Goal: Use online tool/utility: Utilize a website feature to perform a specific function

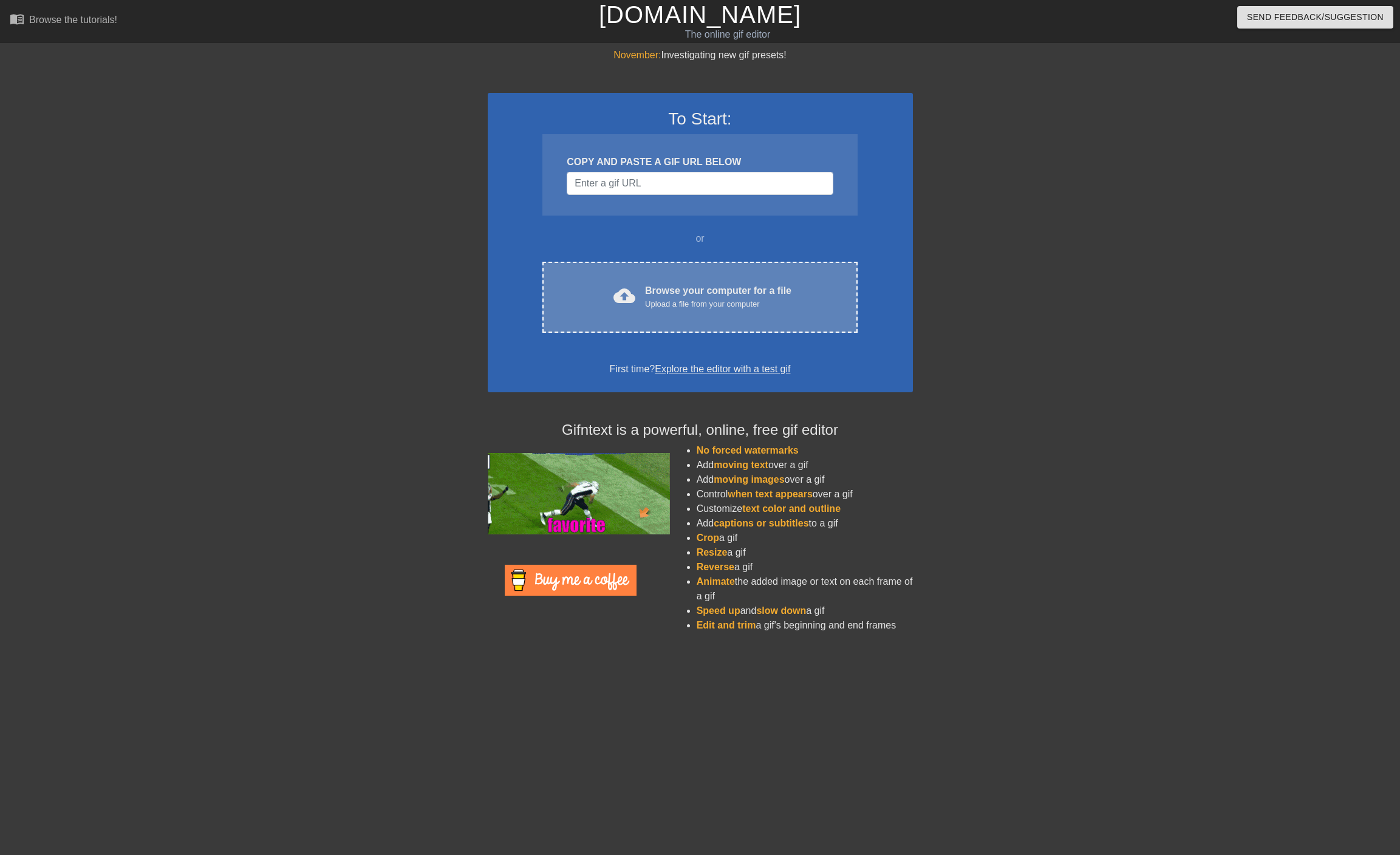
click at [685, 310] on div "cloud_upload Browse your computer for a file Upload a file from your computer" at bounding box center [700, 297] width 264 height 27
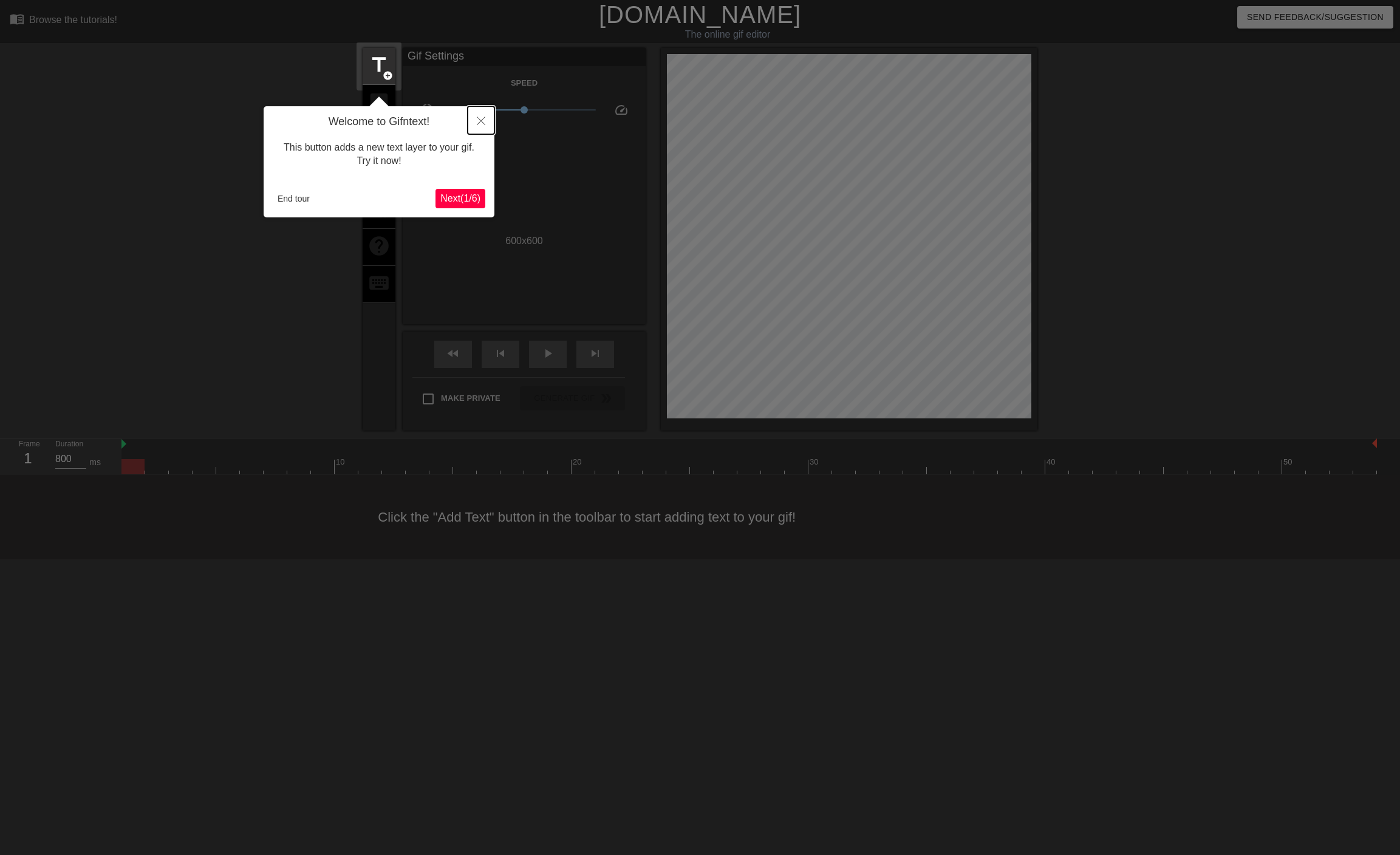
click at [481, 123] on icon "Close" at bounding box center [481, 121] width 8 height 8
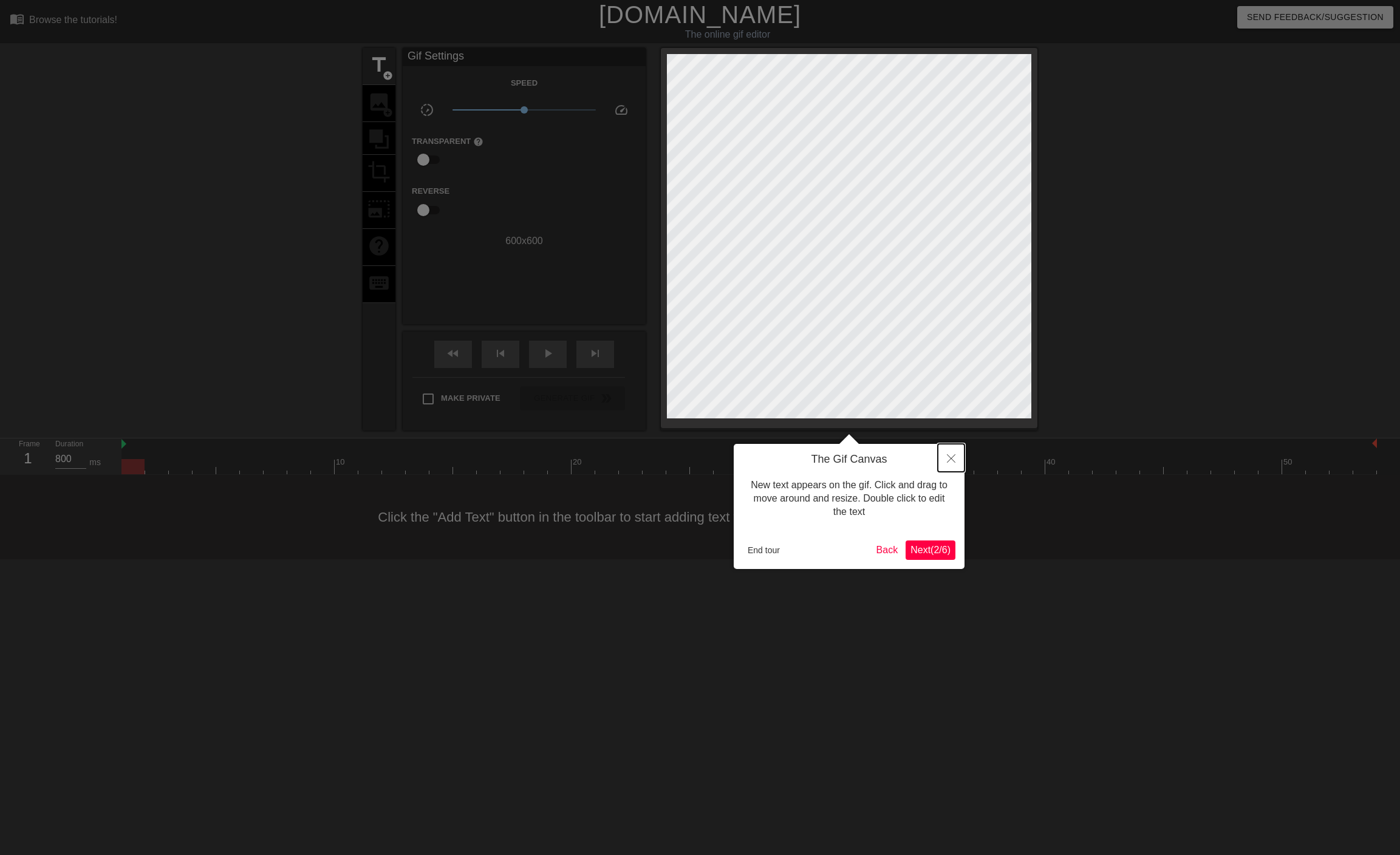
click at [951, 457] on icon "Close" at bounding box center [951, 458] width 8 height 8
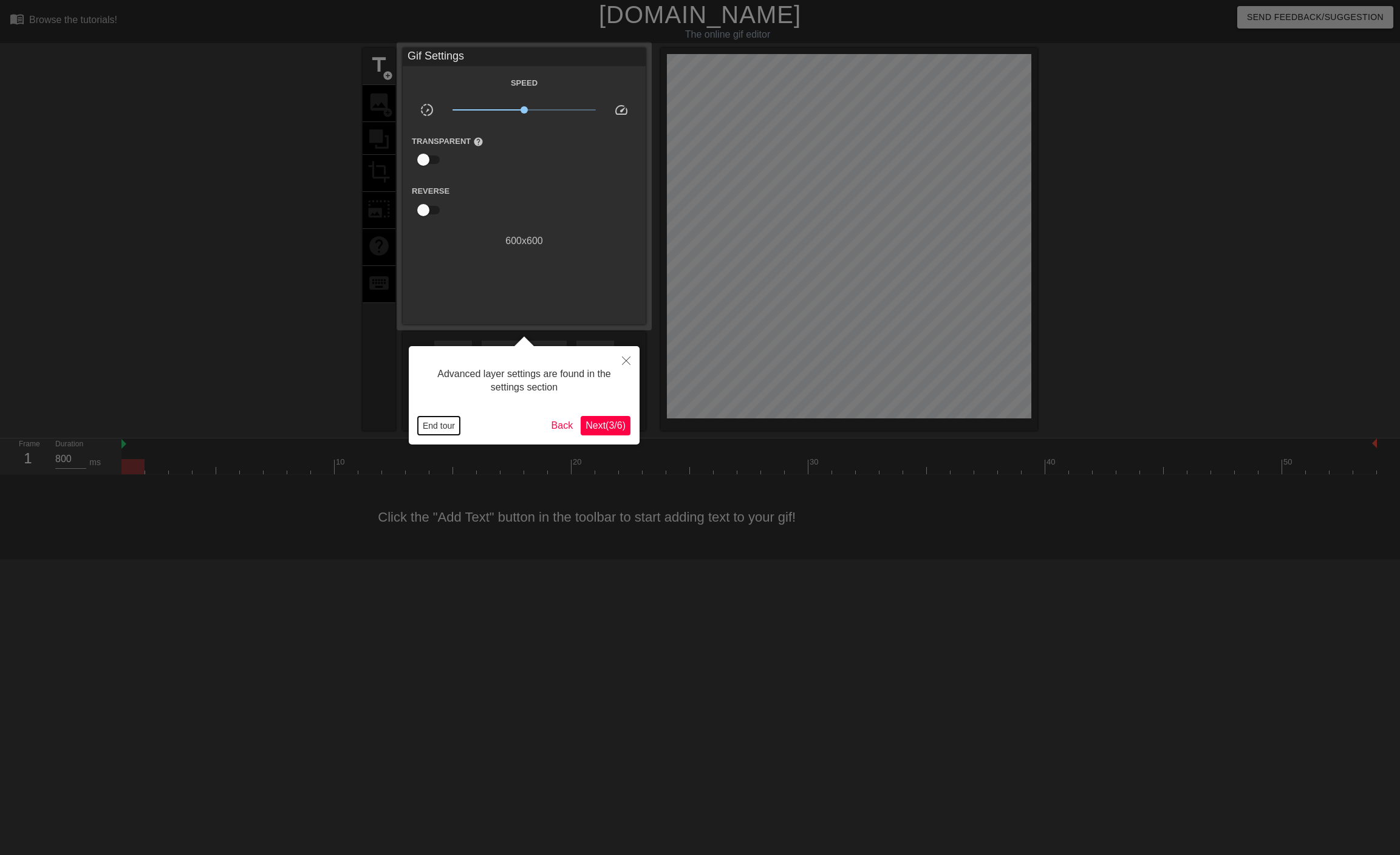
click at [447, 425] on button "End tour" at bounding box center [439, 425] width 42 height 18
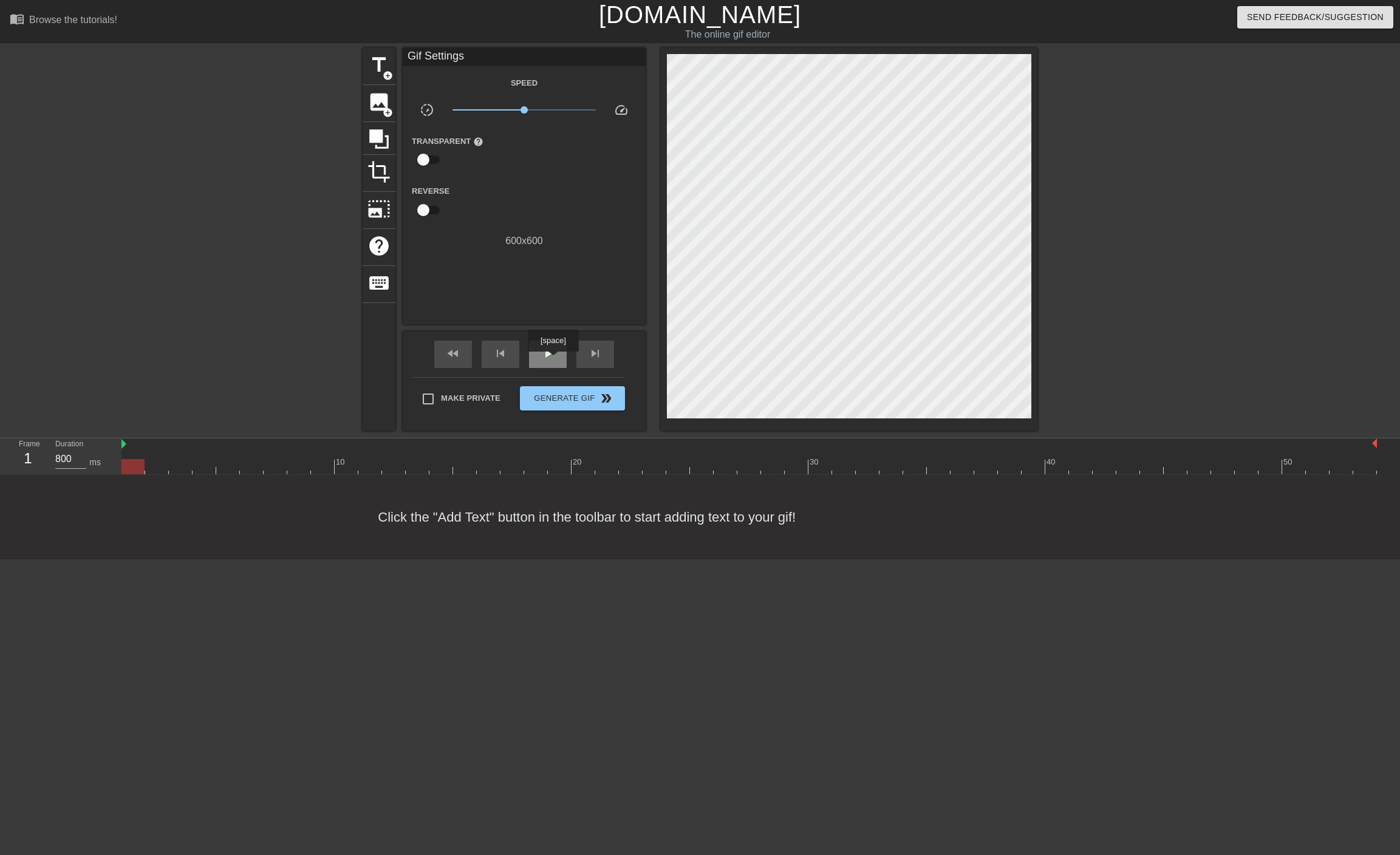
click at [555, 356] on span "play_arrow" at bounding box center [548, 353] width 15 height 15
click at [597, 348] on span "skip_next" at bounding box center [595, 353] width 15 height 15
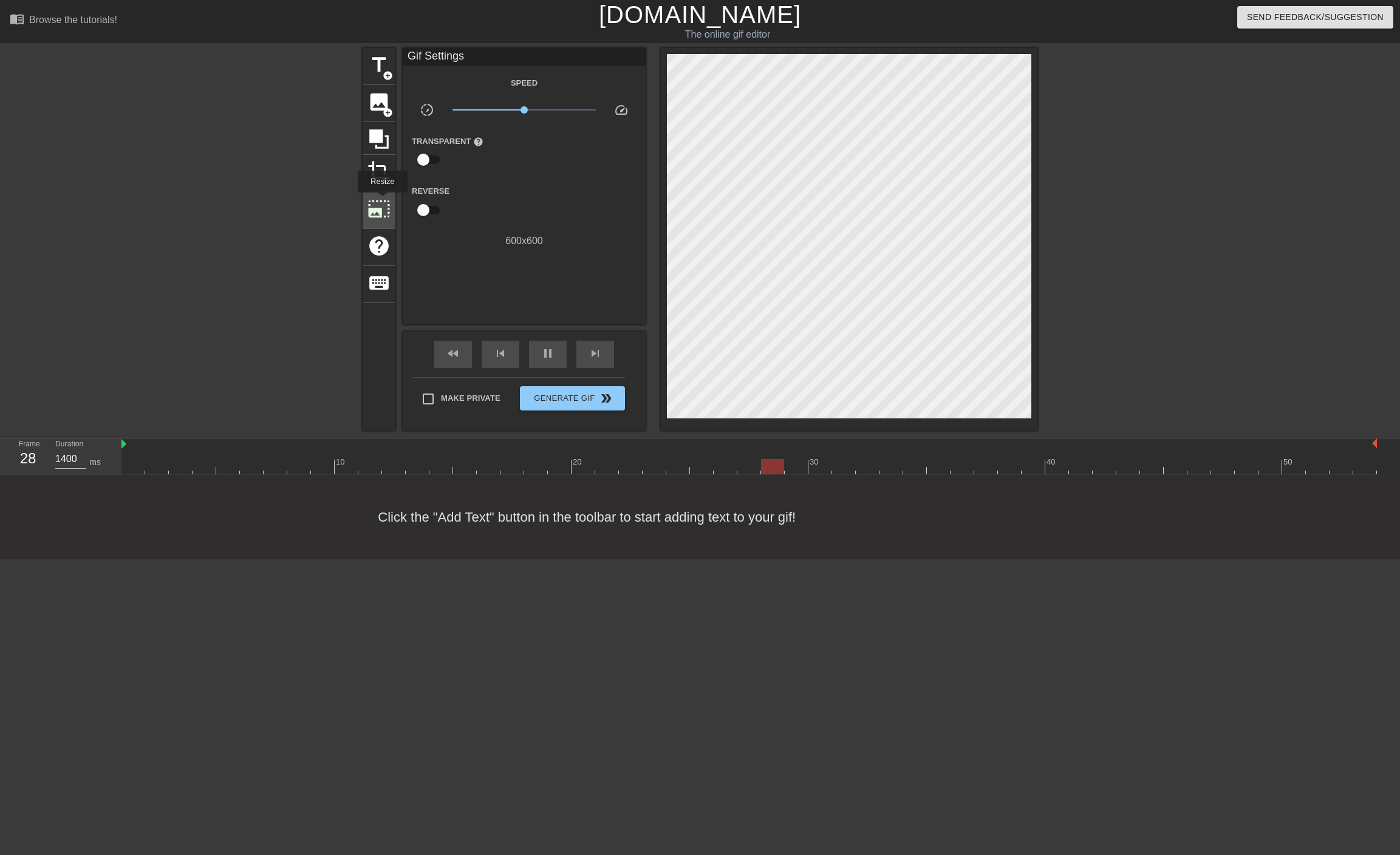
click at [382, 201] on span "photo_size_select_large" at bounding box center [379, 209] width 23 height 23
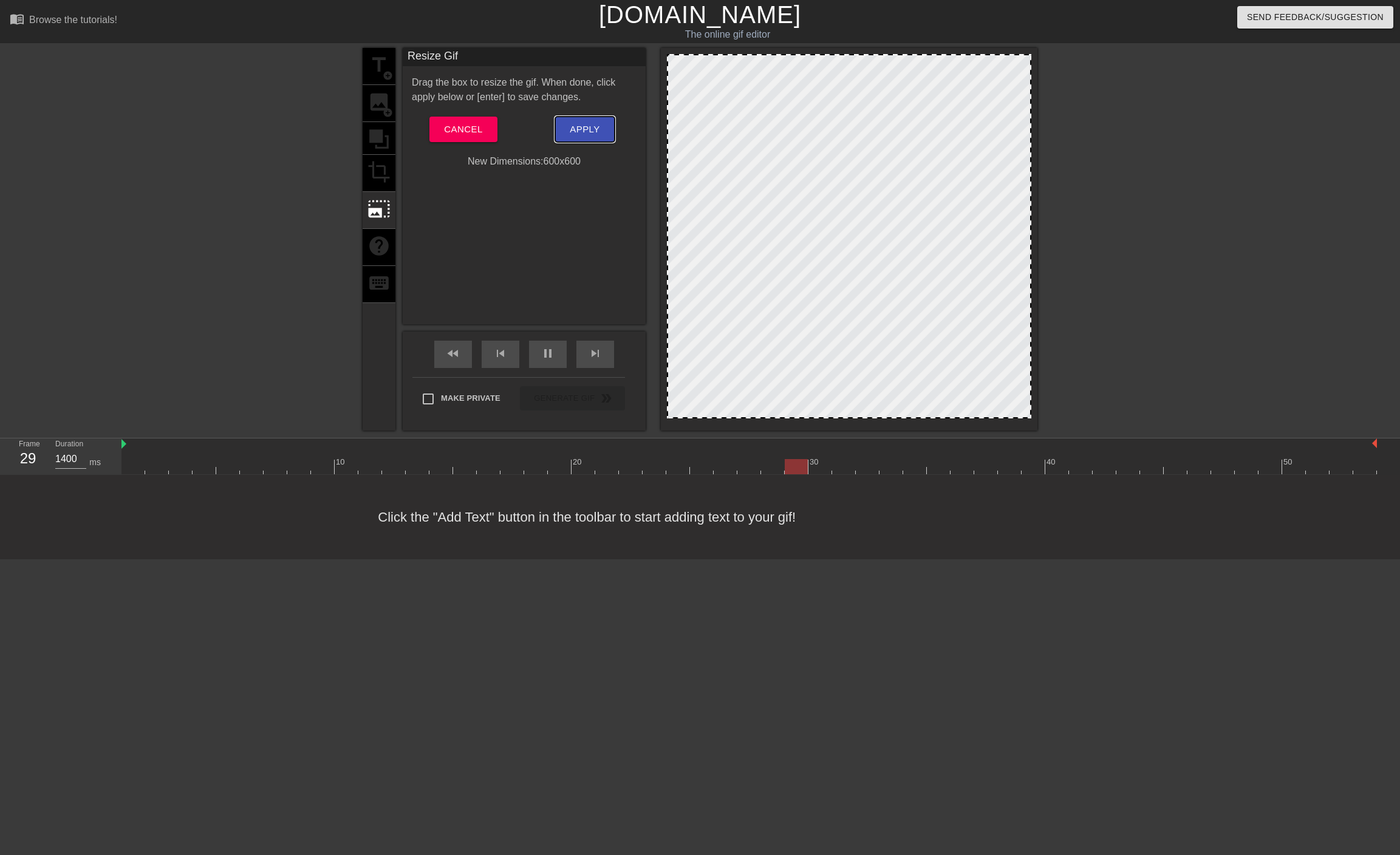
click at [581, 129] on span "Apply" at bounding box center [585, 129] width 30 height 16
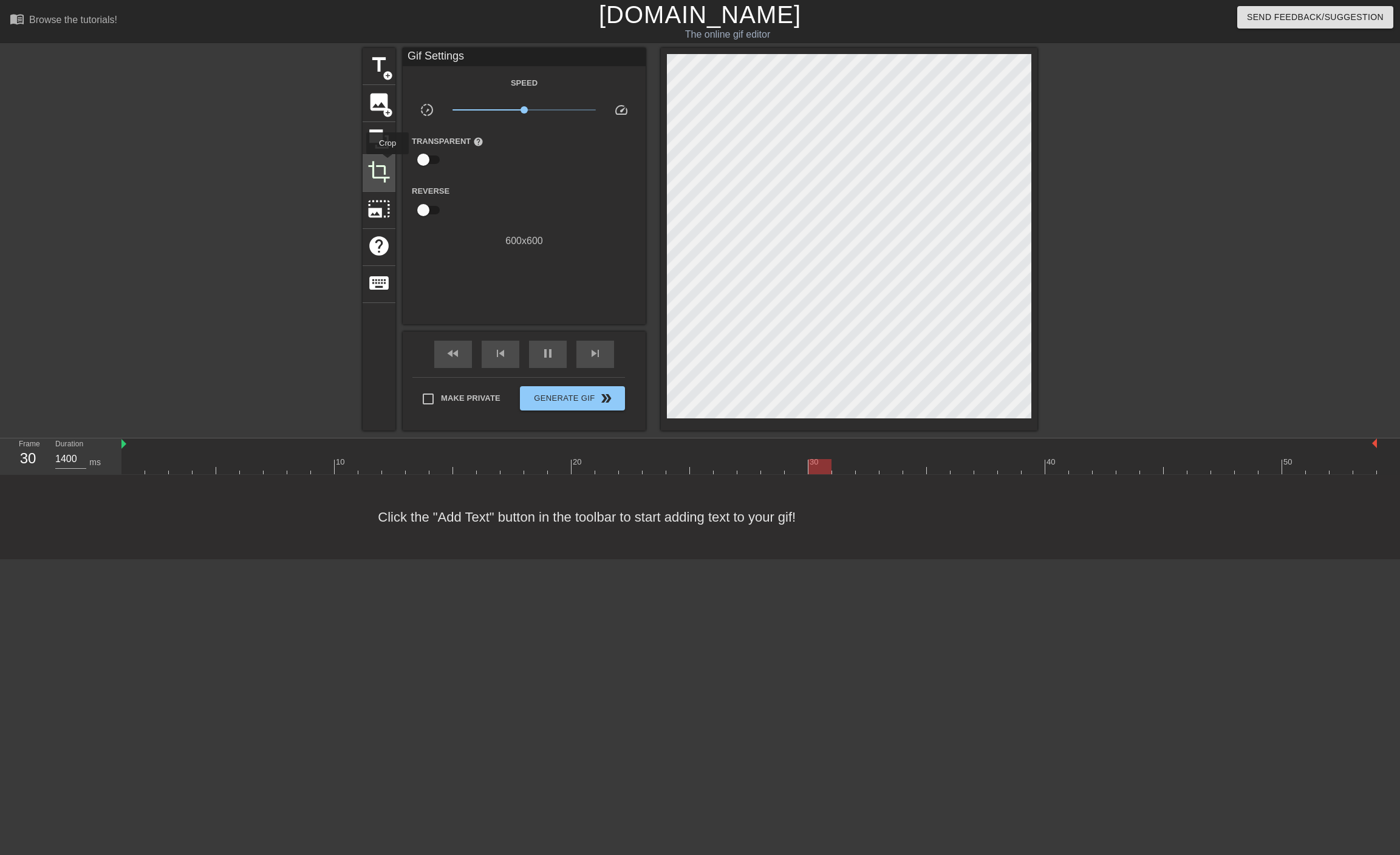
click at [388, 162] on span "crop" at bounding box center [379, 172] width 23 height 23
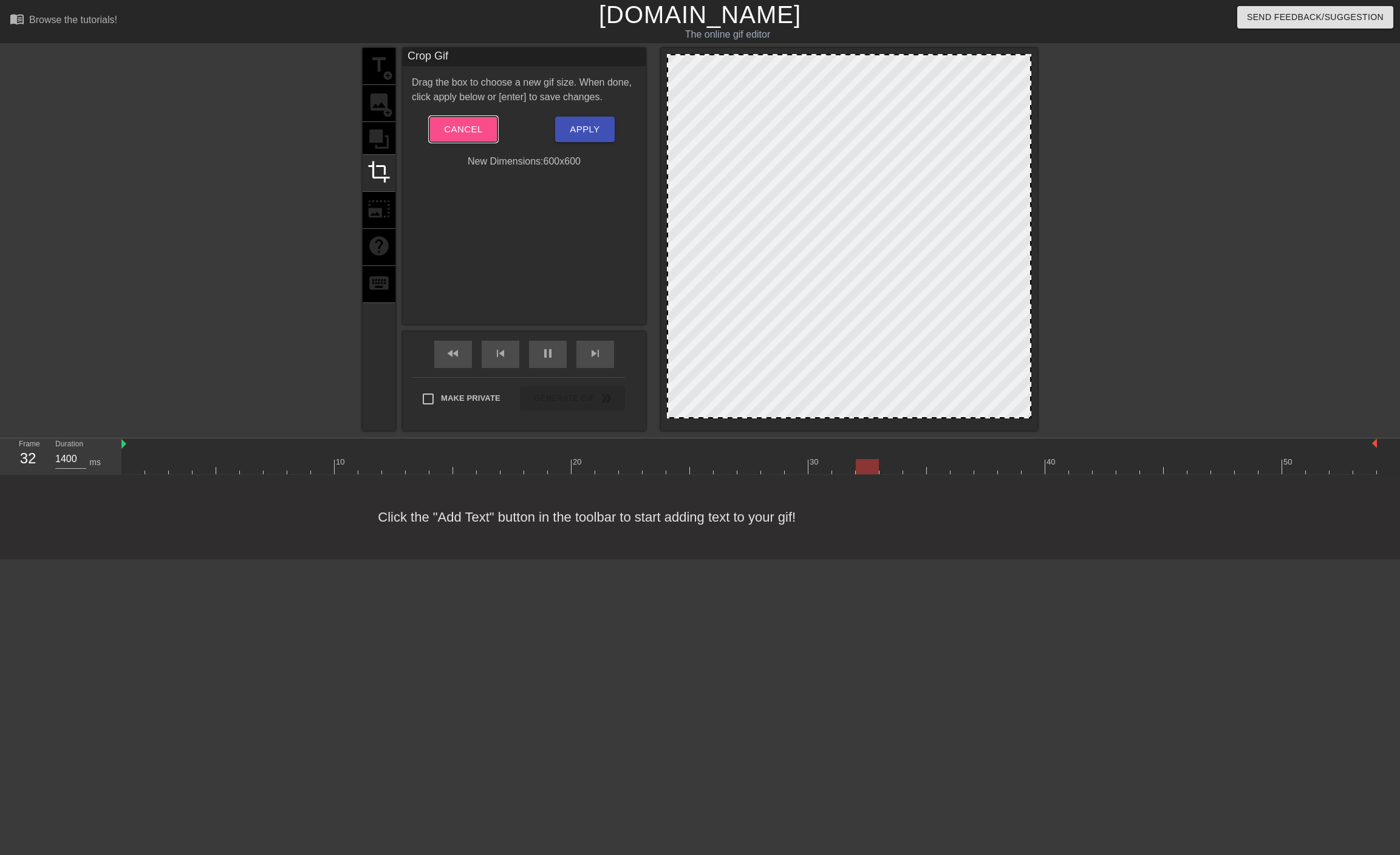
click at [485, 137] on button "Cancel" at bounding box center [463, 129] width 68 height 26
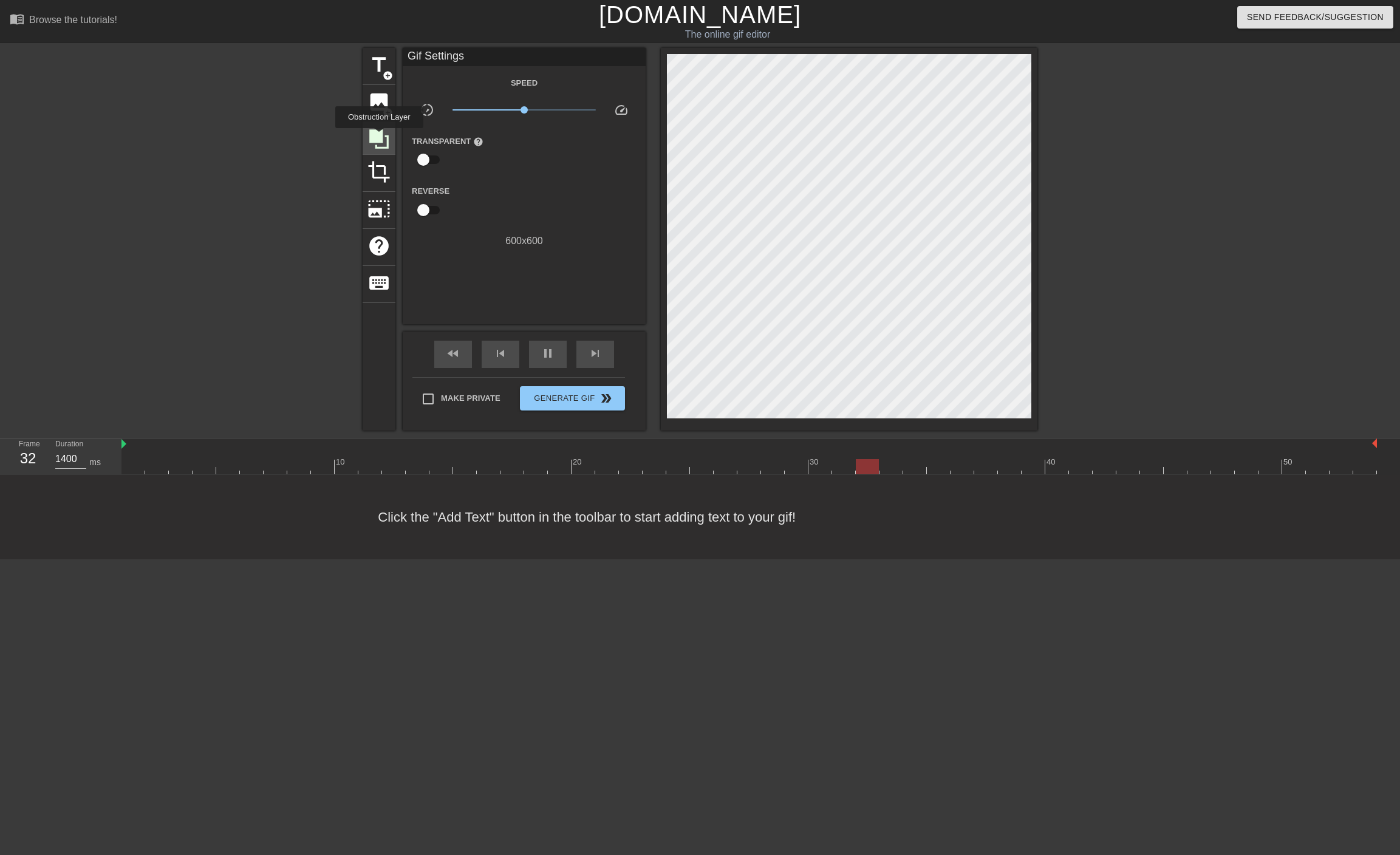
click at [379, 137] on icon at bounding box center [379, 139] width 20 height 20
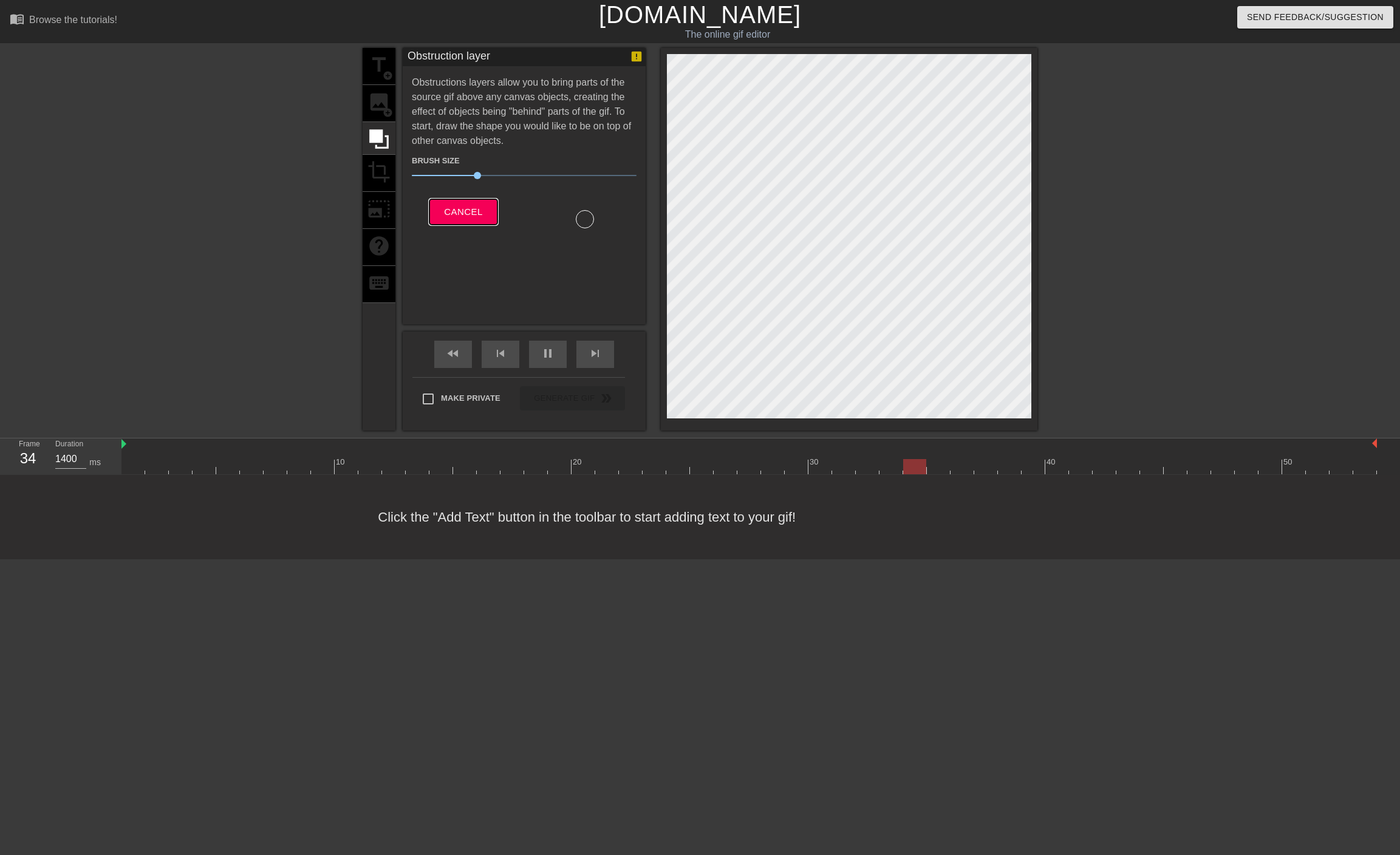
click at [476, 211] on span "Cancel" at bounding box center [463, 212] width 38 height 16
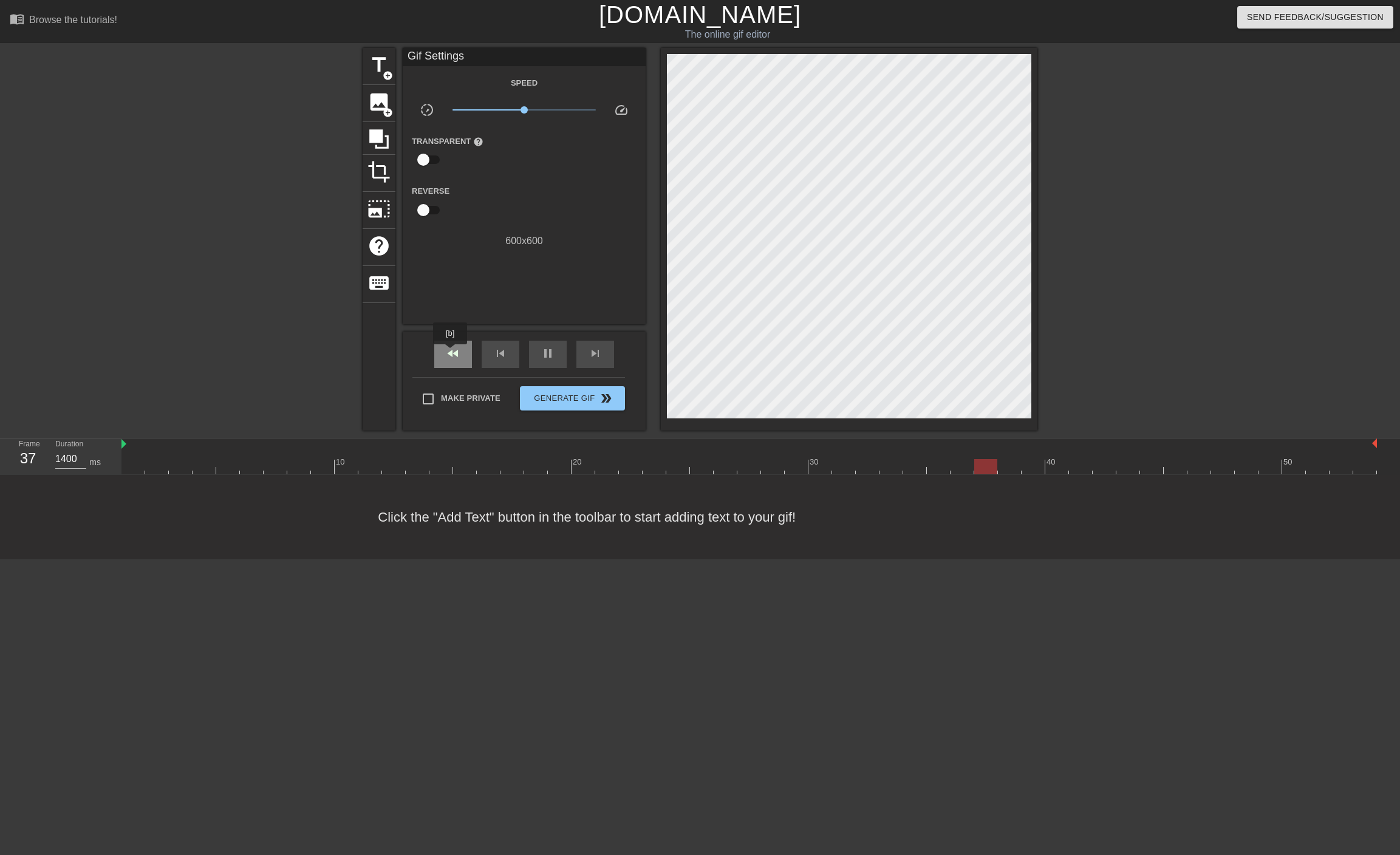
click at [451, 353] on span "fast_rewind" at bounding box center [453, 353] width 15 height 15
type input "800"
click at [462, 353] on div "fast_rewind" at bounding box center [453, 354] width 38 height 27
click at [557, 352] on div "pause" at bounding box center [548, 354] width 38 height 27
click at [556, 350] on div "play_arrow" at bounding box center [548, 354] width 38 height 27
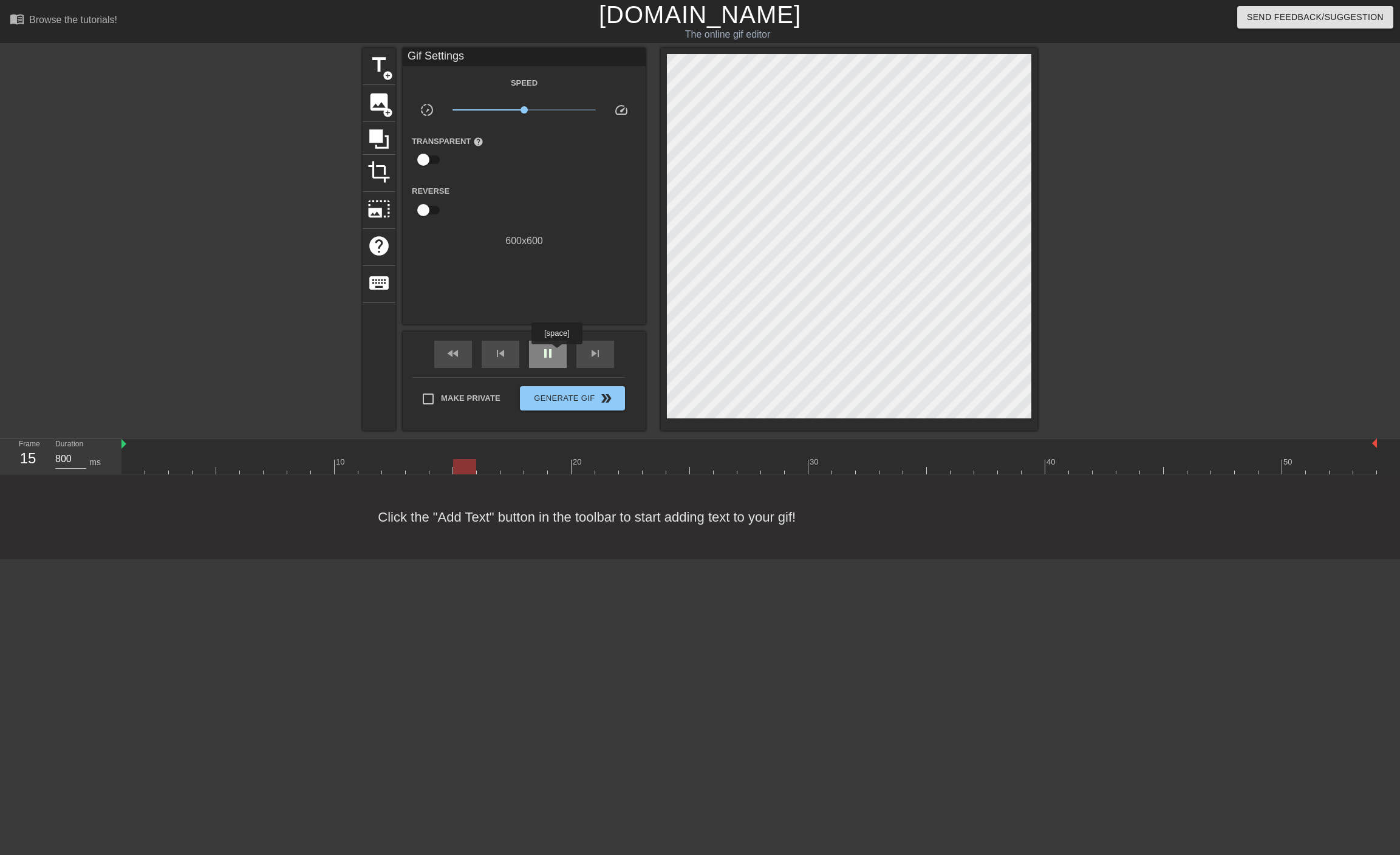
click at [557, 354] on div "pause" at bounding box center [548, 354] width 38 height 27
click at [456, 357] on span "fast_rewind" at bounding box center [453, 353] width 15 height 15
click at [381, 110] on span "image" at bounding box center [379, 102] width 23 height 23
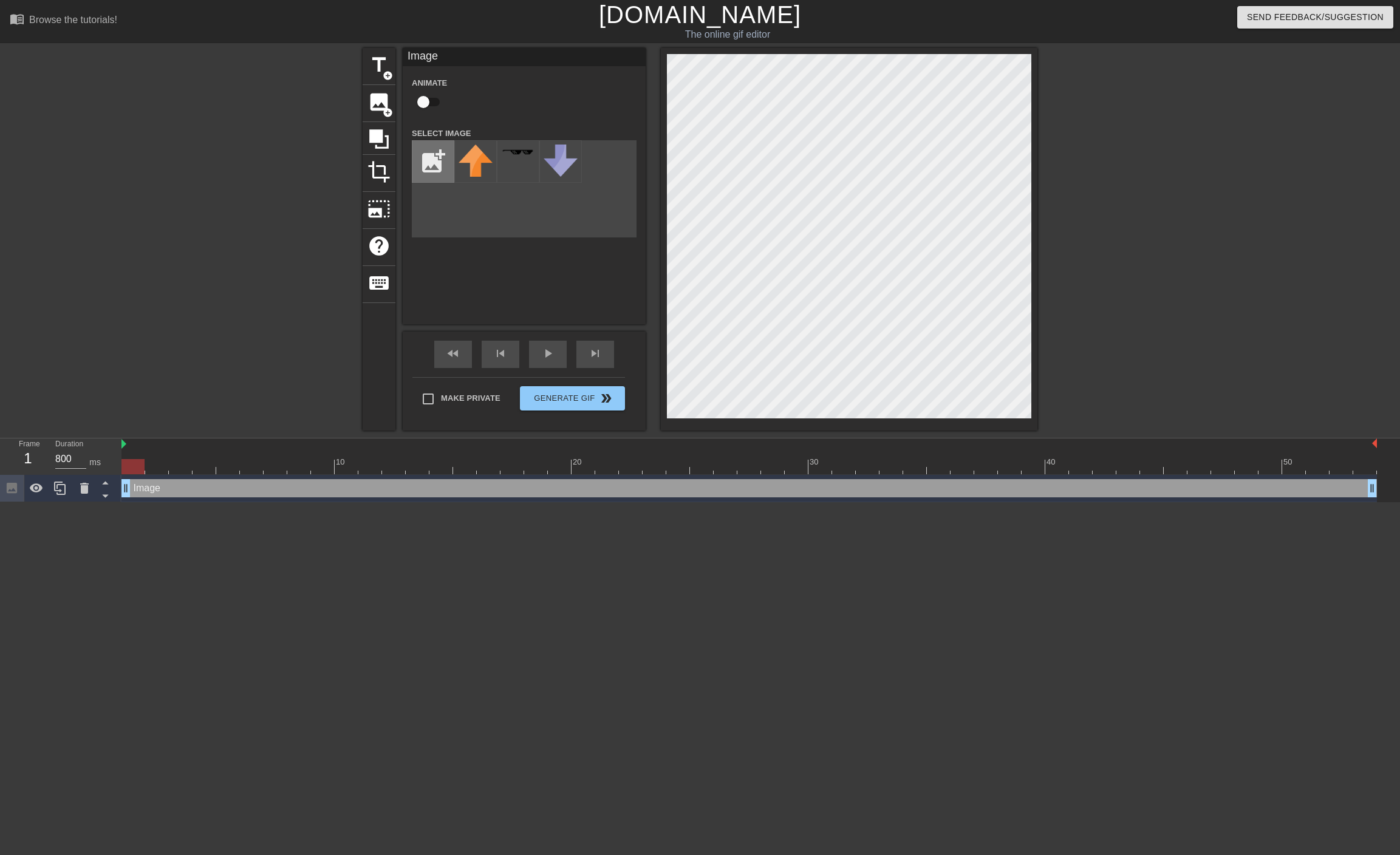
click at [433, 157] on input "file" at bounding box center [432, 161] width 41 height 41
type input "C:\fakepath\lovepik-black-border-png-image_401063727_wh1200.png"
click at [486, 167] on img at bounding box center [475, 156] width 34 height 22
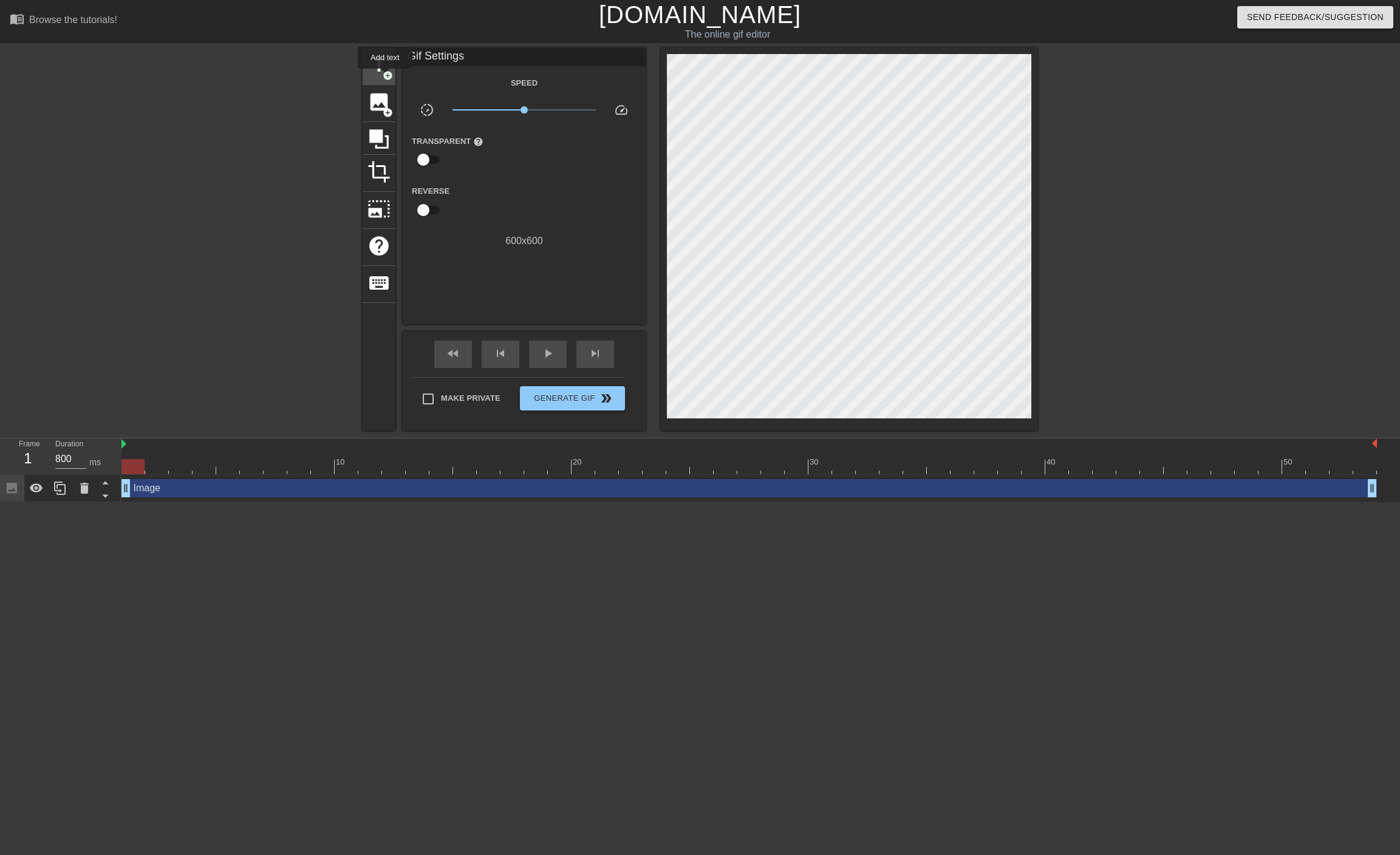
click at [384, 77] on span "add_circle" at bounding box center [388, 75] width 10 height 10
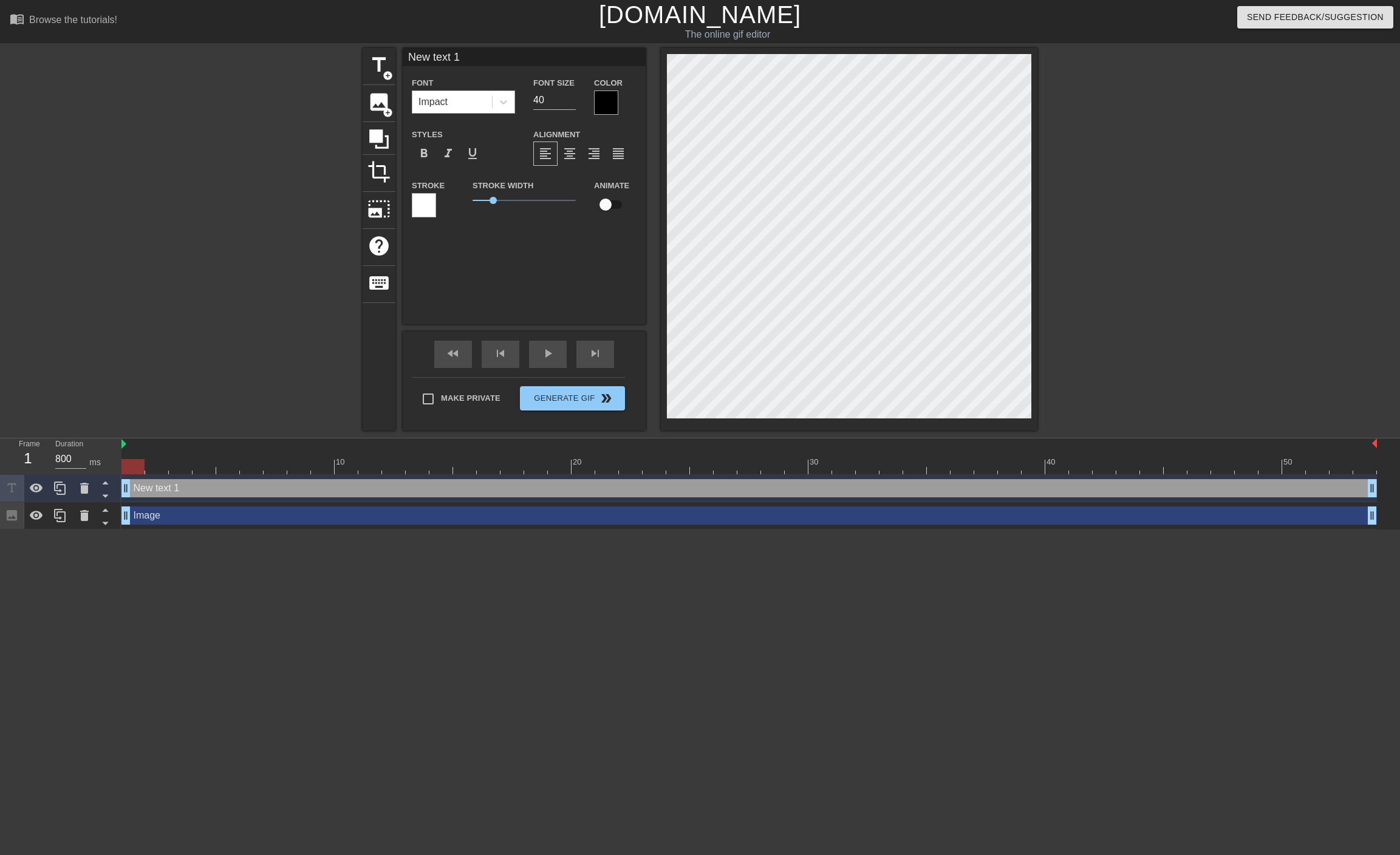
click at [467, 100] on div "Impact" at bounding box center [452, 102] width 80 height 22
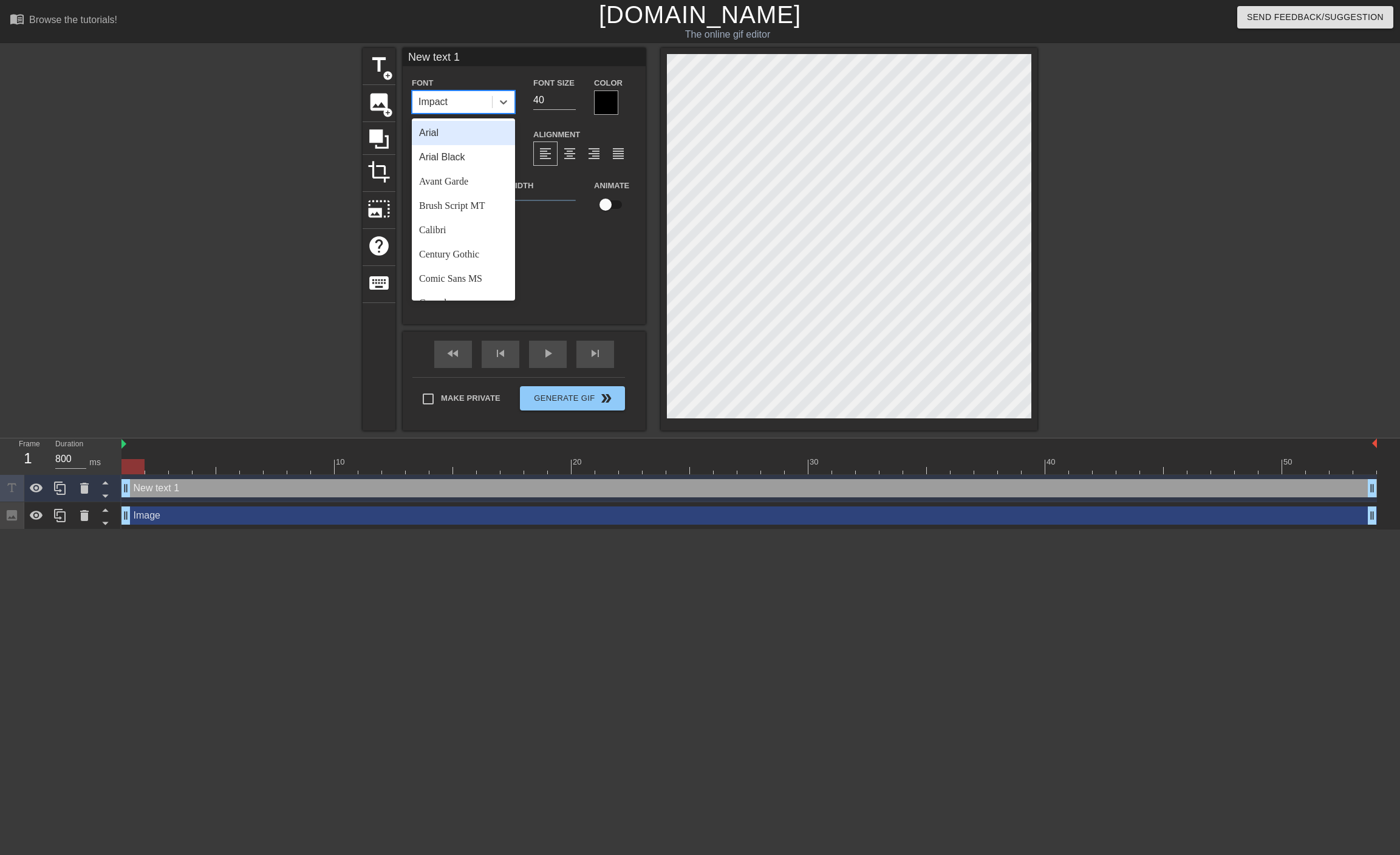
click at [458, 135] on div "Arial" at bounding box center [463, 133] width 103 height 24
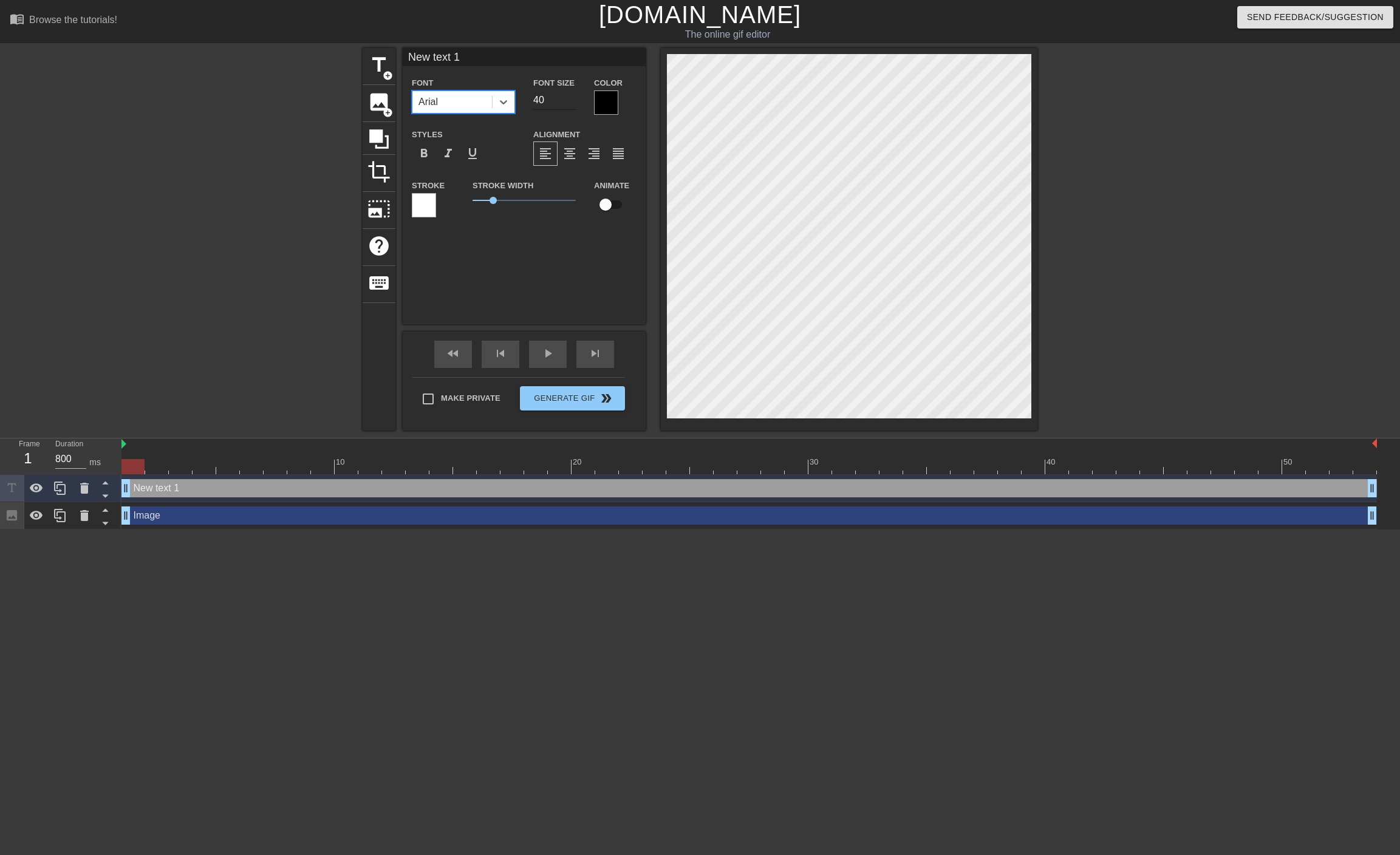
click at [544, 98] on input "40" at bounding box center [555, 100] width 43 height 20
click at [613, 110] on div at bounding box center [606, 103] width 24 height 24
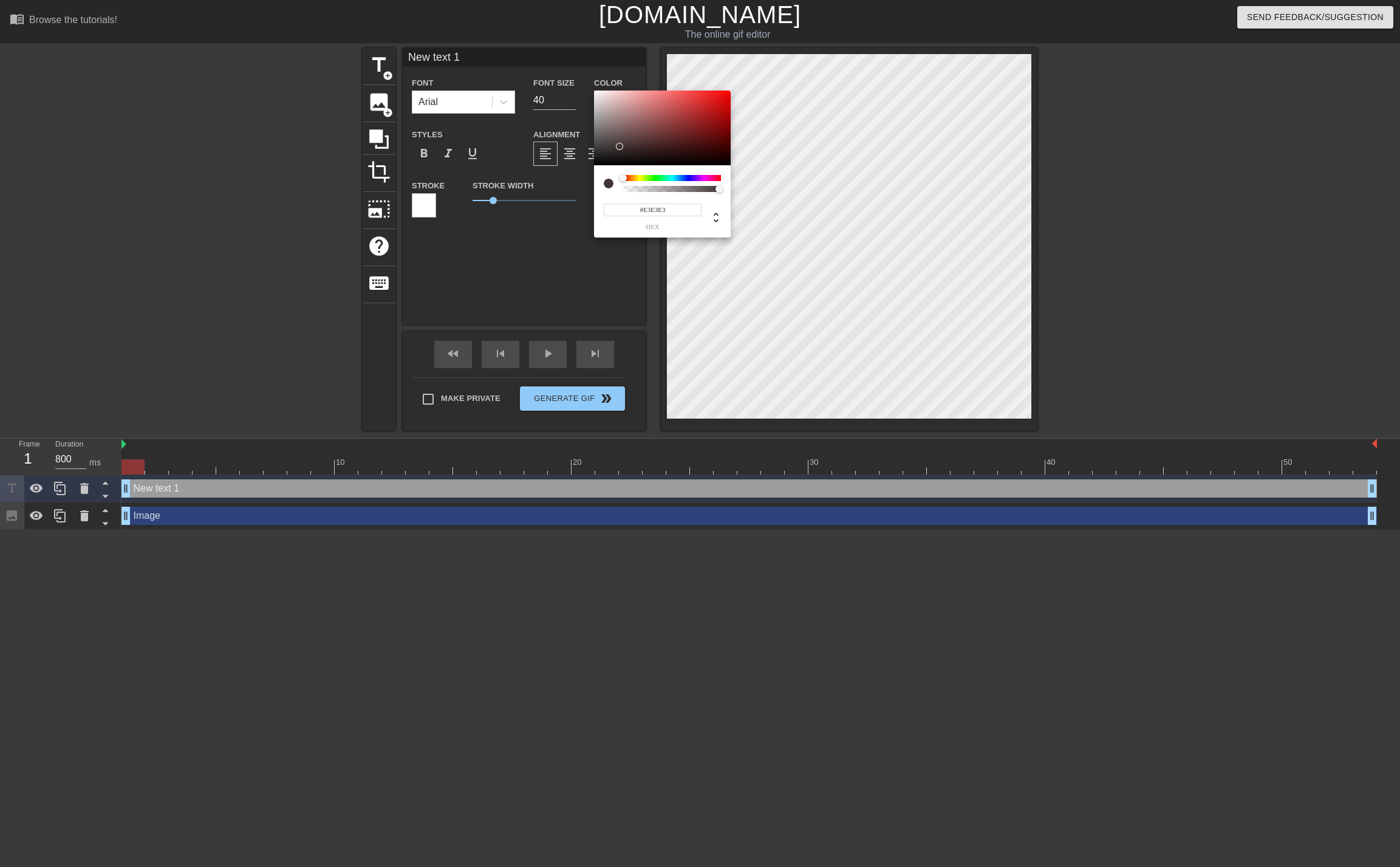
type input "#FFFFFF"
drag, startPoint x: 619, startPoint y: 146, endPoint x: 544, endPoint y: 7, distance: 157.9
click at [544, 7] on div "#FFFFFF hex" at bounding box center [700, 433] width 1400 height 867
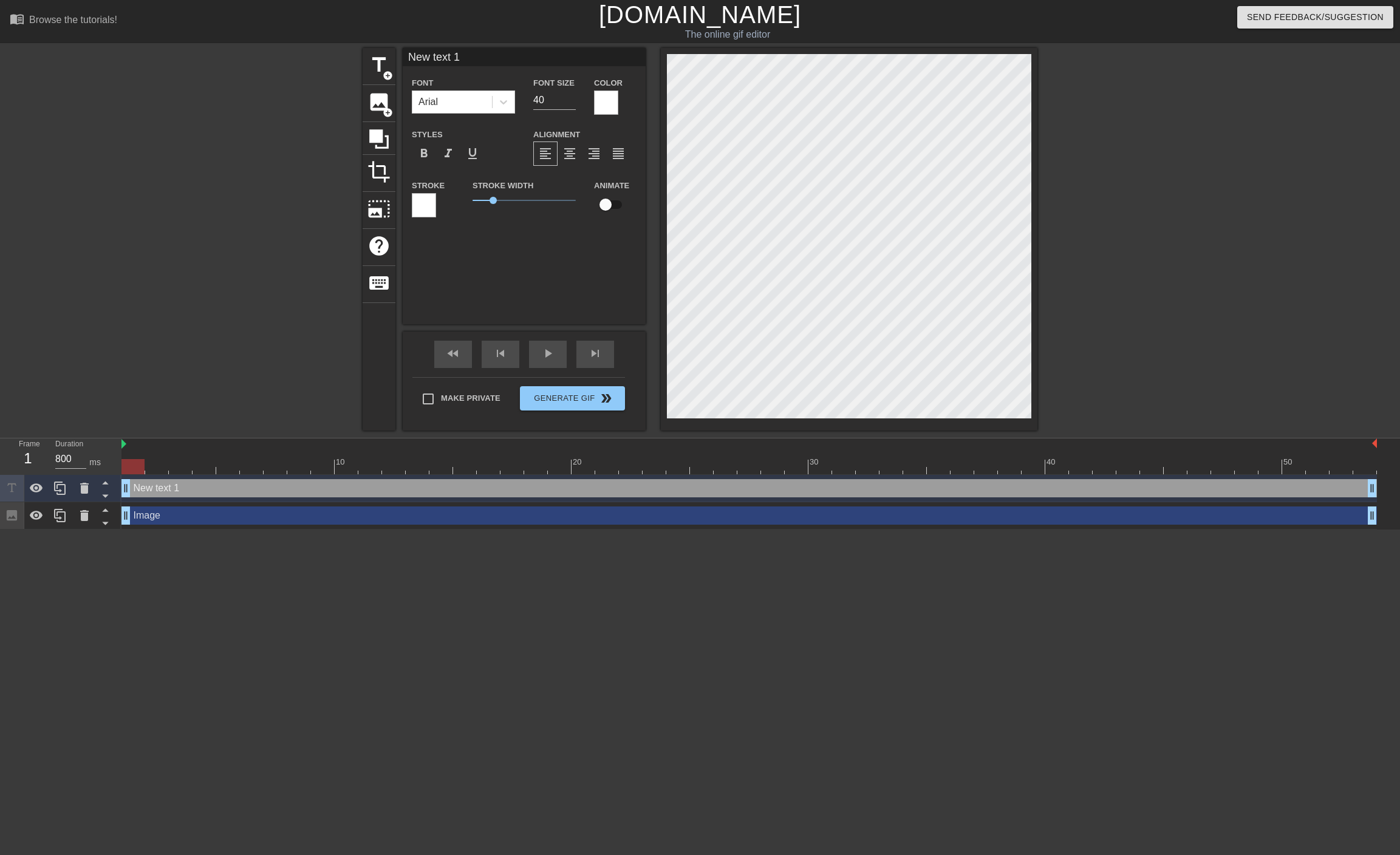
drag, startPoint x: 485, startPoint y: 55, endPoint x: 276, endPoint y: 30, distance: 210.5
click at [276, 30] on div "menu_book Browse the tutorials! [DOMAIN_NAME] The online gif editor Send Feedba…" at bounding box center [700, 264] width 1400 height 529
type input "Queen's Pawn Opening"
click at [547, 102] on input "40" at bounding box center [555, 100] width 43 height 20
type input "4"
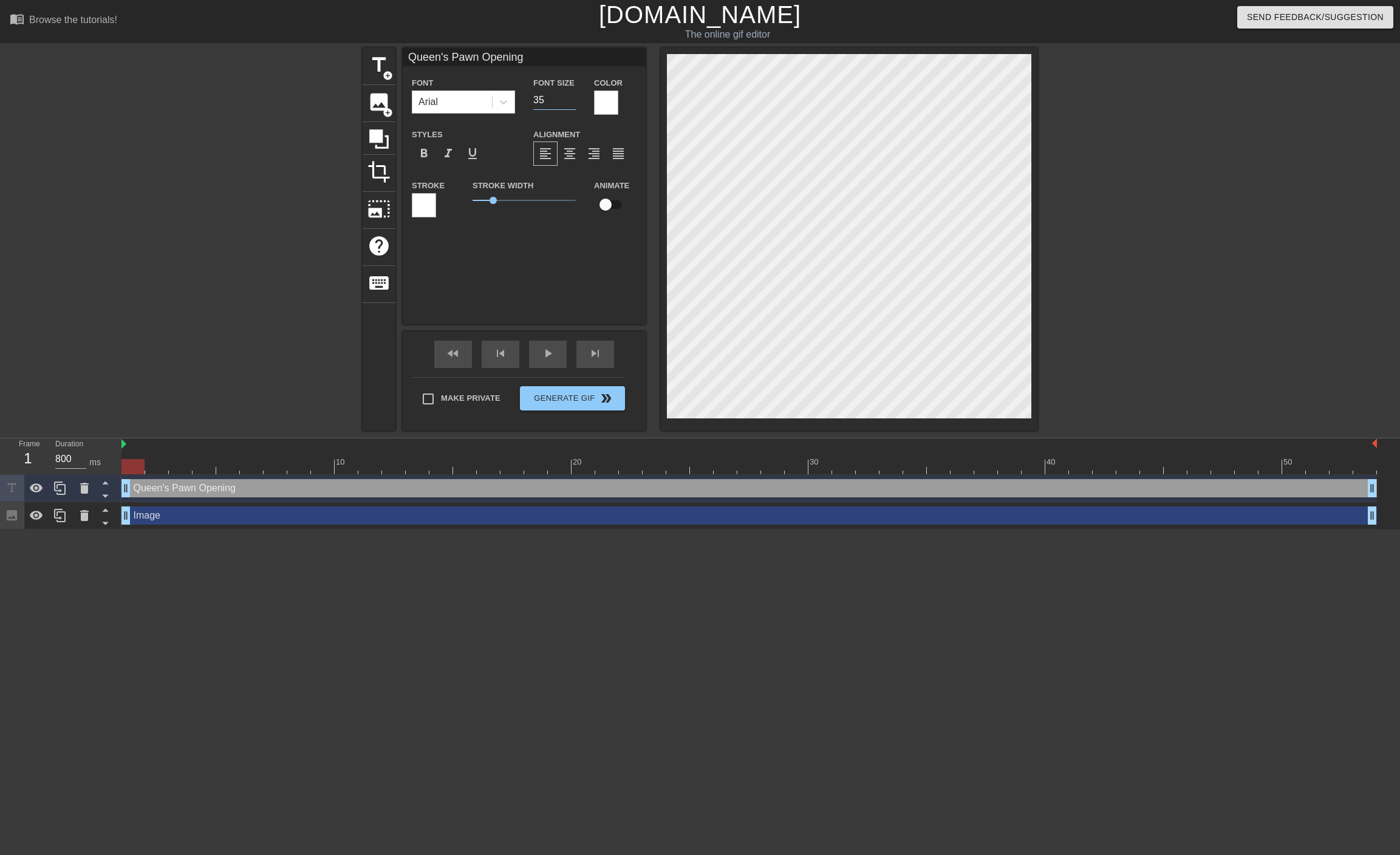
type input "3"
type input "30"
click at [570, 105] on input "29" at bounding box center [555, 100] width 43 height 20
click at [571, 105] on input "28" at bounding box center [555, 100] width 43 height 20
click at [571, 105] on input "27" at bounding box center [555, 100] width 43 height 20
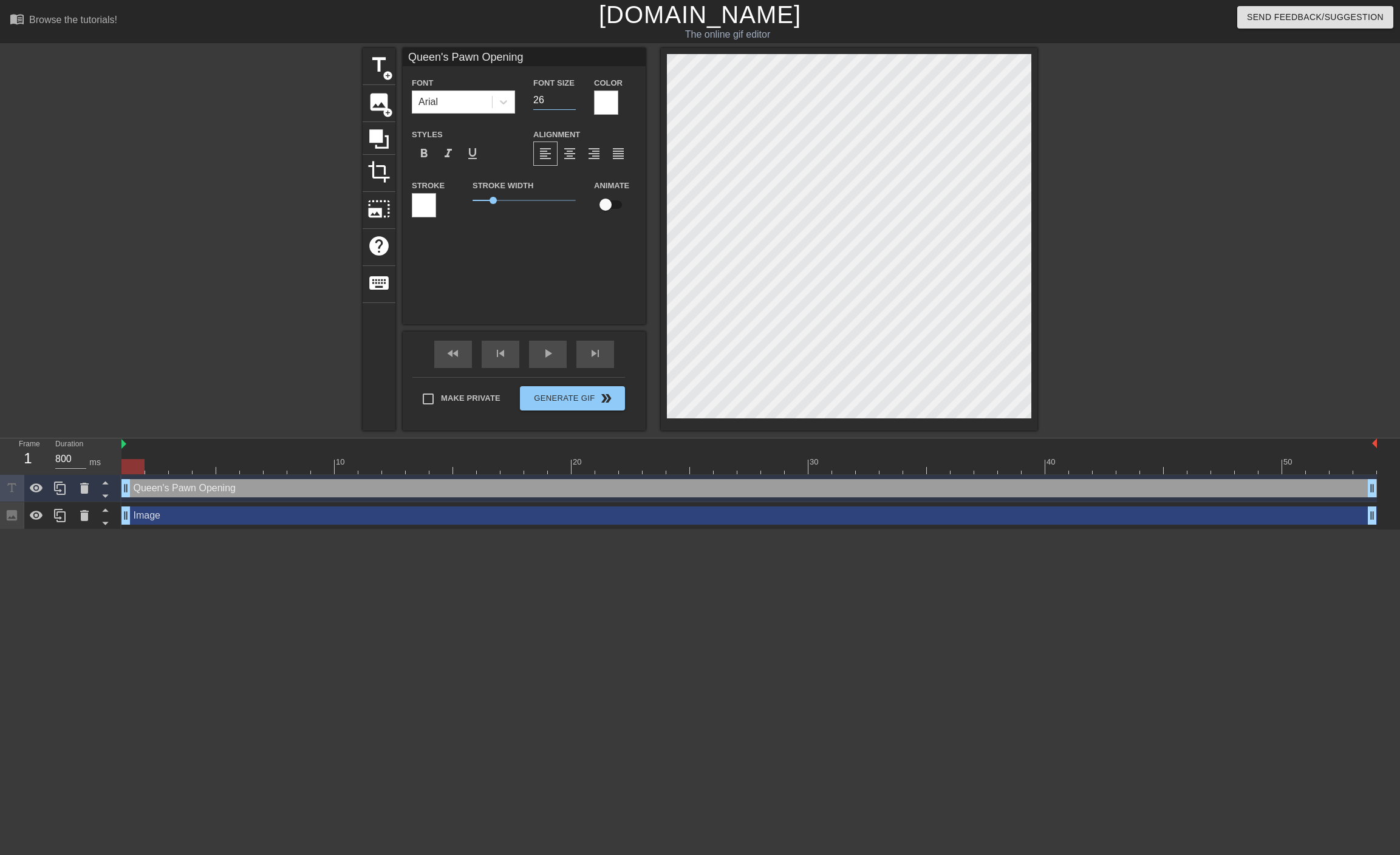
type input "26"
click at [571, 105] on input "26" at bounding box center [555, 100] width 43 height 20
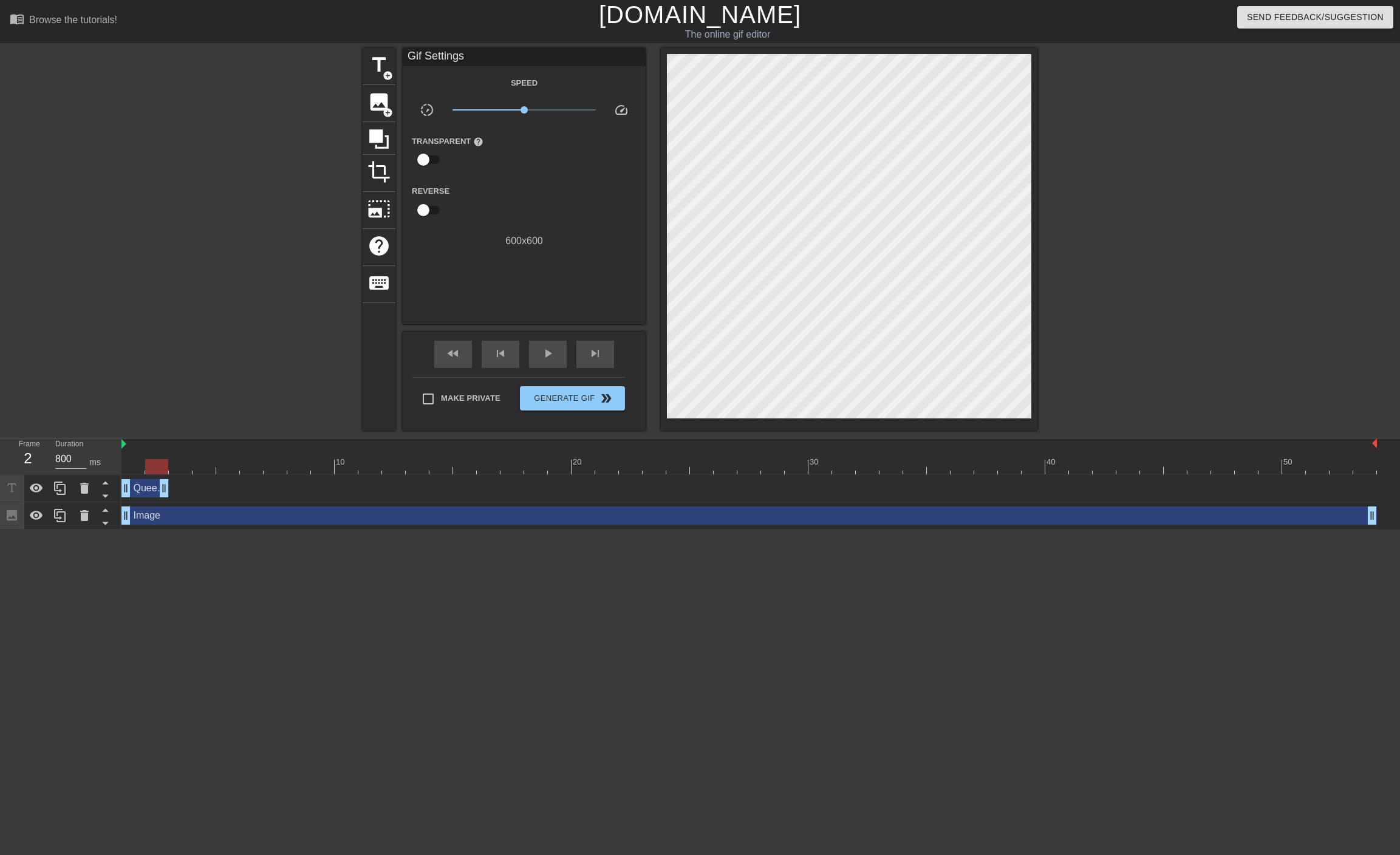
drag, startPoint x: 1370, startPoint y: 491, endPoint x: 156, endPoint y: 467, distance: 1214.2
click at [156, 467] on div "10 20 30 40 50 Queen's Pawn Opening drag_handle drag_handle Image drag_handle d…" at bounding box center [760, 484] width 1279 height 91
type input "800"
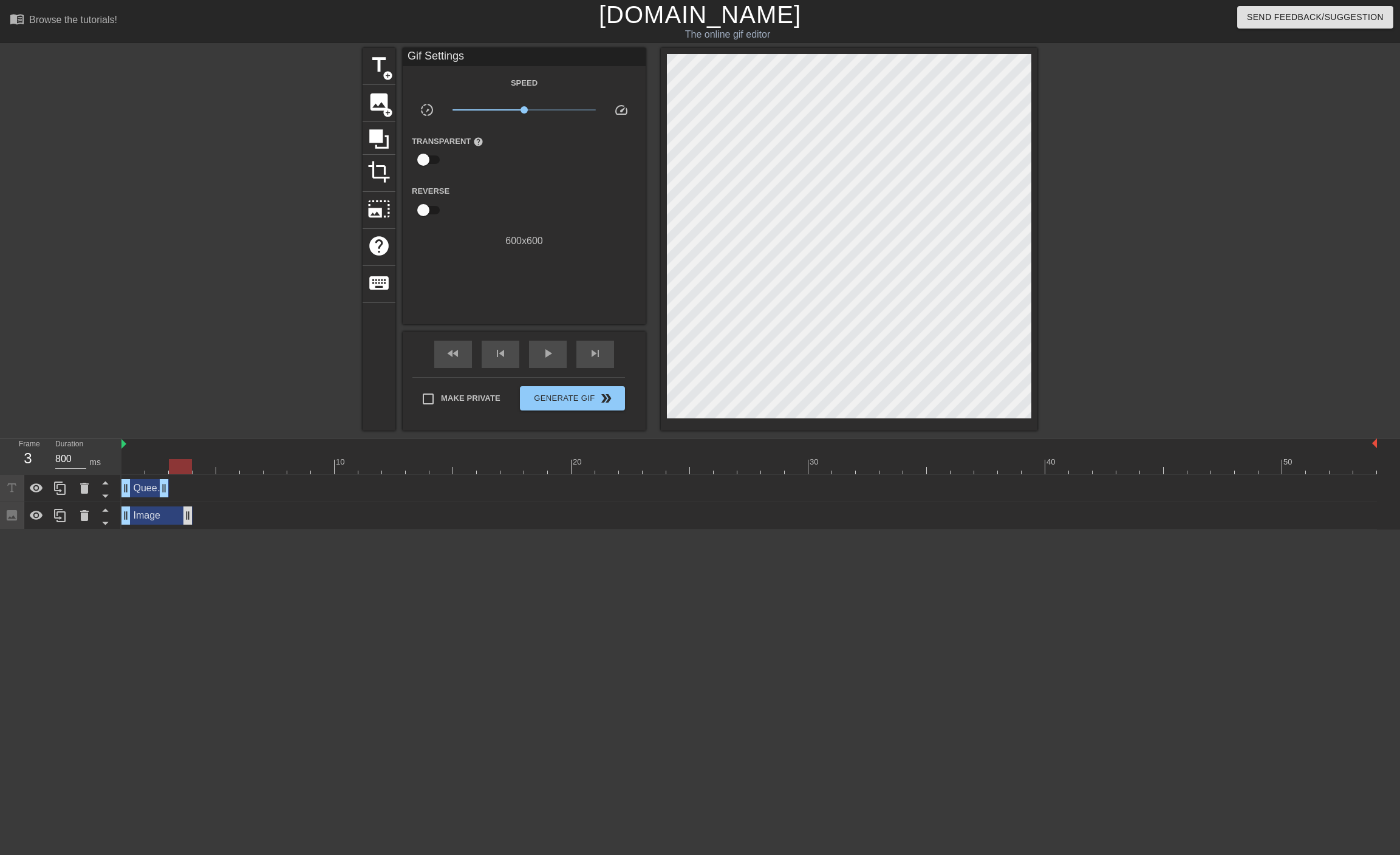
drag, startPoint x: 1373, startPoint y: 520, endPoint x: 191, endPoint y: 518, distance: 1182.0
drag, startPoint x: 191, startPoint y: 518, endPoint x: 165, endPoint y: 519, distance: 26.0
click at [58, 483] on icon at bounding box center [60, 488] width 15 height 15
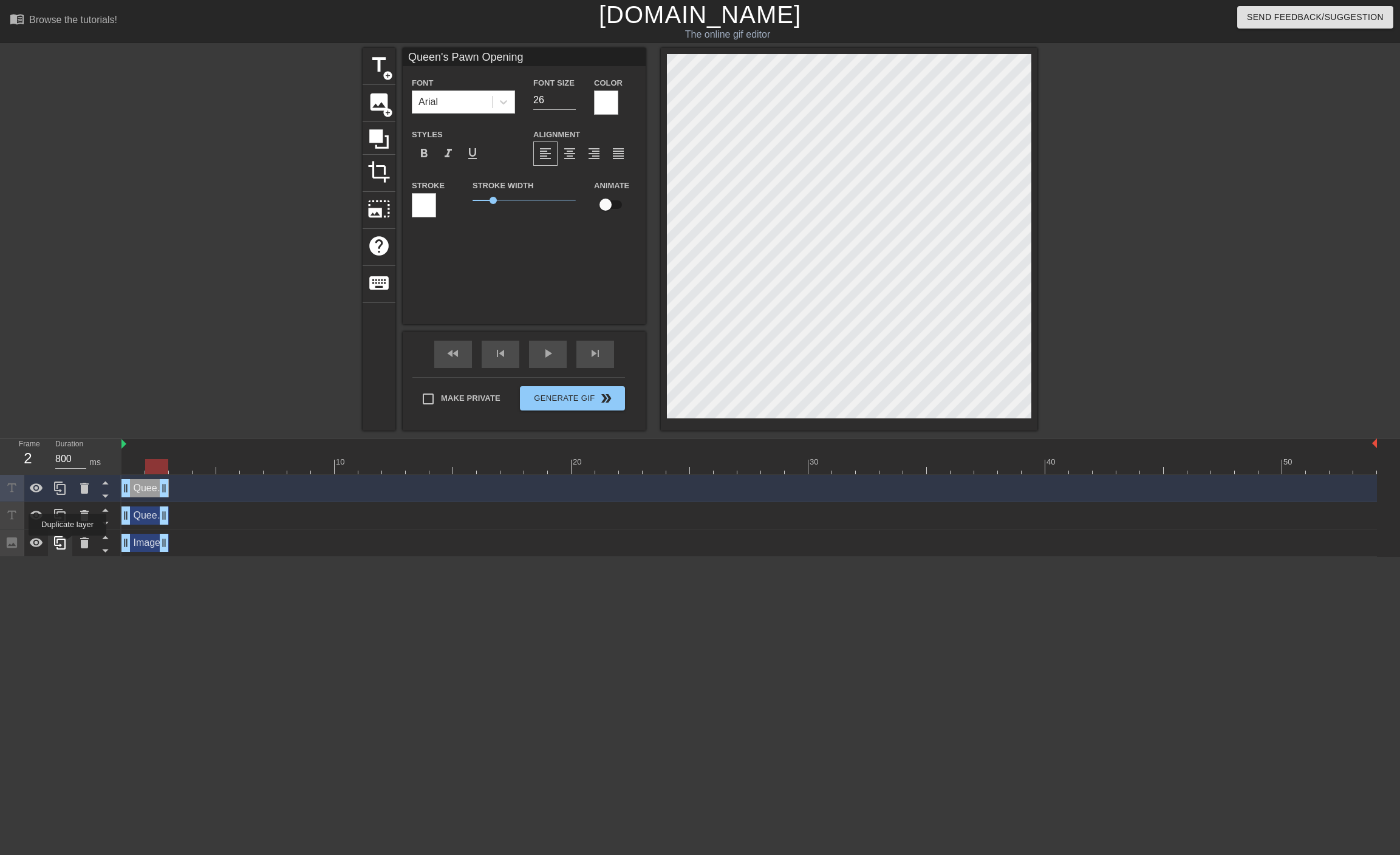
click at [66, 546] on icon at bounding box center [60, 543] width 15 height 15
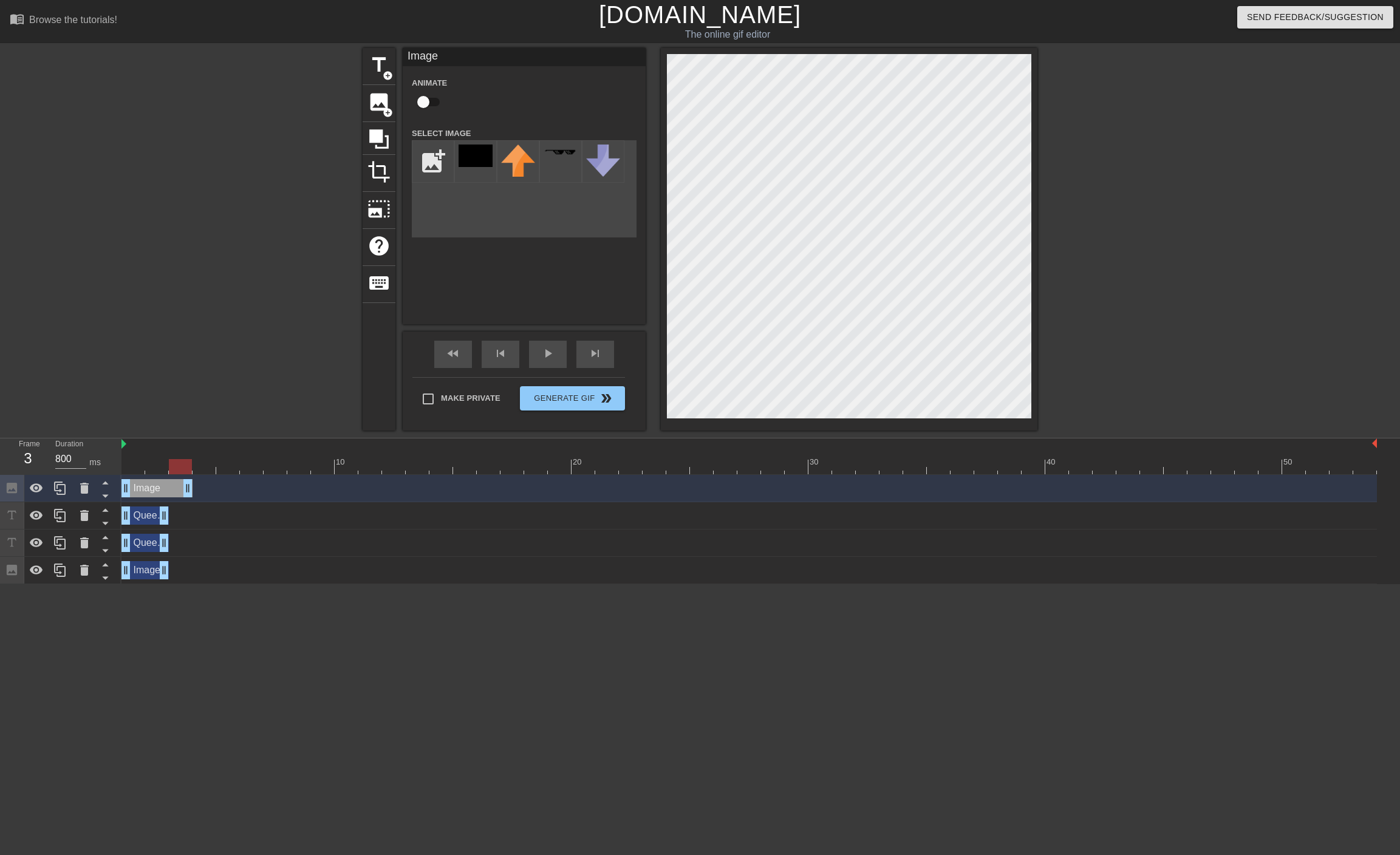
drag, startPoint x: 166, startPoint y: 491, endPoint x: 181, endPoint y: 491, distance: 15.0
drag, startPoint x: 125, startPoint y: 489, endPoint x: 167, endPoint y: 491, distance: 42.0
click at [167, 491] on div "Image drag_handle drag_handle" at bounding box center [749, 488] width 1256 height 18
drag, startPoint x: 167, startPoint y: 515, endPoint x: 183, endPoint y: 516, distance: 16.0
drag, startPoint x: 126, startPoint y: 519, endPoint x: 170, endPoint y: 518, distance: 44.0
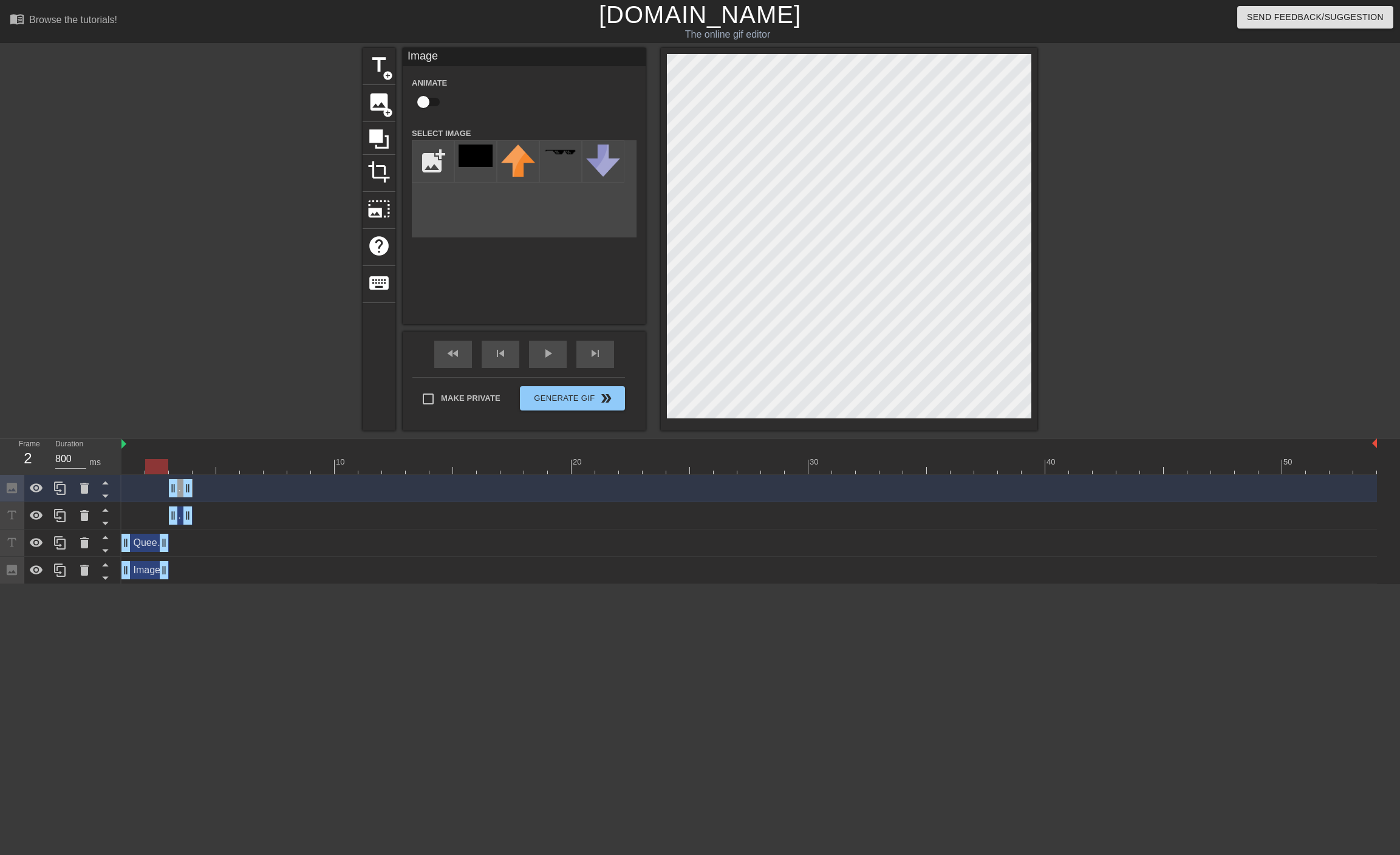
click at [150, 463] on div at bounding box center [749, 467] width 1256 height 15
click at [180, 460] on div at bounding box center [749, 467] width 1256 height 15
click at [107, 496] on icon at bounding box center [105, 497] width 6 height 3
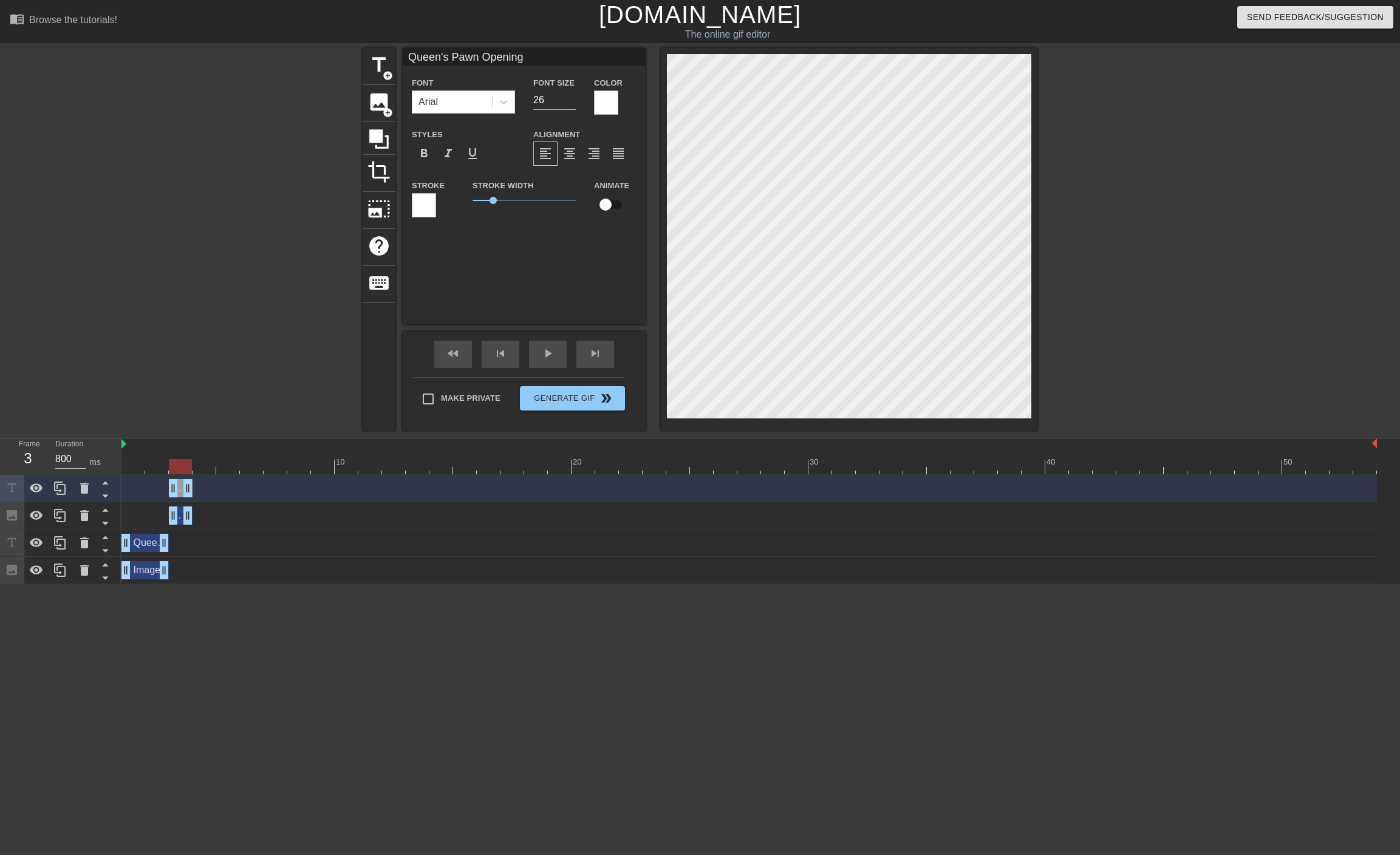
drag, startPoint x: 557, startPoint y: 59, endPoint x: 452, endPoint y: 59, distance: 105.0
click at [452, 59] on input "Queen's Pawn Opening" at bounding box center [524, 57] width 243 height 18
type input "Queen's Gambit"
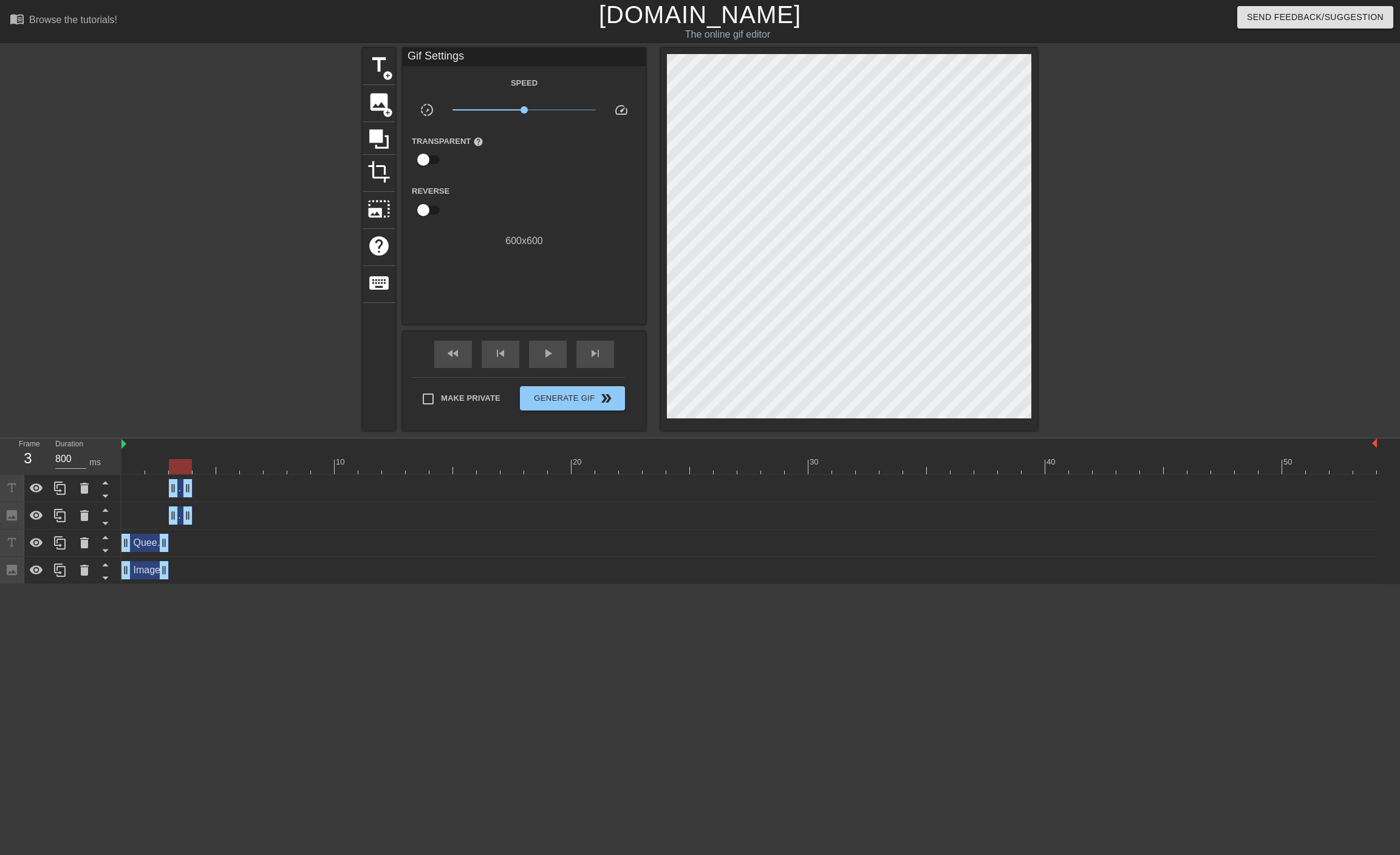
click at [243, 172] on div at bounding box center [257, 230] width 182 height 364
click at [60, 516] on icon at bounding box center [60, 515] width 15 height 15
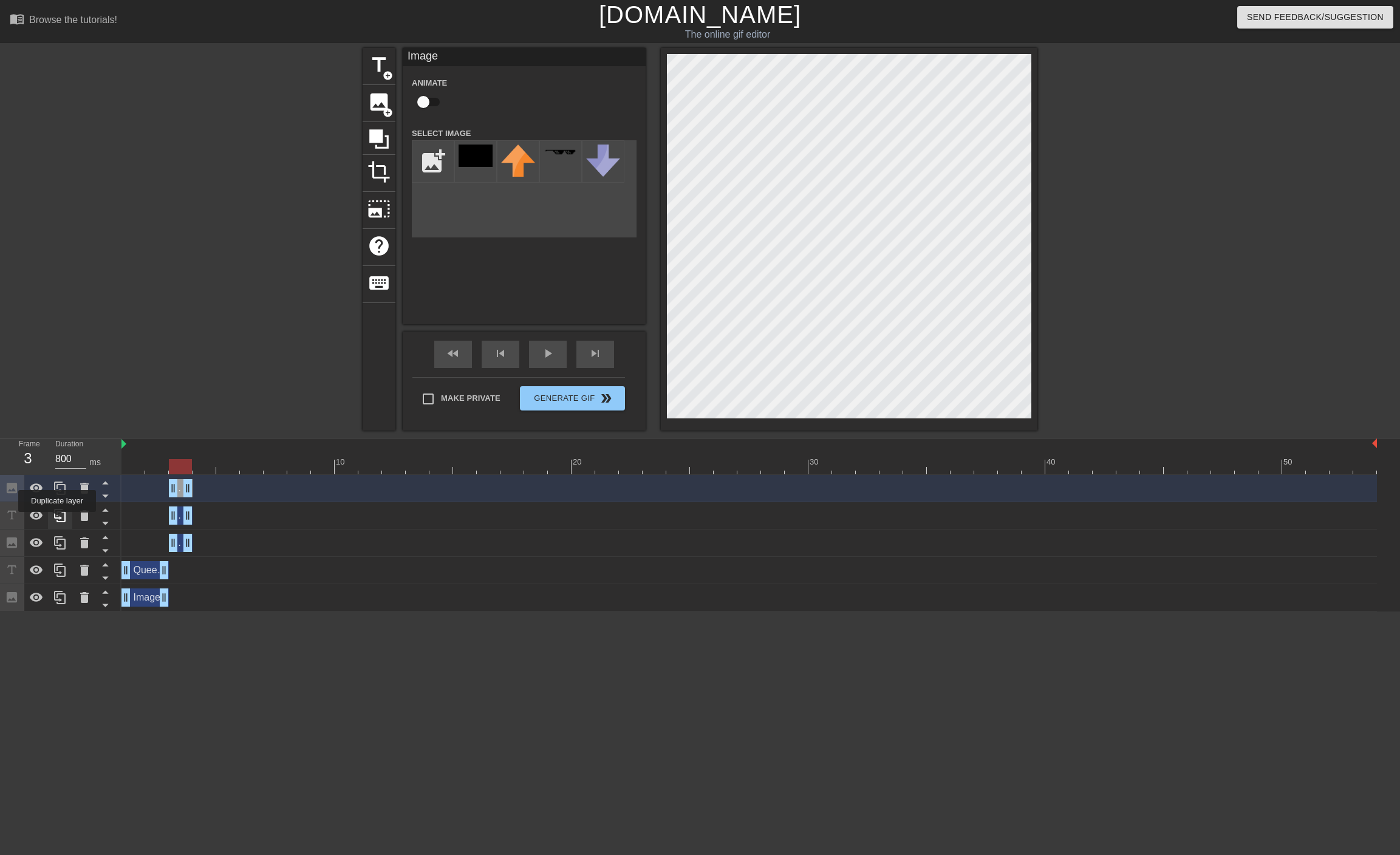
click at [57, 520] on icon at bounding box center [60, 515] width 15 height 15
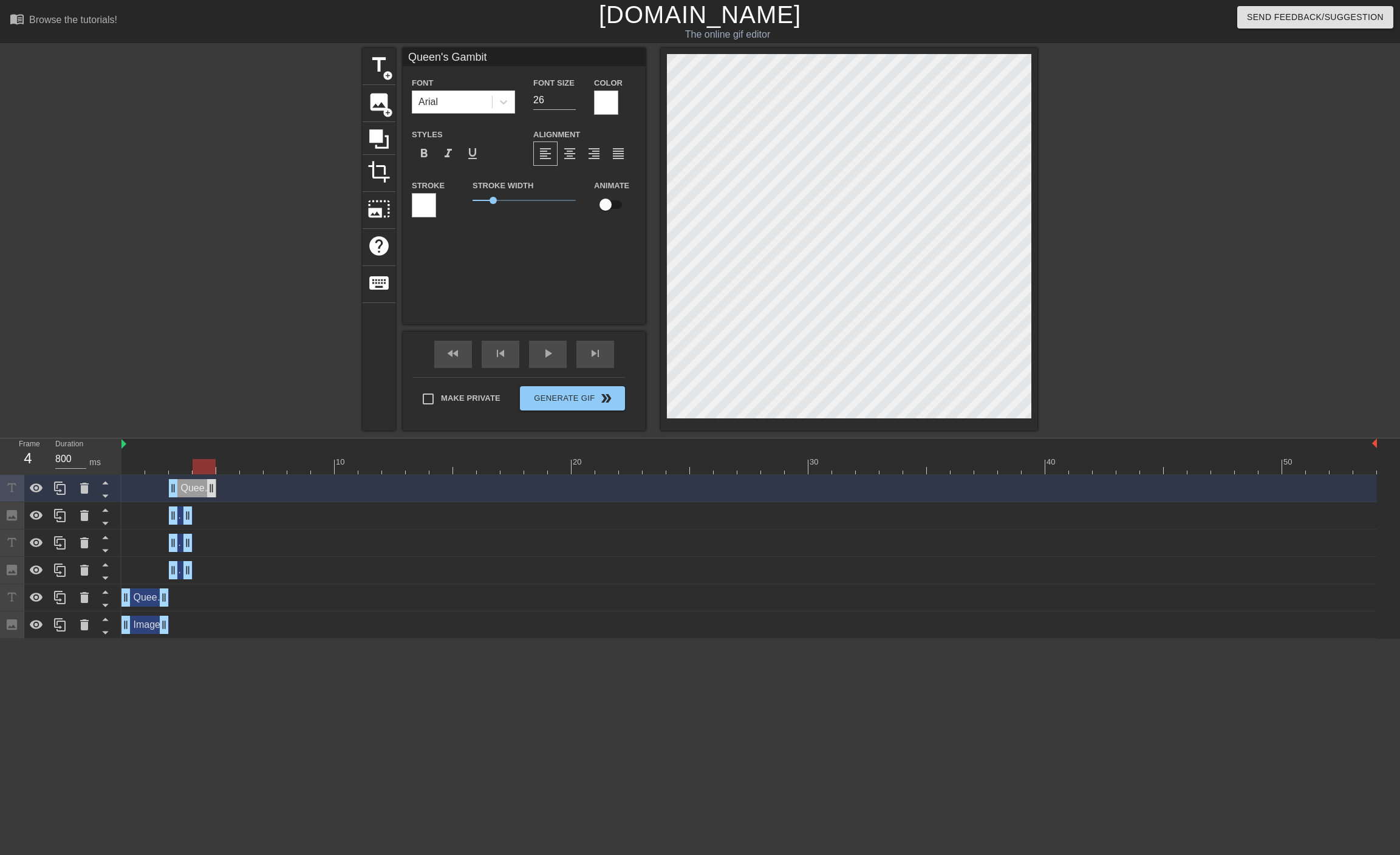
drag, startPoint x: 190, startPoint y: 483, endPoint x: 208, endPoint y: 491, distance: 19.7
drag, startPoint x: 174, startPoint y: 490, endPoint x: 194, endPoint y: 494, distance: 20.4
drag, startPoint x: 190, startPoint y: 517, endPoint x: 204, endPoint y: 515, distance: 14.1
drag, startPoint x: 172, startPoint y: 518, endPoint x: 190, endPoint y: 518, distance: 18.0
click at [190, 518] on div "Image drag_handle drag_handle" at bounding box center [749, 515] width 1256 height 18
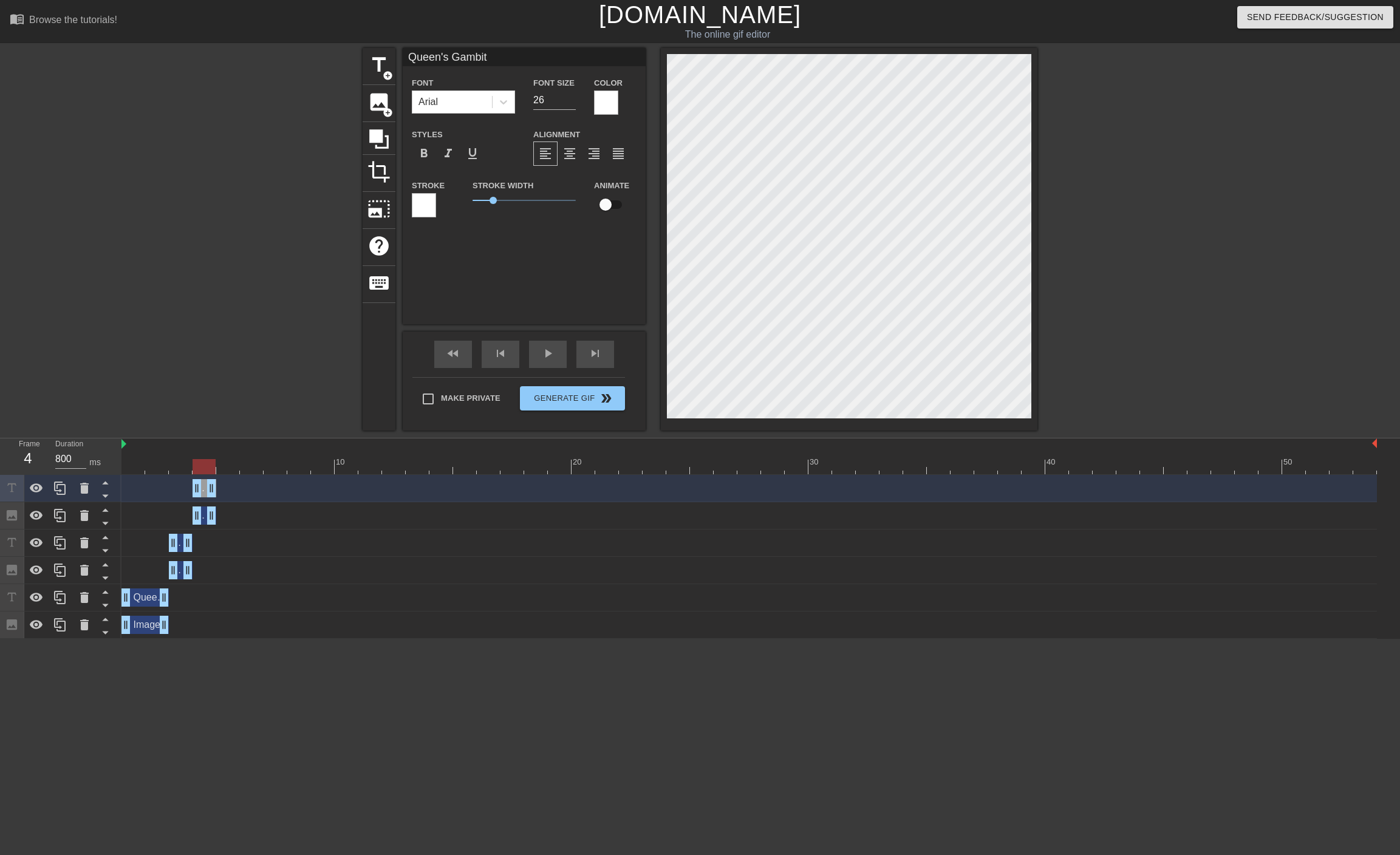
click at [502, 61] on input "Queen's Gambit" at bounding box center [524, 57] width 243 height 18
paste input "Declined: [PERSON_NAME] Countergambit"
click at [770, 58] on div "title add_circle image add_circle crop photo_size_select_large help keyboard Qu…" at bounding box center [700, 239] width 675 height 383
type input "Queen's Gambit Declined:"
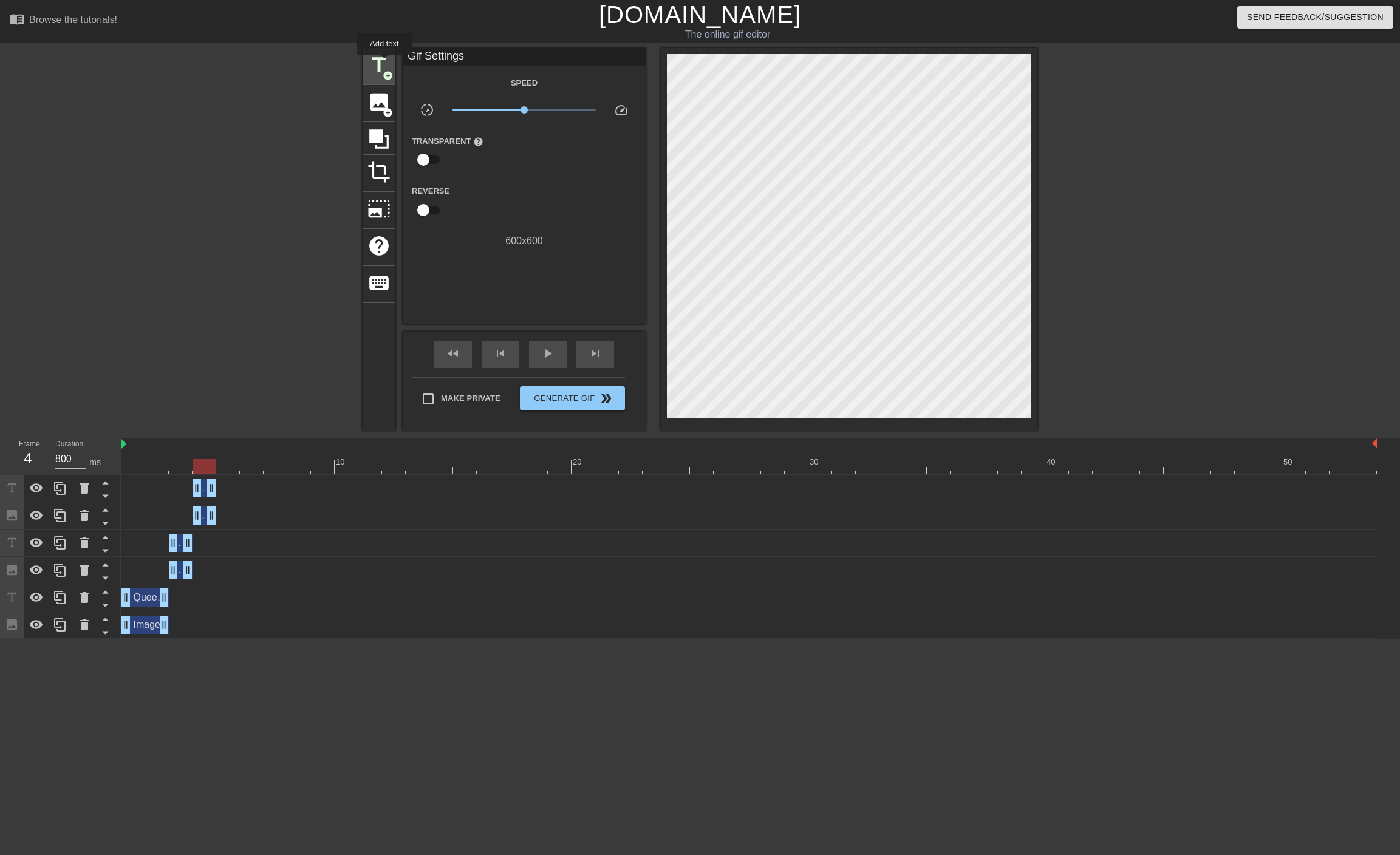
click at [384, 62] on span "title" at bounding box center [379, 65] width 23 height 23
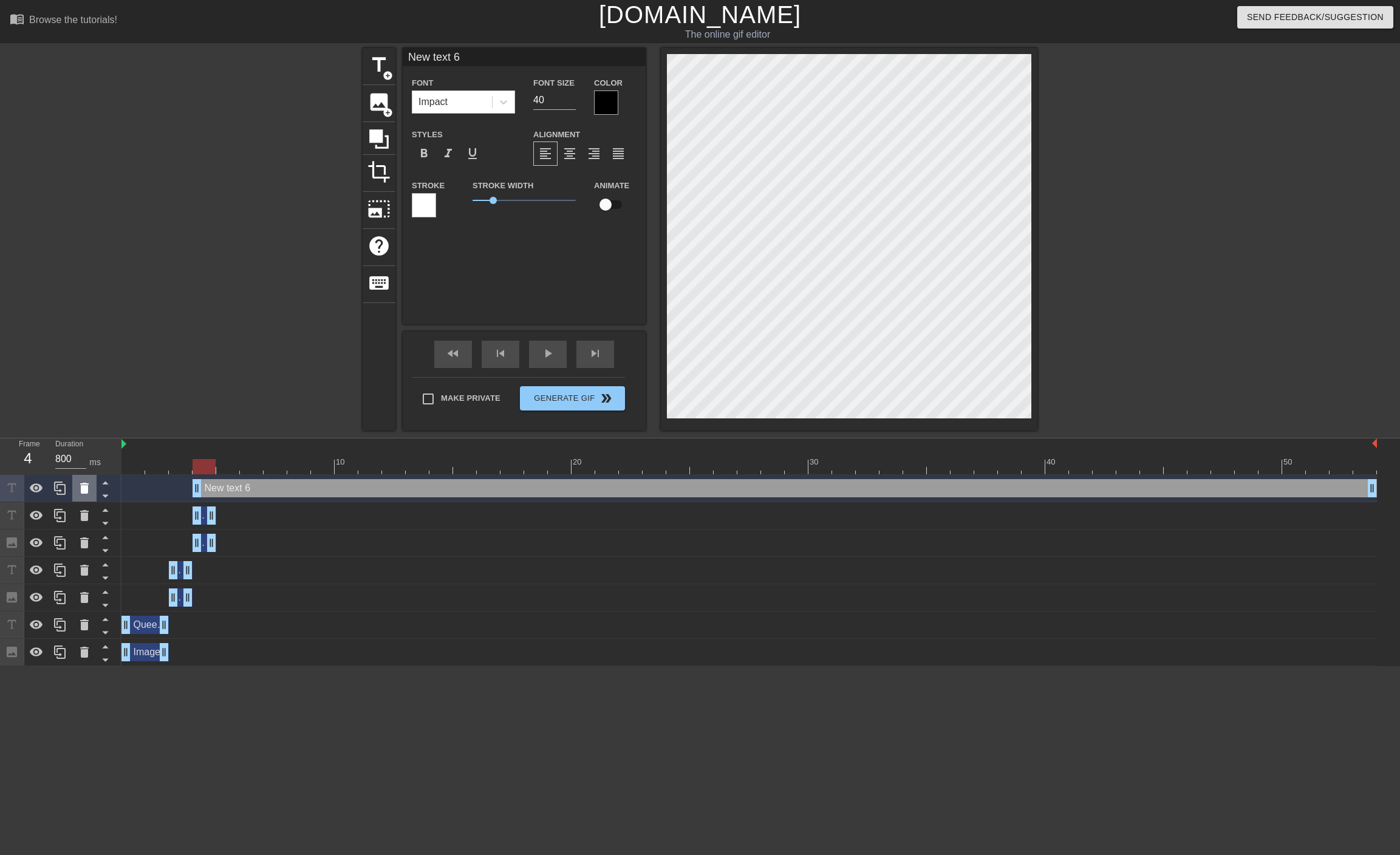
click at [82, 493] on icon at bounding box center [84, 488] width 8 height 11
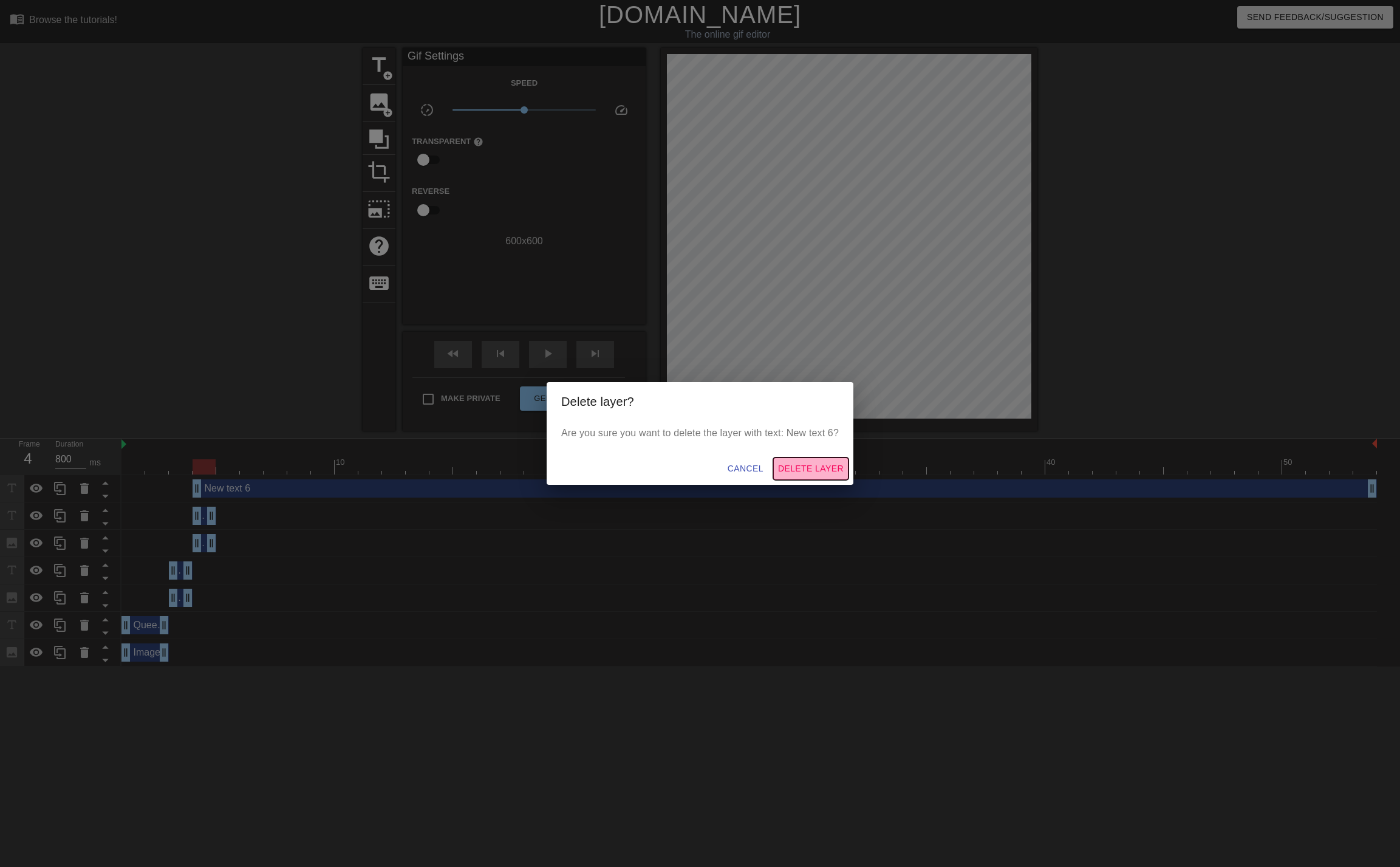
click at [788, 462] on span "Delete Layer" at bounding box center [811, 469] width 66 height 15
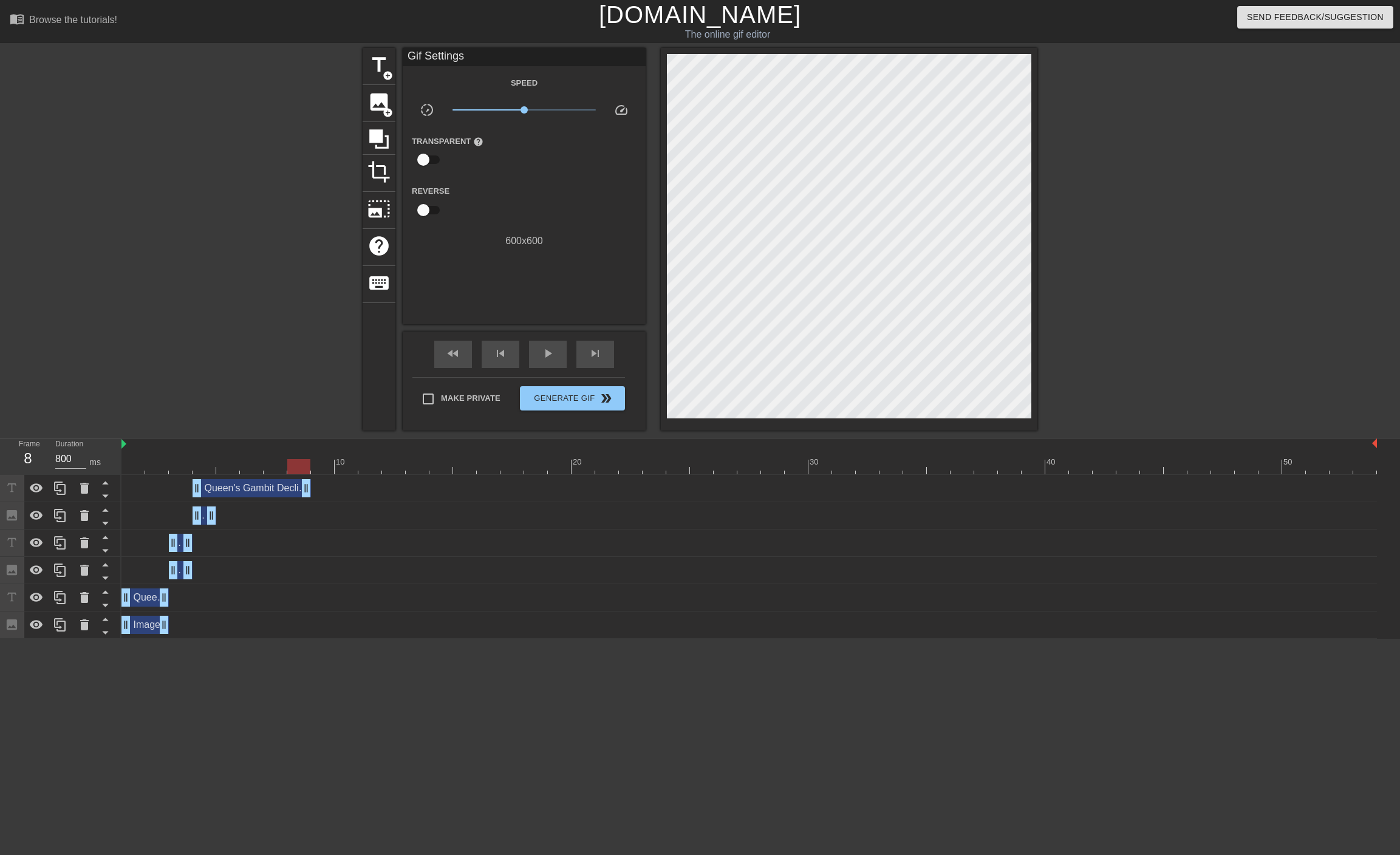
drag, startPoint x: 211, startPoint y: 491, endPoint x: 296, endPoint y: 492, distance: 85.0
click at [60, 483] on icon at bounding box center [60, 488] width 15 height 15
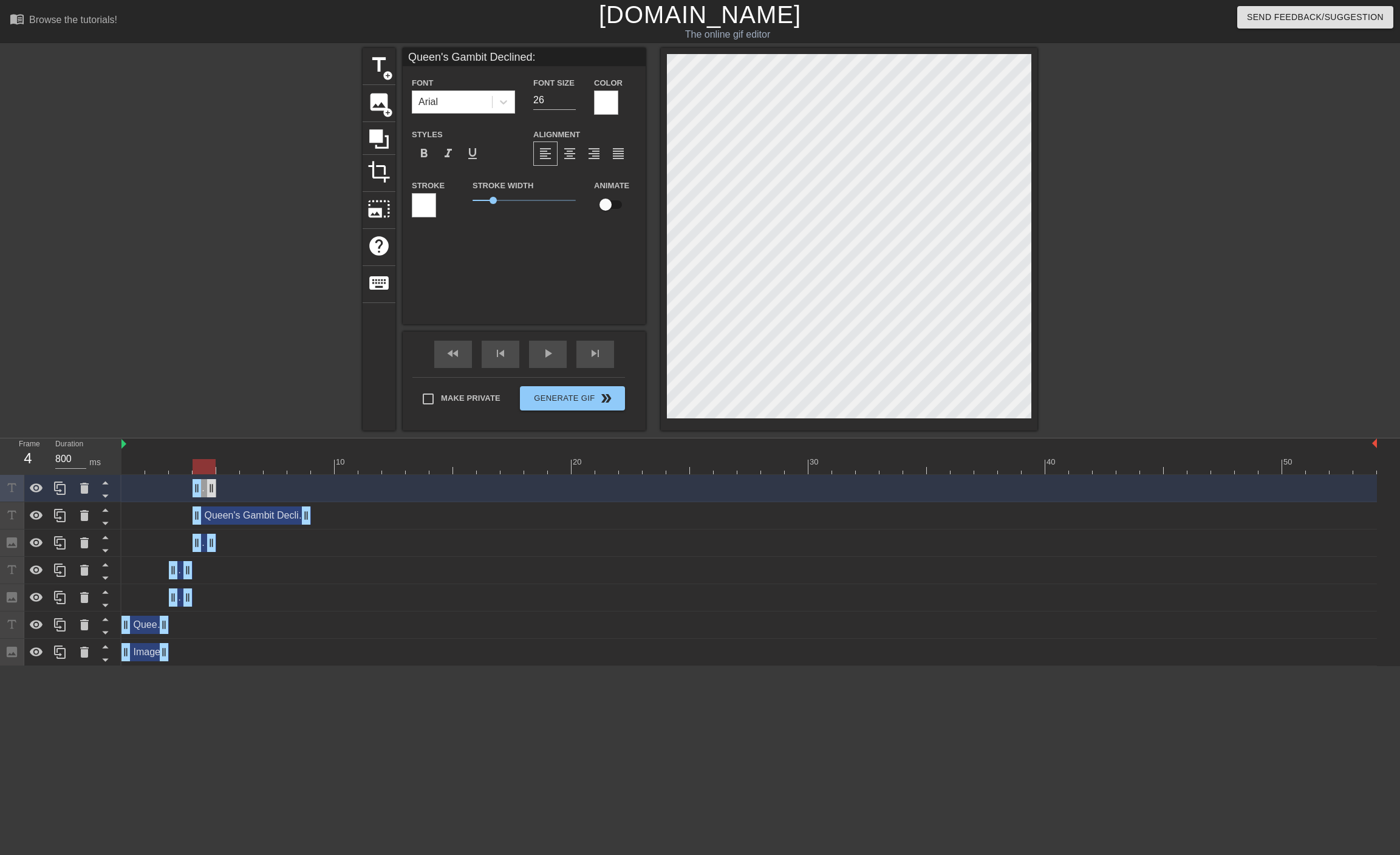
drag, startPoint x: 306, startPoint y: 489, endPoint x: 215, endPoint y: 490, distance: 91.0
drag, startPoint x: 308, startPoint y: 517, endPoint x: 218, endPoint y: 515, distance: 90.0
click at [218, 515] on div "Queen's Gambit Declined: drag_handle drag_handle" at bounding box center [749, 515] width 1256 height 18
click at [476, 61] on input "Queen's Gambit Declined:" at bounding box center [524, 57] width 243 height 18
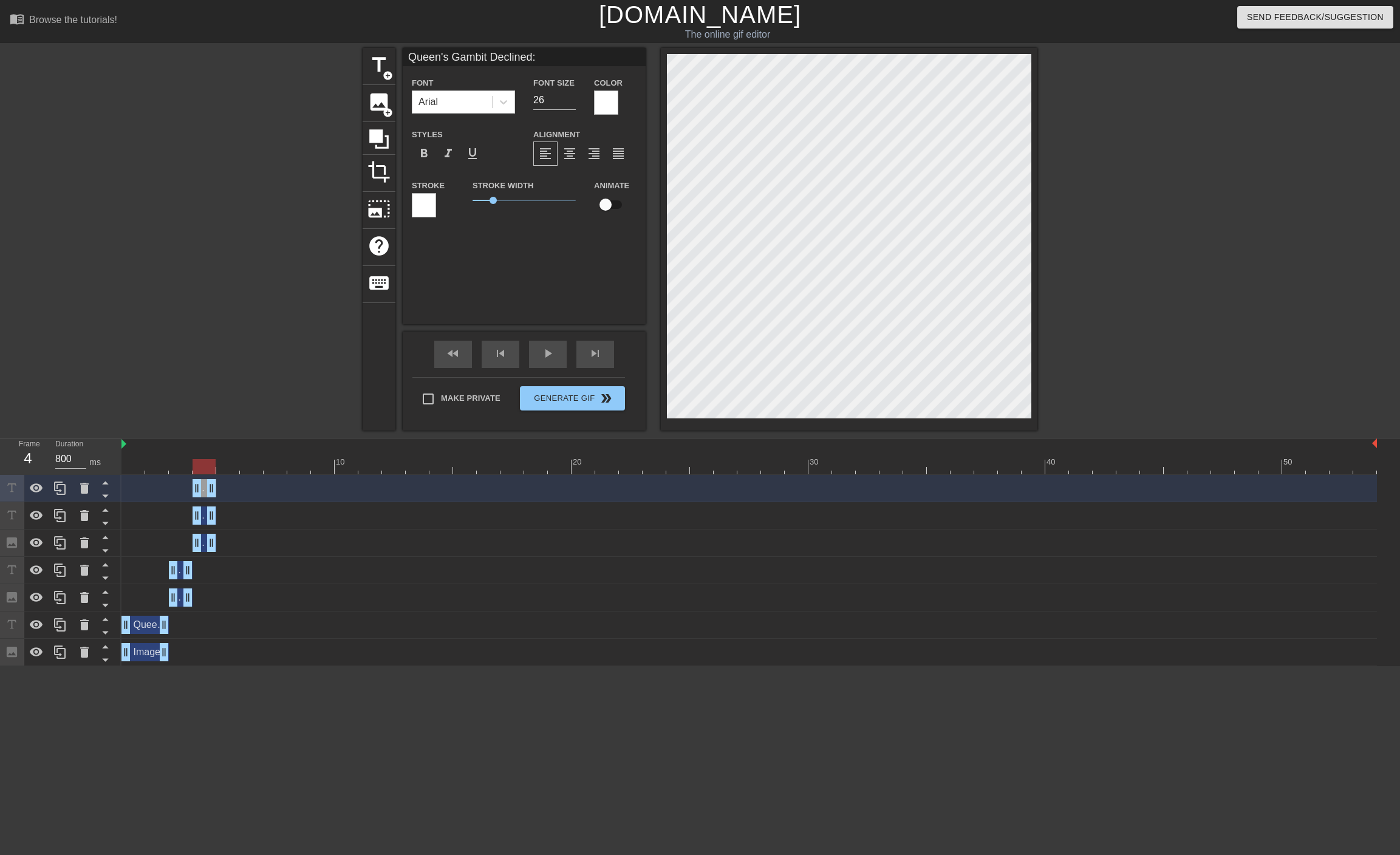
click at [476, 61] on input "Queen's Gambit Declined:" at bounding box center [524, 57] width 243 height 18
paste input "[PERSON_NAME] Countergambit"
type input "[PERSON_NAME] Countergambit"
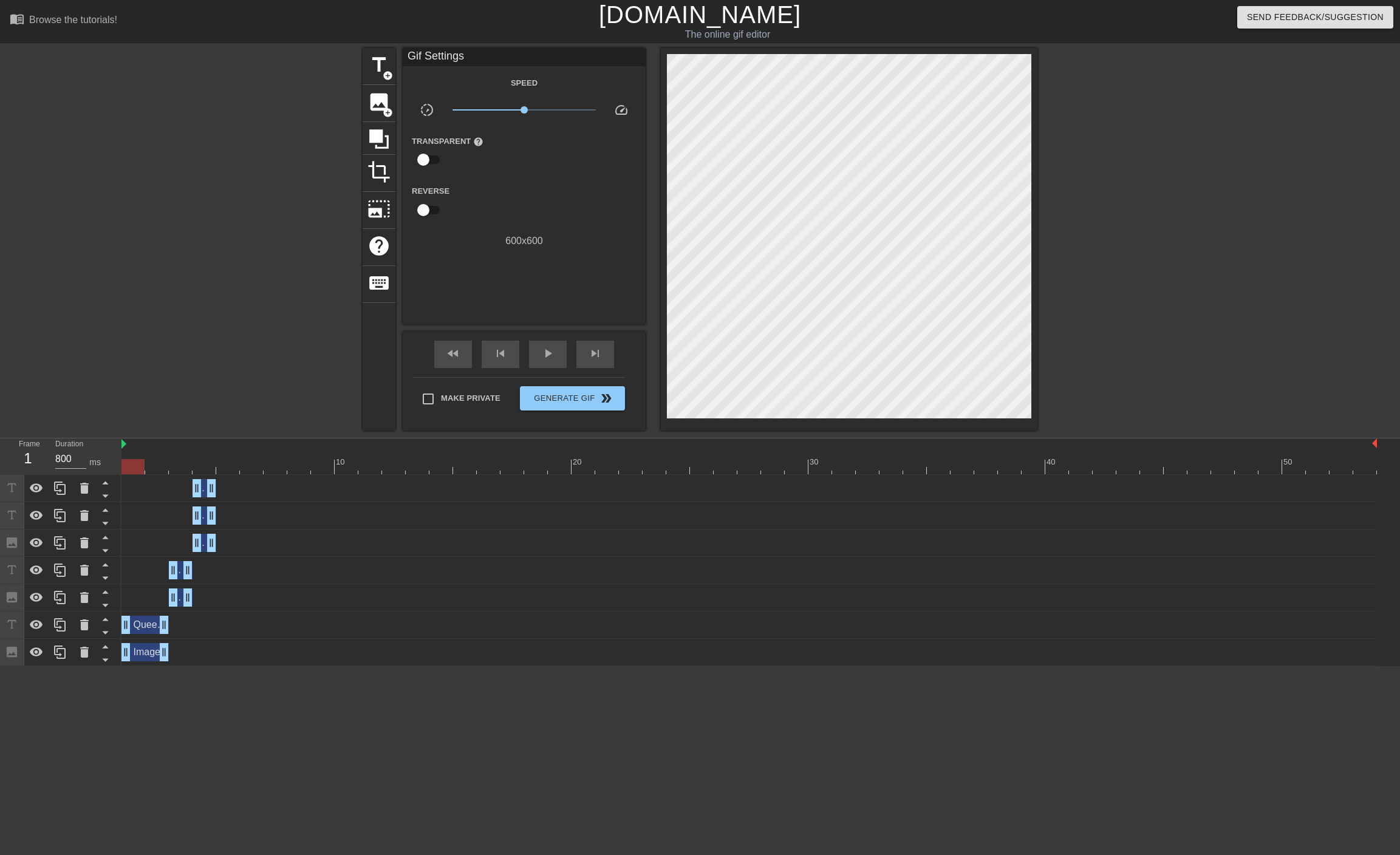
click at [129, 467] on div at bounding box center [749, 467] width 1256 height 15
click at [552, 358] on span "play_arrow" at bounding box center [548, 353] width 15 height 15
click at [439, 353] on div "fast_rewind" at bounding box center [453, 354] width 38 height 27
click at [543, 354] on span "pause" at bounding box center [548, 353] width 15 height 15
drag, startPoint x: 214, startPoint y: 482, endPoint x: 233, endPoint y: 485, distance: 19.2
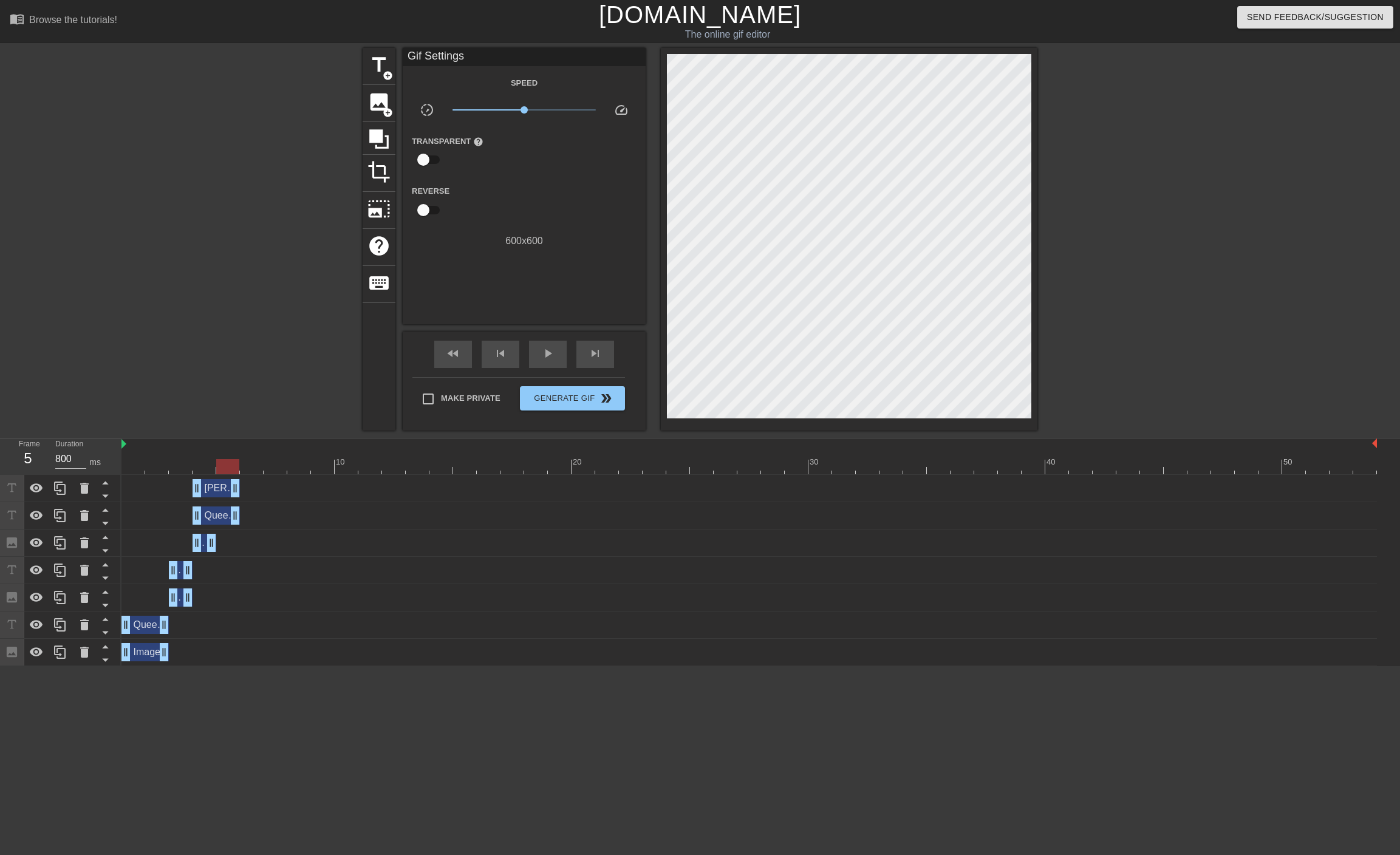
drag, startPoint x: 215, startPoint y: 515, endPoint x: 228, endPoint y: 515, distance: 13.0
drag, startPoint x: 215, startPoint y: 544, endPoint x: 228, endPoint y: 543, distance: 13.0
click at [263, 646] on div "Image drag_handle drag_handle" at bounding box center [749, 652] width 1256 height 18
click at [553, 357] on span "play_arrow" at bounding box center [548, 353] width 15 height 15
click at [453, 357] on span "fast_rewind" at bounding box center [453, 353] width 15 height 15
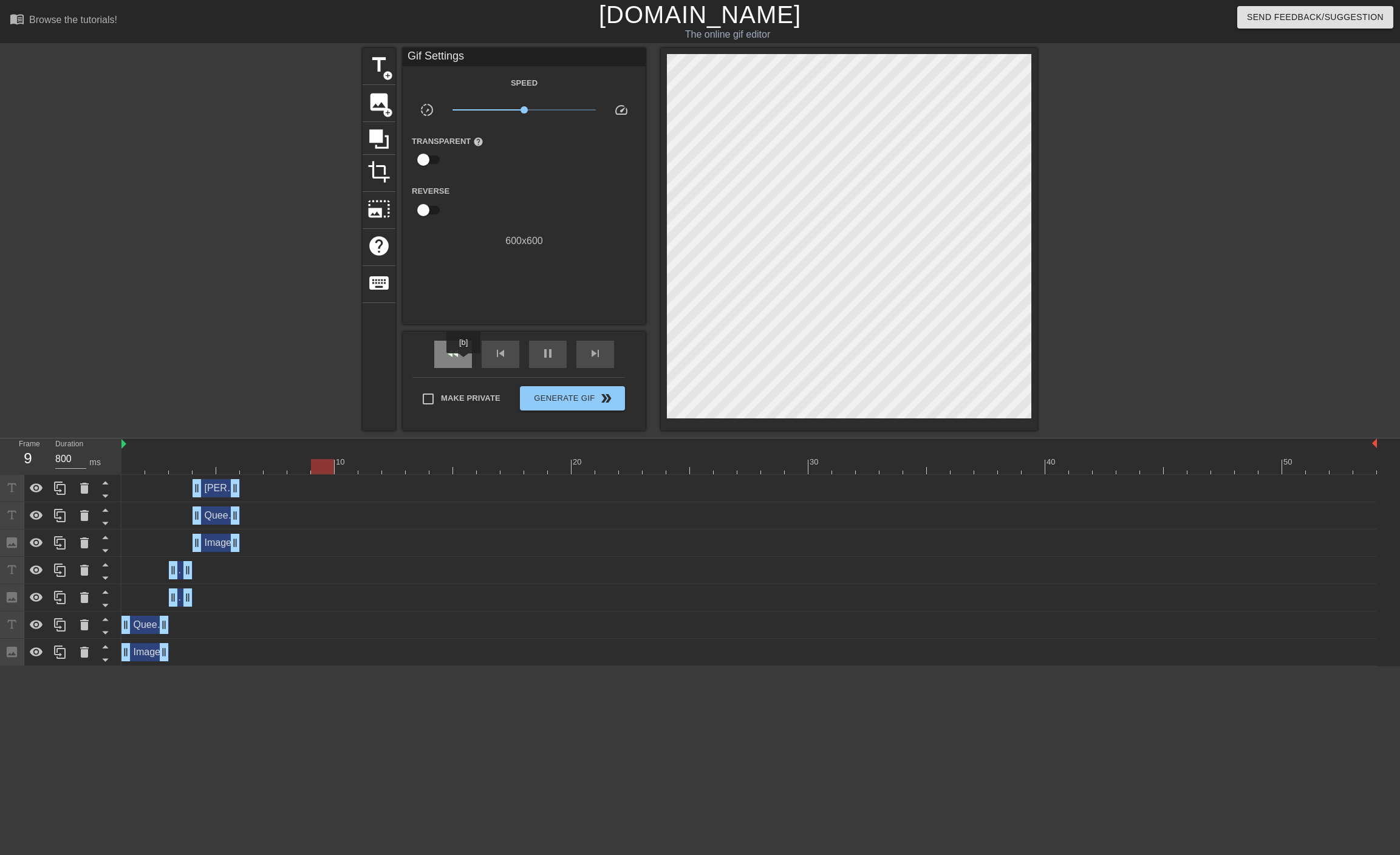
click at [453, 359] on span "fast_rewind" at bounding box center [453, 353] width 15 height 15
click at [549, 350] on span "pause" at bounding box center [548, 353] width 15 height 15
click at [382, 101] on span "image" at bounding box center [379, 102] width 23 height 23
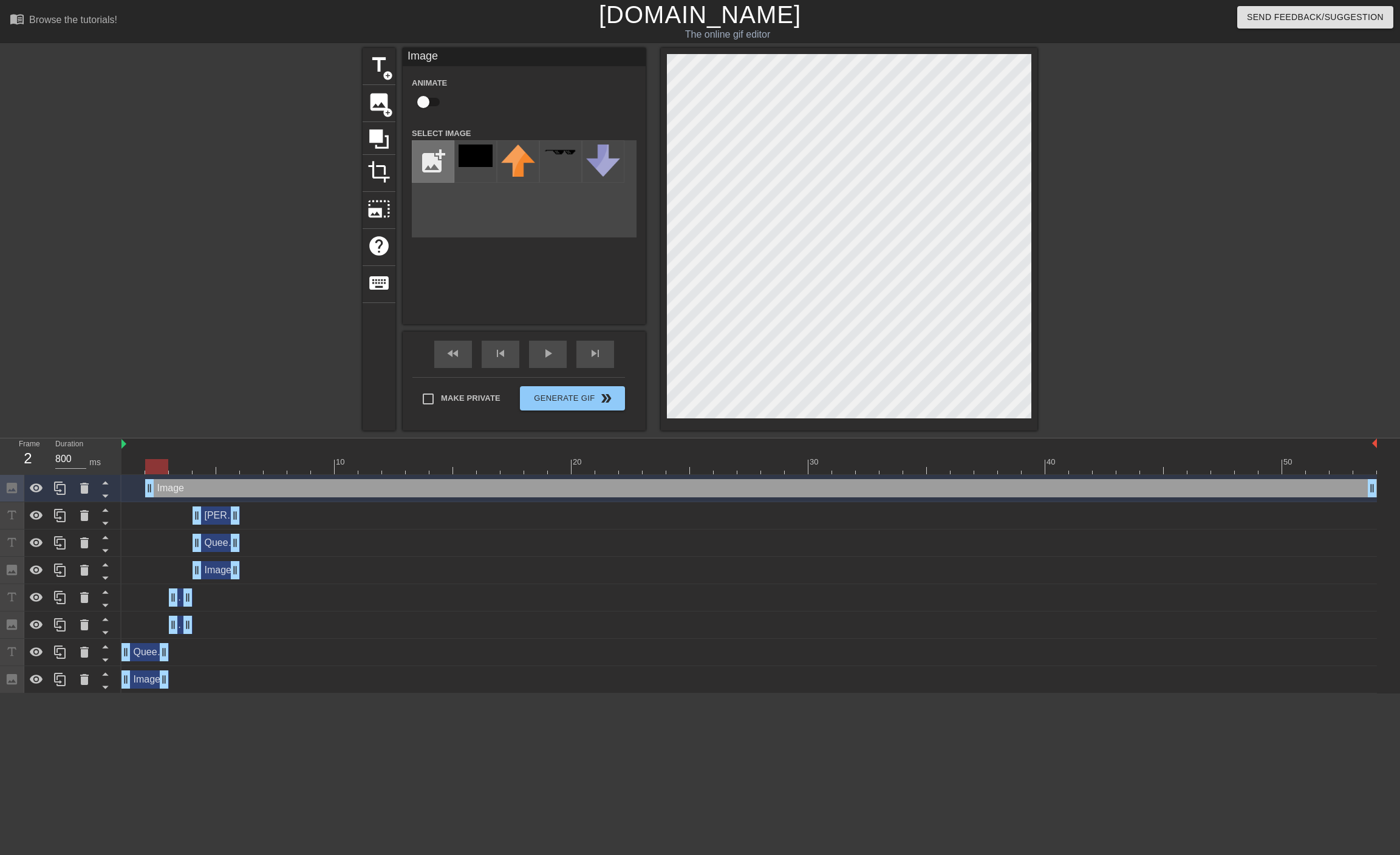
click at [426, 162] on input "file" at bounding box center [432, 161] width 41 height 41
type input "C:\fakepath\textbook-chess.png"
click at [483, 161] on img at bounding box center [475, 161] width 34 height 34
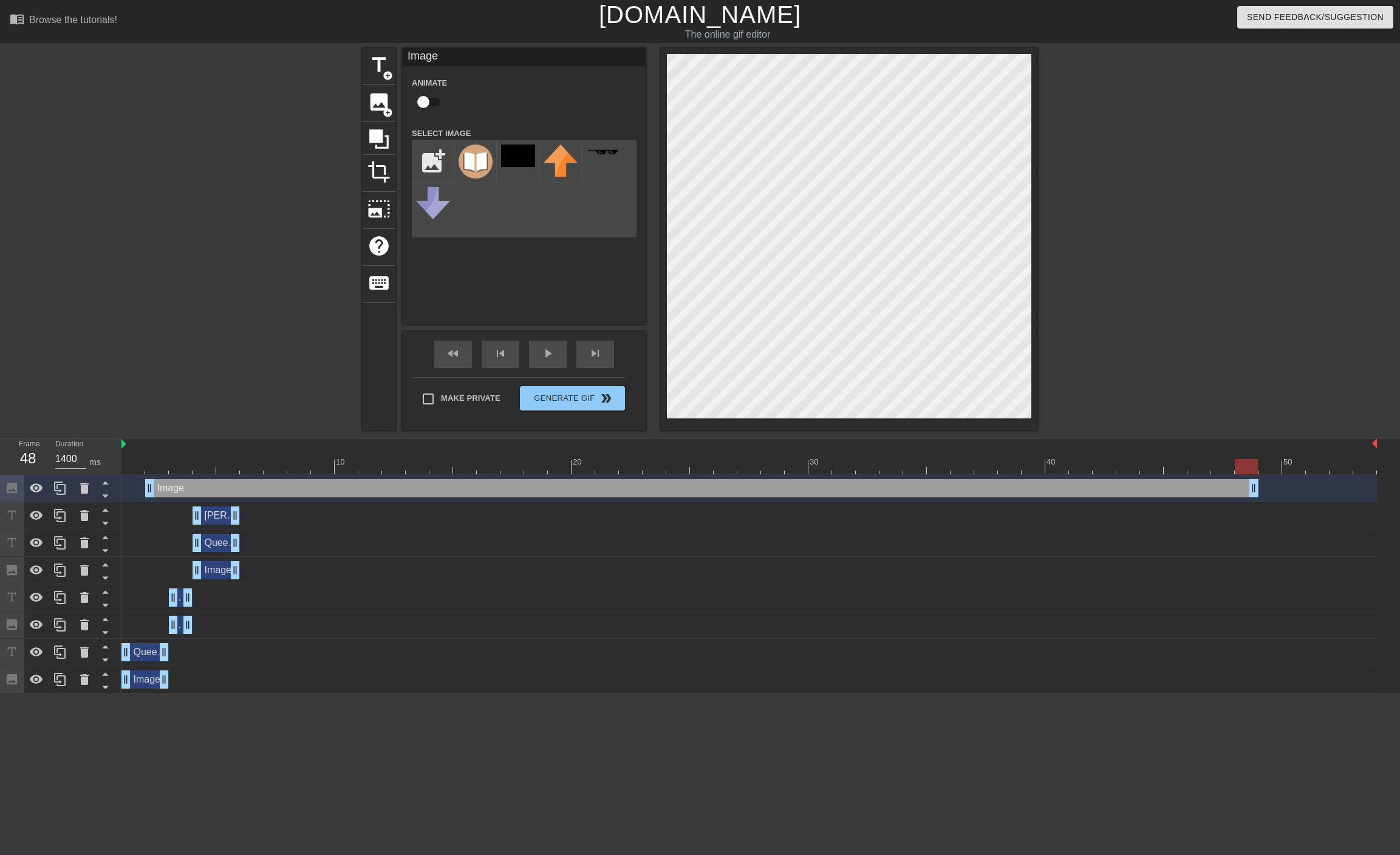
type input "800"
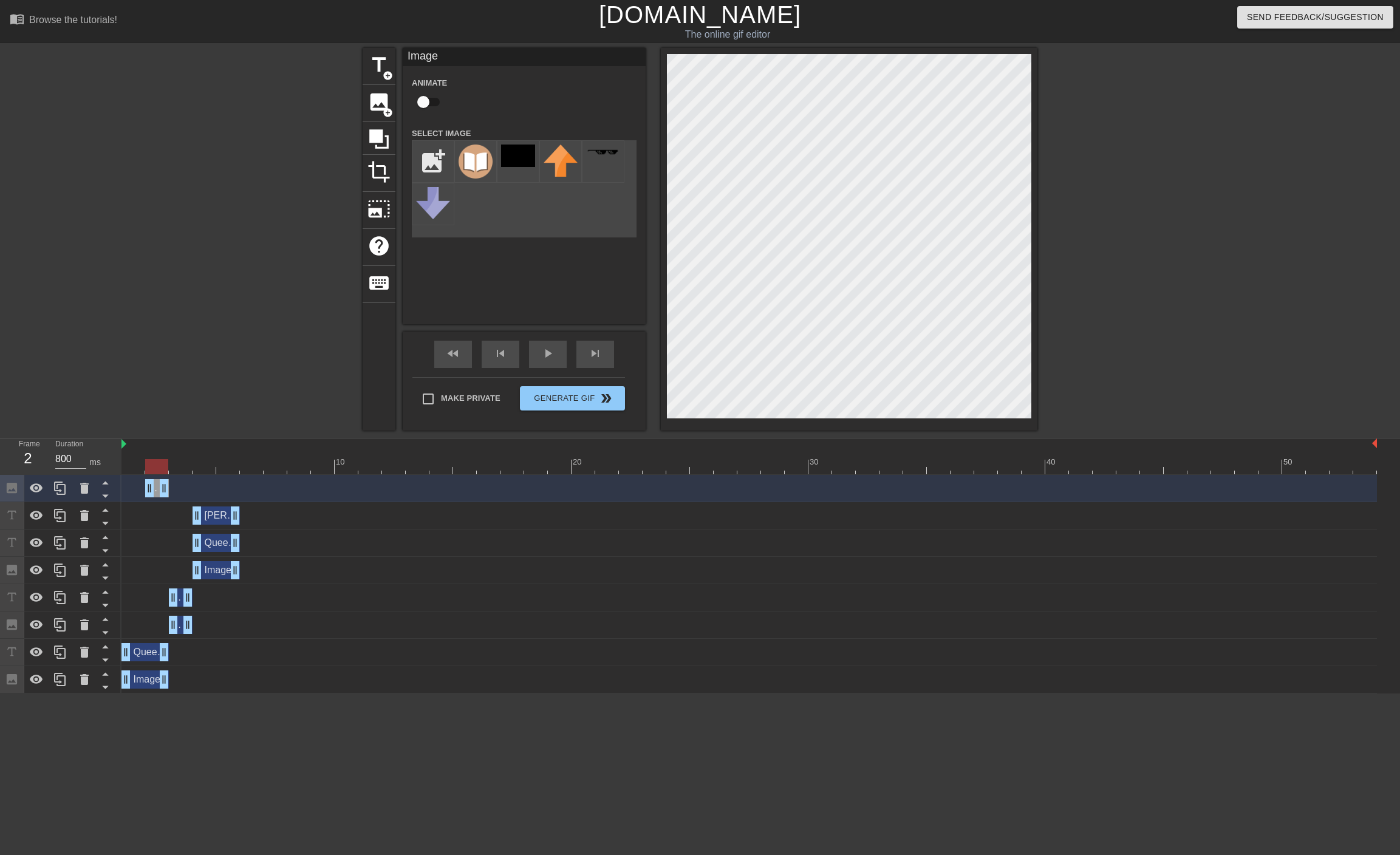
drag, startPoint x: 1372, startPoint y: 487, endPoint x: 127, endPoint y: 551, distance: 1246.6
click at [127, 551] on div "Image drag_handle drag_handle [PERSON_NAME] Countergambit drag_handle drag_hand…" at bounding box center [760, 584] width 1279 height 218
drag, startPoint x: 149, startPoint y: 486, endPoint x: 111, endPoint y: 487, distance: 38.0
click at [111, 487] on div "Frame 1 Duration 800 ms 10 20 30 40 50 Image drag_handle drag_handle [PERSON_NA…" at bounding box center [700, 566] width 1400 height 255
drag, startPoint x: 162, startPoint y: 488, endPoint x: 149, endPoint y: 487, distance: 13.0
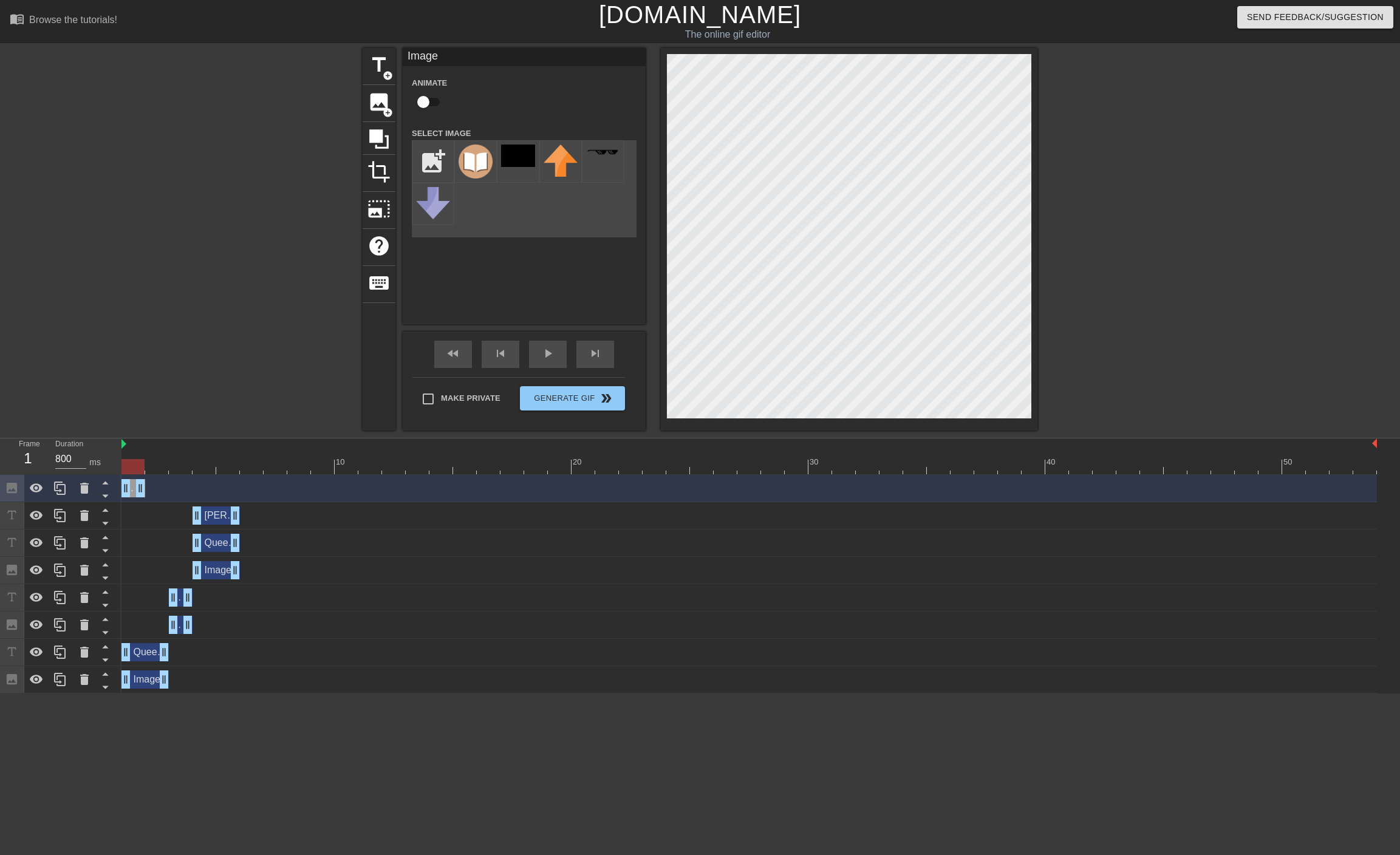
click at [149, 487] on div "Image drag_handle drag_handle" at bounding box center [749, 488] width 1256 height 18
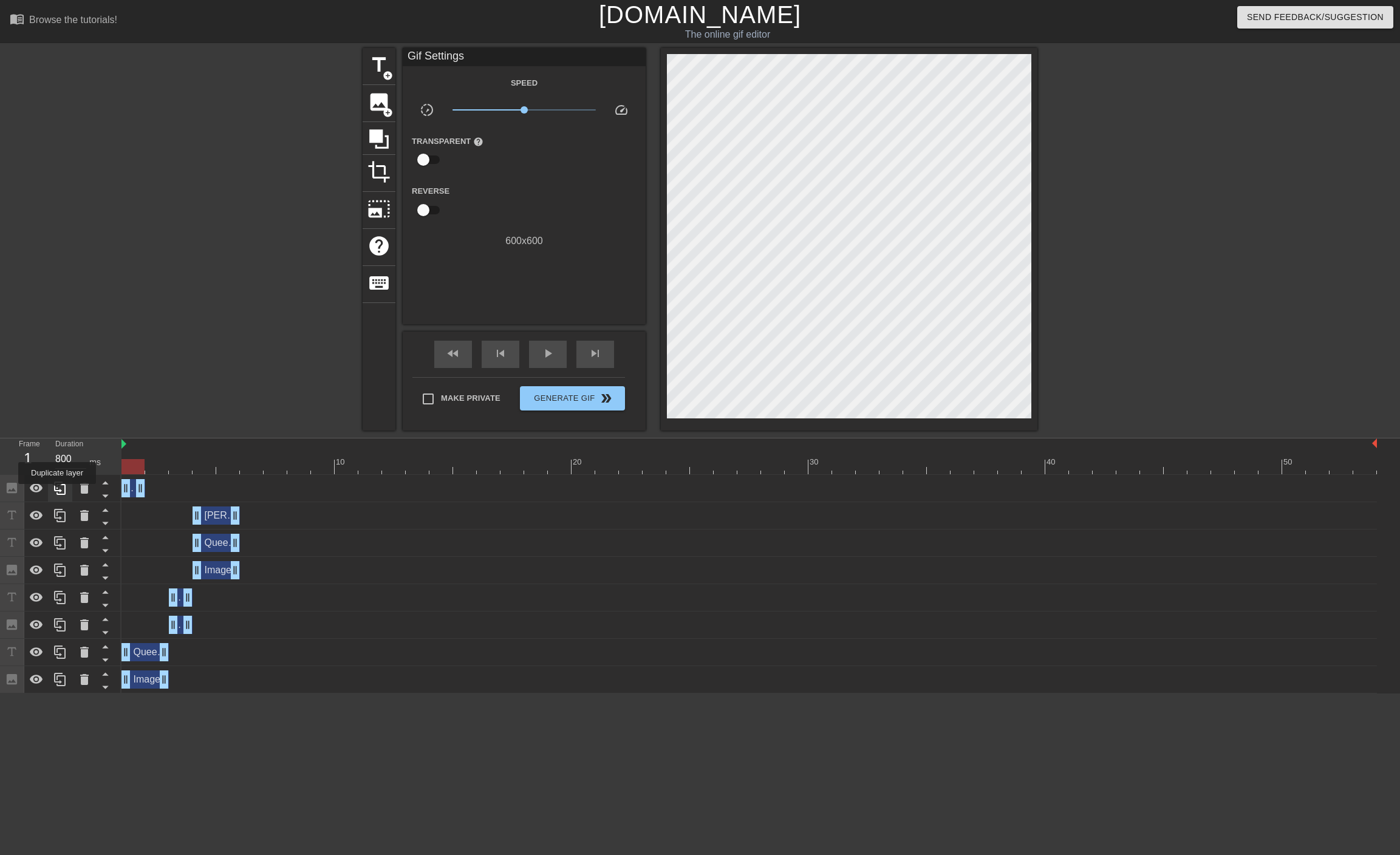
click at [57, 492] on icon at bounding box center [60, 488] width 15 height 15
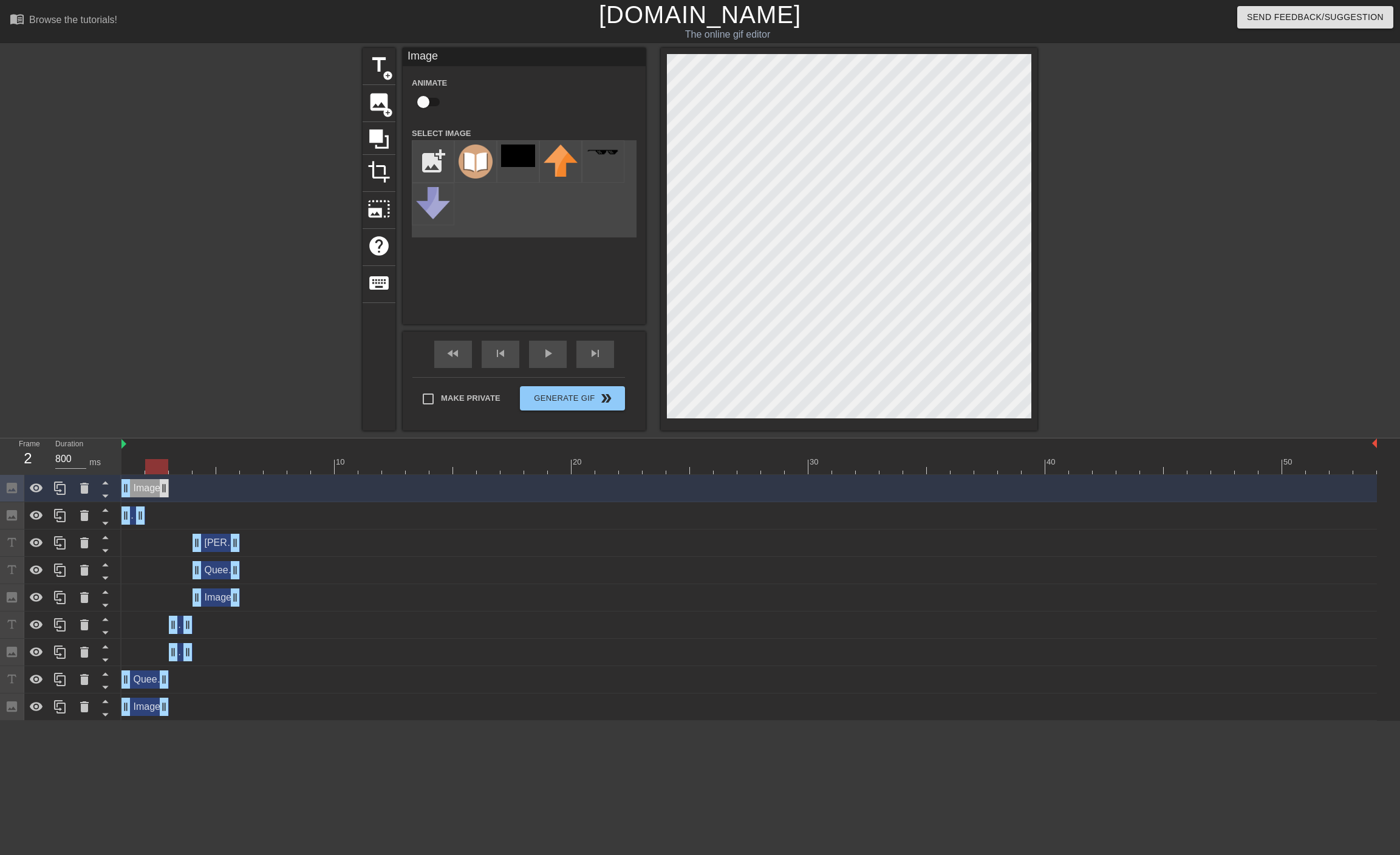
drag, startPoint x: 139, startPoint y: 490, endPoint x: 161, endPoint y: 487, distance: 22.2
drag, startPoint x: 124, startPoint y: 493, endPoint x: 144, endPoint y: 490, distance: 20.2
click at [144, 490] on div "Image drag_handle drag_handle" at bounding box center [749, 488] width 1256 height 18
click at [56, 487] on icon at bounding box center [60, 488] width 15 height 15
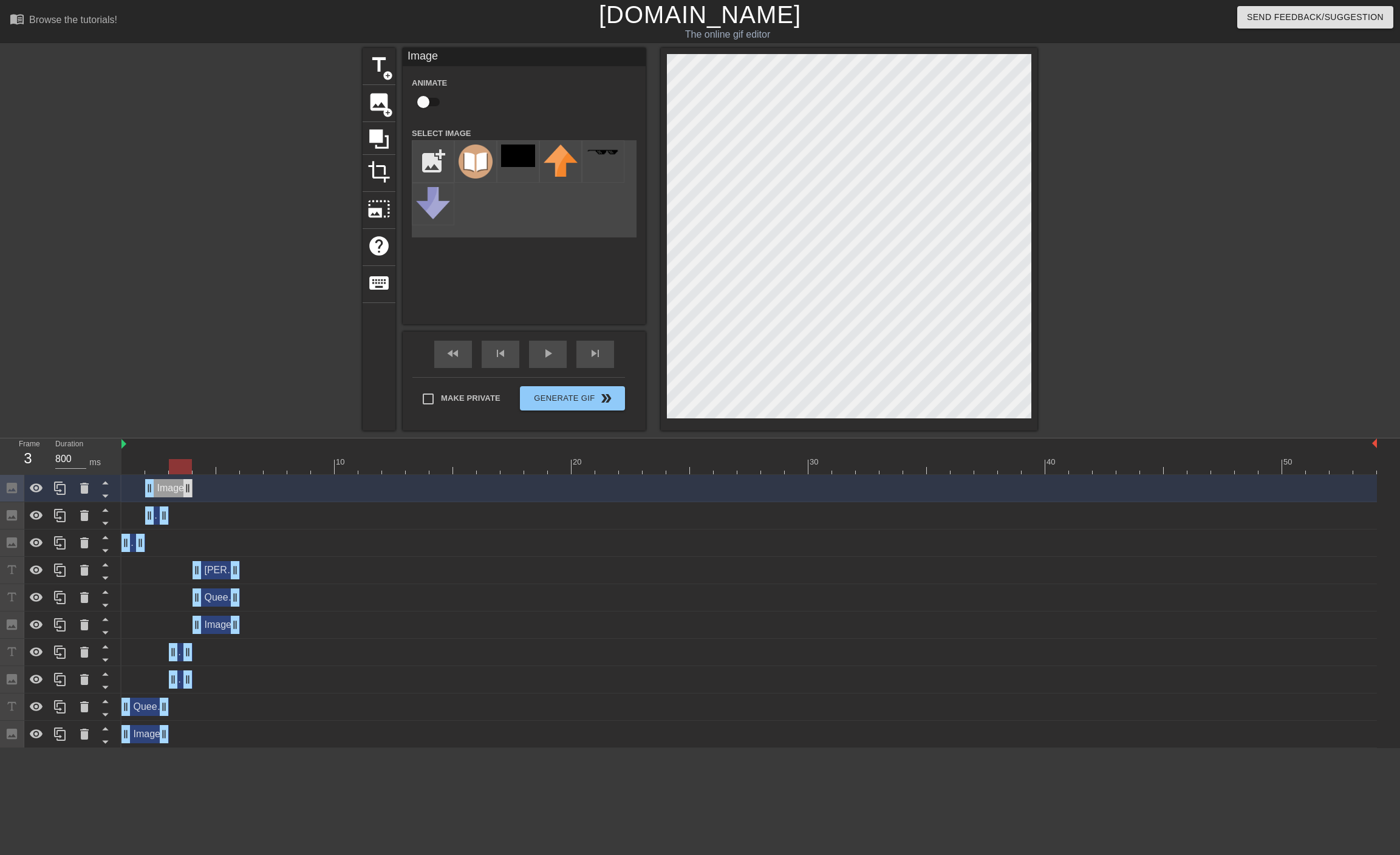
drag, startPoint x: 168, startPoint y: 483, endPoint x: 182, endPoint y: 486, distance: 14.3
drag, startPoint x: 147, startPoint y: 490, endPoint x: 162, endPoint y: 491, distance: 15.0
click at [162, 491] on div "Image drag_handle drag_handle" at bounding box center [749, 488] width 1256 height 18
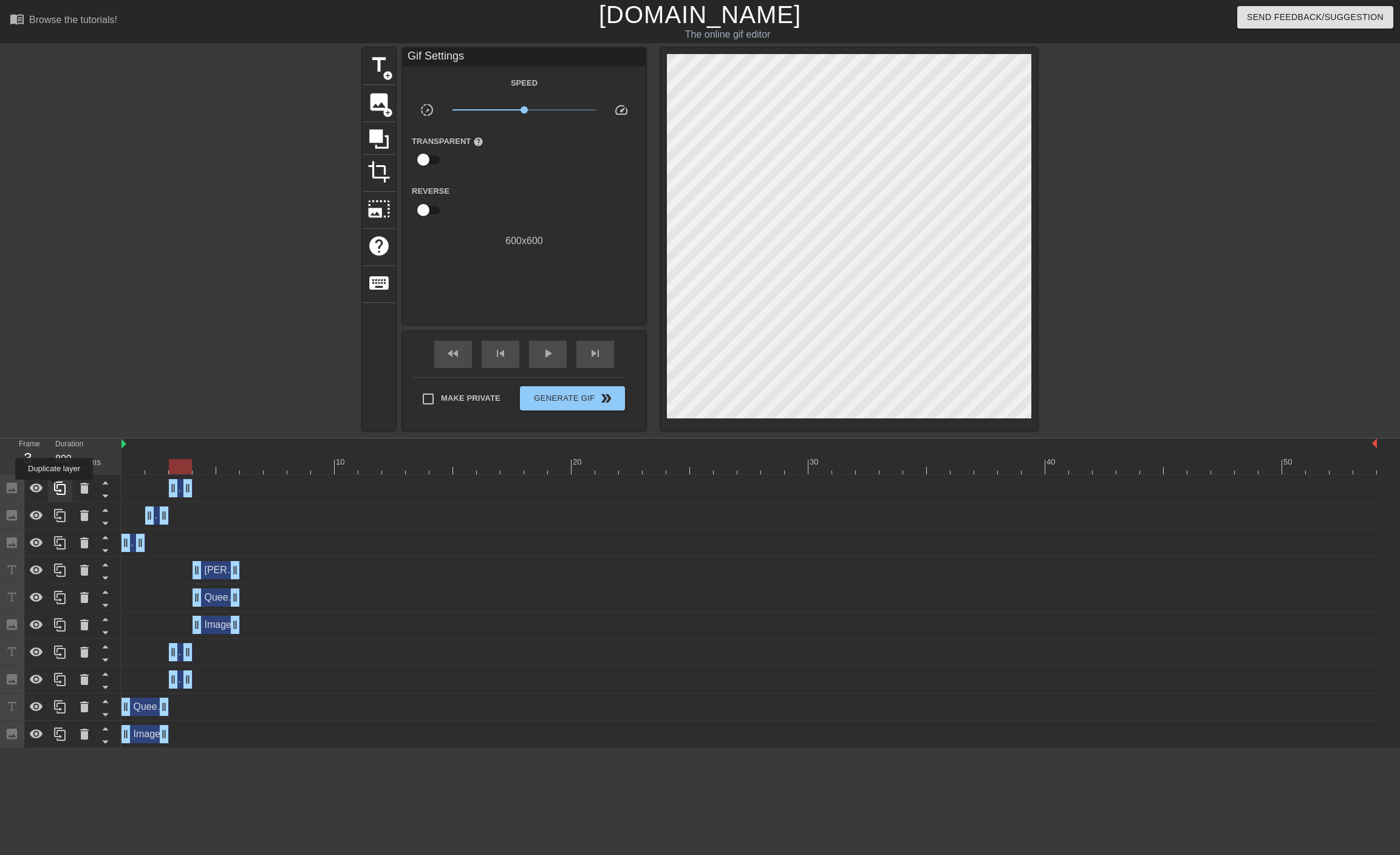
click at [54, 488] on icon at bounding box center [60, 488] width 15 height 15
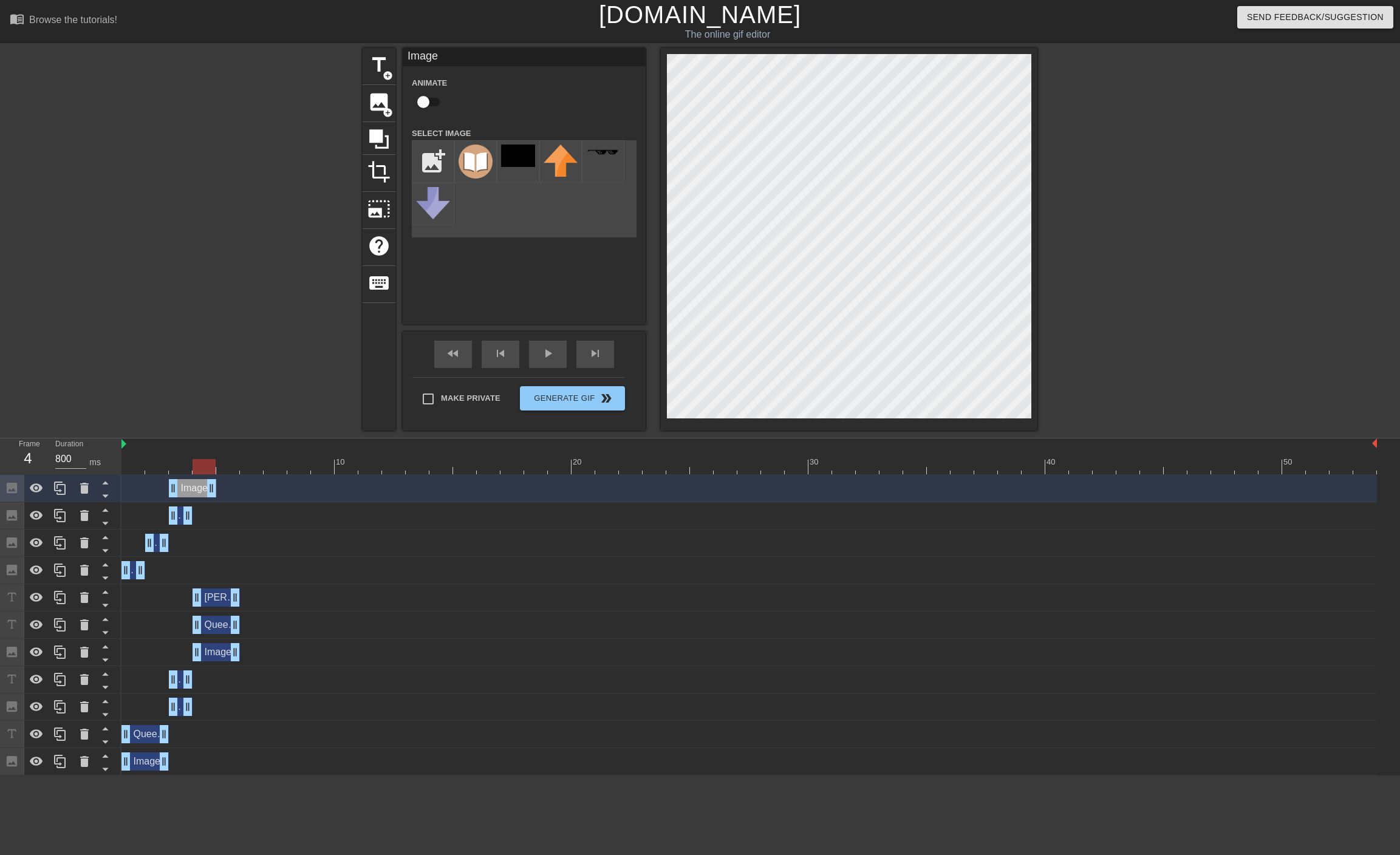
drag, startPoint x: 190, startPoint y: 486, endPoint x: 217, endPoint y: 484, distance: 27.1
click at [217, 484] on div "Image drag_handle drag_handle" at bounding box center [749, 488] width 1256 height 18
click at [167, 487] on div "Image drag_handle drag_handle" at bounding box center [749, 488] width 1256 height 18
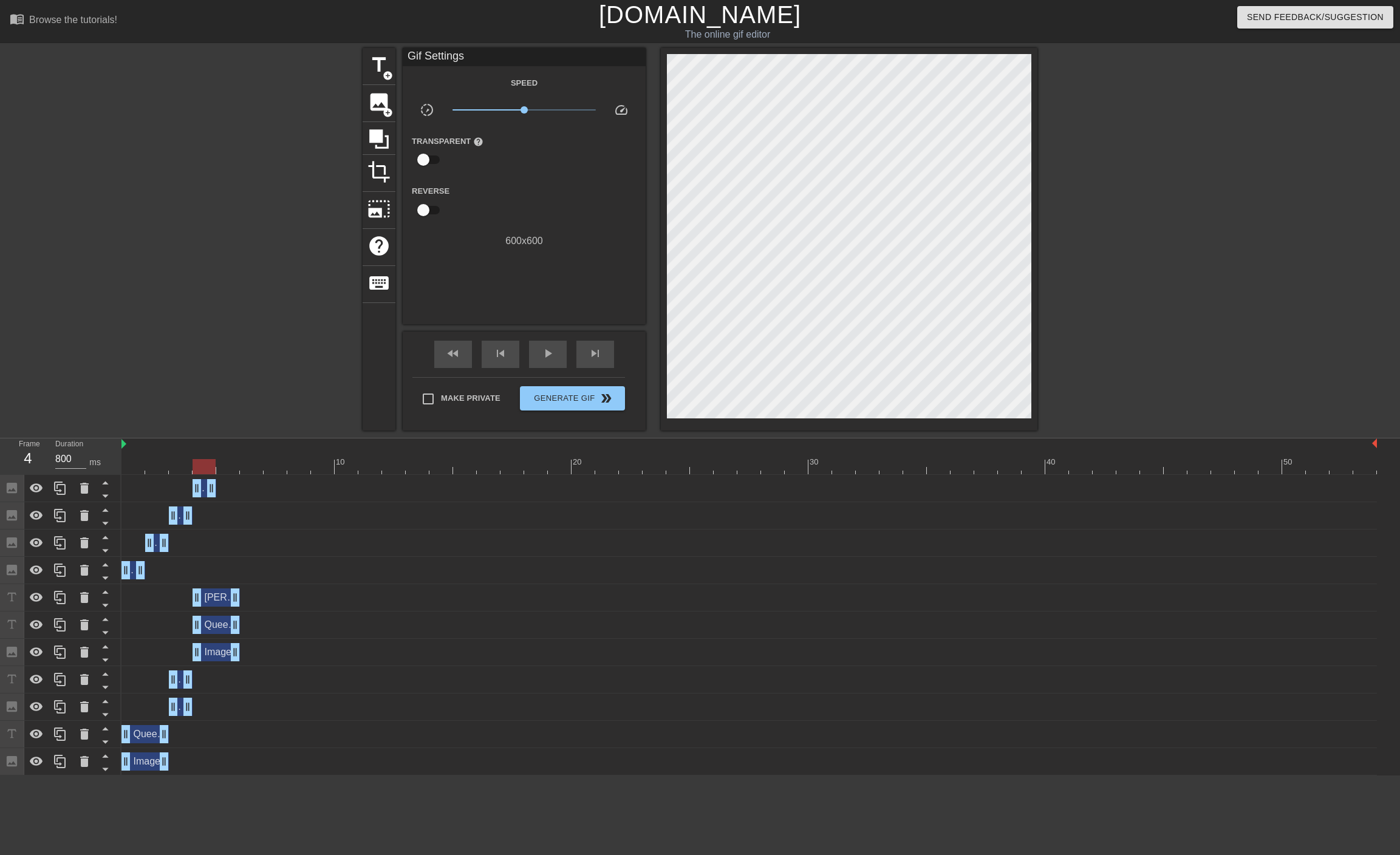
drag, startPoint x: 172, startPoint y: 488, endPoint x: 199, endPoint y: 485, distance: 27.2
click at [127, 469] on div at bounding box center [749, 467] width 1256 height 15
click at [540, 354] on div "play_arrow" at bounding box center [548, 354] width 38 height 27
click at [540, 354] on div "pause" at bounding box center [548, 354] width 38 height 27
click at [512, 351] on div "skip_previous" at bounding box center [501, 354] width 38 height 27
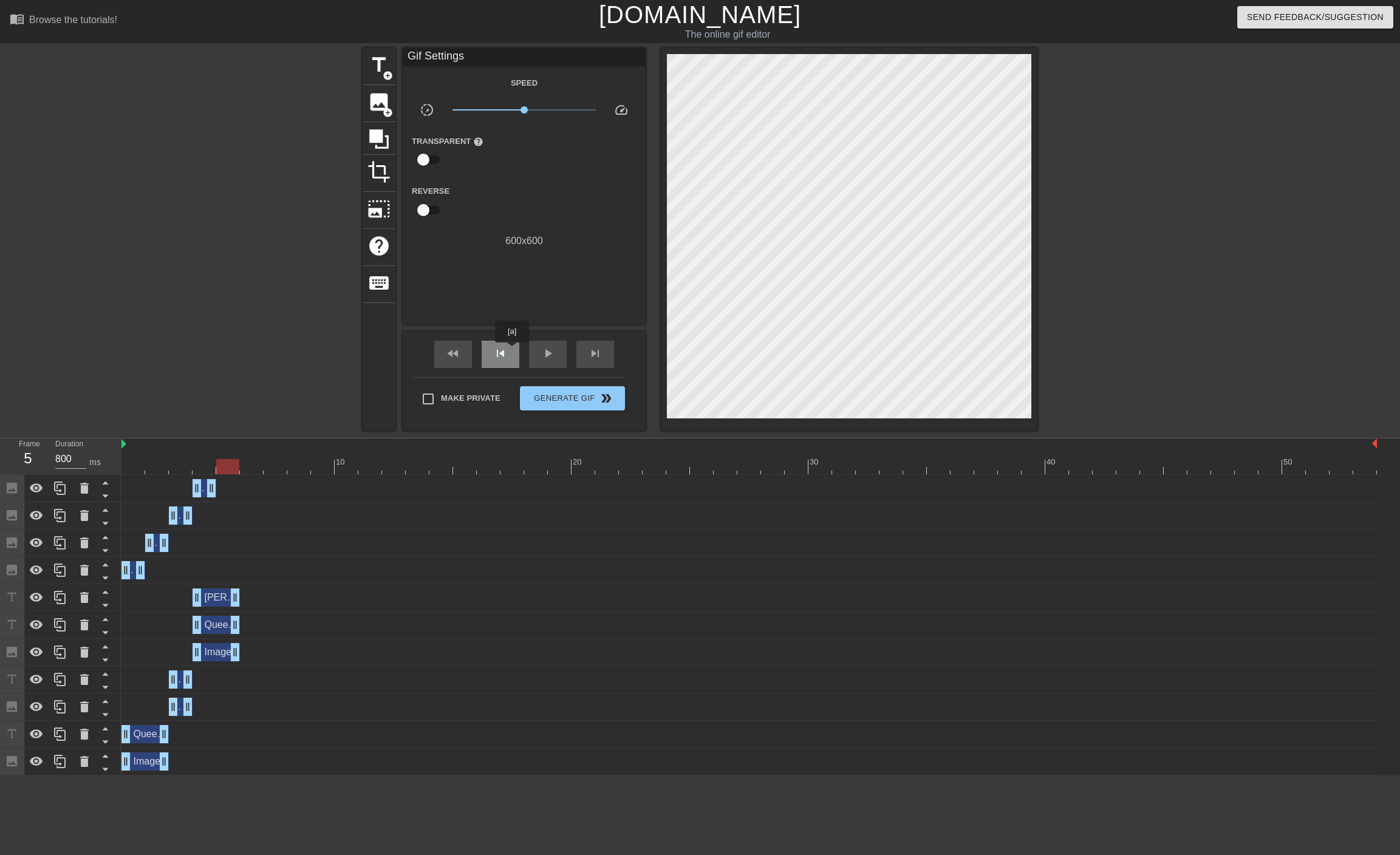
click at [512, 351] on div "skip_previous" at bounding box center [501, 354] width 38 height 27
click at [587, 354] on div "skip_next" at bounding box center [595, 354] width 38 height 27
click at [382, 100] on span "image" at bounding box center [379, 102] width 23 height 23
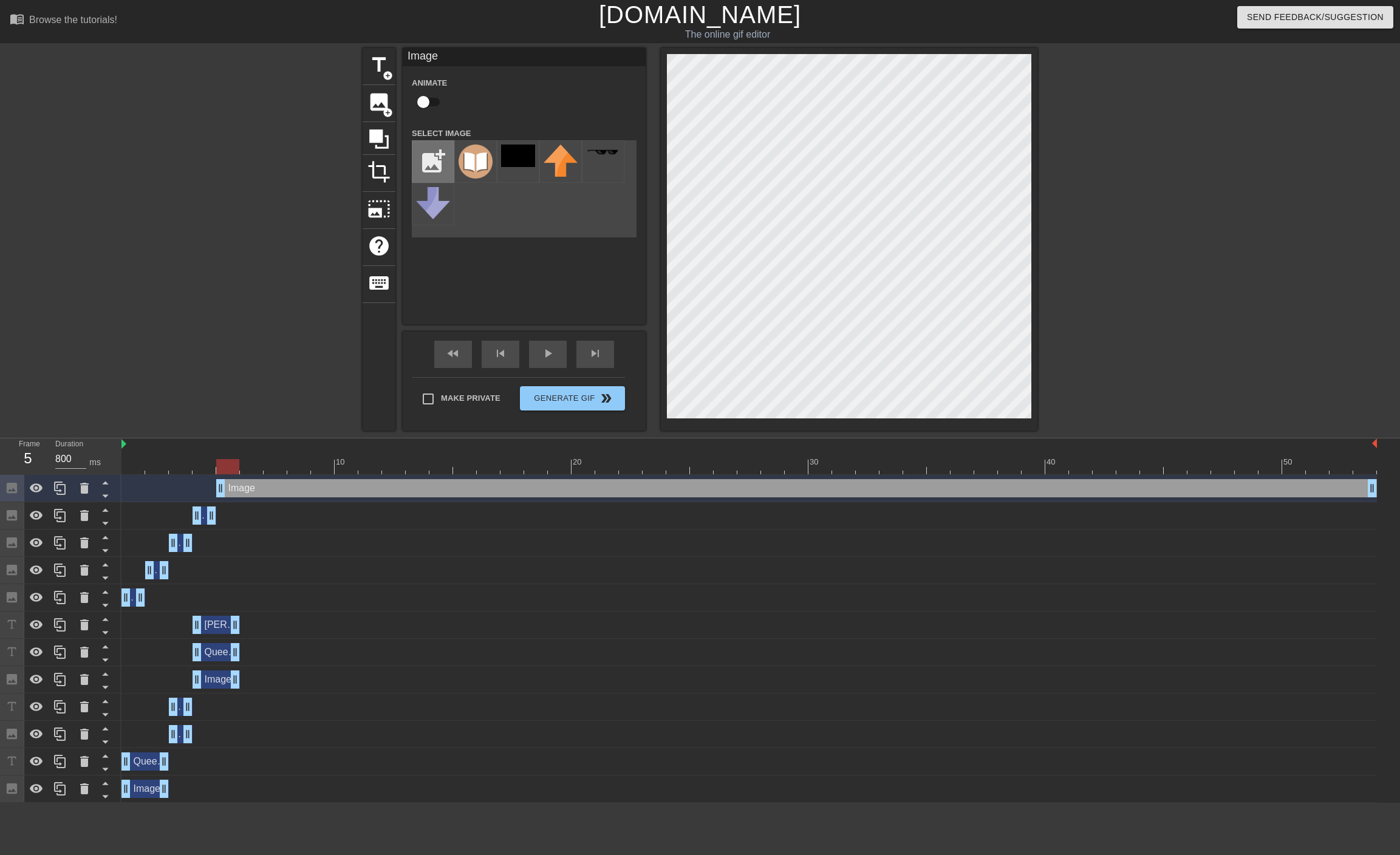
click at [434, 143] on input "file" at bounding box center [432, 161] width 41 height 41
type input "C:\fakepath\good.png"
click at [483, 150] on img at bounding box center [475, 161] width 34 height 34
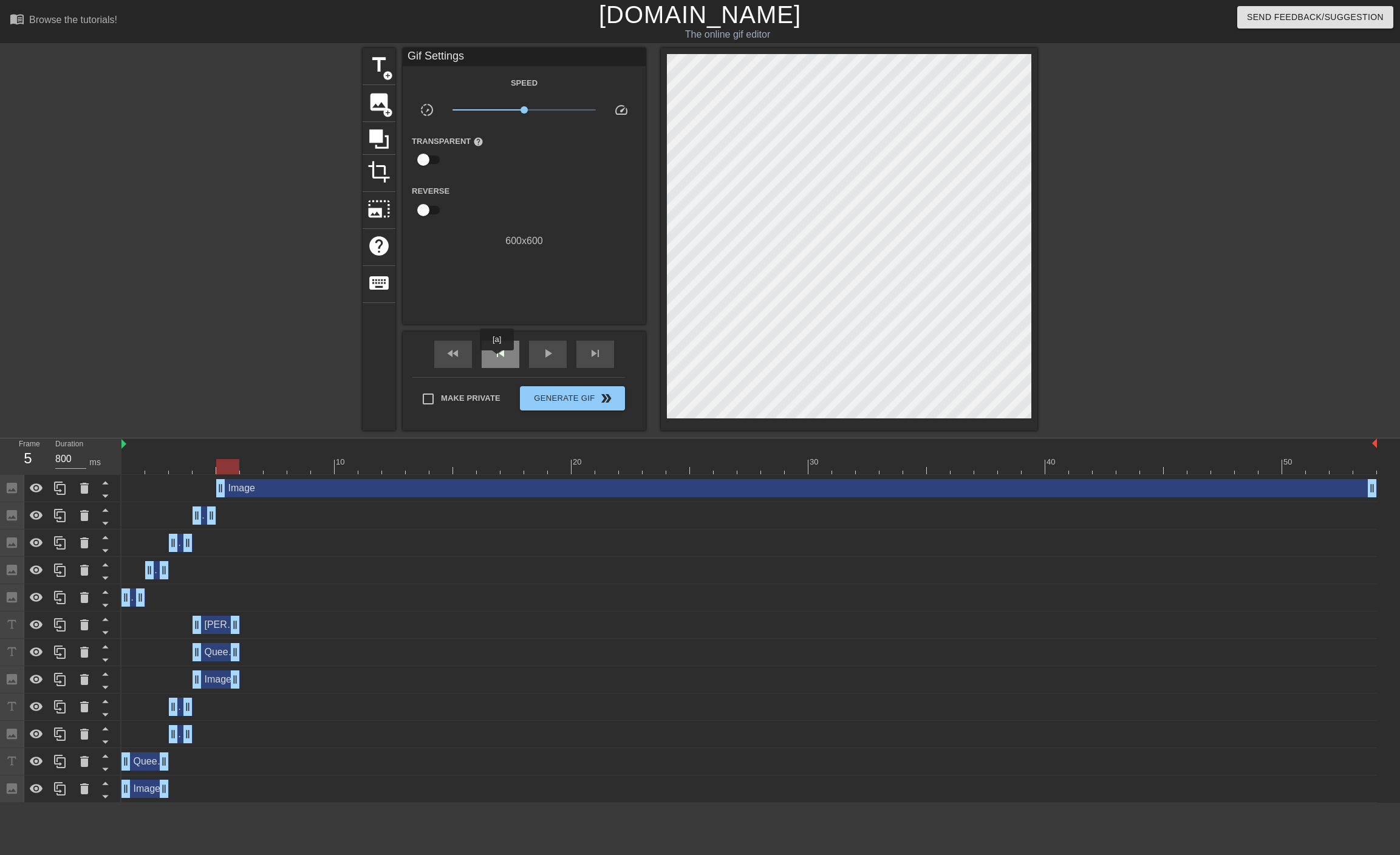
click at [497, 359] on span "skip_previous" at bounding box center [500, 353] width 15 height 15
click at [599, 347] on span "skip_next" at bounding box center [595, 353] width 15 height 15
type input "800"
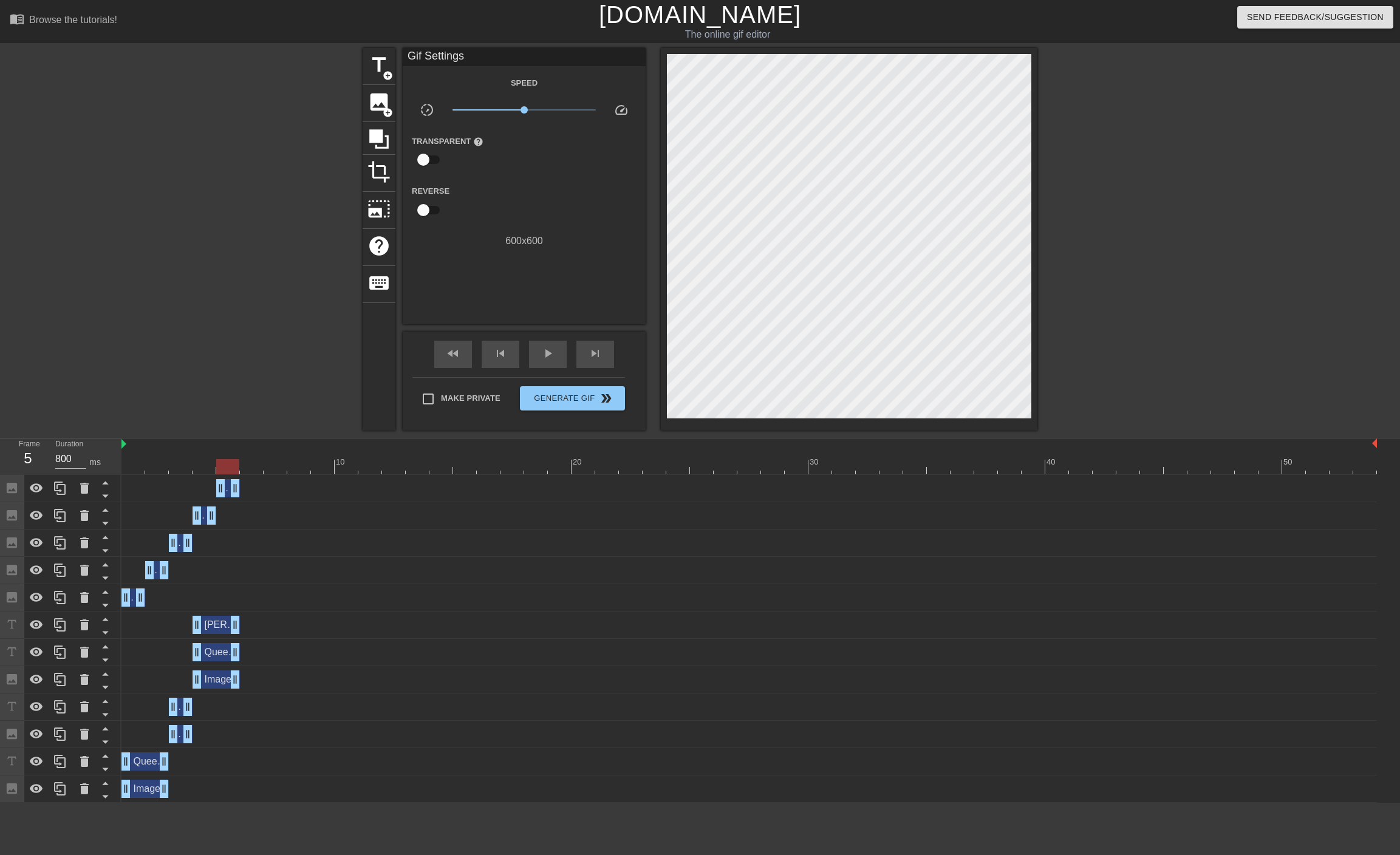
drag, startPoint x: 1369, startPoint y: 491, endPoint x: 161, endPoint y: 596, distance: 1212.6
click at [161, 596] on div "Image drag_handle drag_handle Image drag_handle drag_handle Image drag_handle d…" at bounding box center [760, 639] width 1279 height 328
click at [582, 362] on div "skip_next" at bounding box center [595, 354] width 38 height 27
click at [62, 486] on icon at bounding box center [60, 488] width 15 height 15
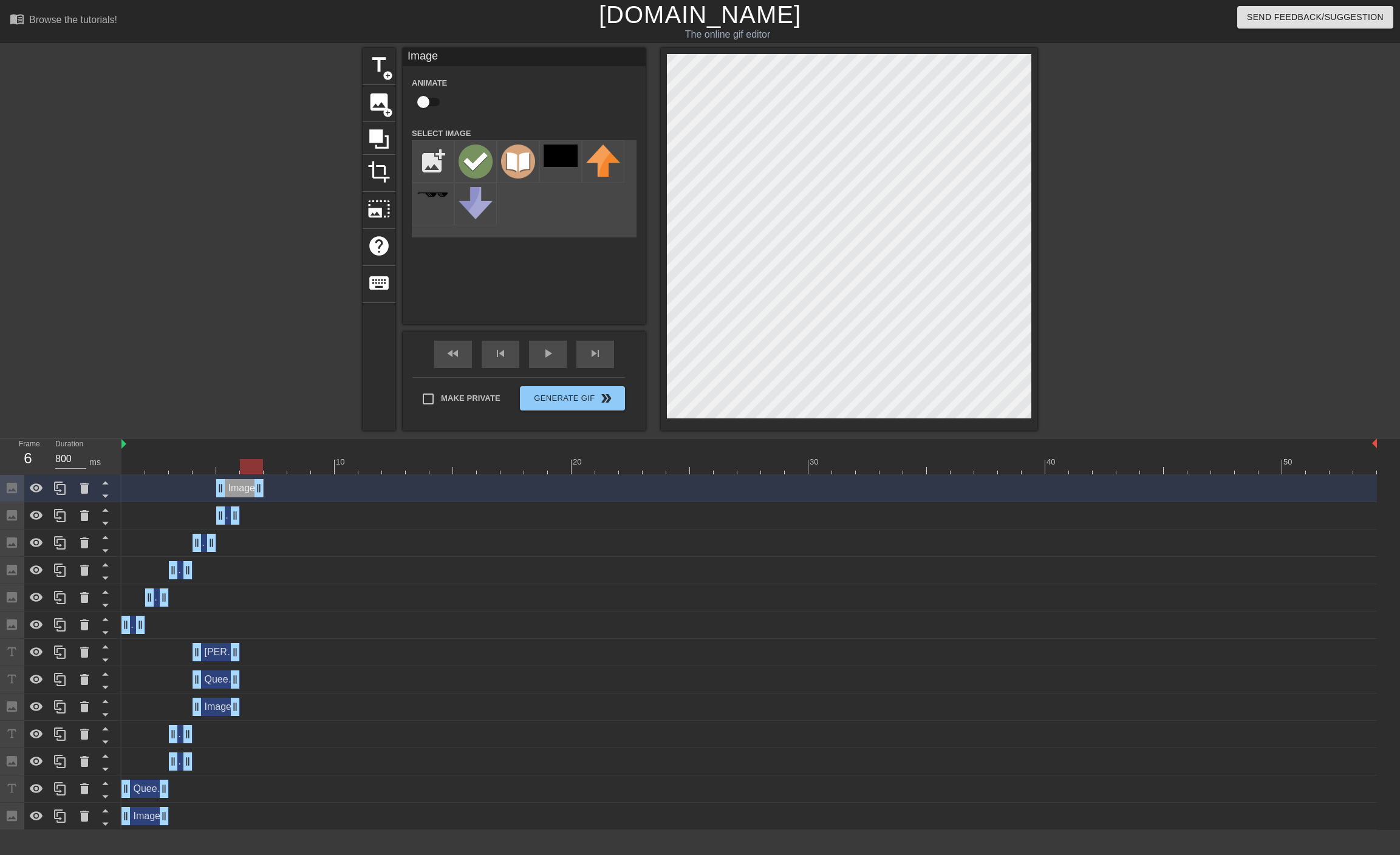
drag, startPoint x: 236, startPoint y: 492, endPoint x: 260, endPoint y: 491, distance: 24.0
drag, startPoint x: 220, startPoint y: 490, endPoint x: 240, endPoint y: 487, distance: 20.2
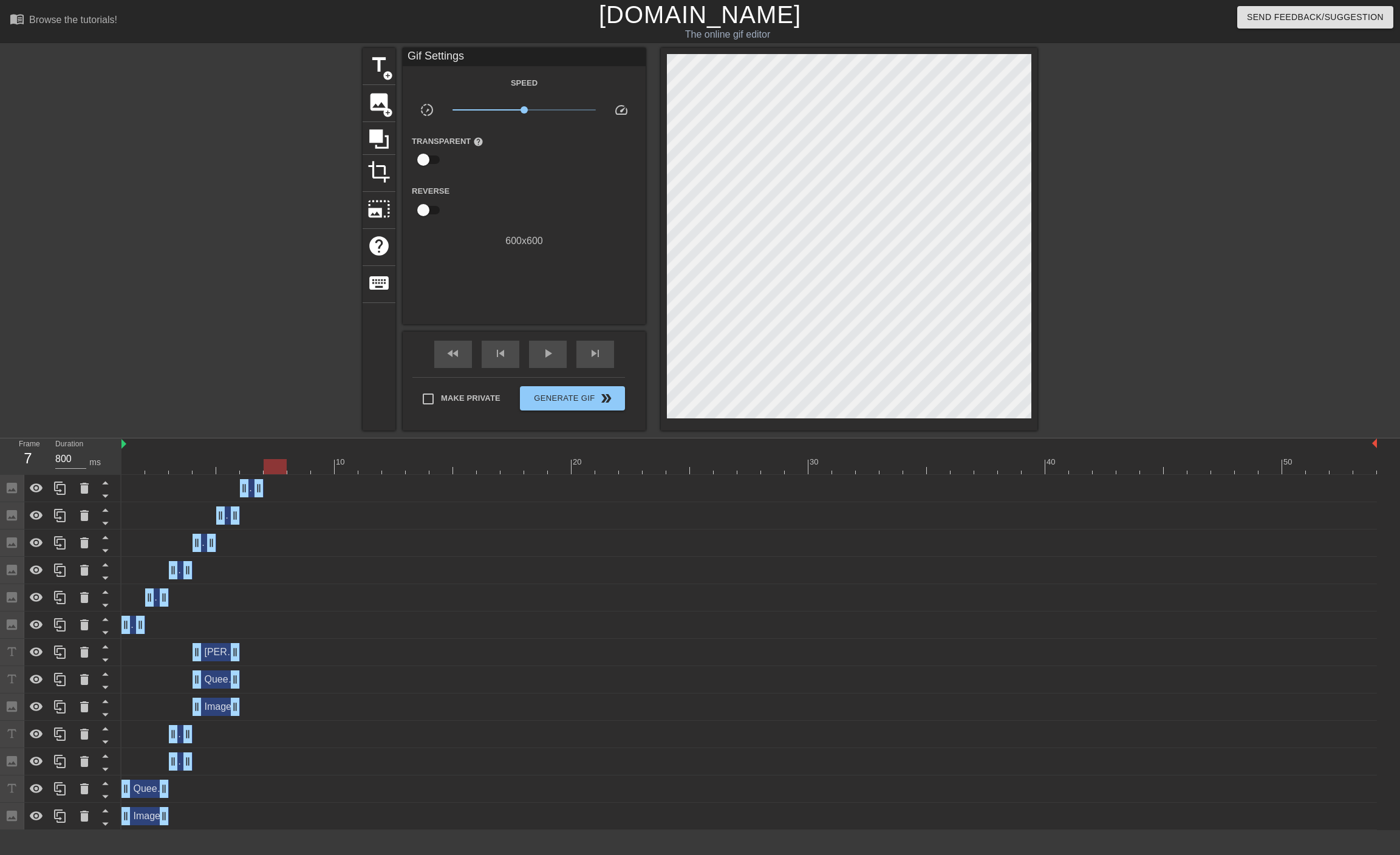
click at [273, 466] on div at bounding box center [749, 467] width 1256 height 15
click at [377, 93] on span "image" at bounding box center [379, 102] width 23 height 23
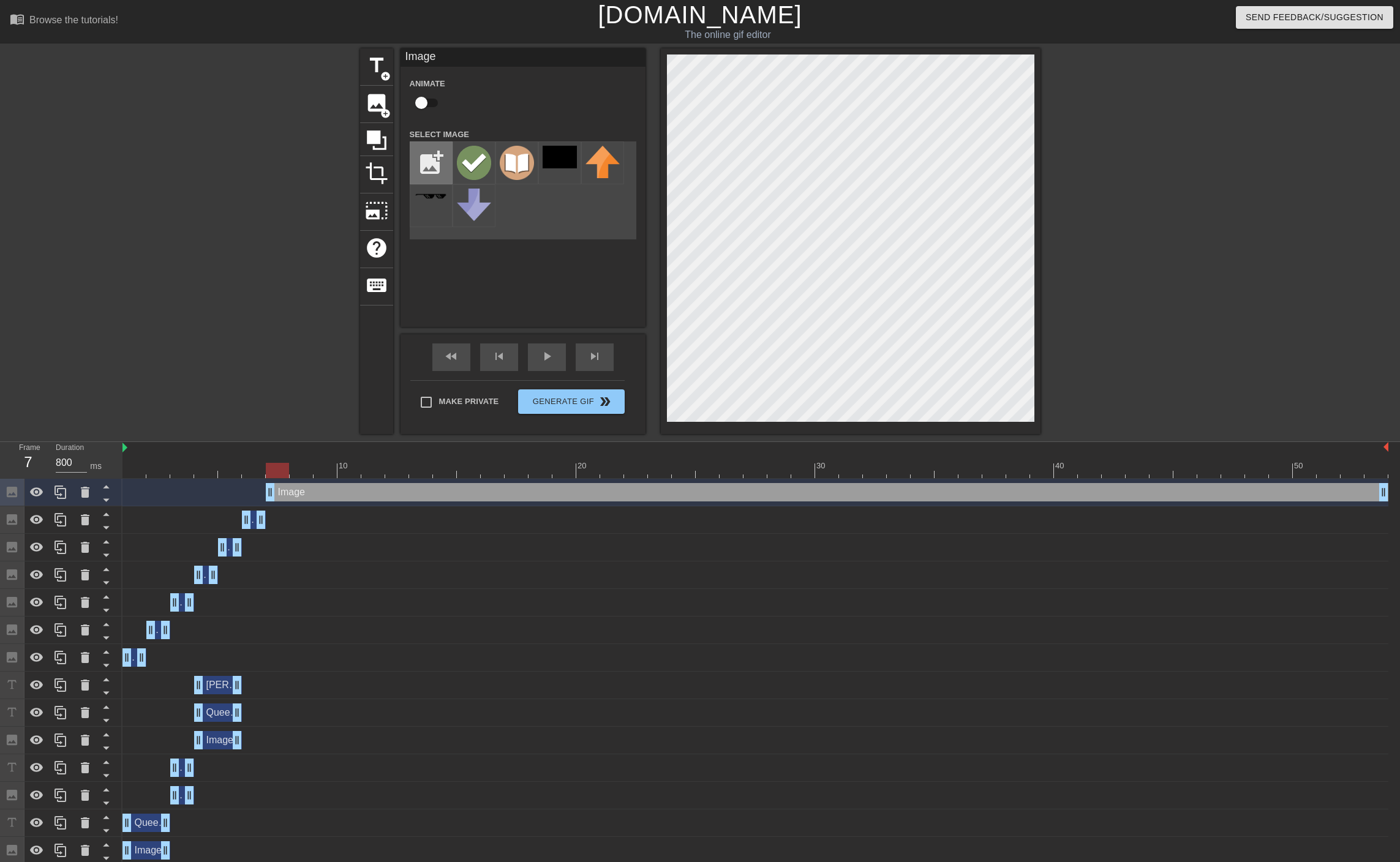
click at [432, 163] on input "file" at bounding box center [430, 162] width 41 height 41
type input "C:\fakepath\Best.png"
click at [476, 150] on img at bounding box center [474, 162] width 34 height 34
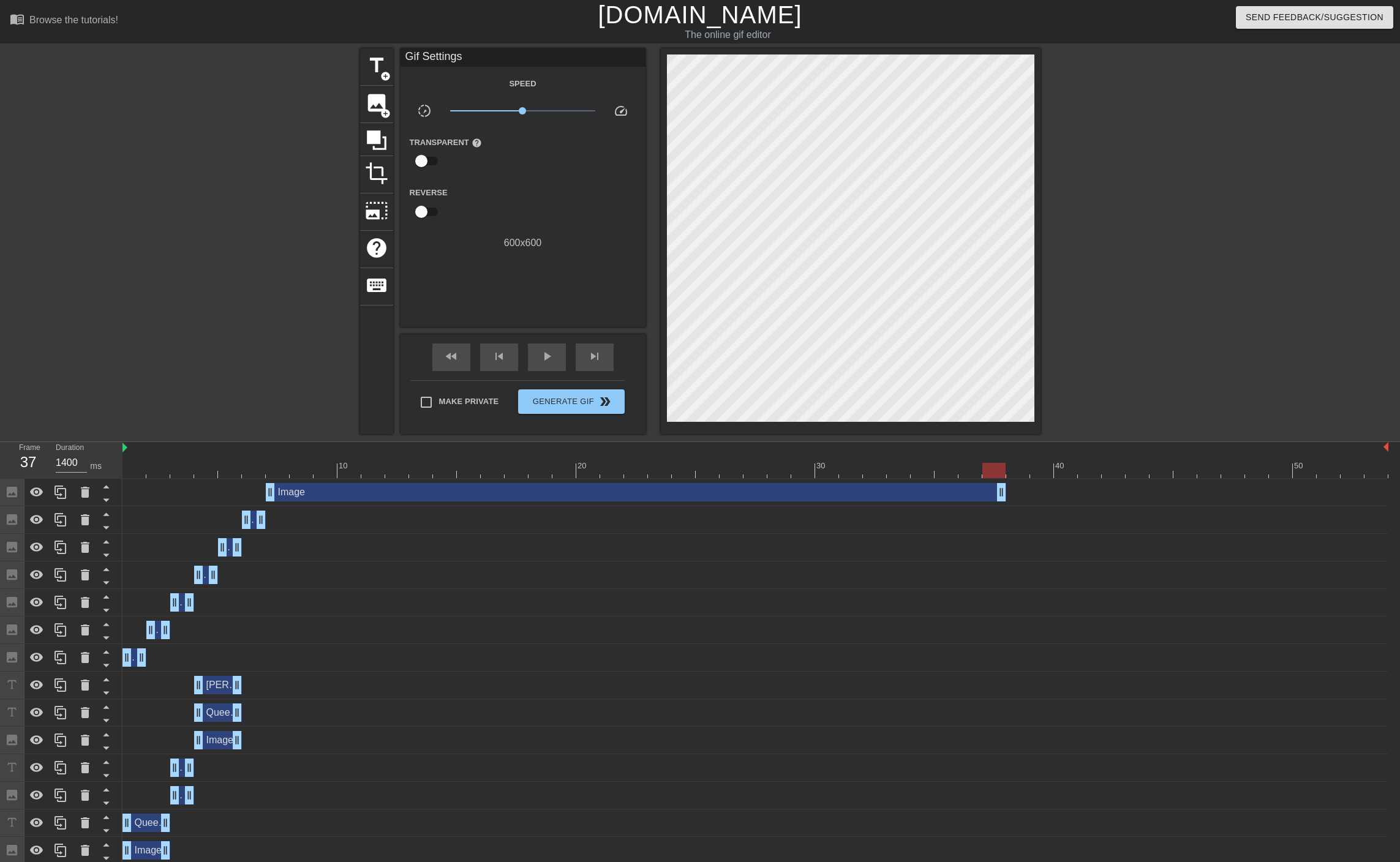
type input "800"
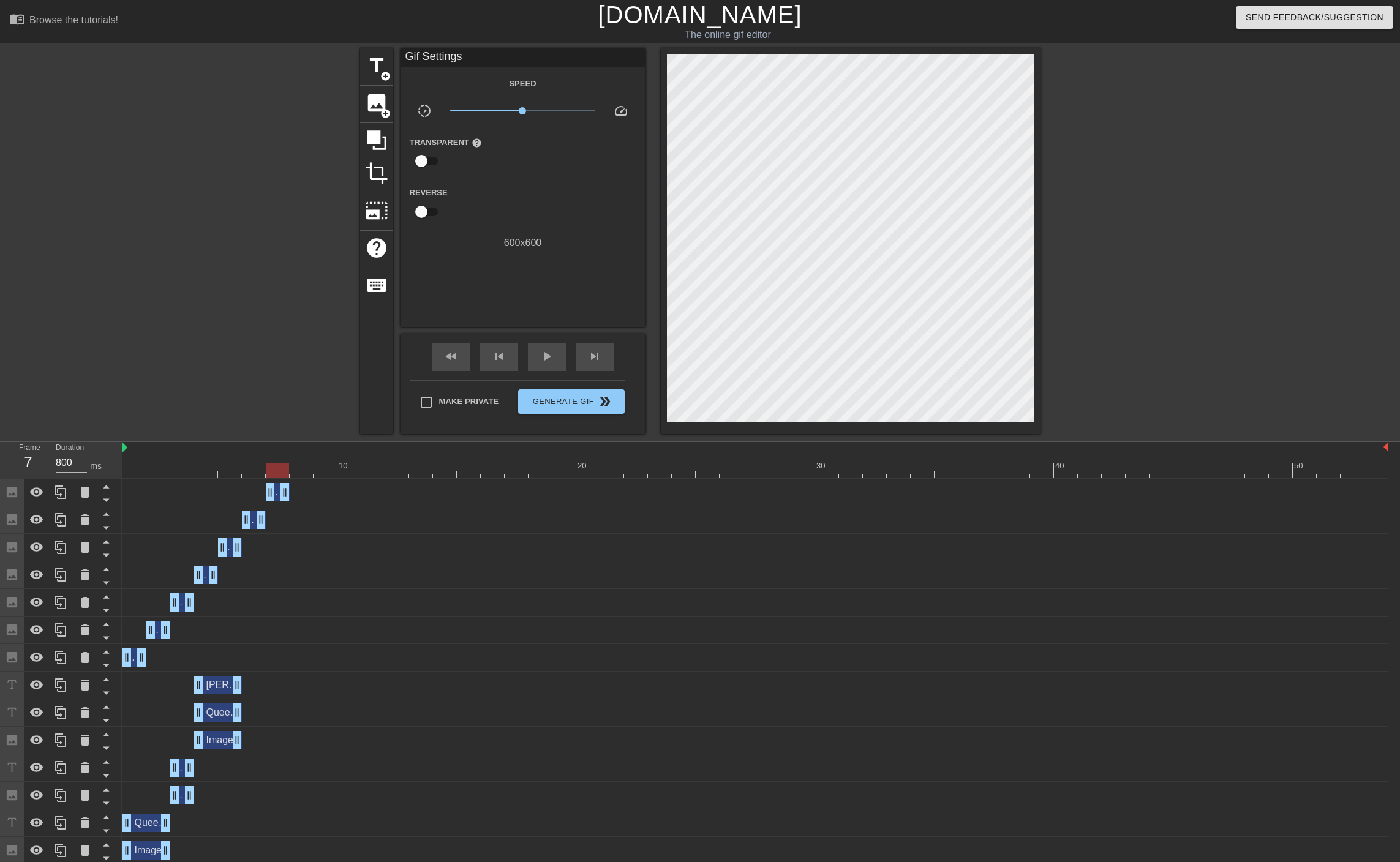
drag, startPoint x: 1380, startPoint y: 490, endPoint x: 288, endPoint y: 504, distance: 1092.1
click at [288, 504] on div "Image drag_handle drag_handle" at bounding box center [755, 492] width 1266 height 27
click at [301, 472] on div at bounding box center [755, 470] width 1266 height 15
click at [230, 547] on div "Image drag_handle drag_handle" at bounding box center [230, 547] width 24 height 18
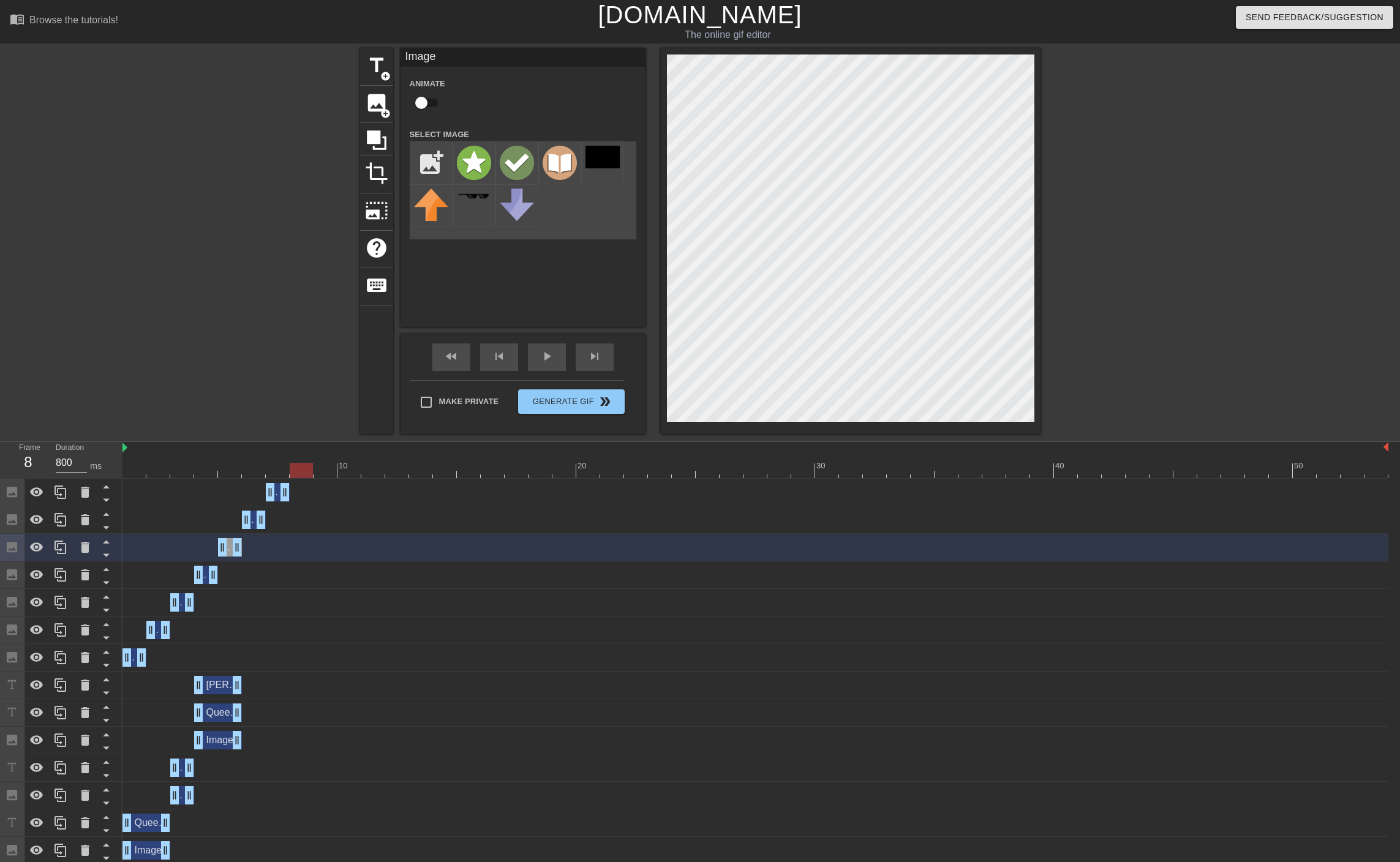
click at [221, 481] on div "Image drag_handle drag_handle" at bounding box center [755, 492] width 1266 height 27
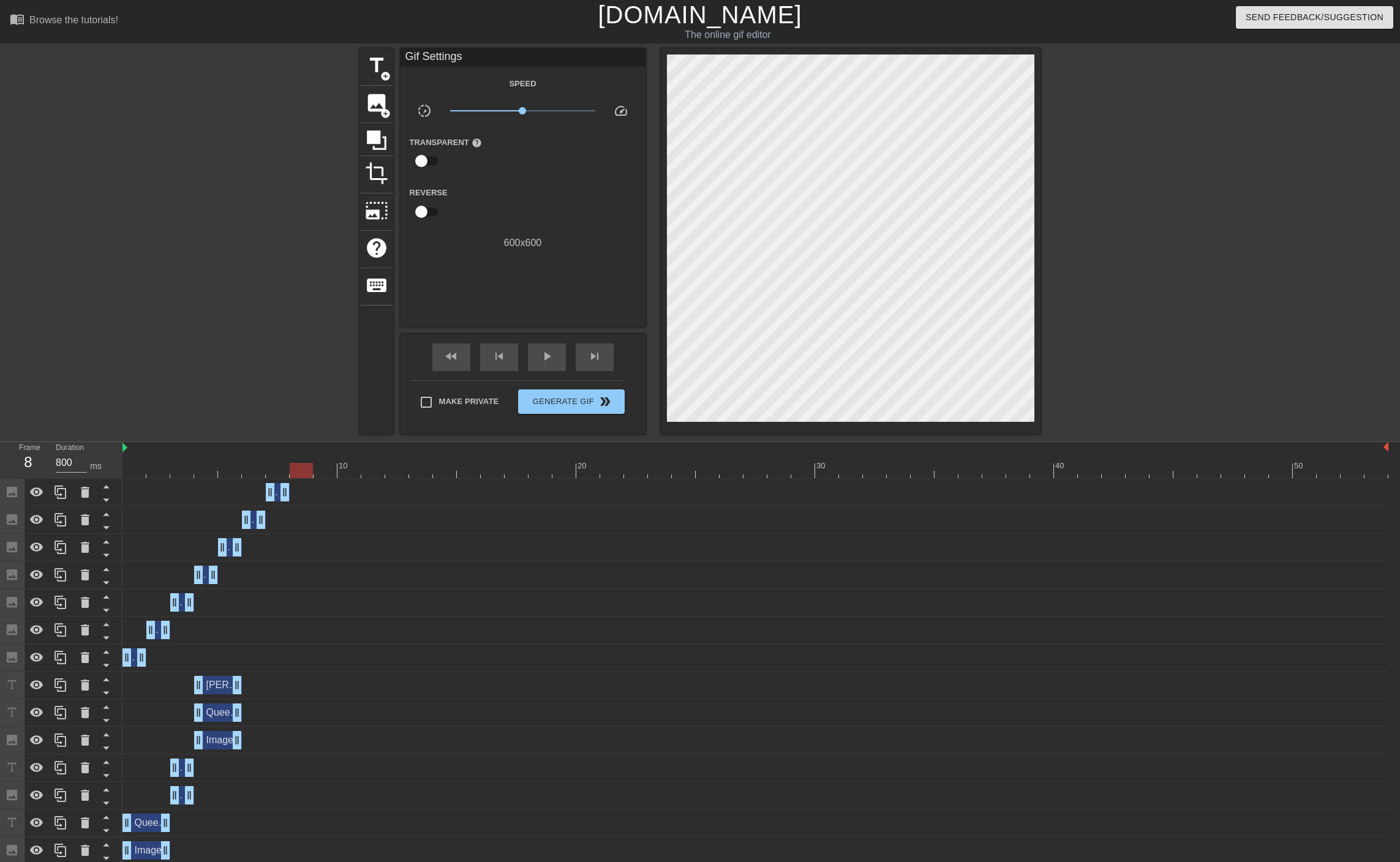
click at [228, 472] on div at bounding box center [755, 470] width 1266 height 15
click at [56, 549] on icon at bounding box center [60, 547] width 15 height 15
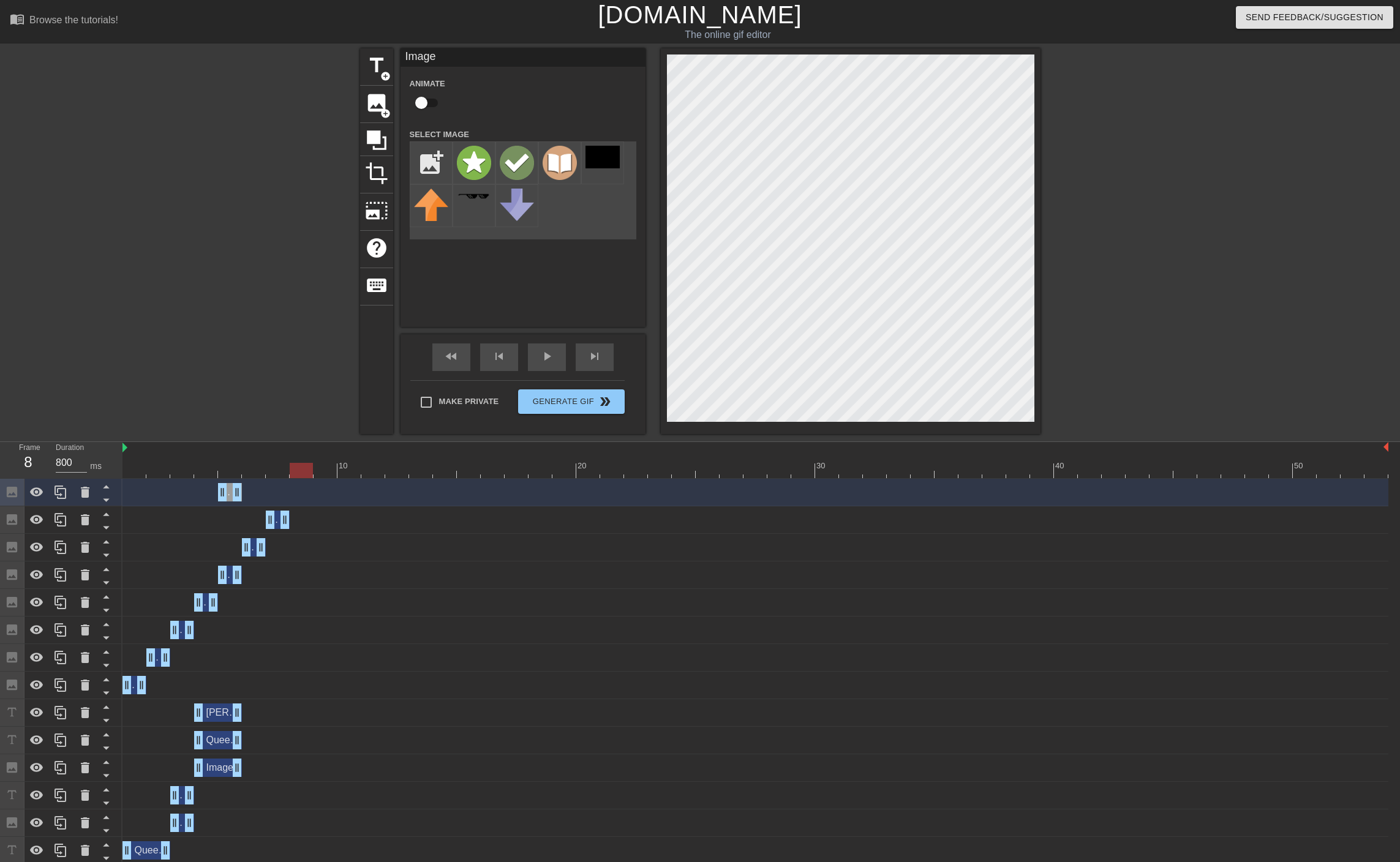
click at [299, 475] on div at bounding box center [755, 470] width 1266 height 15
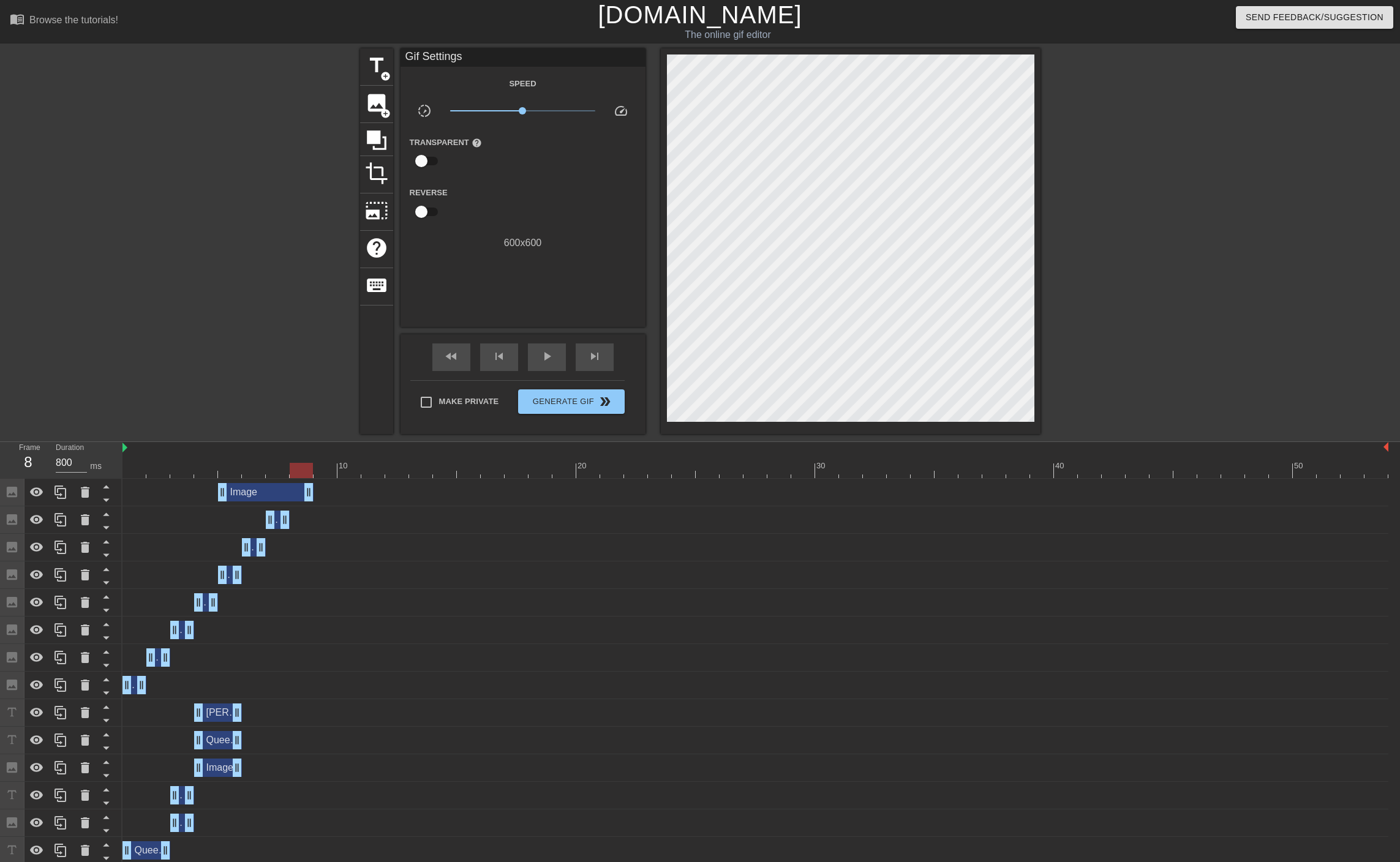
drag, startPoint x: 237, startPoint y: 495, endPoint x: 312, endPoint y: 490, distance: 75.2
drag, startPoint x: 226, startPoint y: 496, endPoint x: 295, endPoint y: 492, distance: 69.1
click at [323, 472] on div at bounding box center [755, 470] width 1266 height 15
click at [380, 101] on span "image" at bounding box center [376, 103] width 23 height 23
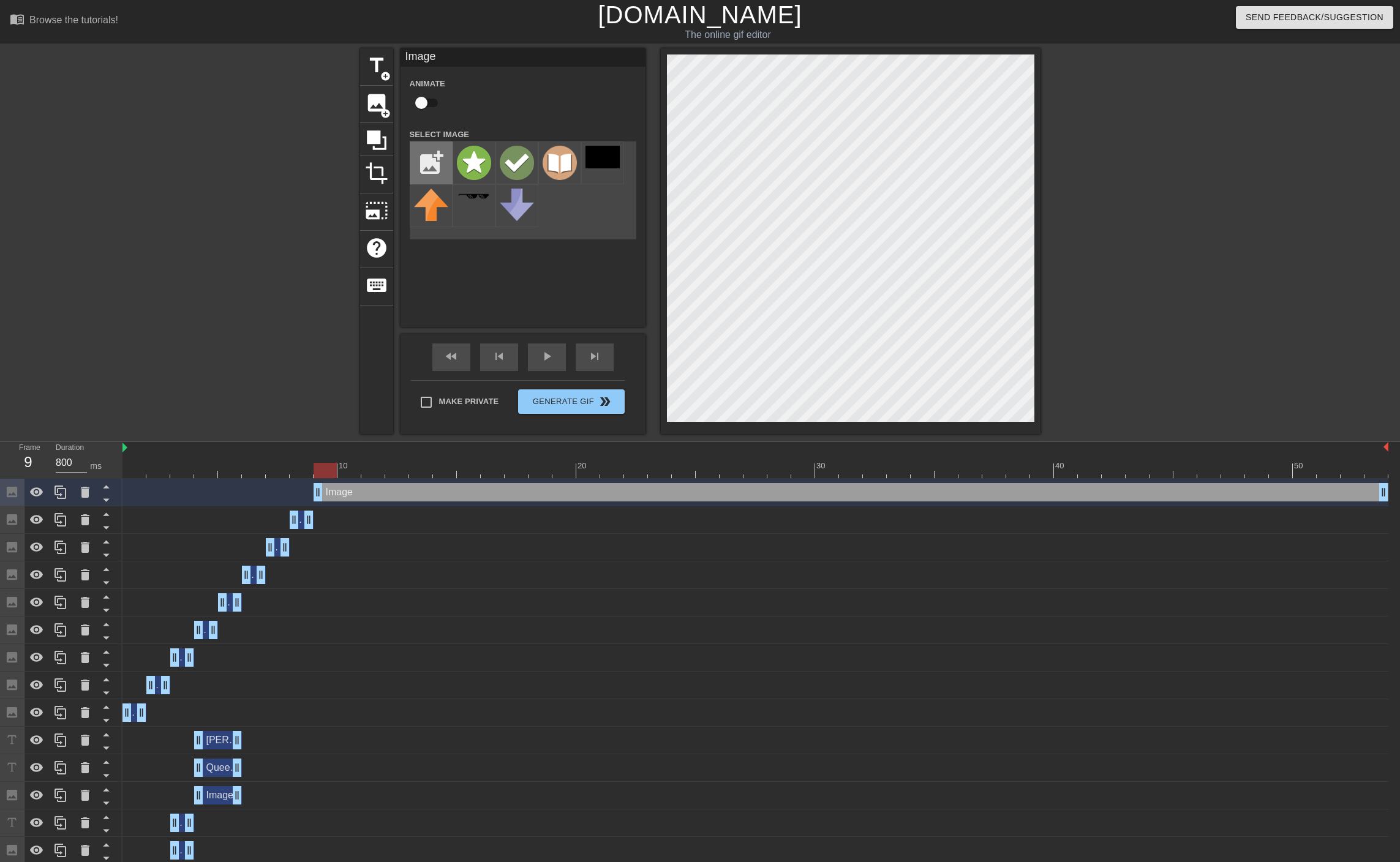
click at [423, 156] on input "file" at bounding box center [430, 162] width 41 height 41
type input "C:\fakepath\inacuracyt.png"
click at [477, 163] on img at bounding box center [474, 162] width 34 height 32
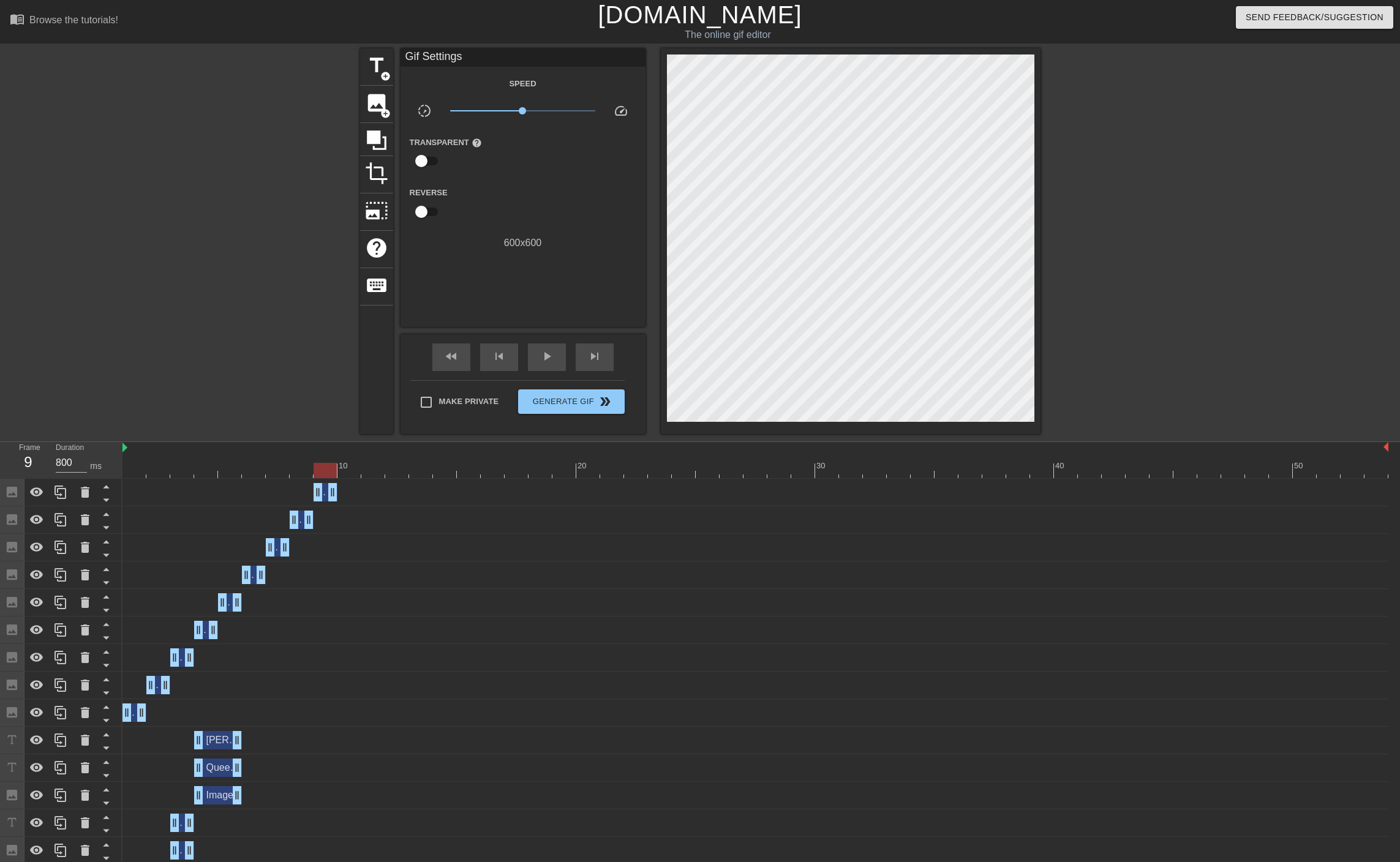
drag, startPoint x: 1382, startPoint y: 490, endPoint x: 307, endPoint y: 467, distance: 1075.2
click at [307, 467] on div "10 20 30 40 50 Image drag_handle drag_handle Image drag_handle drag_handle Imag…" at bounding box center [761, 681] width 1277 height 477
click at [349, 471] on div at bounding box center [755, 470] width 1266 height 15
click at [281, 475] on div at bounding box center [755, 470] width 1266 height 15
click at [253, 470] on div at bounding box center [755, 470] width 1266 height 15
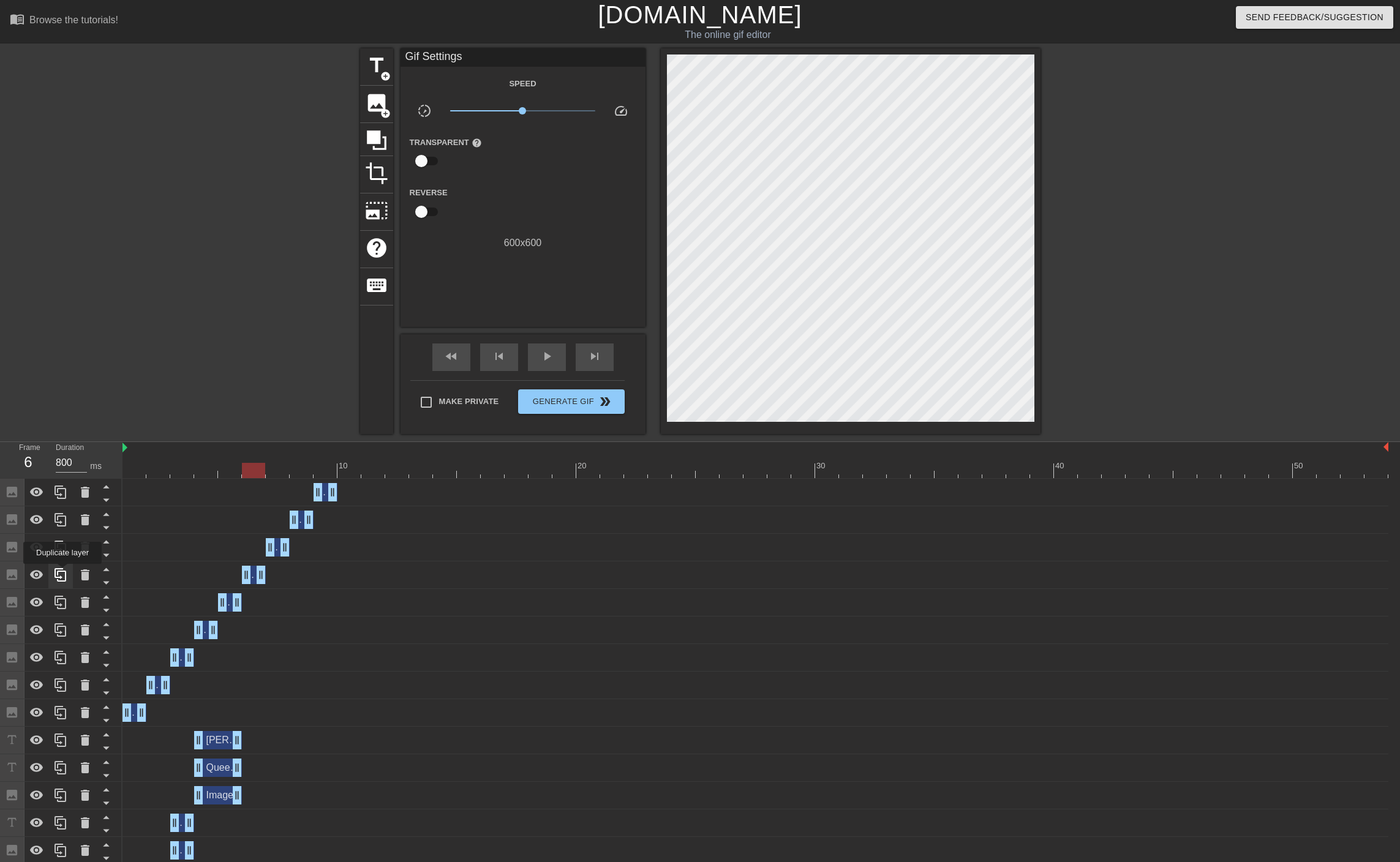
click at [63, 572] on icon at bounding box center [60, 574] width 15 height 15
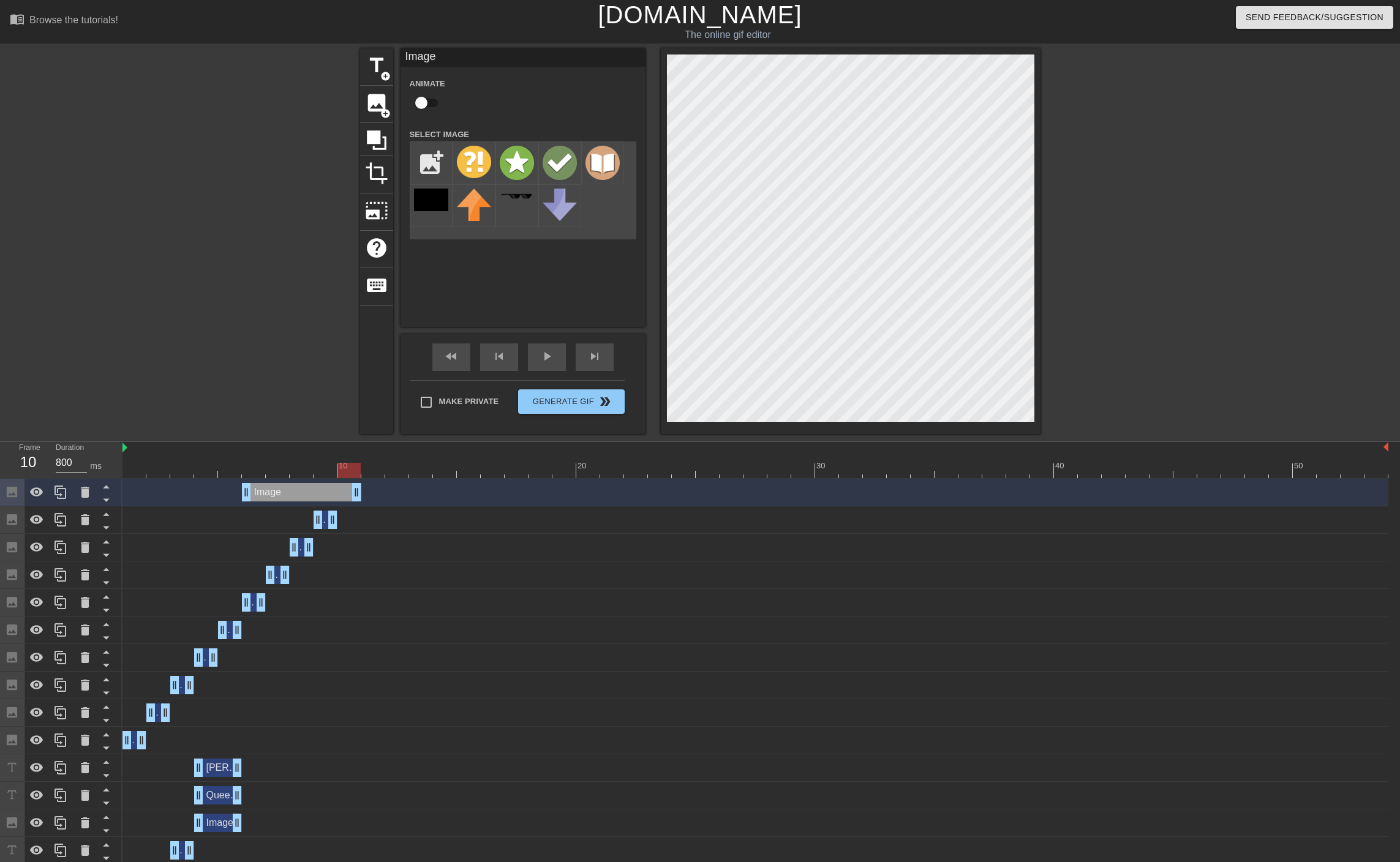
drag, startPoint x: 262, startPoint y: 491, endPoint x: 366, endPoint y: 490, distance: 104.0
click at [366, 490] on div "Image drag_handle drag_handle" at bounding box center [755, 492] width 1266 height 18
drag, startPoint x: 244, startPoint y: 494, endPoint x: 343, endPoint y: 487, distance: 99.2
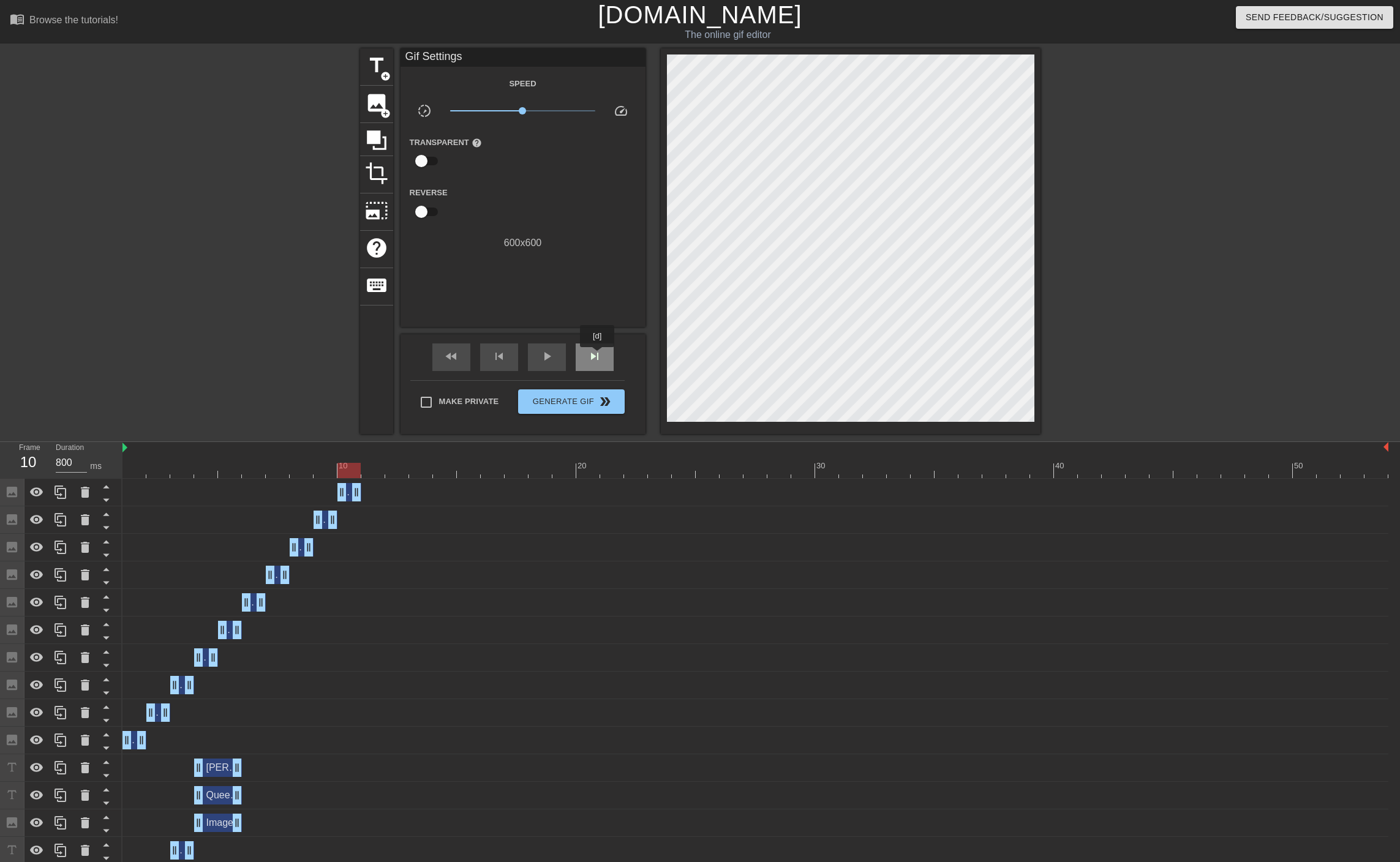
click at [598, 356] on span "skip_next" at bounding box center [594, 356] width 15 height 15
click at [347, 474] on div at bounding box center [755, 470] width 1266 height 15
drag, startPoint x: 359, startPoint y: 493, endPoint x: 382, endPoint y: 490, distance: 23.2
click at [383, 95] on span "image" at bounding box center [376, 103] width 23 height 23
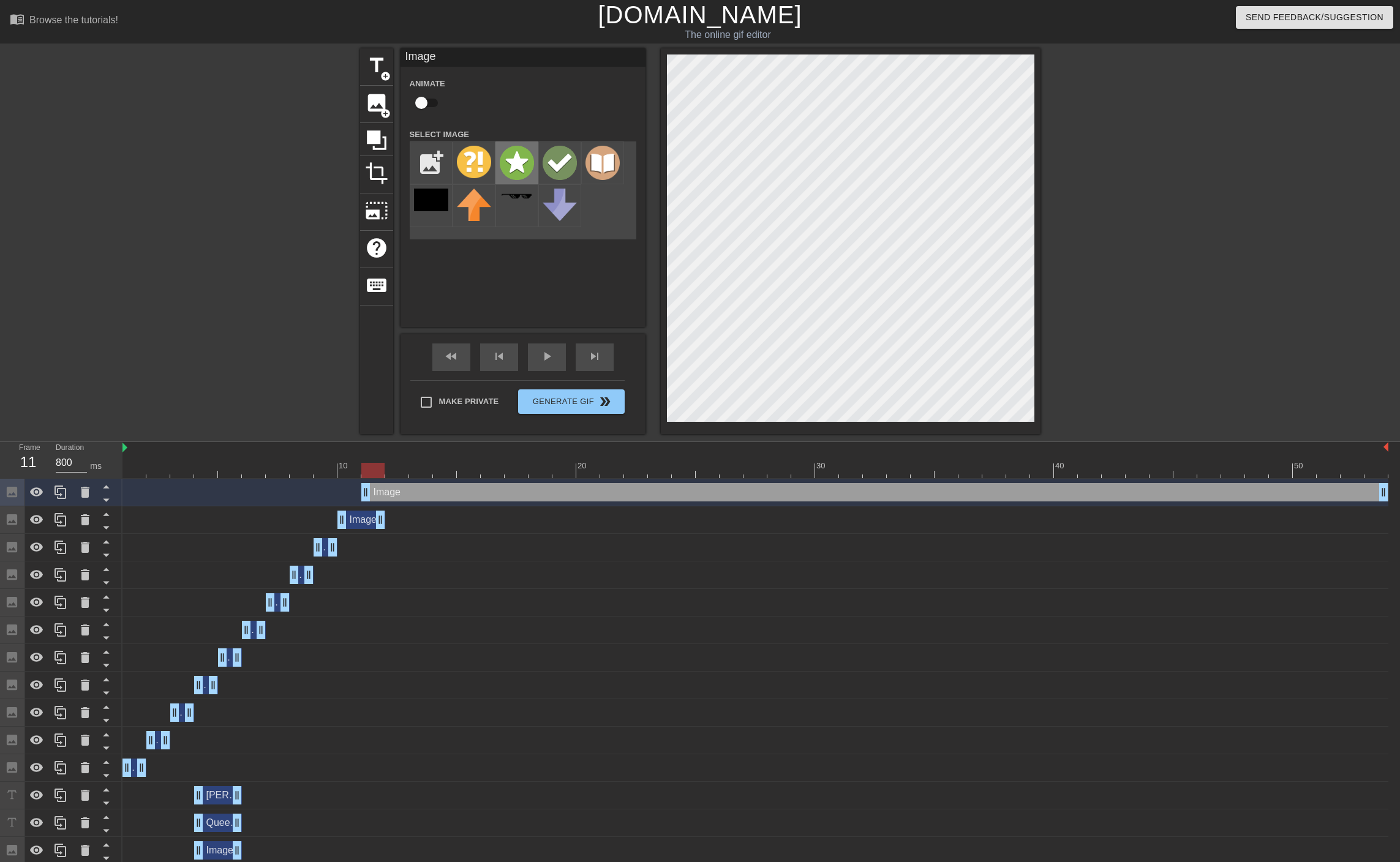
click at [526, 163] on img at bounding box center [517, 162] width 34 height 34
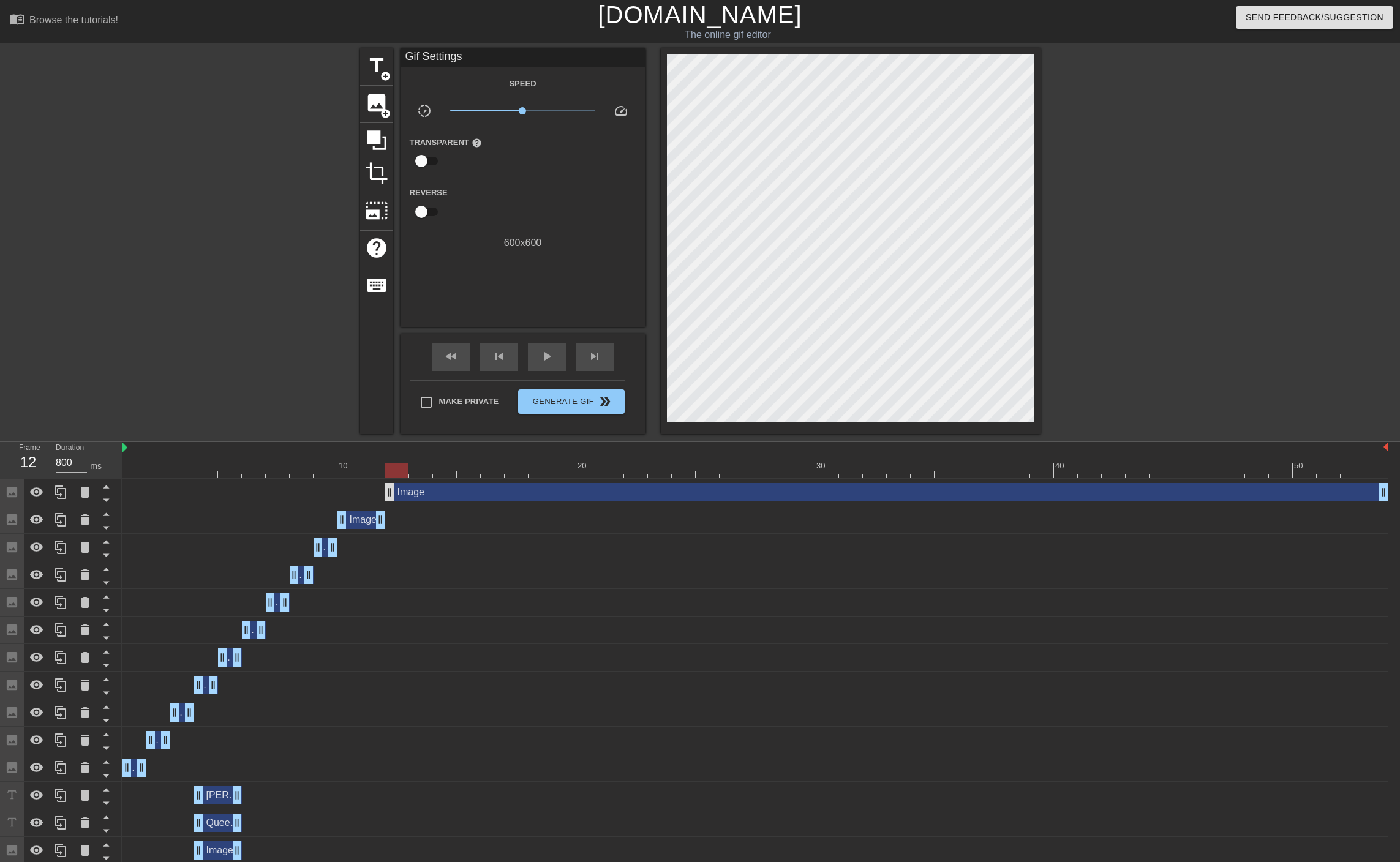
drag, startPoint x: 367, startPoint y: 496, endPoint x: 387, endPoint y: 498, distance: 20.1
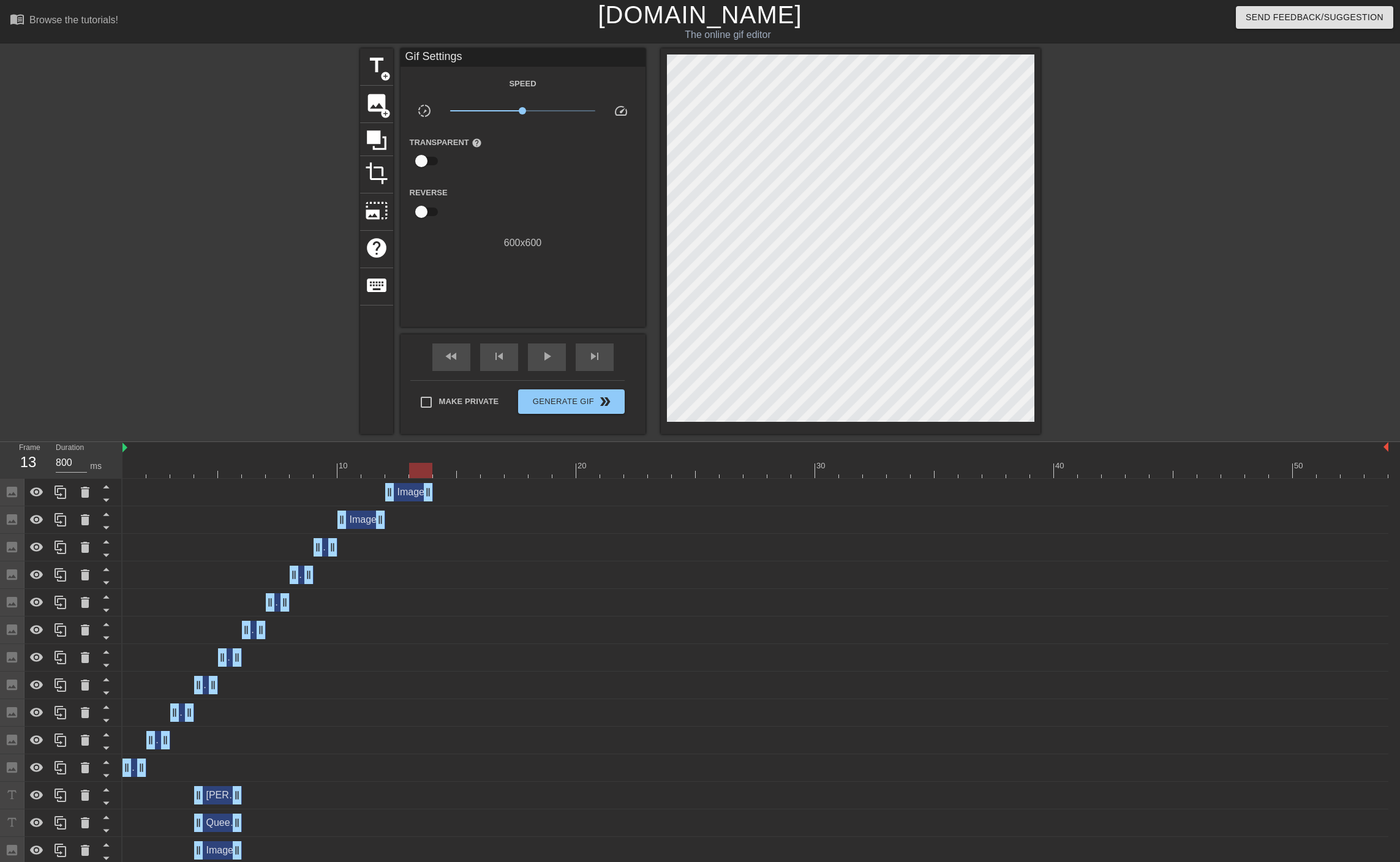
drag, startPoint x: 1387, startPoint y: 500, endPoint x: 416, endPoint y: 567, distance: 973.3
click at [416, 567] on div "Image drag_handle drag_handle Image drag_handle drag_handle Image drag_handle d…" at bounding box center [761, 726] width 1277 height 496
click at [131, 474] on div at bounding box center [755, 470] width 1266 height 15
click at [557, 352] on div "play_arrow" at bounding box center [547, 356] width 38 height 27
click at [416, 476] on div at bounding box center [755, 470] width 1266 height 15
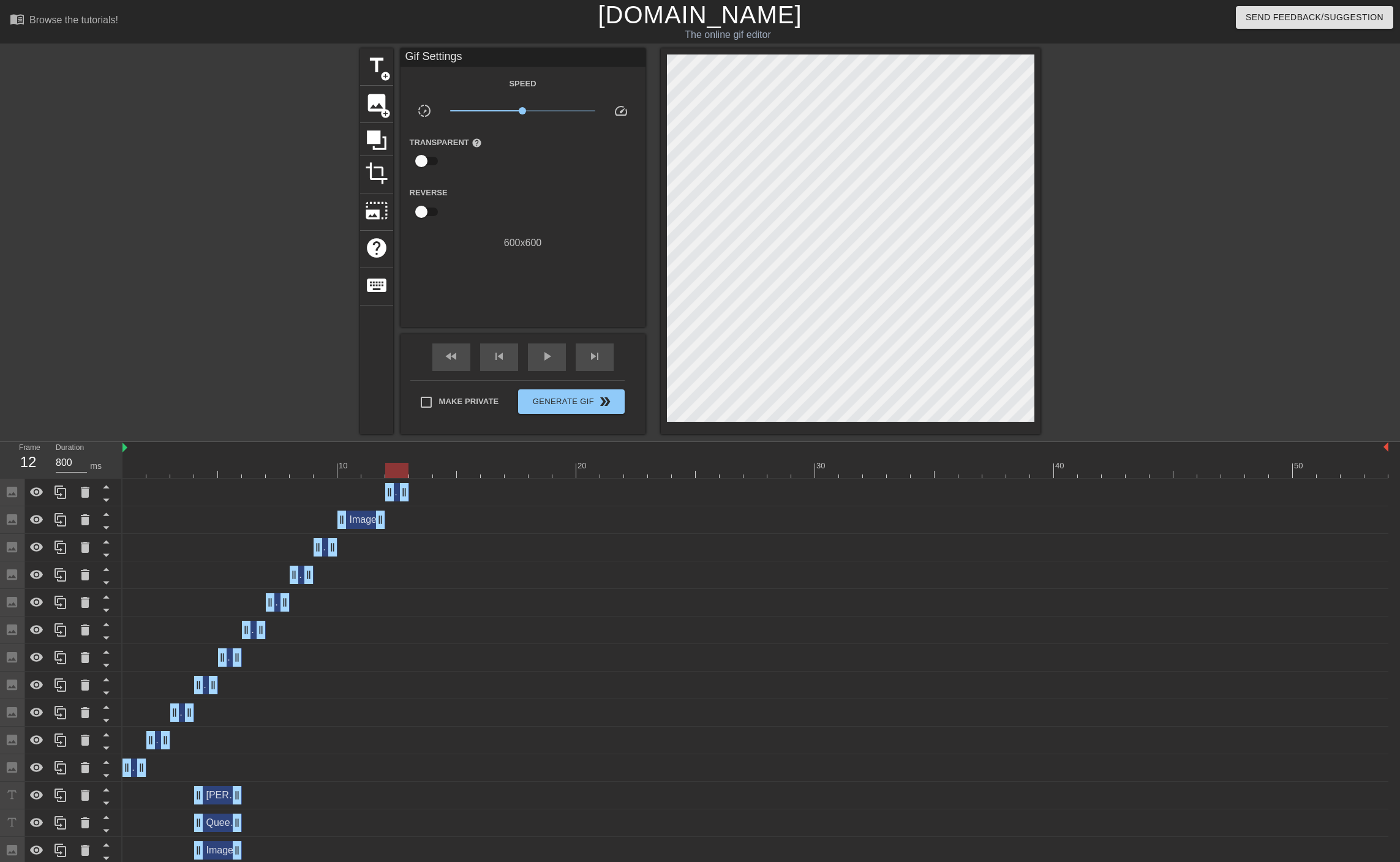
click at [399, 471] on div at bounding box center [755, 470] width 1266 height 15
click at [424, 469] on div at bounding box center [755, 470] width 1266 height 15
click at [374, 112] on span "image" at bounding box center [376, 103] width 23 height 23
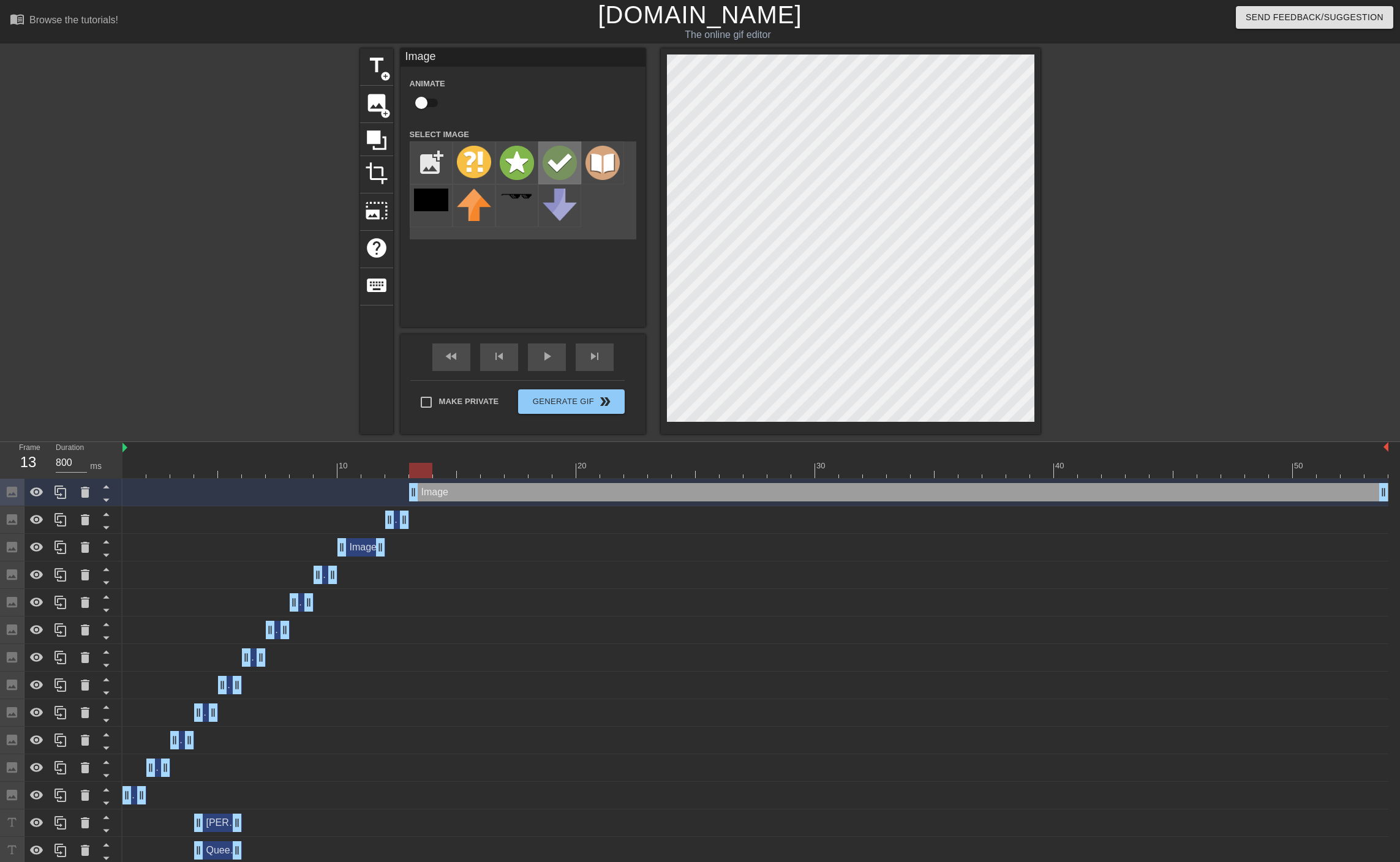
click at [563, 167] on img at bounding box center [559, 162] width 34 height 34
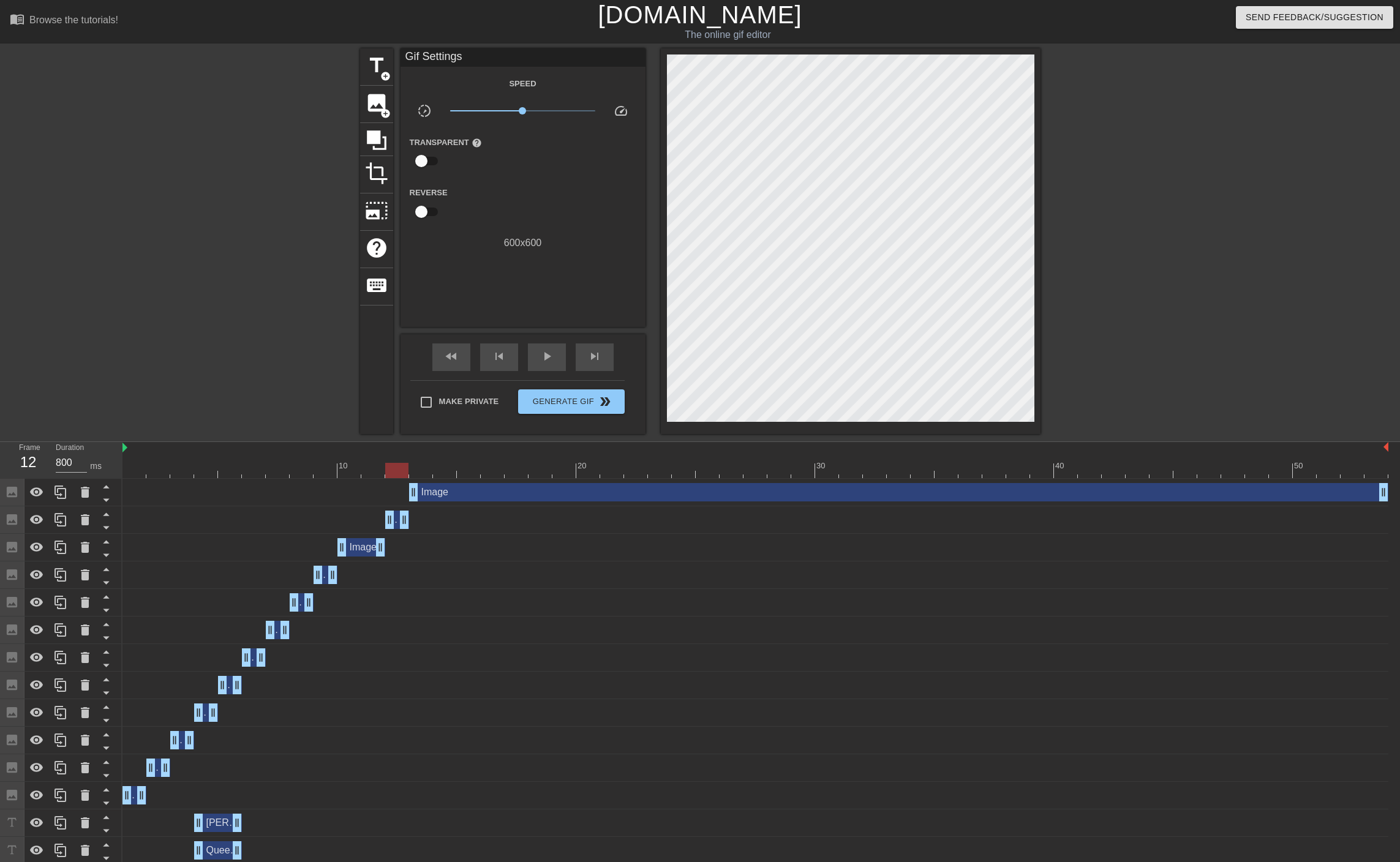
click at [399, 472] on div at bounding box center [755, 470] width 1266 height 15
click at [429, 466] on div at bounding box center [755, 470] width 1266 height 15
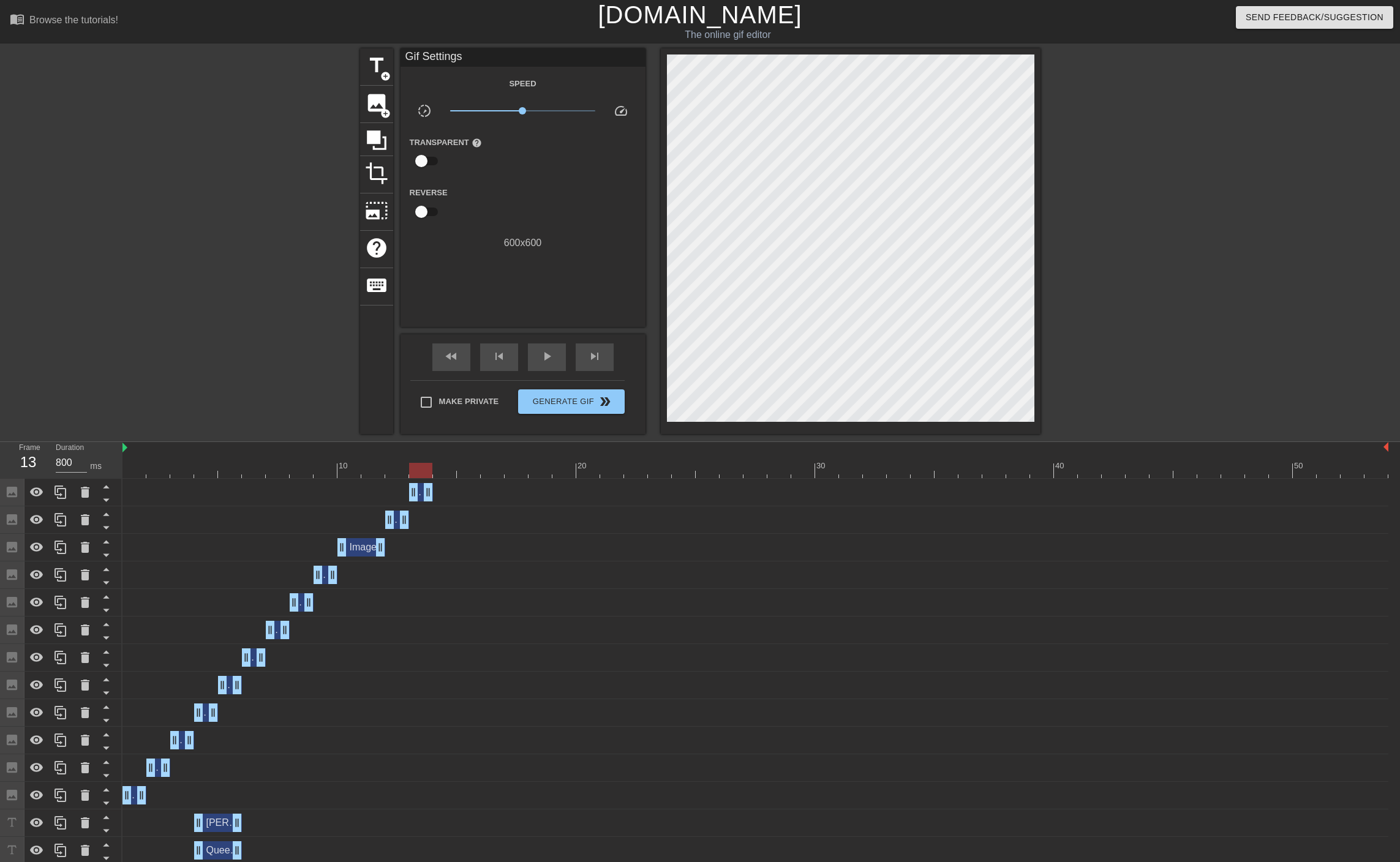
drag, startPoint x: 1382, startPoint y: 490, endPoint x: 436, endPoint y: 488, distance: 946.0
click at [436, 488] on div "Image drag_handle drag_handle" at bounding box center [755, 492] width 1266 height 18
click at [386, 467] on div at bounding box center [755, 470] width 1266 height 15
click at [418, 468] on div at bounding box center [755, 470] width 1266 height 15
click at [56, 490] on icon at bounding box center [60, 492] width 15 height 15
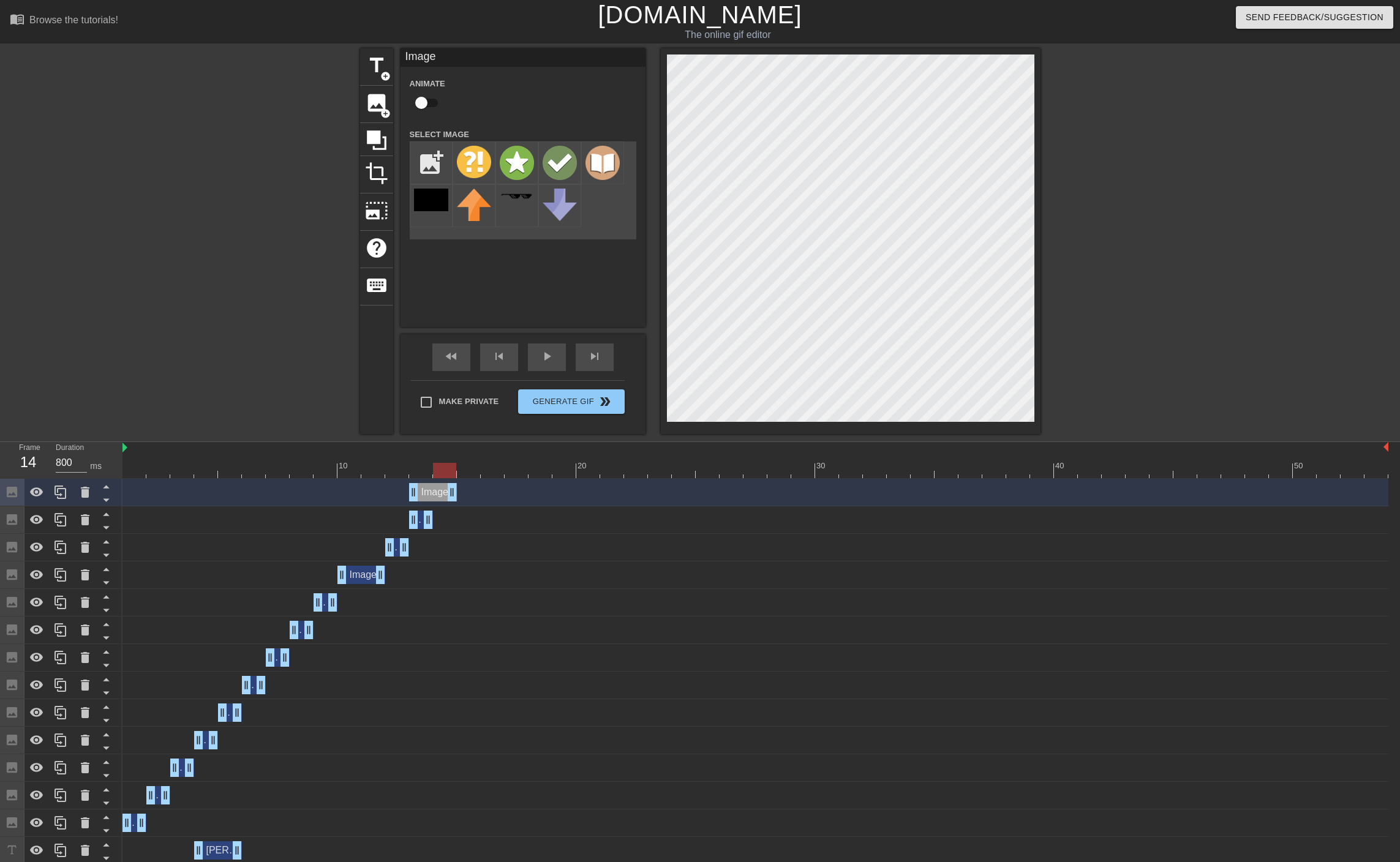
drag, startPoint x: 429, startPoint y: 493, endPoint x: 452, endPoint y: 491, distance: 23.1
drag, startPoint x: 413, startPoint y: 493, endPoint x: 429, endPoint y: 492, distance: 16.0
click at [429, 492] on div "Image drag_handle drag_handle" at bounding box center [755, 492] width 1266 height 18
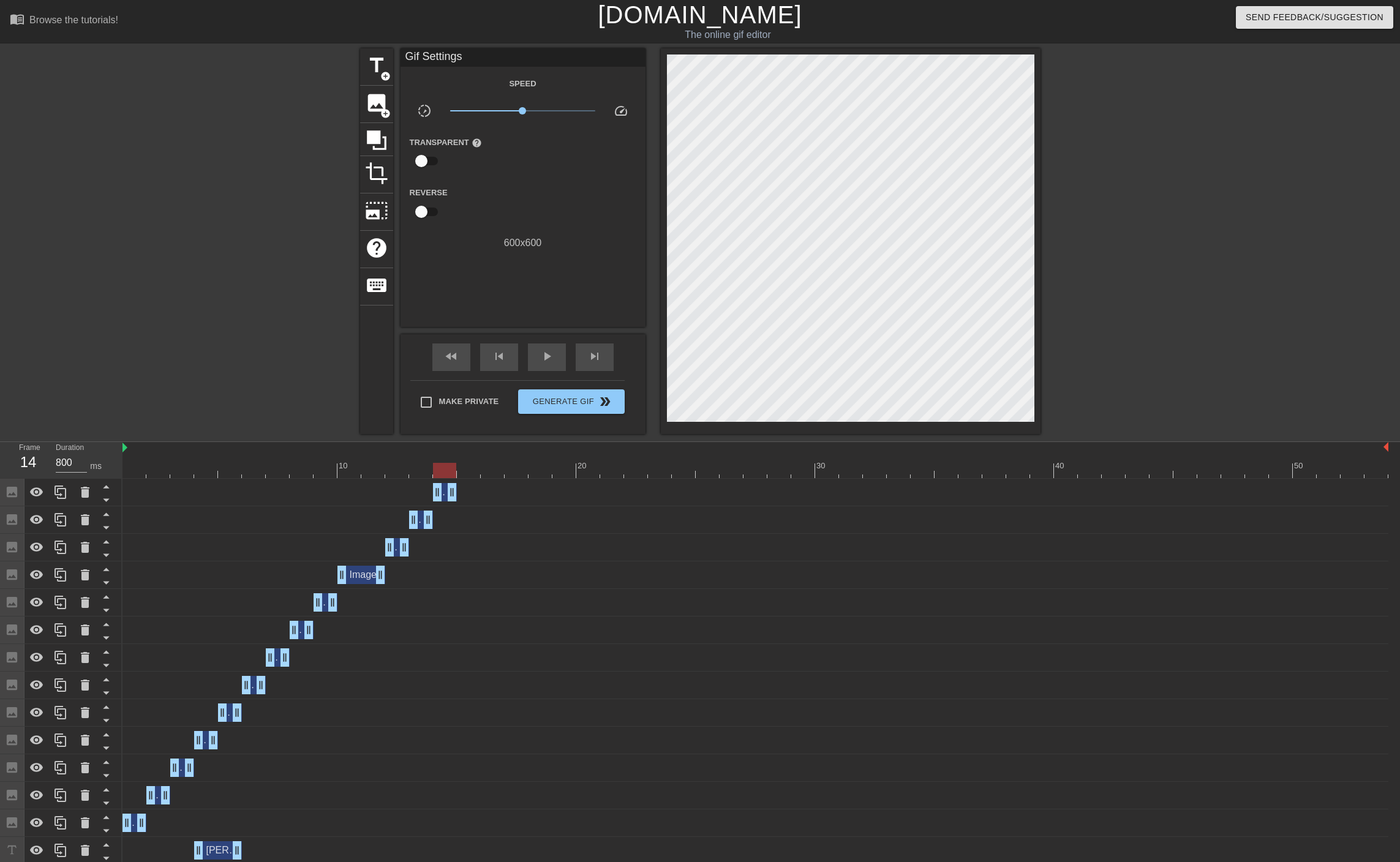
click at [466, 470] on div at bounding box center [755, 470] width 1266 height 15
click at [375, 96] on span "image" at bounding box center [376, 103] width 23 height 23
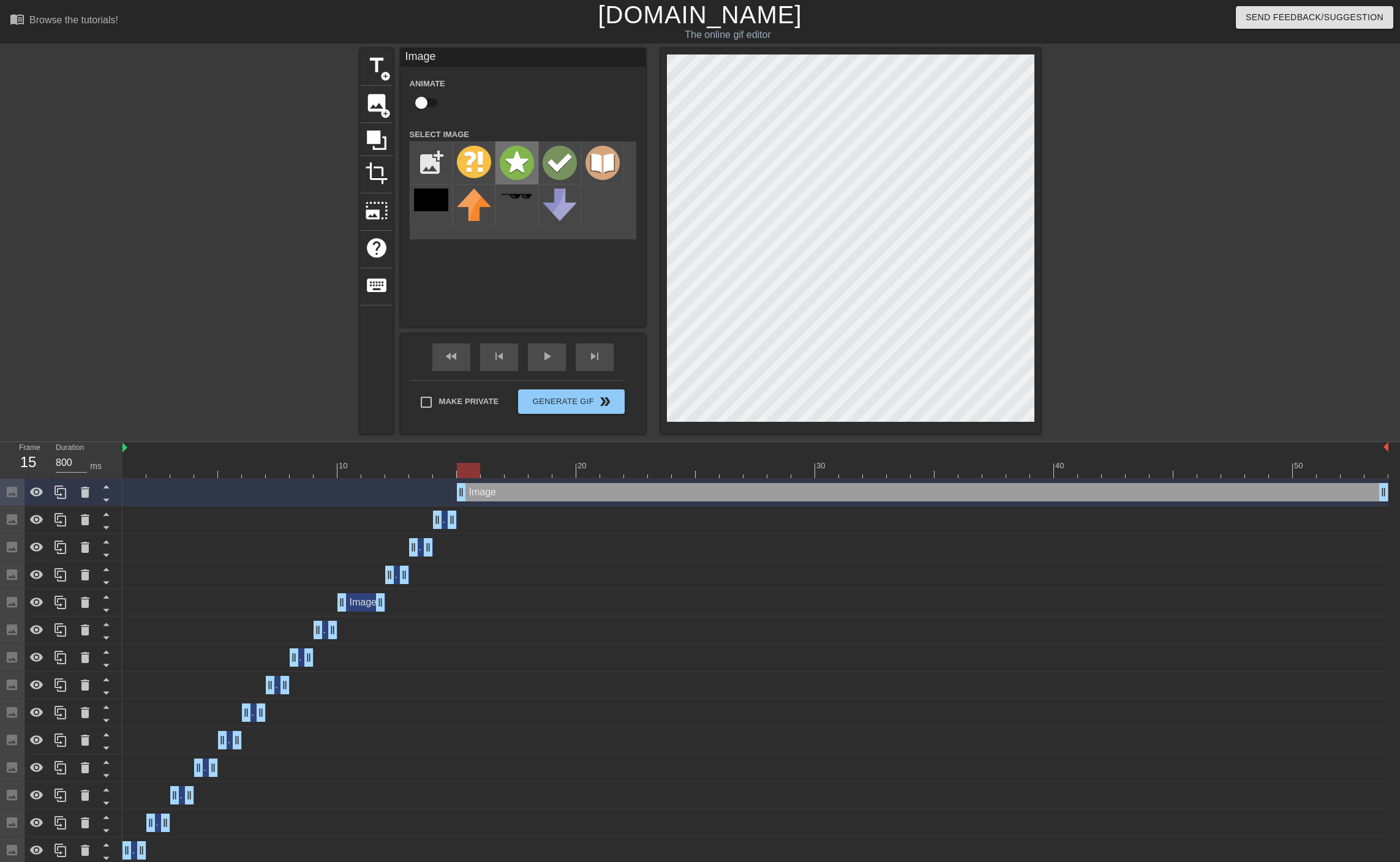
click at [504, 155] on img at bounding box center [517, 162] width 34 height 34
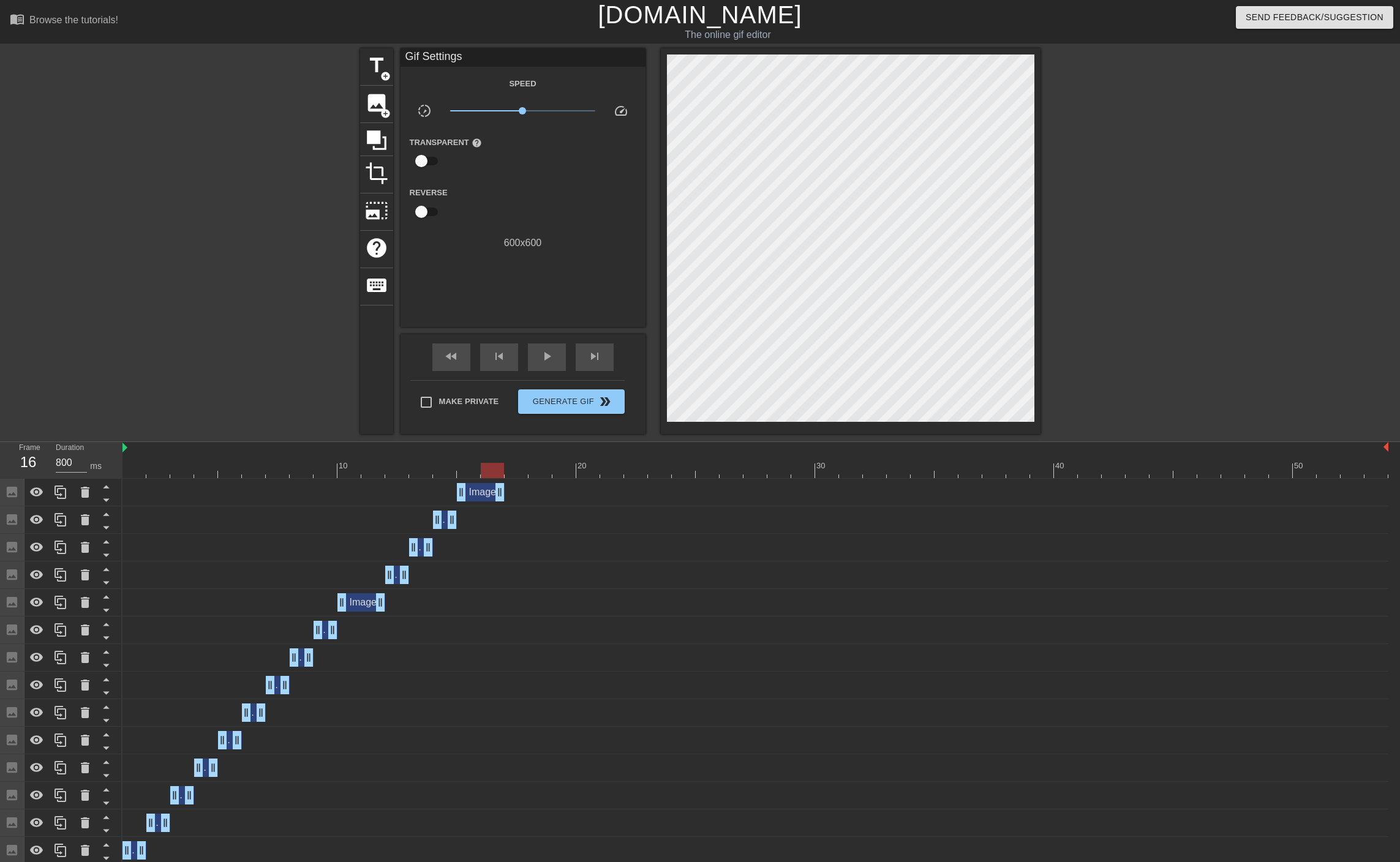
drag, startPoint x: 1380, startPoint y: 495, endPoint x: 490, endPoint y: 484, distance: 890.1
click at [373, 105] on span "image" at bounding box center [376, 103] width 23 height 23
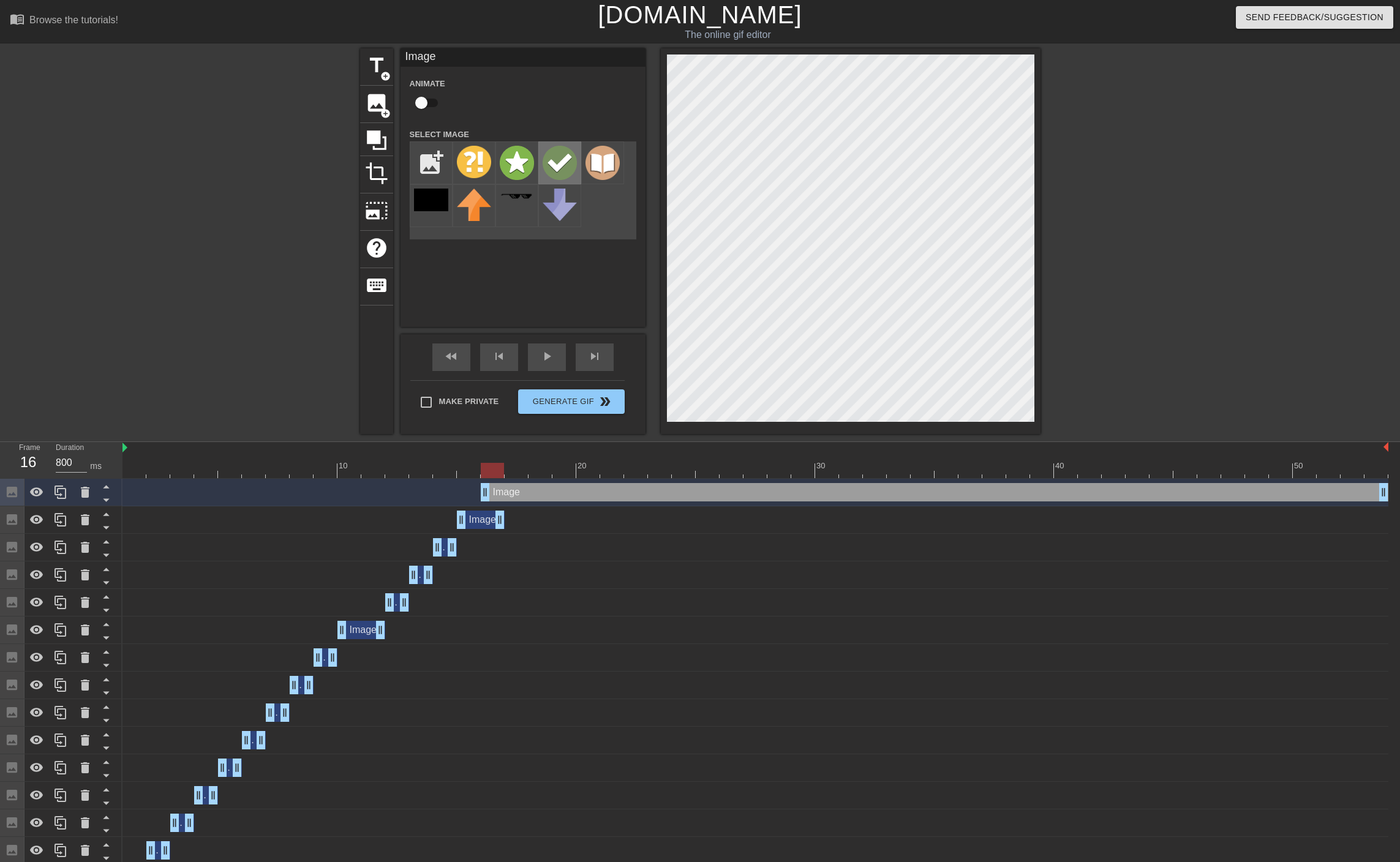
click at [551, 162] on img at bounding box center [559, 162] width 34 height 34
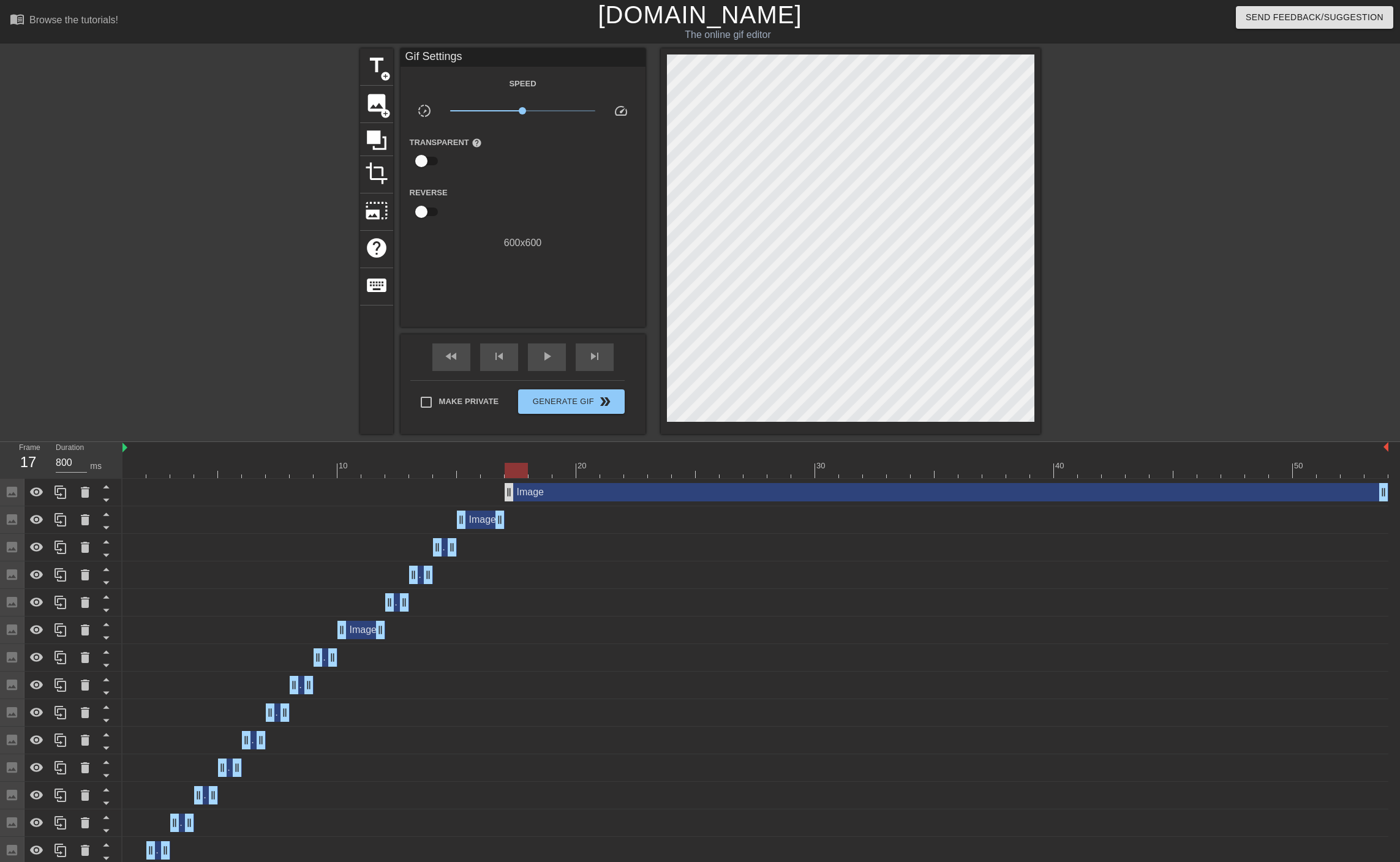
drag, startPoint x: 484, startPoint y: 490, endPoint x: 508, endPoint y: 491, distance: 24.0
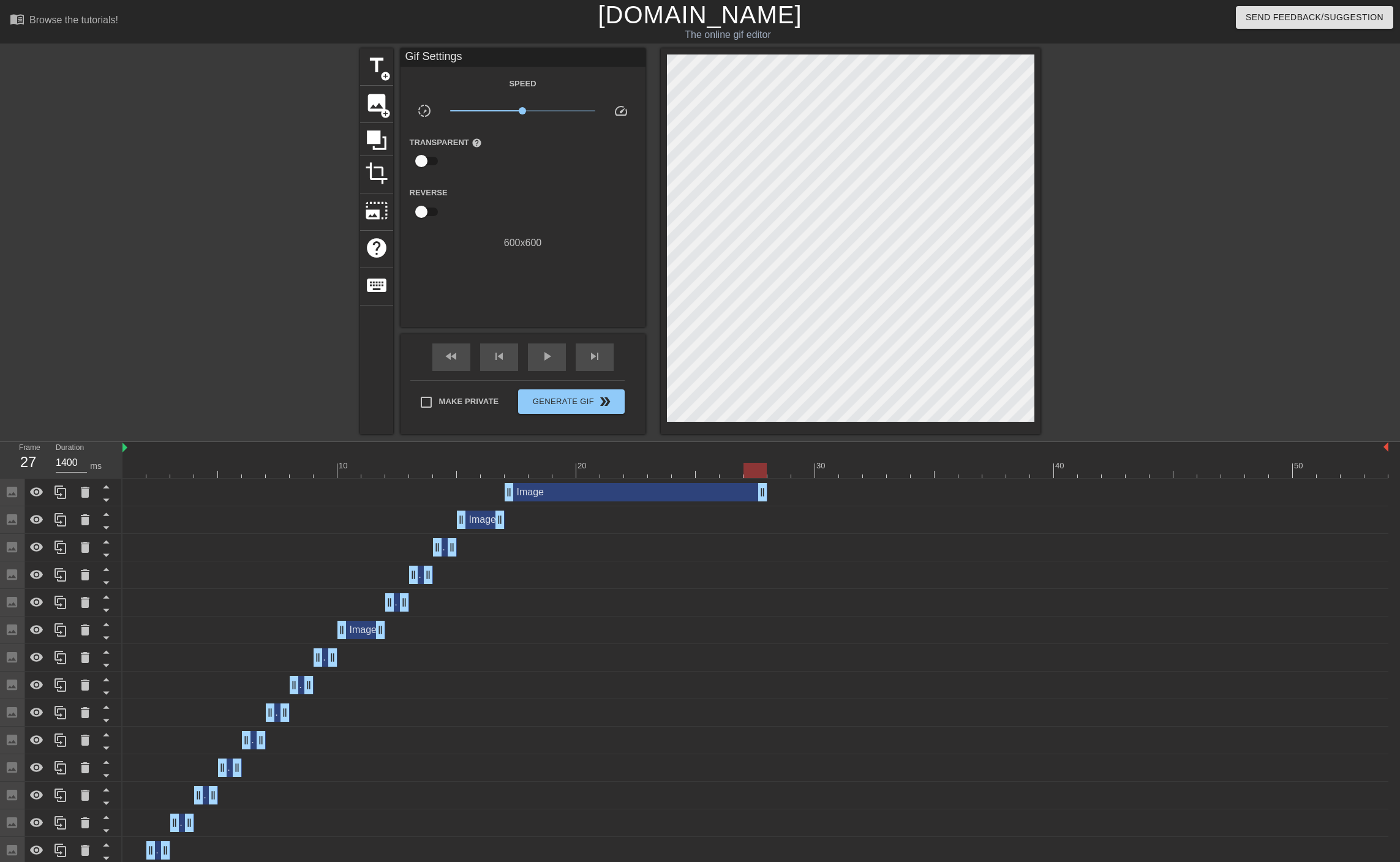
type input "800"
drag, startPoint x: 1387, startPoint y: 494, endPoint x: 514, endPoint y: 528, distance: 873.7
click at [514, 528] on div "Image drag_handle drag_handle Image drag_handle drag_handle Image drag_handle d…" at bounding box center [761, 782] width 1277 height 606
click at [538, 472] on div at bounding box center [755, 470] width 1266 height 15
click at [509, 472] on div at bounding box center [755, 470] width 1266 height 15
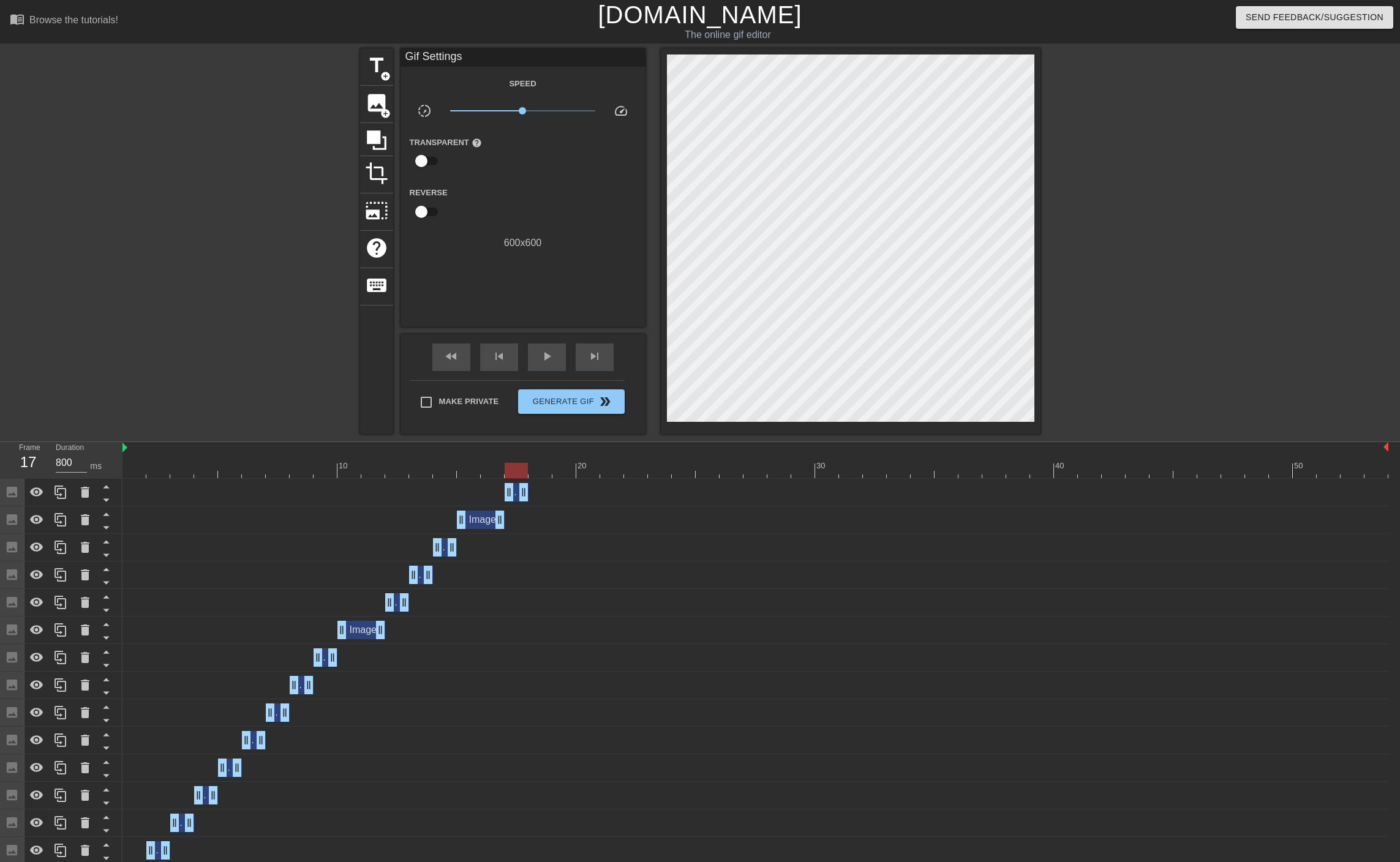
click at [536, 476] on div at bounding box center [755, 470] width 1266 height 15
click at [59, 486] on icon at bounding box center [60, 492] width 12 height 13
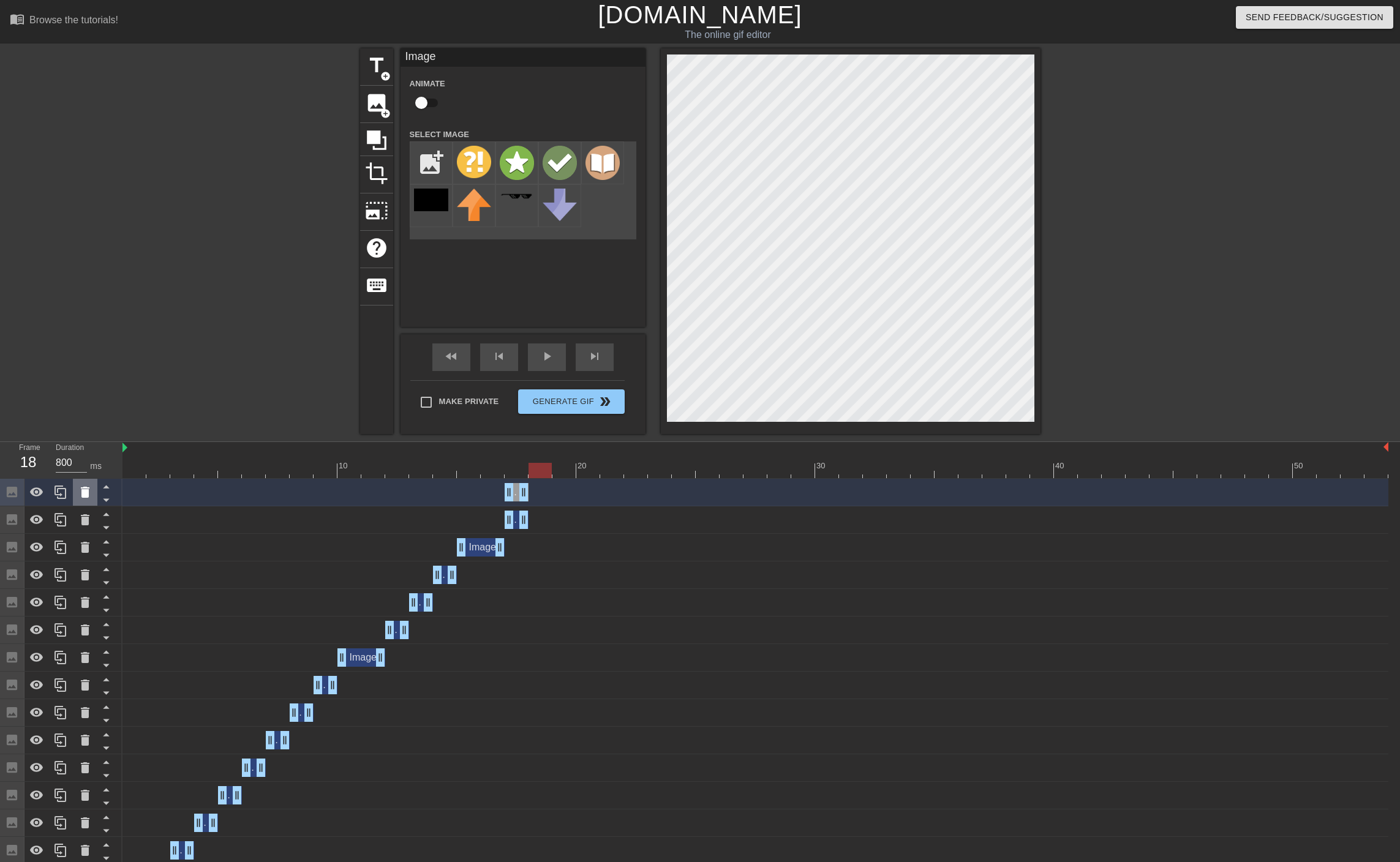
click at [78, 497] on icon at bounding box center [85, 492] width 15 height 15
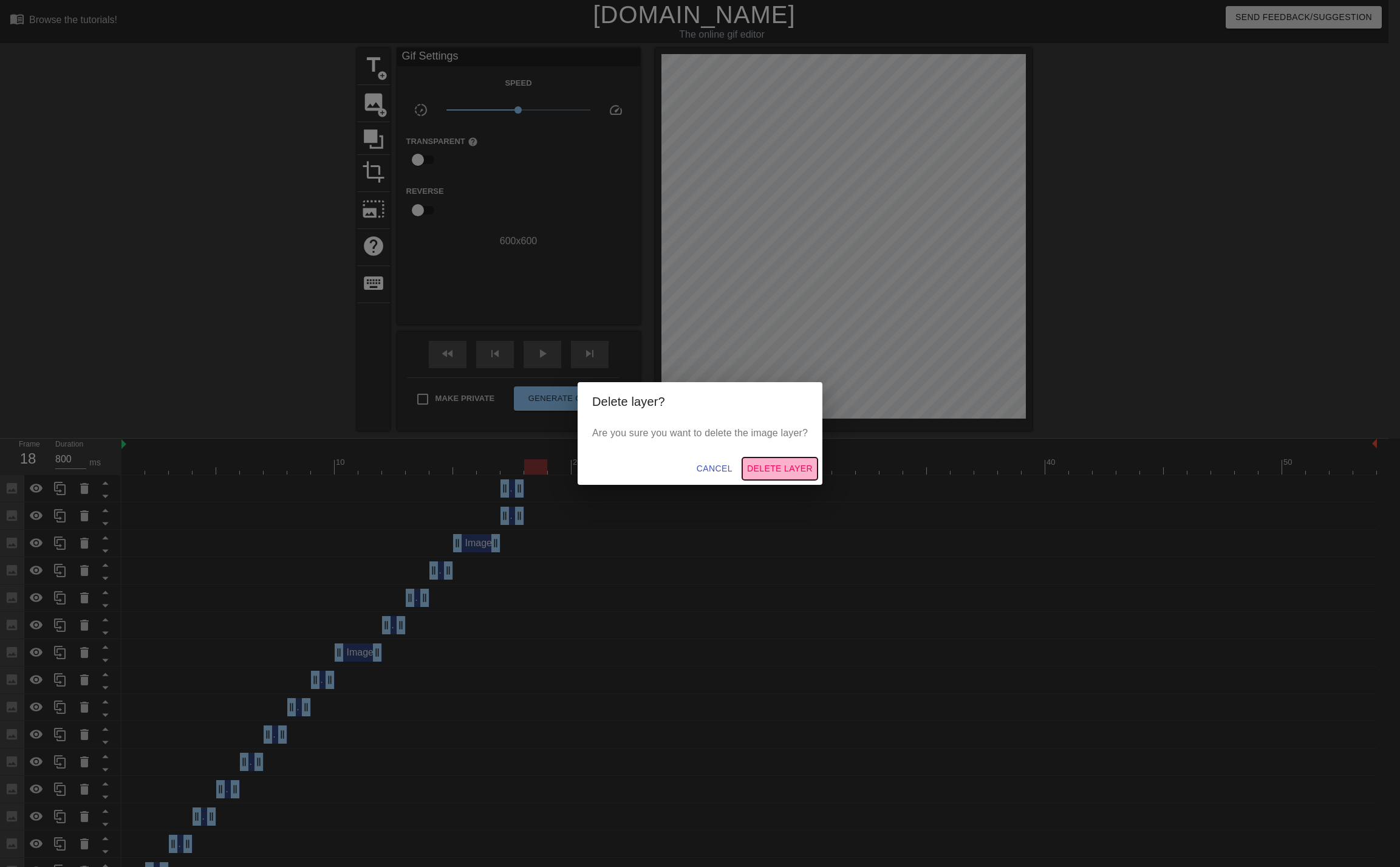
click at [769, 471] on span "Delete Layer" at bounding box center [780, 469] width 66 height 15
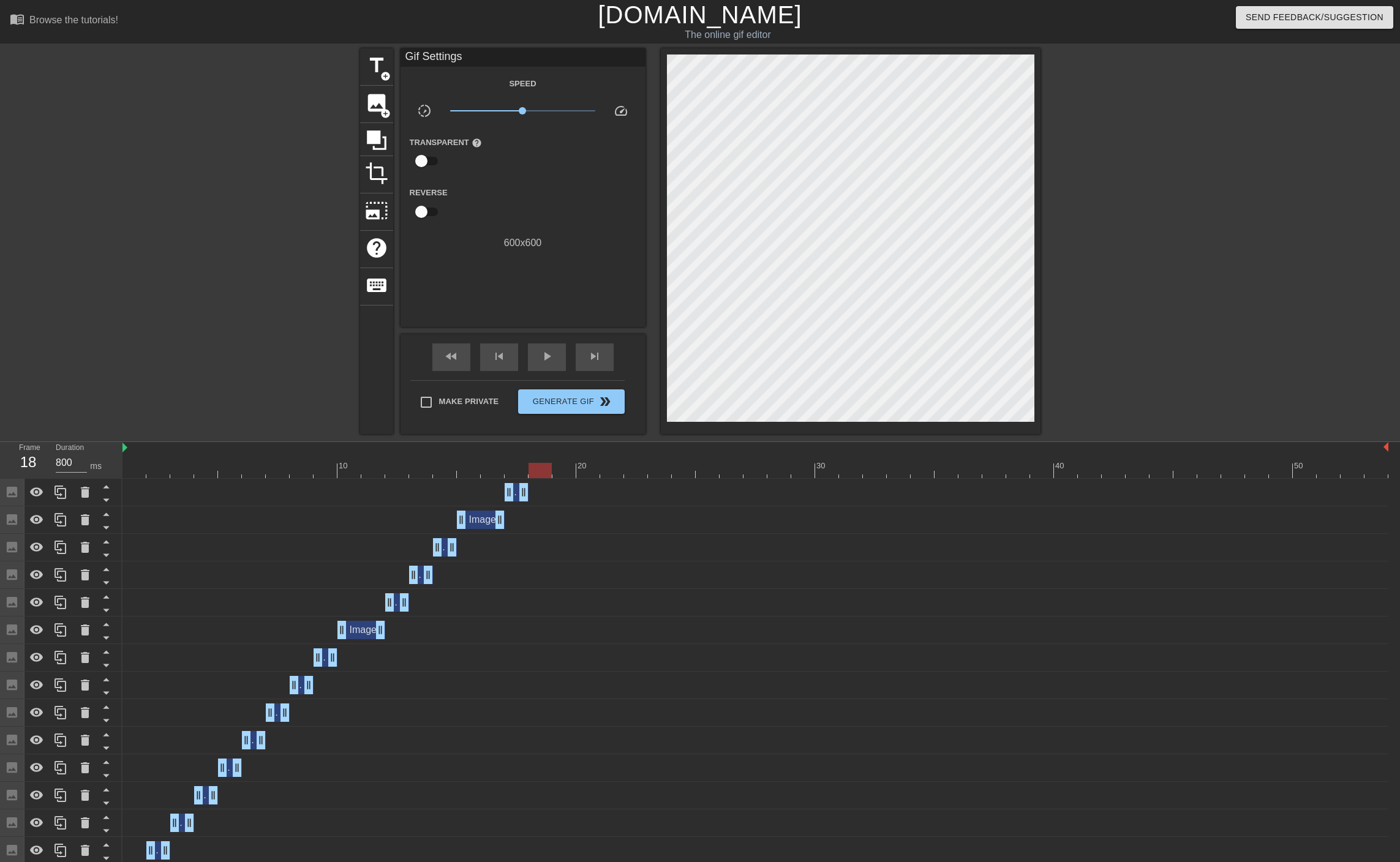
click at [486, 519] on div "Image drag_handle drag_handle" at bounding box center [481, 520] width 48 height 18
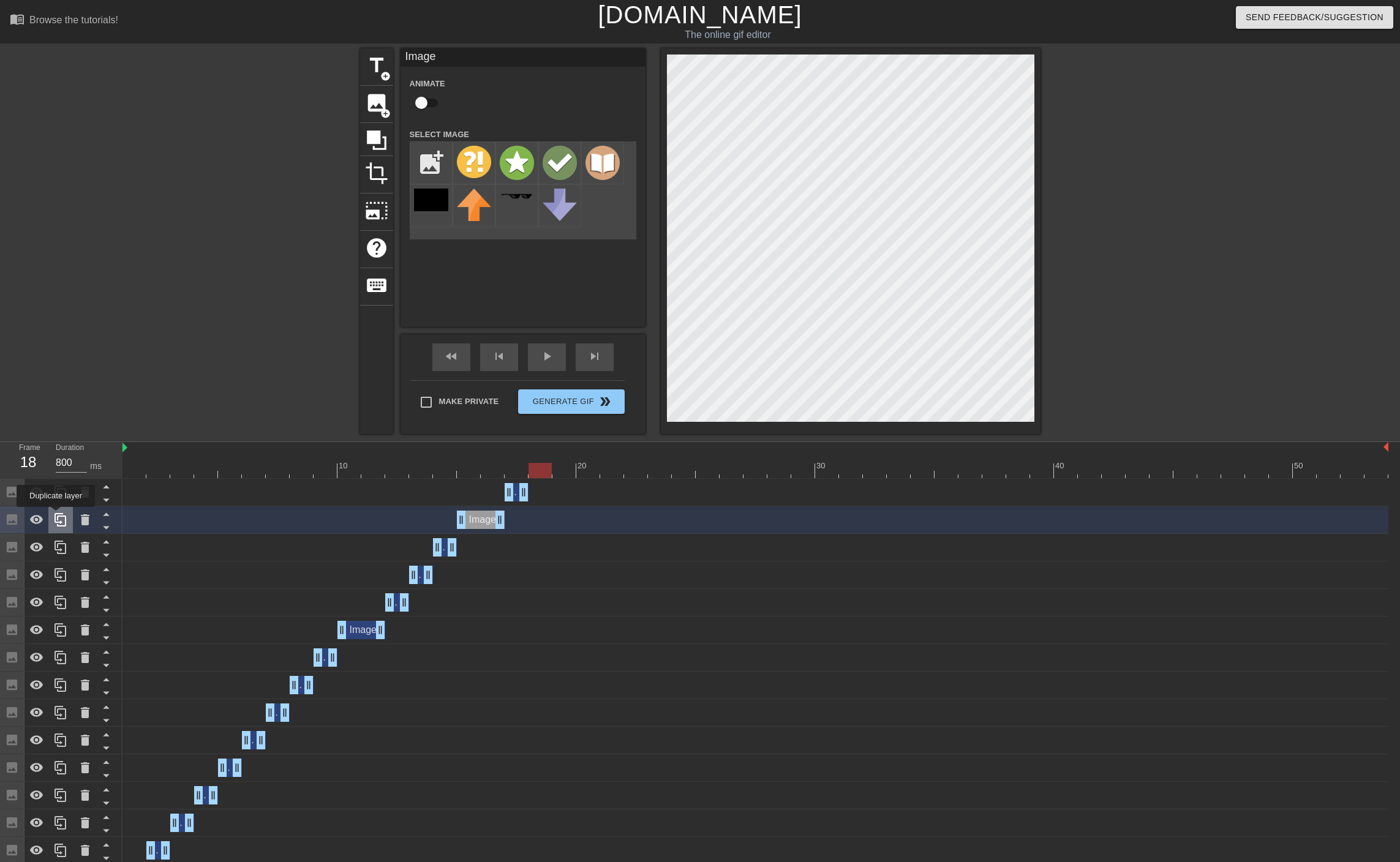
click at [55, 514] on icon at bounding box center [60, 520] width 12 height 13
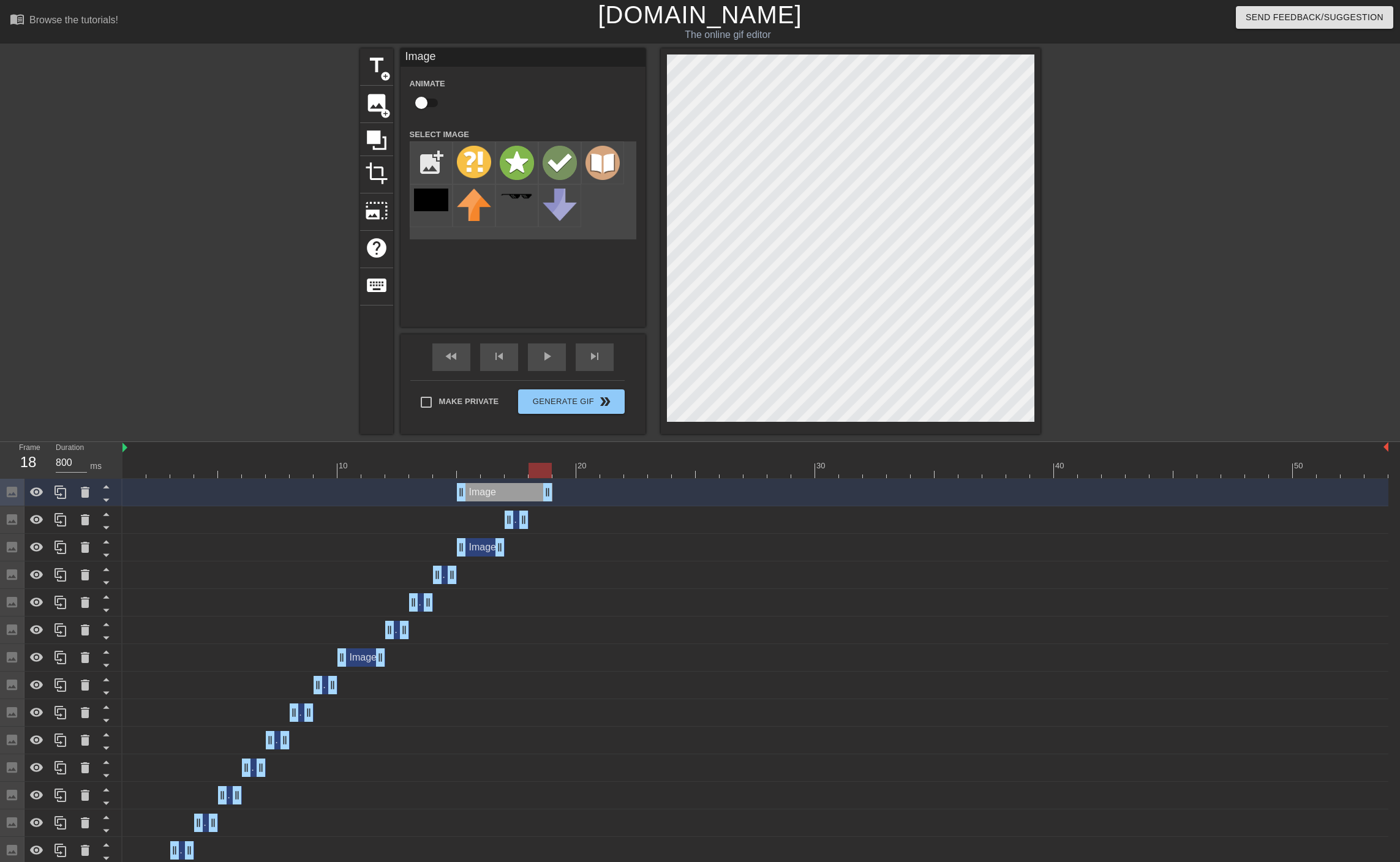
drag, startPoint x: 503, startPoint y: 491, endPoint x: 560, endPoint y: 489, distance: 57.0
click at [560, 489] on div "Image drag_handle drag_handle" at bounding box center [755, 492] width 1266 height 18
drag, startPoint x: 458, startPoint y: 492, endPoint x: 528, endPoint y: 491, distance: 70.0
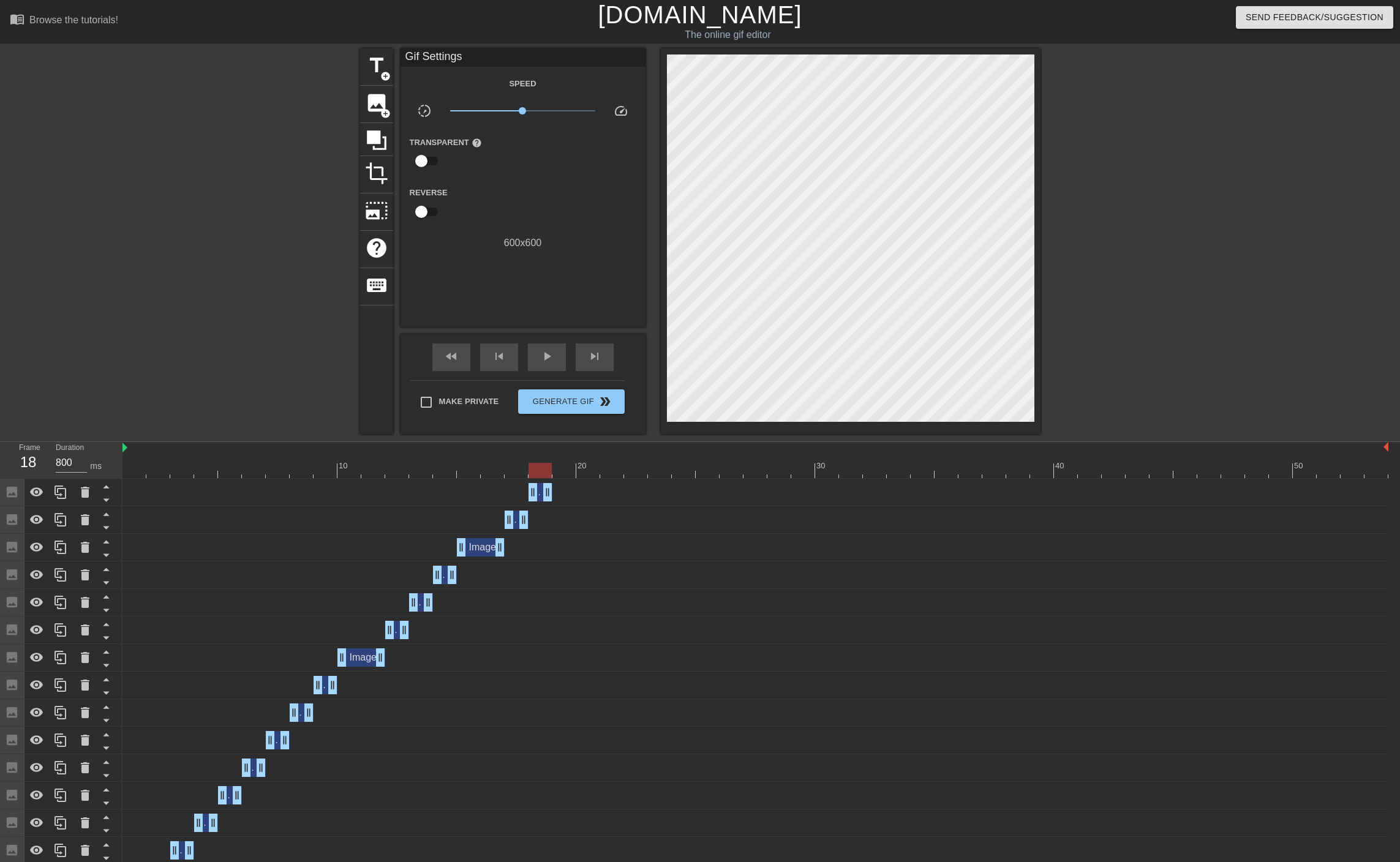
click at [421, 160] on input "checkbox" at bounding box center [420, 160] width 70 height 23
click at [422, 161] on input "checkbox" at bounding box center [432, 160] width 70 height 23
checkbox input "false"
click at [375, 58] on span "title" at bounding box center [376, 65] width 23 height 23
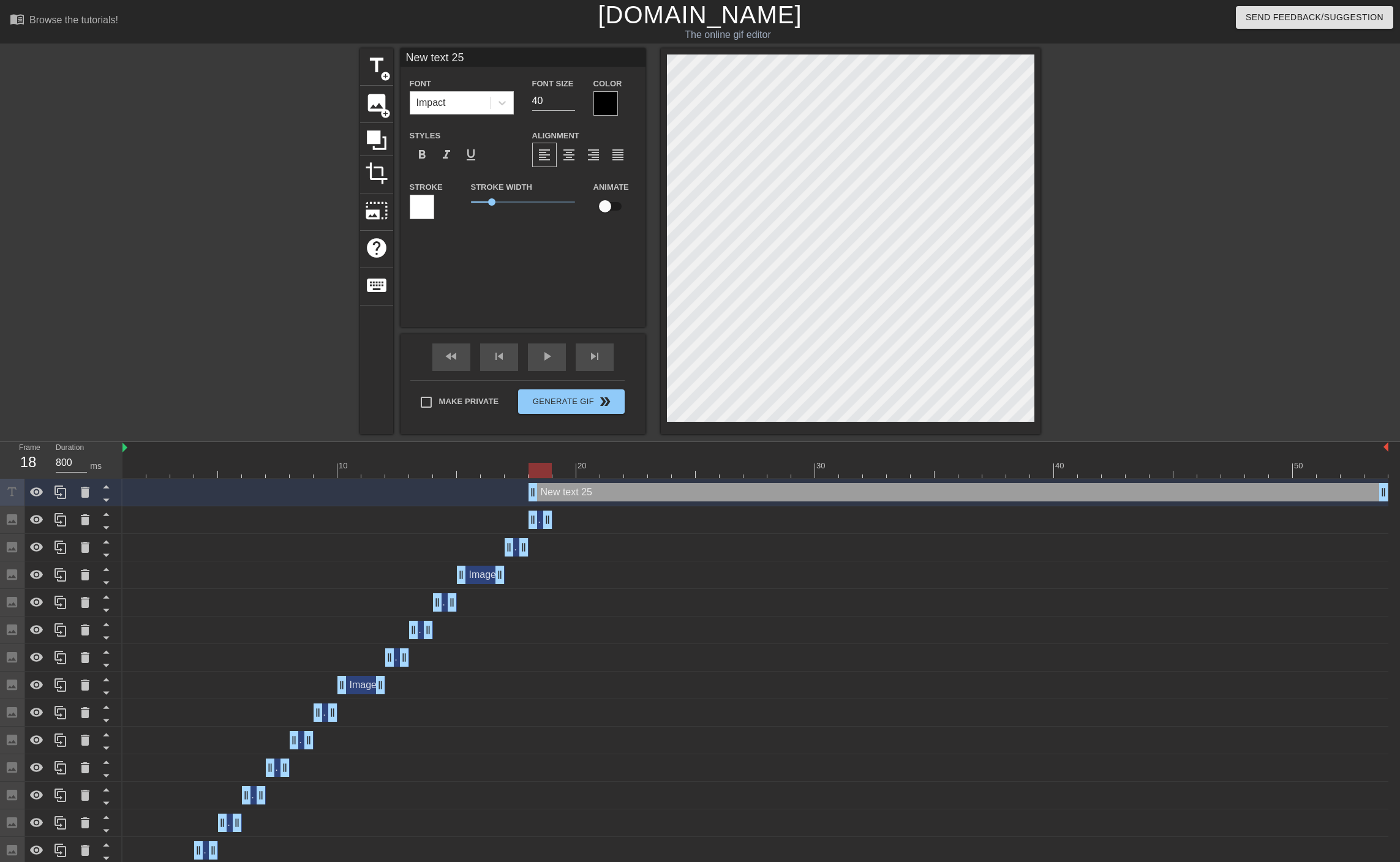
click at [492, 58] on input "New text 25" at bounding box center [522, 58] width 245 height 18
drag, startPoint x: 492, startPoint y: 58, endPoint x: 285, endPoint y: 33, distance: 208.5
click at [285, 33] on div "menu_book Browse the tutorials! [DOMAIN_NAME] The online gif editor Send Feedba…" at bounding box center [700, 570] width 1400 height 1140
type input "Prim"
click at [67, 492] on icon at bounding box center [60, 492] width 15 height 15
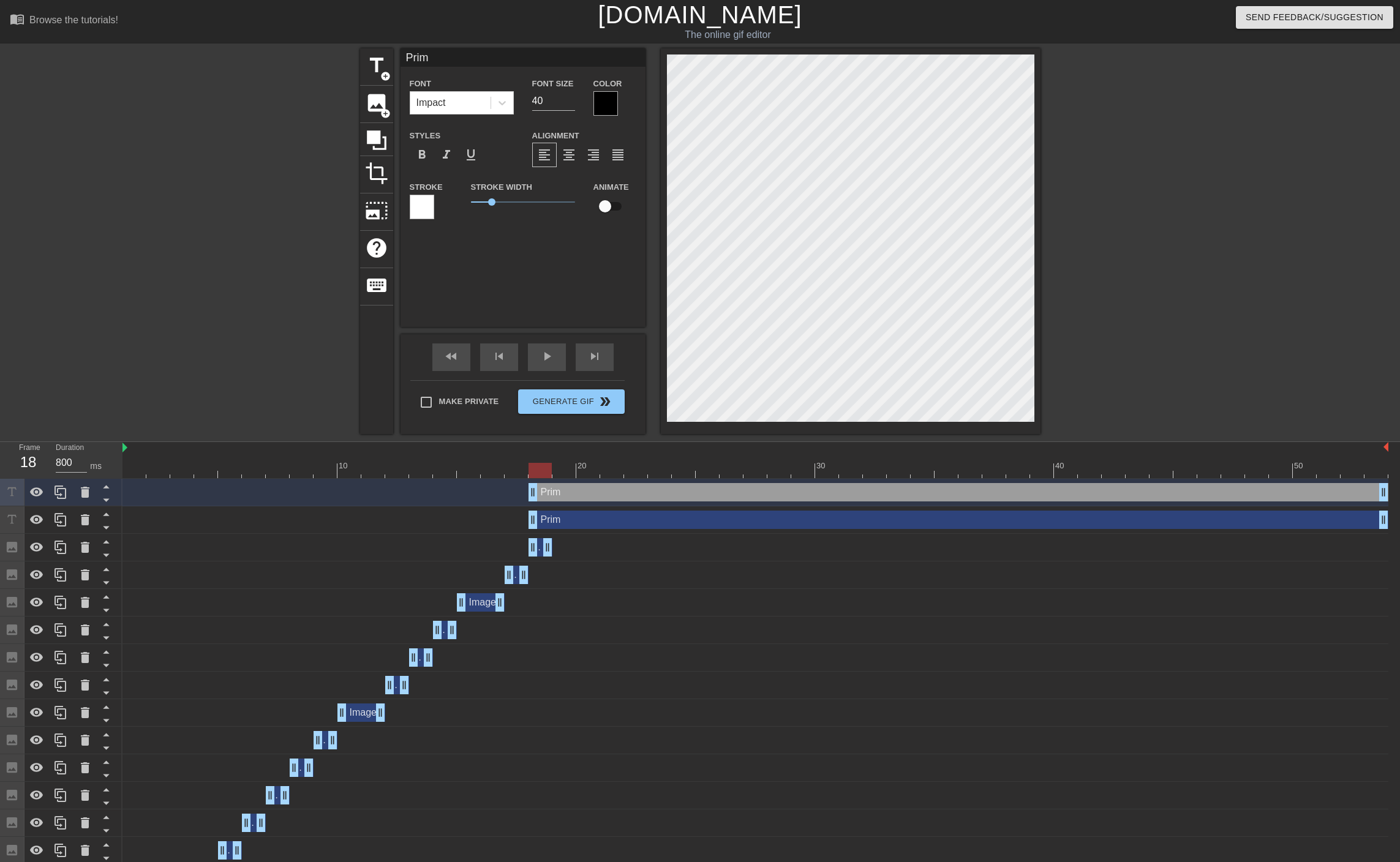
drag, startPoint x: 453, startPoint y: 54, endPoint x: 344, endPoint y: 47, distance: 109.2
click at [344, 47] on div "menu_book Browse the tutorials! [DOMAIN_NAME] The online gif editor Send Feedba…" at bounding box center [700, 584] width 1400 height 1168
type input "The Tecker"
click at [608, 110] on div at bounding box center [605, 103] width 25 height 25
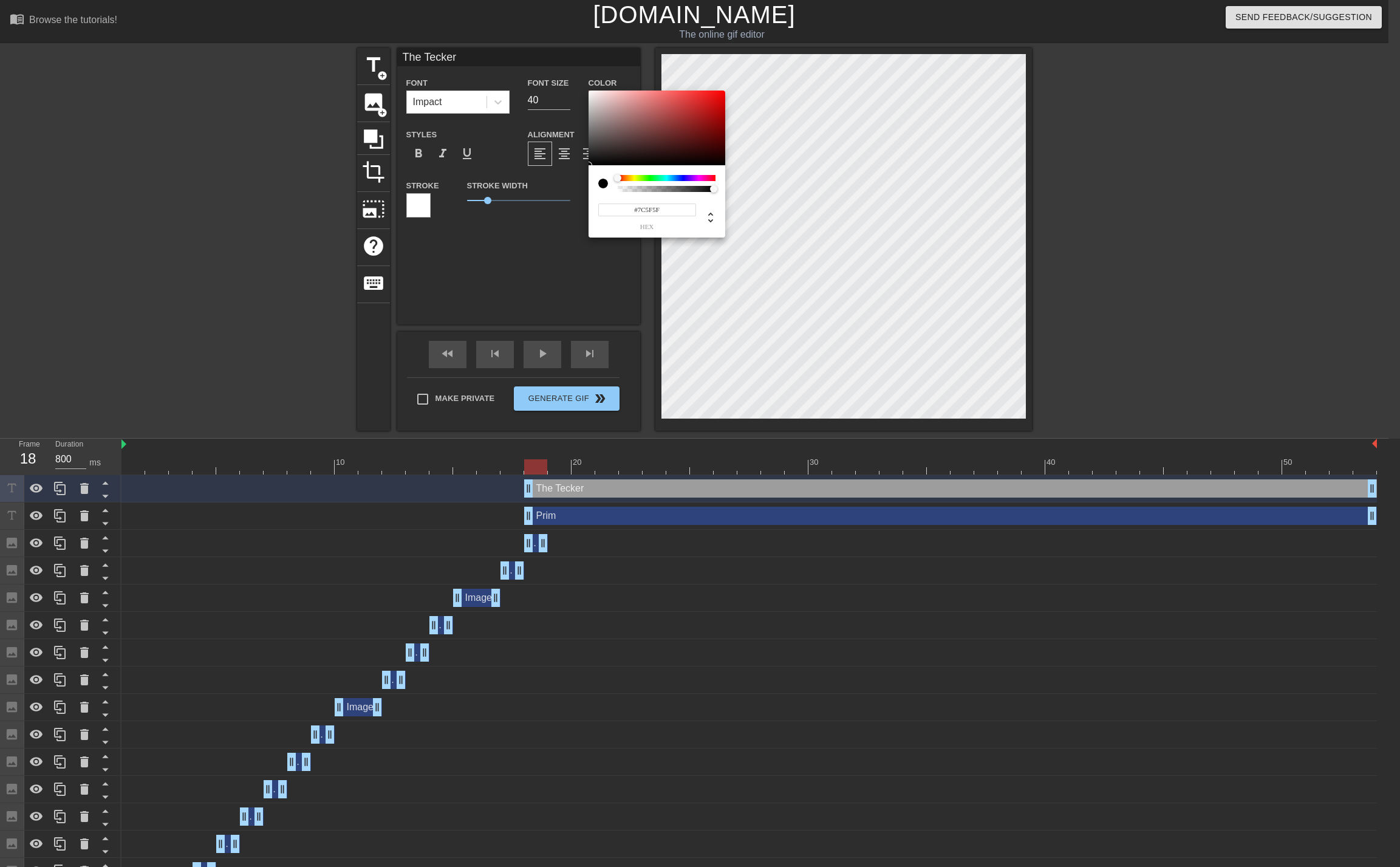
type input "#FFFFFF"
drag, startPoint x: 623, startPoint y: 132, endPoint x: 497, endPoint y: 21, distance: 167.9
click at [497, 21] on div "#FFFFFF hex" at bounding box center [700, 433] width 1400 height 867
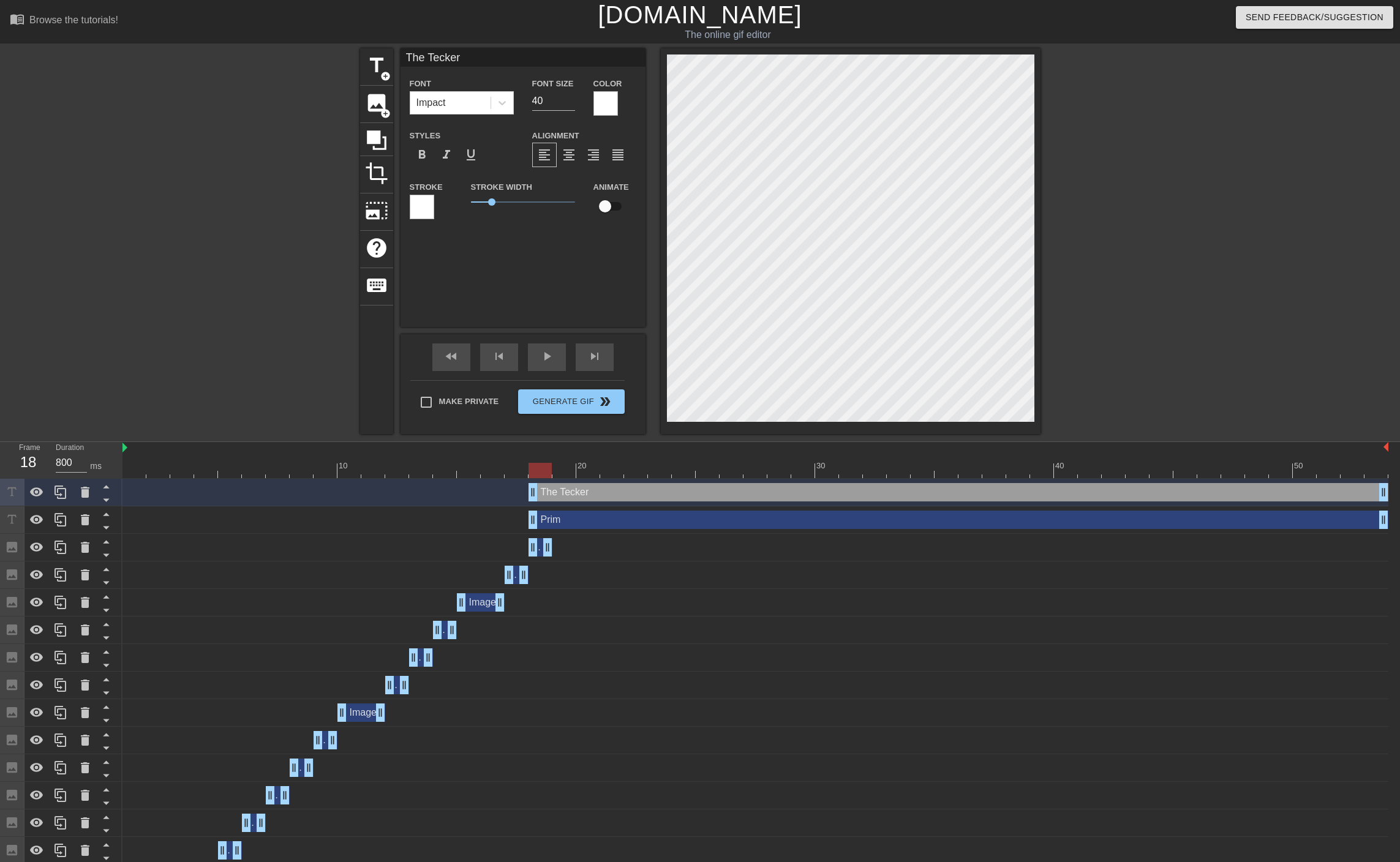
click at [419, 202] on div at bounding box center [422, 207] width 25 height 25
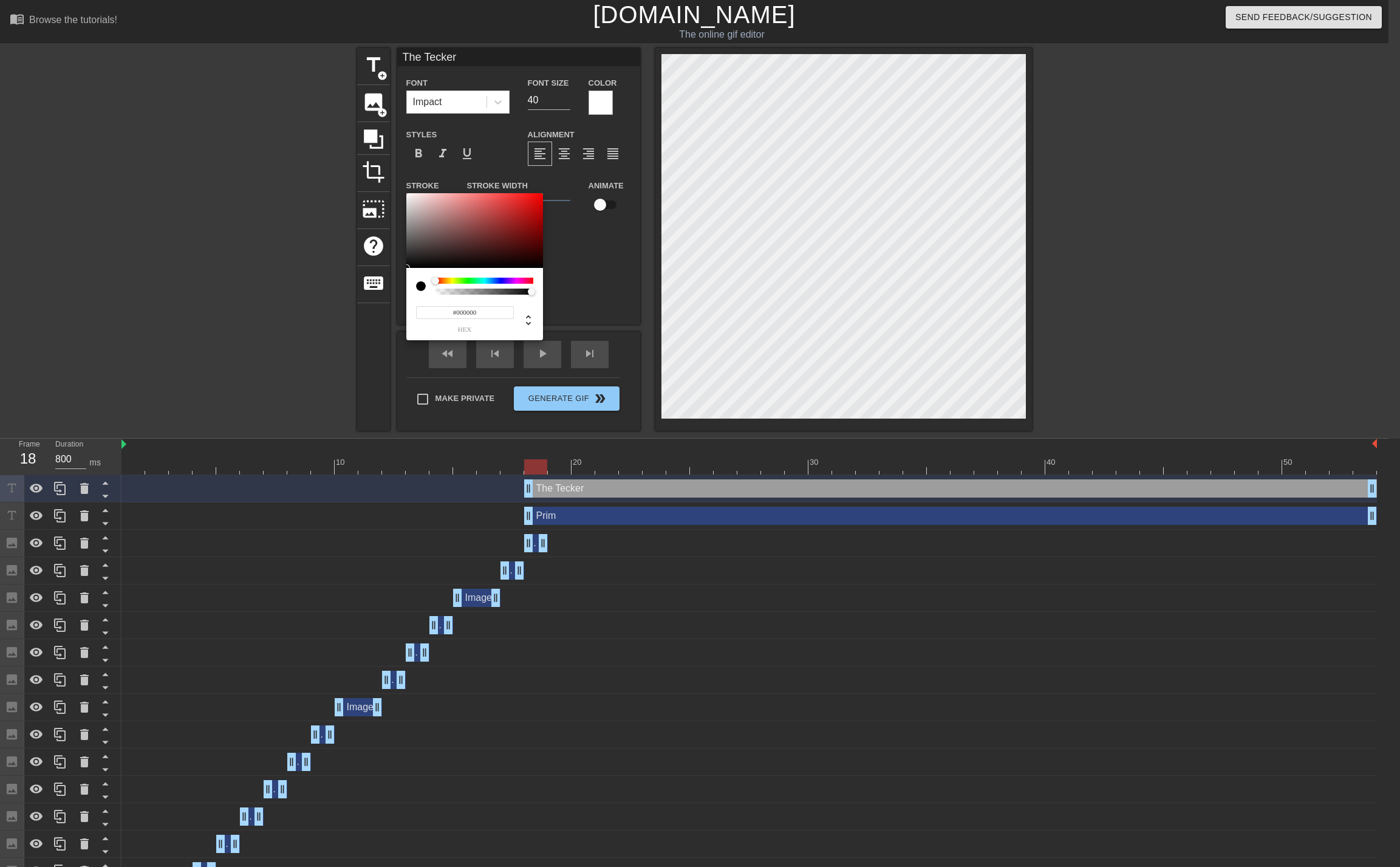
drag, startPoint x: 485, startPoint y: 233, endPoint x: 395, endPoint y: 298, distance: 111.0
click at [395, 298] on div "#000000 hex" at bounding box center [700, 433] width 1400 height 867
type input "#000000"
drag, startPoint x: 410, startPoint y: 260, endPoint x: 555, endPoint y: 280, distance: 146.4
click at [555, 280] on div "#000000 hex" at bounding box center [700, 433] width 1400 height 867
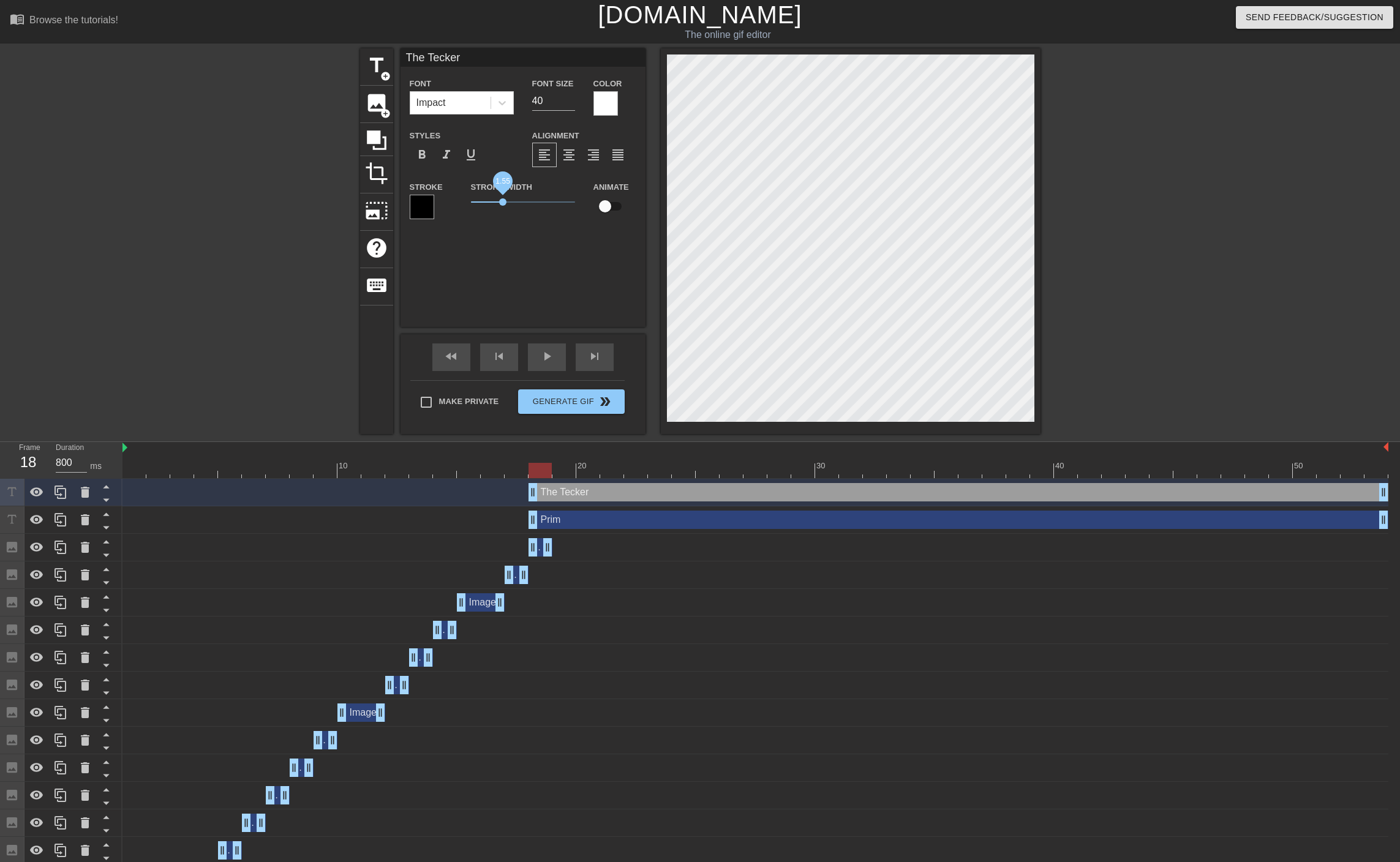
drag, startPoint x: 494, startPoint y: 200, endPoint x: 504, endPoint y: 202, distance: 10.2
click at [504, 202] on span "1.55" at bounding box center [503, 202] width 7 height 7
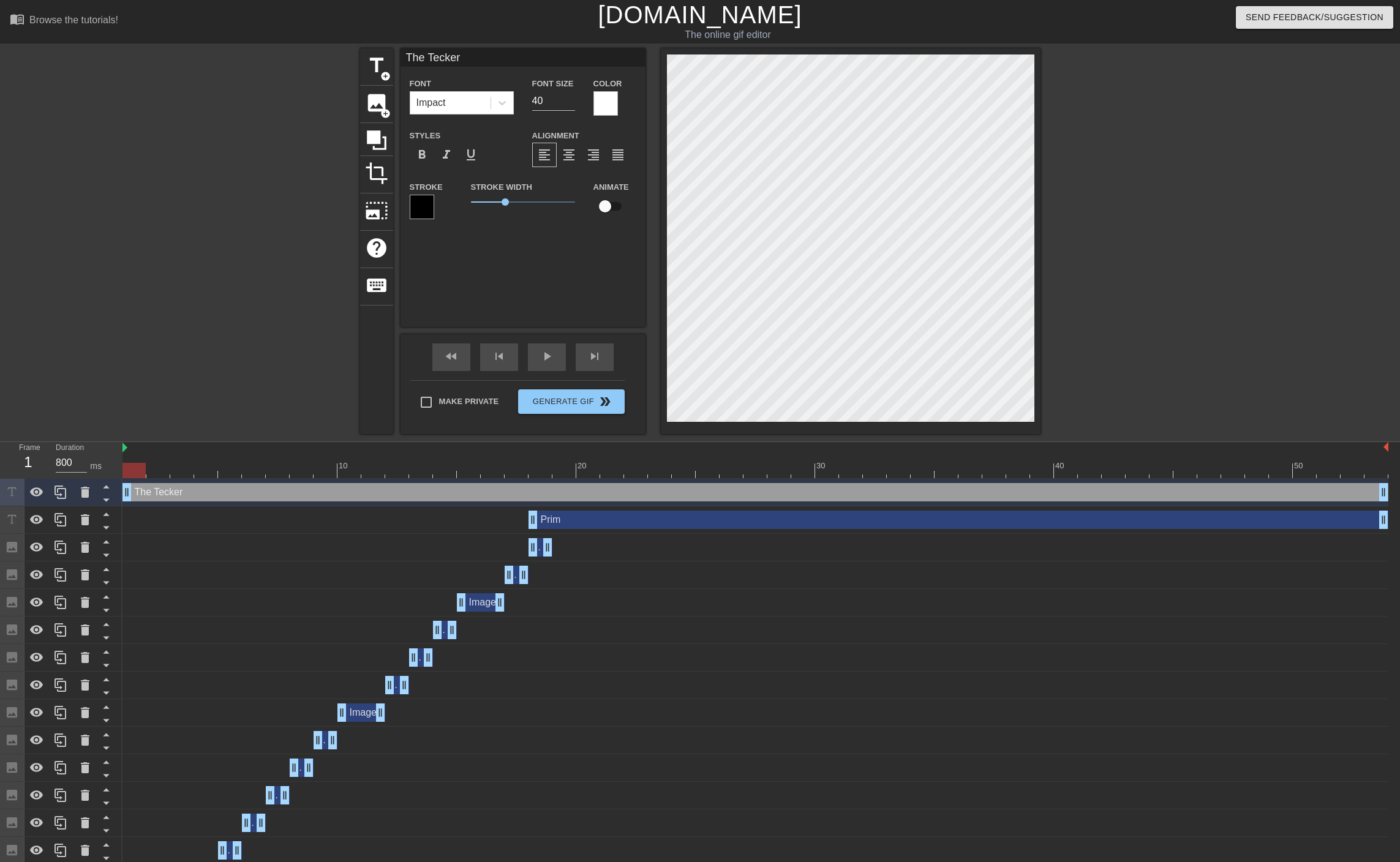
drag, startPoint x: 533, startPoint y: 490, endPoint x: 0, endPoint y: 501, distance: 533.1
click at [0, 501] on div "Frame 1 Duration 800 ms 10 20 30 40 50 The Tecker drag_handle drag_handle Prim …" at bounding box center [700, 805] width 1400 height 726
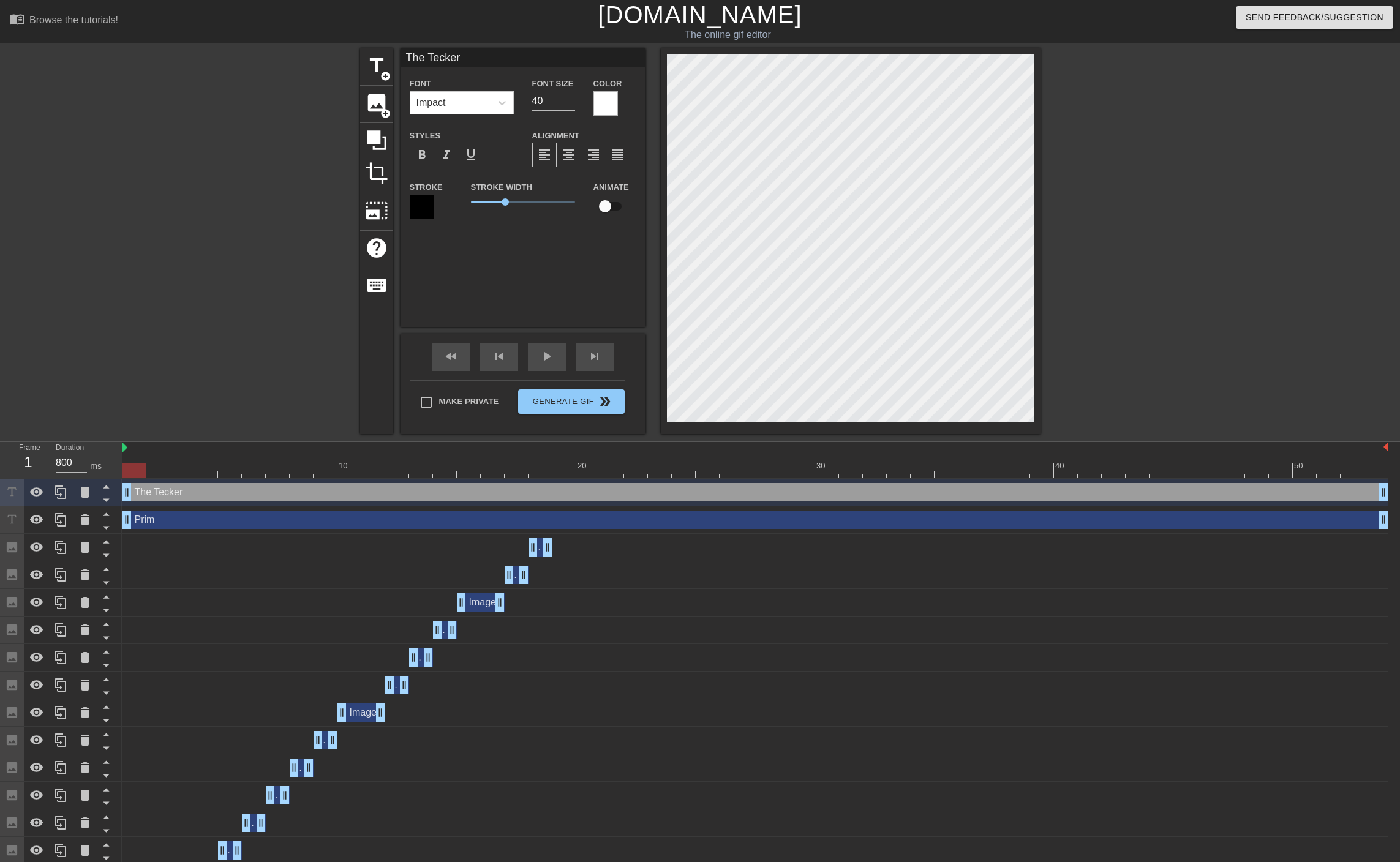
drag, startPoint x: 535, startPoint y: 517, endPoint x: 0, endPoint y: 492, distance: 535.6
click at [0, 492] on div "Frame 1 Duration 800 ms 10 20 30 40 50 The Tecker drag_handle drag_handle Prim …" at bounding box center [700, 805] width 1400 height 726
click at [217, 282] on div at bounding box center [253, 232] width 184 height 367
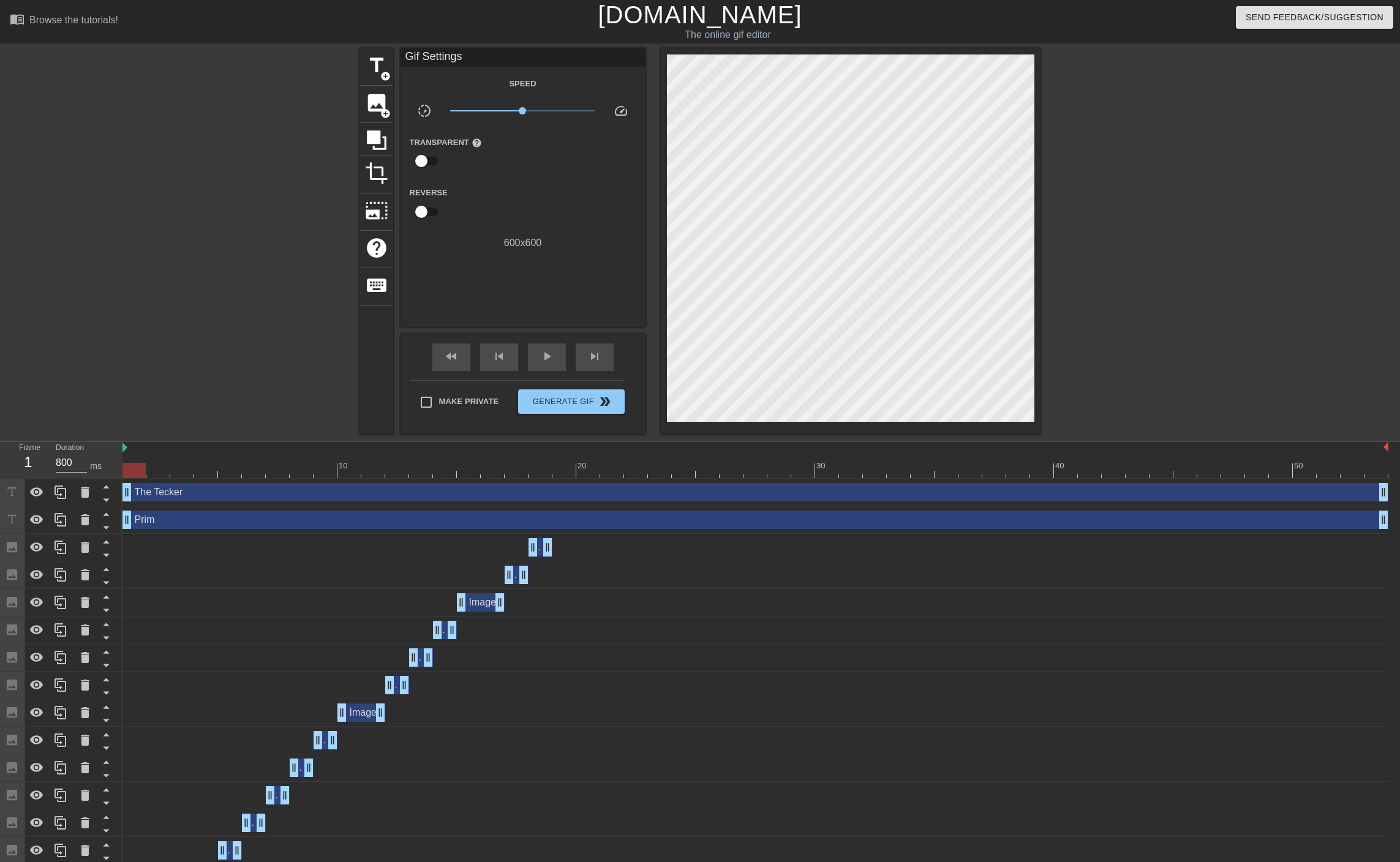
click at [659, 219] on div "title add_circle image add_circle crop photo_size_select_large help keyboard Gi…" at bounding box center [700, 241] width 680 height 386
click at [553, 362] on span "play_arrow" at bounding box center [546, 356] width 15 height 15
drag, startPoint x: 1382, startPoint y: 493, endPoint x: 1370, endPoint y: 495, distance: 12.2
click at [1370, 495] on div "The Tecker drag_handle drag_handle" at bounding box center [755, 492] width 1266 height 18
drag, startPoint x: 1381, startPoint y: 514, endPoint x: 1365, endPoint y: 515, distance: 16.0
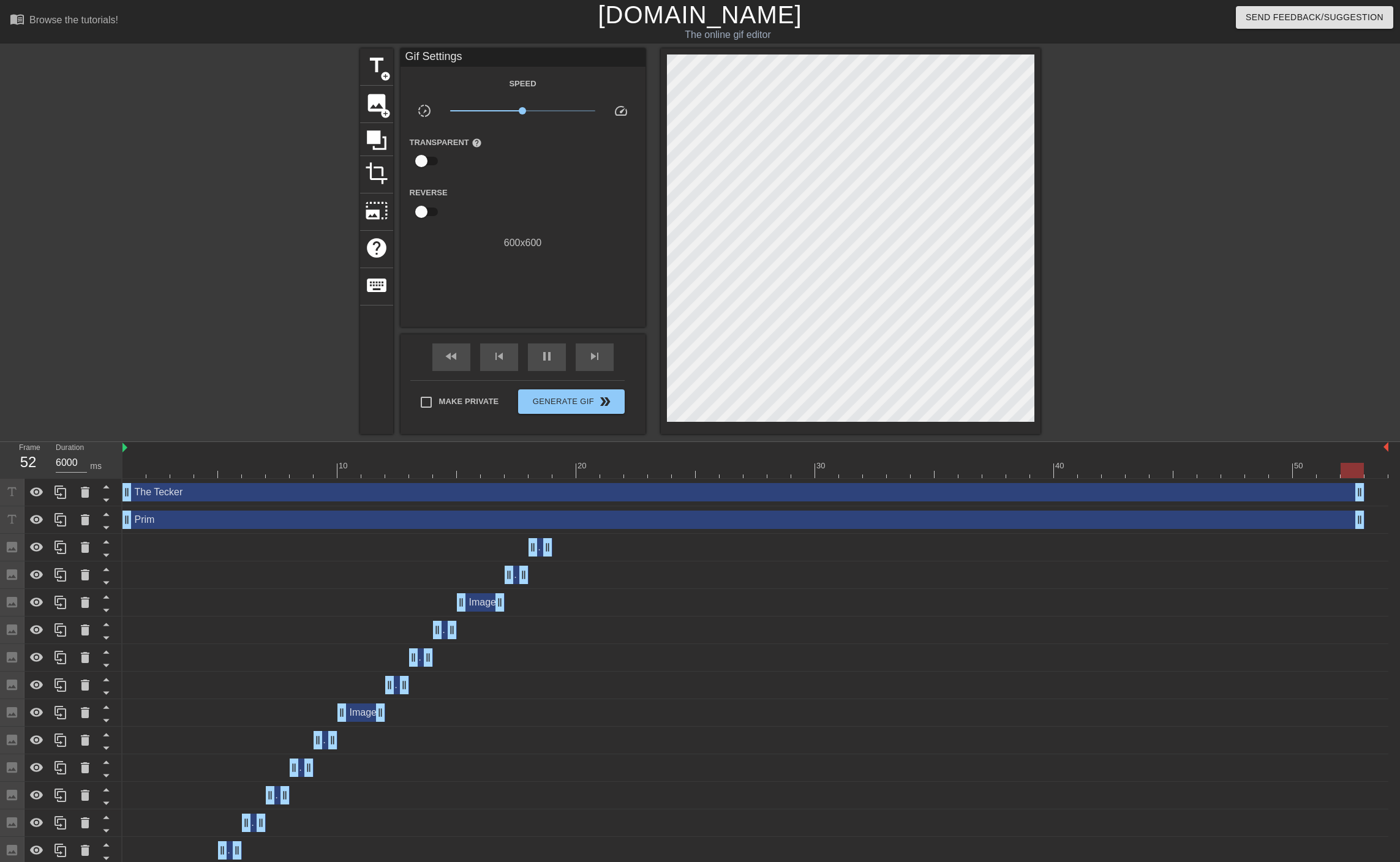
click at [1365, 515] on div "Prim drag_handle drag_handle" at bounding box center [755, 520] width 1266 height 18
click at [1377, 466] on div at bounding box center [755, 470] width 1266 height 15
click at [1352, 470] on div at bounding box center [755, 470] width 1266 height 15
click at [1304, 196] on div "title add_circle image add_circle crop photo_size_select_large help keyboard Gi…" at bounding box center [700, 241] width 1400 height 386
click at [593, 474] on div at bounding box center [755, 470] width 1266 height 15
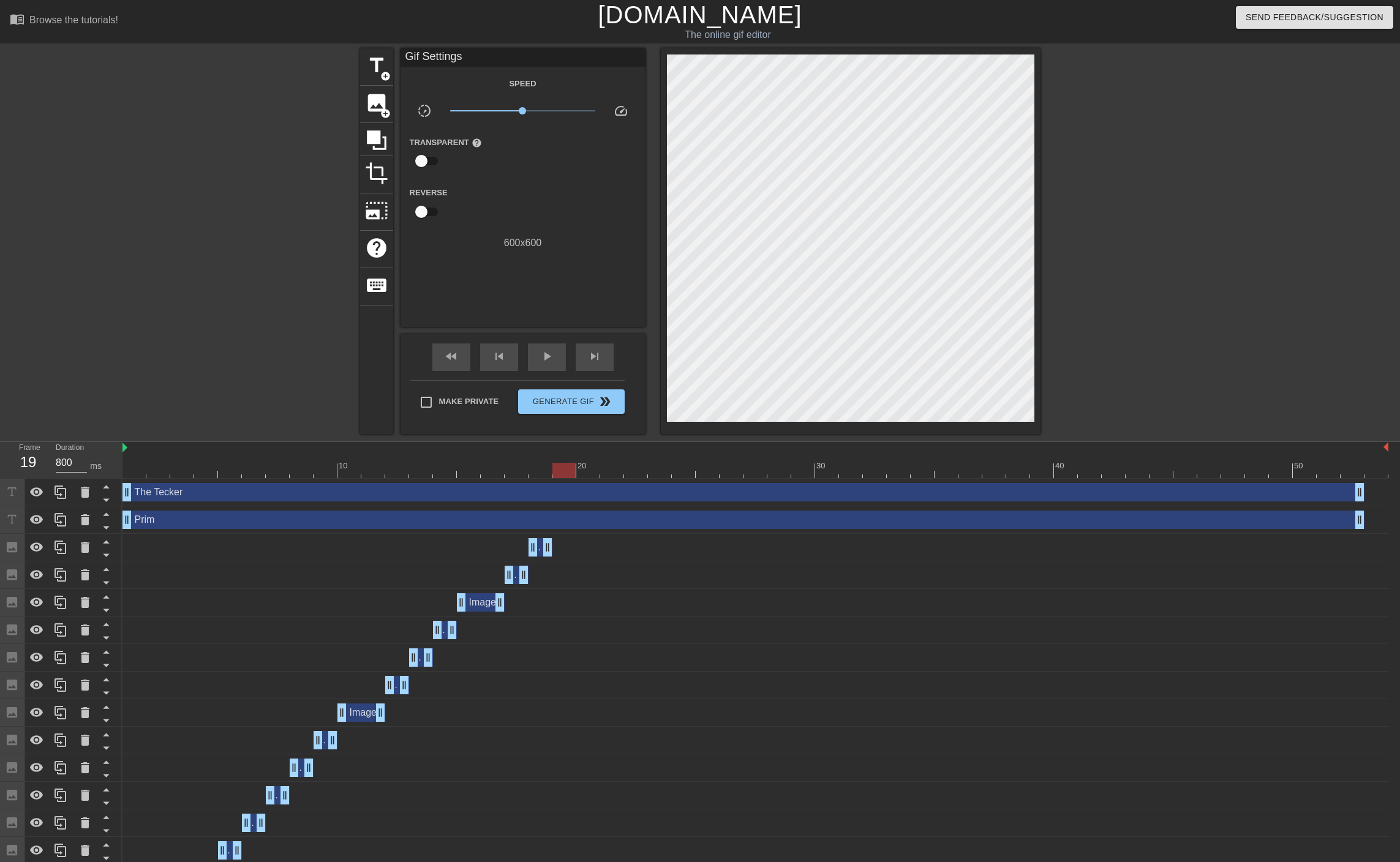
click at [569, 472] on div at bounding box center [755, 470] width 1266 height 15
click at [590, 471] on div at bounding box center [755, 470] width 1266 height 15
click at [532, 356] on div "play_arrow" at bounding box center [547, 356] width 38 height 27
click at [429, 356] on div "fast_rewind skip_previous pause skip_next" at bounding box center [523, 356] width 200 height 46
click at [454, 358] on span "fast_rewind" at bounding box center [451, 356] width 15 height 15
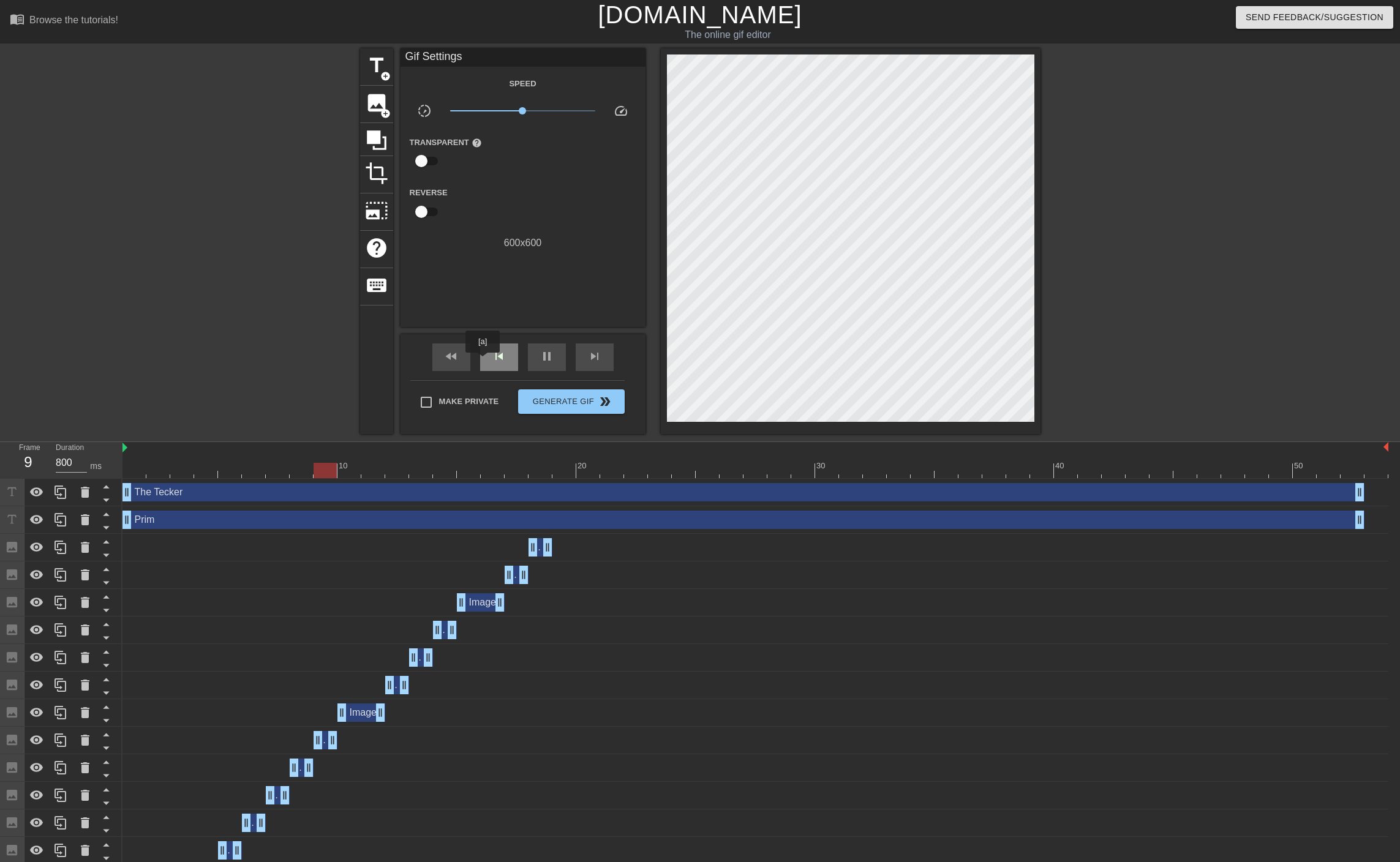
click at [486, 361] on div "skip_previous" at bounding box center [499, 356] width 38 height 27
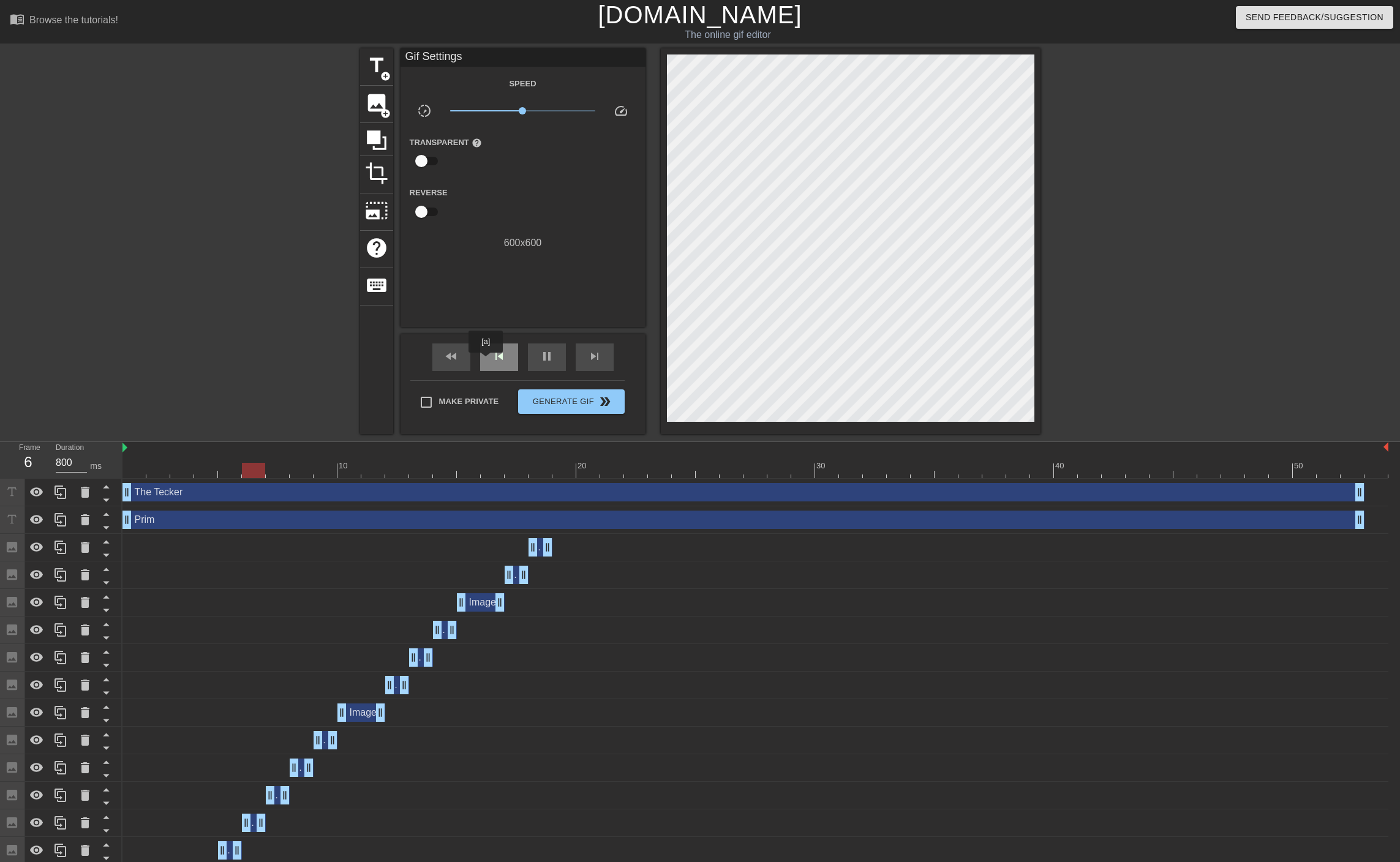
click at [486, 361] on div "skip_previous" at bounding box center [499, 356] width 38 height 27
click at [542, 358] on span "pause" at bounding box center [546, 356] width 15 height 15
drag, startPoint x: 522, startPoint y: 110, endPoint x: 501, endPoint y: 126, distance: 26.4
click at [501, 126] on div "Speed slow_motion_video x0.513 speed Transparent help Reverse 600 x 600" at bounding box center [523, 163] width 226 height 174
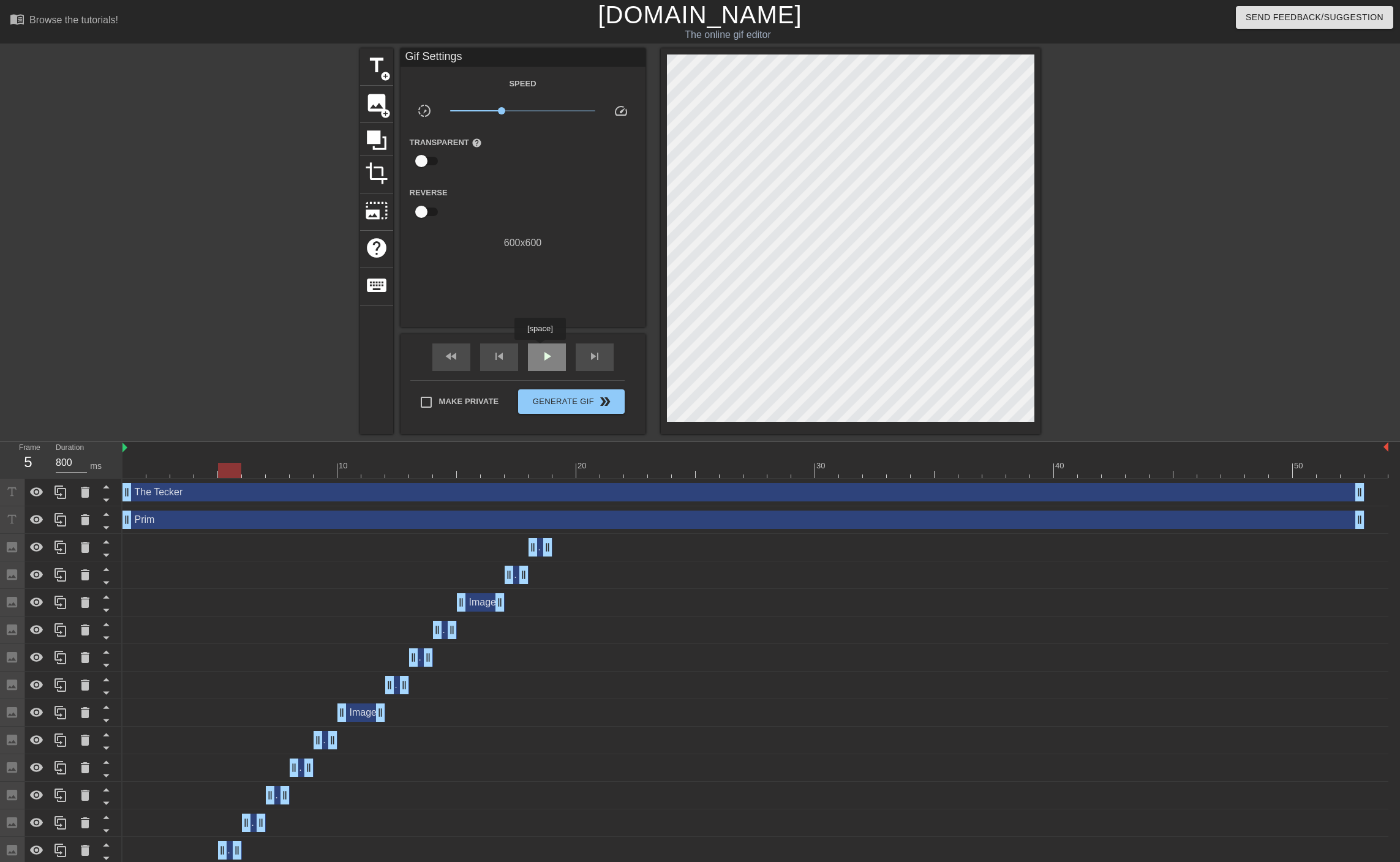
click at [539, 349] on span "play_arrow" at bounding box center [546, 356] width 15 height 15
drag, startPoint x: 503, startPoint y: 111, endPoint x: 506, endPoint y: 118, distance: 7.6
click at [506, 118] on div "x0.589" at bounding box center [522, 112] width 163 height 19
click at [480, 237] on div "600 x 600" at bounding box center [522, 243] width 245 height 15
click at [135, 477] on div at bounding box center [755, 470] width 1266 height 15
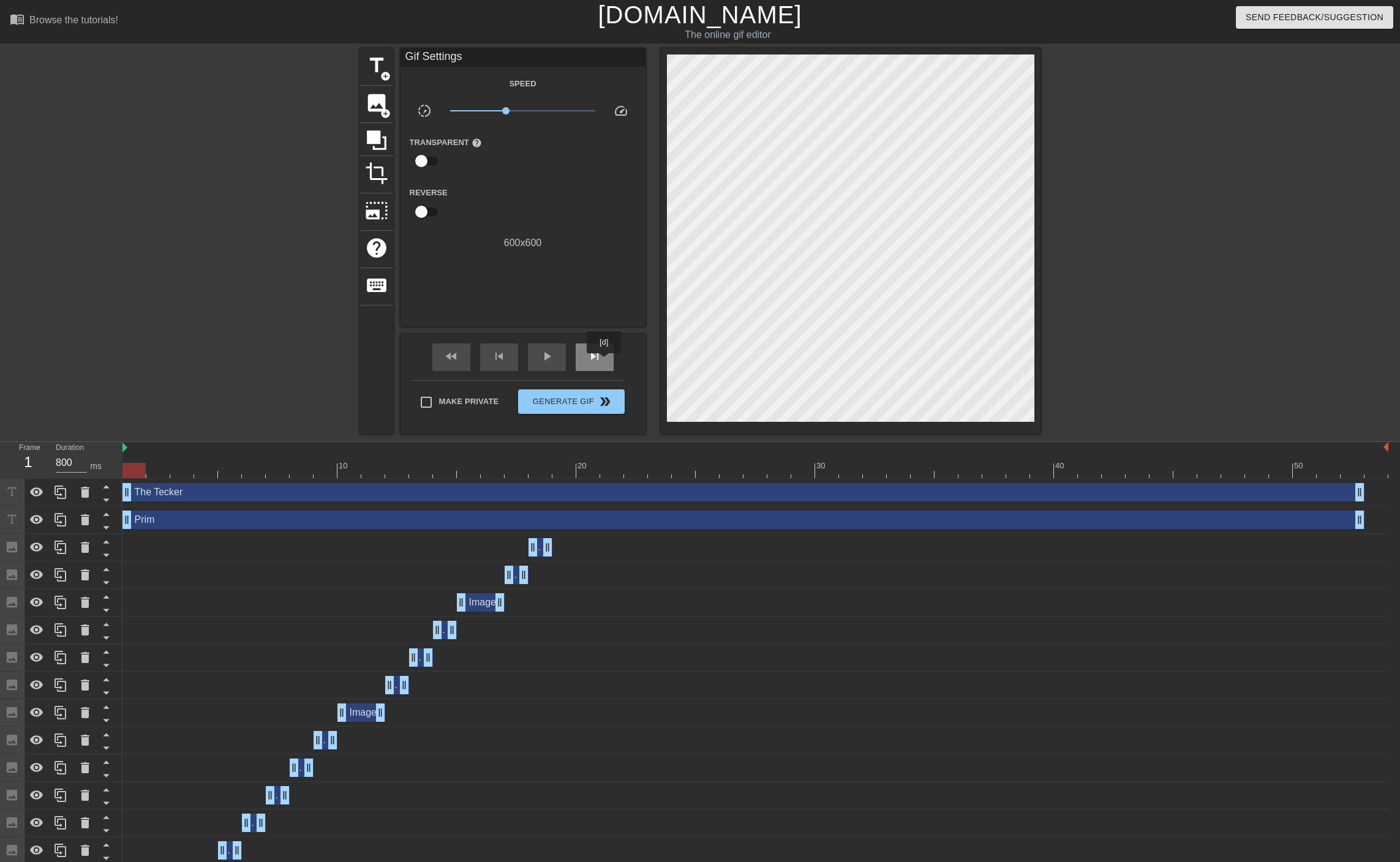
click at [604, 362] on div "skip_next" at bounding box center [595, 356] width 38 height 27
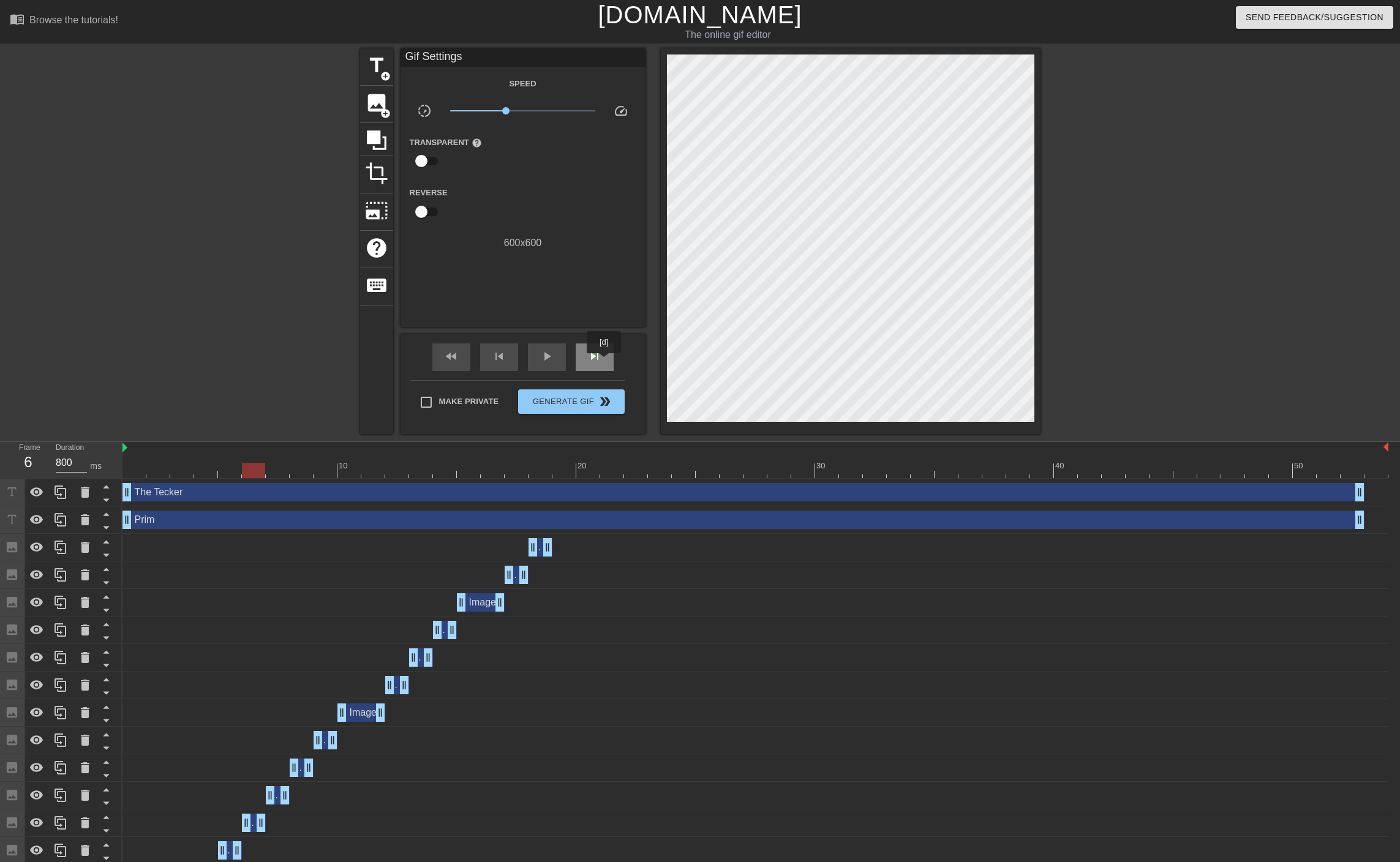
click at [604, 362] on div "skip_next" at bounding box center [595, 356] width 38 height 27
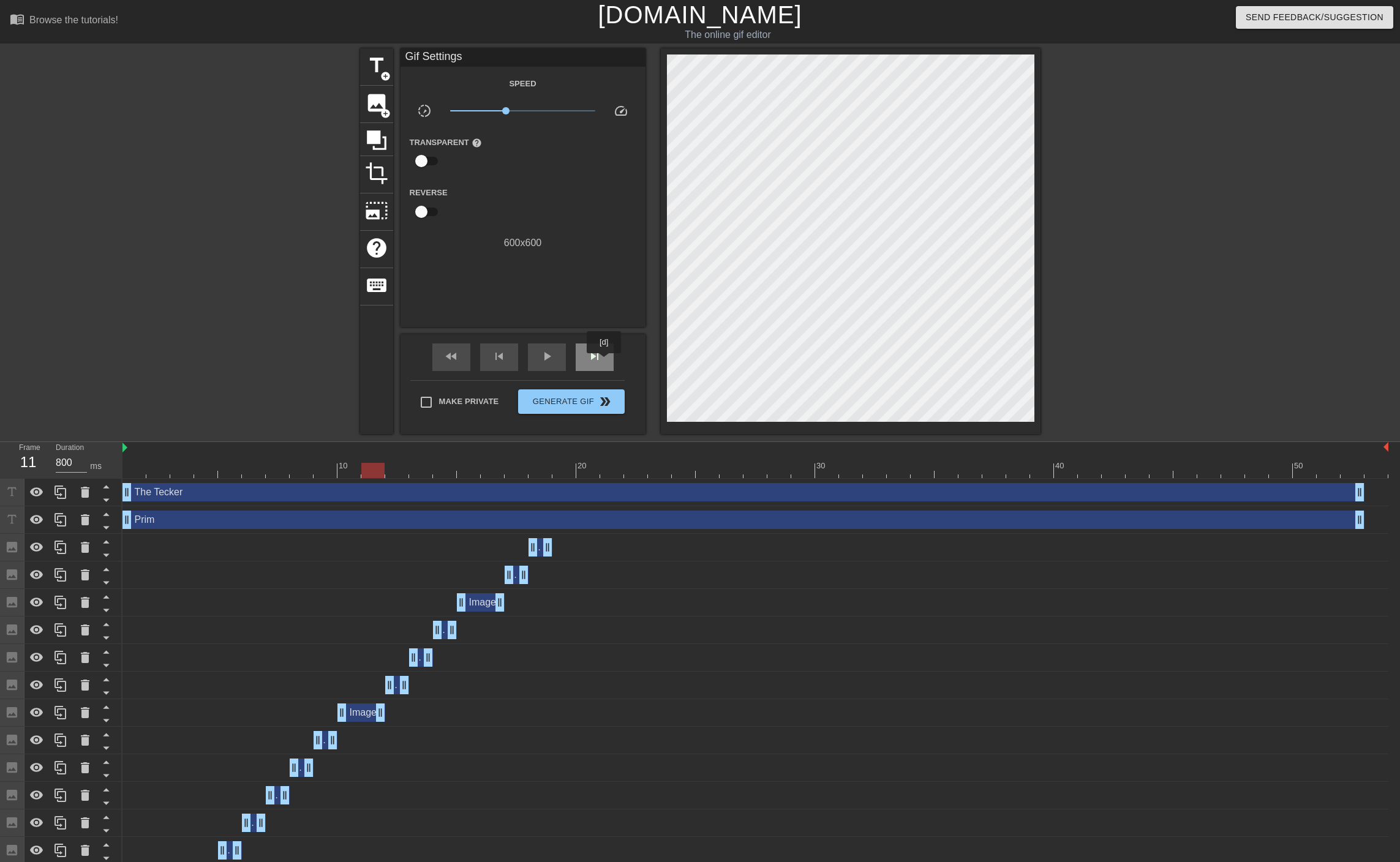
click at [604, 362] on div "skip_next" at bounding box center [595, 356] width 38 height 27
click at [489, 353] on div "skip_previous" at bounding box center [499, 356] width 38 height 27
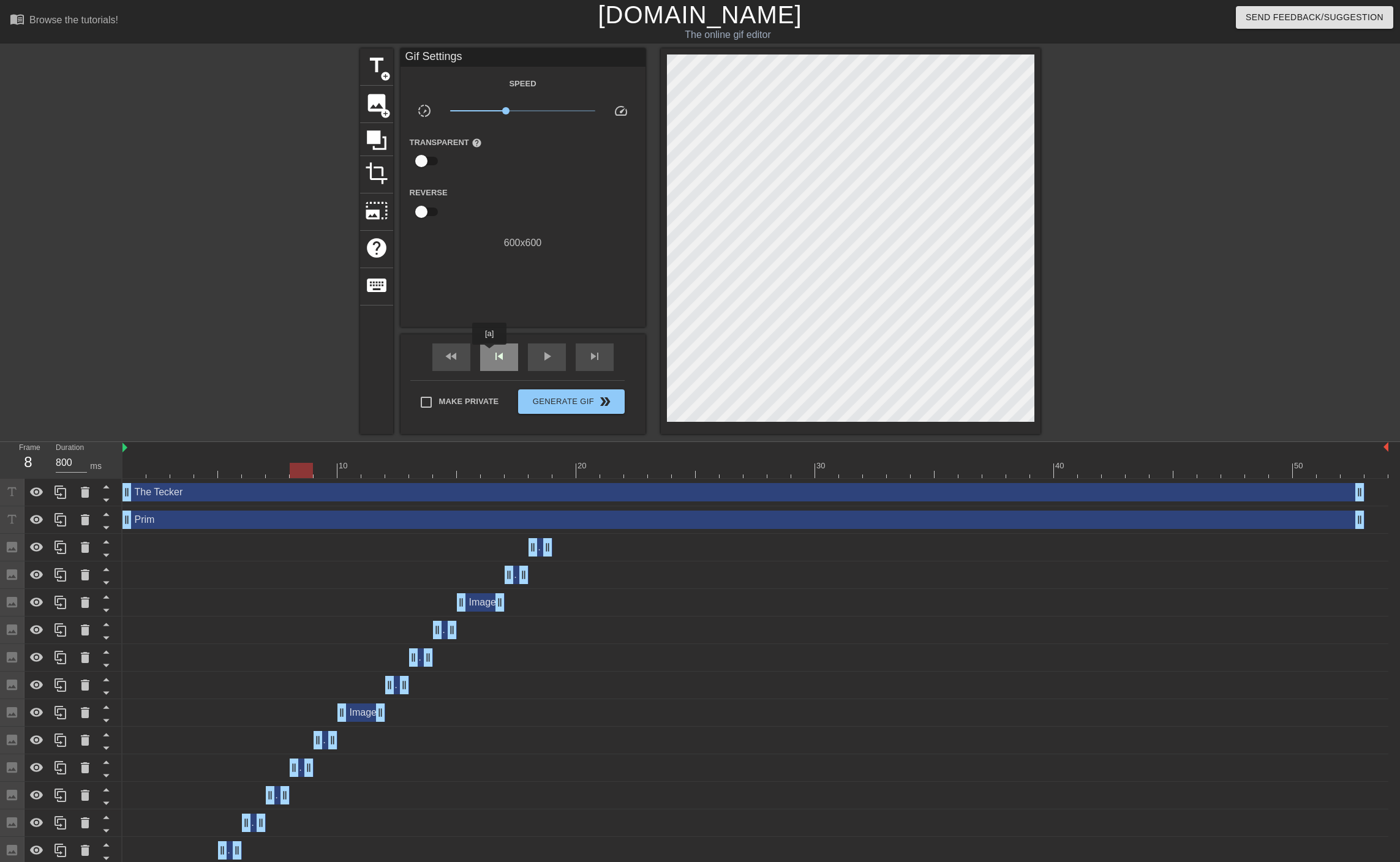
click at [489, 353] on div "skip_previous" at bounding box center [499, 356] width 38 height 27
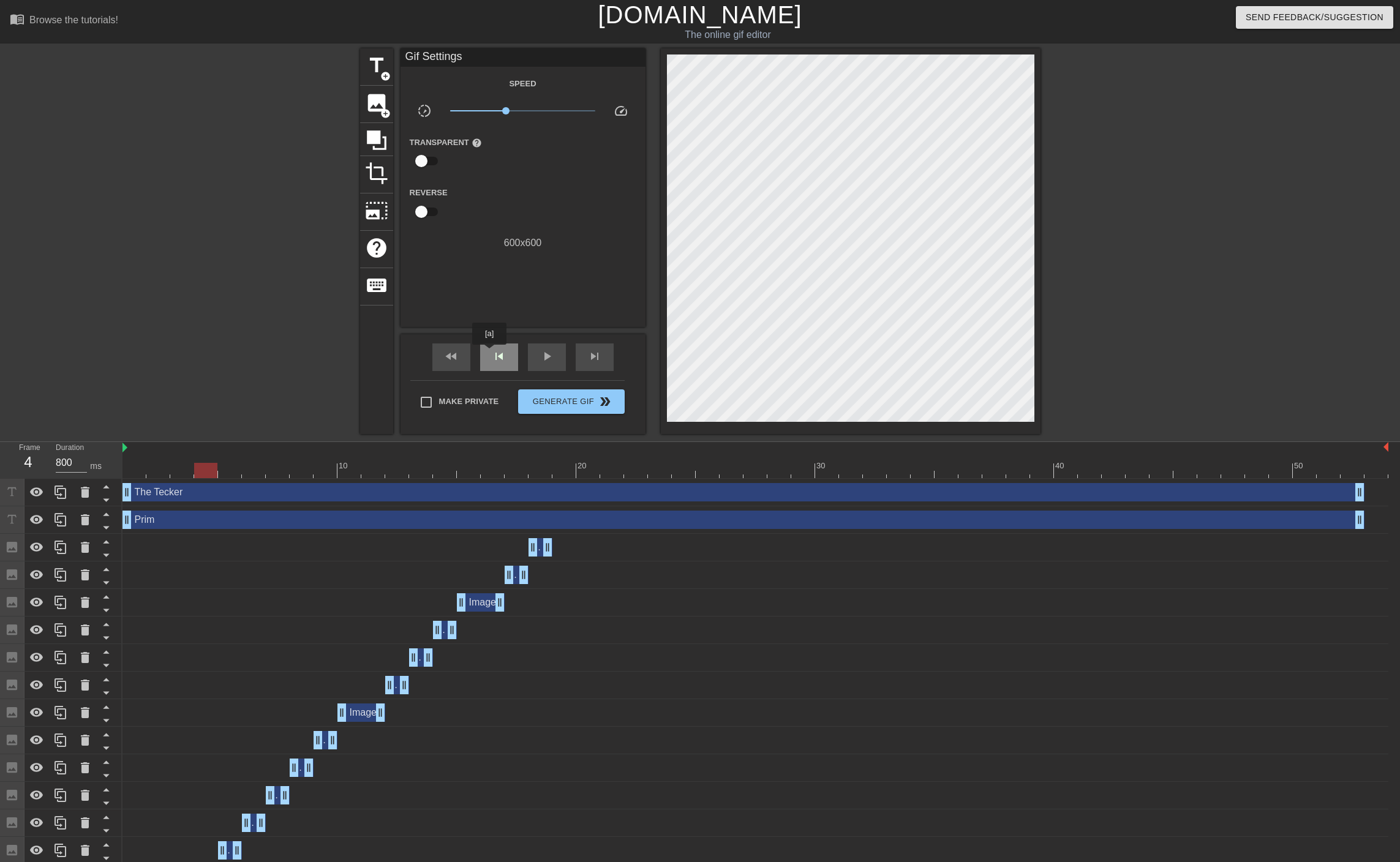
click at [489, 353] on div "skip_previous" at bounding box center [499, 356] width 38 height 27
click at [600, 353] on span "skip_next" at bounding box center [594, 356] width 15 height 15
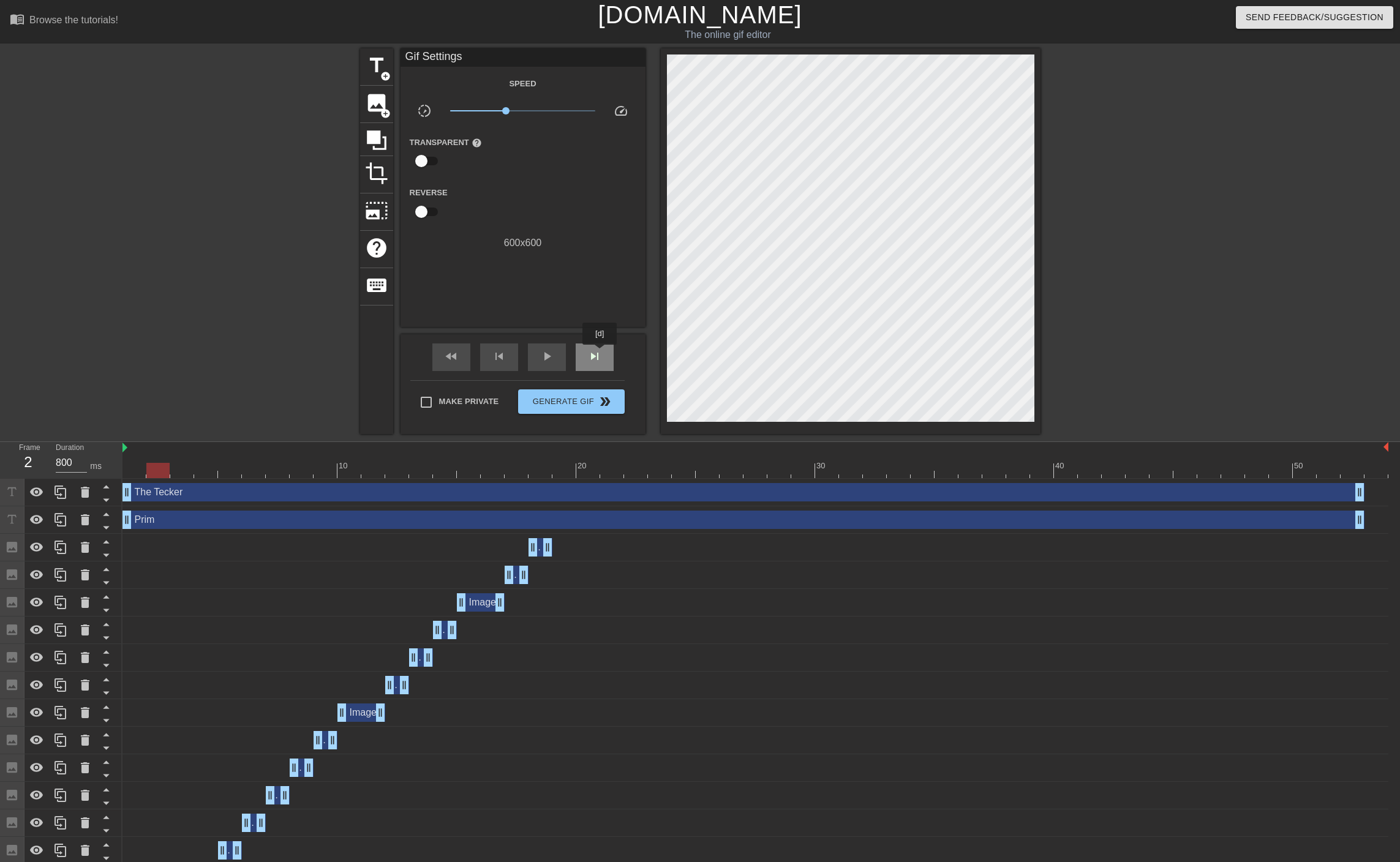
click at [600, 353] on span "skip_next" at bounding box center [594, 356] width 15 height 15
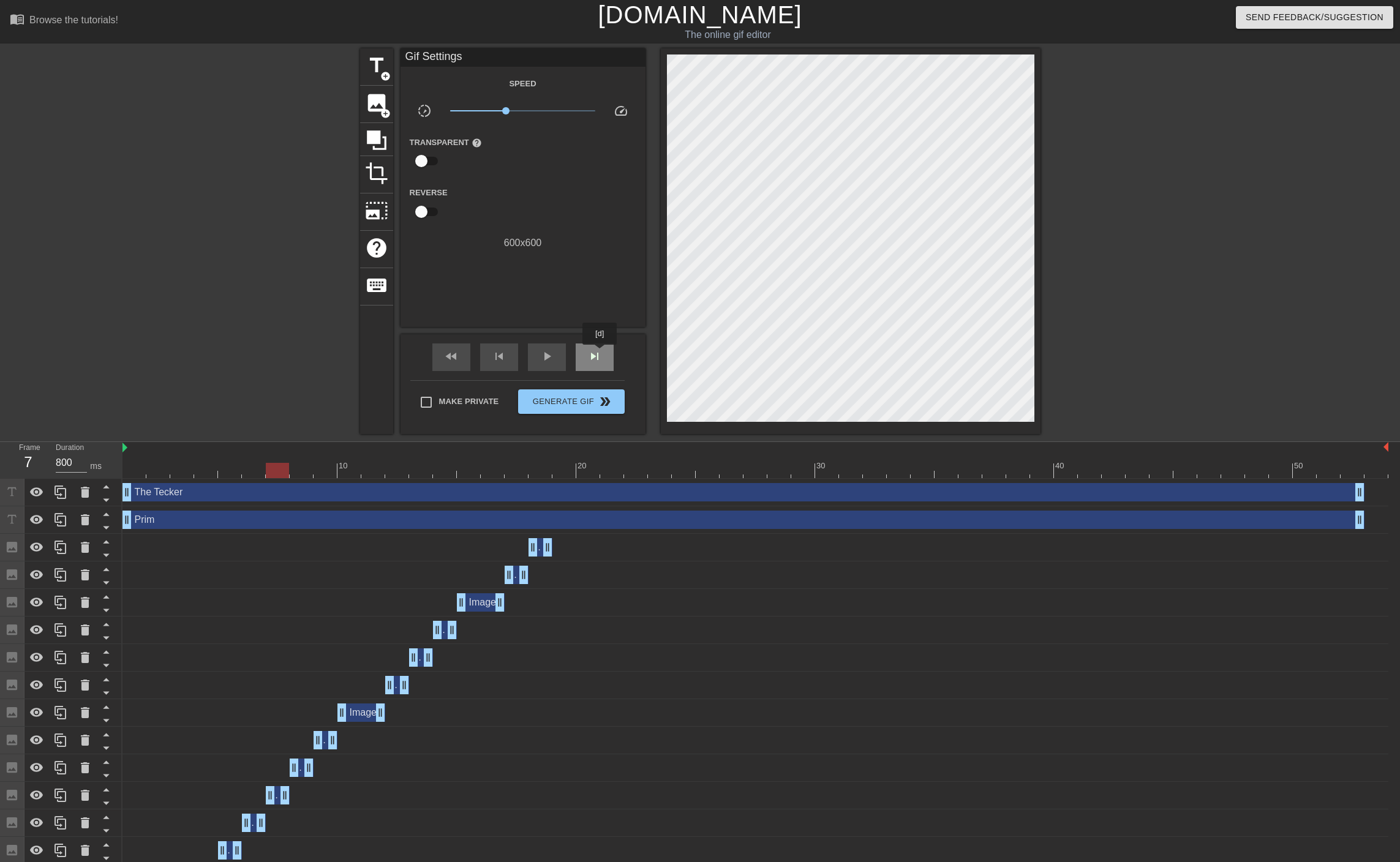
click at [600, 353] on span "skip_next" at bounding box center [594, 356] width 15 height 15
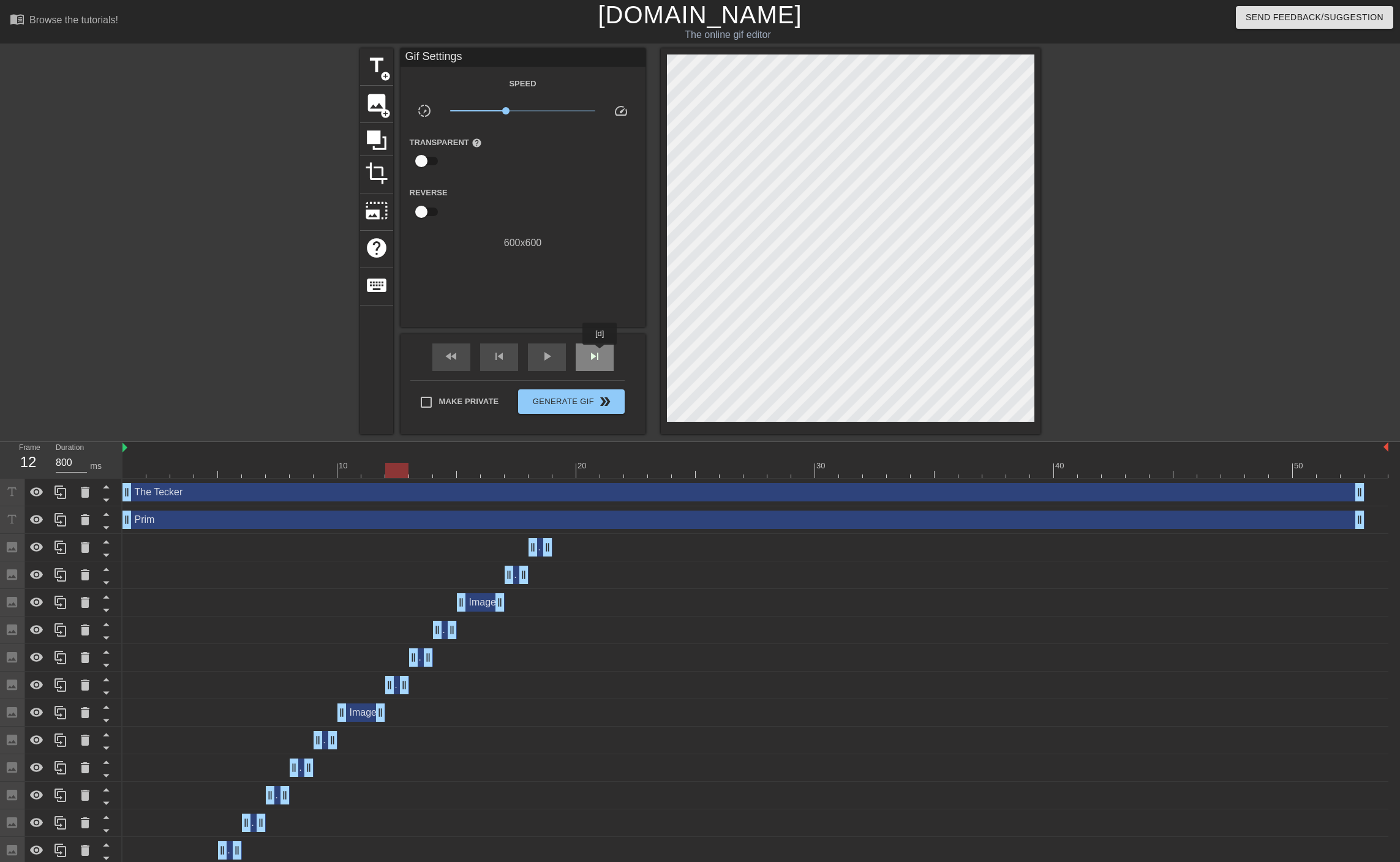
click at [600, 353] on span "skip_next" at bounding box center [594, 356] width 15 height 15
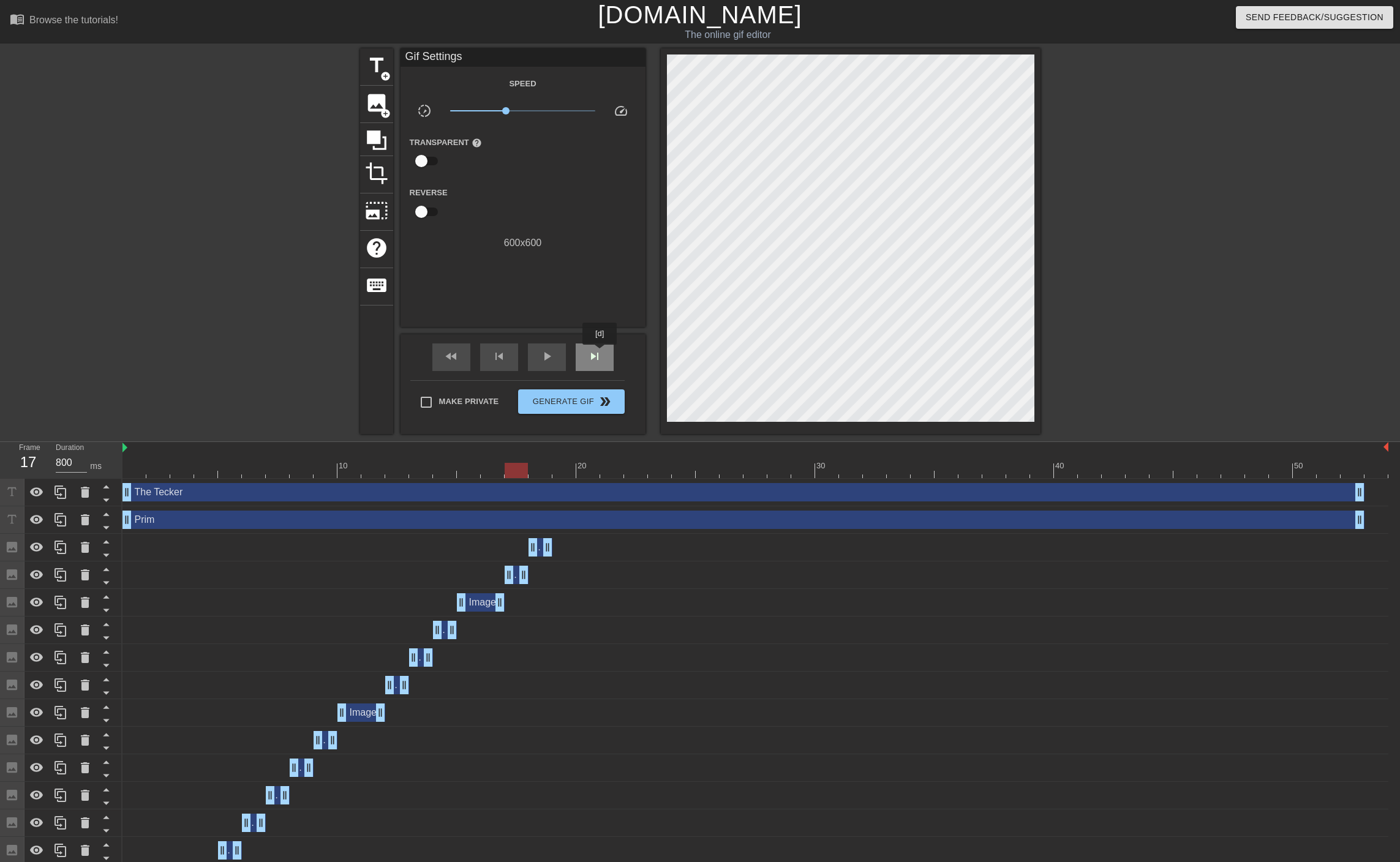
click at [600, 353] on span "skip_next" at bounding box center [594, 356] width 15 height 15
click at [501, 364] on div "skip_previous" at bounding box center [499, 356] width 38 height 27
click at [597, 354] on span "skip_next" at bounding box center [594, 356] width 15 height 15
click at [376, 105] on span "image" at bounding box center [376, 103] width 23 height 23
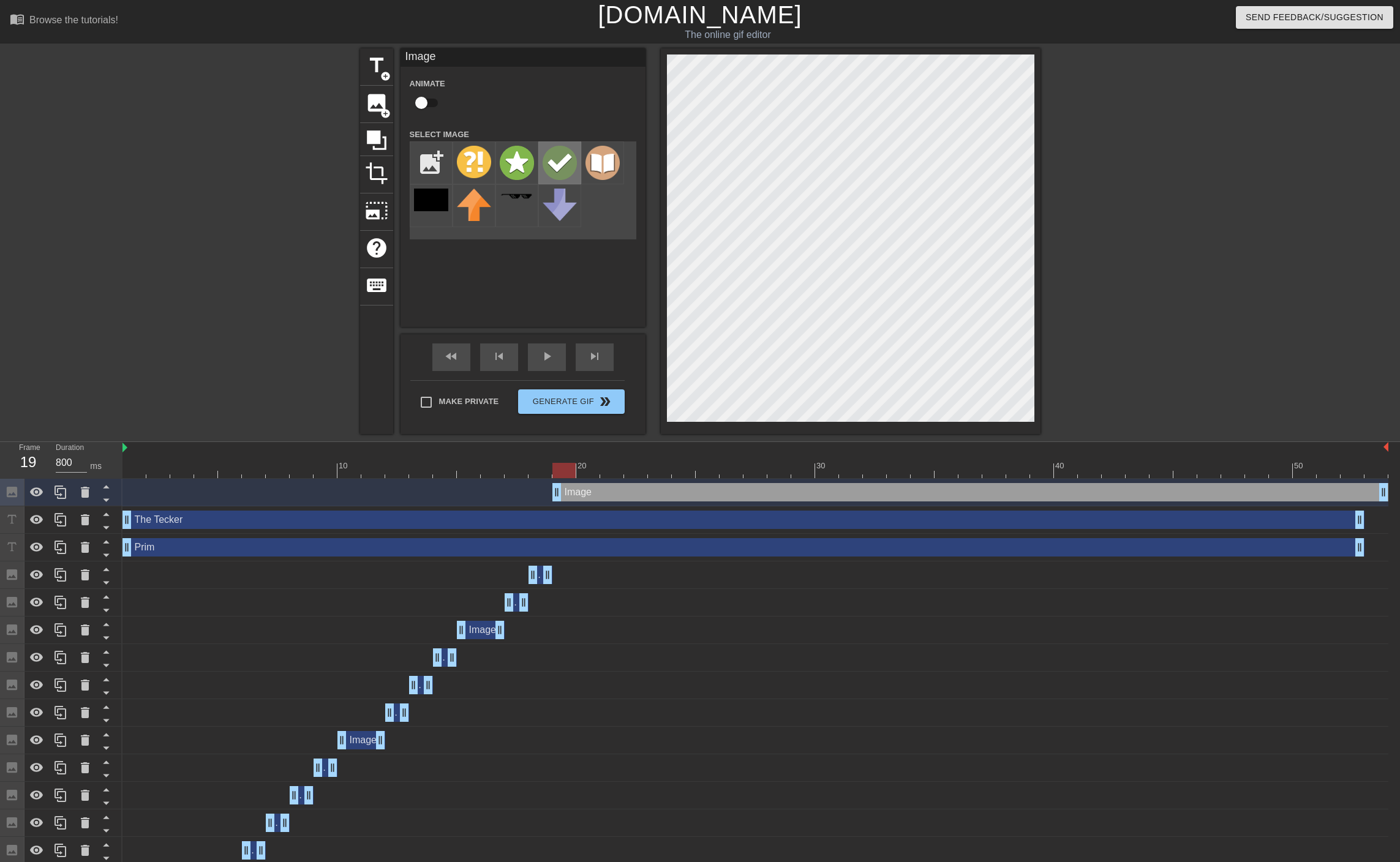
click at [552, 172] on img at bounding box center [559, 162] width 34 height 34
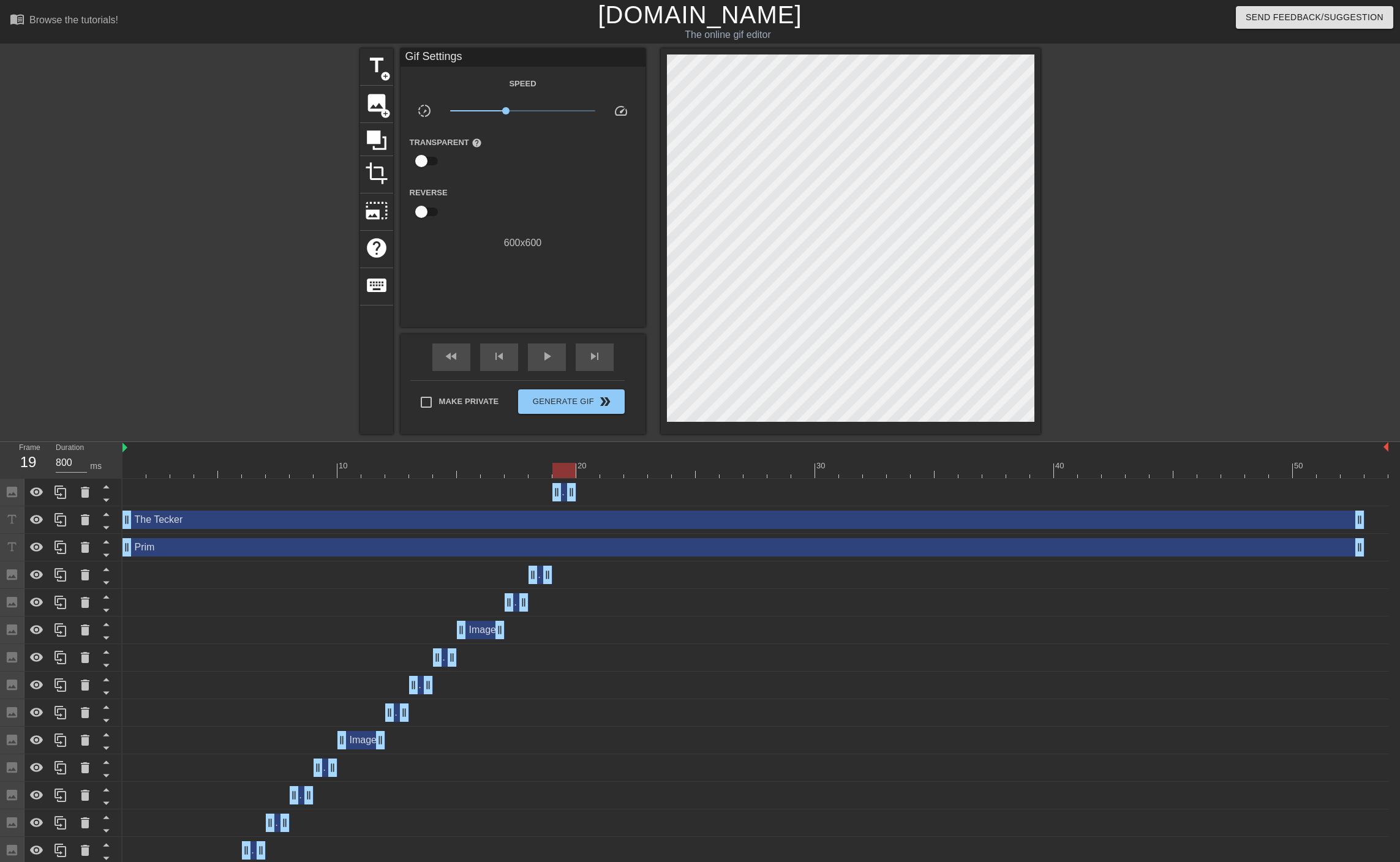
drag, startPoint x: 1382, startPoint y: 492, endPoint x: 579, endPoint y: 453, distance: 803.9
click at [579, 453] on div "10 20 30 40 50 Image drag_handle drag_handle The Tecker drag_handle drag_handle…" at bounding box center [761, 818] width 1277 height 753
click at [585, 471] on div at bounding box center [755, 470] width 1266 height 15
click at [58, 490] on icon at bounding box center [60, 492] width 12 height 13
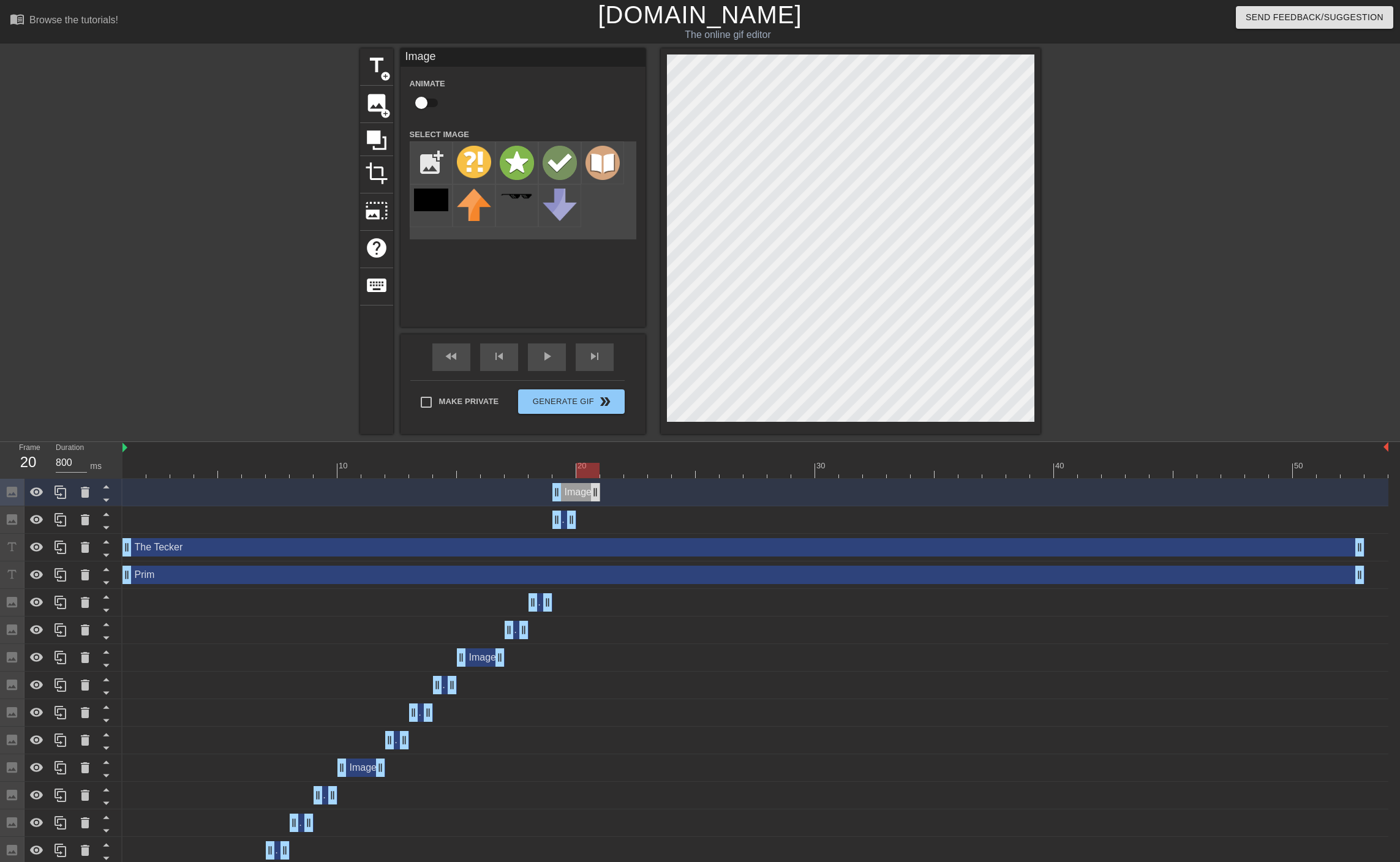
drag, startPoint x: 575, startPoint y: 494, endPoint x: 590, endPoint y: 494, distance: 15.0
drag, startPoint x: 555, startPoint y: 493, endPoint x: 574, endPoint y: 494, distance: 19.0
click at [574, 494] on div "Image drag_handle drag_handle" at bounding box center [755, 492] width 1266 height 18
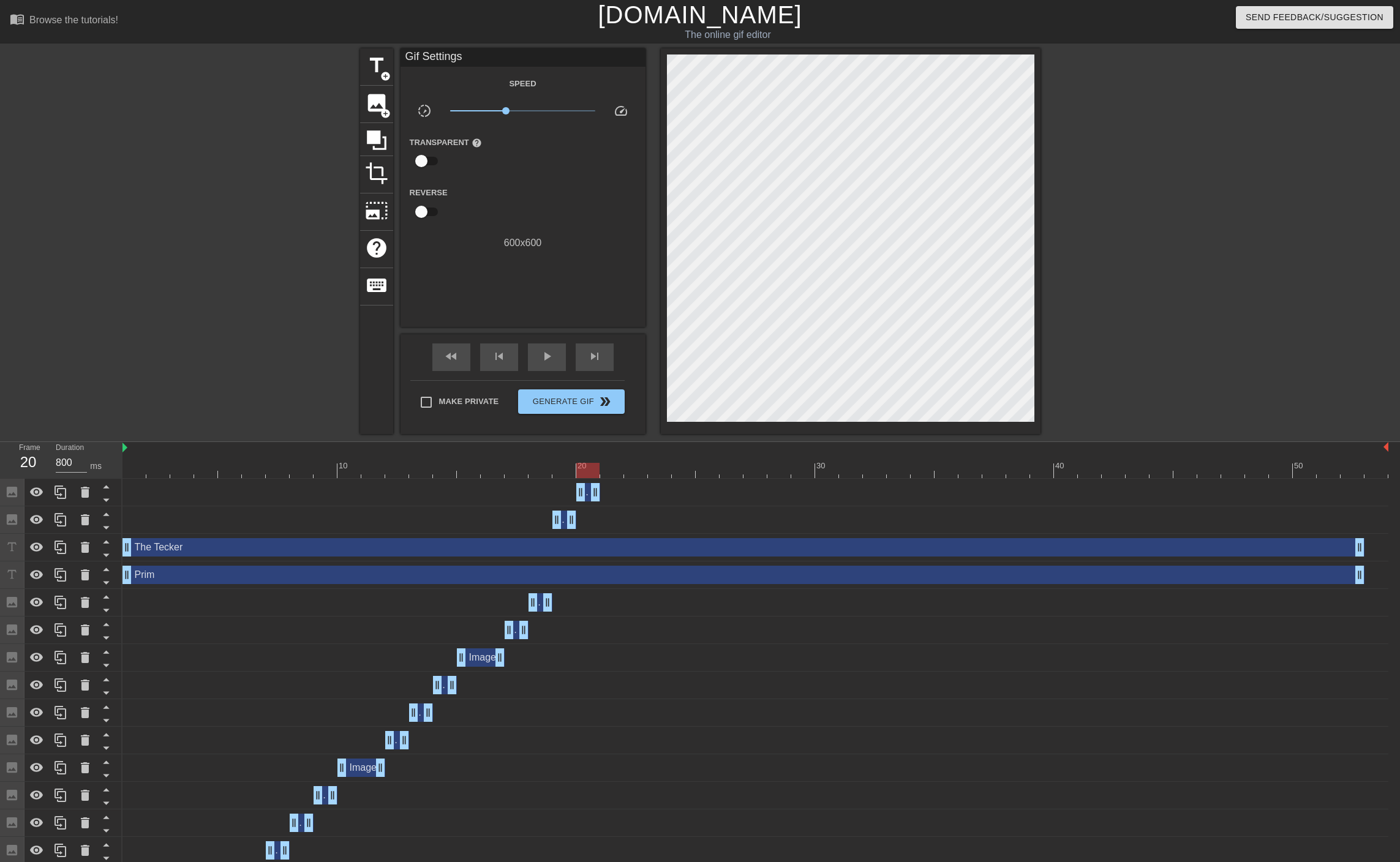
type input "1400"
click at [612, 468] on div at bounding box center [755, 470] width 1266 height 15
click at [374, 101] on span "image" at bounding box center [376, 103] width 23 height 23
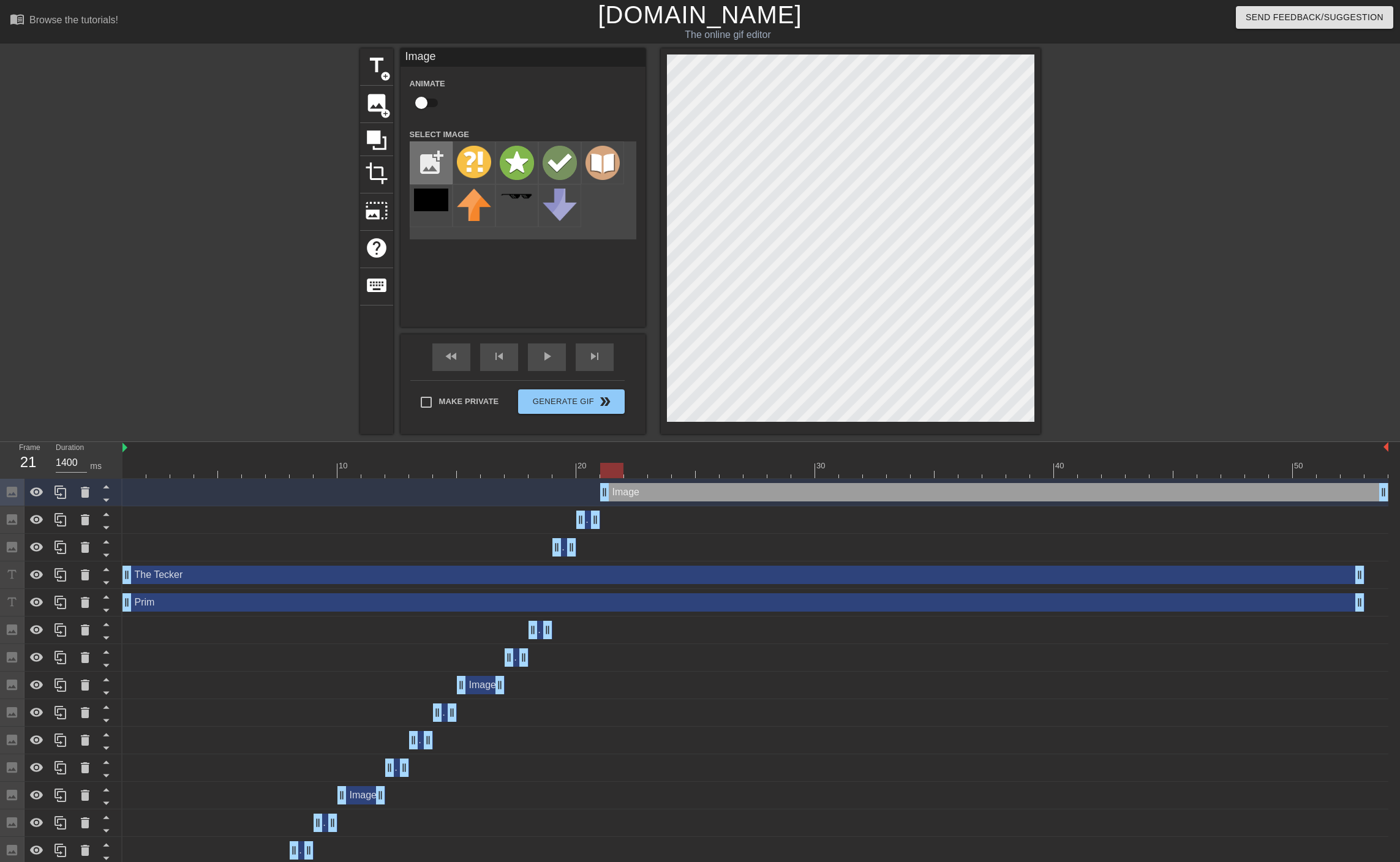
click at [436, 167] on input "file" at bounding box center [430, 162] width 41 height 41
type input "C:\fakepath\mistake.png"
click at [477, 159] on img at bounding box center [474, 162] width 34 height 34
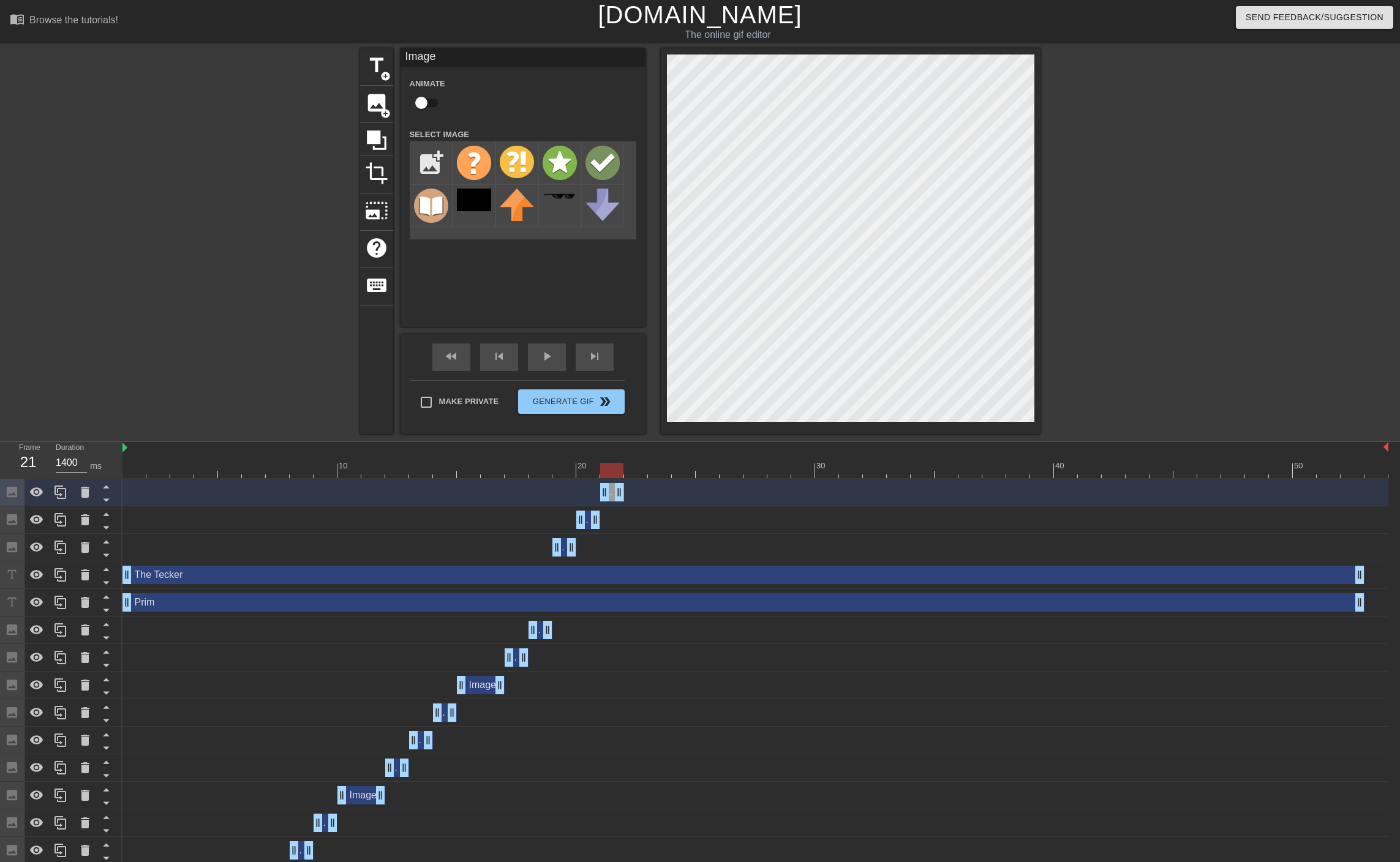
drag, startPoint x: 1382, startPoint y: 494, endPoint x: 620, endPoint y: 548, distance: 763.9
click at [620, 548] on div "Image drag_handle drag_handle Image drag_handle drag_handle Image drag_handle d…" at bounding box center [761, 864] width 1277 height 771
click at [551, 468] on div at bounding box center [755, 470] width 1266 height 15
click at [562, 465] on div at bounding box center [755, 470] width 1266 height 15
click at [587, 470] on div at bounding box center [755, 470] width 1266 height 15
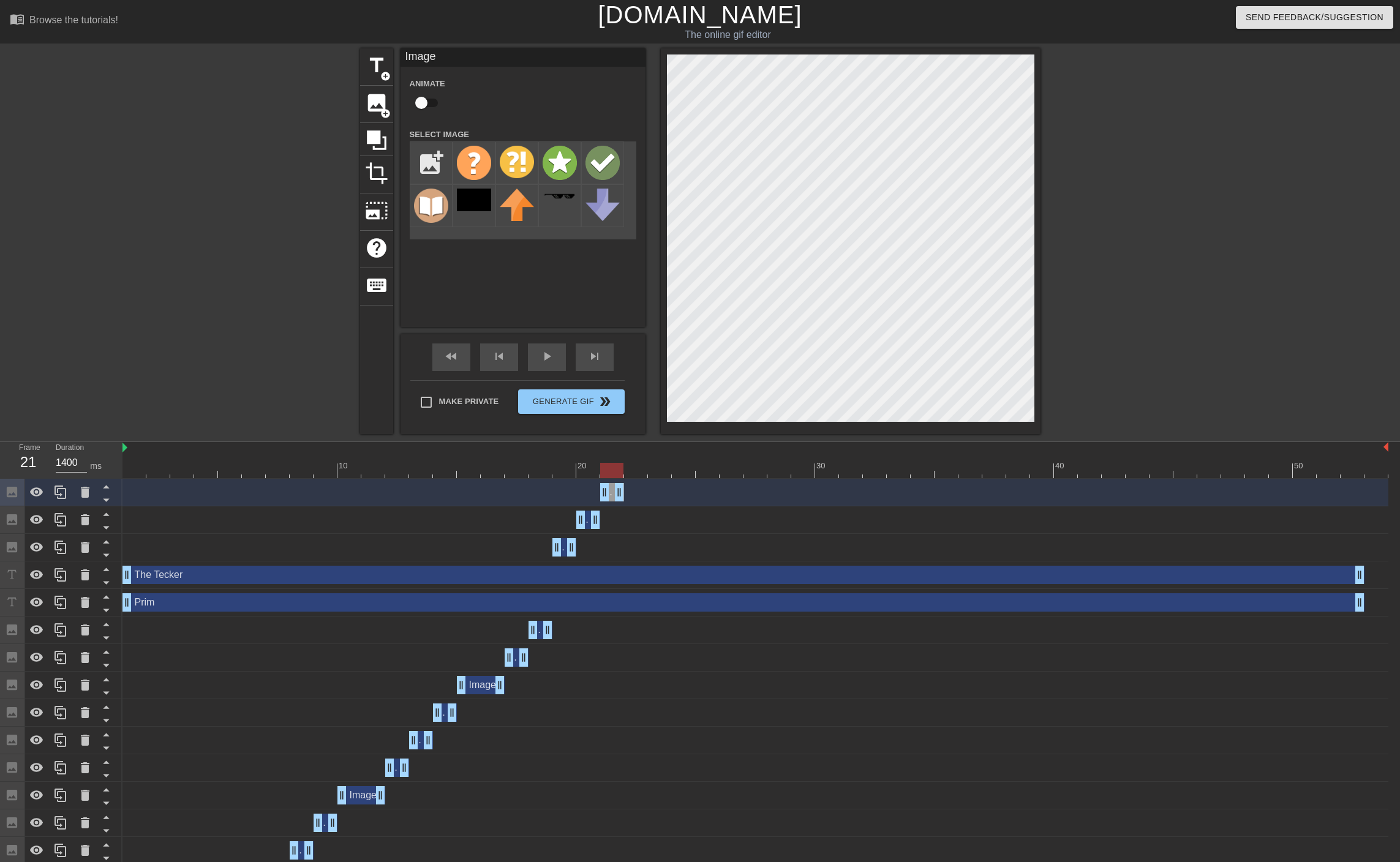
click at [619, 466] on div at bounding box center [755, 470] width 1266 height 15
click at [629, 474] on div at bounding box center [755, 470] width 1266 height 15
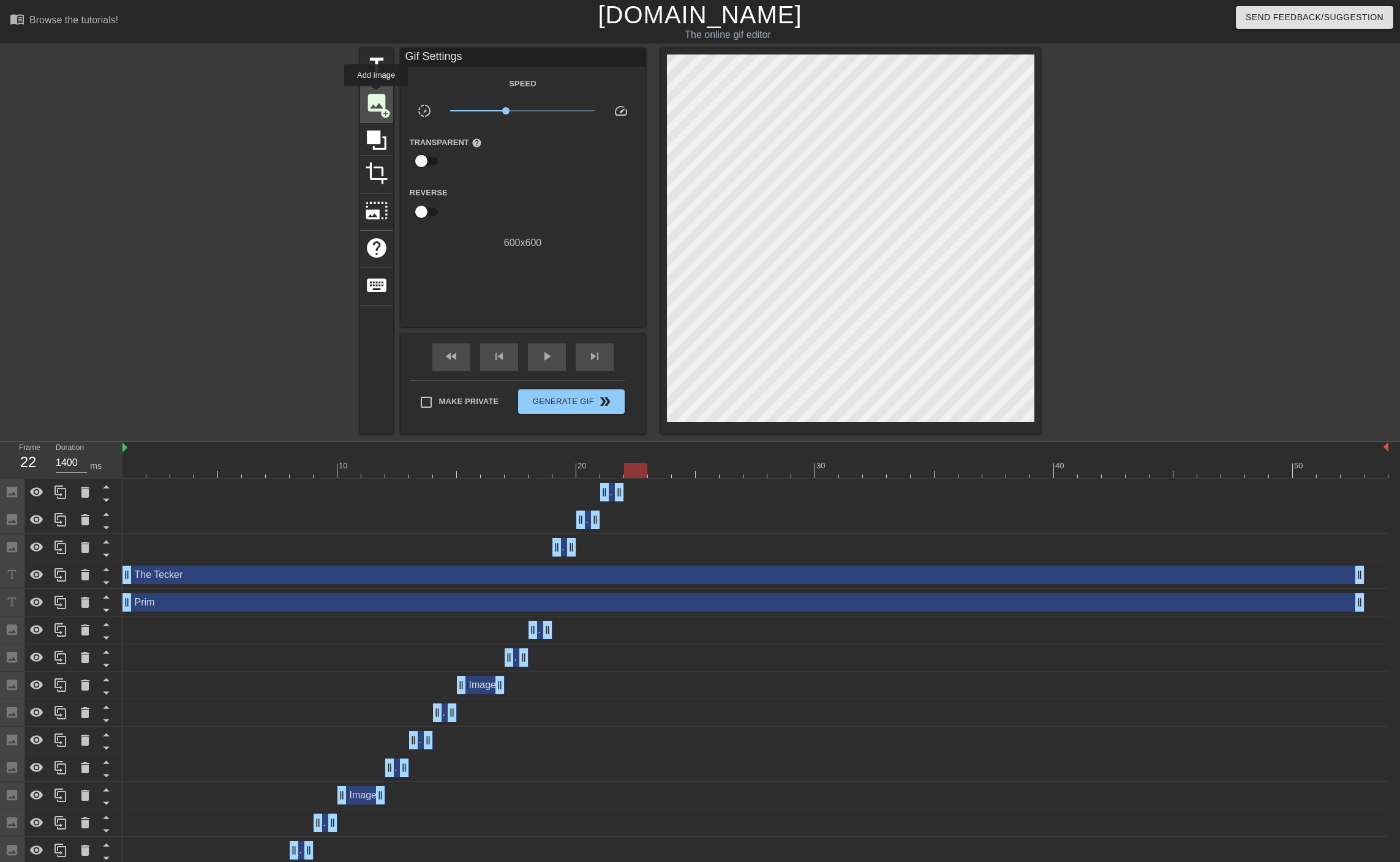
click at [378, 97] on span "image" at bounding box center [376, 103] width 23 height 23
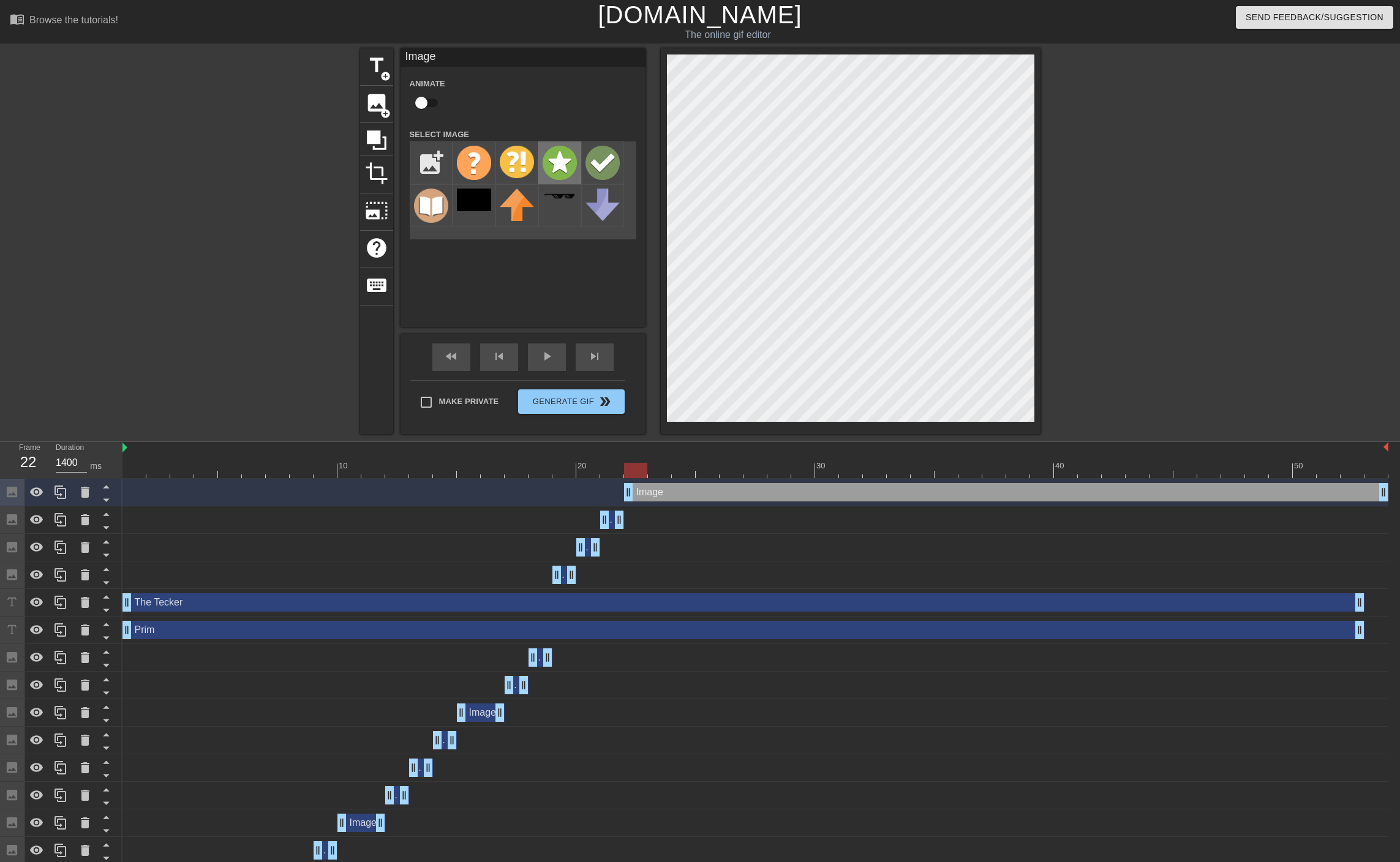
click at [571, 165] on img at bounding box center [559, 162] width 34 height 34
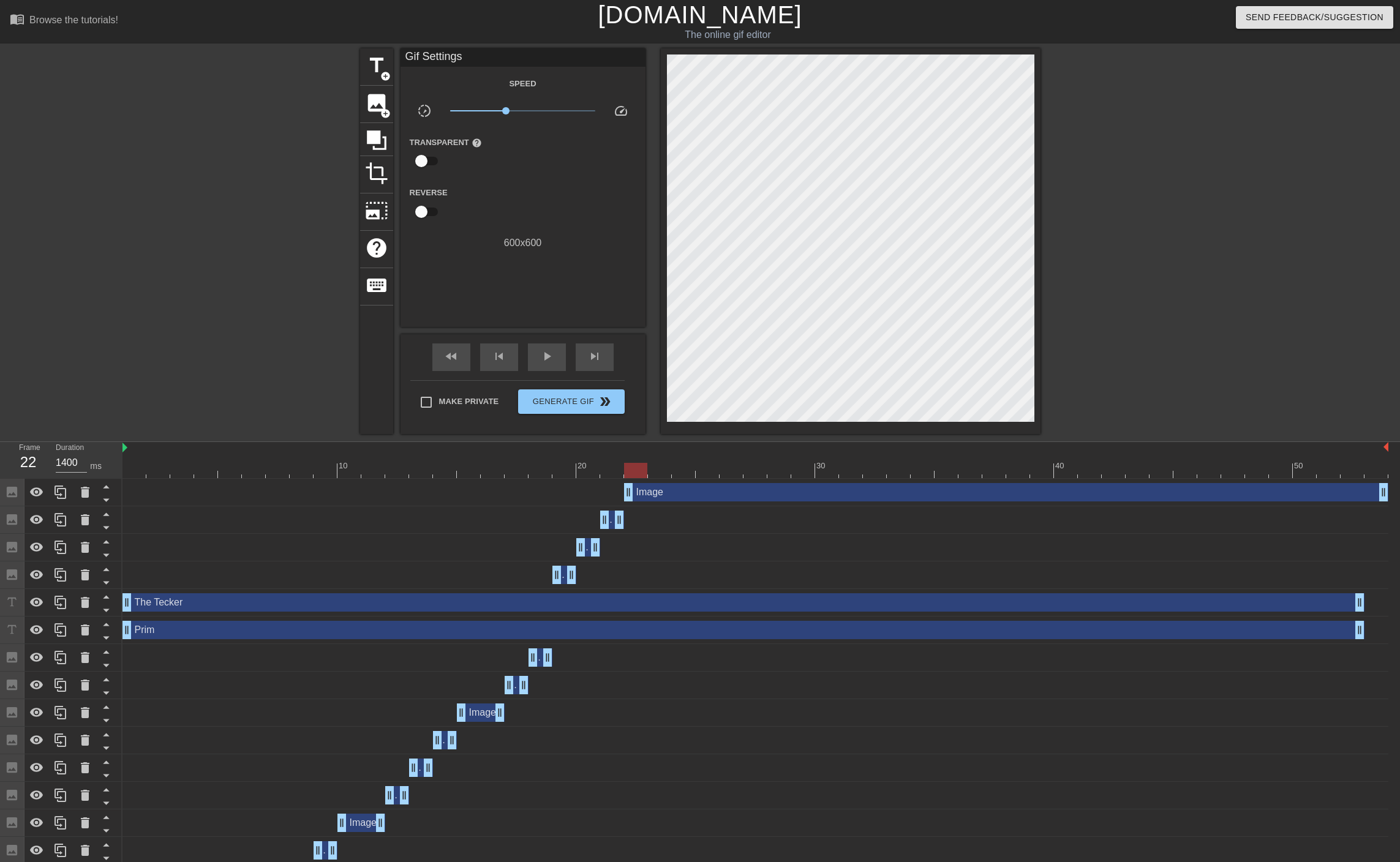
type input "1400"
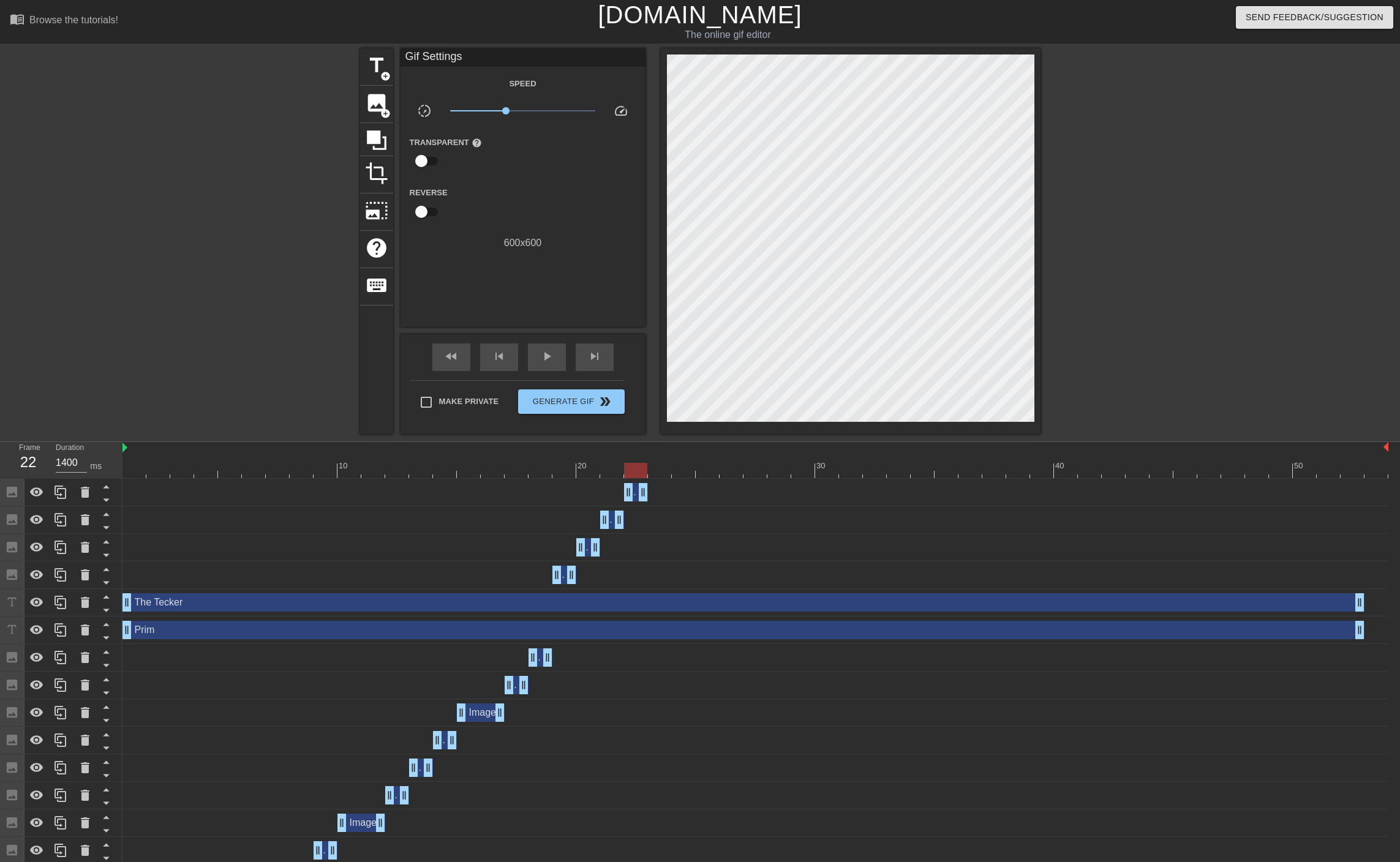
drag, startPoint x: 1385, startPoint y: 494, endPoint x: 653, endPoint y: 501, distance: 732.0
click at [653, 501] on div "Image drag_handle drag_handle" at bounding box center [755, 492] width 1266 height 18
click at [656, 470] on div at bounding box center [755, 470] width 1266 height 15
click at [58, 494] on icon at bounding box center [60, 492] width 15 height 15
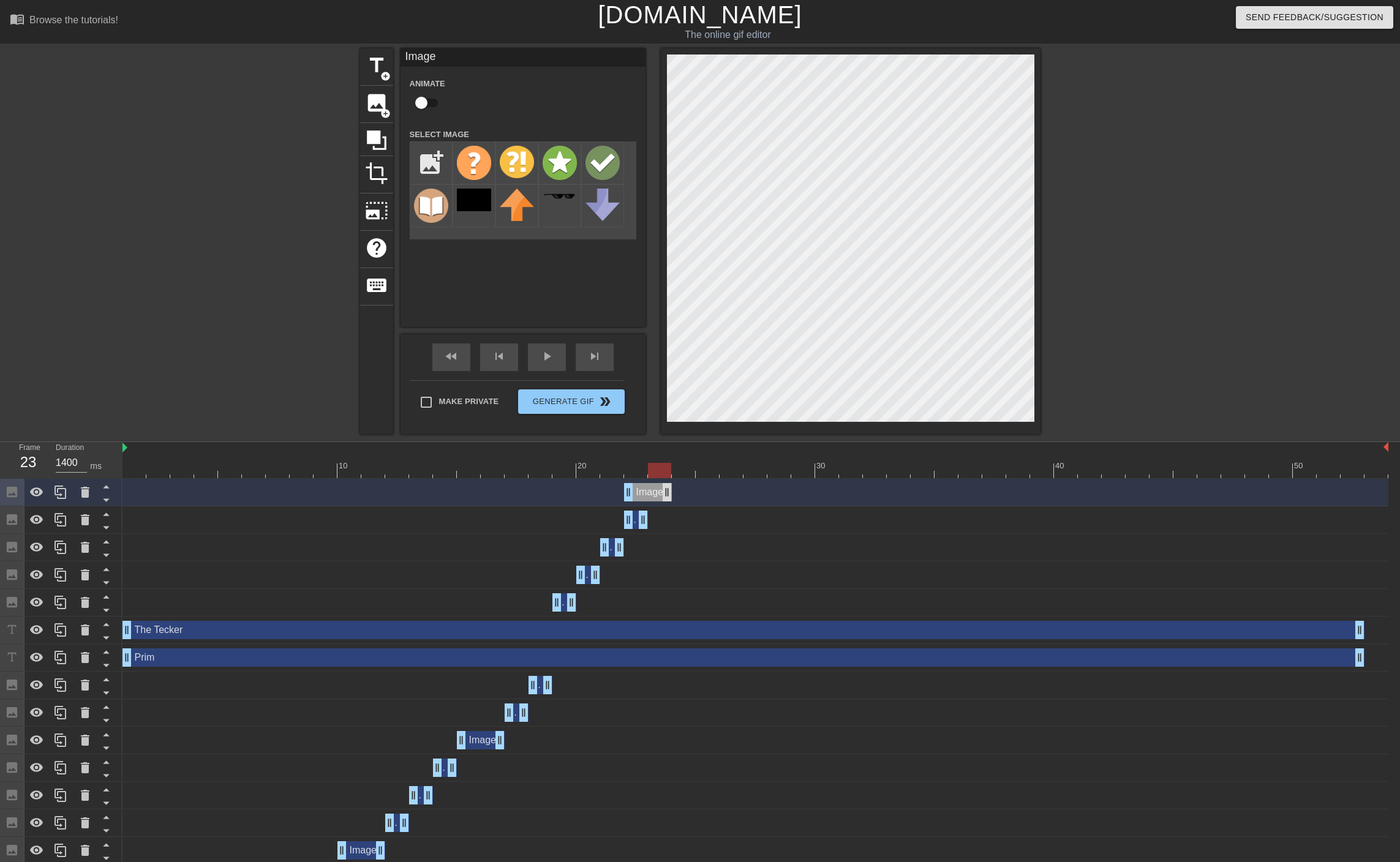
drag, startPoint x: 645, startPoint y: 491, endPoint x: 663, endPoint y: 492, distance: 18.0
drag, startPoint x: 626, startPoint y: 495, endPoint x: 646, endPoint y: 495, distance: 20.0
click at [646, 495] on div "Image drag_handle drag_handle" at bounding box center [755, 492] width 1266 height 18
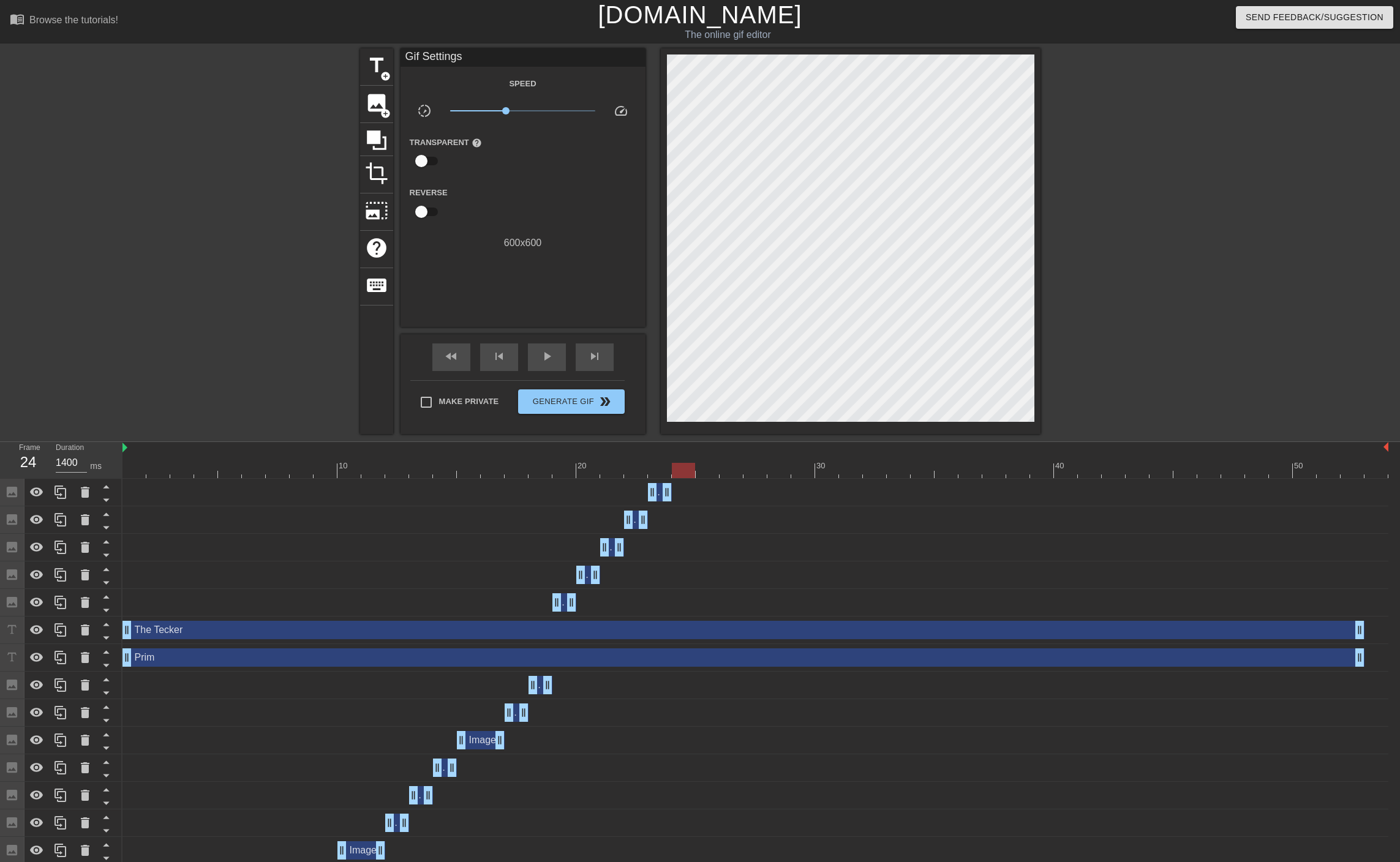
click at [686, 470] on div at bounding box center [755, 470] width 1266 height 15
click at [367, 105] on span "image" at bounding box center [376, 103] width 23 height 23
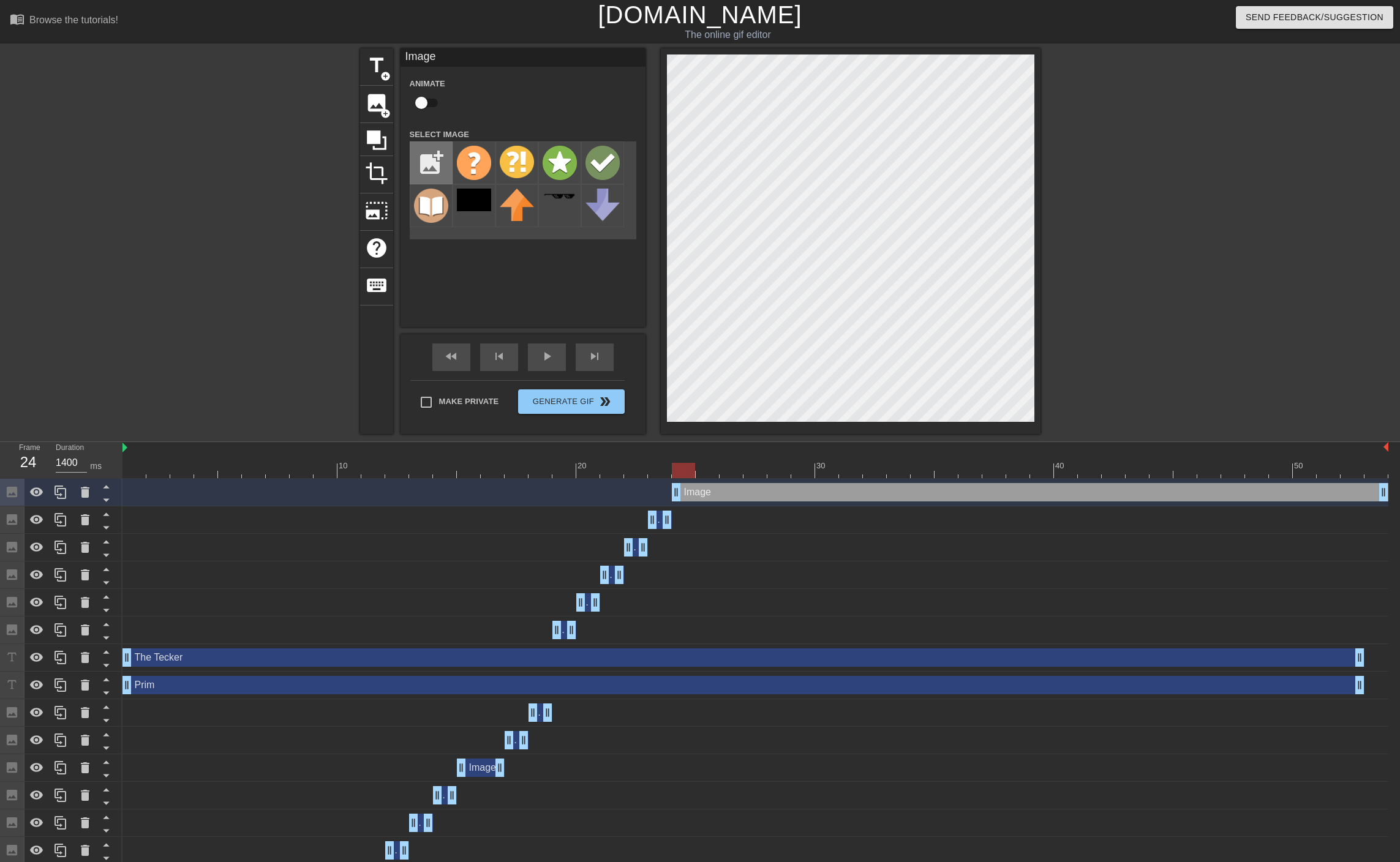
click at [434, 174] on input "file" at bounding box center [430, 162] width 41 height 41
type input "C:\fakepath\blunder.png"
click at [473, 162] on img at bounding box center [474, 162] width 34 height 32
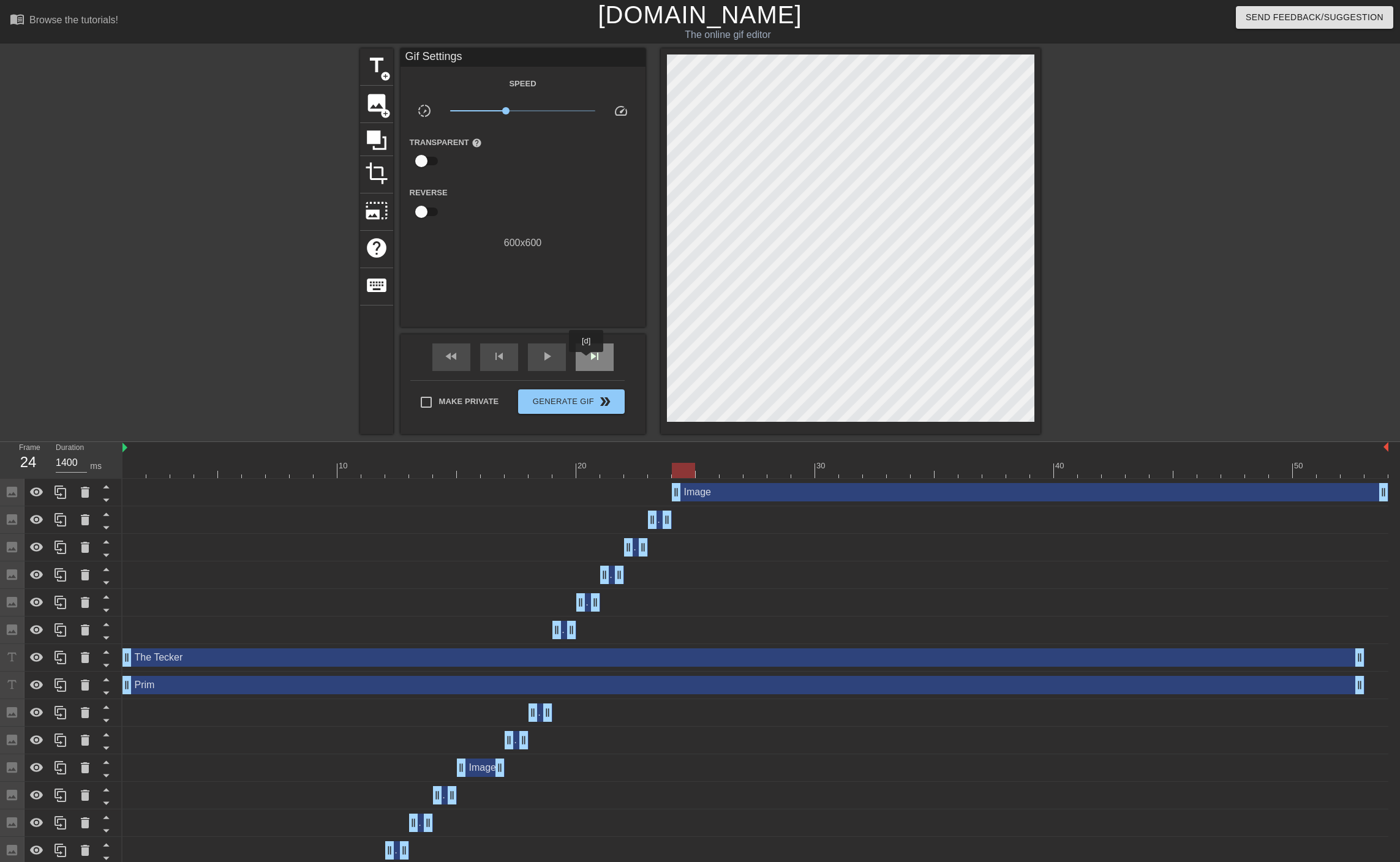
click at [587, 361] on span "skip_next" at bounding box center [594, 356] width 15 height 15
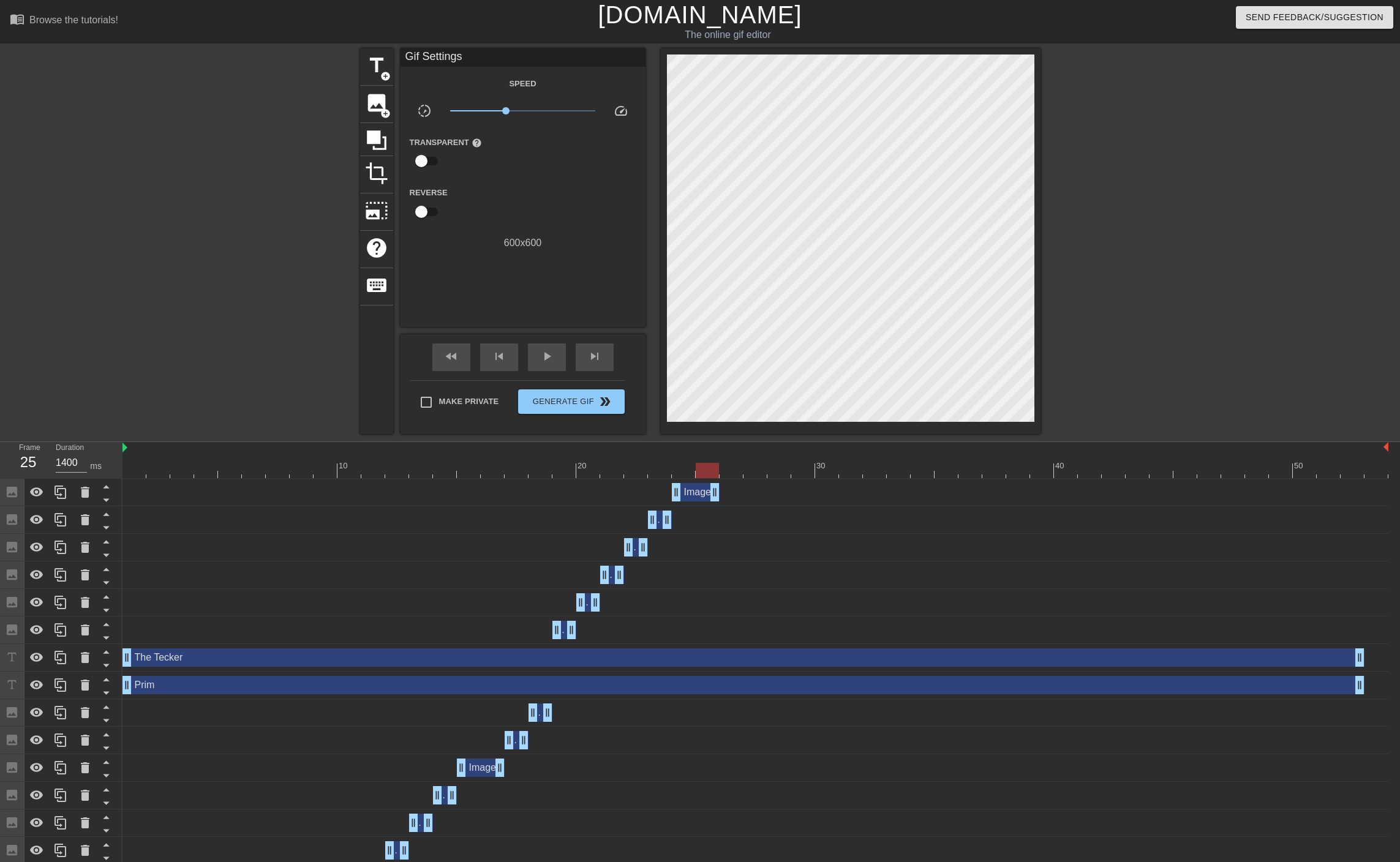
drag, startPoint x: 1385, startPoint y: 491, endPoint x: 720, endPoint y: 487, distance: 665.0
click at [720, 487] on div "Image drag_handle drag_handle" at bounding box center [755, 492] width 1266 height 18
click at [605, 350] on div "skip_next" at bounding box center [595, 356] width 38 height 27
click at [371, 111] on span "image" at bounding box center [376, 103] width 23 height 23
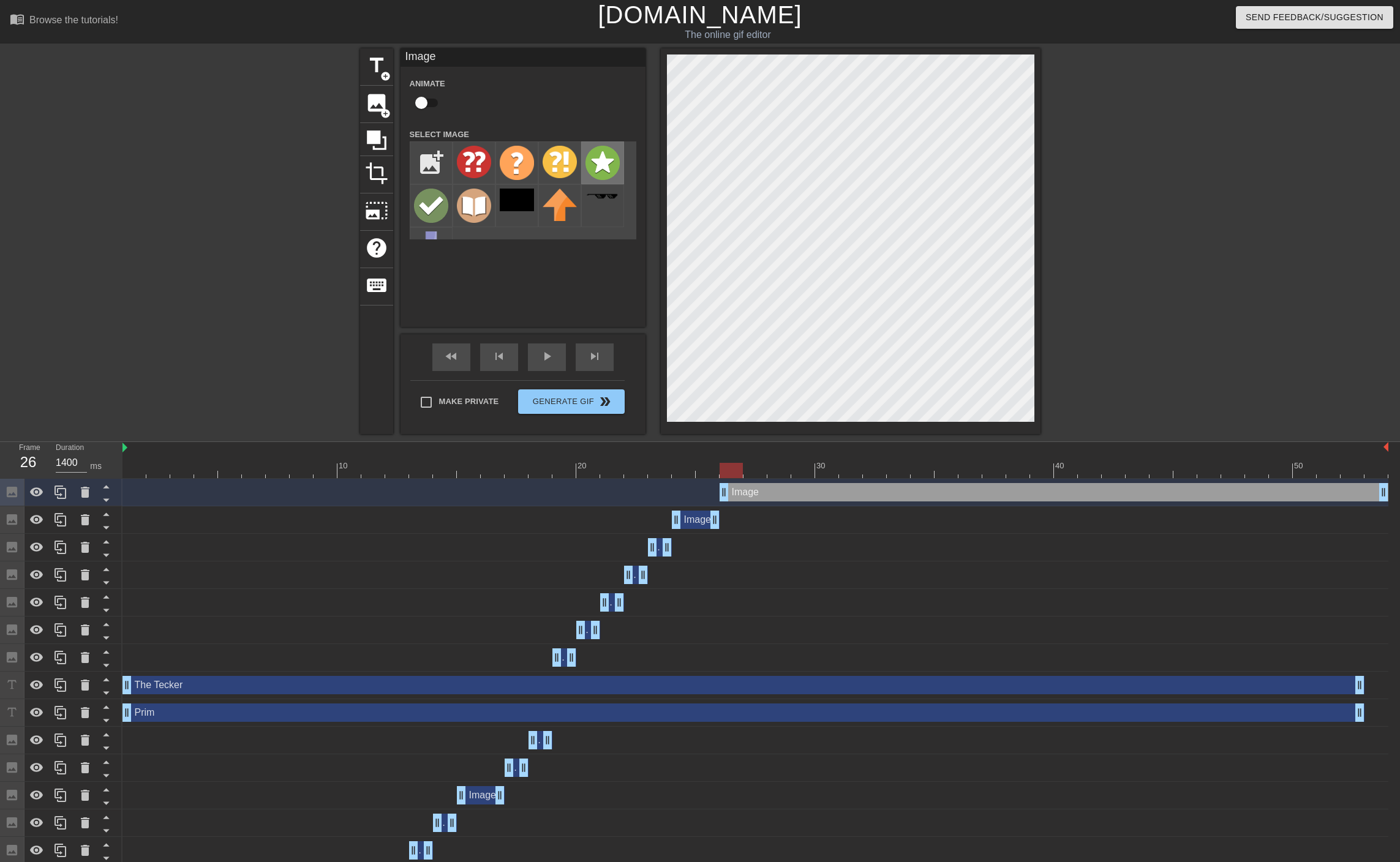
click at [595, 162] on img at bounding box center [602, 162] width 34 height 34
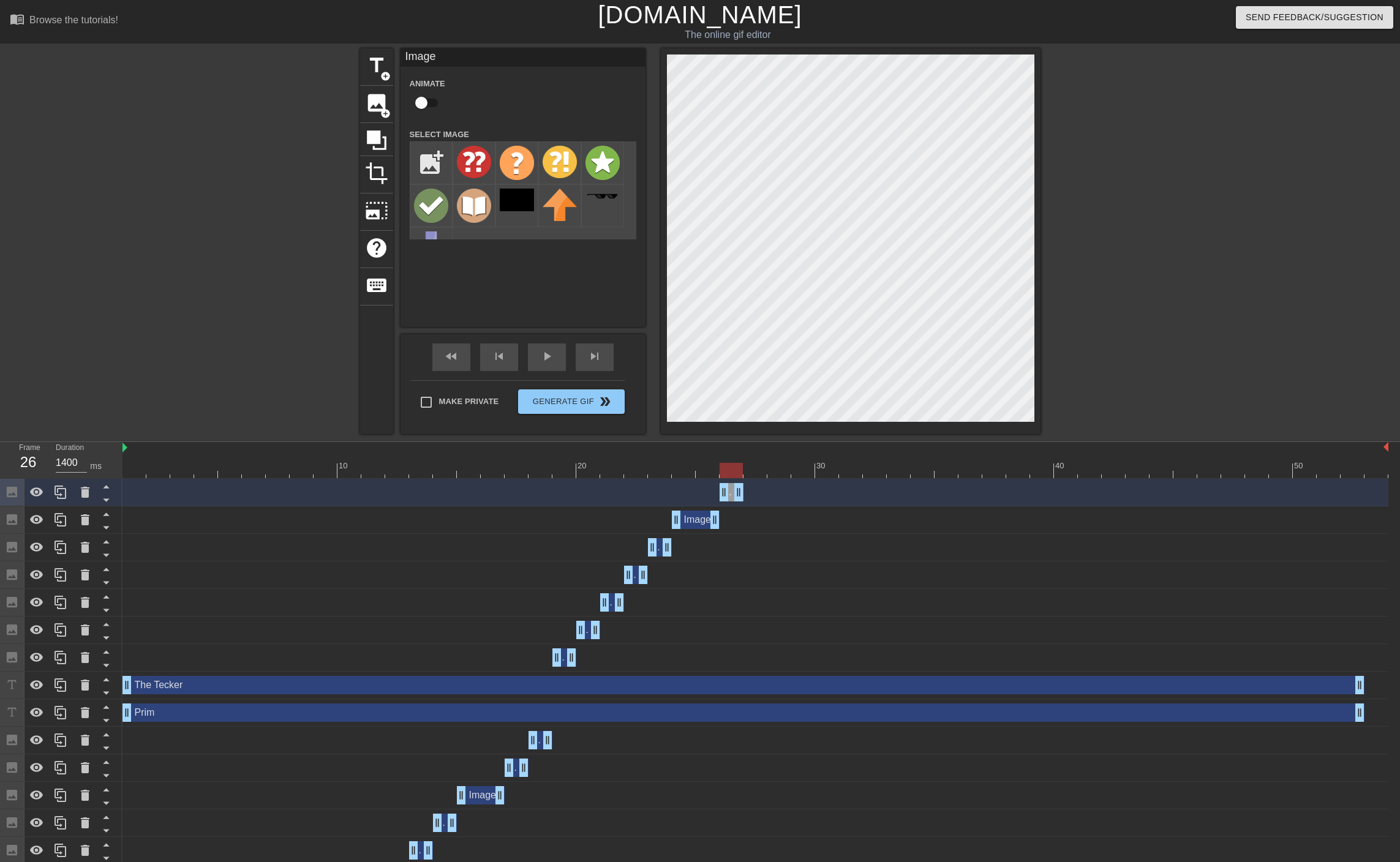
drag, startPoint x: 1379, startPoint y: 489, endPoint x: 735, endPoint y: 490, distance: 644.0
click at [755, 472] on div at bounding box center [755, 470] width 1266 height 15
click at [428, 192] on img at bounding box center [431, 205] width 34 height 34
click at [729, 465] on div at bounding box center [755, 470] width 1266 height 15
click at [606, 166] on img at bounding box center [602, 162] width 34 height 34
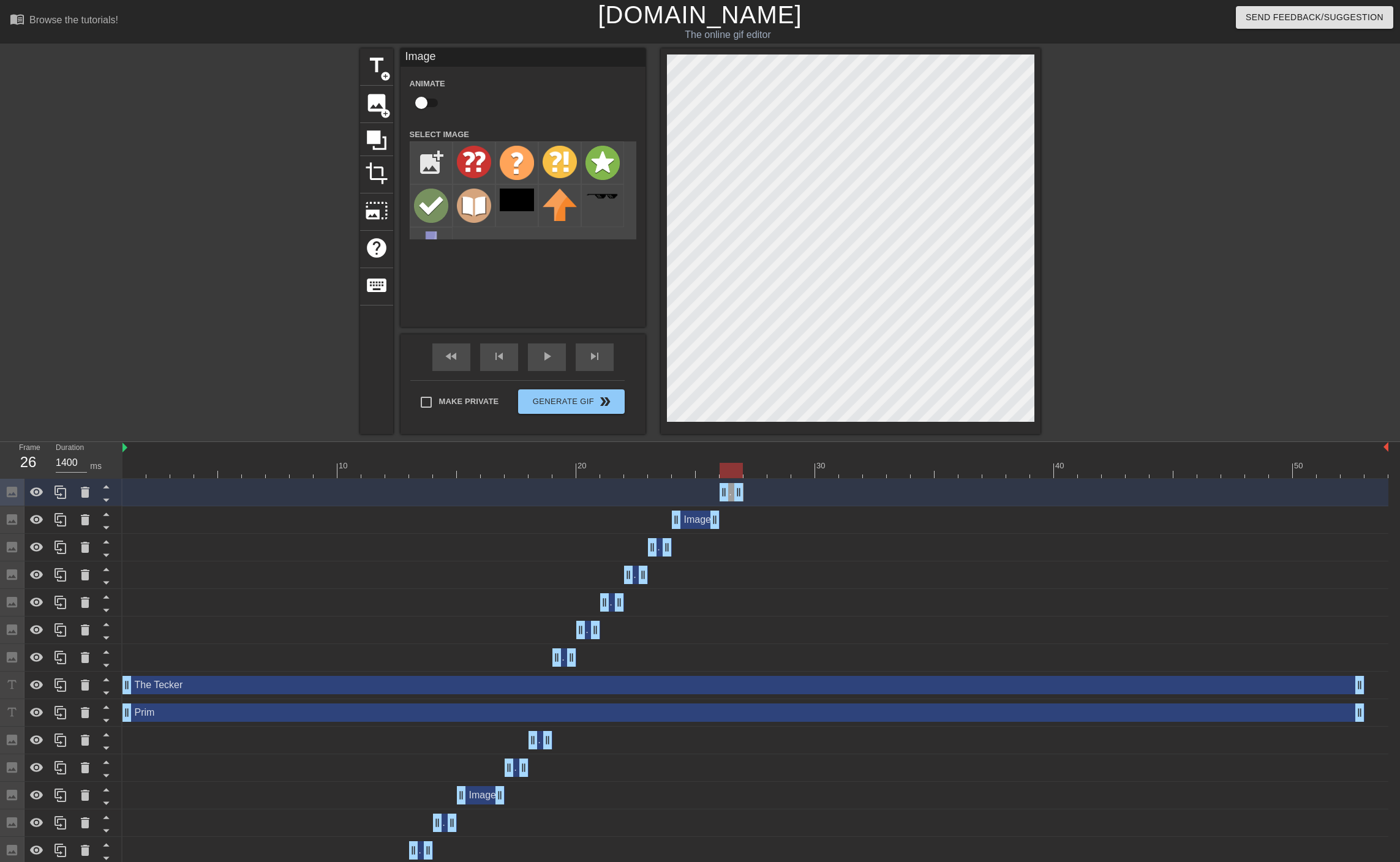
click at [749, 466] on div at bounding box center [755, 470] width 1266 height 15
click at [375, 98] on span "image" at bounding box center [376, 103] width 23 height 23
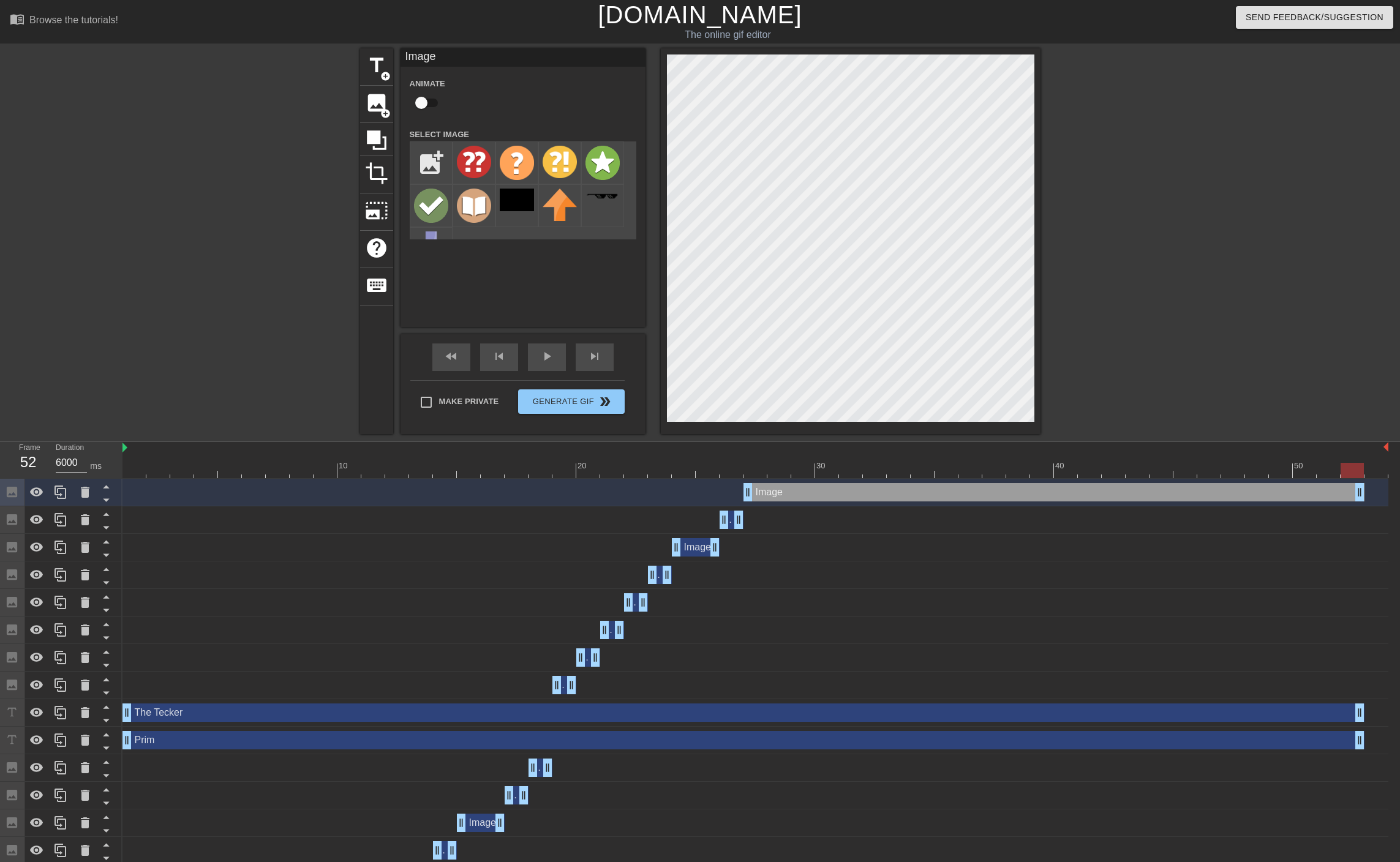
type input "1400"
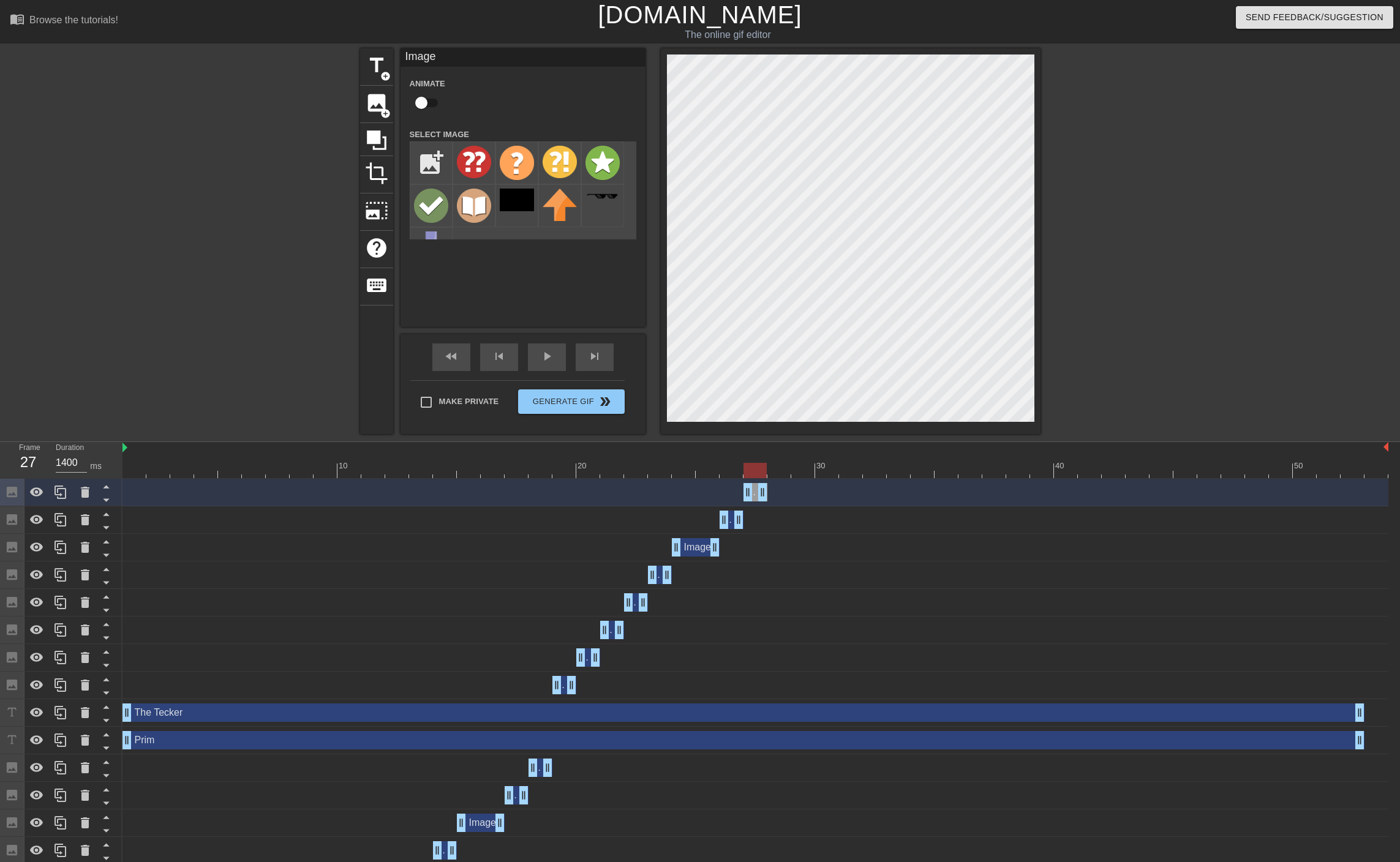
drag, startPoint x: 1387, startPoint y: 489, endPoint x: 760, endPoint y: 471, distance: 627.3
click at [430, 203] on img at bounding box center [431, 205] width 34 height 34
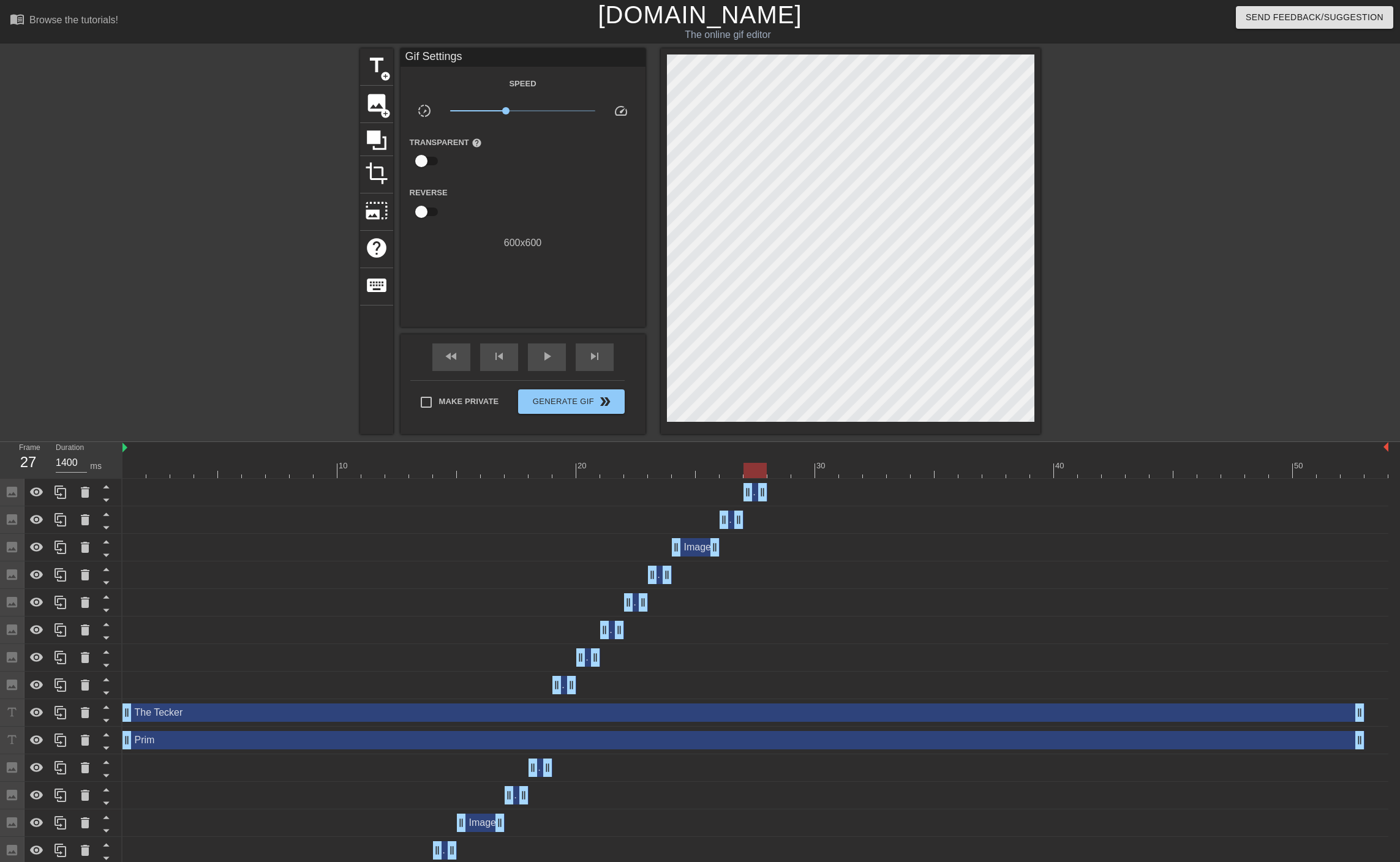
click at [778, 472] on div at bounding box center [755, 470] width 1266 height 15
click at [752, 474] on div at bounding box center [755, 470] width 1266 height 15
click at [787, 475] on div at bounding box center [755, 470] width 1266 height 15
click at [57, 493] on icon at bounding box center [60, 492] width 15 height 15
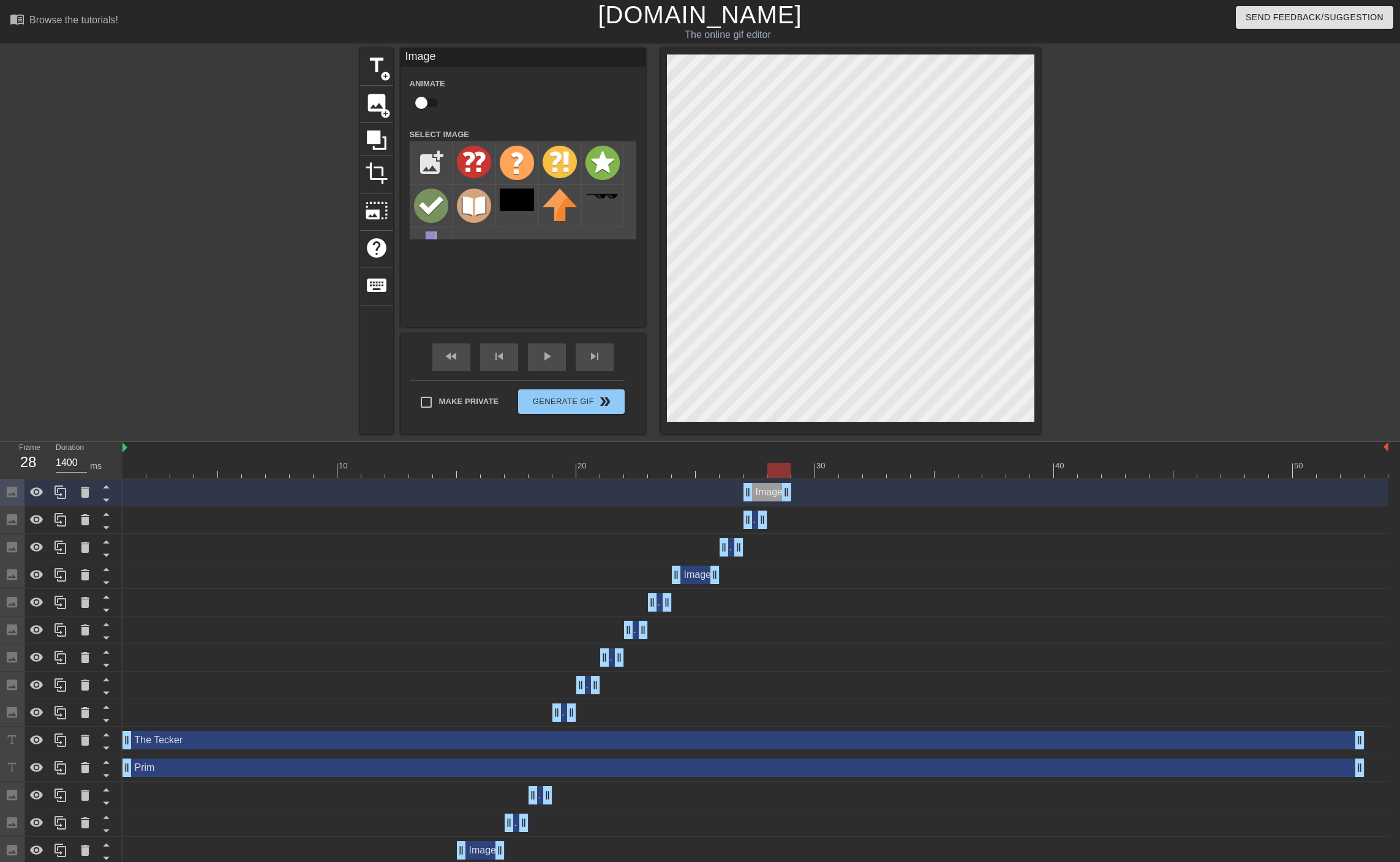
drag, startPoint x: 764, startPoint y: 493, endPoint x: 792, endPoint y: 490, distance: 28.2
click at [792, 490] on div "Image drag_handle drag_handle" at bounding box center [755, 492] width 1266 height 18
drag, startPoint x: 744, startPoint y: 491, endPoint x: 762, endPoint y: 491, distance: 18.0
click at [762, 491] on div "Image drag_handle drag_handle" at bounding box center [755, 492] width 1266 height 18
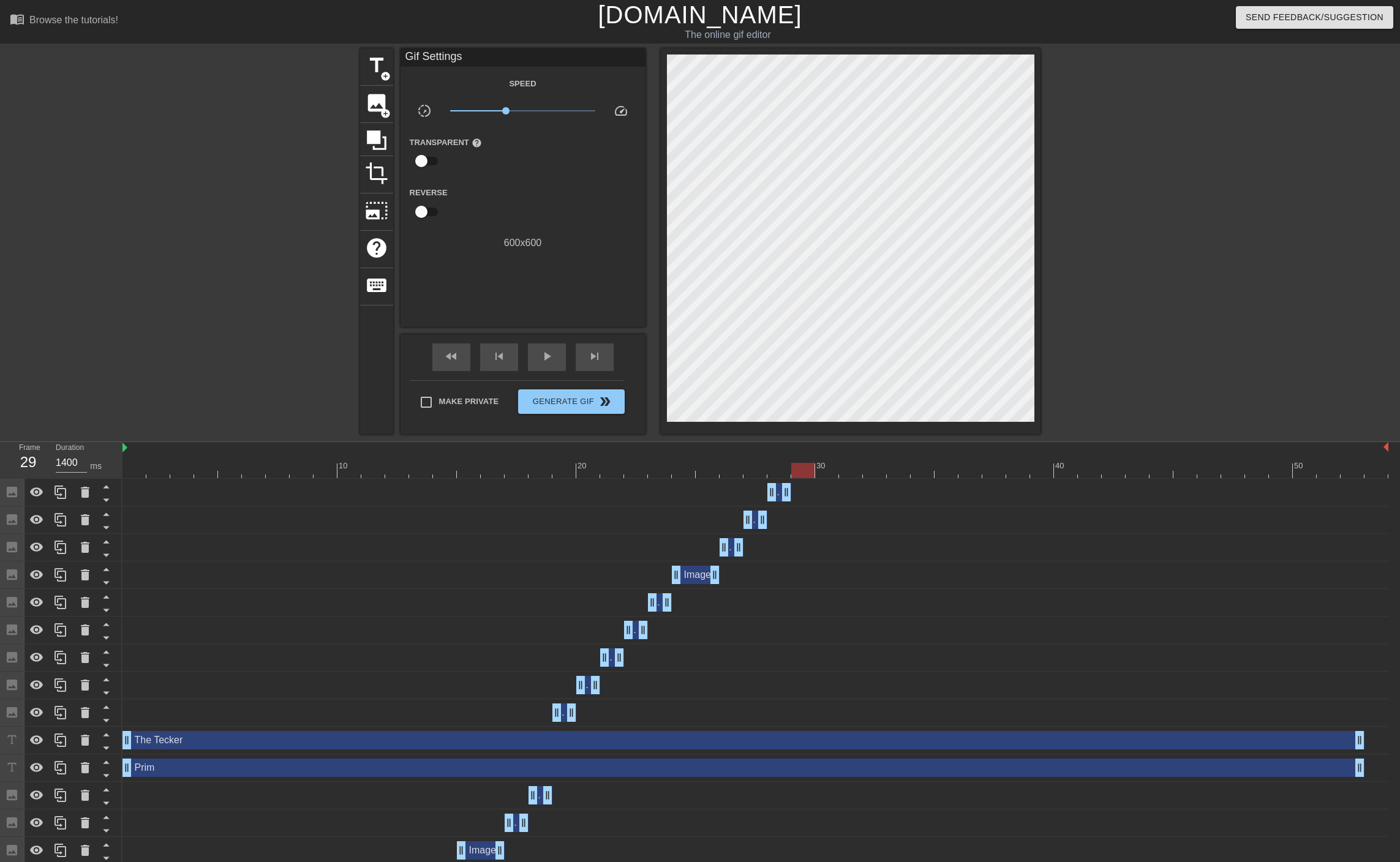
click at [808, 465] on div at bounding box center [755, 470] width 1266 height 15
click at [58, 487] on icon at bounding box center [60, 492] width 12 height 13
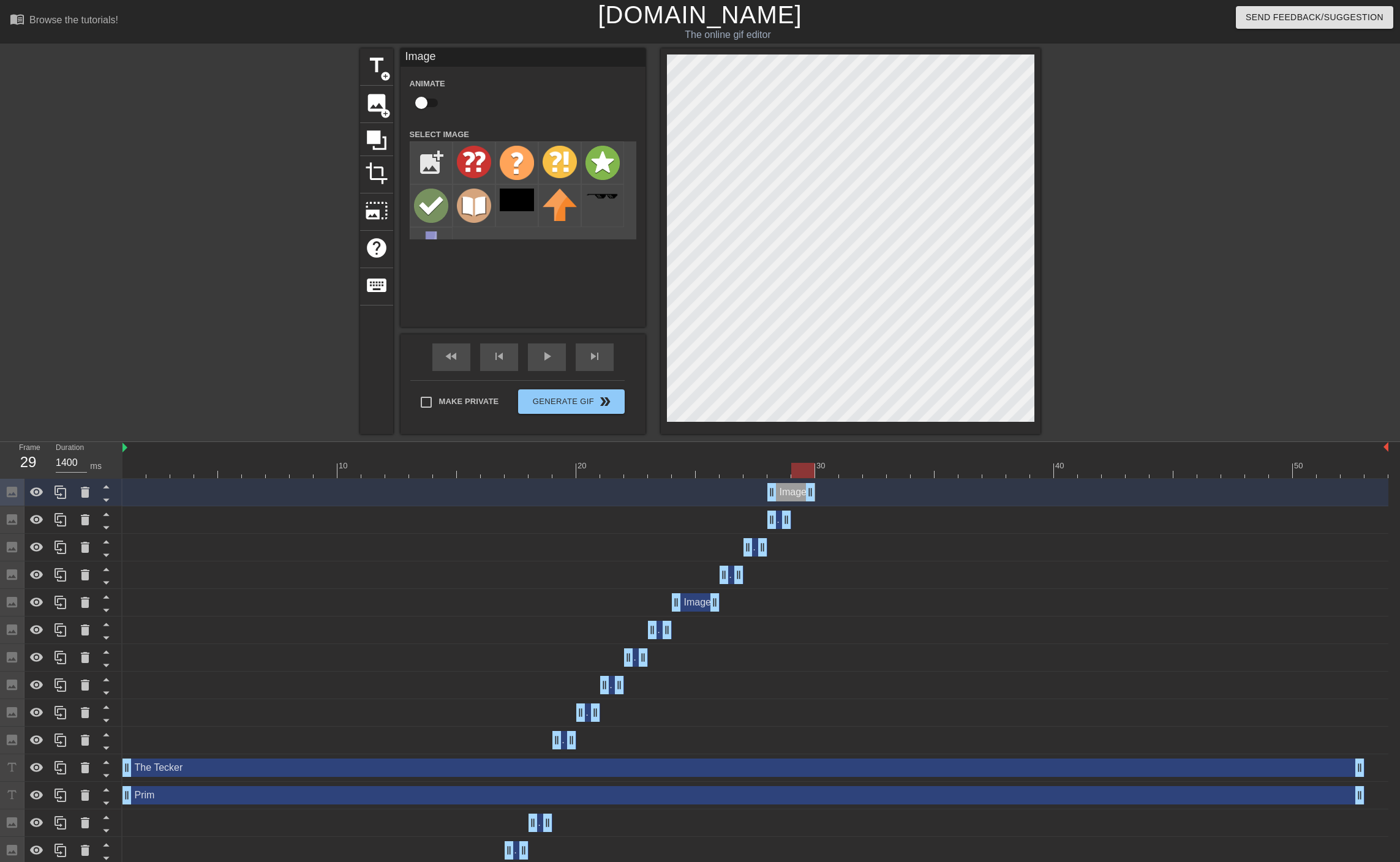
drag, startPoint x: 788, startPoint y: 490, endPoint x: 810, endPoint y: 492, distance: 22.1
drag, startPoint x: 769, startPoint y: 494, endPoint x: 785, endPoint y: 495, distance: 16.0
click at [785, 495] on div "Image drag_handle drag_handle" at bounding box center [755, 492] width 1266 height 18
click at [65, 487] on icon at bounding box center [60, 492] width 15 height 15
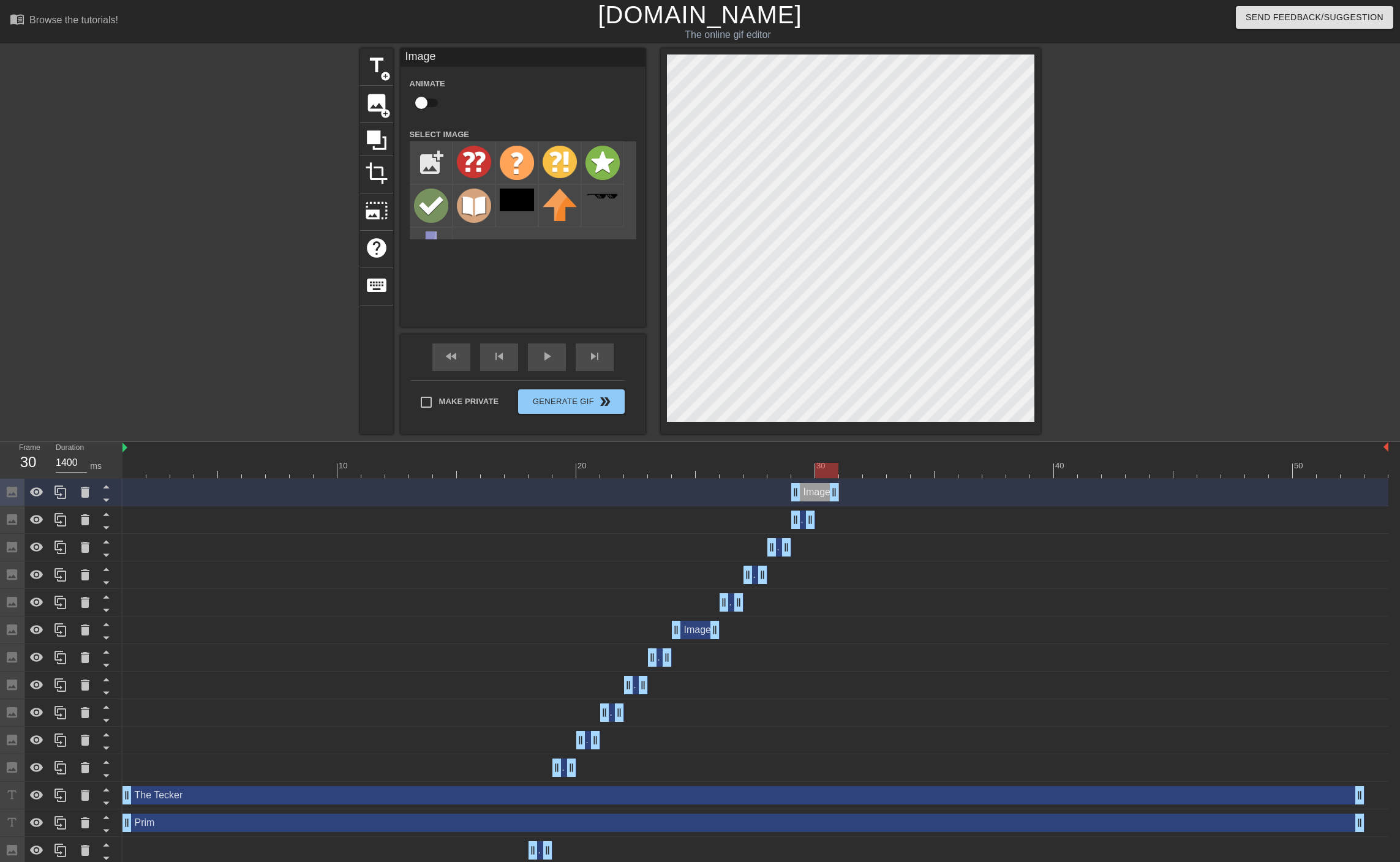
drag, startPoint x: 814, startPoint y: 495, endPoint x: 833, endPoint y: 495, distance: 19.0
drag, startPoint x: 796, startPoint y: 492, endPoint x: 816, endPoint y: 490, distance: 20.1
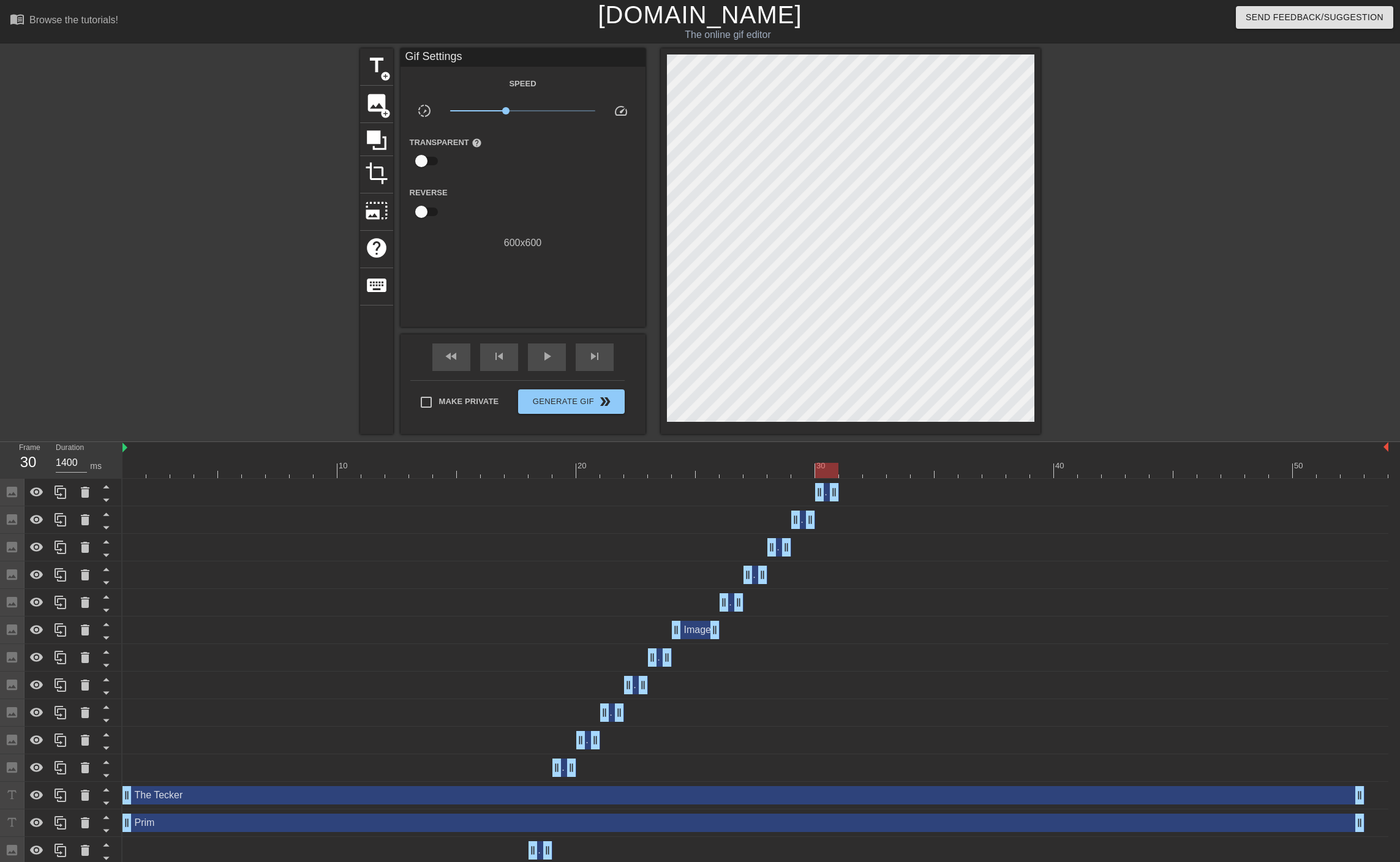
click at [803, 478] on div "10 20 30 40 50" at bounding box center [755, 461] width 1266 height 37
click at [781, 473] on div at bounding box center [755, 470] width 1266 height 15
click at [802, 469] on div at bounding box center [755, 470] width 1266 height 15
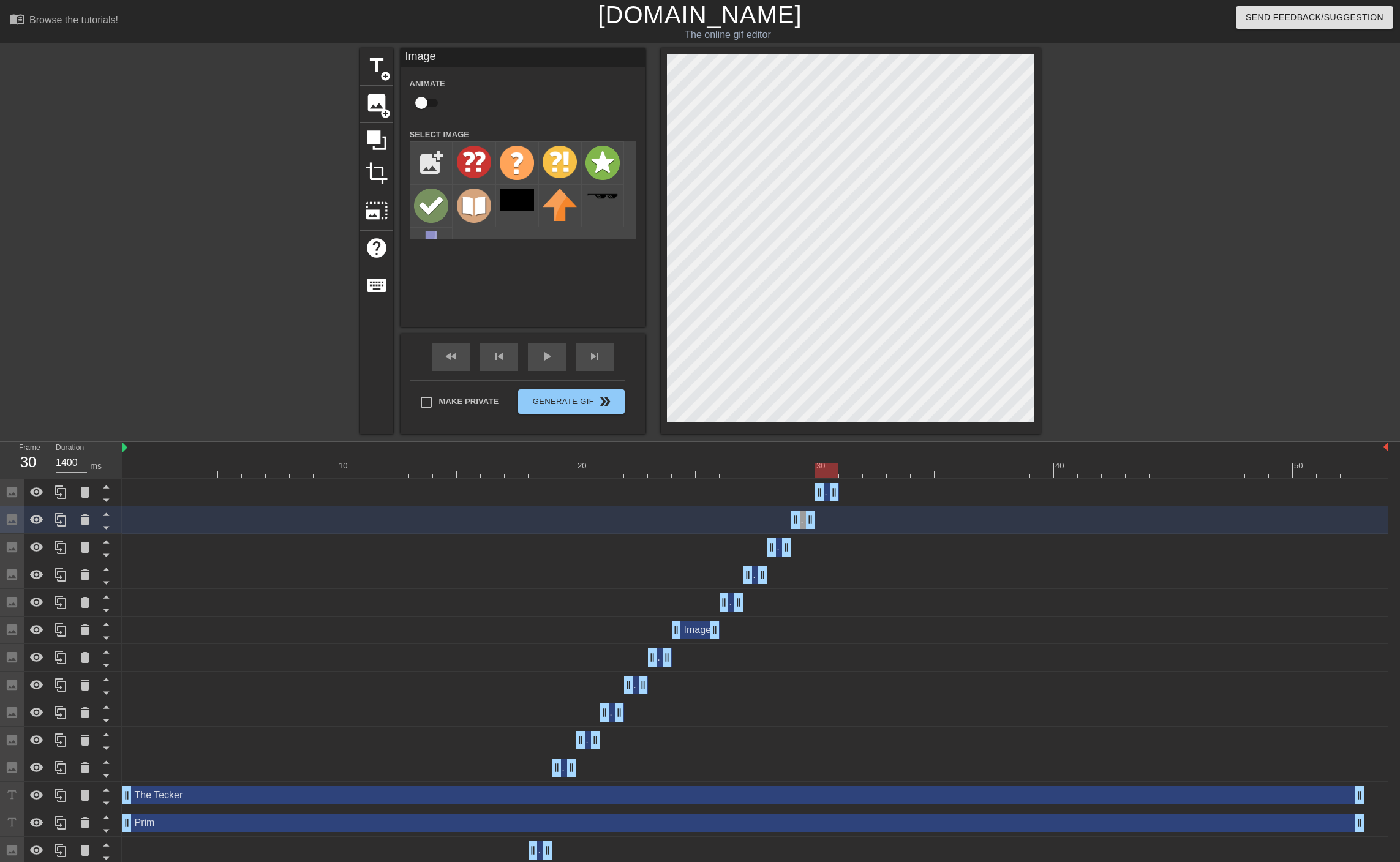
click at [828, 470] on div at bounding box center [755, 470] width 1266 height 15
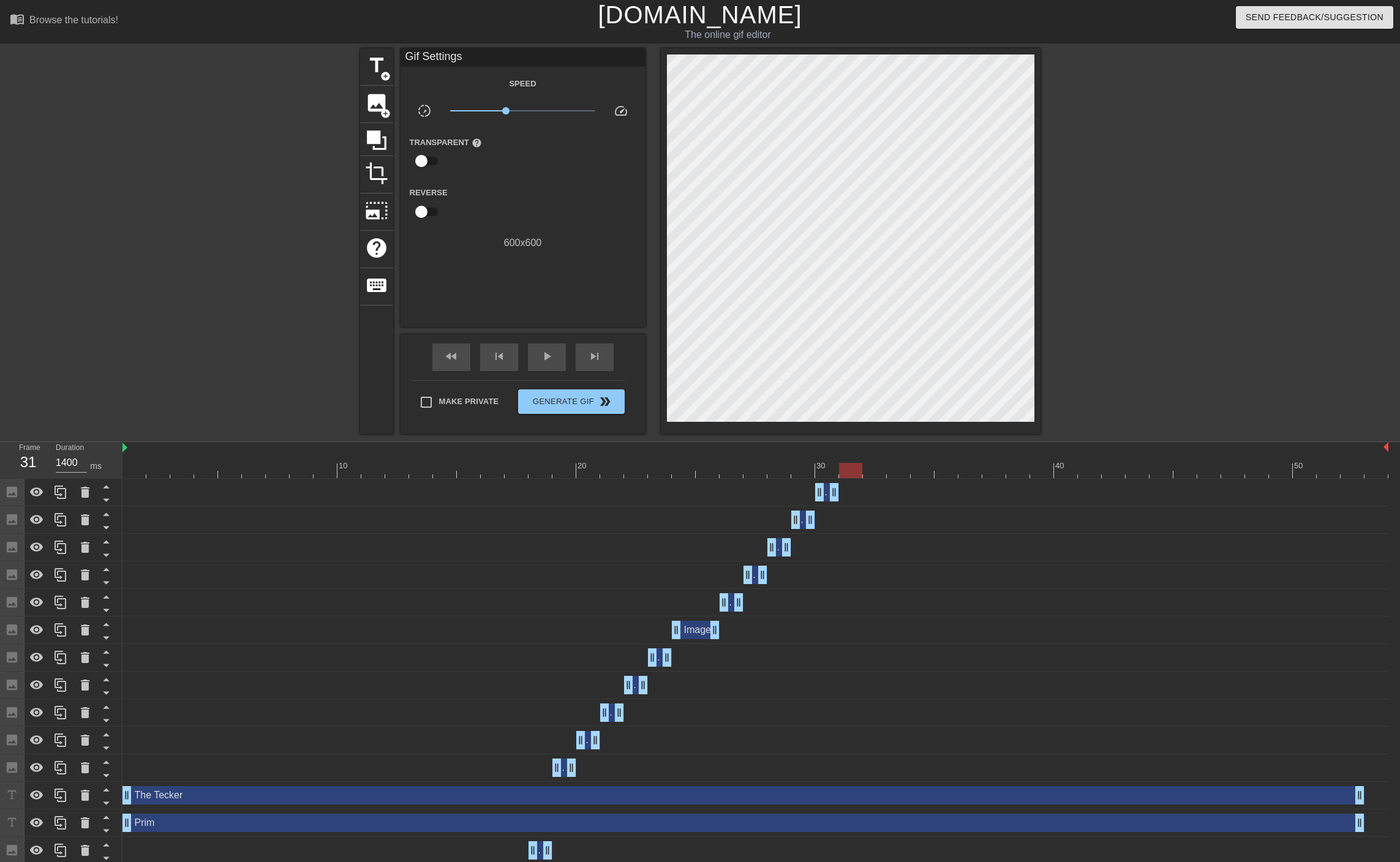
click at [851, 469] on div at bounding box center [755, 470] width 1266 height 15
click at [851, 469] on div at bounding box center [850, 470] width 23 height 15
click at [57, 495] on icon at bounding box center [60, 492] width 12 height 13
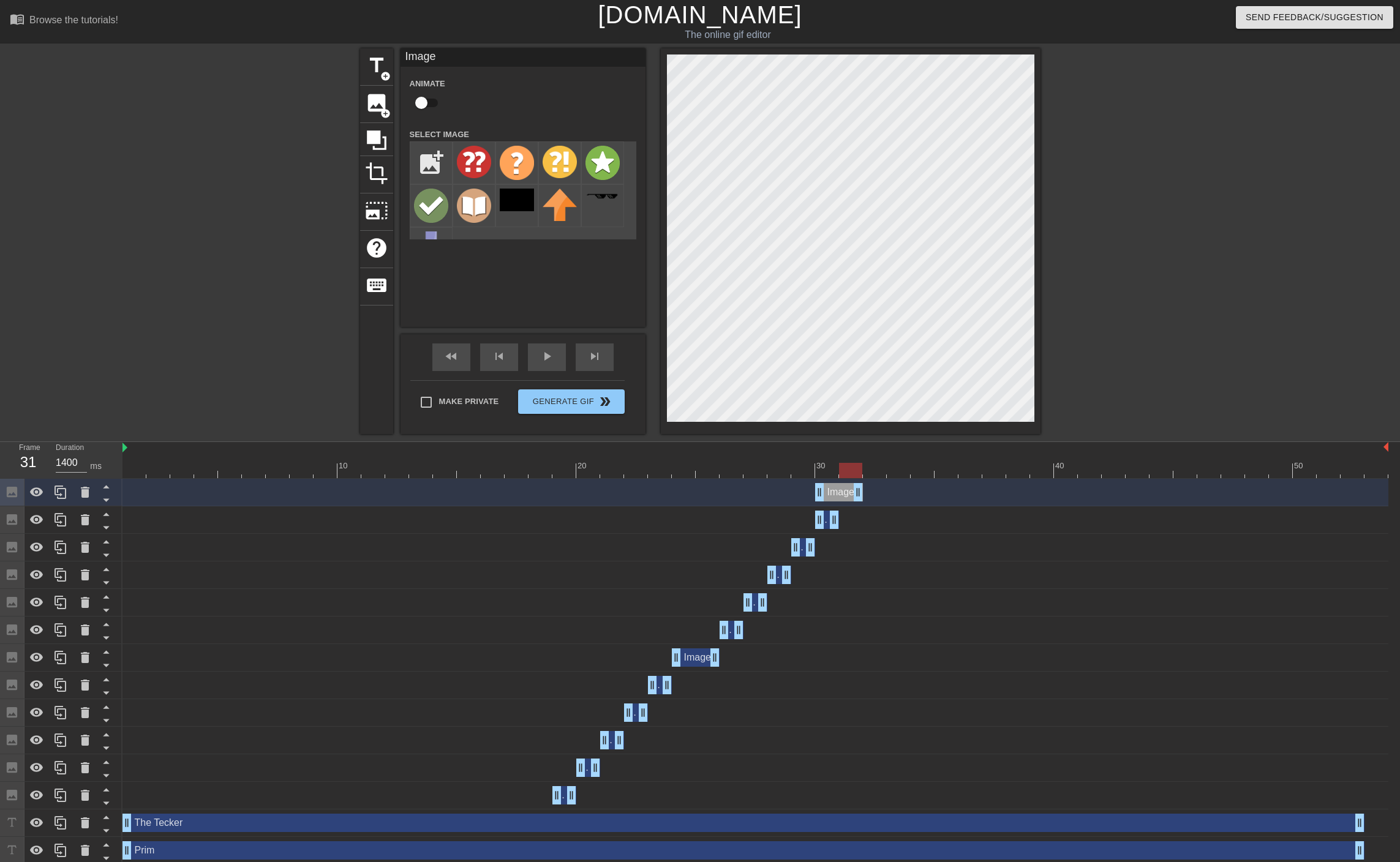
drag, startPoint x: 836, startPoint y: 491, endPoint x: 863, endPoint y: 490, distance: 27.0
click at [863, 490] on div "Image drag_handle drag_handle" at bounding box center [755, 492] width 1266 height 18
drag, startPoint x: 820, startPoint y: 495, endPoint x: 840, endPoint y: 491, distance: 20.4
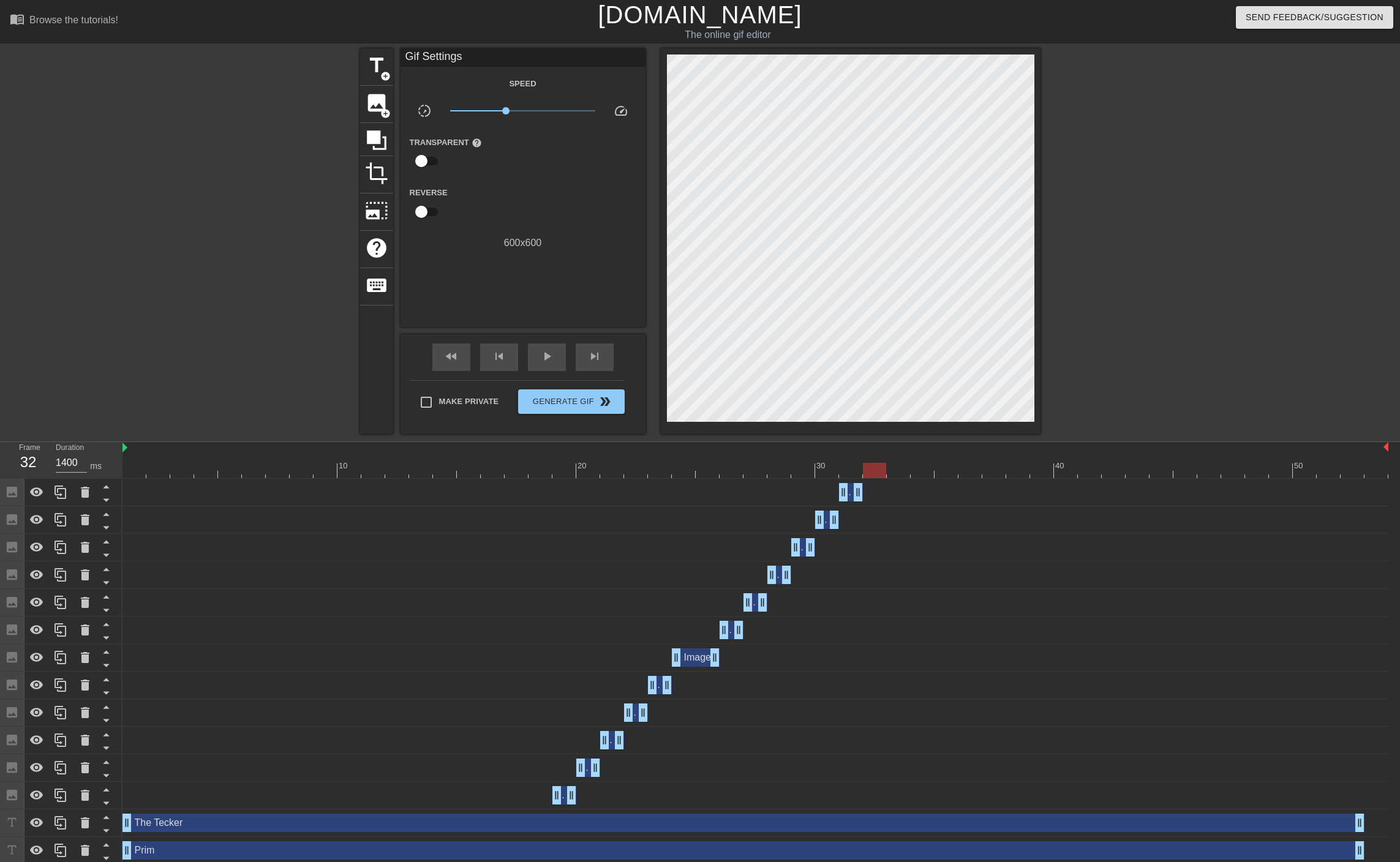
click at [876, 471] on div at bounding box center [755, 470] width 1266 height 15
click at [375, 96] on span "image" at bounding box center [376, 103] width 23 height 23
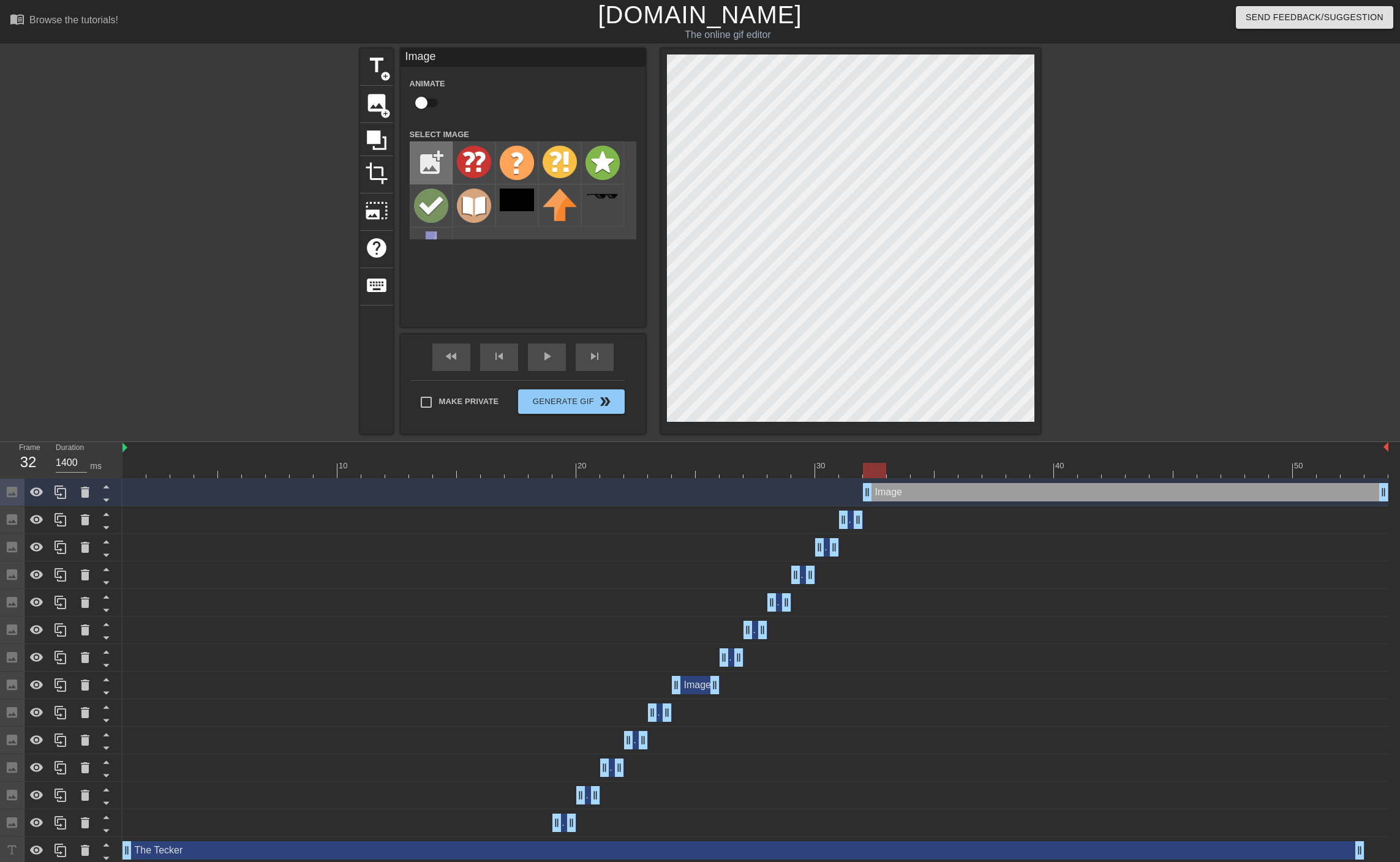
click at [442, 172] on input "file" at bounding box center [430, 162] width 41 height 41
type input "C:\fakepath\brilliant.png"
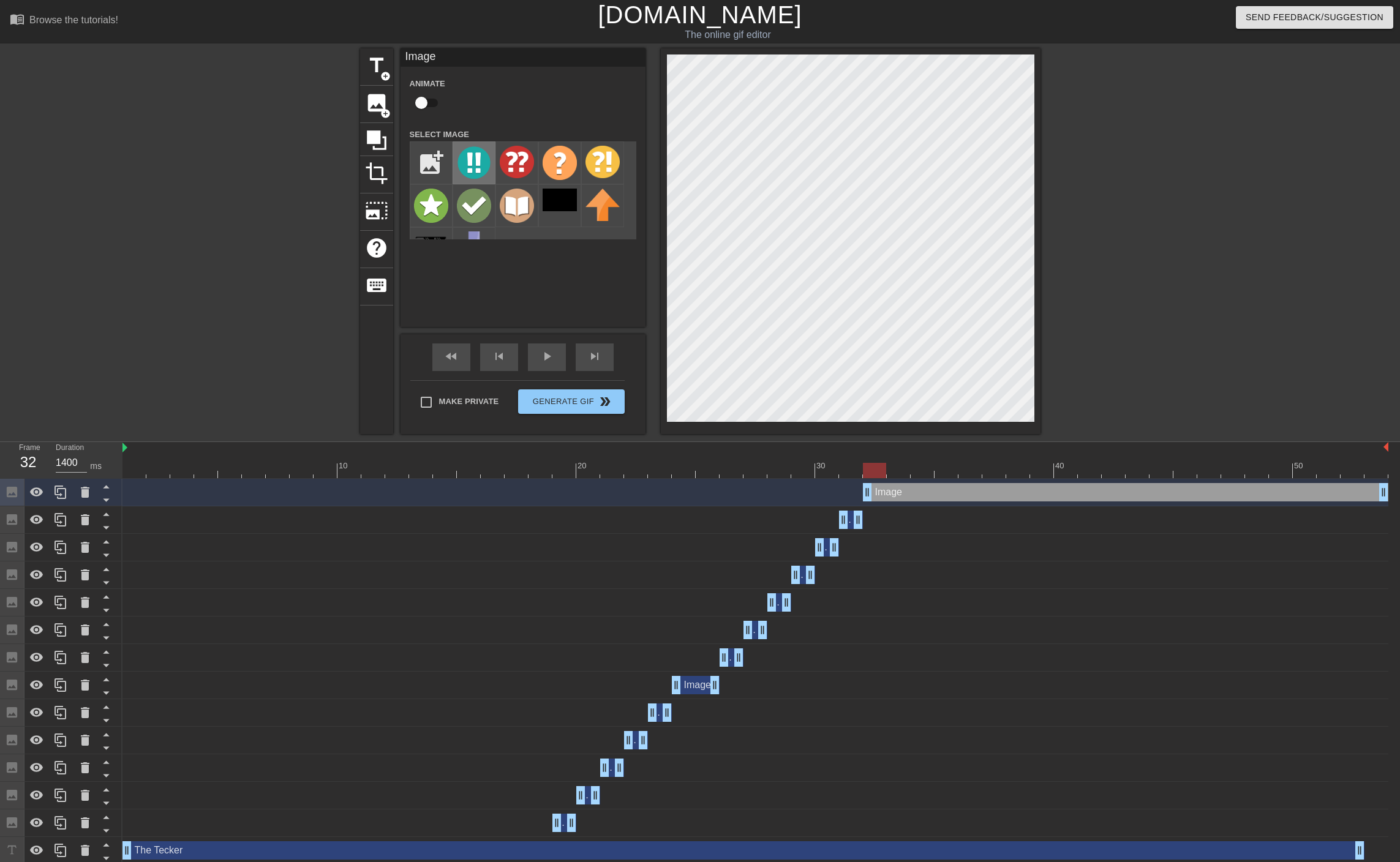
click at [474, 155] on img at bounding box center [474, 163] width 34 height 35
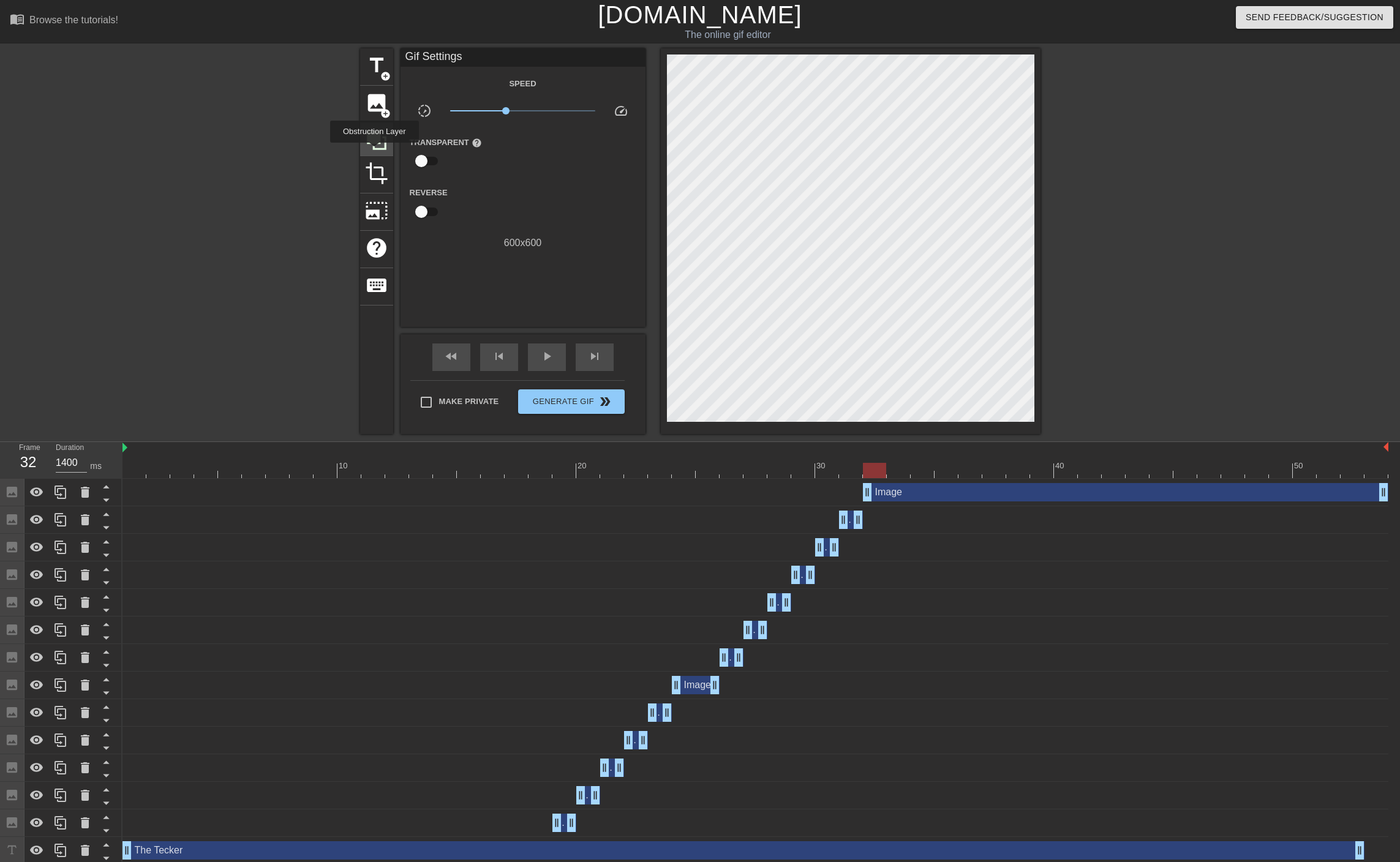
click at [374, 145] on icon at bounding box center [377, 140] width 20 height 20
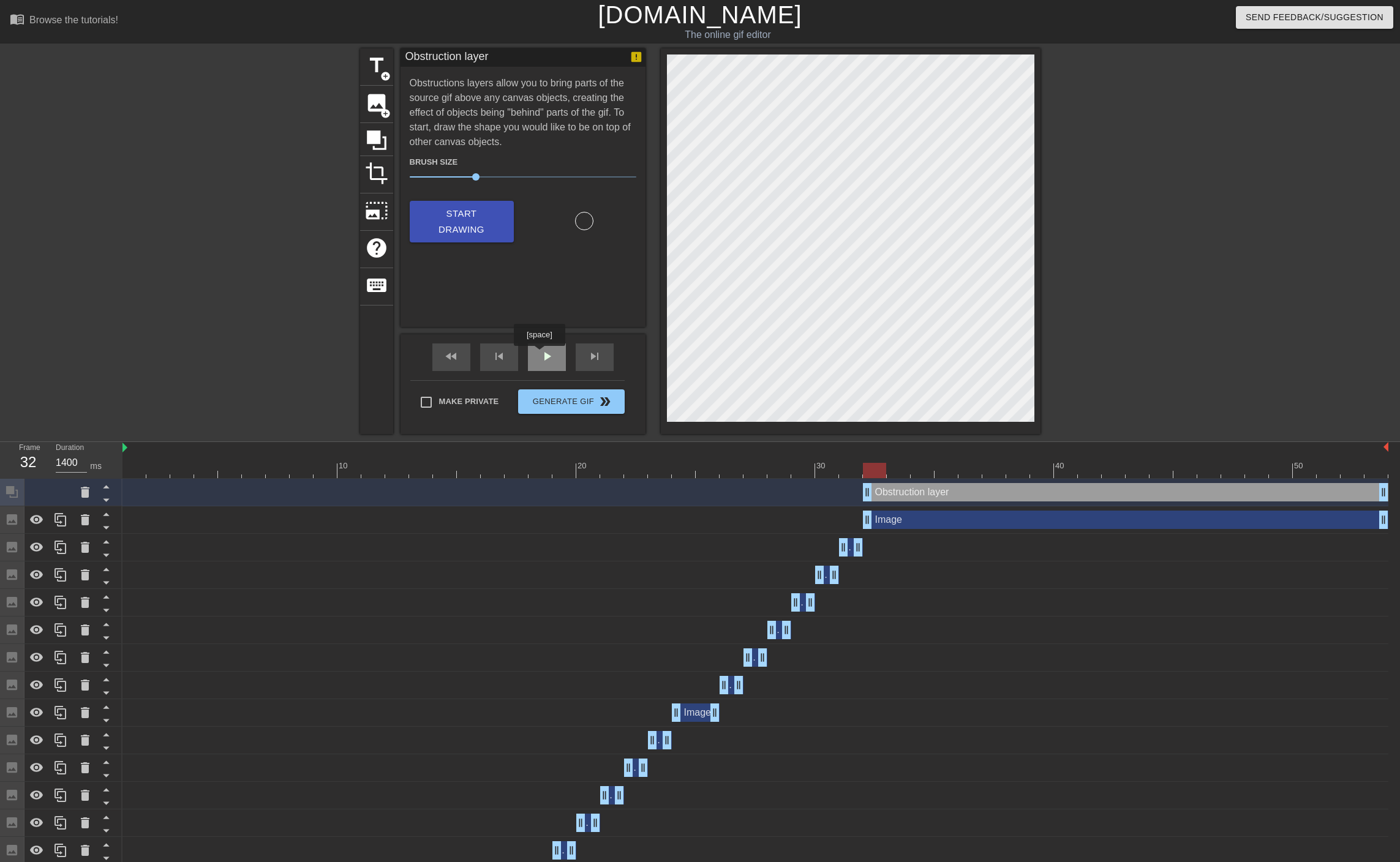
click at [540, 354] on span "play_arrow" at bounding box center [546, 356] width 15 height 15
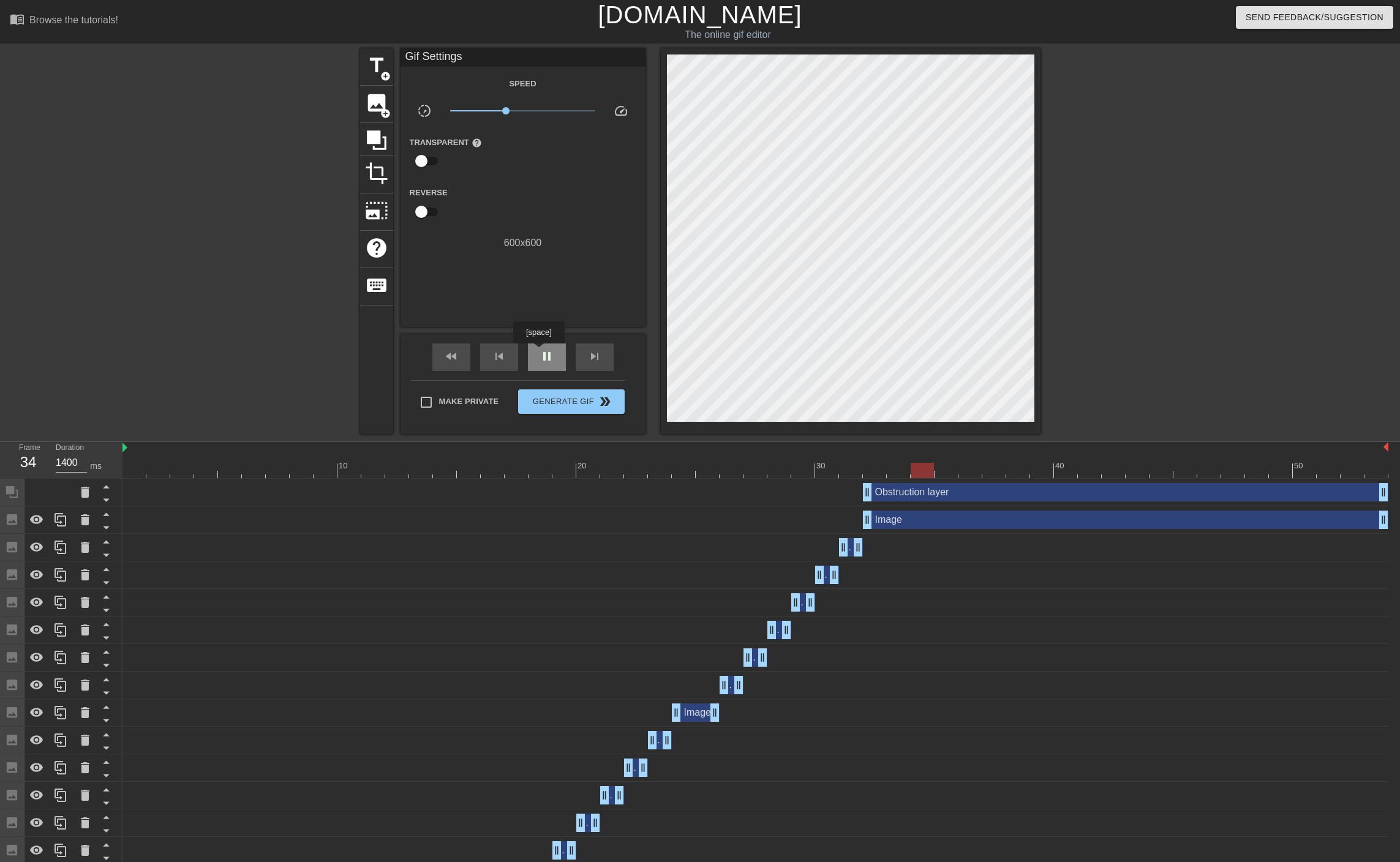
click at [538, 352] on div "pause" at bounding box center [547, 356] width 38 height 27
click at [83, 495] on icon at bounding box center [85, 492] width 8 height 11
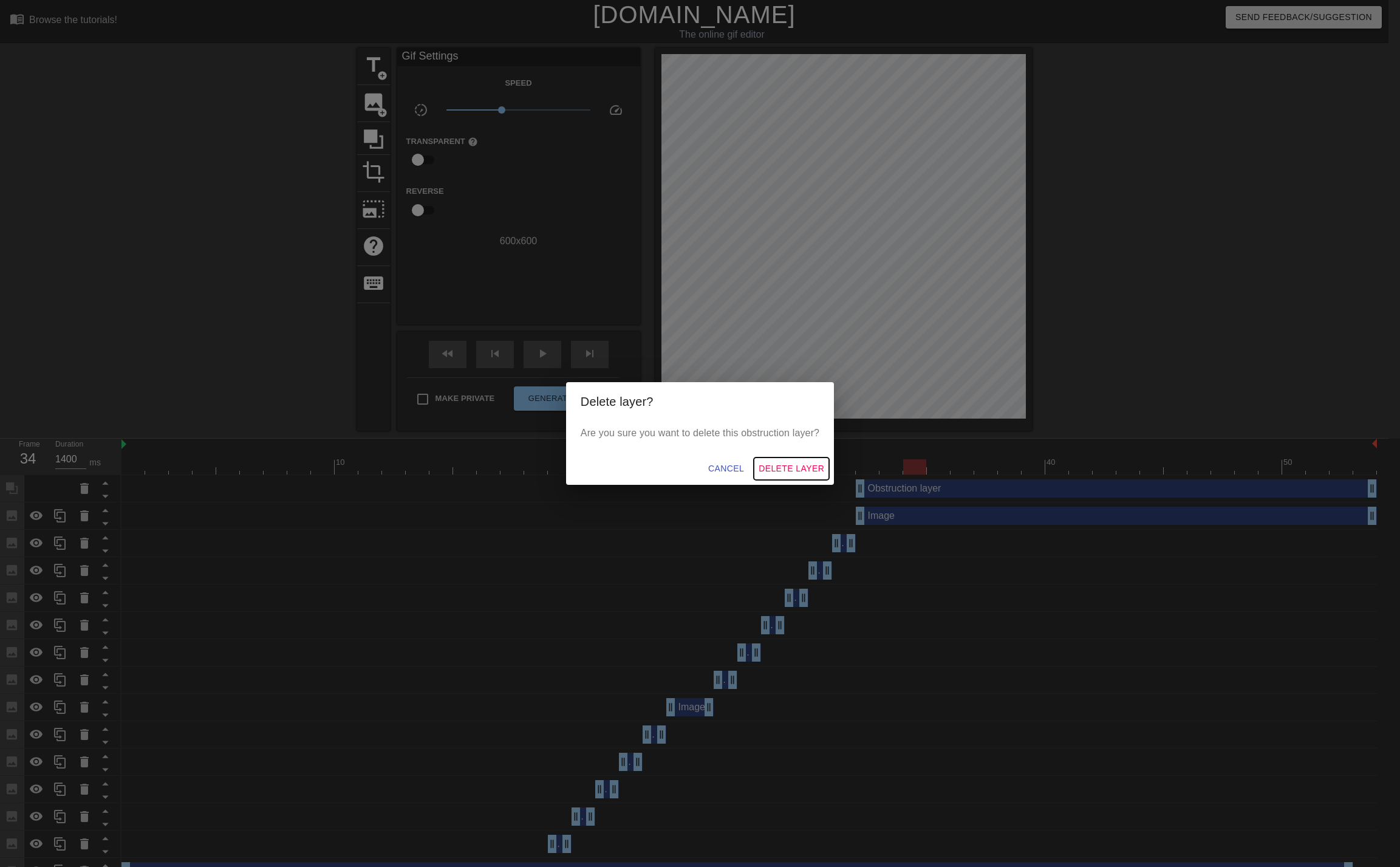
click at [785, 469] on span "Delete Layer" at bounding box center [792, 469] width 66 height 15
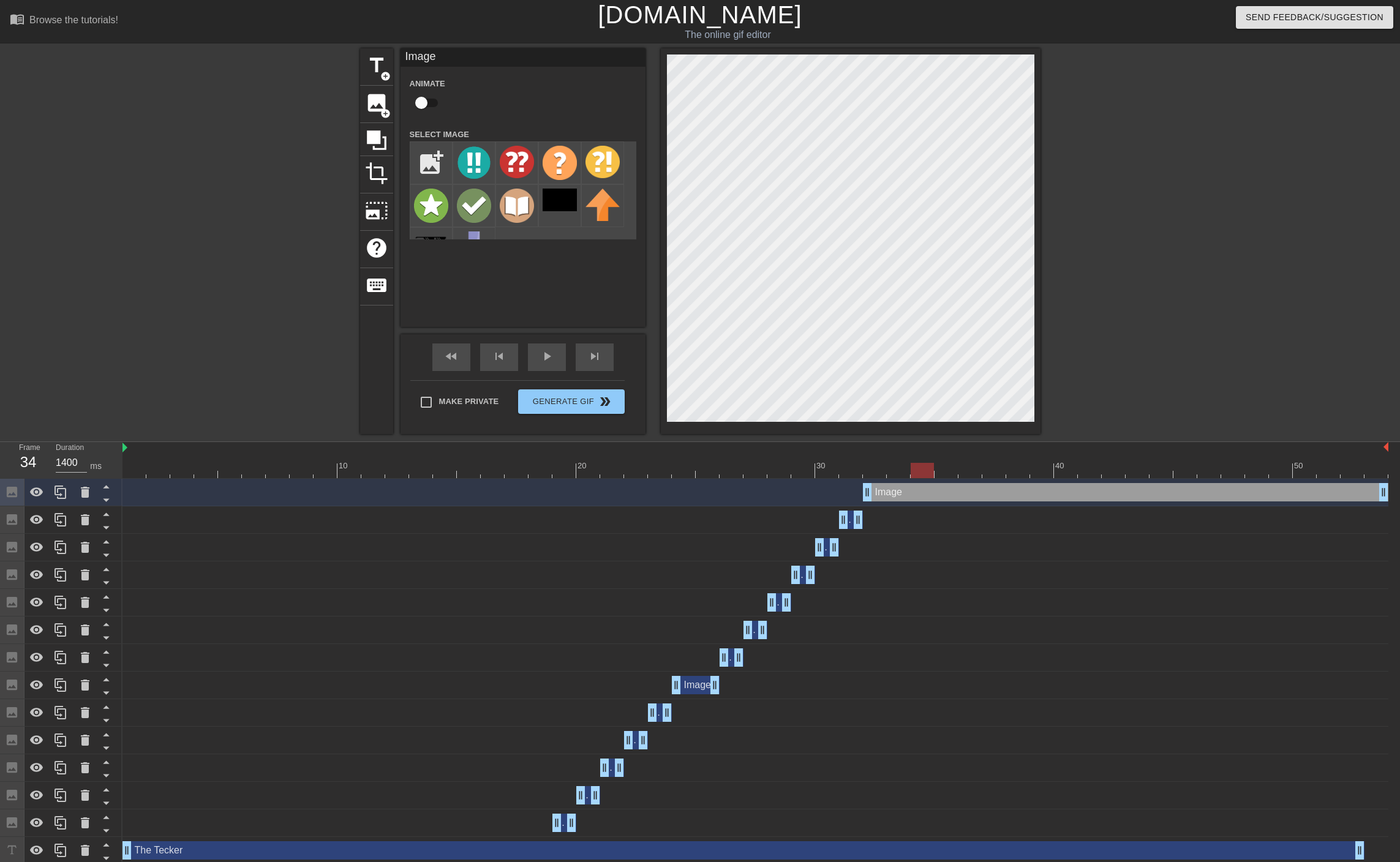
click at [879, 474] on div at bounding box center [755, 470] width 1266 height 15
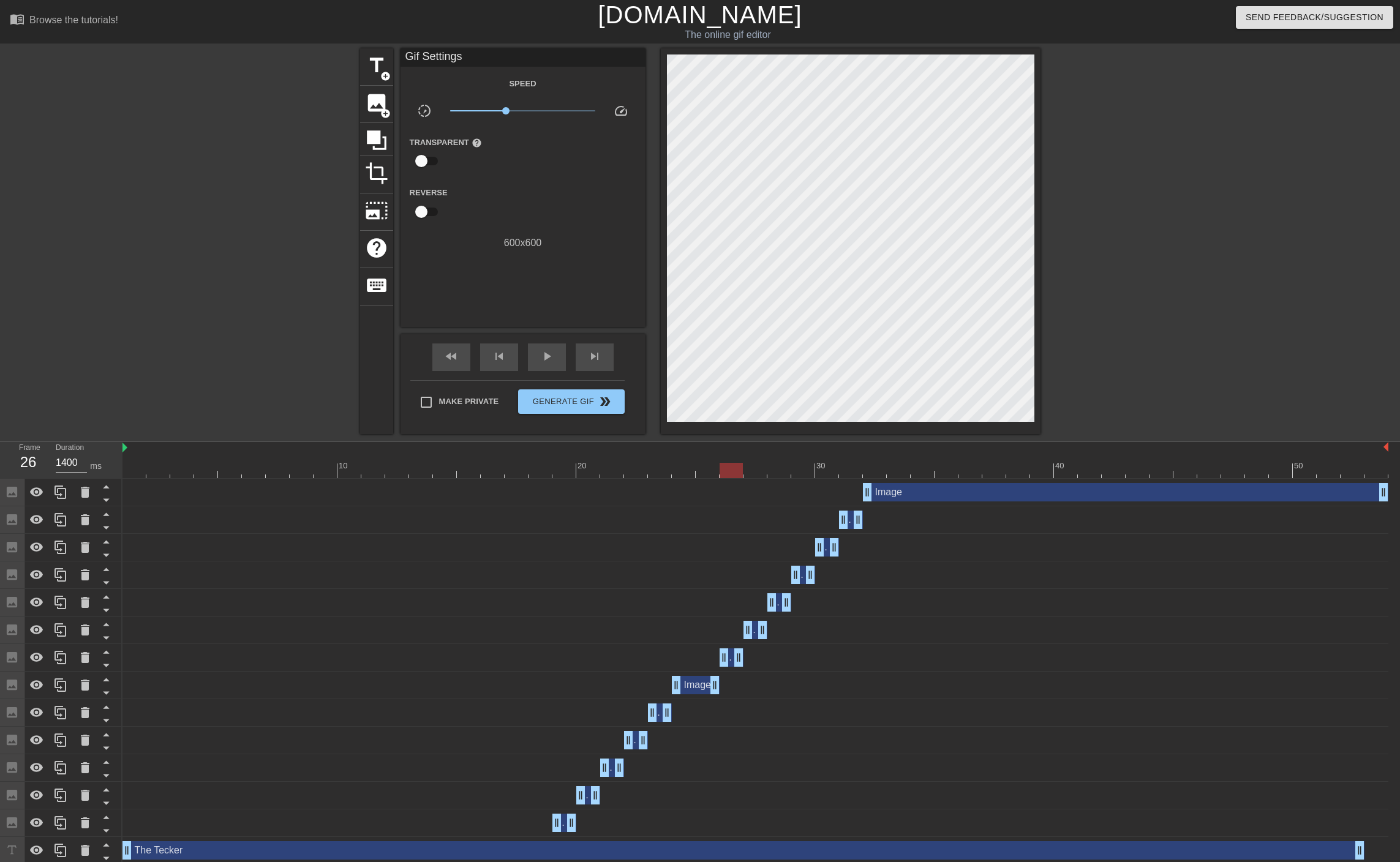
click at [741, 474] on div at bounding box center [755, 470] width 1266 height 15
click at [546, 353] on span "play_arrow" at bounding box center [546, 356] width 15 height 15
drag, startPoint x: 1384, startPoint y: 496, endPoint x: 884, endPoint y: 489, distance: 500.0
click at [900, 470] on div at bounding box center [755, 470] width 1266 height 15
click at [879, 475] on div at bounding box center [755, 470] width 1266 height 15
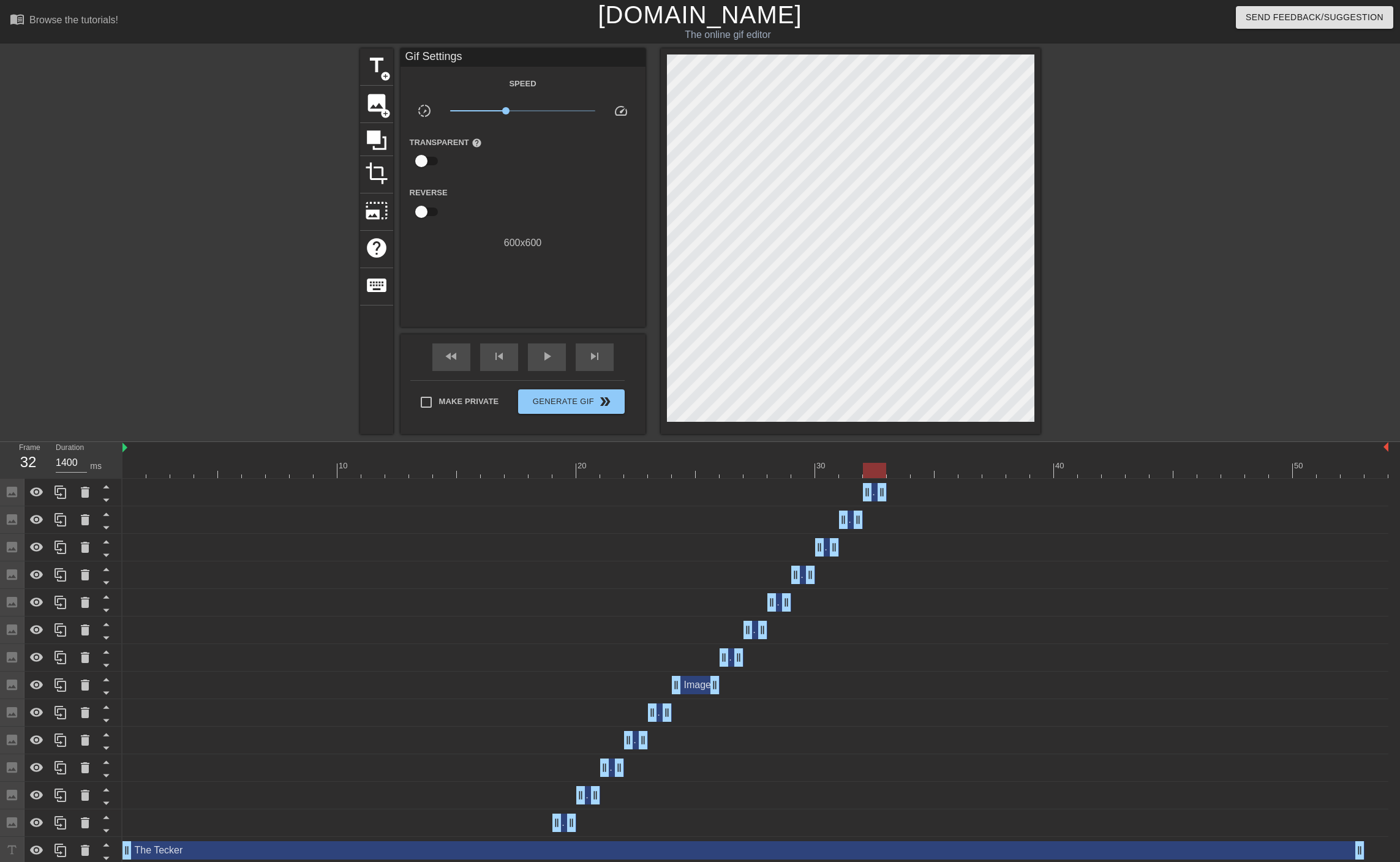
click at [883, 474] on div at bounding box center [874, 470] width 23 height 15
click at [896, 468] on div at bounding box center [755, 470] width 1266 height 15
click at [378, 101] on span "image" at bounding box center [376, 103] width 23 height 23
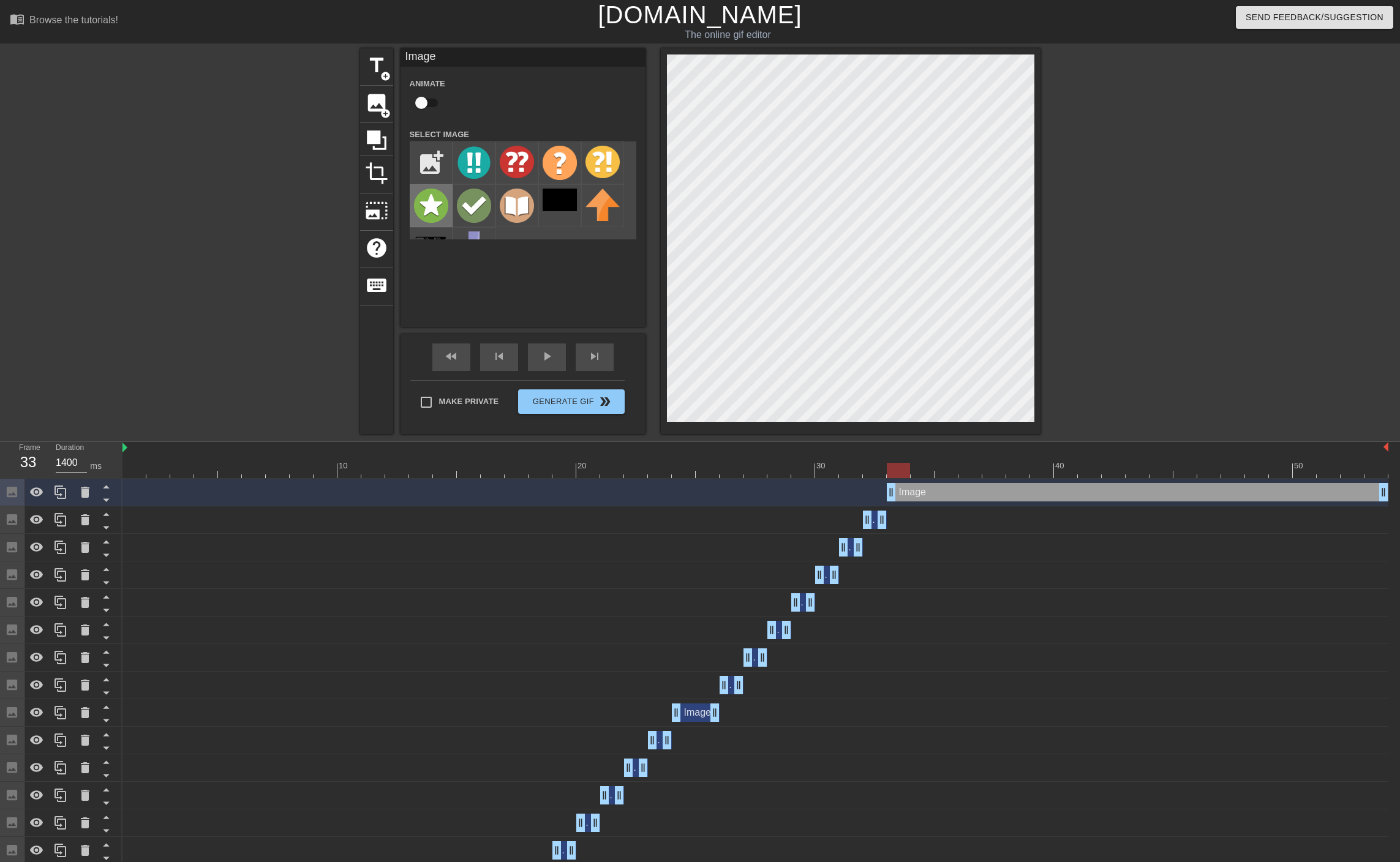
click at [428, 206] on img at bounding box center [431, 205] width 34 height 34
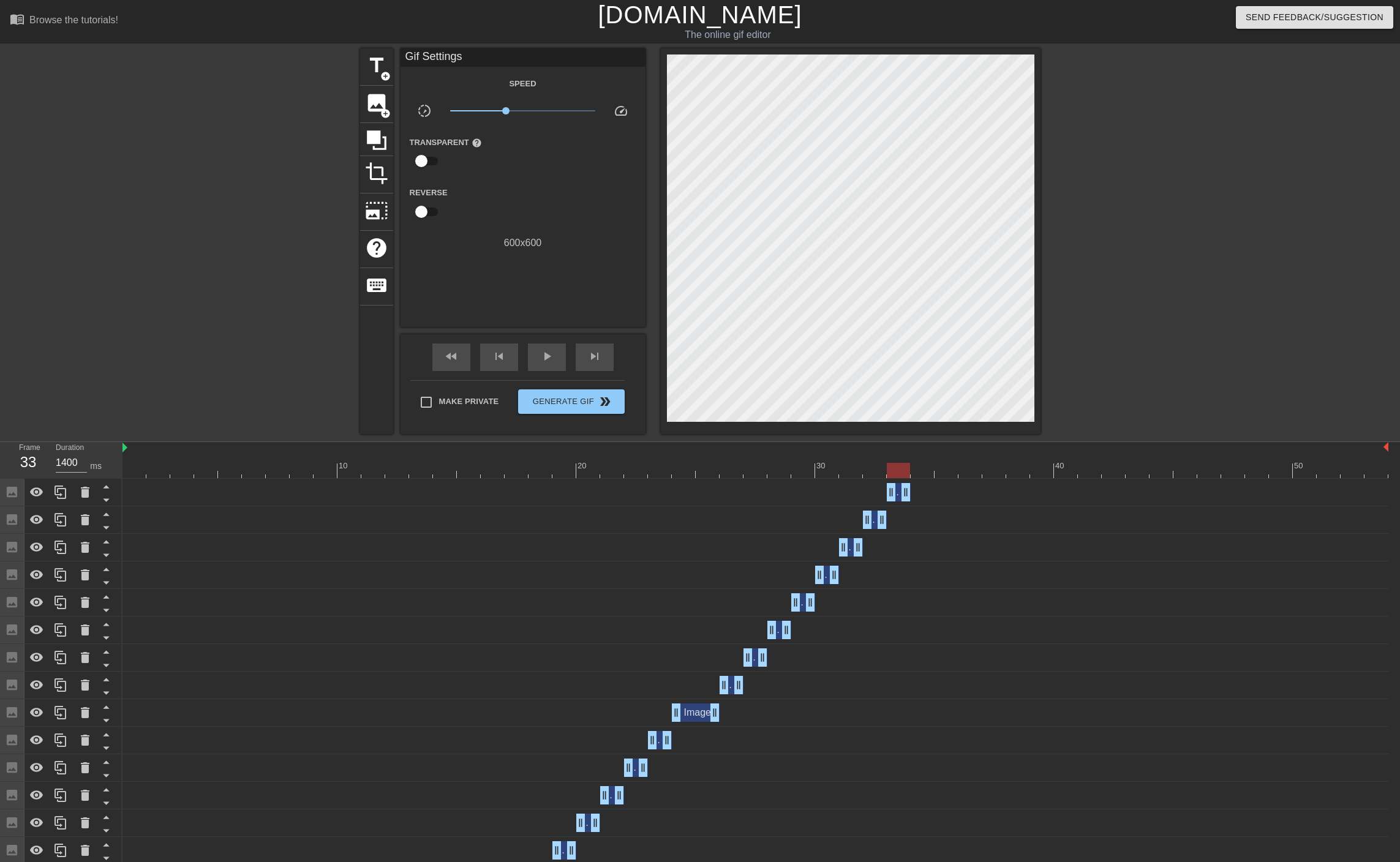
drag, startPoint x: 1383, startPoint y: 494, endPoint x: 907, endPoint y: 481, distance: 476.2
click at [907, 481] on div "Image drag_handle drag_handle" at bounding box center [755, 492] width 1266 height 27
click at [918, 474] on div at bounding box center [755, 470] width 1266 height 15
click at [63, 487] on icon at bounding box center [60, 492] width 15 height 15
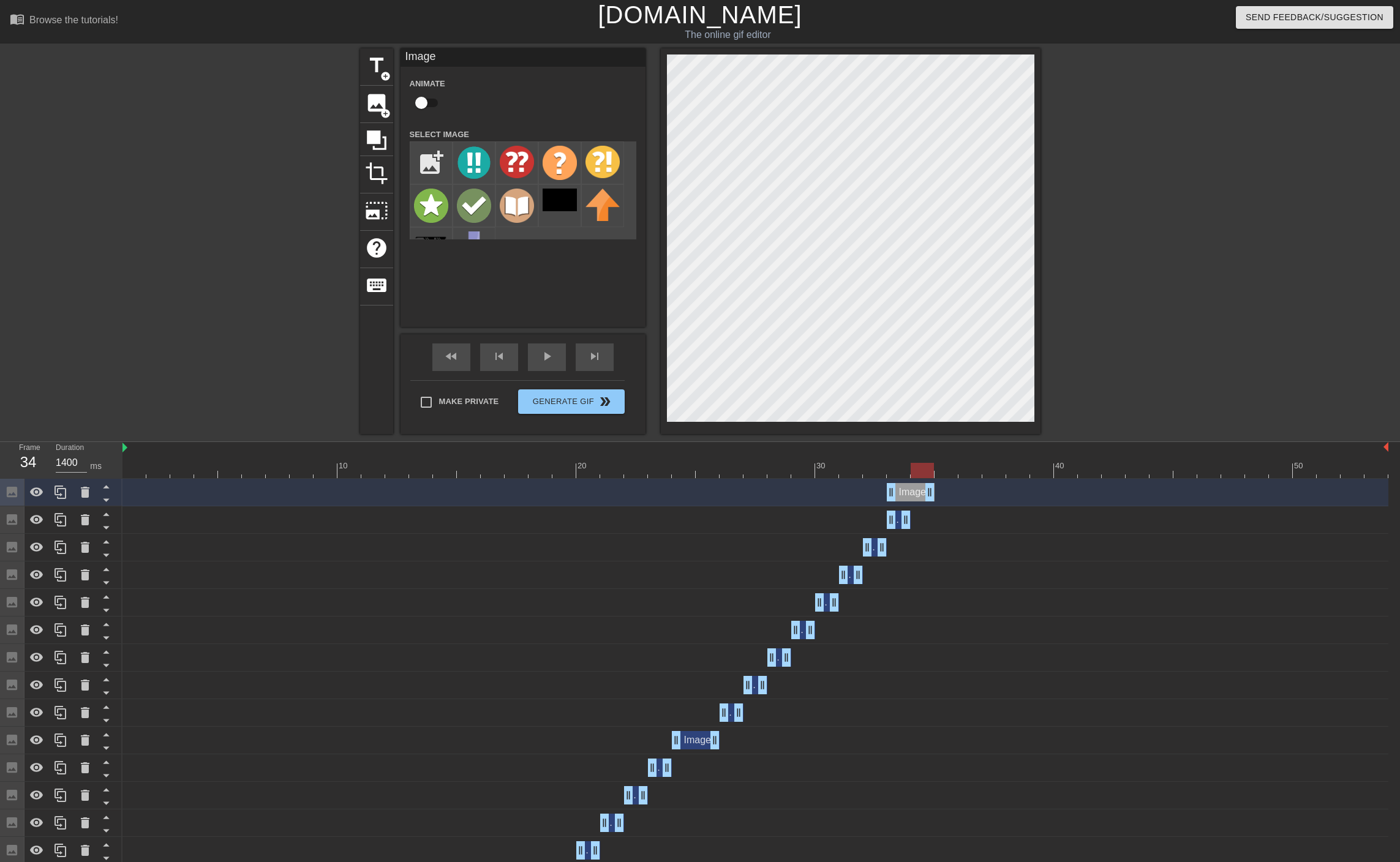
drag, startPoint x: 908, startPoint y: 490, endPoint x: 926, endPoint y: 489, distance: 18.0
drag, startPoint x: 892, startPoint y: 493, endPoint x: 920, endPoint y: 490, distance: 28.2
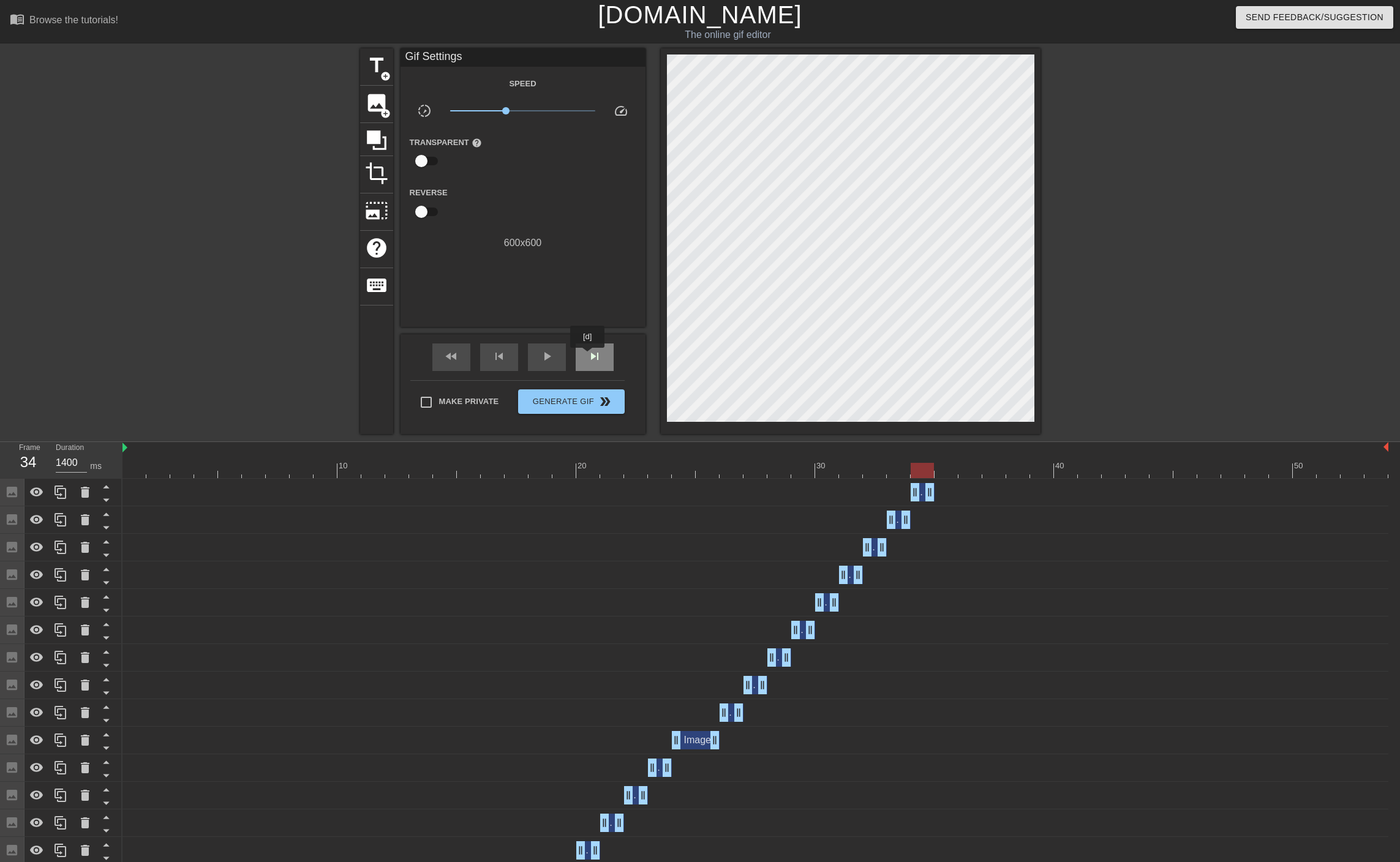
click at [588, 356] on span "skip_next" at bounding box center [594, 356] width 15 height 15
click at [377, 100] on span "image" at bounding box center [376, 103] width 23 height 23
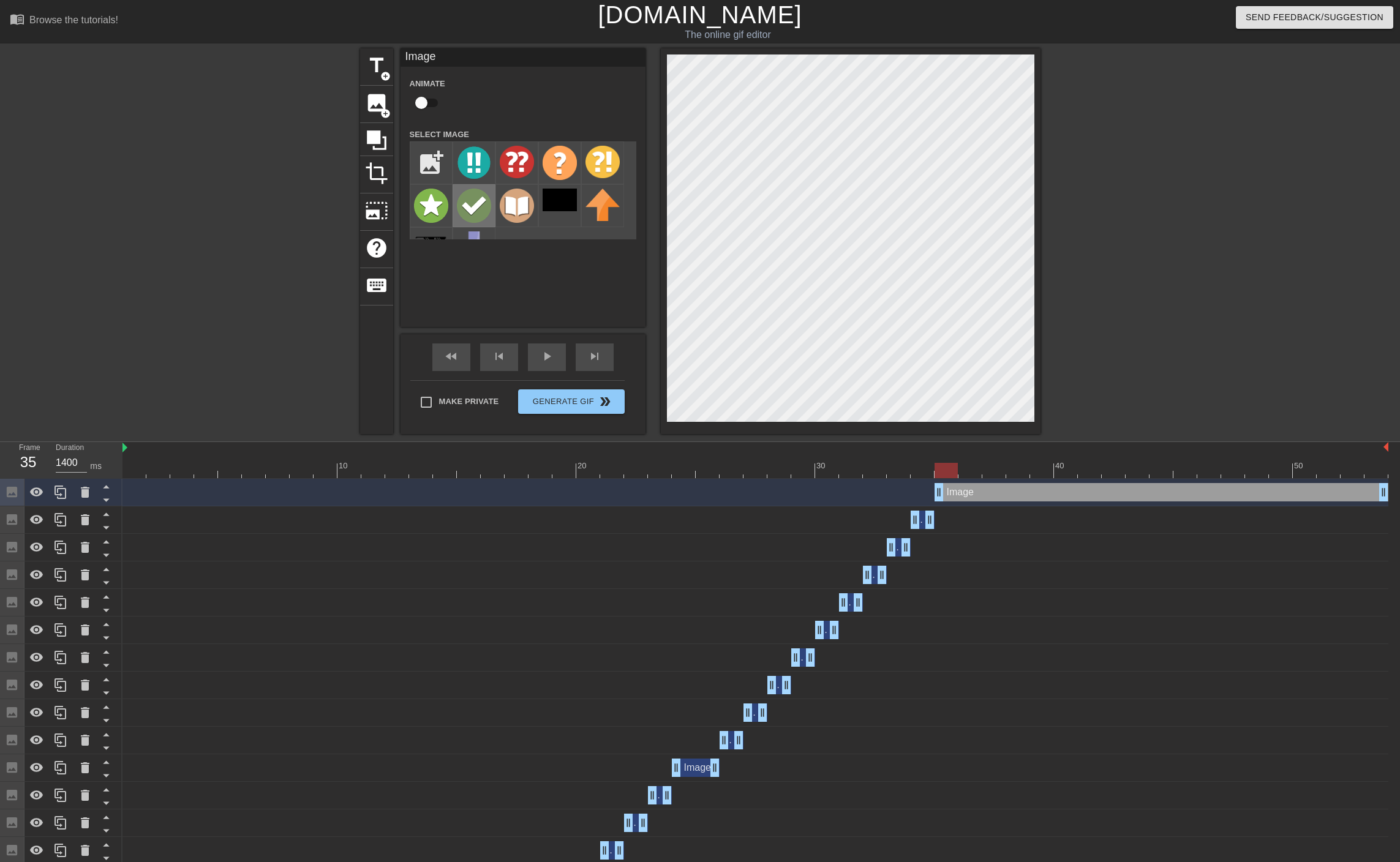
click at [473, 211] on img at bounding box center [474, 205] width 34 height 34
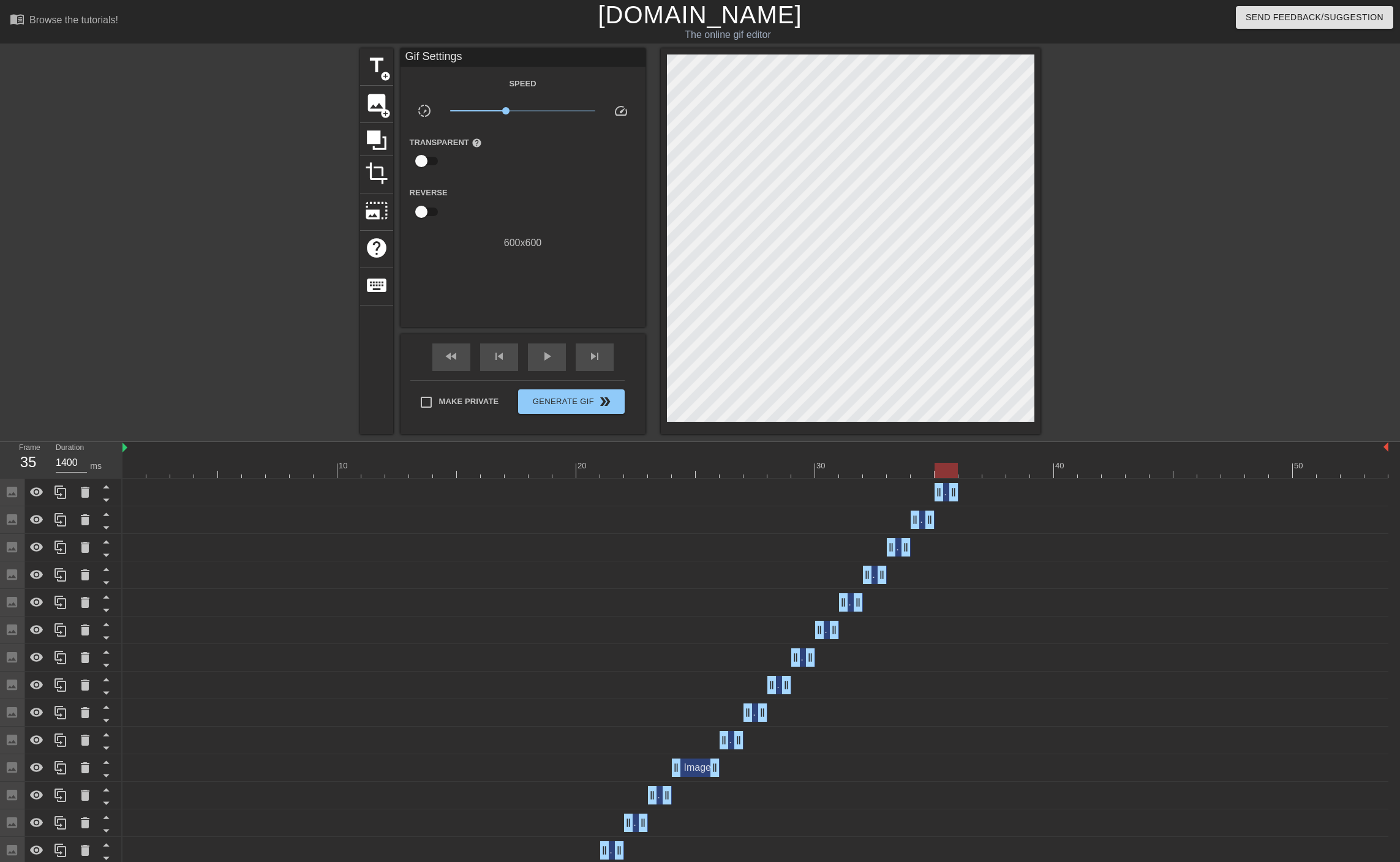
drag, startPoint x: 1385, startPoint y: 491, endPoint x: 939, endPoint y: 457, distance: 447.3
click at [968, 471] on div at bounding box center [755, 470] width 1266 height 15
click at [381, 103] on span "image" at bounding box center [376, 103] width 23 height 23
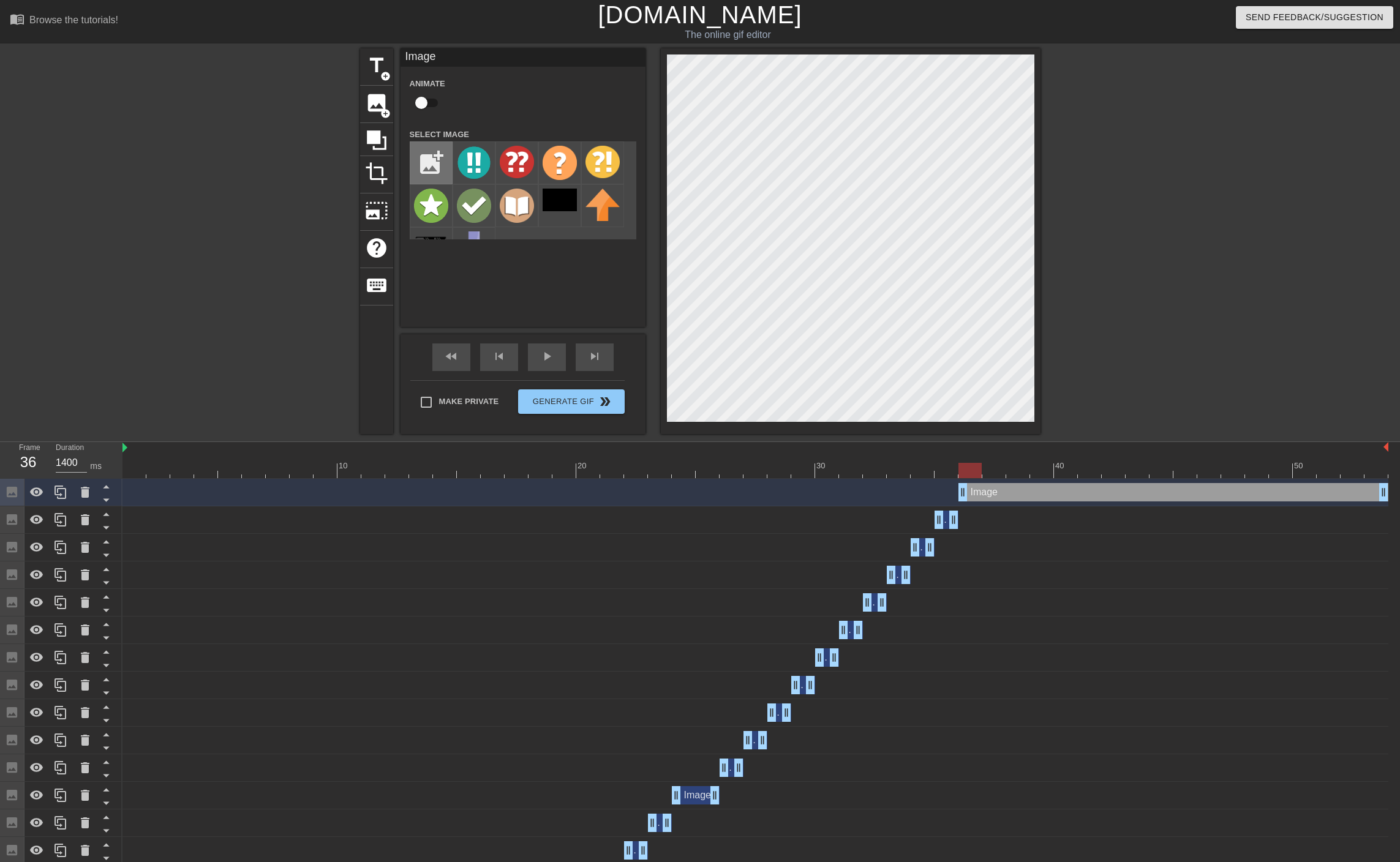
click at [430, 159] on input "file" at bounding box center [430, 162] width 41 height 41
click at [435, 213] on img at bounding box center [431, 205] width 34 height 34
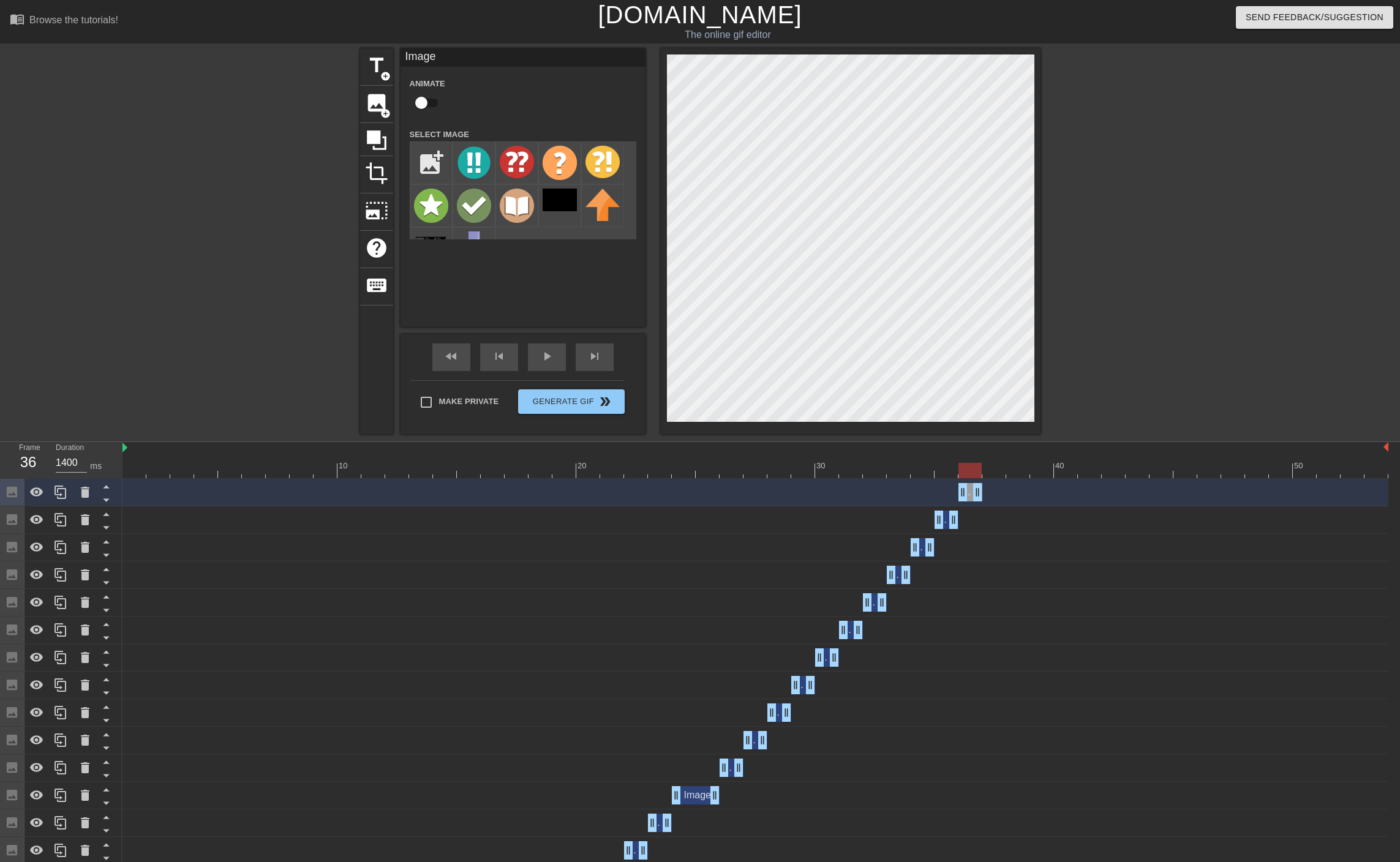
drag, startPoint x: 1380, startPoint y: 487, endPoint x: 979, endPoint y: 492, distance: 401.0
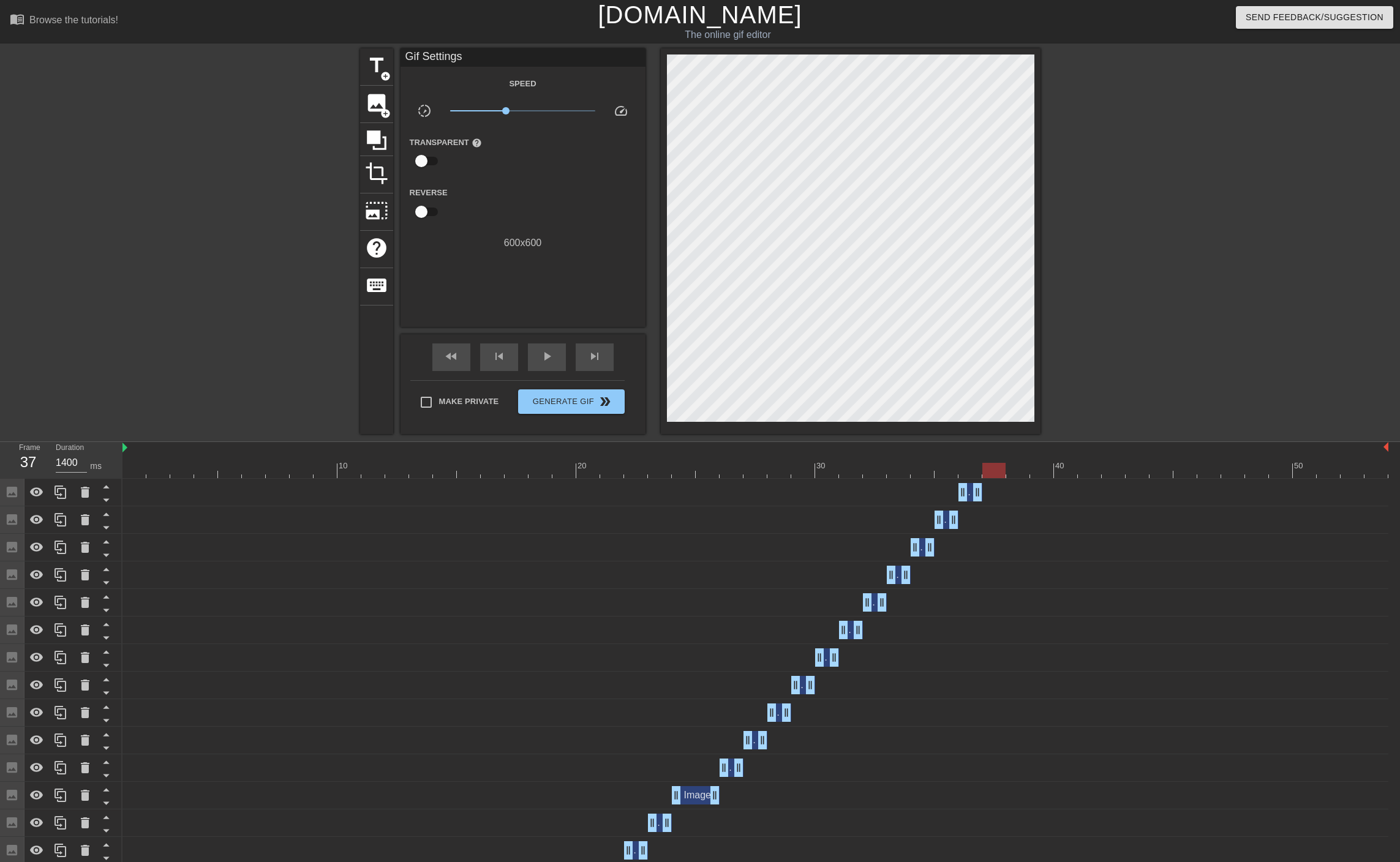
click at [988, 470] on div at bounding box center [755, 470] width 1266 height 15
click at [373, 98] on span "image" at bounding box center [376, 103] width 23 height 23
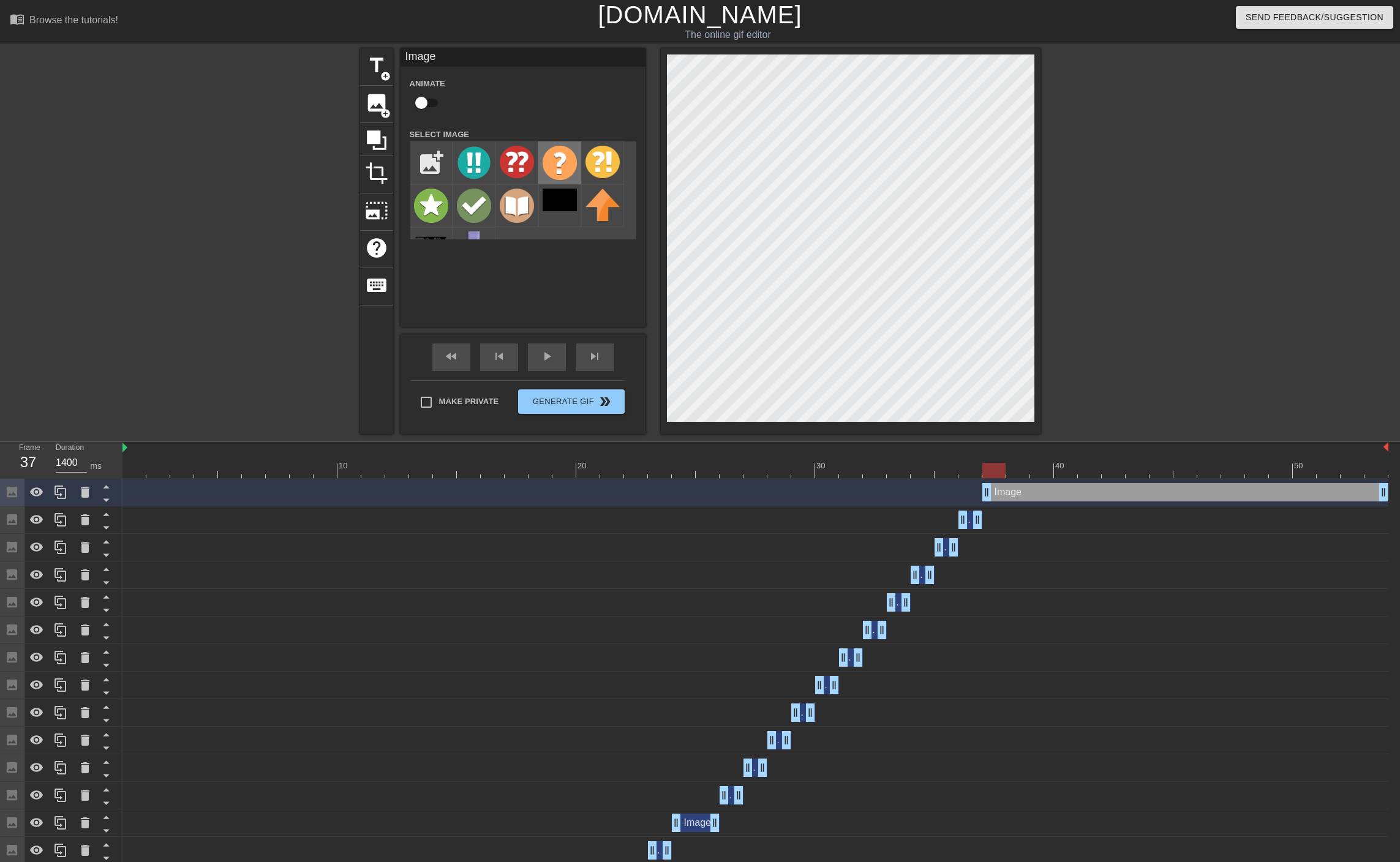
click at [560, 173] on img at bounding box center [559, 162] width 34 height 34
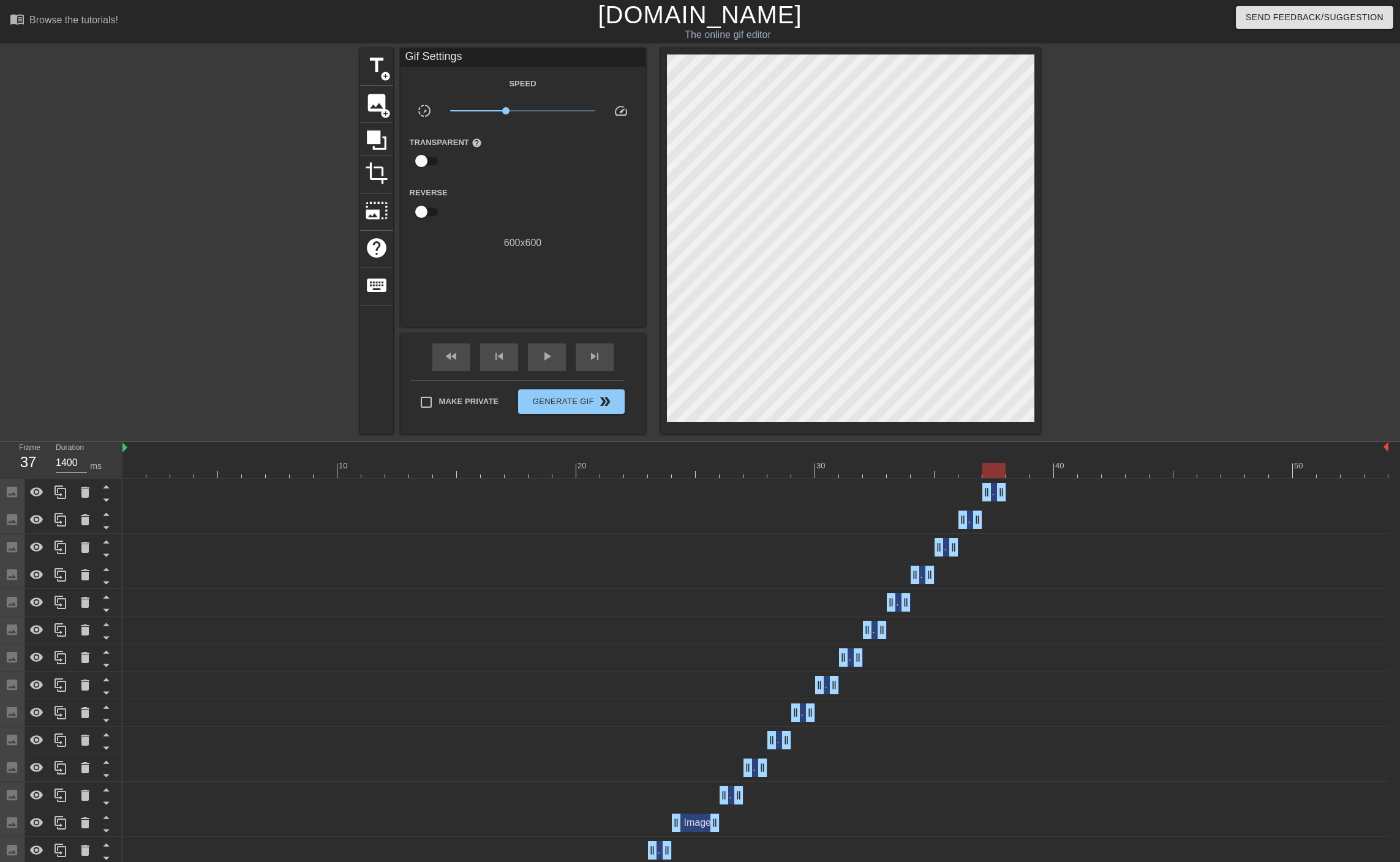
drag, startPoint x: 1385, startPoint y: 495, endPoint x: 1007, endPoint y: 511, distance: 378.3
click at [730, 468] on div at bounding box center [755, 470] width 1266 height 15
click at [946, 549] on div "Image drag_handle drag_handle" at bounding box center [946, 547] width 24 height 18
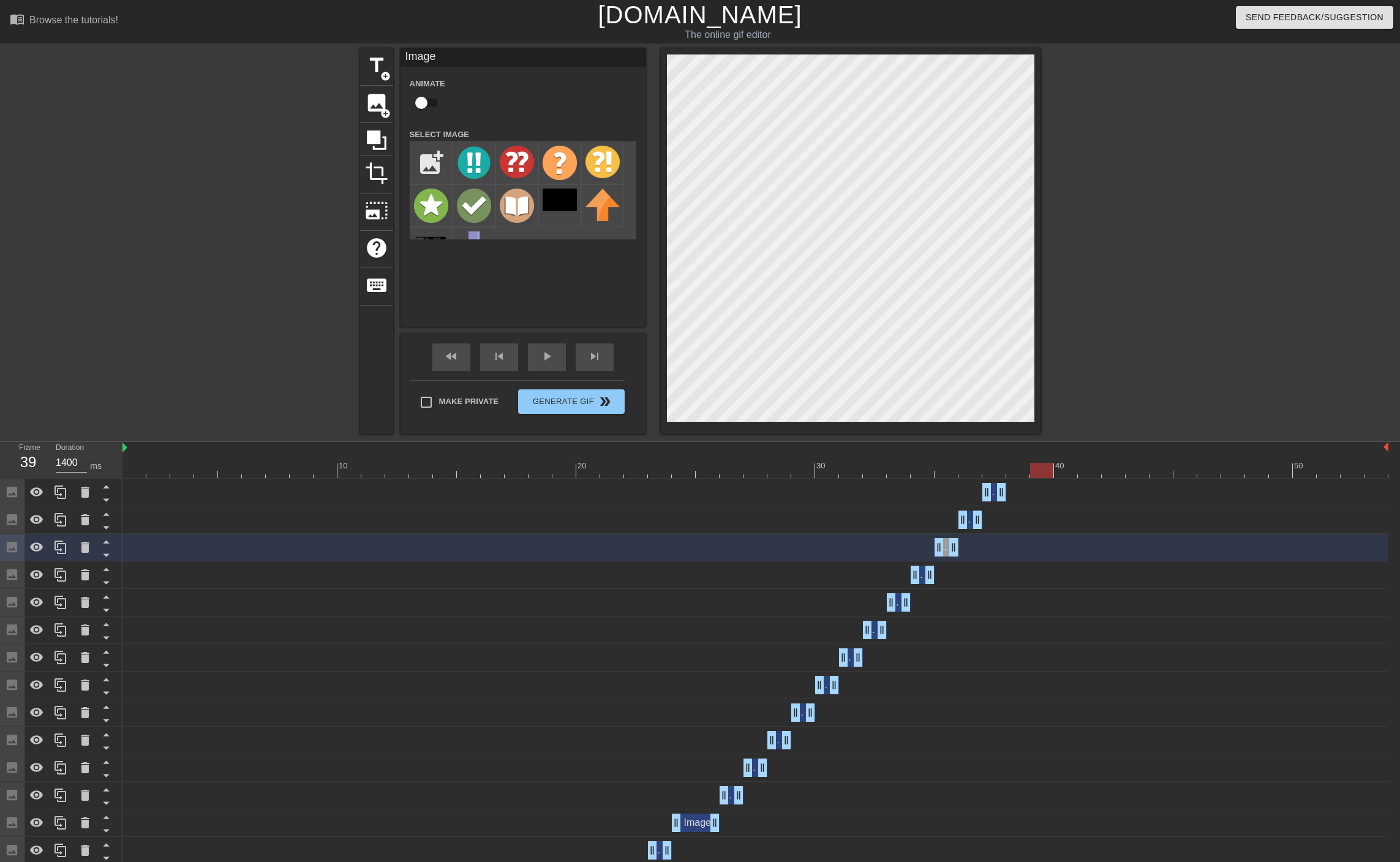
click at [925, 479] on div "Image drag_handle drag_handle" at bounding box center [755, 492] width 1266 height 27
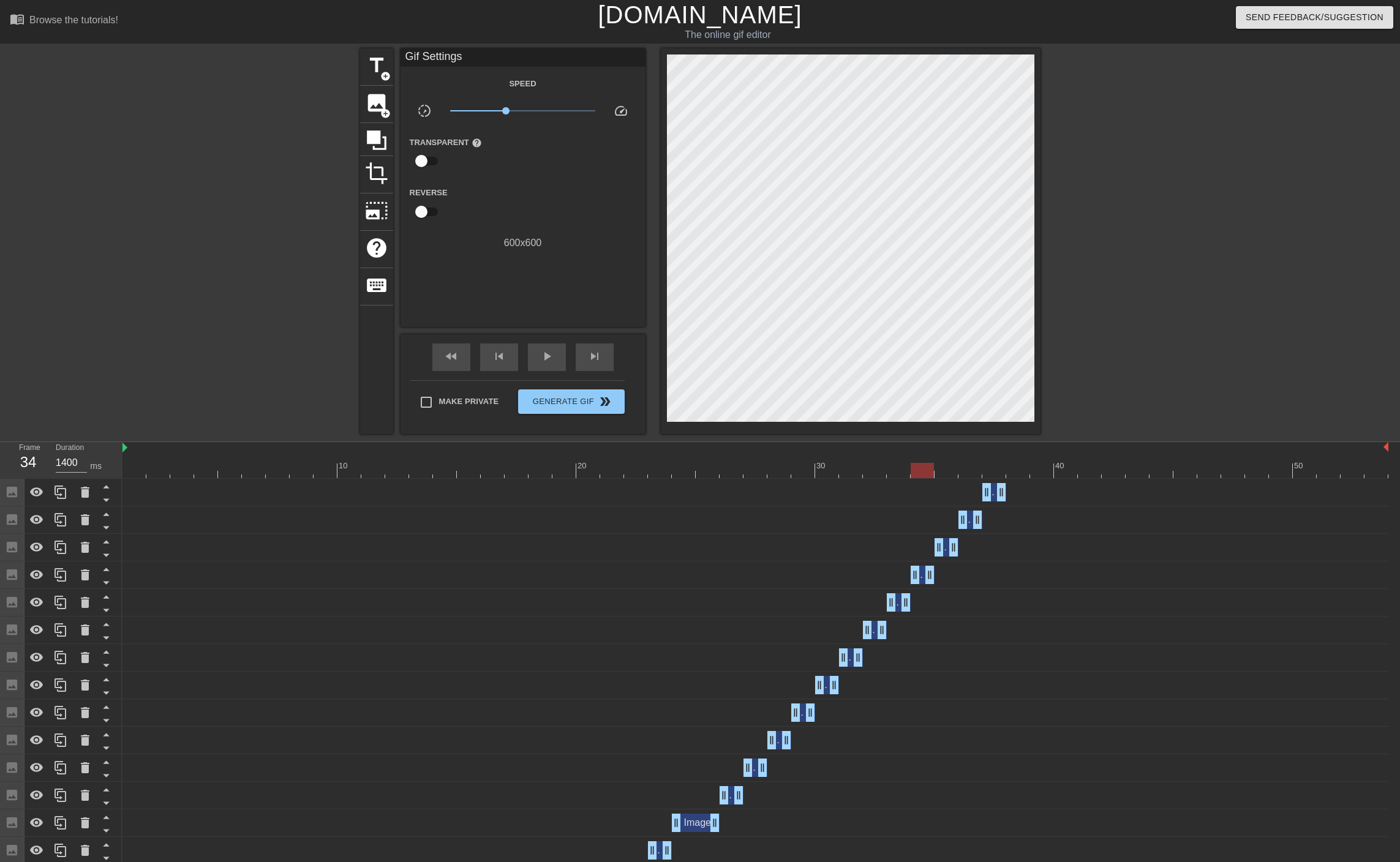
click at [921, 473] on div at bounding box center [755, 470] width 1266 height 15
click at [935, 470] on div at bounding box center [755, 470] width 1266 height 15
click at [961, 469] on div at bounding box center [755, 470] width 1266 height 15
click at [993, 465] on div at bounding box center [755, 470] width 1266 height 15
click at [934, 472] on div at bounding box center [755, 470] width 1266 height 15
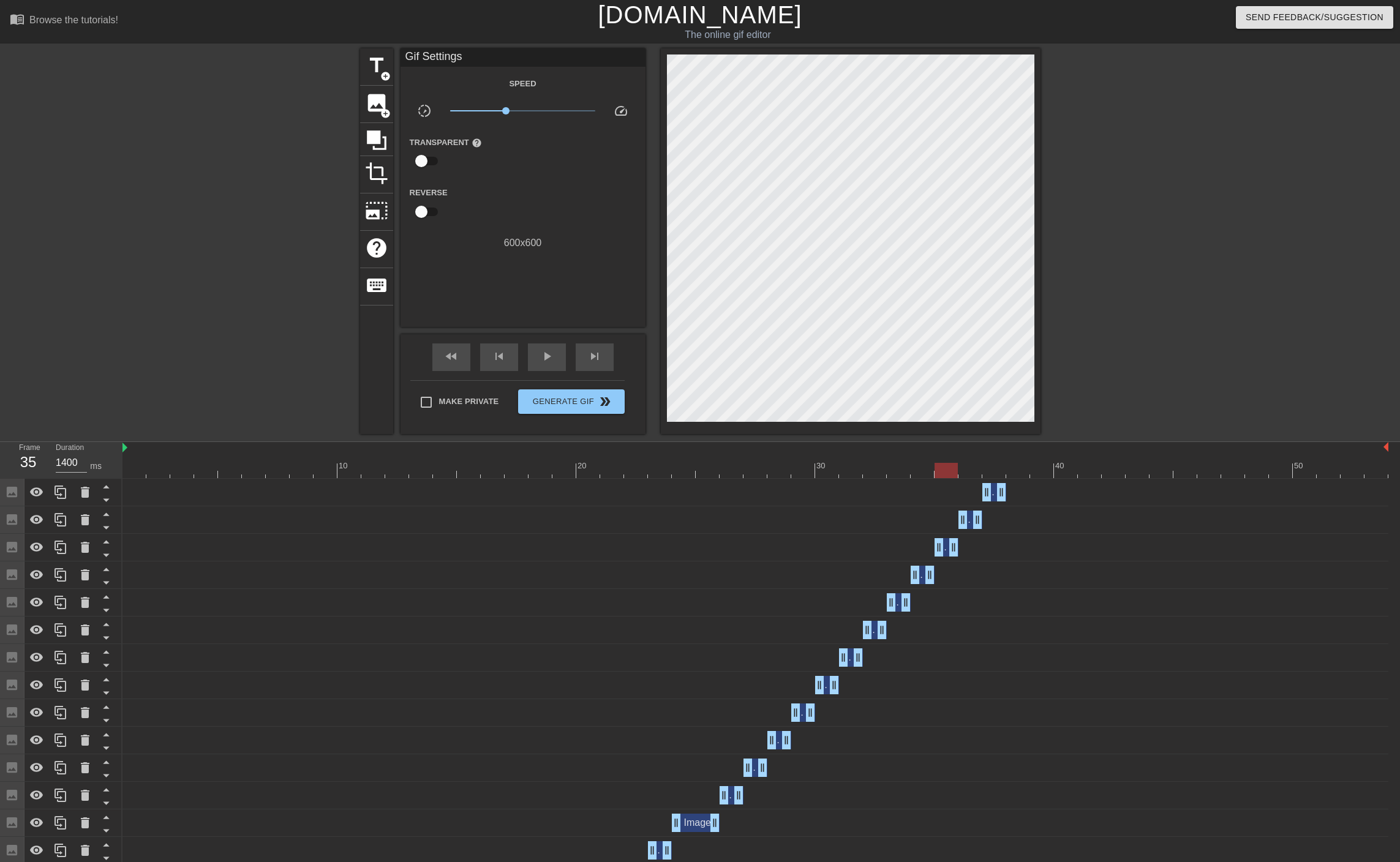
click at [949, 470] on div at bounding box center [755, 470] width 1266 height 15
click at [60, 551] on icon at bounding box center [60, 547] width 12 height 13
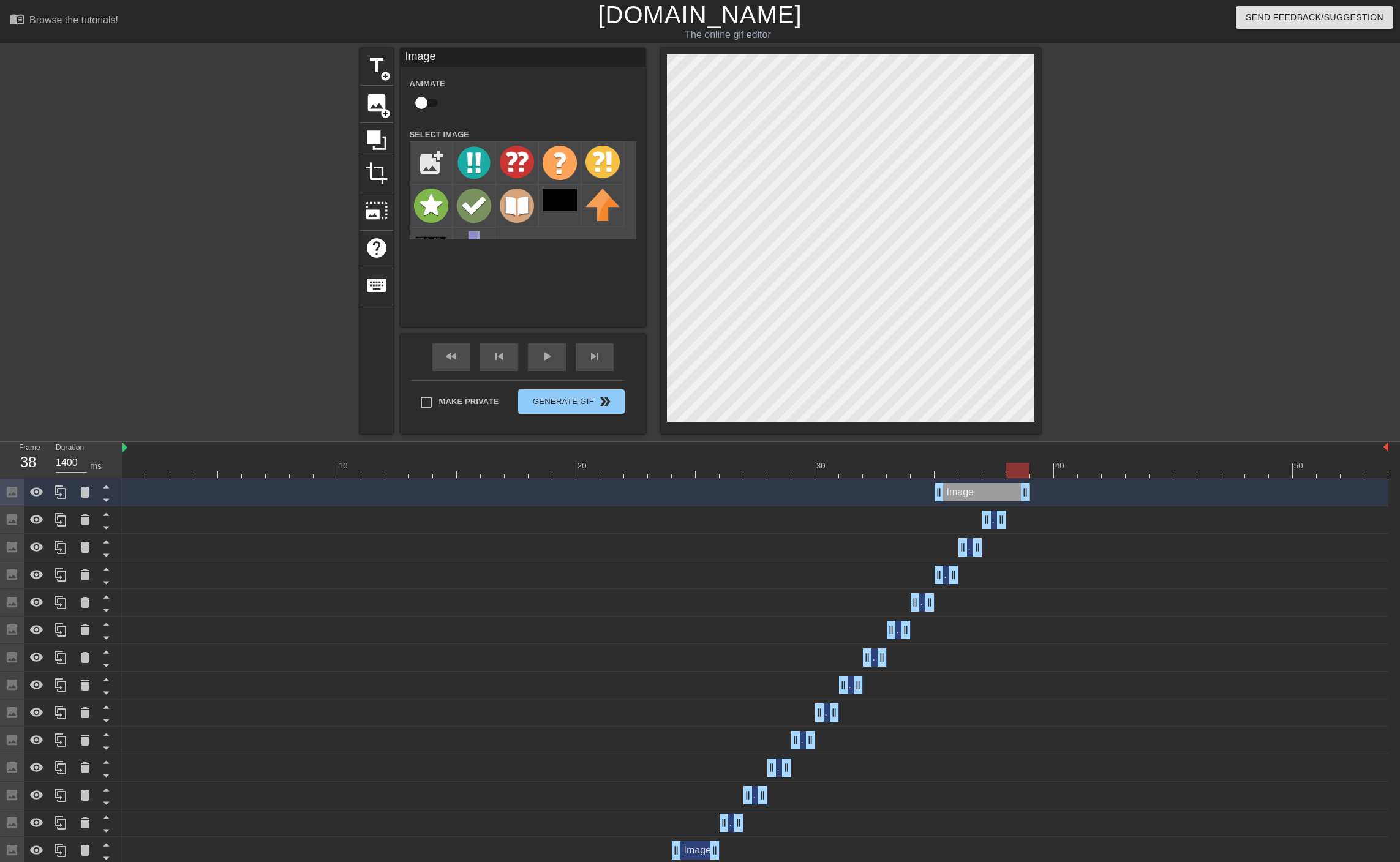
drag, startPoint x: 956, startPoint y: 495, endPoint x: 1034, endPoint y: 493, distance: 78.0
click at [1034, 493] on div "Image drag_handle drag_handle" at bounding box center [755, 492] width 1266 height 18
drag, startPoint x: 940, startPoint y: 494, endPoint x: 1008, endPoint y: 494, distance: 68.0
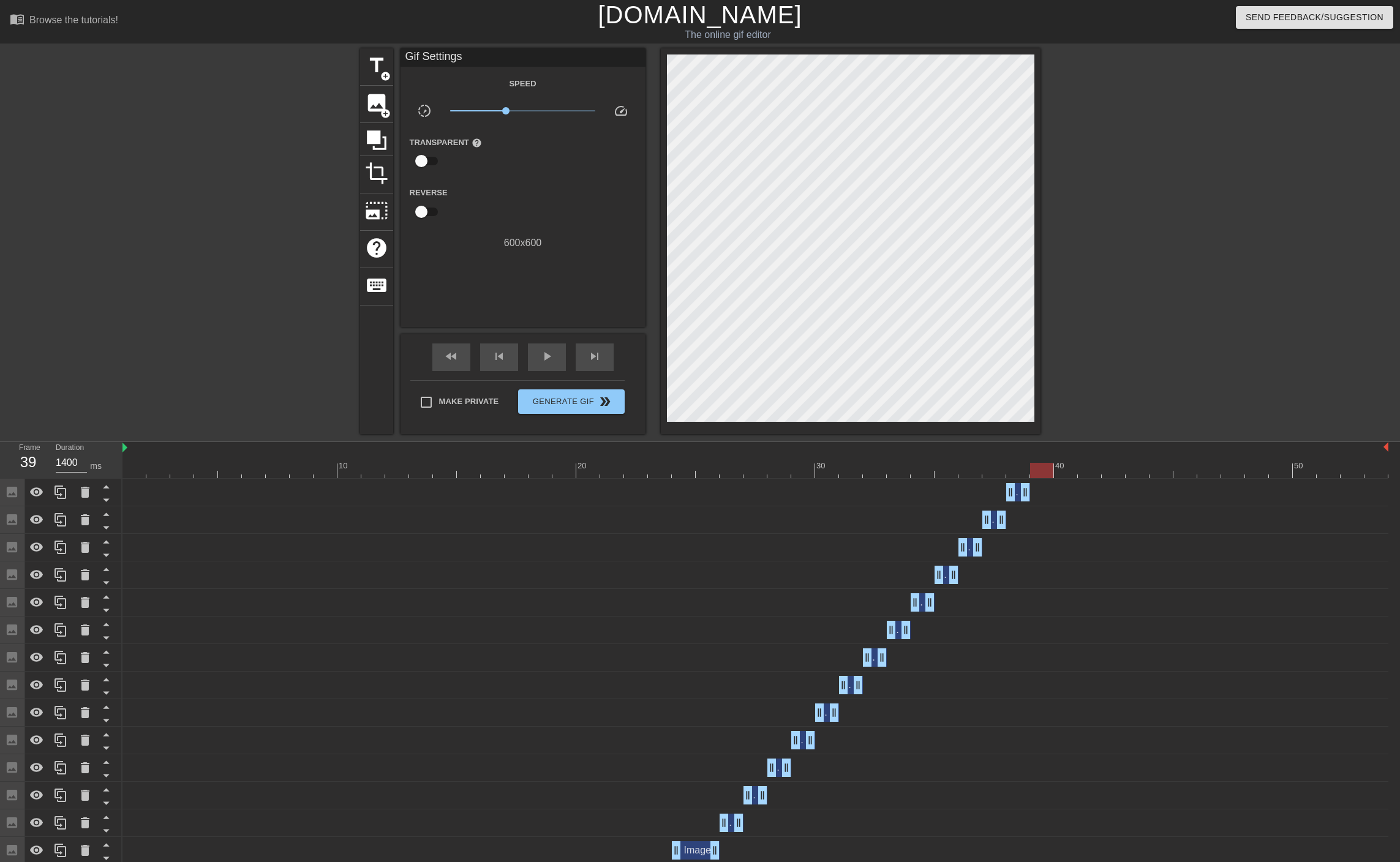
click at [1043, 473] on div at bounding box center [755, 470] width 1266 height 15
click at [375, 102] on span "image" at bounding box center [376, 103] width 23 height 23
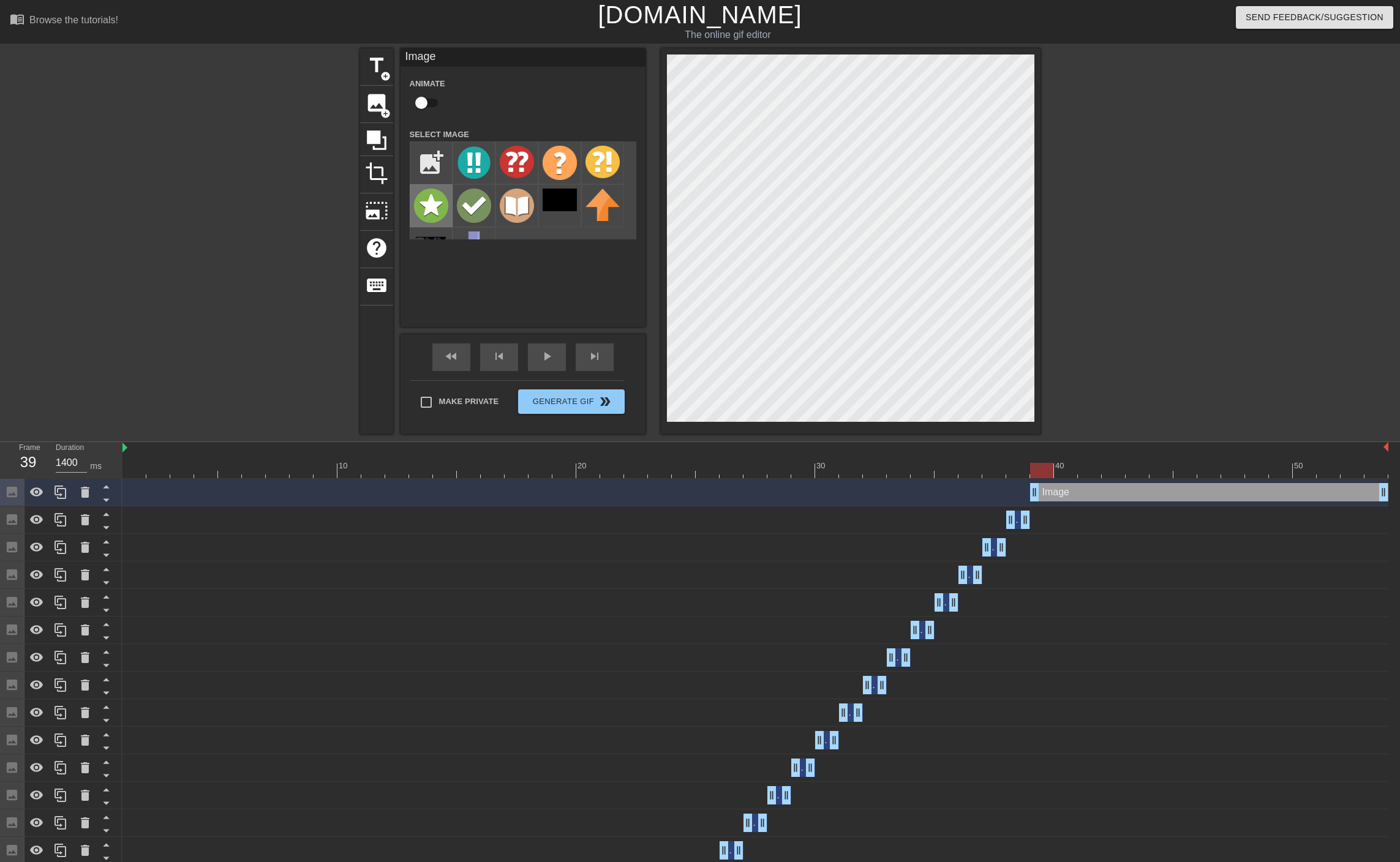
click at [434, 197] on img at bounding box center [431, 205] width 34 height 34
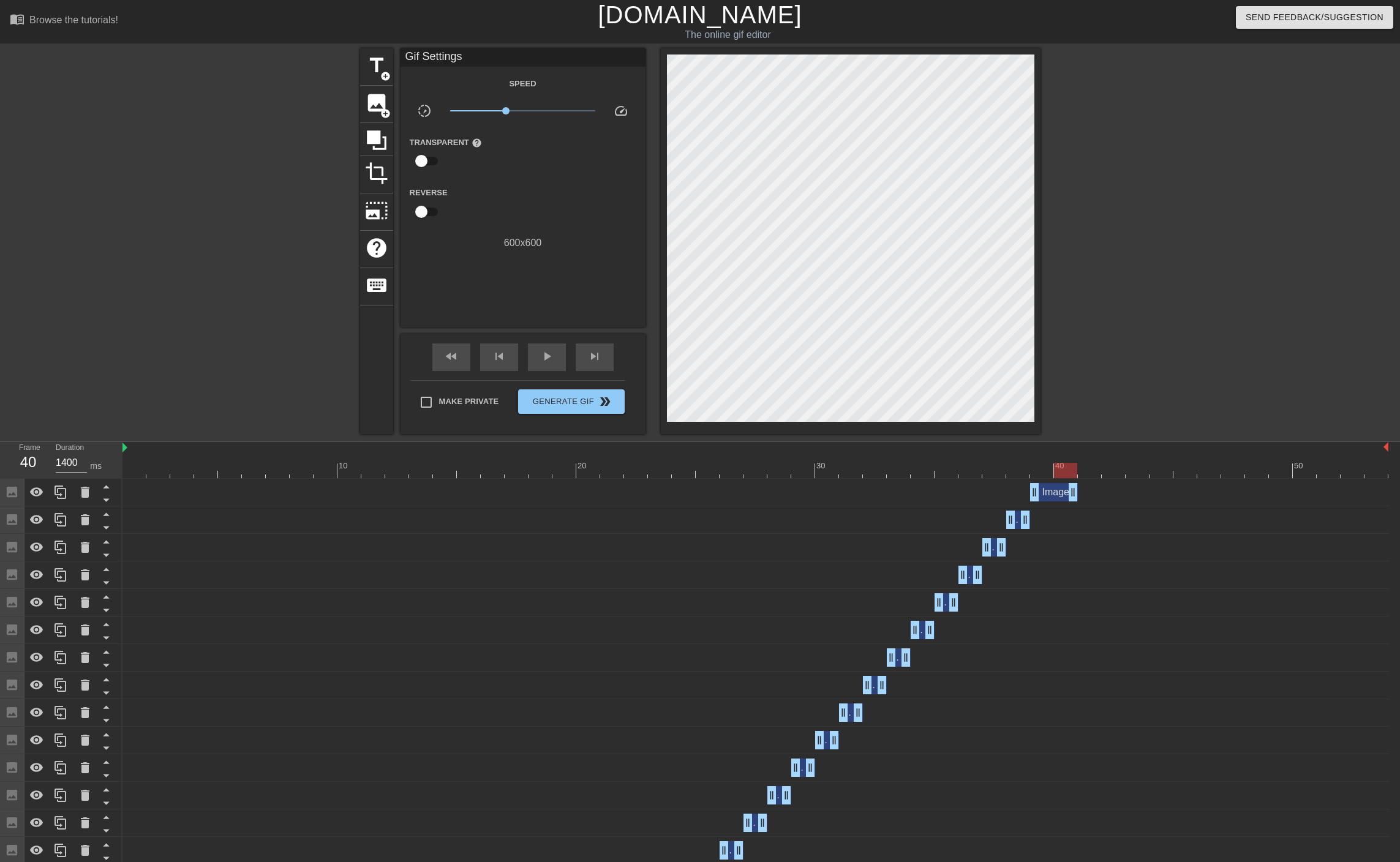
drag, startPoint x: 1386, startPoint y: 497, endPoint x: 1067, endPoint y: 500, distance: 319.0
click at [380, 103] on span "image" at bounding box center [376, 103] width 23 height 23
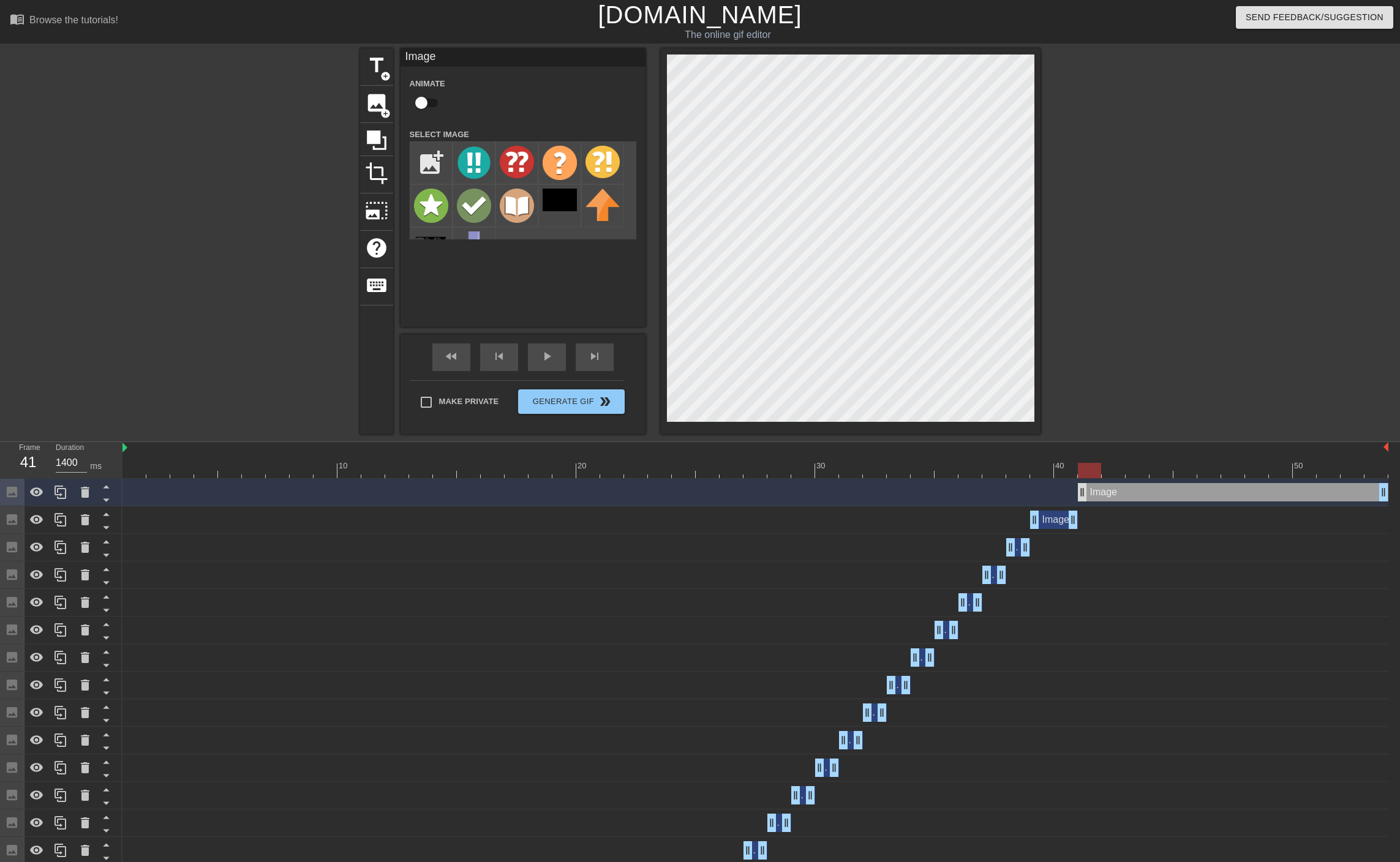
drag, startPoint x: 1060, startPoint y: 493, endPoint x: 1085, endPoint y: 491, distance: 25.1
click at [481, 199] on img at bounding box center [474, 205] width 34 height 34
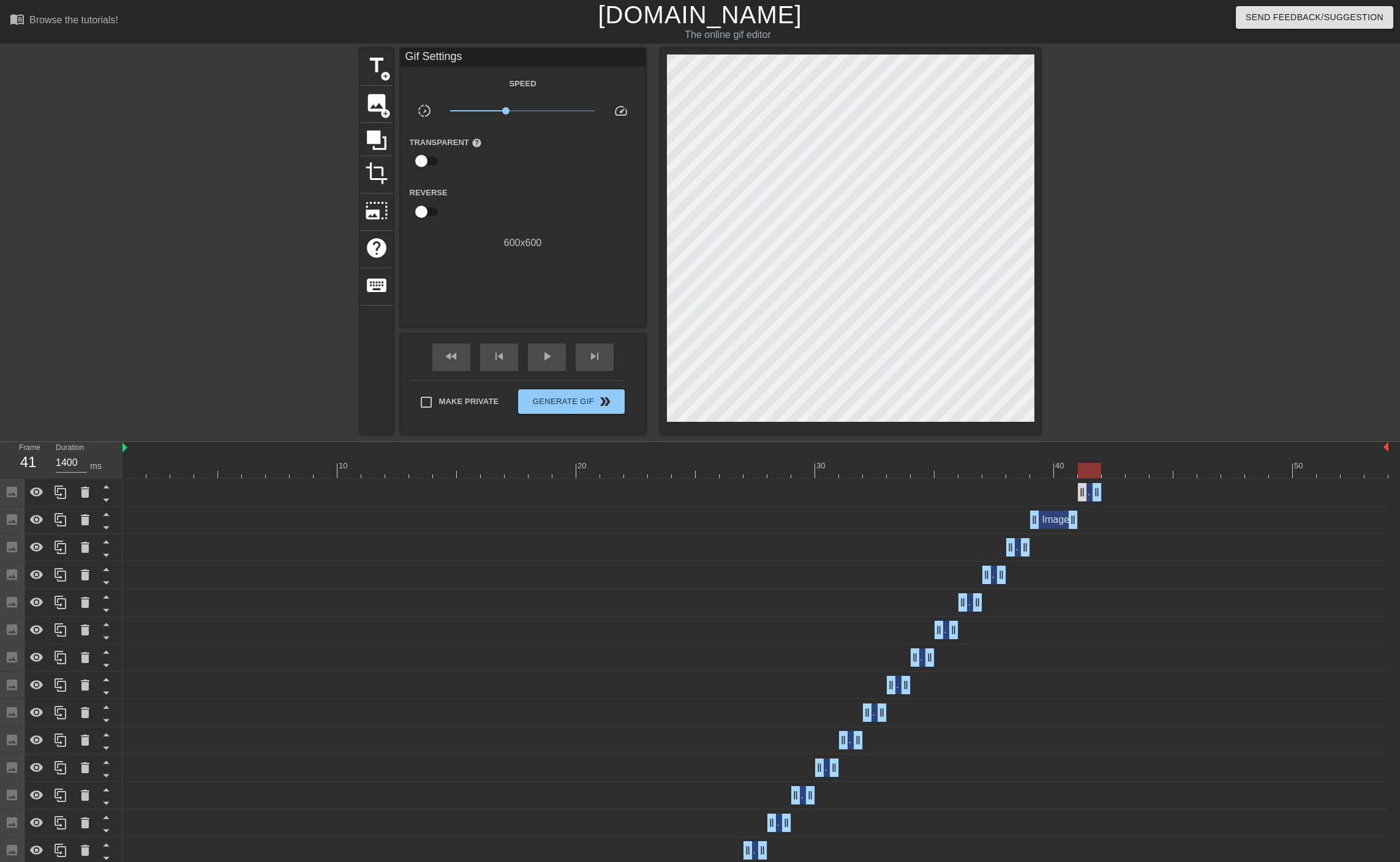
drag, startPoint x: 1382, startPoint y: 492, endPoint x: 1083, endPoint y: 495, distance: 299.0
click at [1115, 475] on div at bounding box center [755, 470] width 1266 height 15
click at [379, 110] on span "image" at bounding box center [376, 103] width 23 height 23
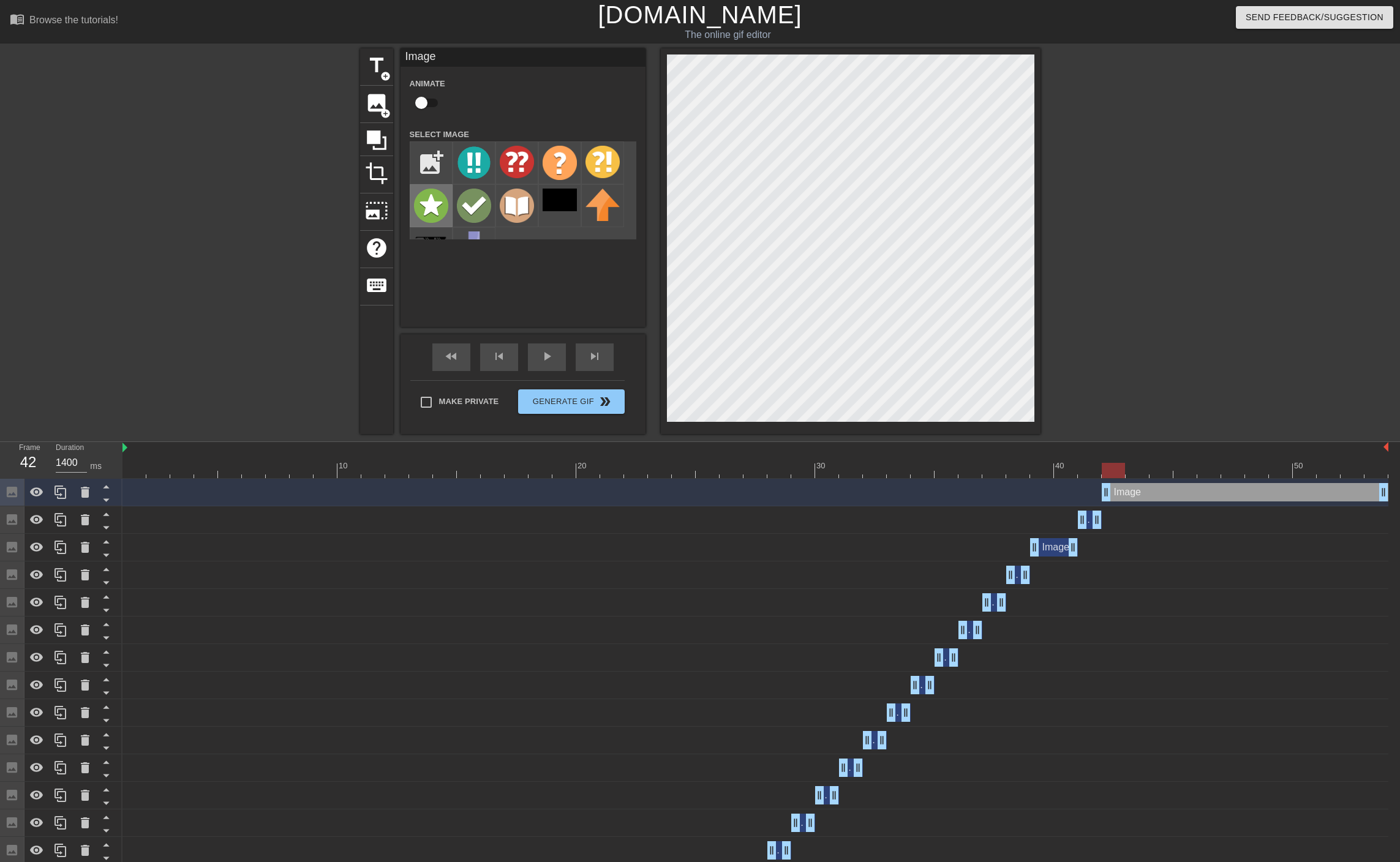
click at [433, 207] on img at bounding box center [431, 205] width 34 height 34
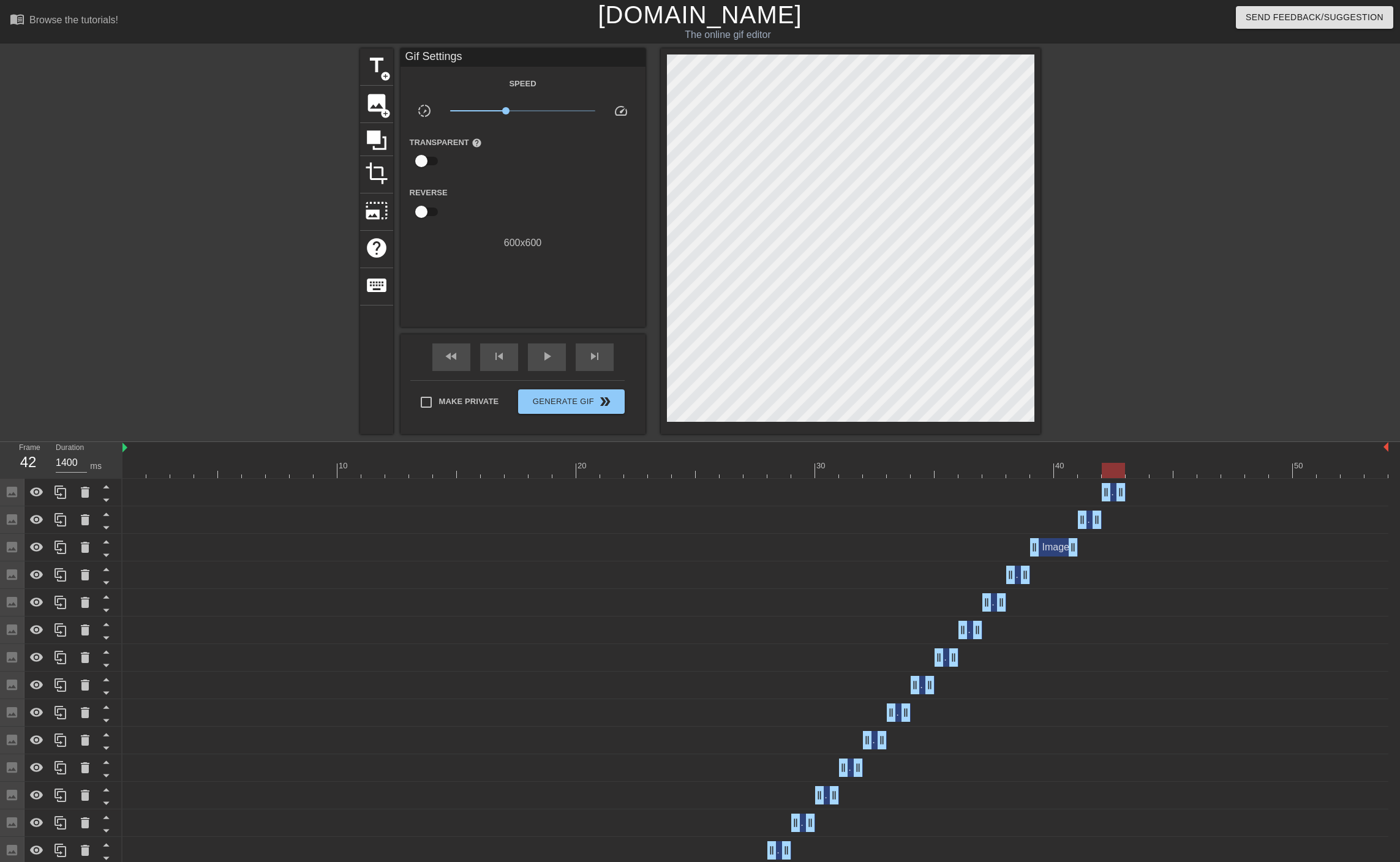
drag, startPoint x: 1380, startPoint y: 489, endPoint x: 1126, endPoint y: 495, distance: 254.1
click at [1126, 495] on div "Image drag_handle drag_handle" at bounding box center [755, 492] width 1266 height 18
click at [68, 494] on div at bounding box center [60, 492] width 25 height 27
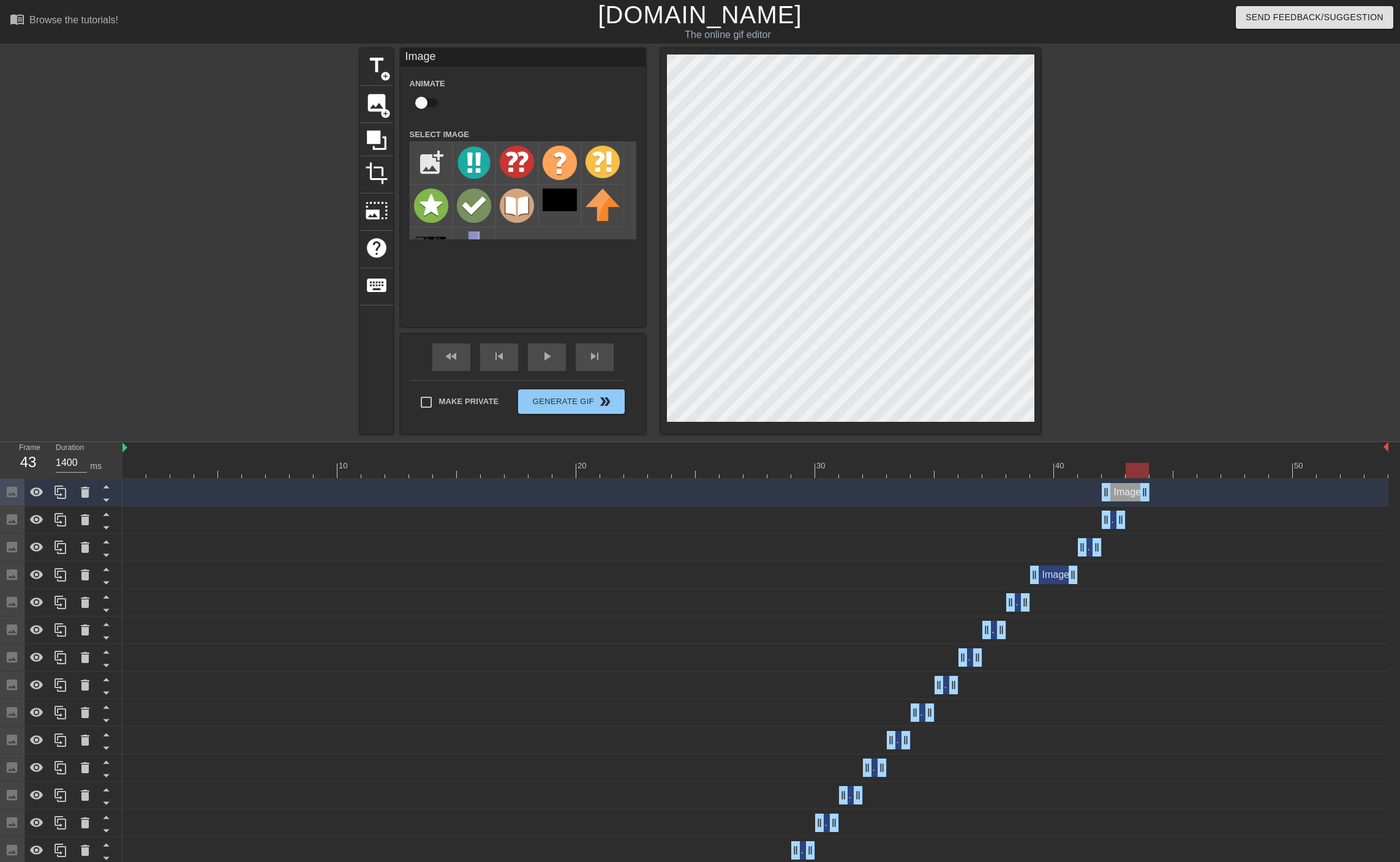
drag, startPoint x: 1122, startPoint y: 492, endPoint x: 1140, endPoint y: 490, distance: 18.1
drag, startPoint x: 1110, startPoint y: 495, endPoint x: 1126, endPoint y: 494, distance: 16.0
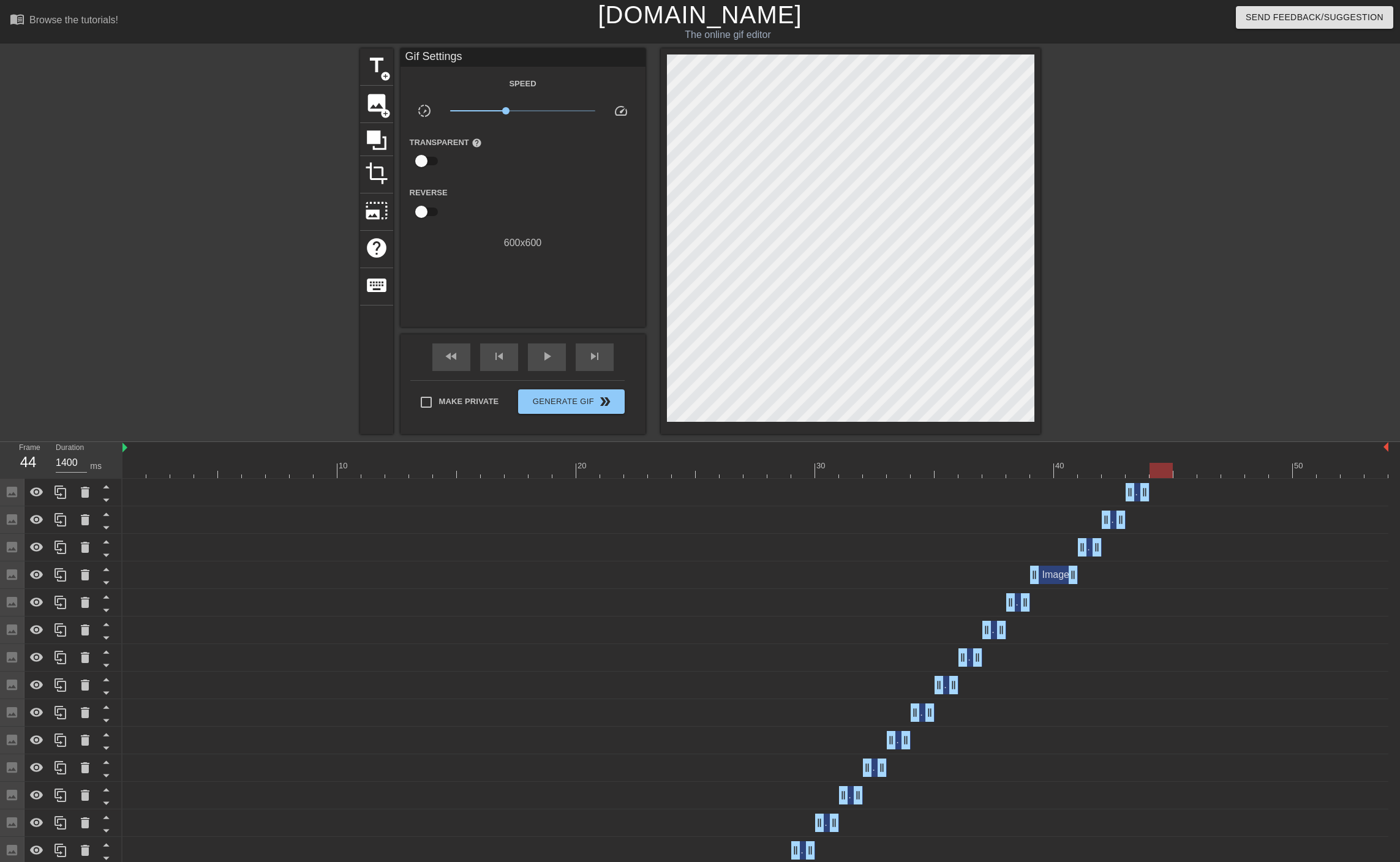
click at [1163, 476] on div at bounding box center [755, 470] width 1266 height 15
click at [1141, 474] on div at bounding box center [755, 470] width 1266 height 15
click at [1168, 467] on div at bounding box center [755, 470] width 1266 height 15
click at [371, 102] on span "image" at bounding box center [376, 103] width 23 height 23
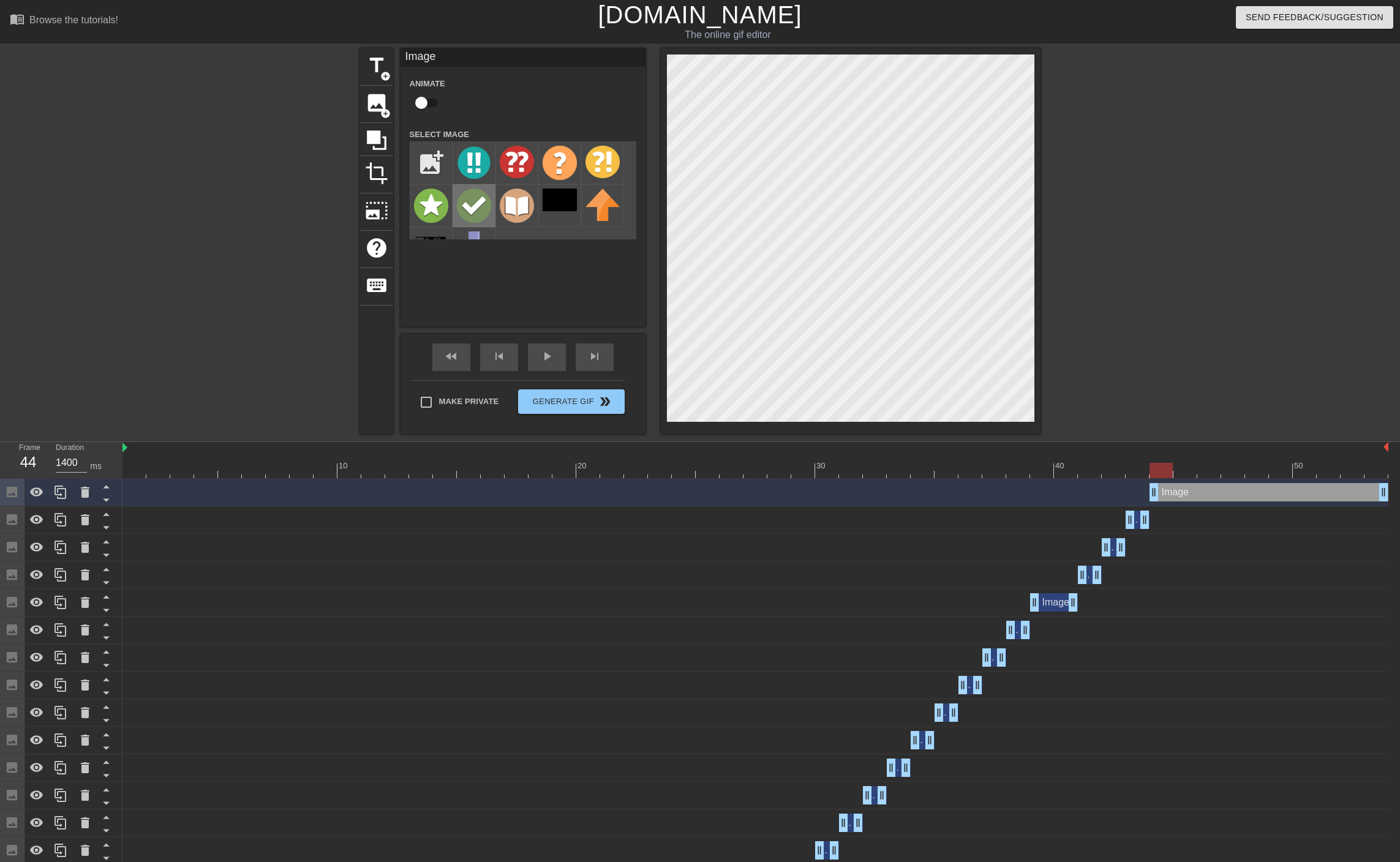
click at [480, 198] on img at bounding box center [474, 205] width 34 height 34
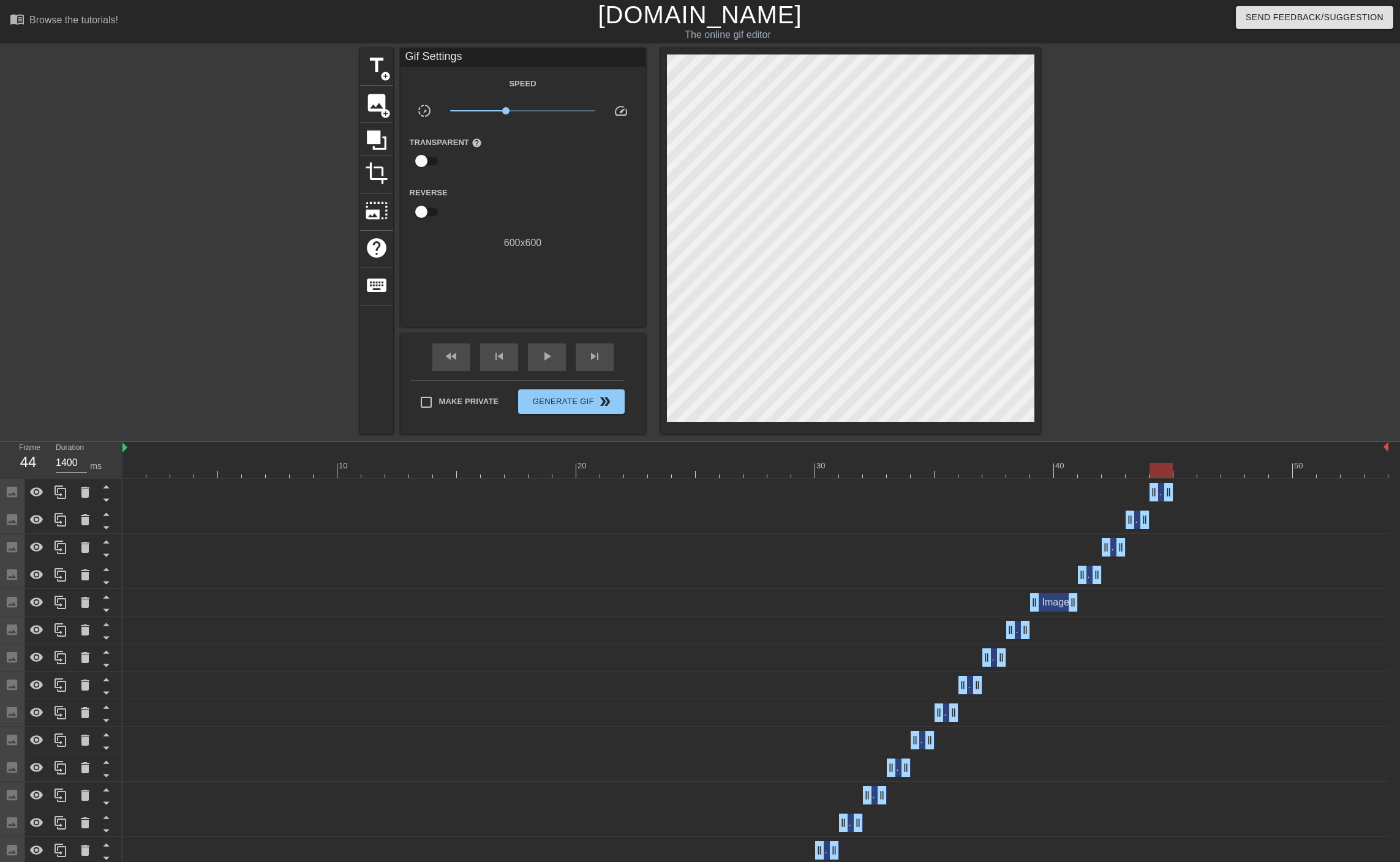
drag, startPoint x: 1381, startPoint y: 496, endPoint x: 1176, endPoint y: 487, distance: 205.2
click at [1176, 487] on div "Image drag_handle drag_handle" at bounding box center [755, 492] width 1266 height 18
click at [1181, 475] on div at bounding box center [755, 470] width 1266 height 15
click at [381, 108] on span "add_circle" at bounding box center [385, 113] width 11 height 11
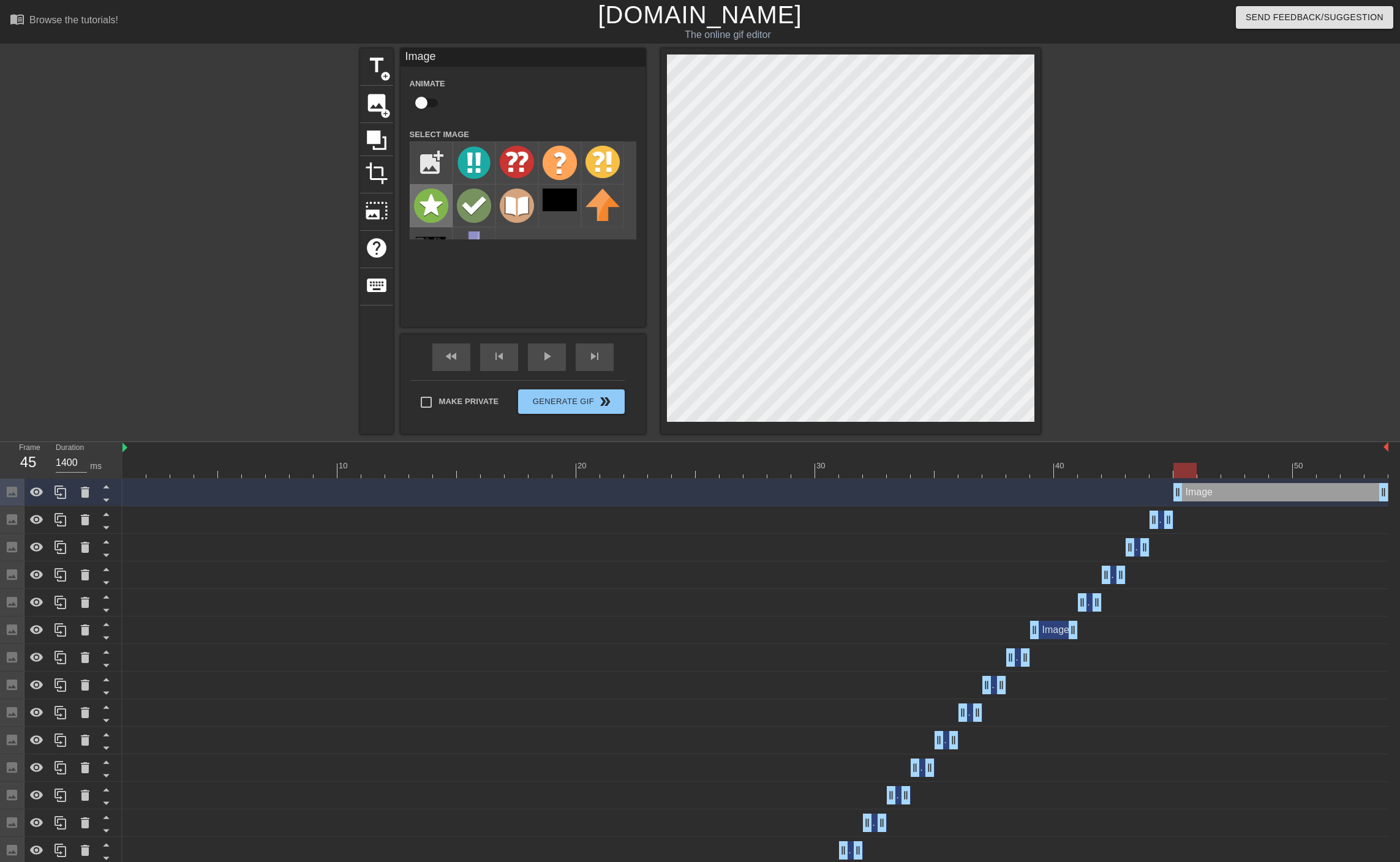
click at [425, 201] on img at bounding box center [431, 205] width 34 height 34
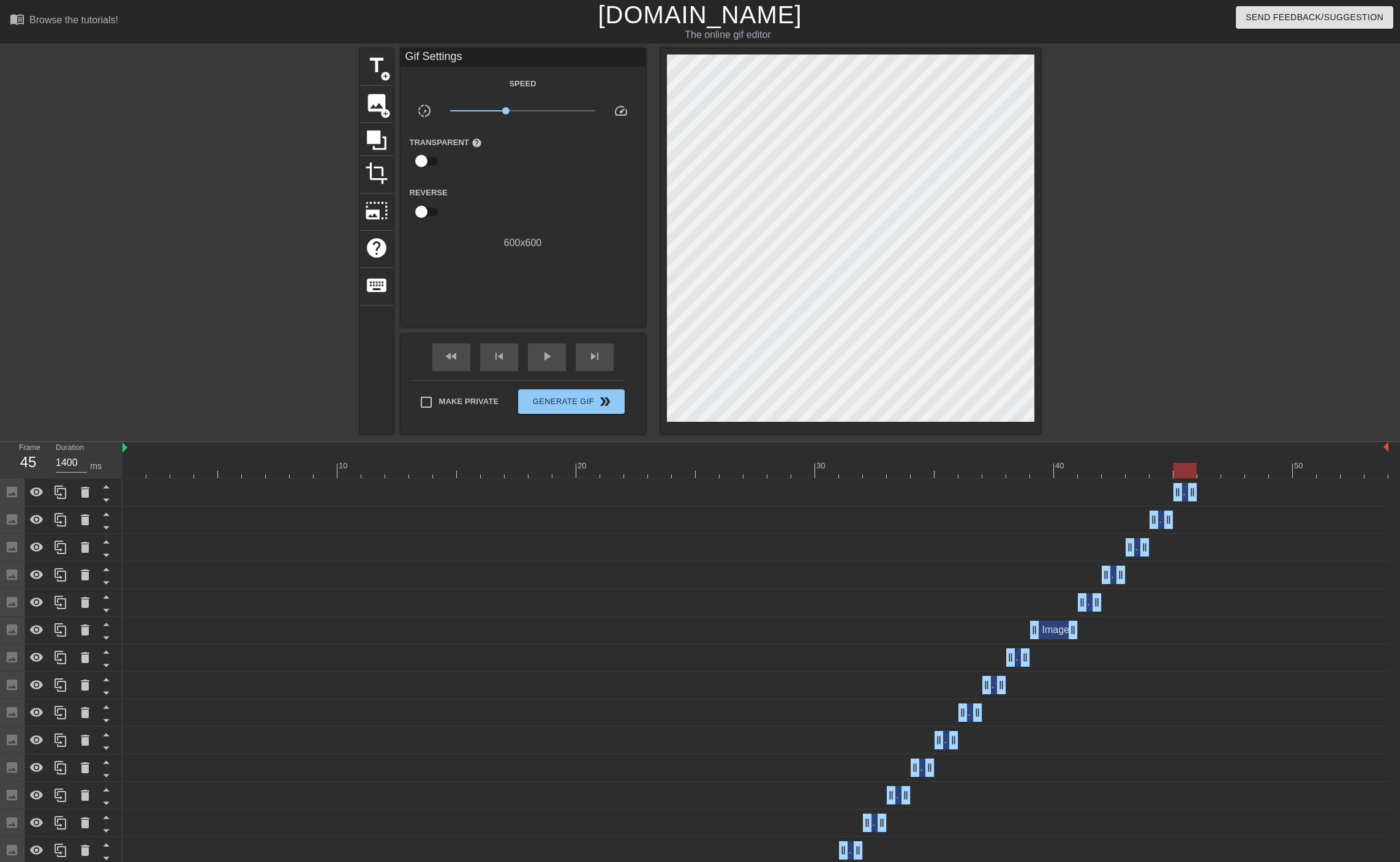
drag, startPoint x: 1386, startPoint y: 496, endPoint x: 1194, endPoint y: 504, distance: 192.2
click at [1194, 504] on div "Image drag_handle drag_handle" at bounding box center [755, 492] width 1266 height 27
click at [1208, 471] on div at bounding box center [755, 470] width 1266 height 15
click at [371, 99] on span "image" at bounding box center [376, 103] width 23 height 23
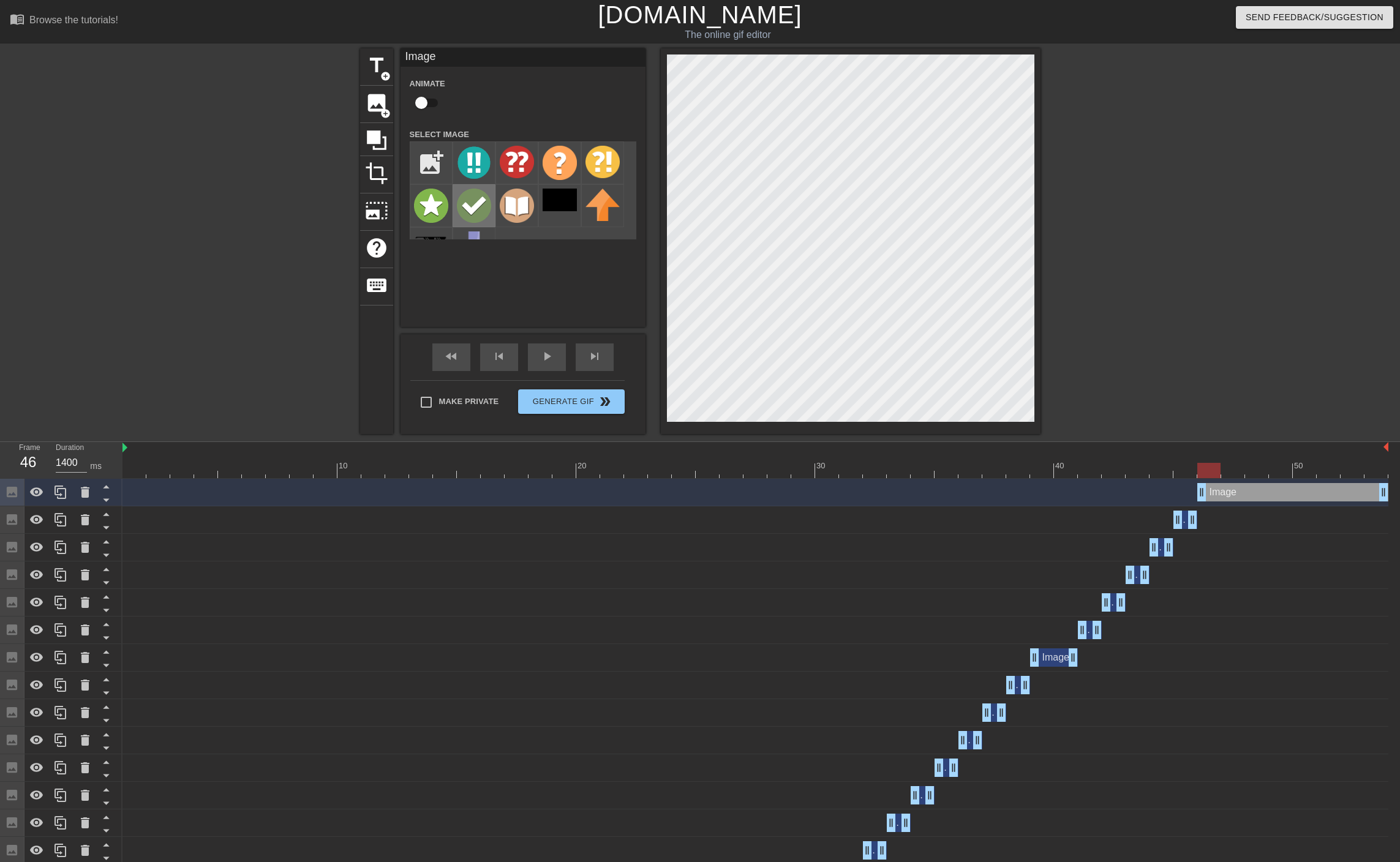
click at [463, 207] on img at bounding box center [474, 205] width 34 height 34
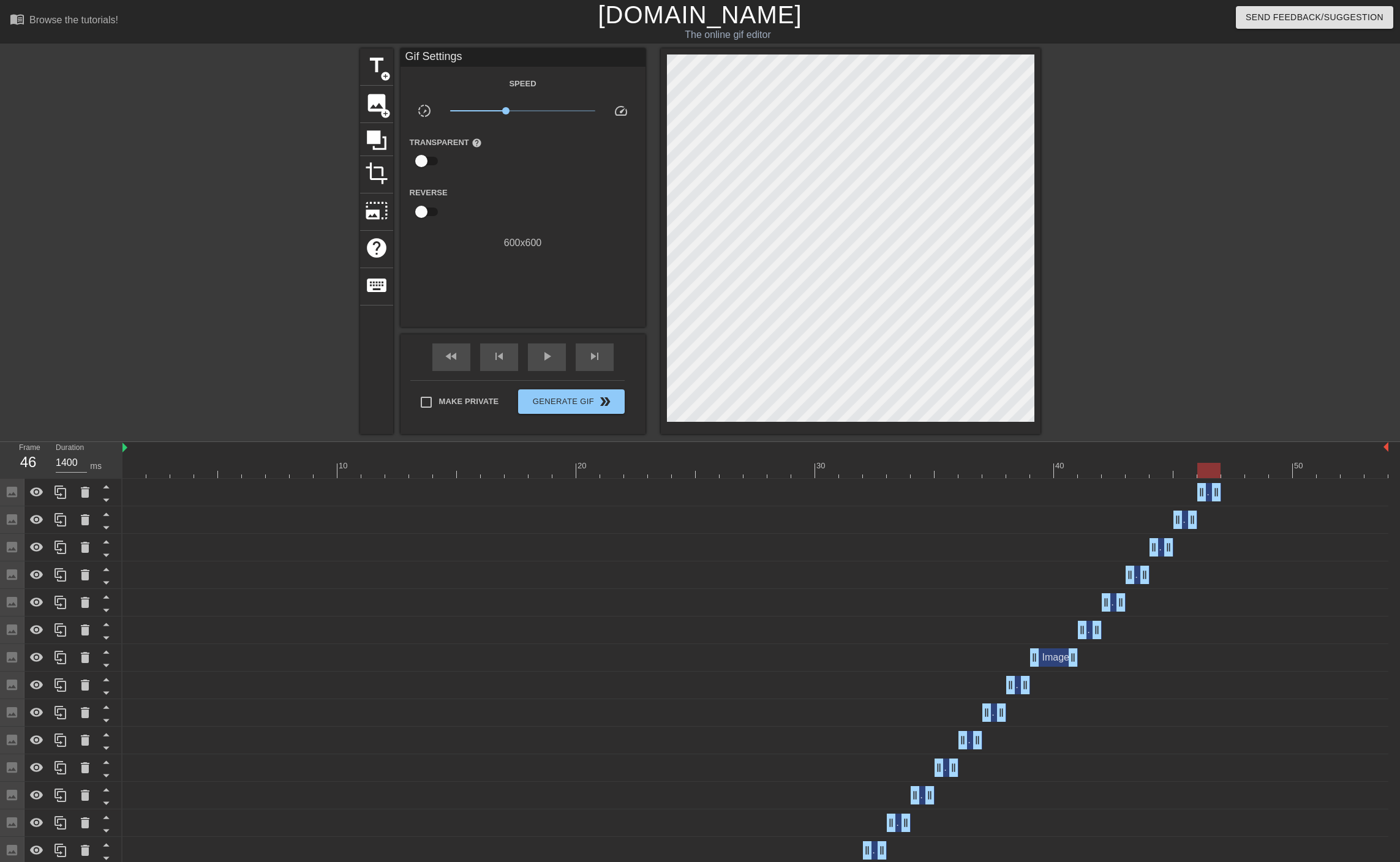
drag, startPoint x: 1381, startPoint y: 492, endPoint x: 1204, endPoint y: 513, distance: 178.2
click at [1233, 471] on div at bounding box center [755, 470] width 1266 height 15
click at [1183, 472] on div at bounding box center [755, 470] width 1266 height 15
click at [60, 519] on icon at bounding box center [60, 520] width 15 height 15
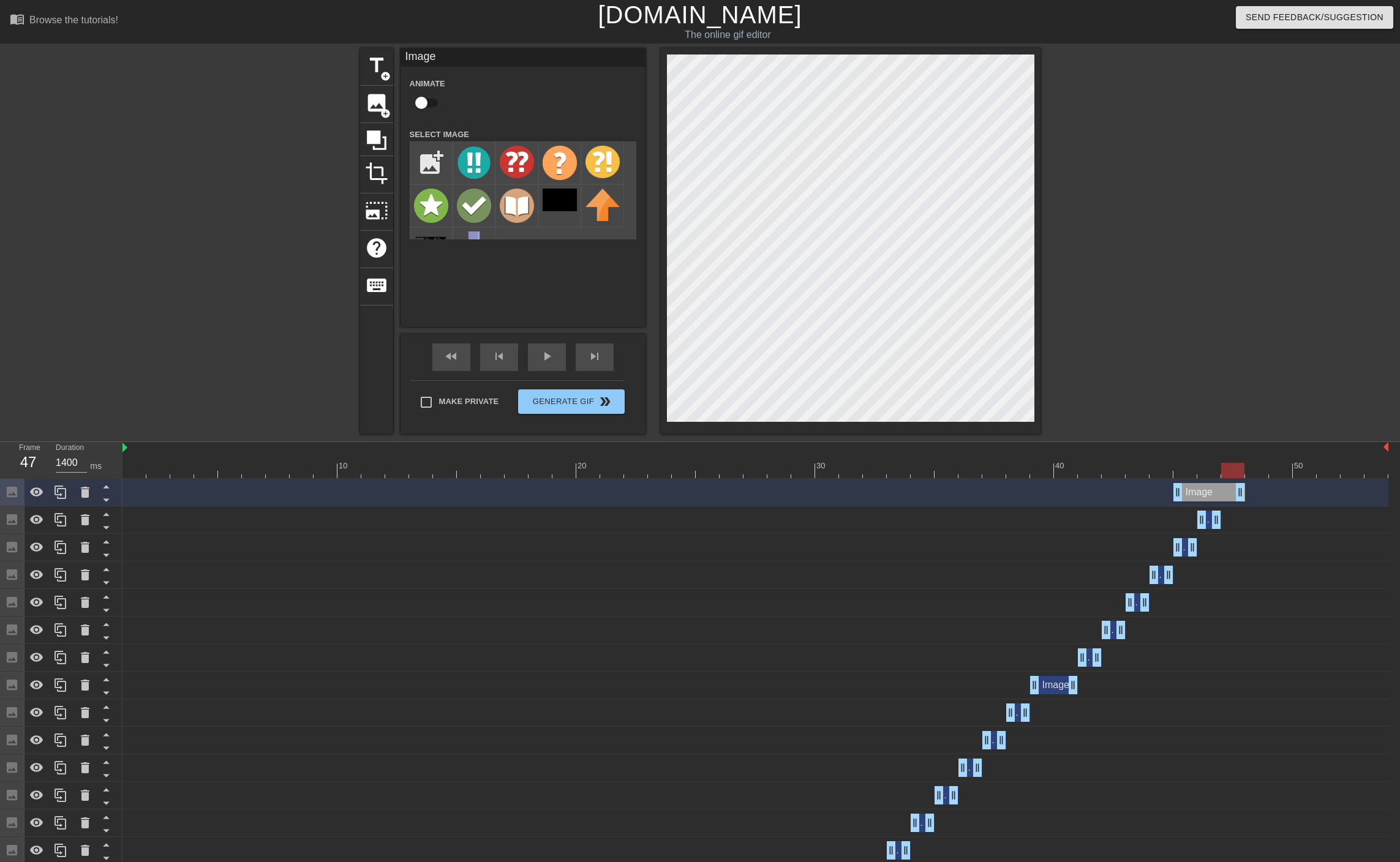
drag, startPoint x: 1193, startPoint y: 495, endPoint x: 1246, endPoint y: 495, distance: 53.0
click at [1246, 495] on div "Image drag_handle drag_handle" at bounding box center [755, 492] width 1266 height 18
drag, startPoint x: 1179, startPoint y: 493, endPoint x: 1230, endPoint y: 494, distance: 51.0
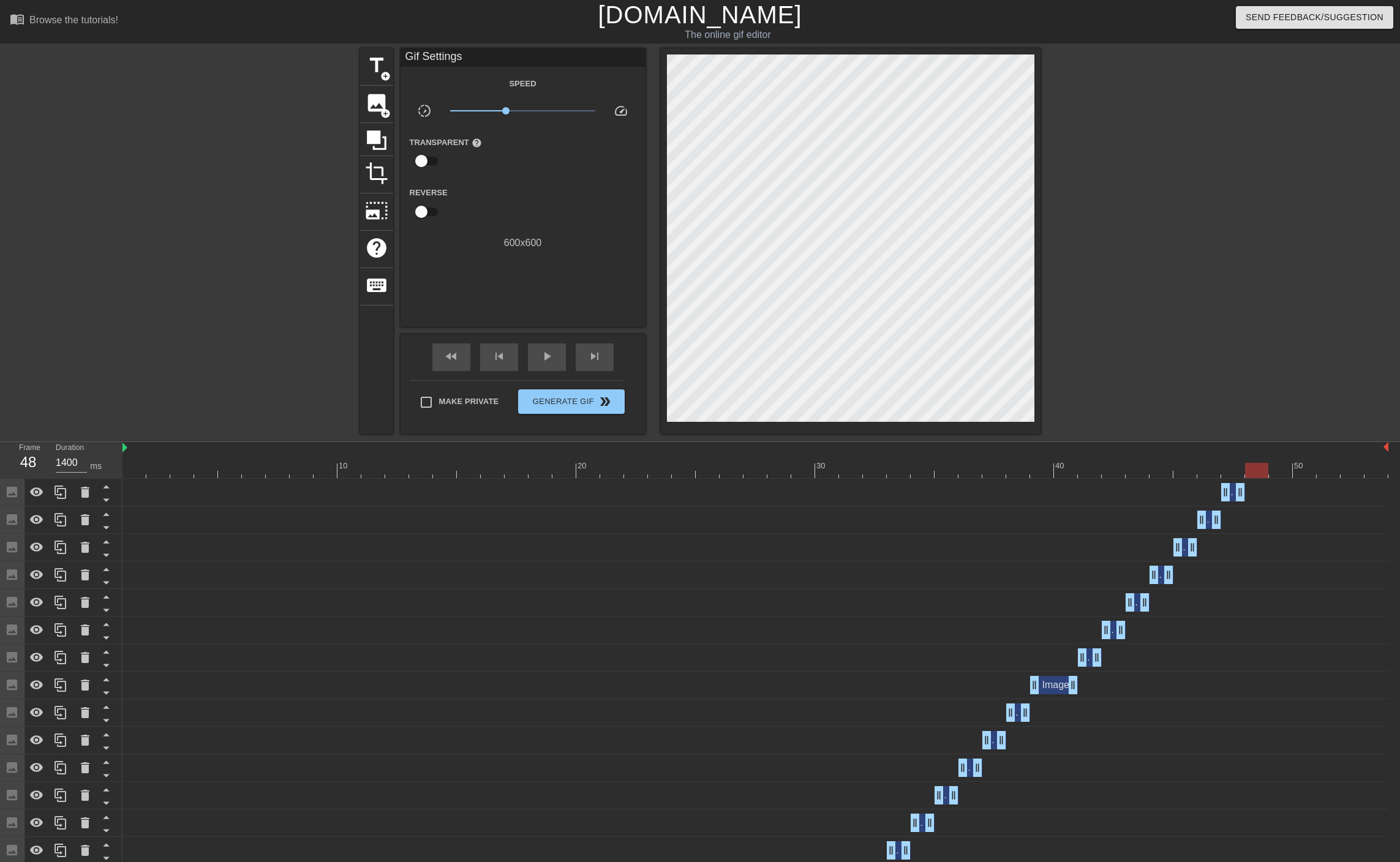
click at [1258, 470] on div at bounding box center [755, 470] width 1266 height 15
click at [372, 102] on span "image" at bounding box center [376, 103] width 23 height 23
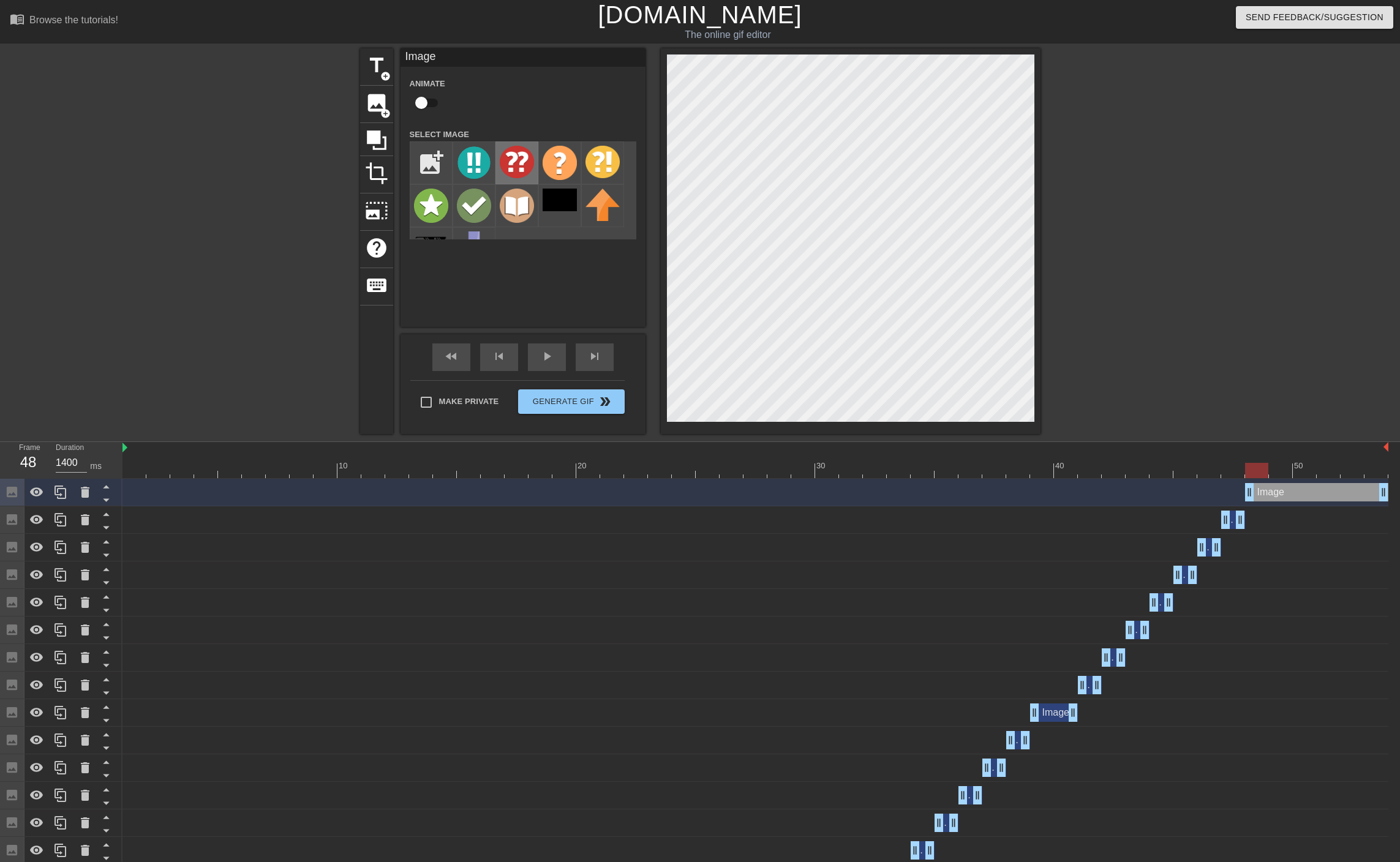
click at [514, 157] on img at bounding box center [517, 162] width 34 height 32
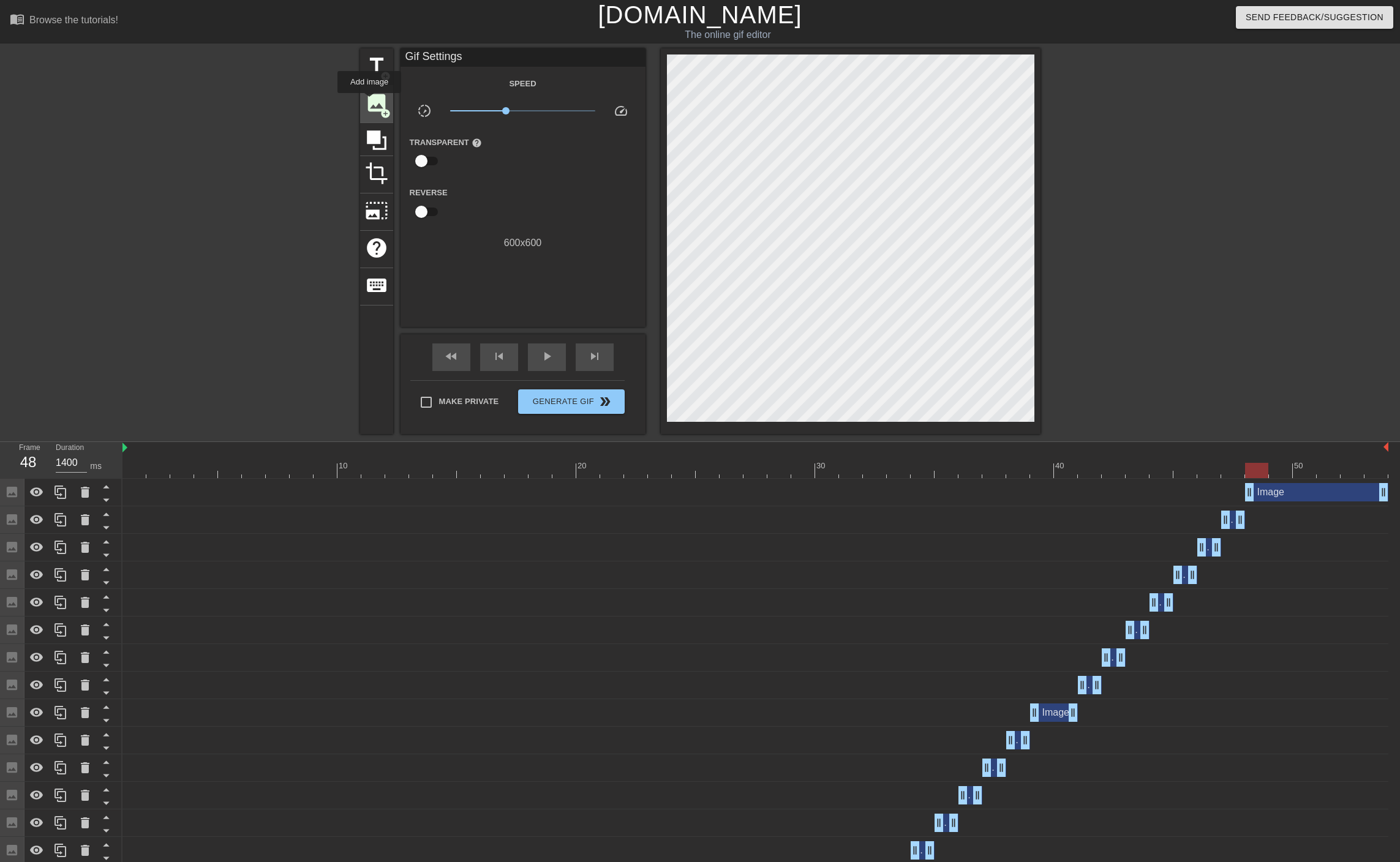
click at [369, 102] on span "image" at bounding box center [376, 103] width 23 height 23
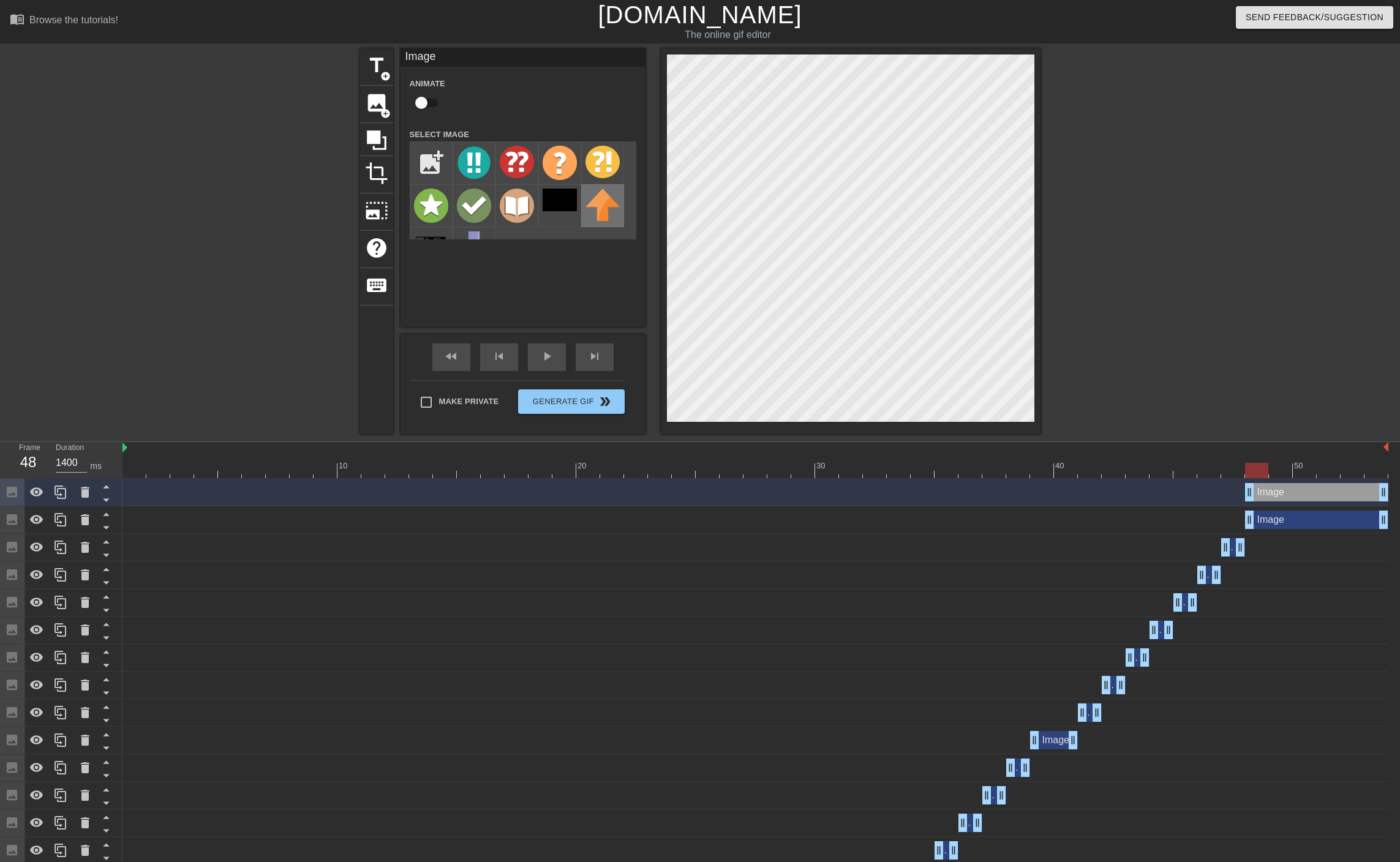
click at [604, 211] on img at bounding box center [602, 205] width 34 height 32
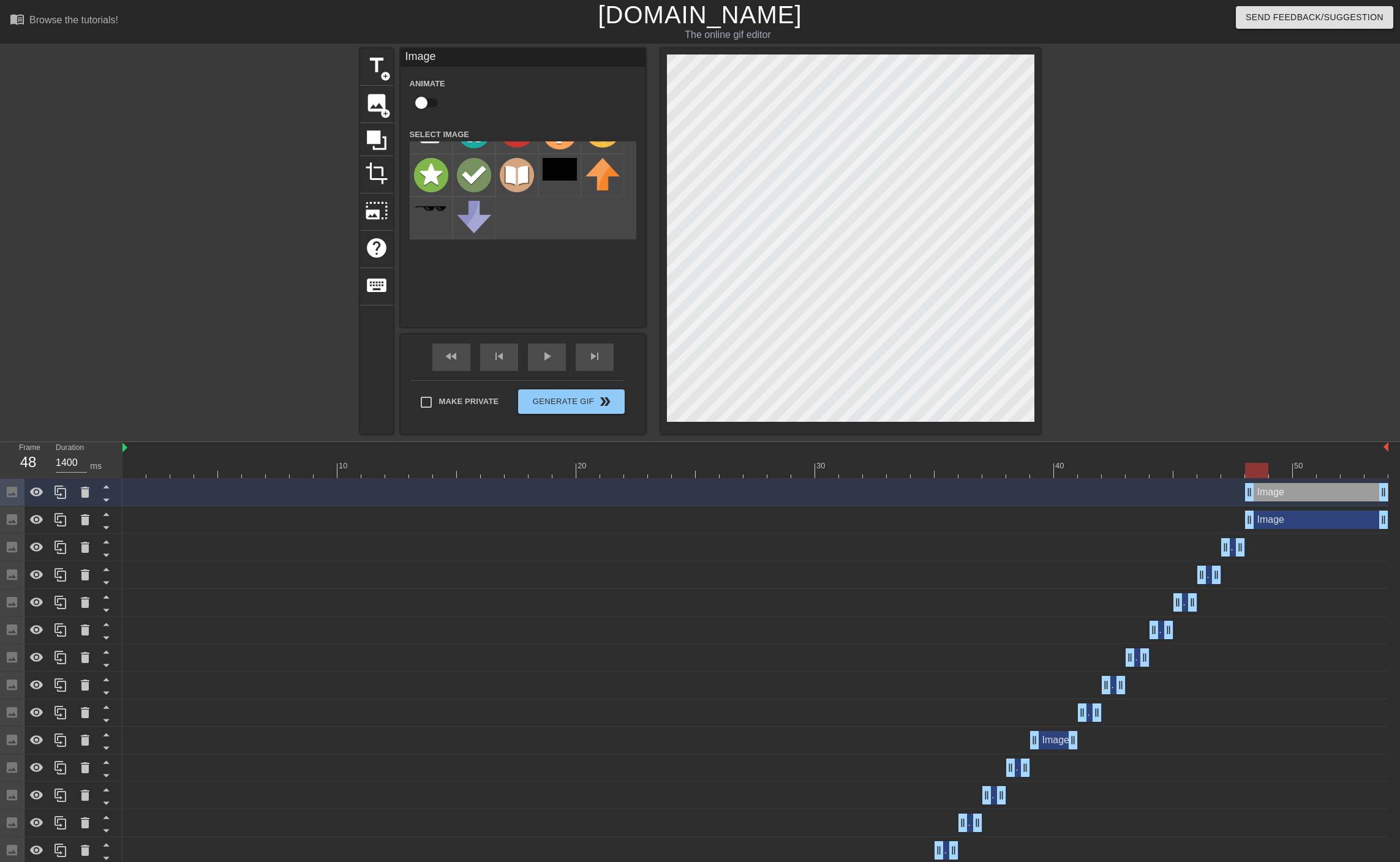
click at [510, 316] on div "Image Animate Select Image add_photo_alternate" at bounding box center [522, 188] width 245 height 278
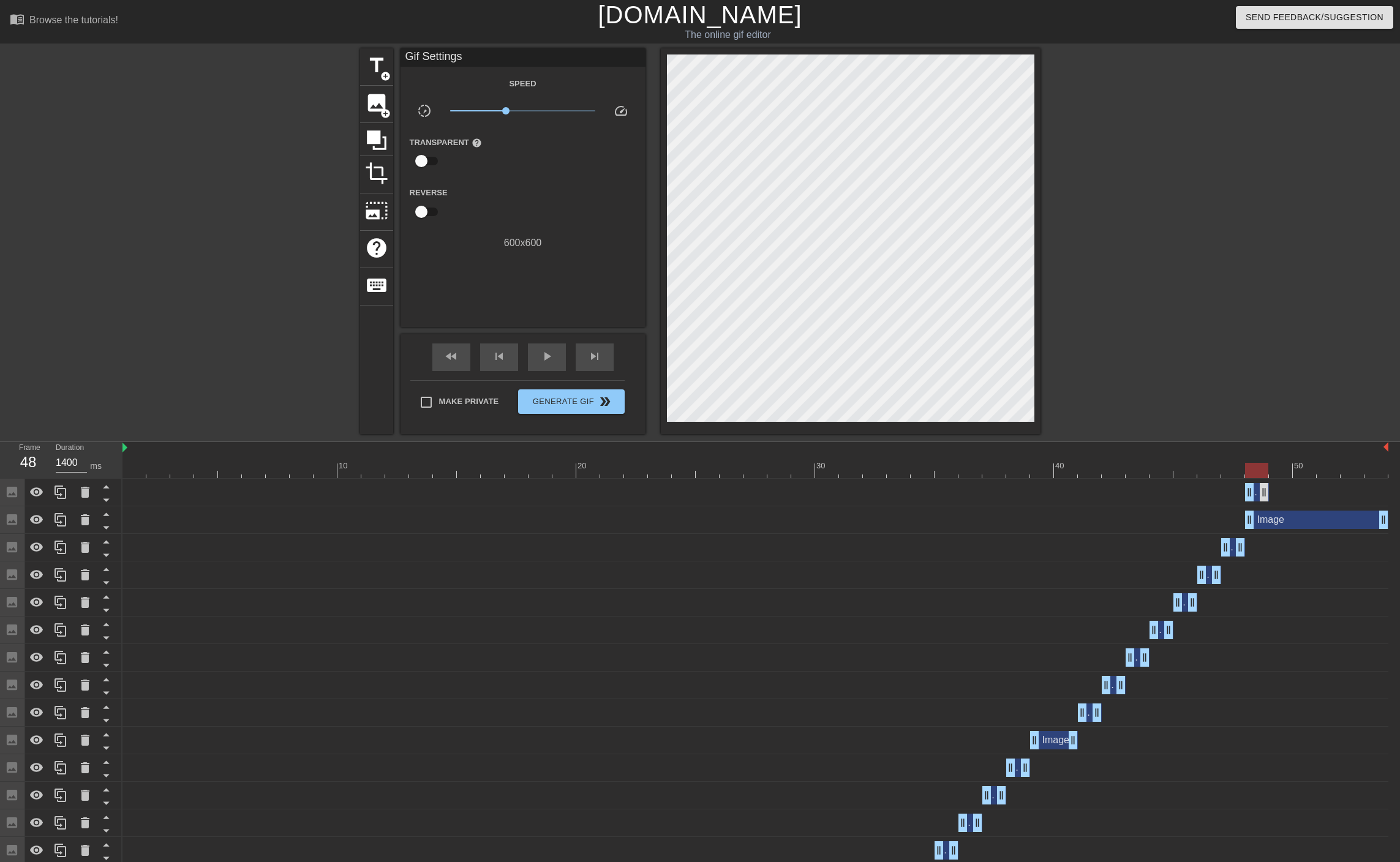
drag, startPoint x: 1383, startPoint y: 491, endPoint x: 1258, endPoint y: 496, distance: 125.1
drag, startPoint x: 1380, startPoint y: 517, endPoint x: 1243, endPoint y: 519, distance: 137.0
click at [1243, 519] on div "Image drag_handle drag_handle" at bounding box center [755, 520] width 1266 height 18
click at [1280, 470] on div at bounding box center [755, 470] width 1266 height 15
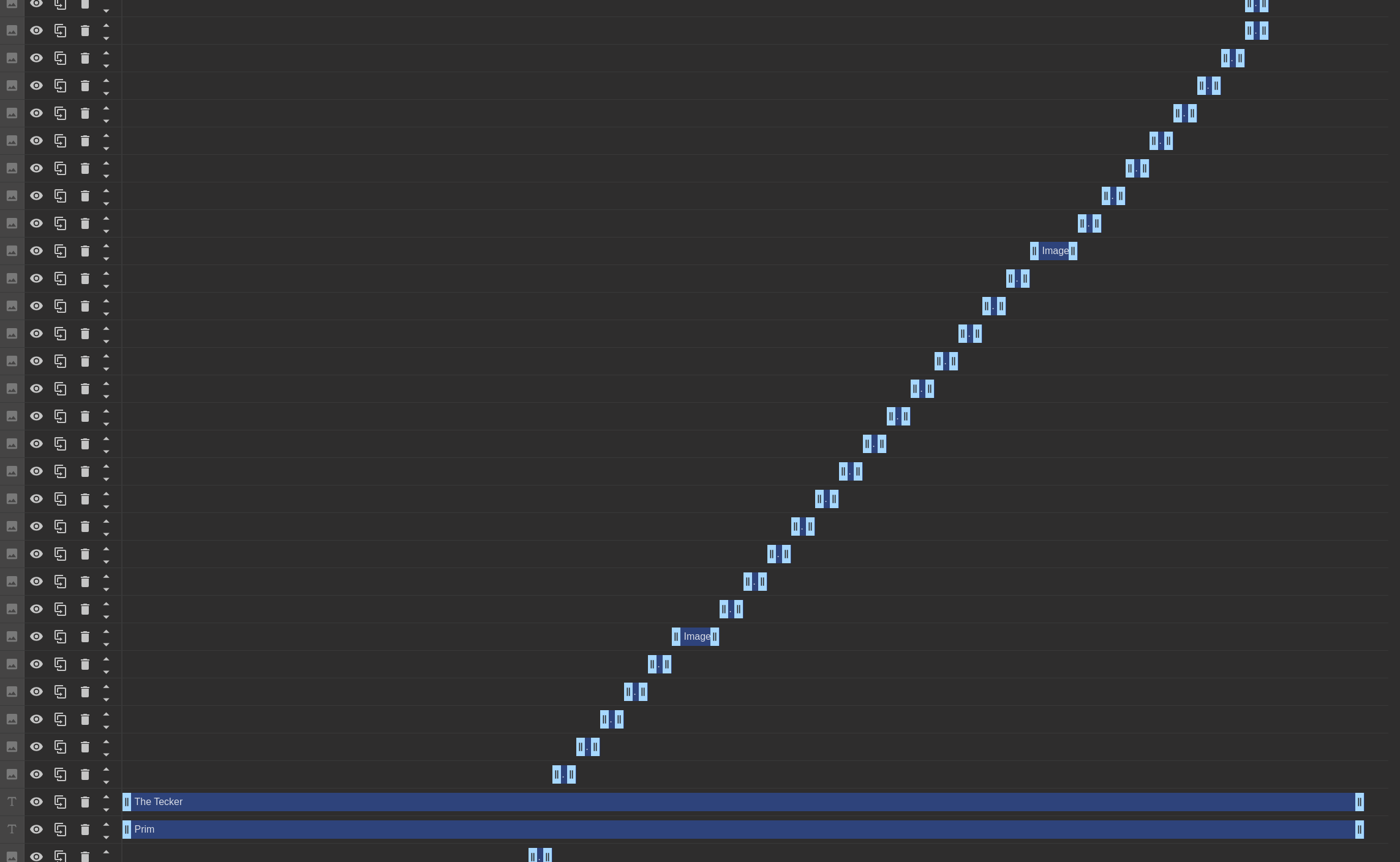
scroll to position [495, 0]
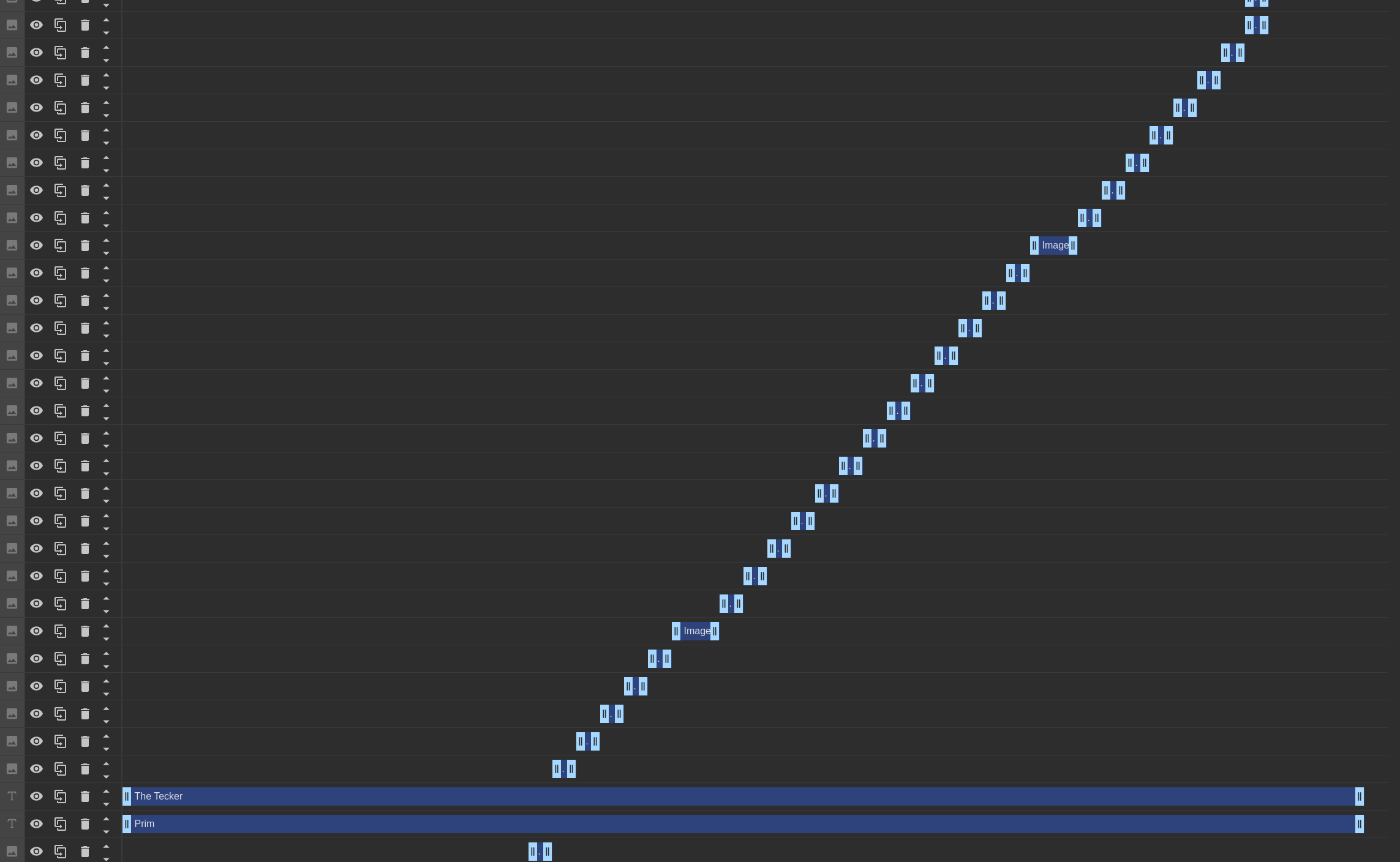
click at [596, 598] on div "Image drag_handle drag_handle" at bounding box center [755, 604] width 1266 height 18
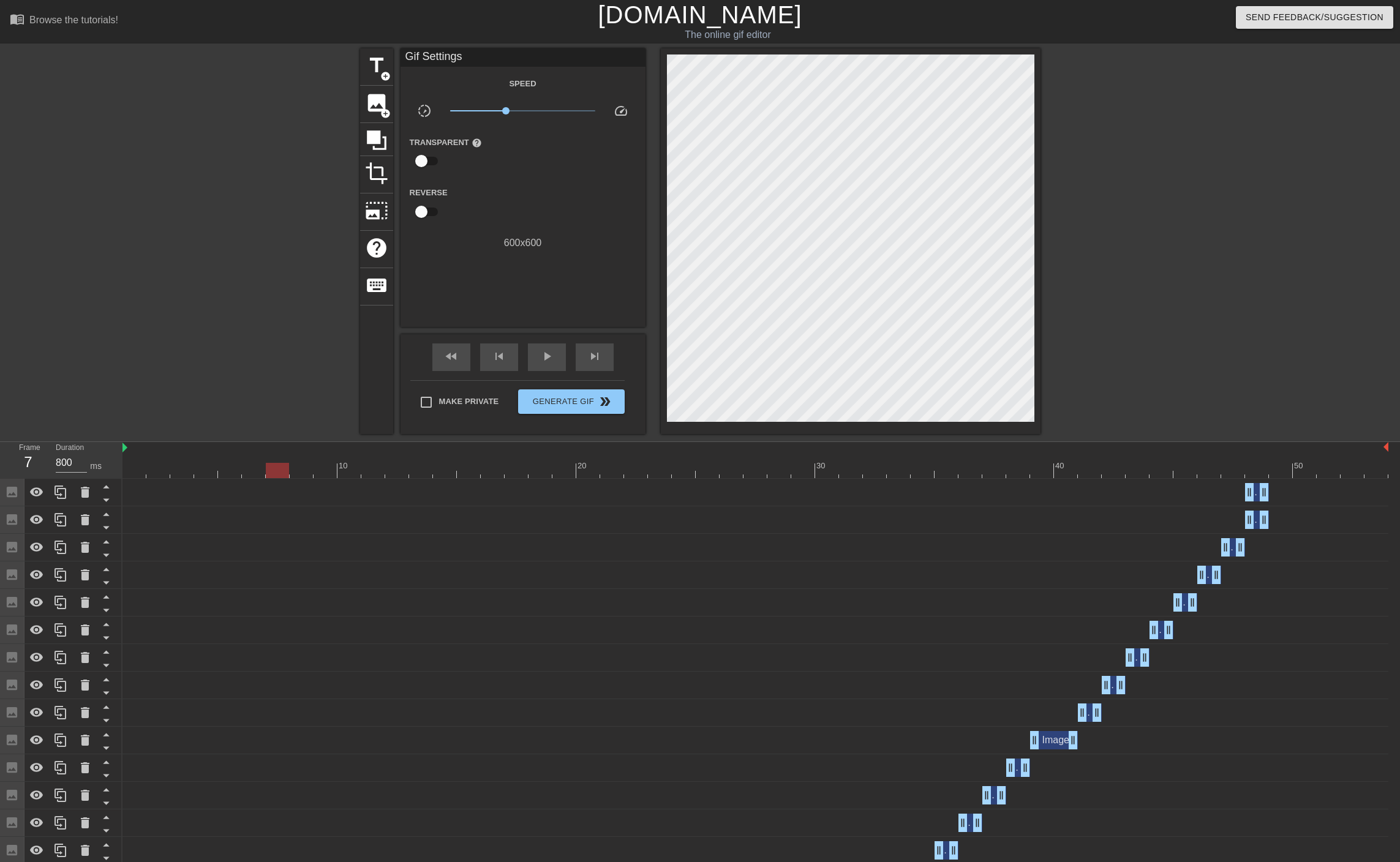
click at [281, 463] on div at bounding box center [755, 470] width 1266 height 15
click at [345, 465] on div at bounding box center [755, 470] width 1266 height 15
click at [579, 358] on div "skip_next" at bounding box center [595, 356] width 38 height 27
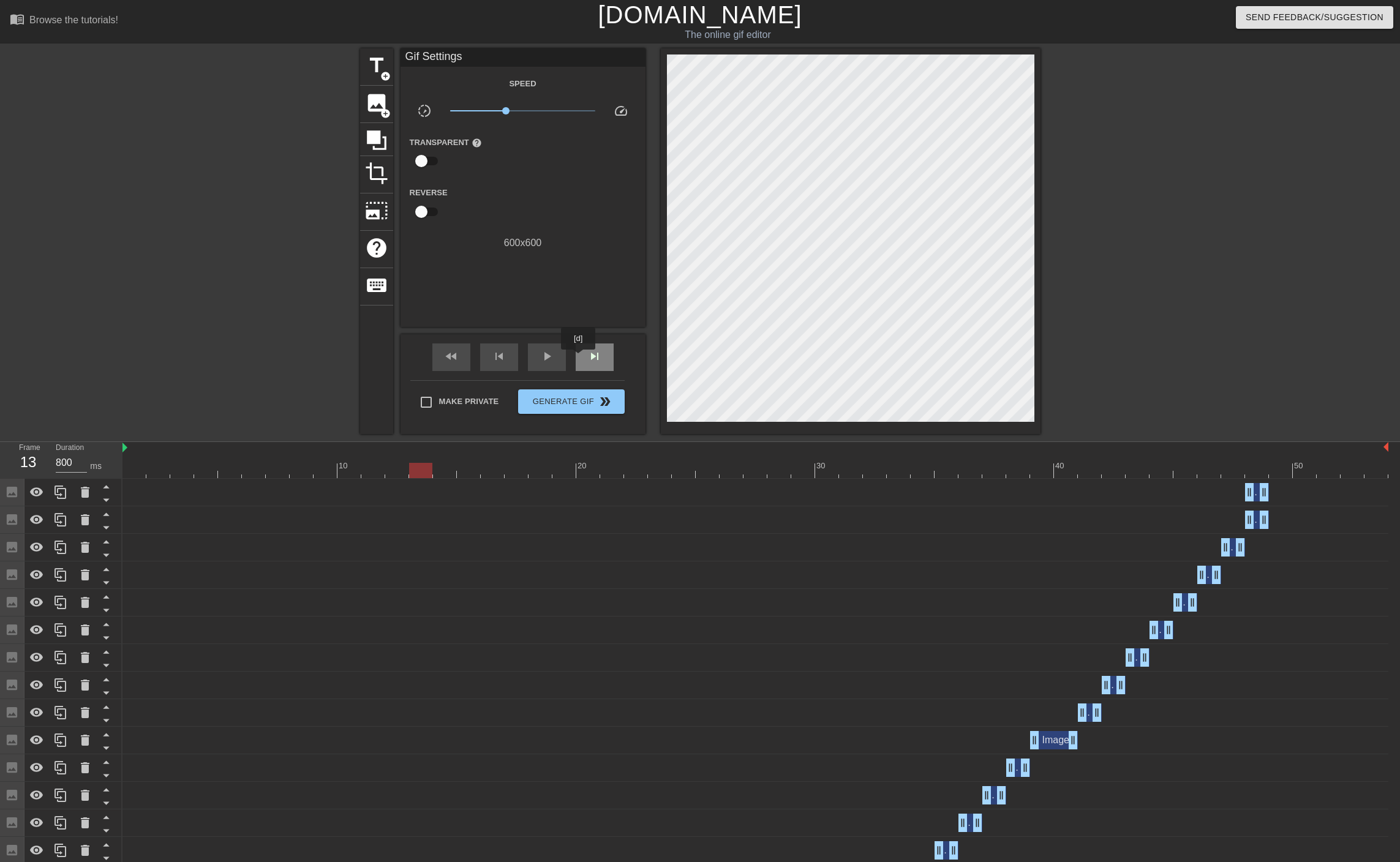
click at [579, 358] on div "skip_next" at bounding box center [595, 356] width 38 height 27
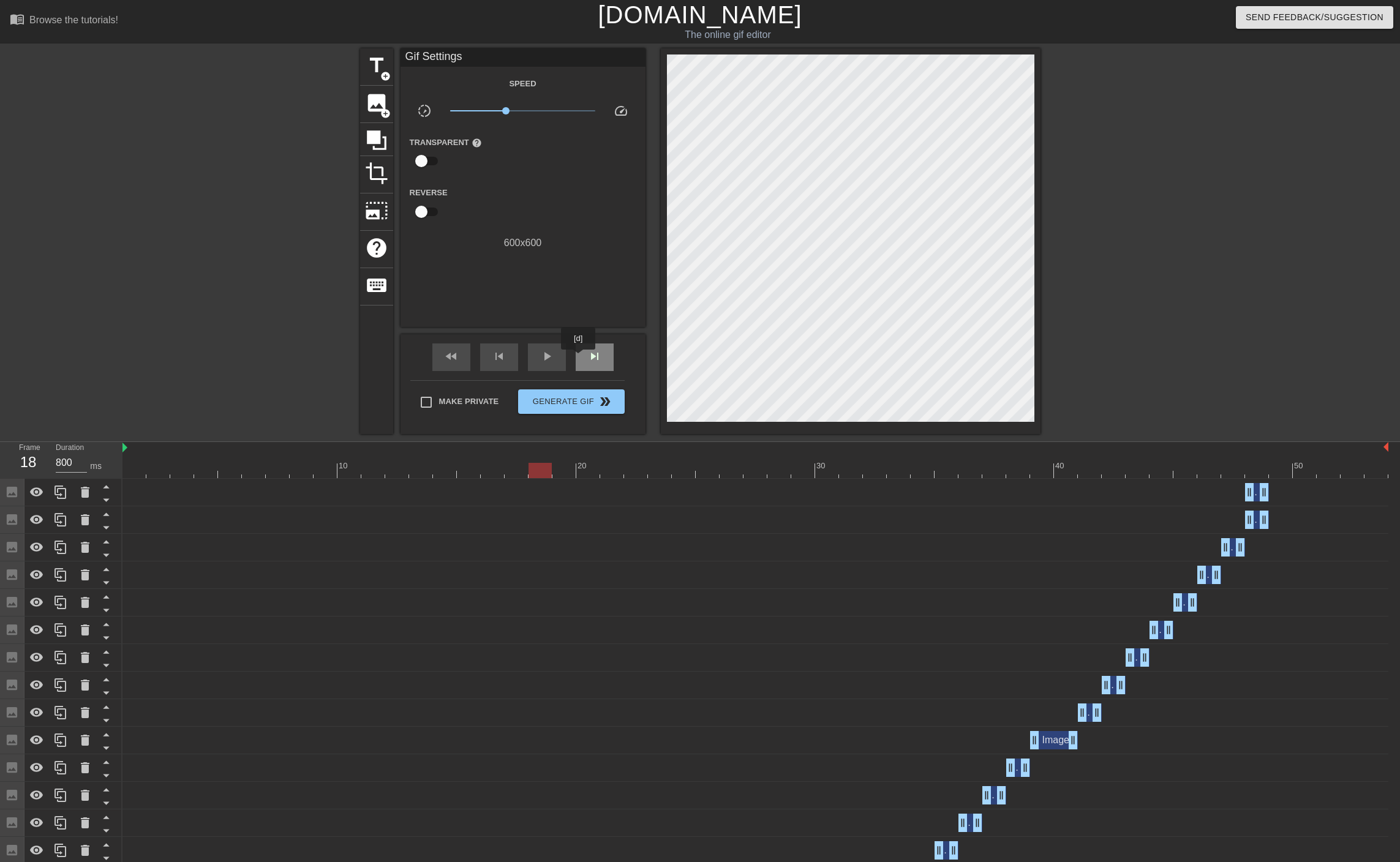
click at [579, 358] on div "skip_next" at bounding box center [595, 356] width 38 height 27
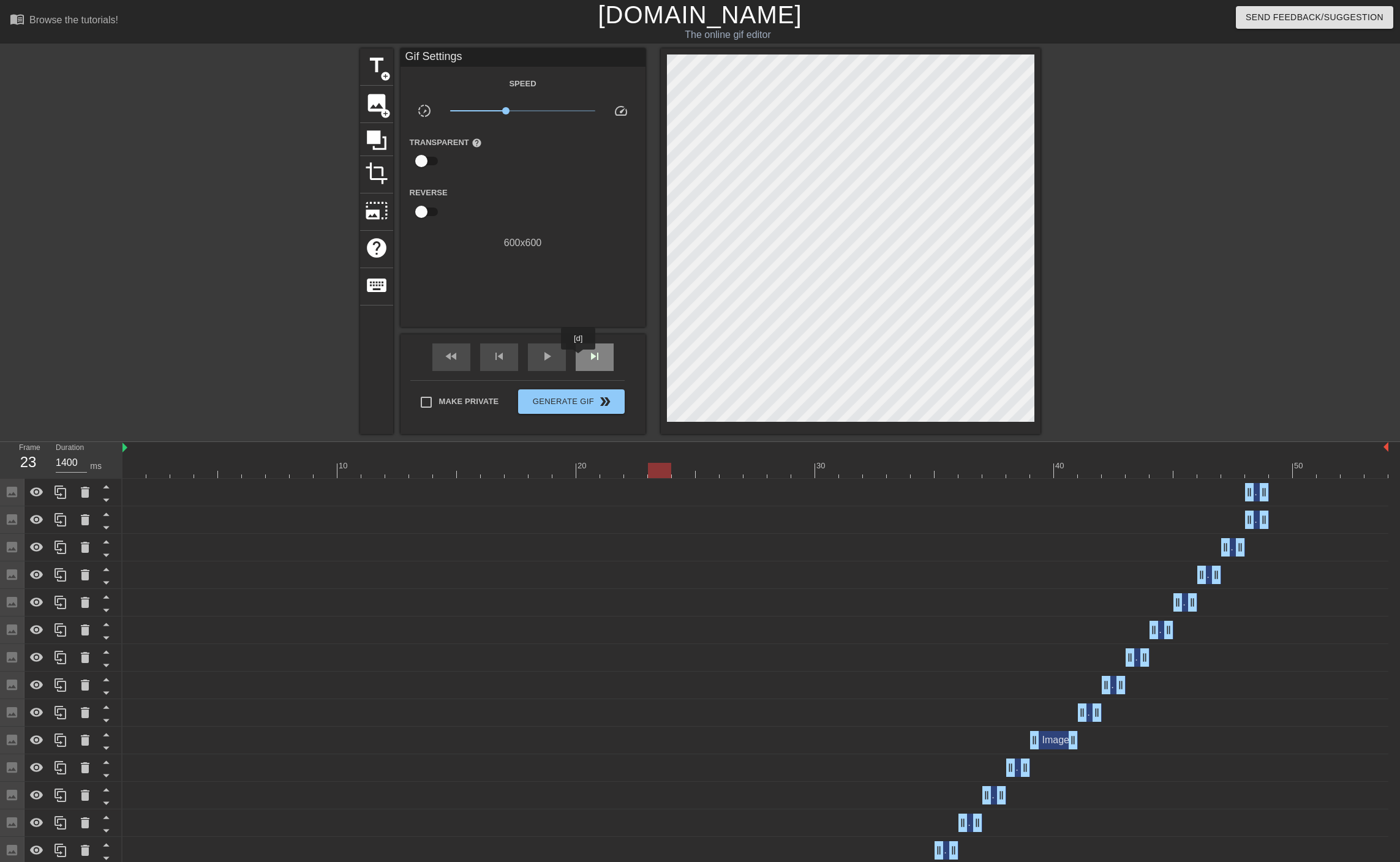
click at [579, 358] on div "skip_next" at bounding box center [595, 356] width 38 height 27
click at [378, 102] on span "image" at bounding box center [376, 103] width 23 height 23
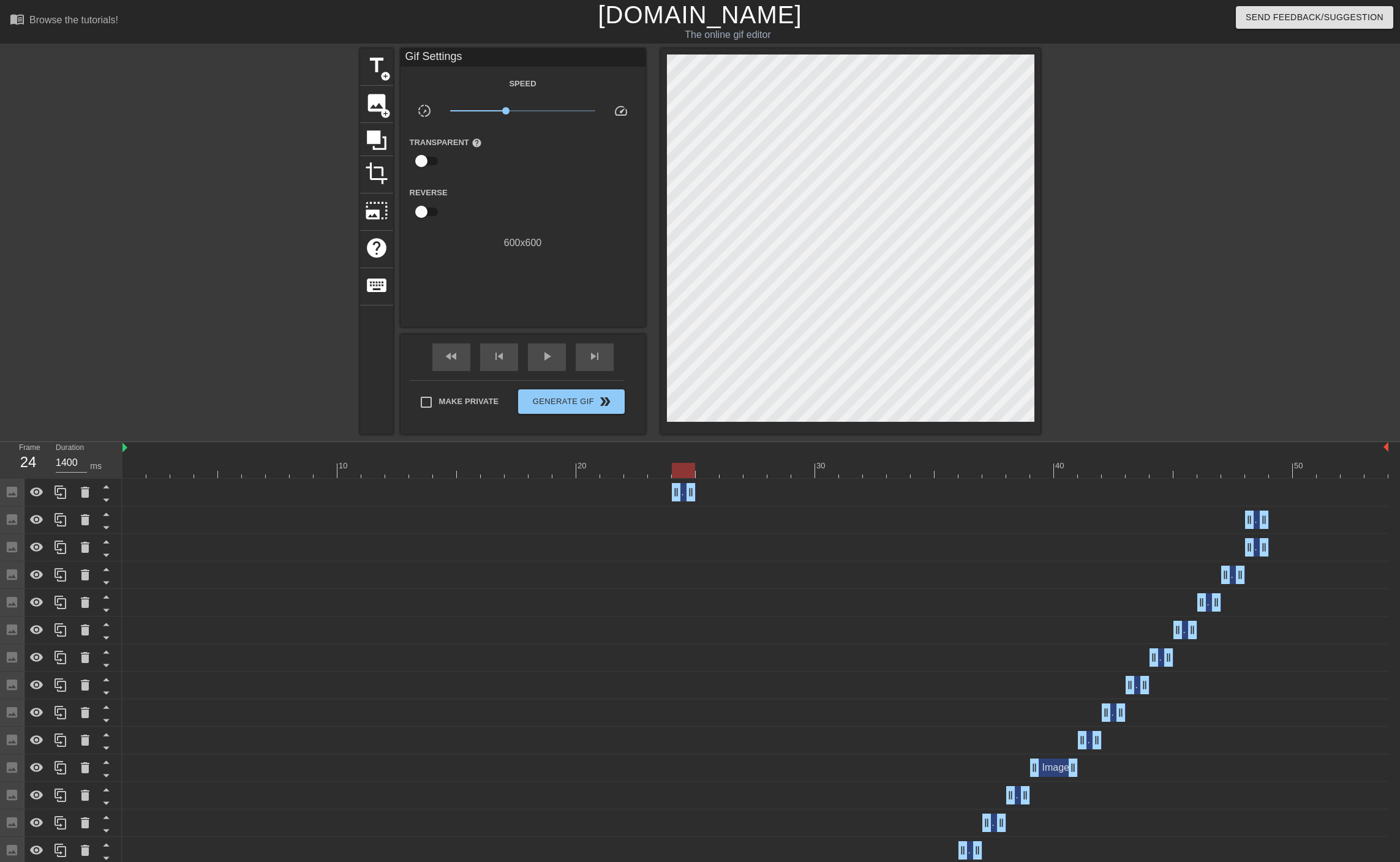
drag, startPoint x: 1385, startPoint y: 494, endPoint x: 606, endPoint y: 523, distance: 779.5
click at [707, 473] on div at bounding box center [755, 470] width 1266 height 15
click at [732, 472] on div at bounding box center [755, 470] width 1266 height 15
click at [700, 475] on div at bounding box center [755, 470] width 1266 height 15
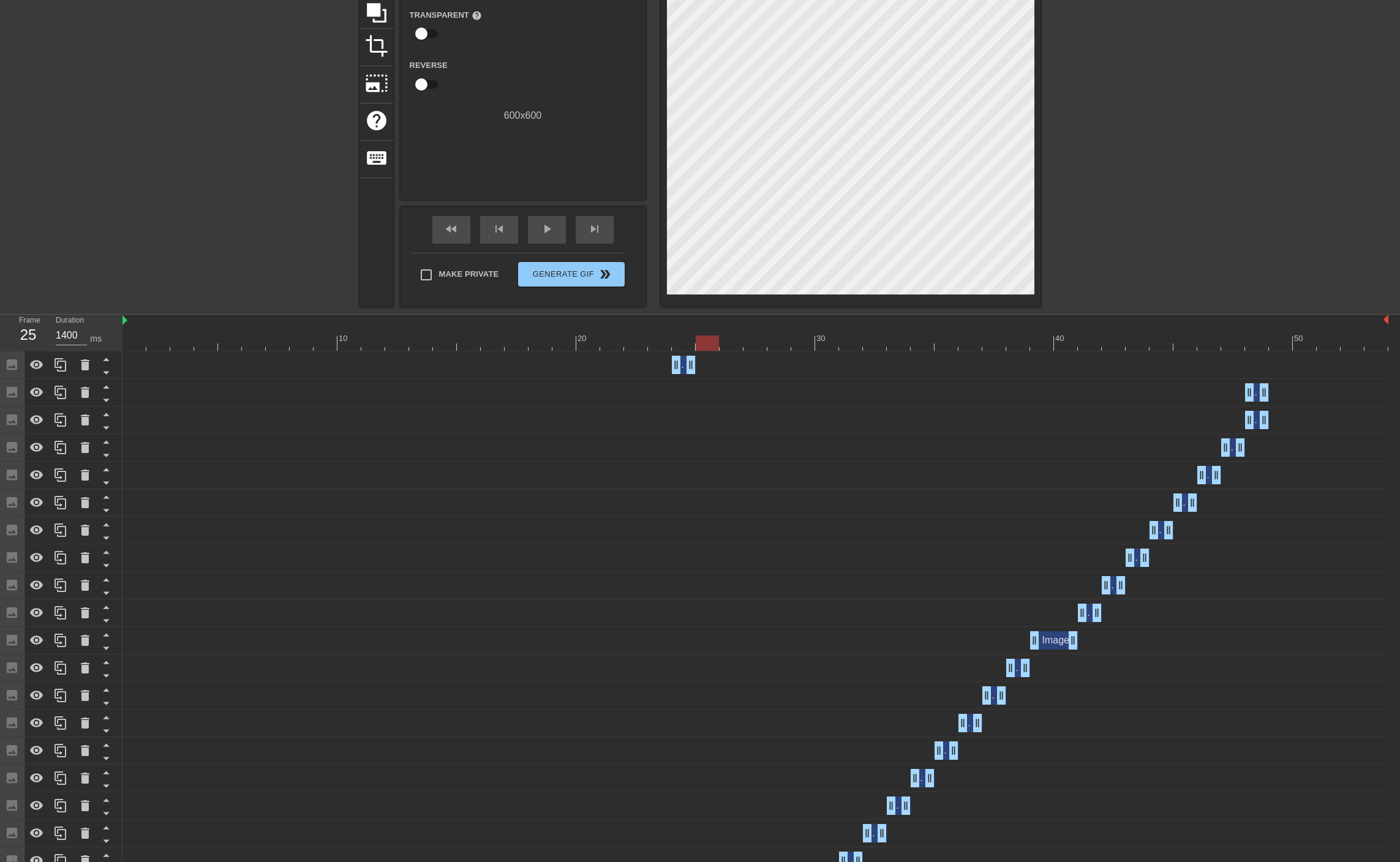
scroll to position [135, 0]
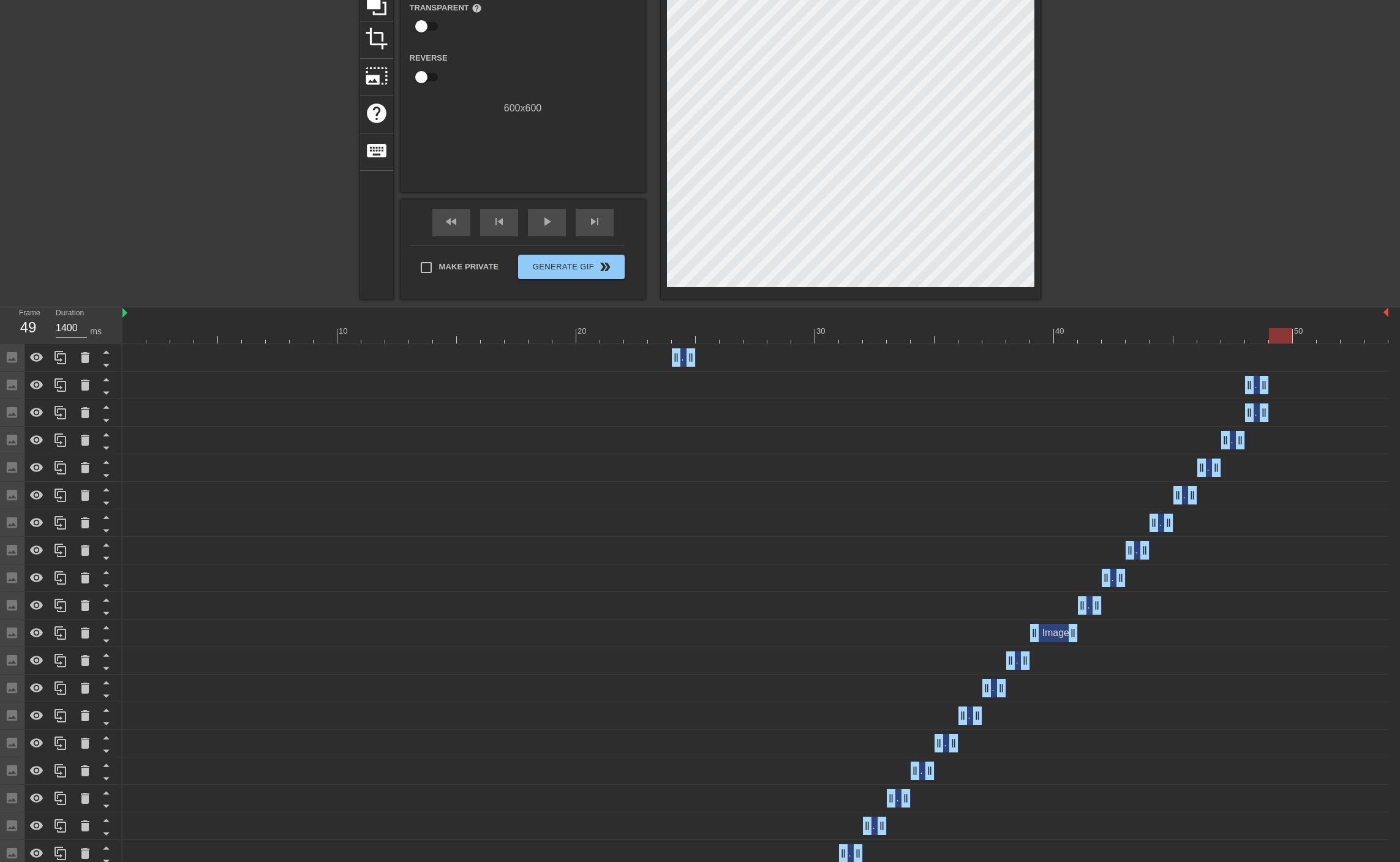
click at [1283, 339] on div at bounding box center [755, 336] width 1266 height 15
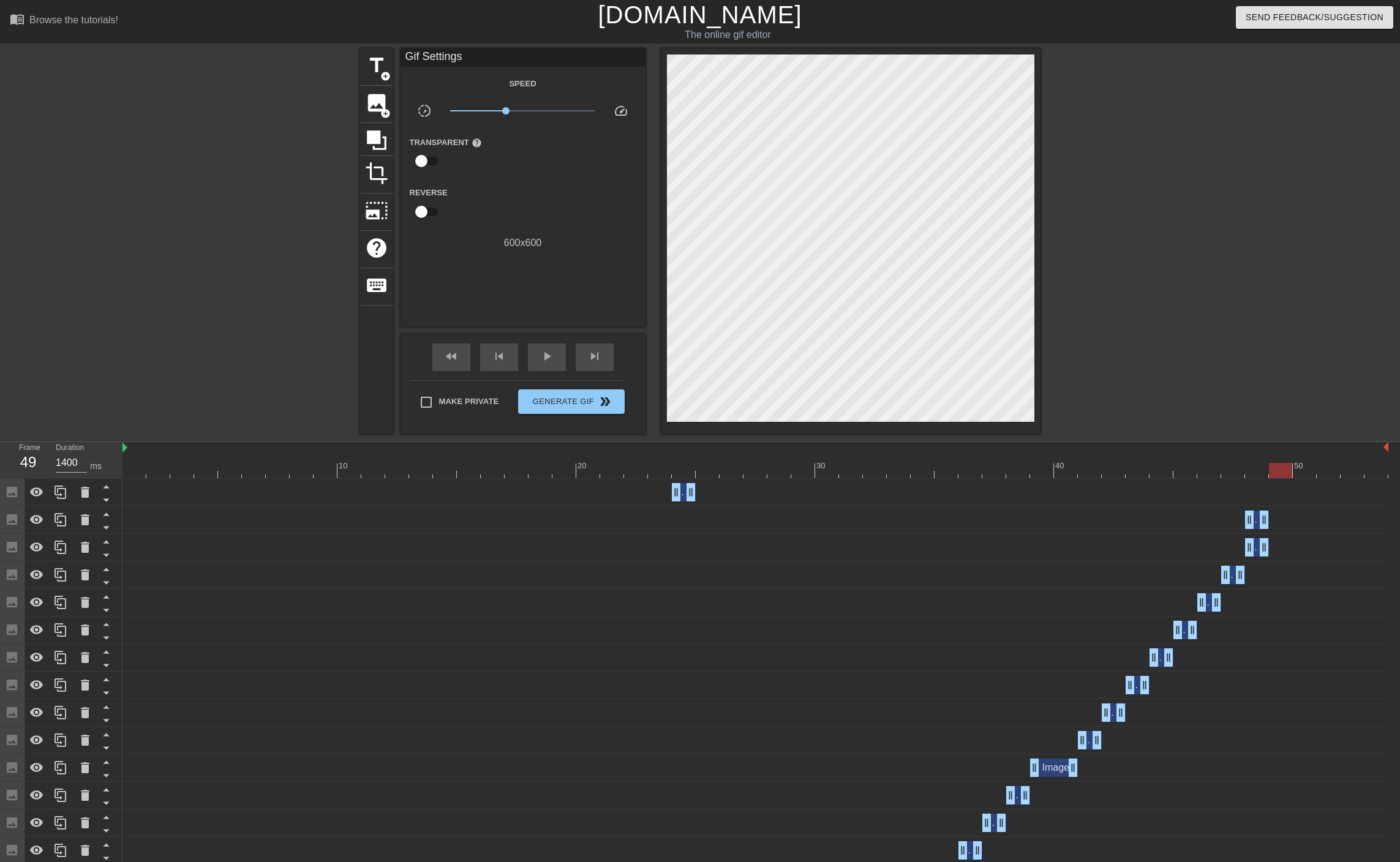
click at [1259, 470] on div at bounding box center [755, 470] width 1266 height 15
click at [1277, 471] on div at bounding box center [755, 470] width 1266 height 15
click at [374, 102] on span "image" at bounding box center [376, 103] width 23 height 23
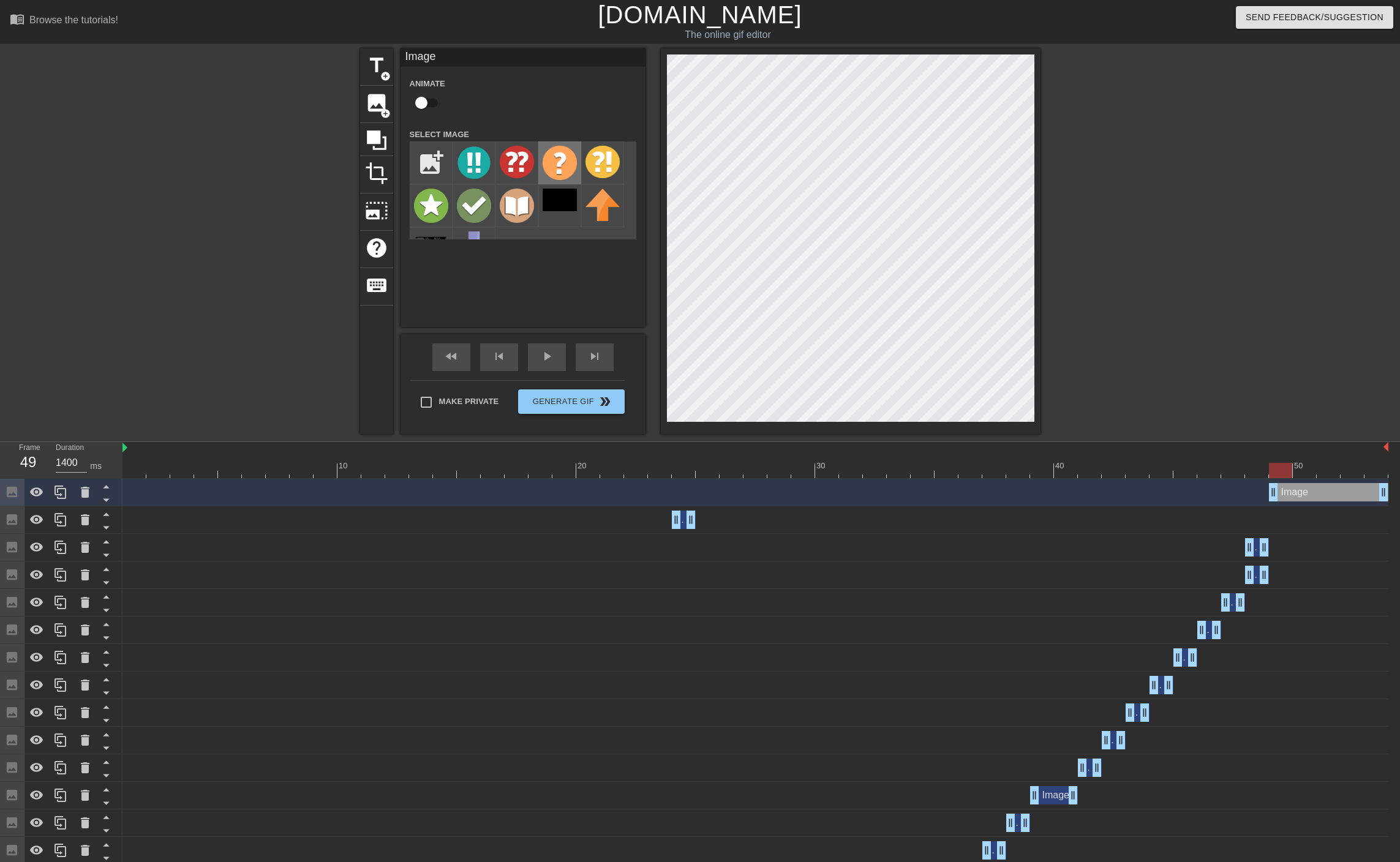
click at [553, 157] on img at bounding box center [559, 162] width 34 height 34
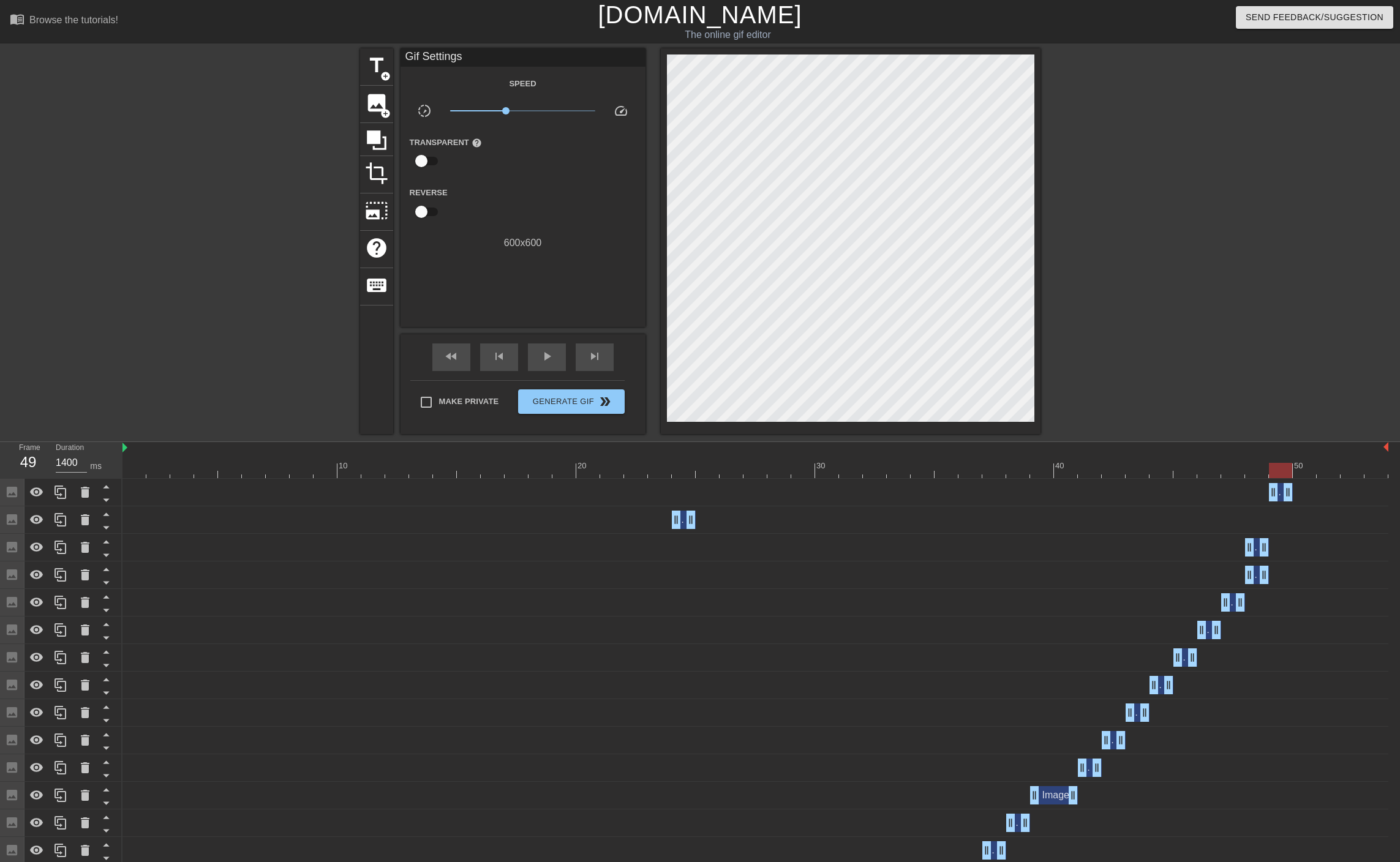
drag, startPoint x: 1382, startPoint y: 495, endPoint x: 1287, endPoint y: 503, distance: 95.3
click at [1287, 503] on div "Image drag_handle drag_handle" at bounding box center [755, 492] width 1266 height 27
click at [1295, 349] on div "title add_circle image add_circle crop photo_size_select_large help keyboard Gi…" at bounding box center [700, 241] width 1400 height 386
click at [1306, 466] on div at bounding box center [755, 470] width 1266 height 15
click at [1279, 468] on div at bounding box center [755, 470] width 1266 height 15
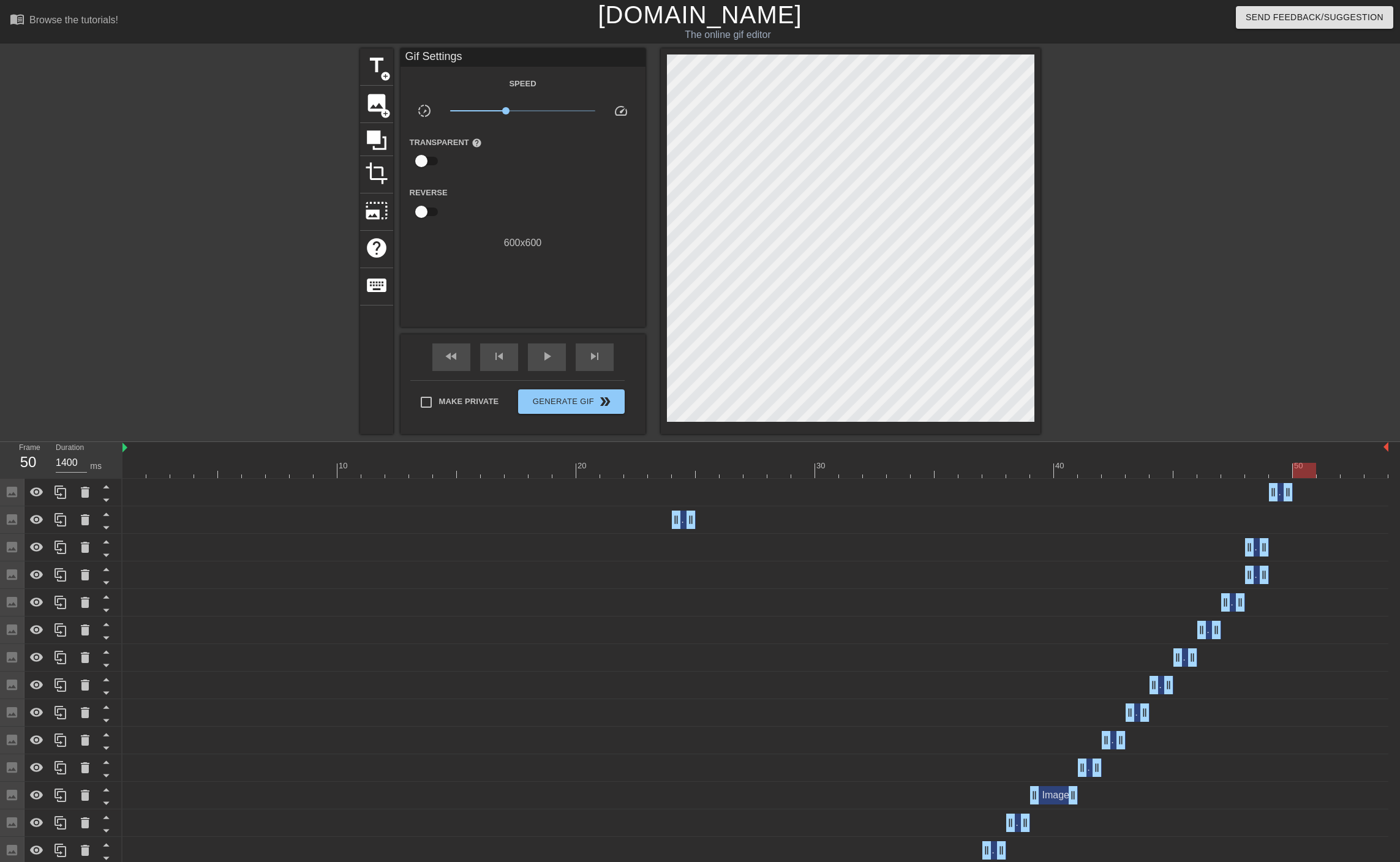
click at [1310, 471] on div at bounding box center [755, 470] width 1266 height 15
click at [372, 113] on span "image" at bounding box center [376, 103] width 23 height 23
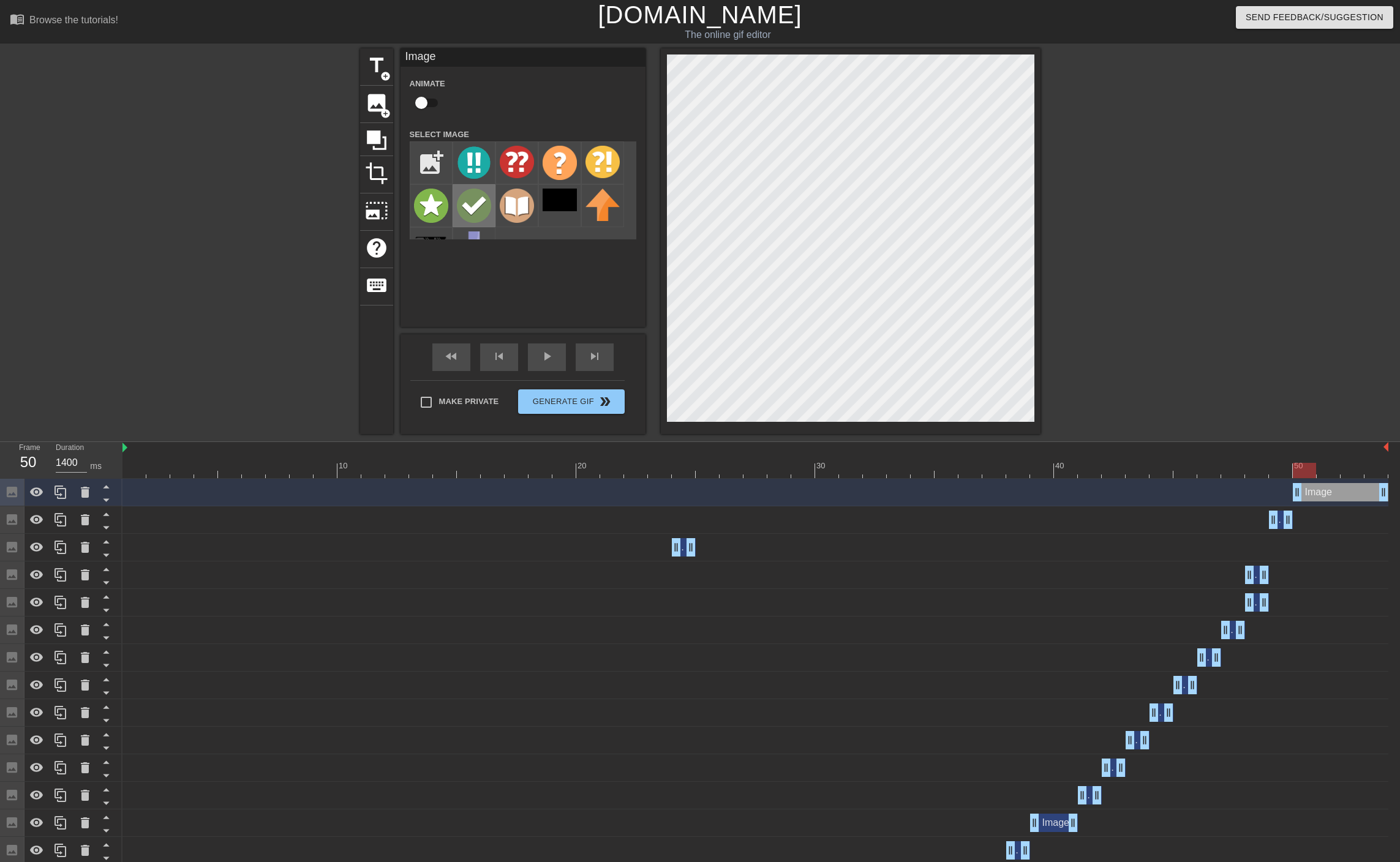
click at [481, 209] on img at bounding box center [474, 205] width 34 height 34
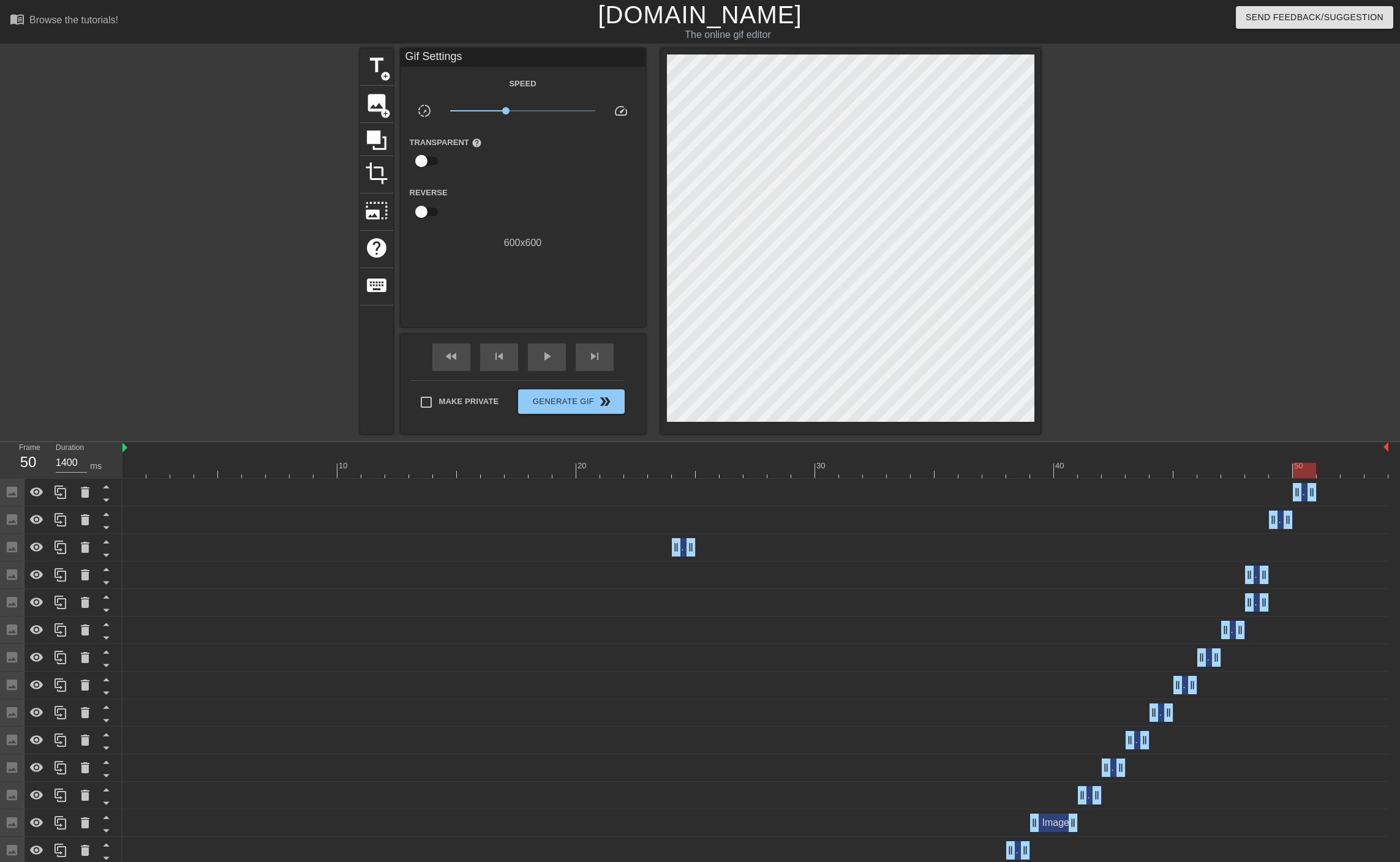
drag, startPoint x: 1386, startPoint y: 494, endPoint x: 1319, endPoint y: 495, distance: 67.0
click at [1319, 495] on div "Image drag_handle drag_handle" at bounding box center [755, 492] width 1266 height 18
click at [1329, 470] on div at bounding box center [755, 470] width 1266 height 15
click at [57, 492] on icon at bounding box center [60, 492] width 15 height 15
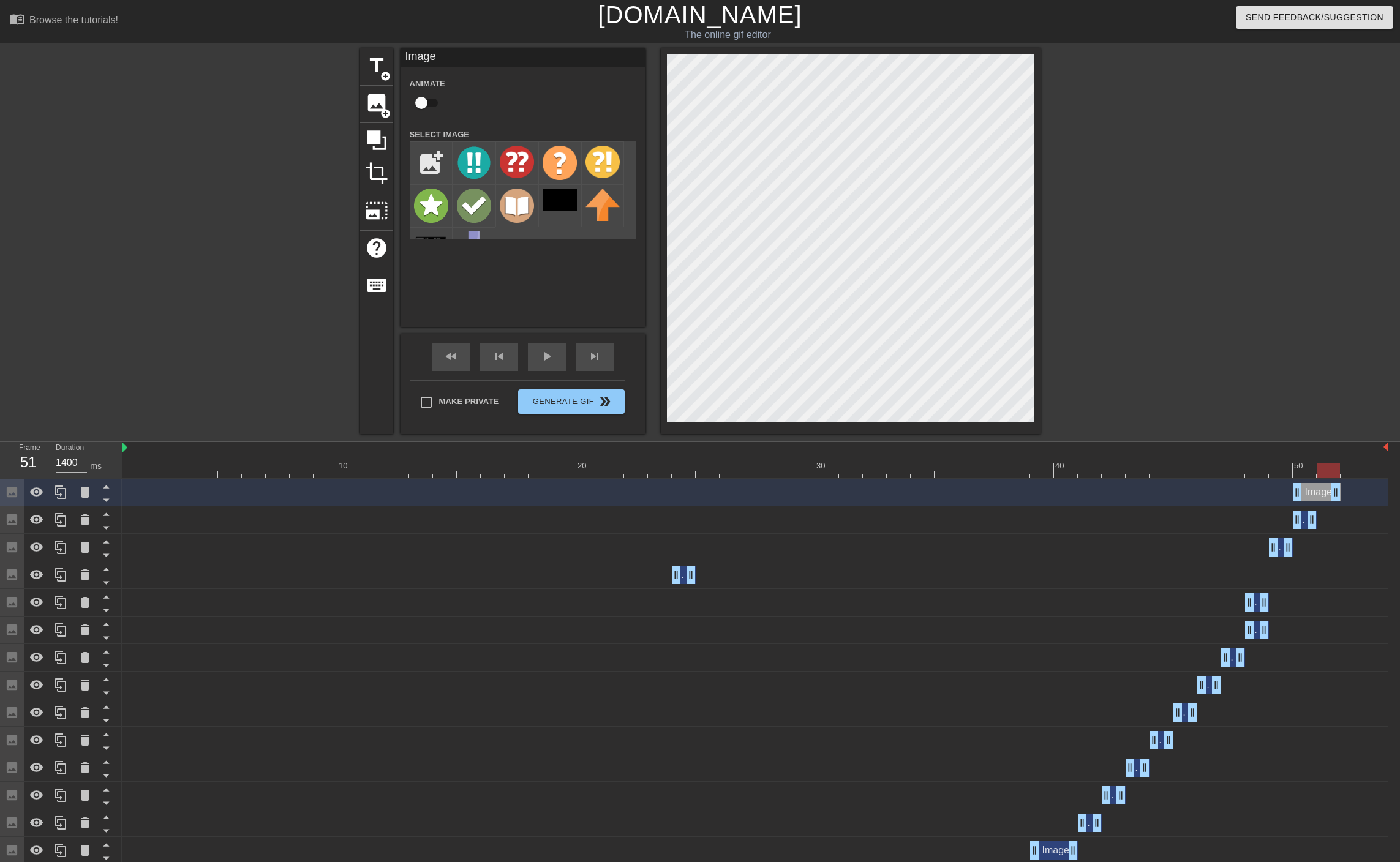
drag, startPoint x: 1314, startPoint y: 495, endPoint x: 1335, endPoint y: 491, distance: 21.4
drag, startPoint x: 1299, startPoint y: 494, endPoint x: 1315, endPoint y: 491, distance: 16.3
click at [1315, 491] on div "Image drag_handle drag_handle" at bounding box center [755, 492] width 1266 height 18
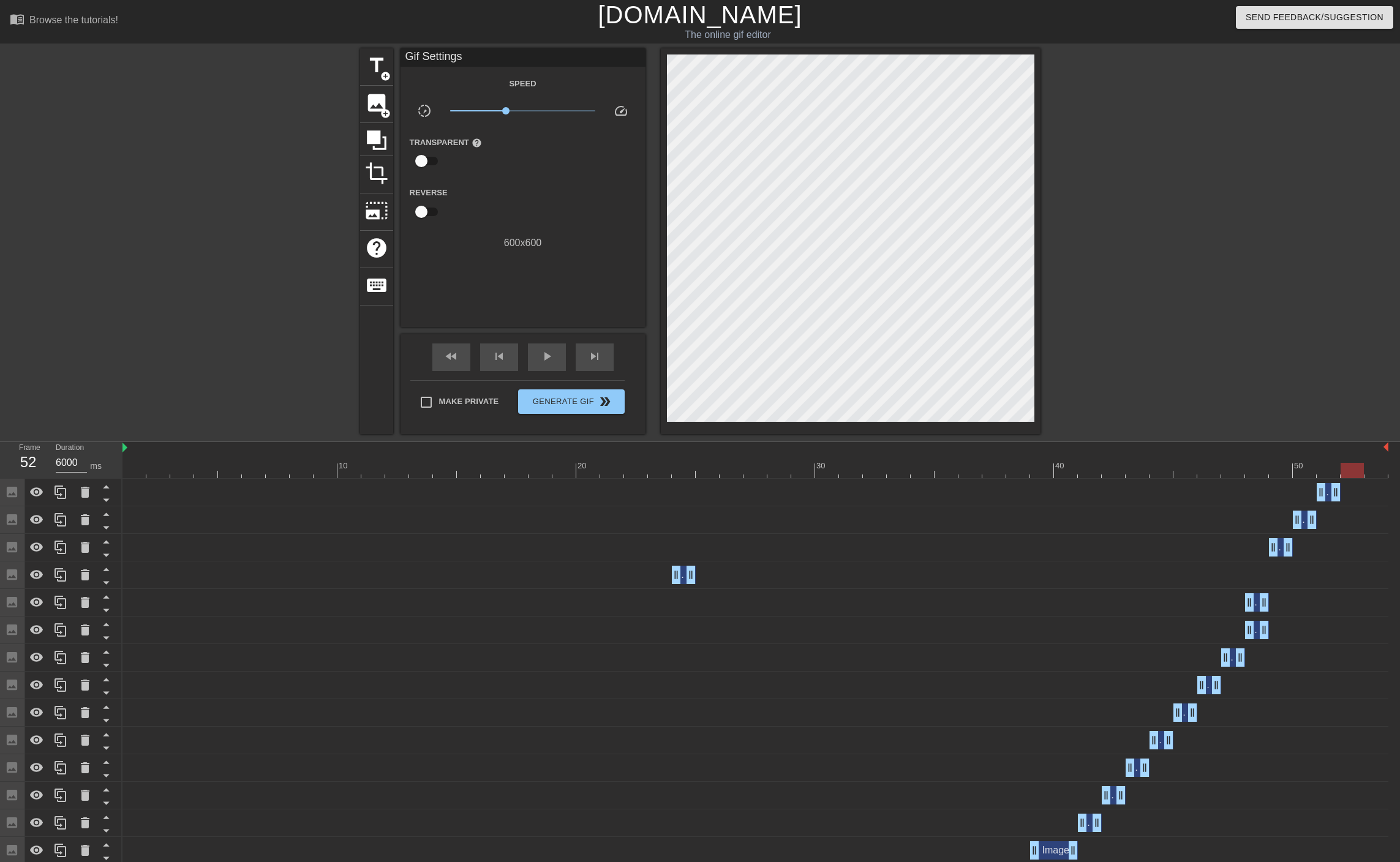
click at [1355, 472] on div at bounding box center [755, 470] width 1266 height 15
click at [373, 131] on icon at bounding box center [377, 140] width 20 height 20
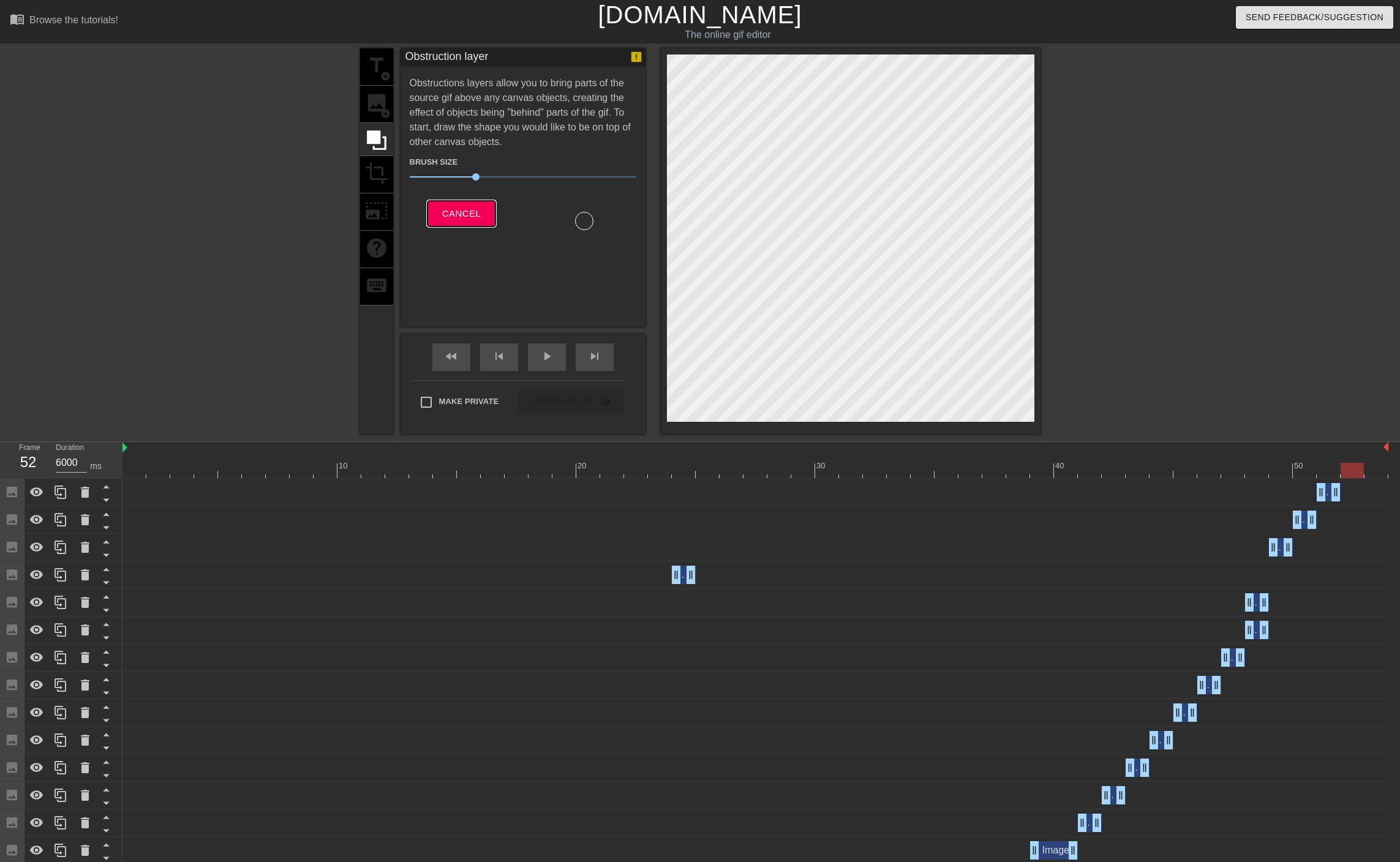
click at [447, 210] on span "Cancel" at bounding box center [461, 214] width 39 height 16
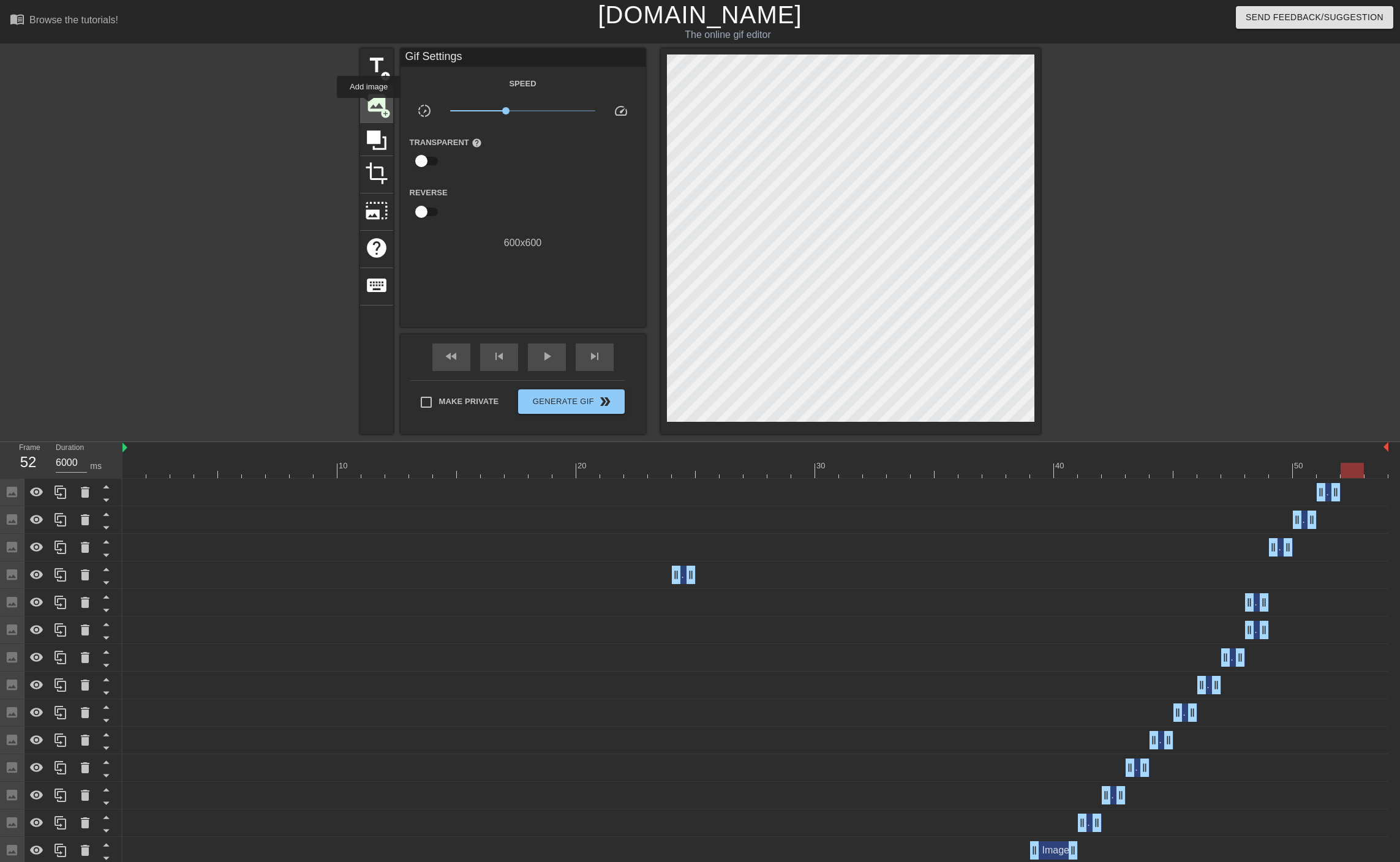
click at [369, 107] on span "image" at bounding box center [376, 103] width 23 height 23
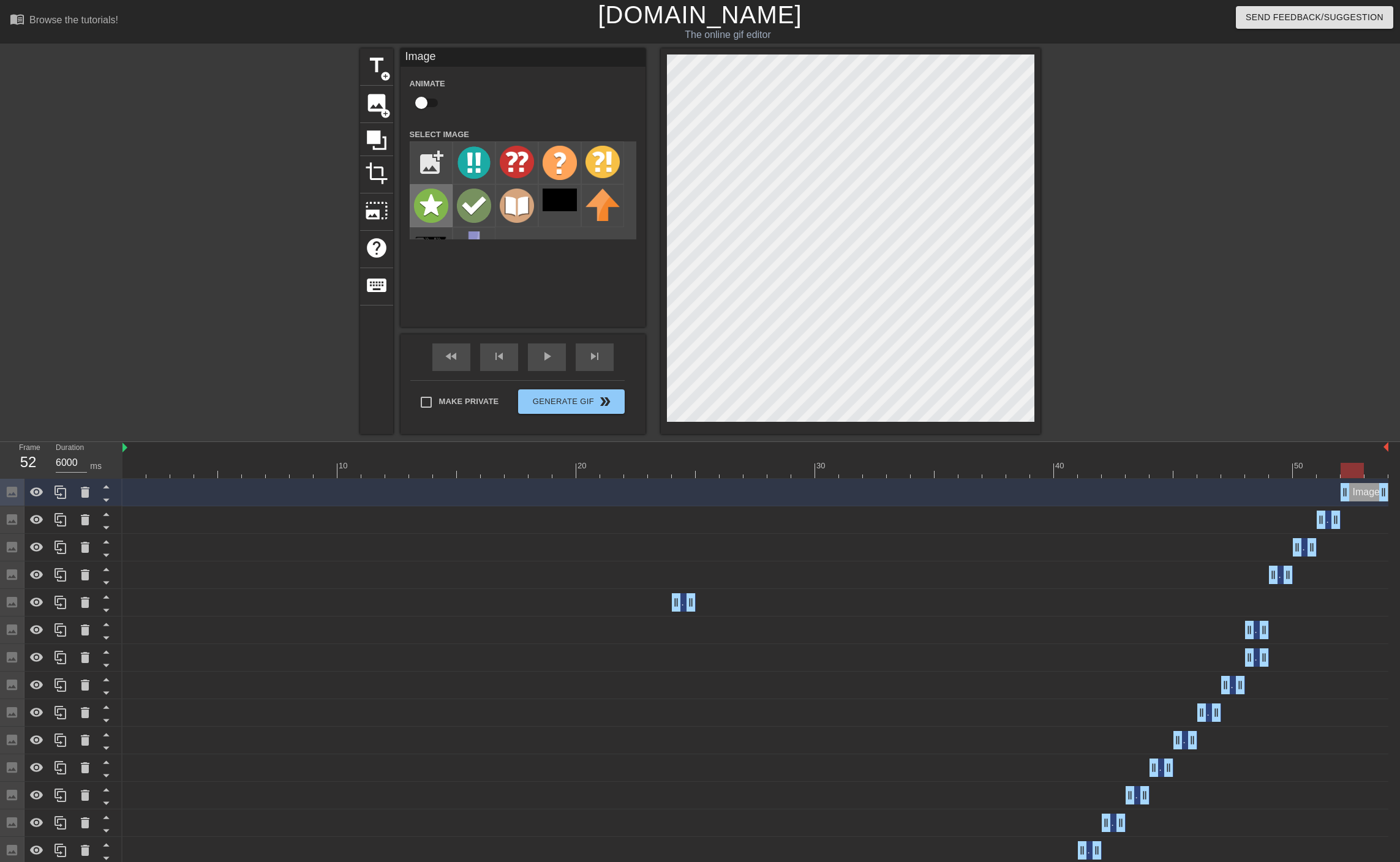
click at [442, 199] on img at bounding box center [431, 205] width 34 height 34
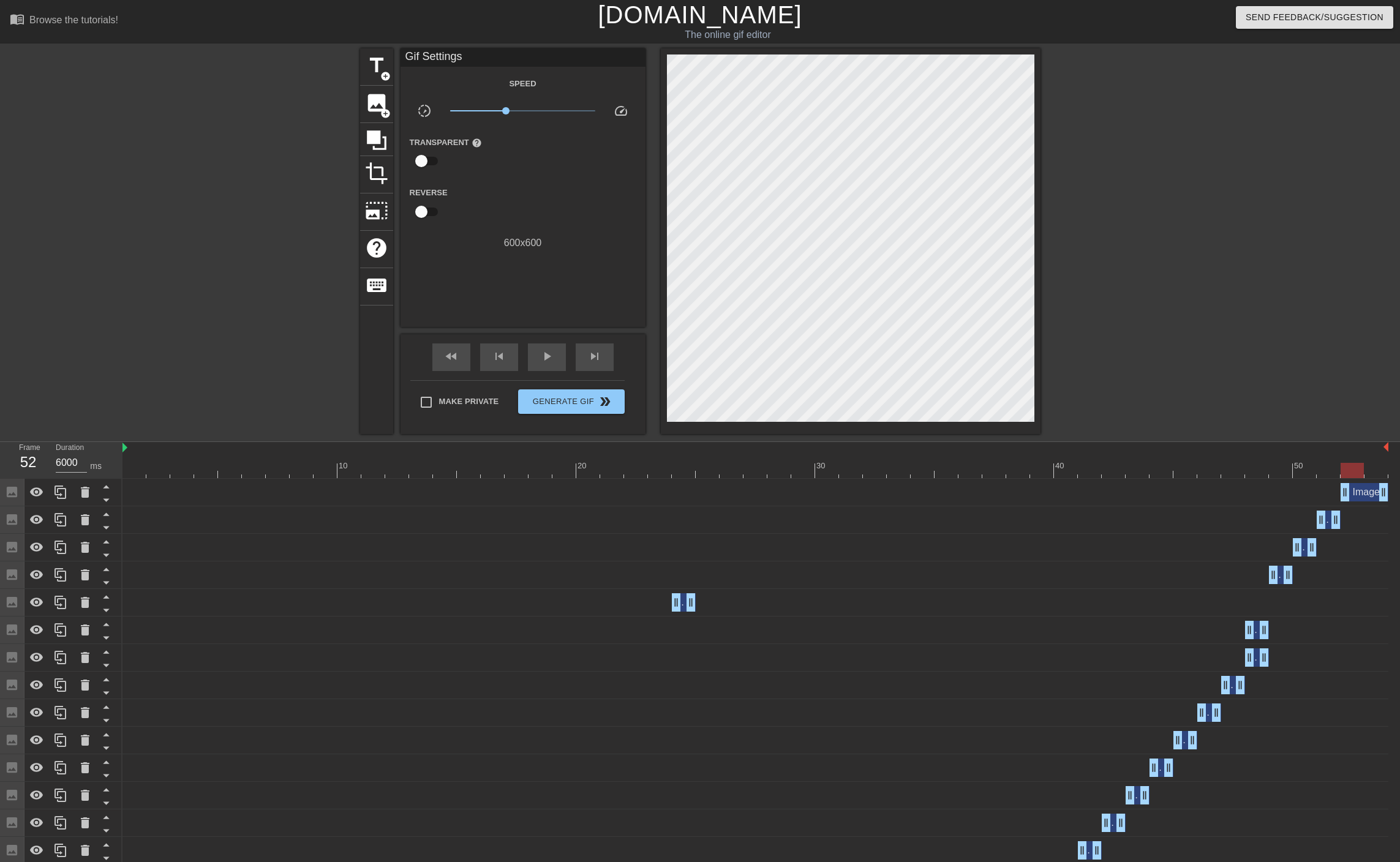
click at [134, 472] on div at bounding box center [755, 470] width 1266 height 15
click at [528, 357] on div "play_arrow" at bounding box center [547, 356] width 38 height 27
type input "1400"
click at [528, 357] on div "pause" at bounding box center [547, 356] width 38 height 27
click at [378, 102] on span "image" at bounding box center [376, 103] width 23 height 23
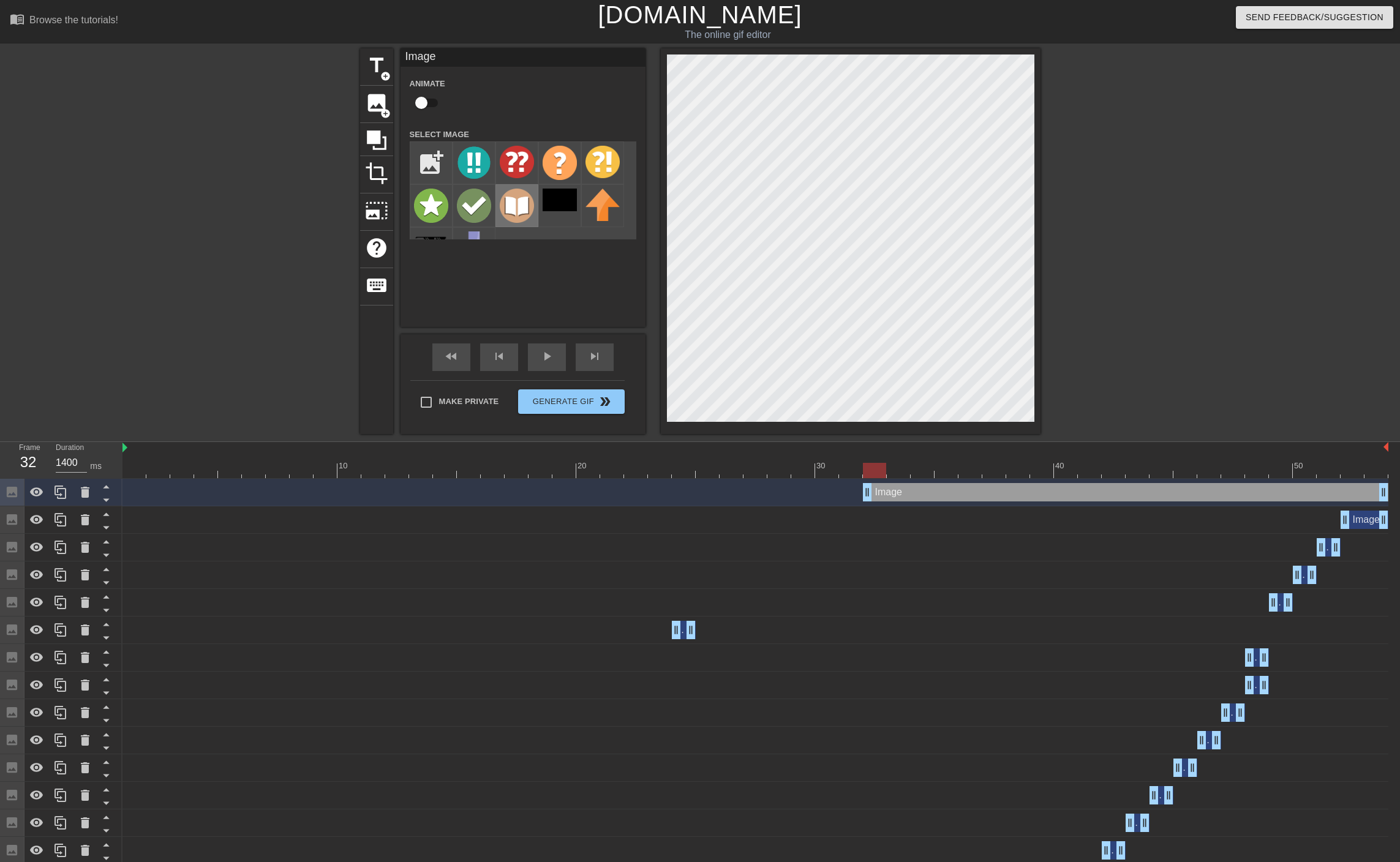
scroll to position [31, 0]
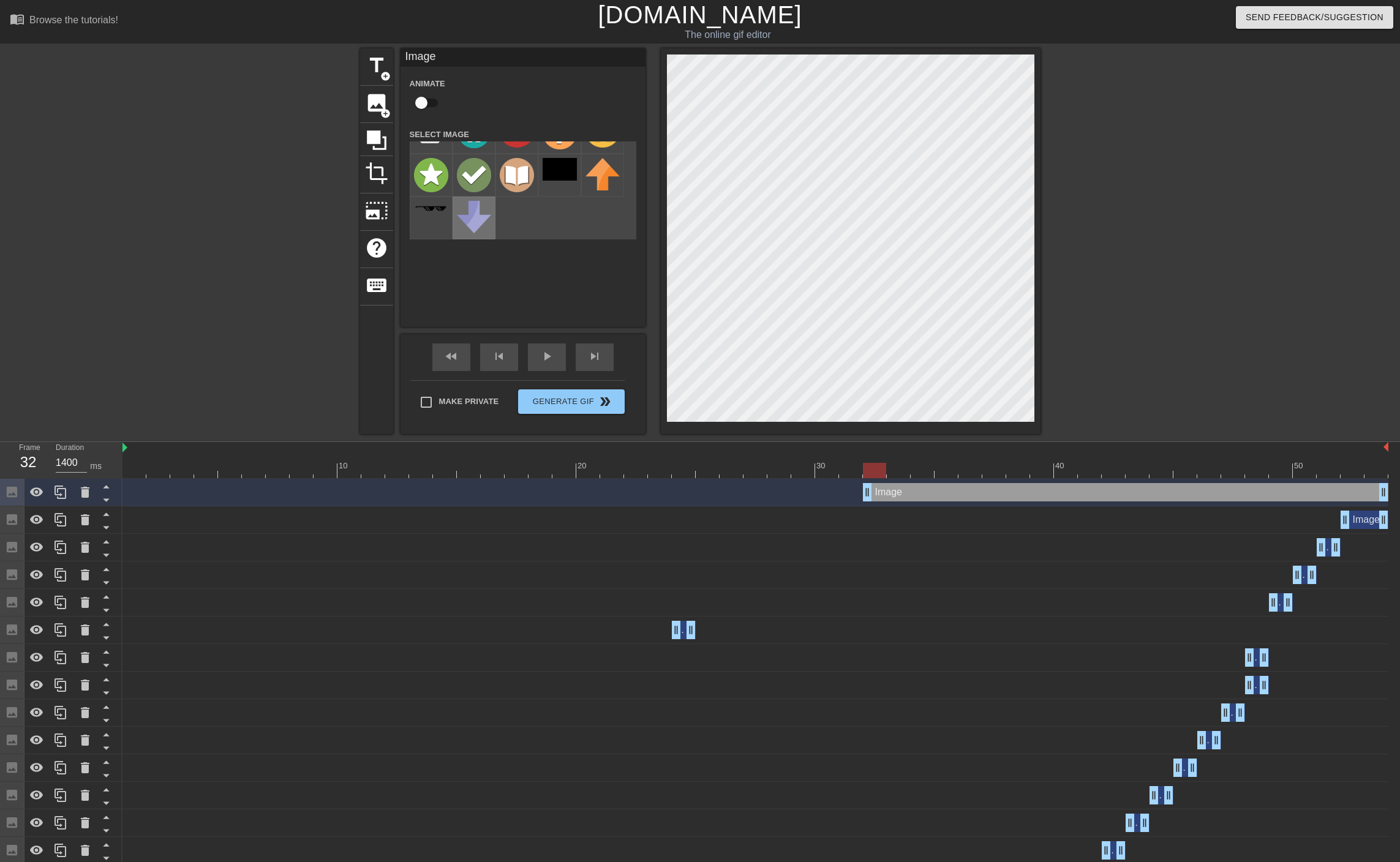
click at [480, 221] on img at bounding box center [474, 217] width 34 height 32
click at [475, 209] on img at bounding box center [474, 217] width 34 height 32
click at [84, 485] on icon at bounding box center [85, 492] width 15 height 15
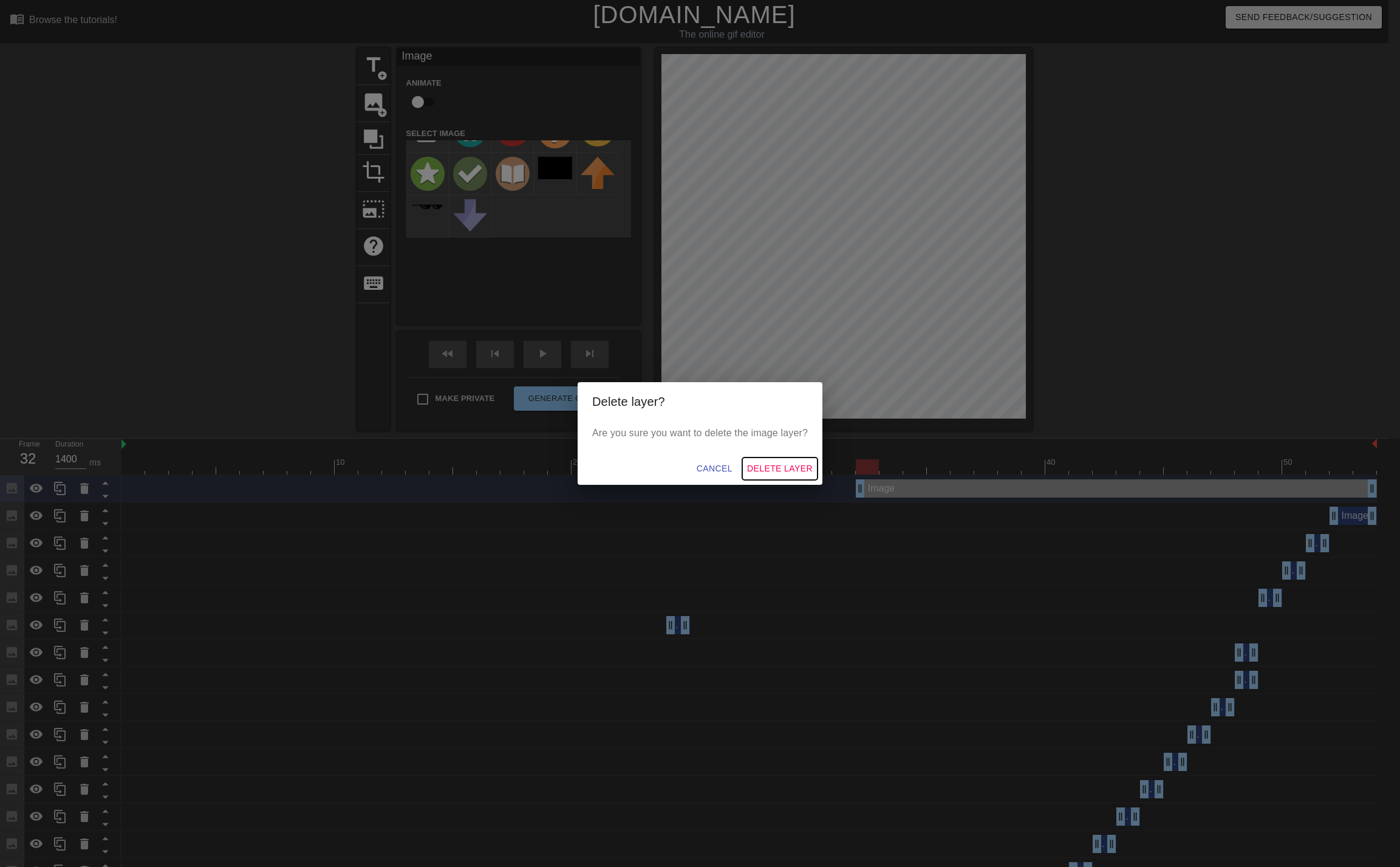
click at [773, 470] on span "Delete Layer" at bounding box center [780, 469] width 66 height 15
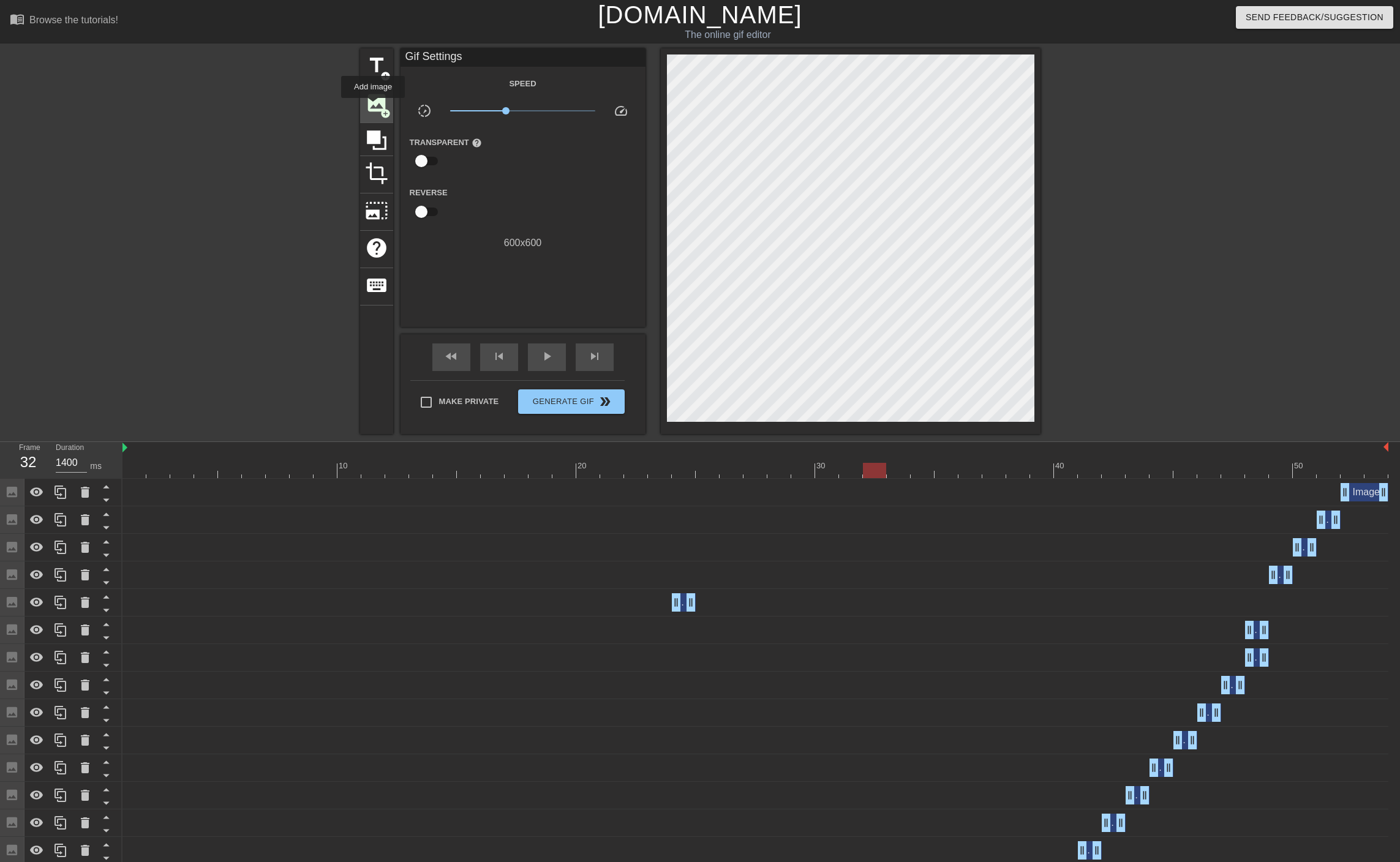
click at [373, 103] on span "image" at bounding box center [376, 103] width 23 height 23
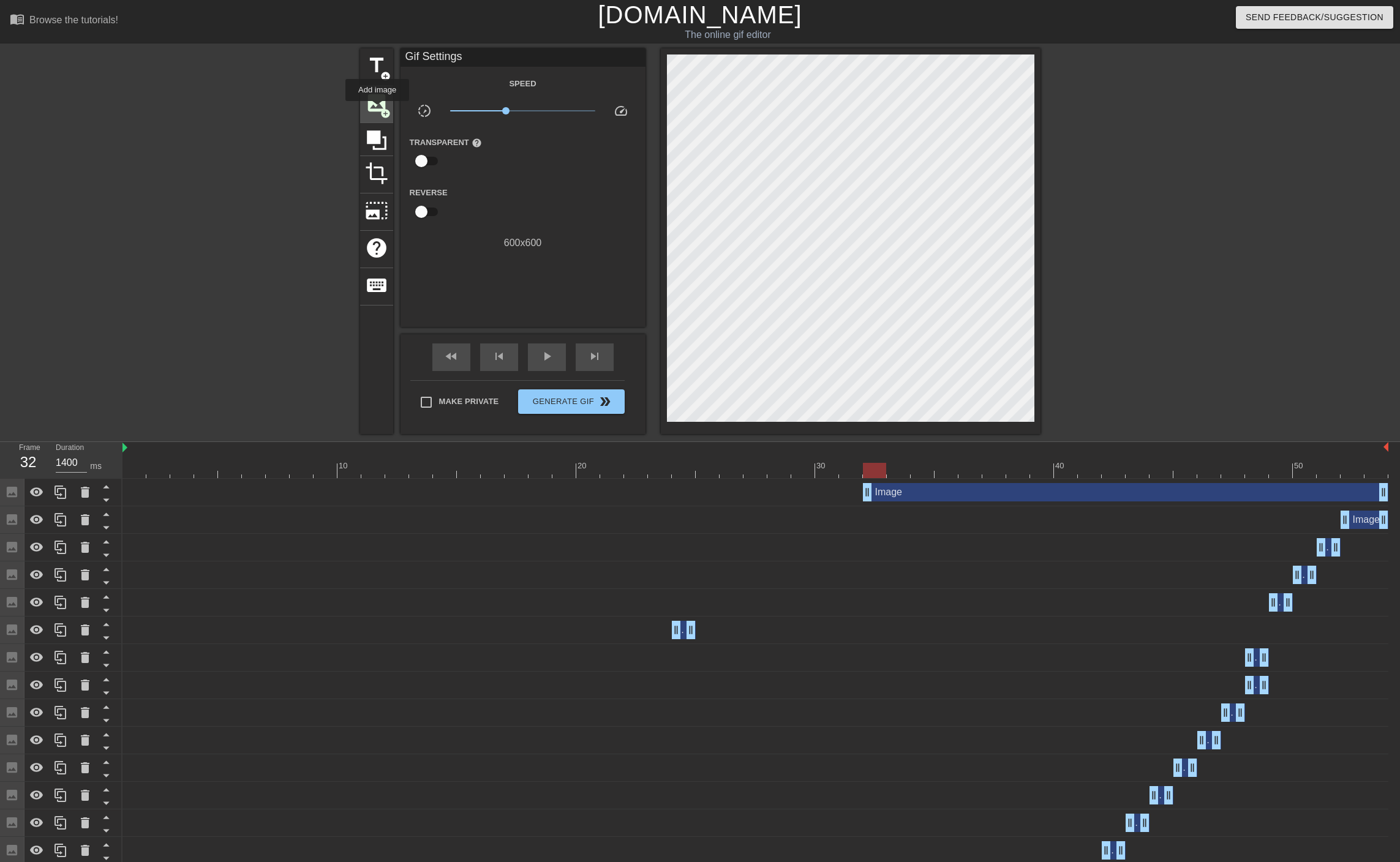
click at [377, 110] on span "image" at bounding box center [376, 103] width 23 height 23
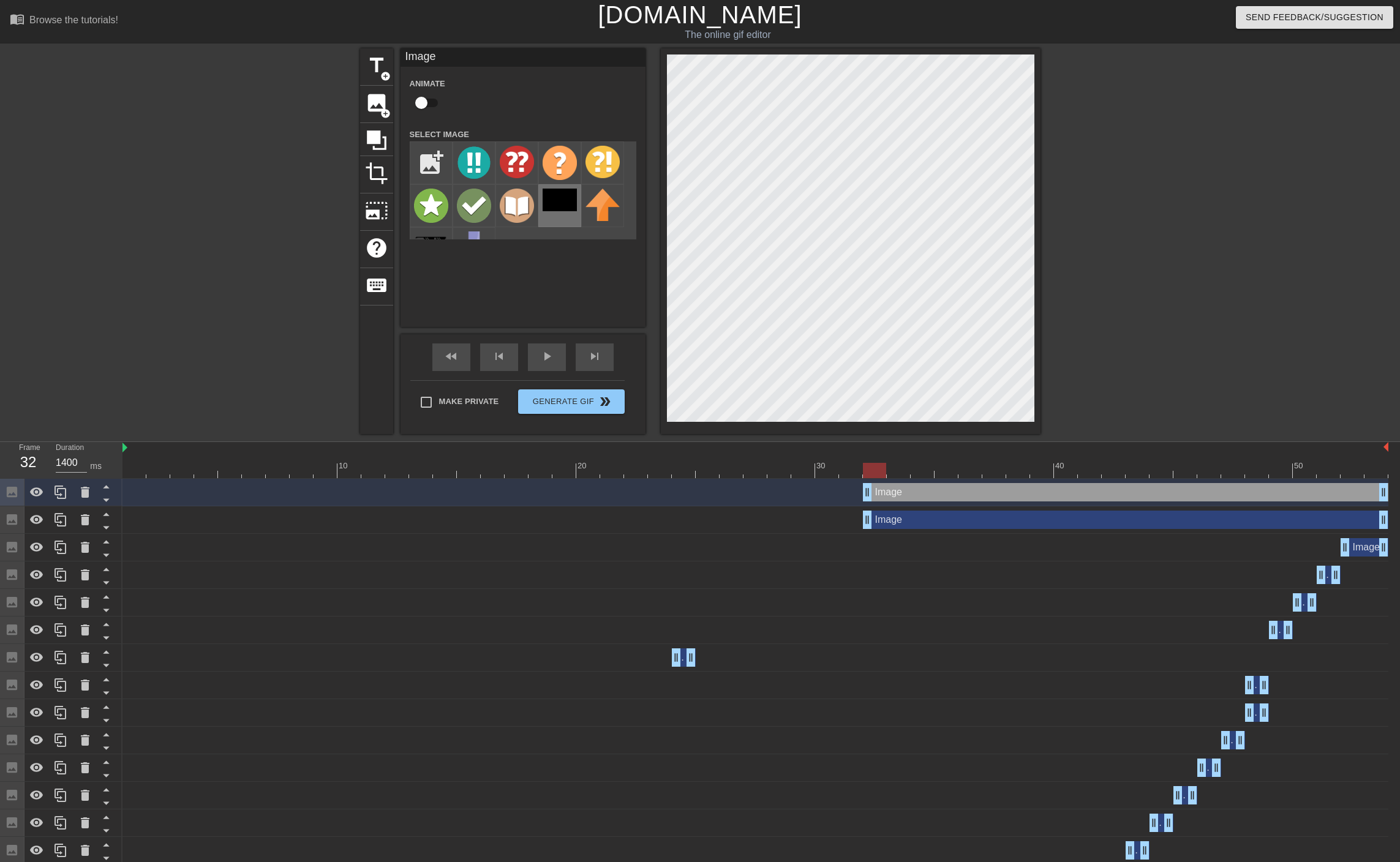
click at [558, 205] on img at bounding box center [559, 200] width 34 height 22
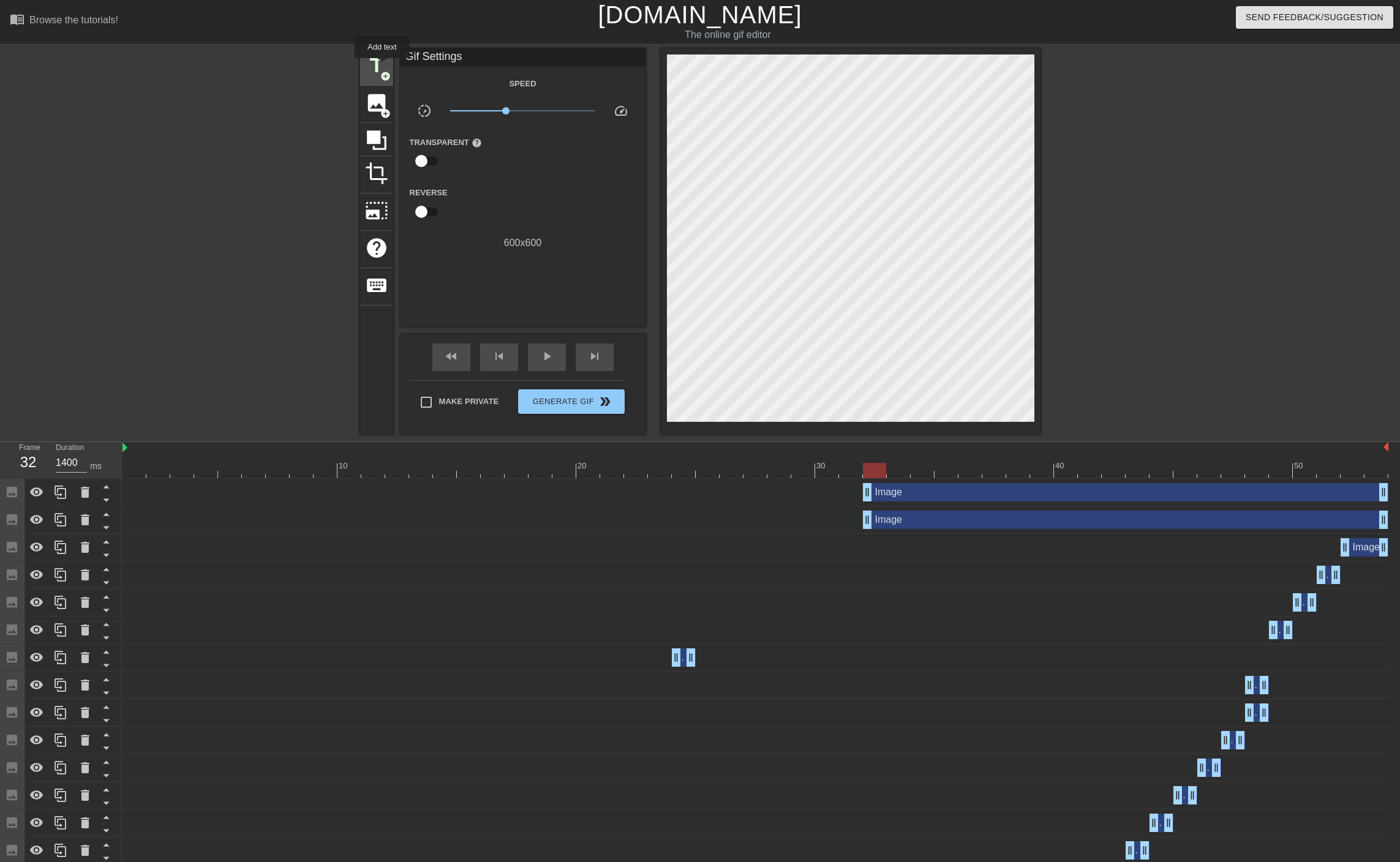
click at [382, 67] on span "title" at bounding box center [376, 65] width 23 height 23
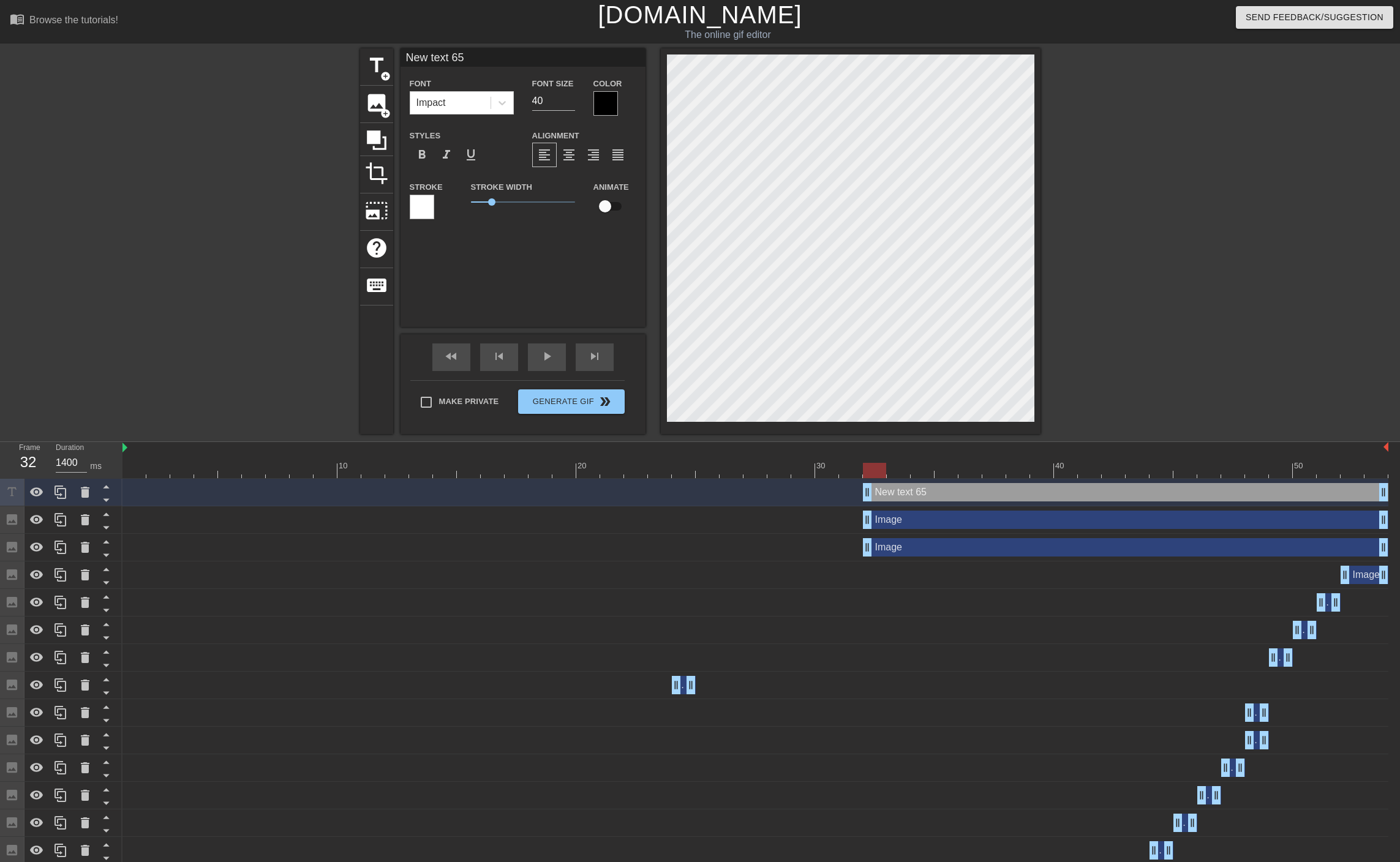
click at [605, 102] on div at bounding box center [605, 103] width 25 height 25
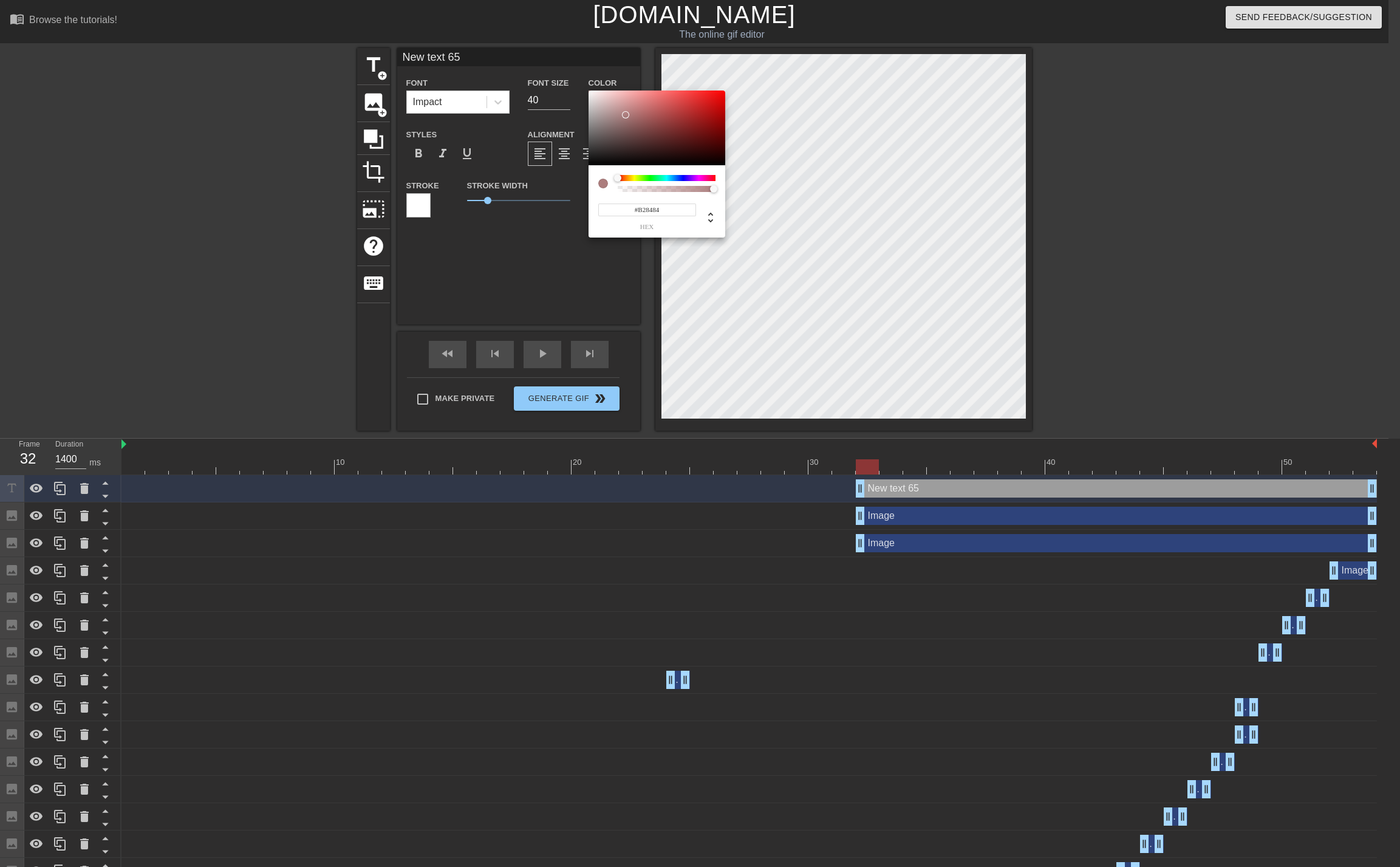
type input "#FFFFFF"
drag, startPoint x: 626, startPoint y: 115, endPoint x: 521, endPoint y: 40, distance: 129.0
click at [521, 40] on div "#FFFFFF hex" at bounding box center [700, 433] width 1400 height 867
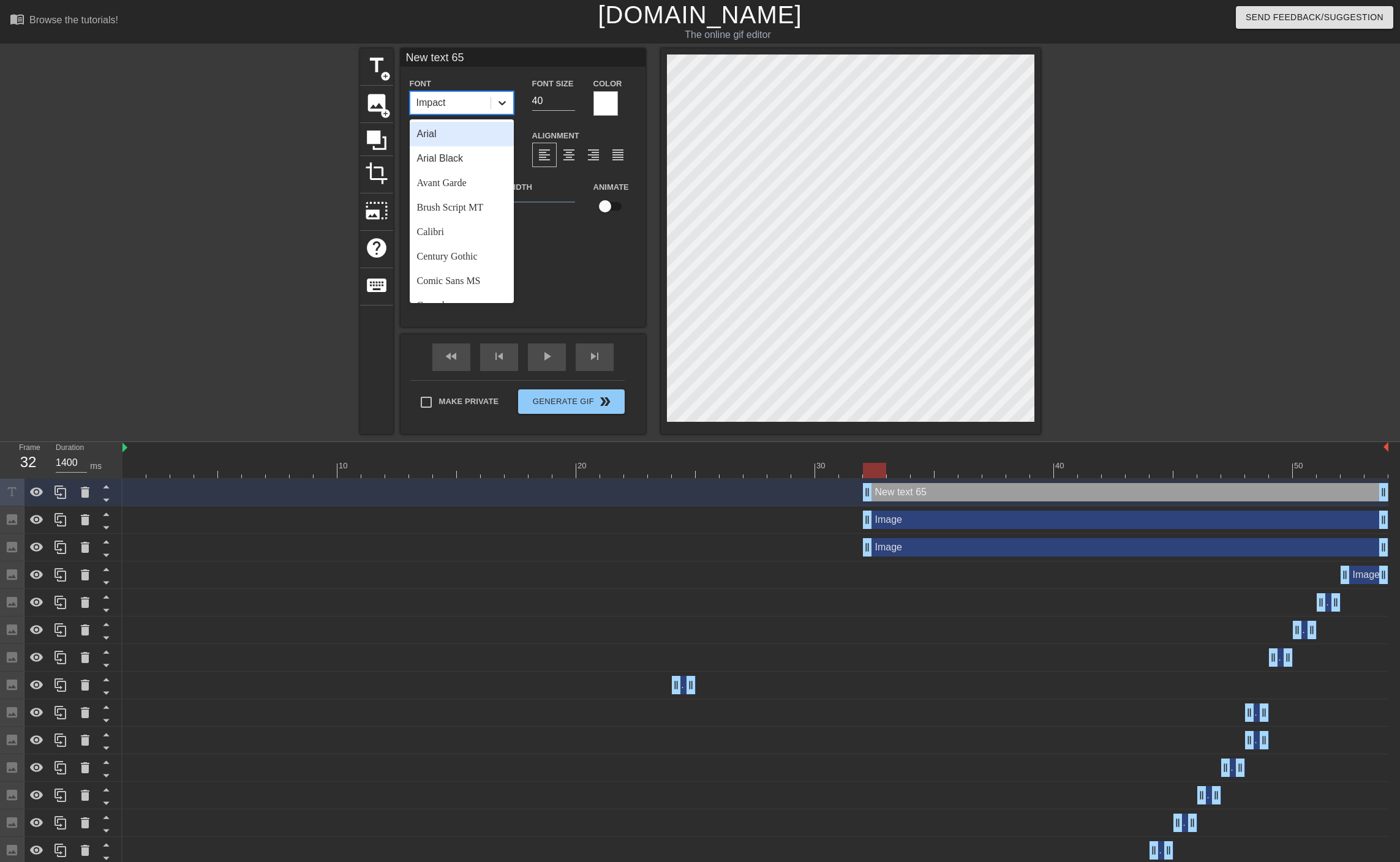
click at [503, 103] on icon at bounding box center [502, 103] width 7 height 4
click at [466, 135] on div "Arial" at bounding box center [462, 134] width 104 height 25
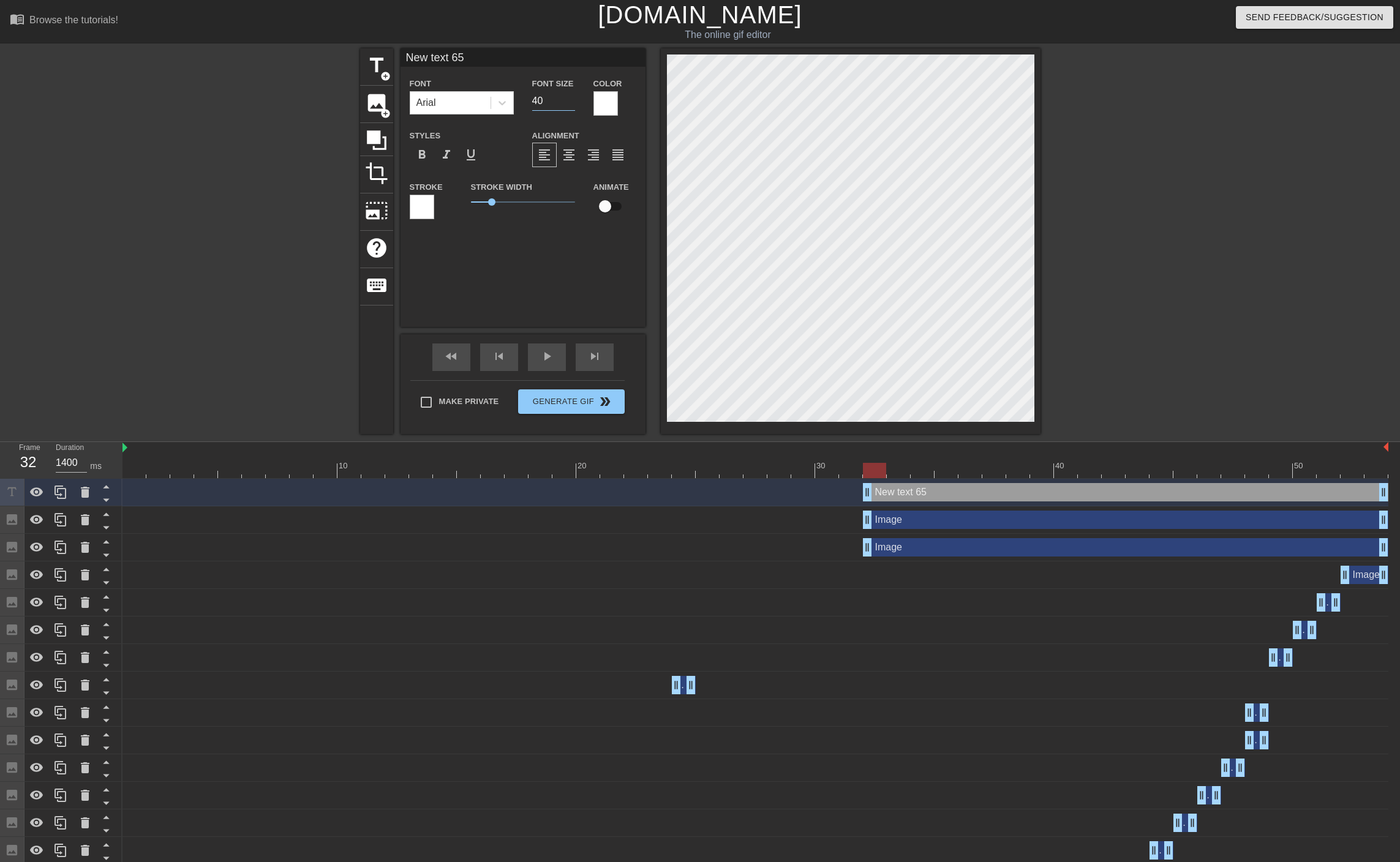
click at [563, 103] on input "40" at bounding box center [553, 101] width 43 height 20
type input "4"
type input "2"
type input "30"
drag, startPoint x: 487, startPoint y: 56, endPoint x: 269, endPoint y: 38, distance: 218.7
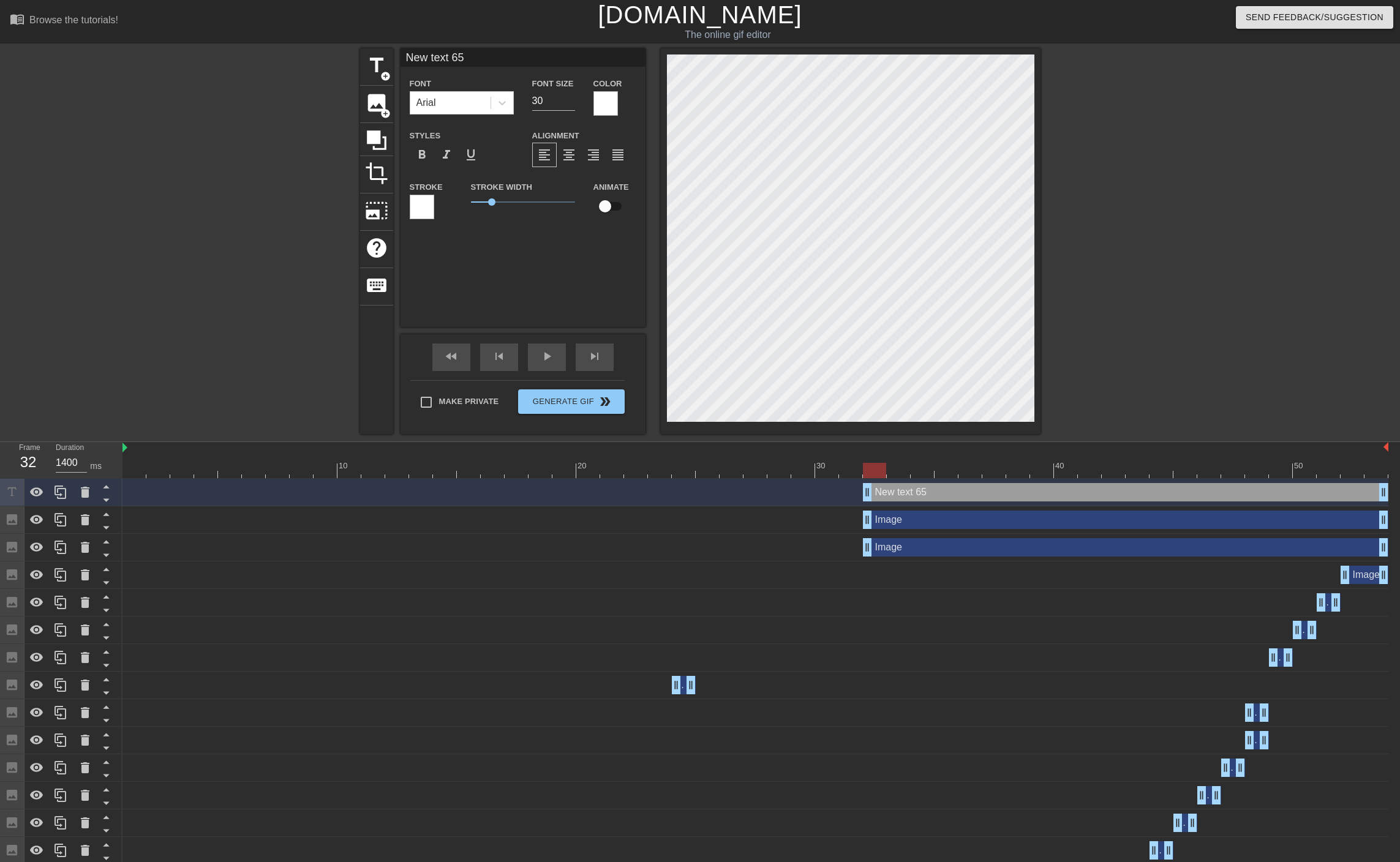
type input "K"
type input "If rook doesn't take, Mate in 1."
click at [550, 102] on input "30" at bounding box center [553, 101] width 43 height 20
type input "3"
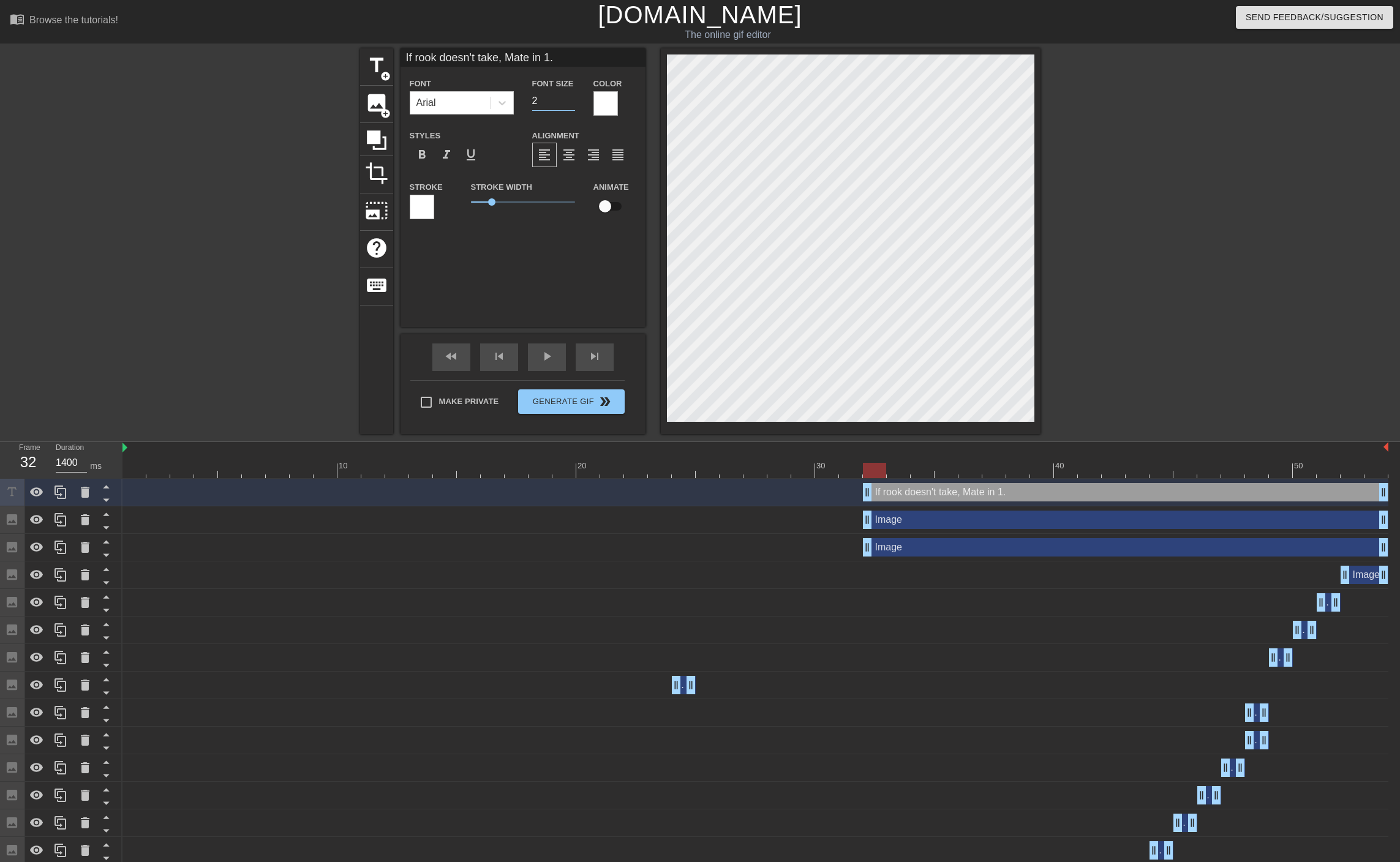
type input "25"
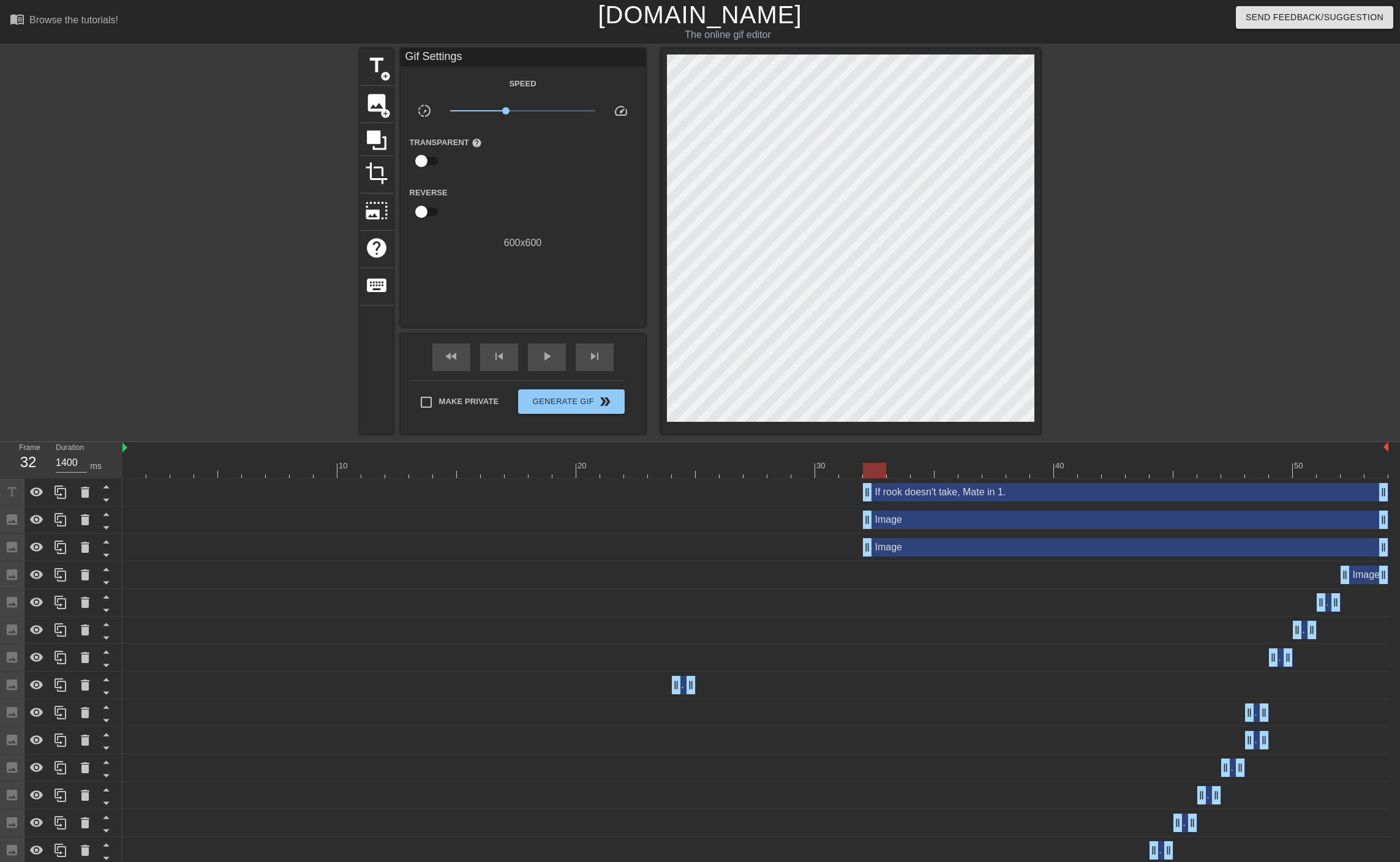
scroll to position [2, 7]
click at [1318, 175] on div "title add_circle image add_circle crop photo_size_select_large help keyboard Gi…" at bounding box center [700, 241] width 1400 height 386
type textarea "If rook take, Mate in 1."
click at [1000, 501] on div "If rook take, Mate in 1. drag_handle drag_handle" at bounding box center [1125, 492] width 525 height 18
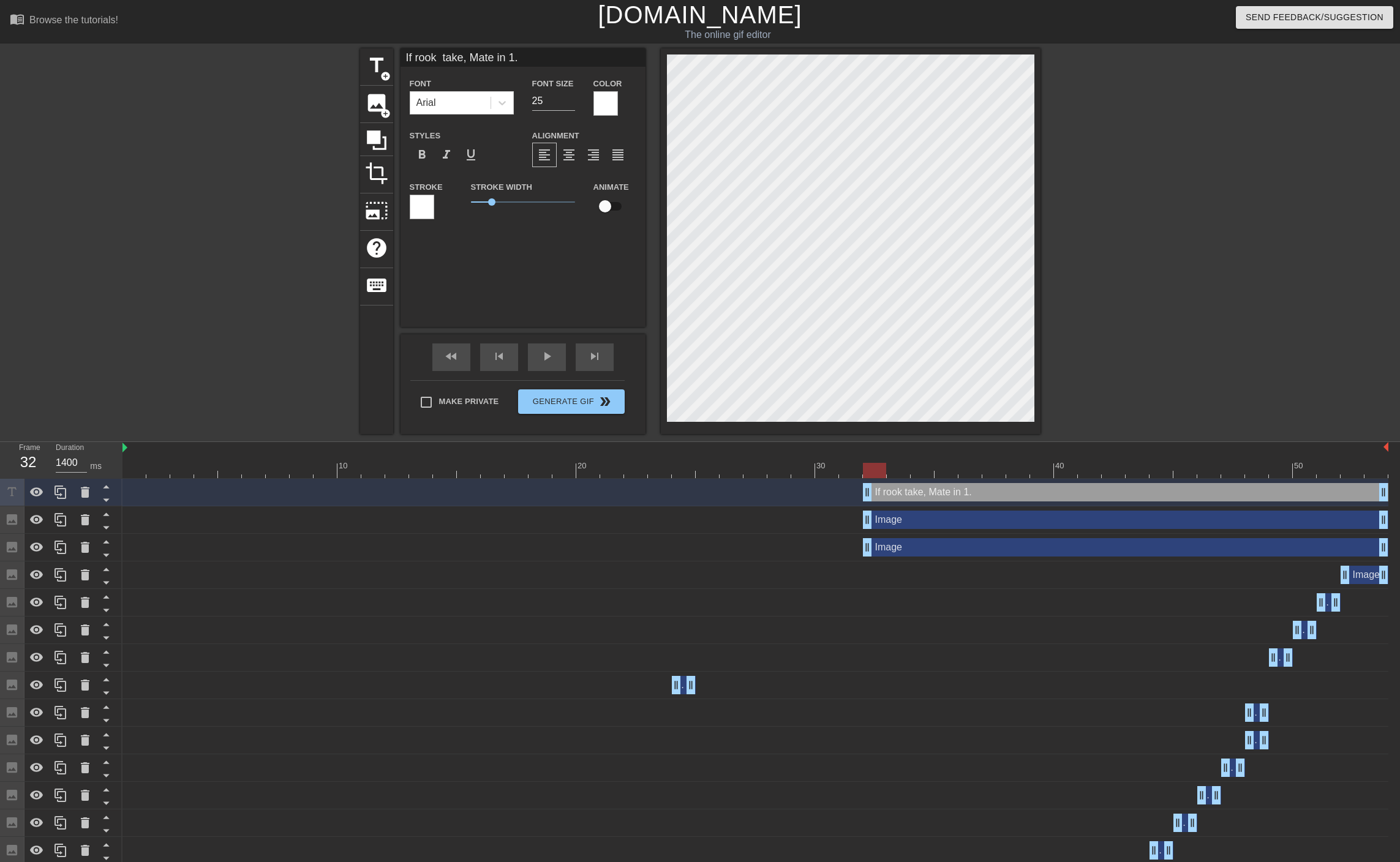
click at [1000, 501] on div "If rook take, Mate in 1. drag_handle drag_handle" at bounding box center [1125, 492] width 525 height 18
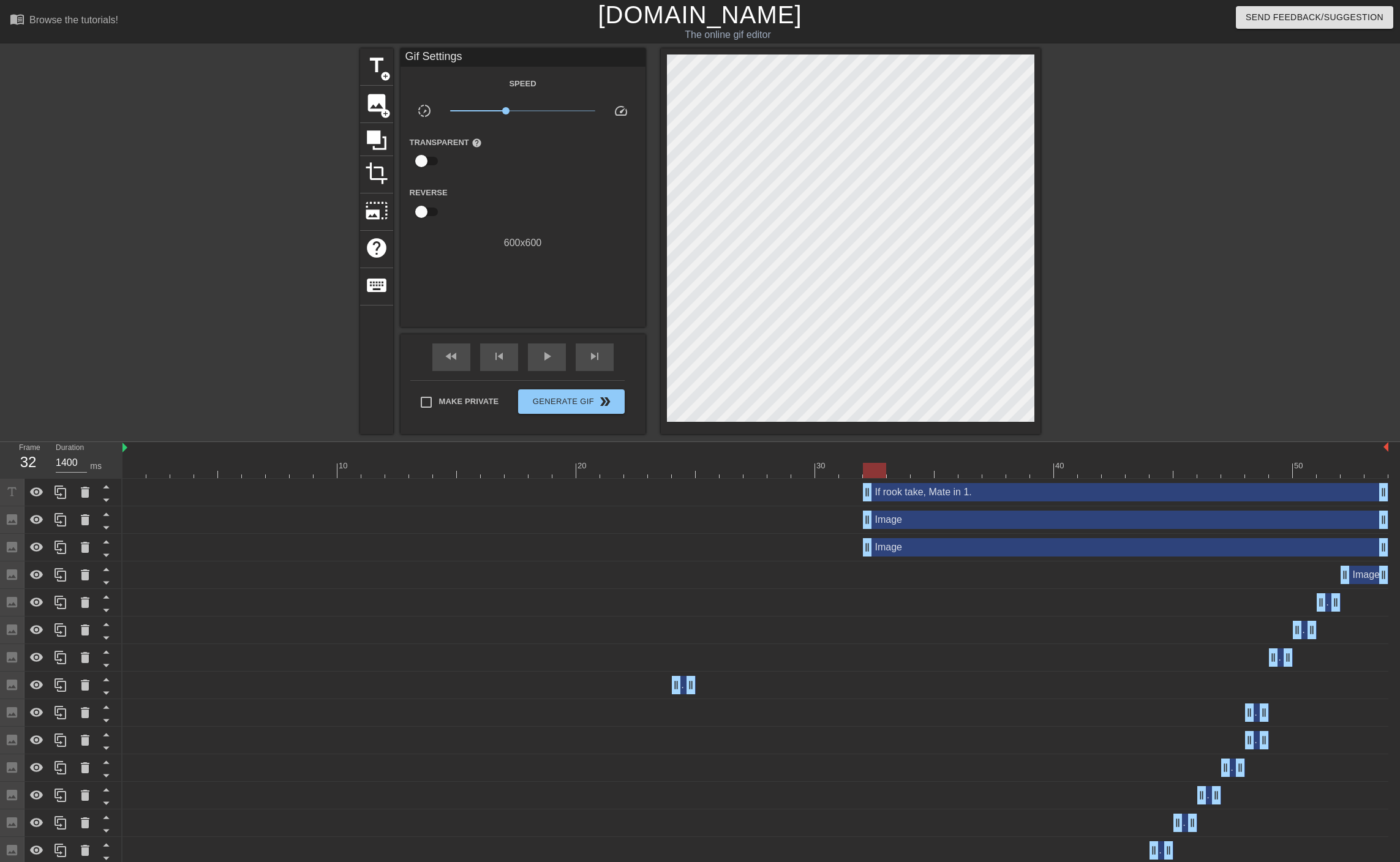
click at [906, 493] on div "If rook take, Mate in 1. drag_handle drag_handle" at bounding box center [1125, 492] width 525 height 18
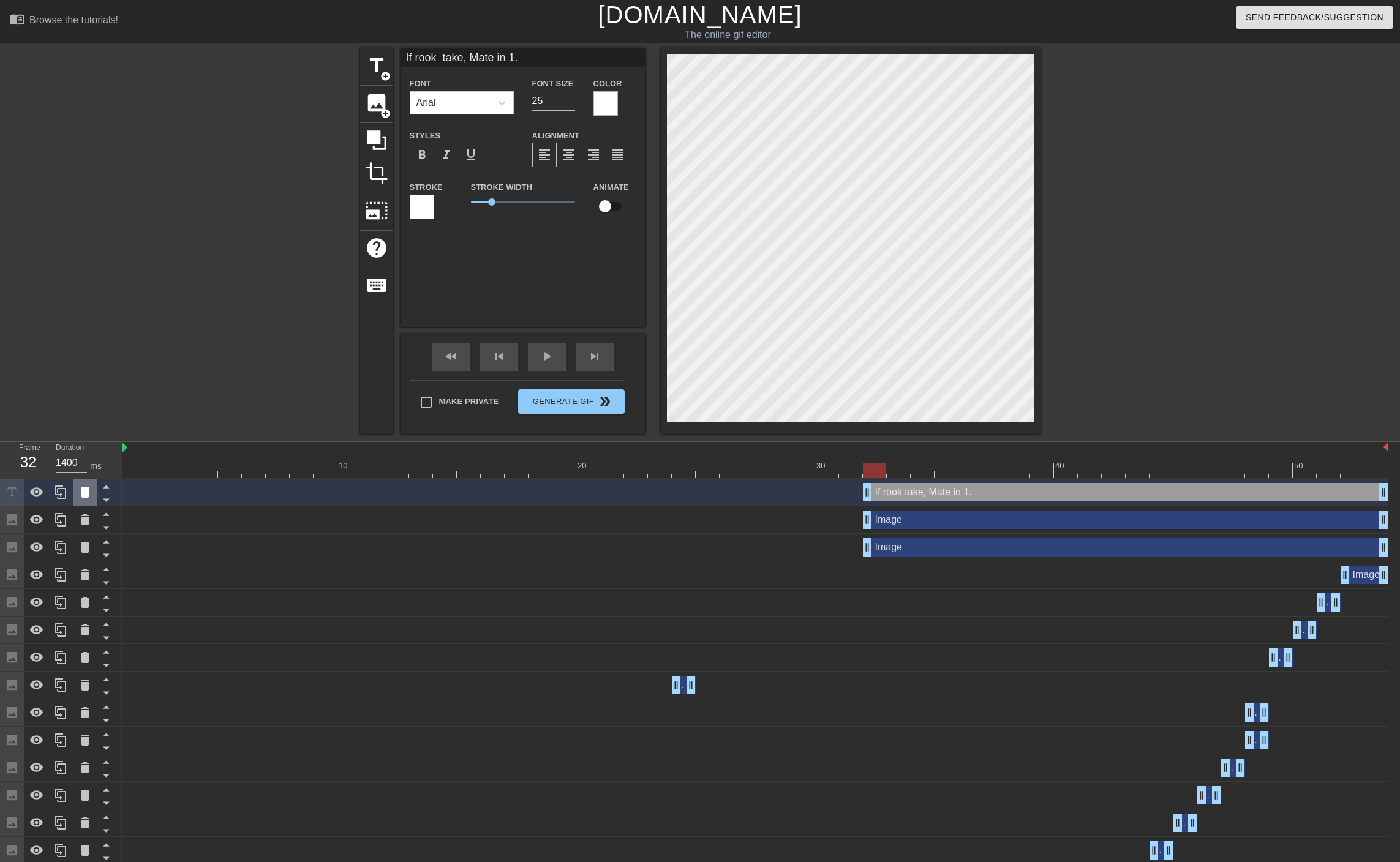
click at [83, 486] on icon at bounding box center [85, 492] width 15 height 15
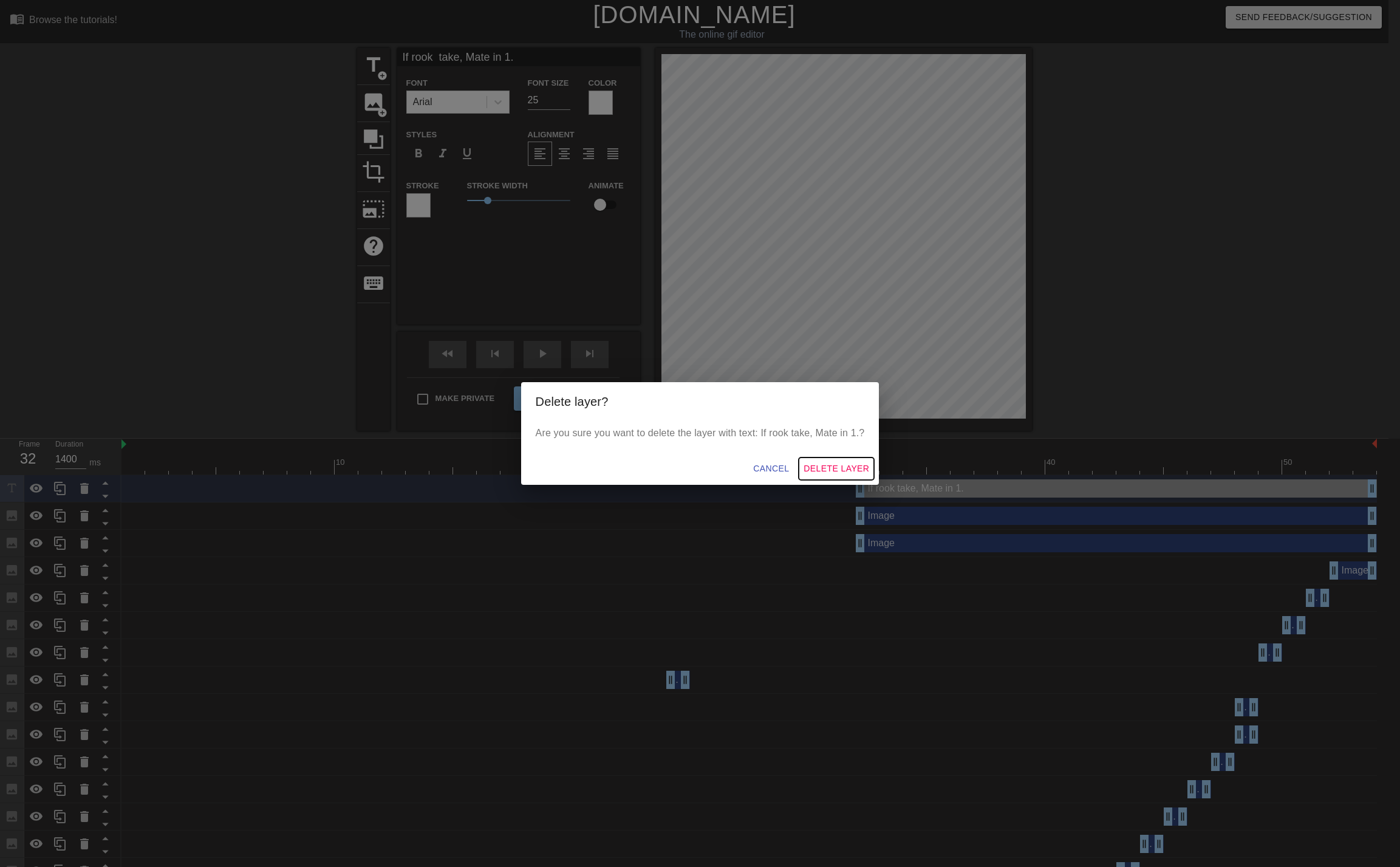
click at [825, 462] on span "Delete Layer" at bounding box center [836, 469] width 66 height 15
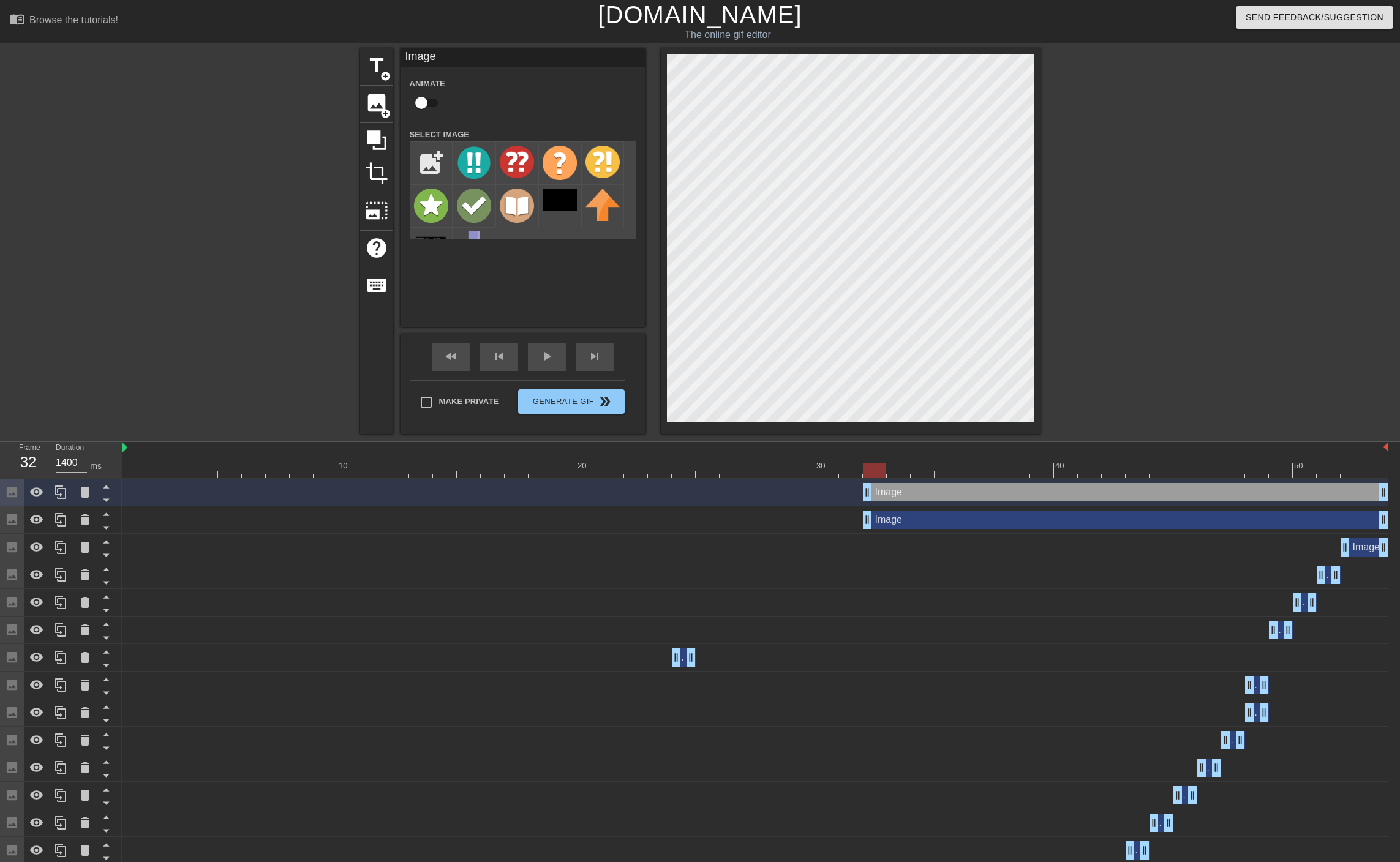
click at [1134, 221] on div at bounding box center [1146, 232] width 184 height 367
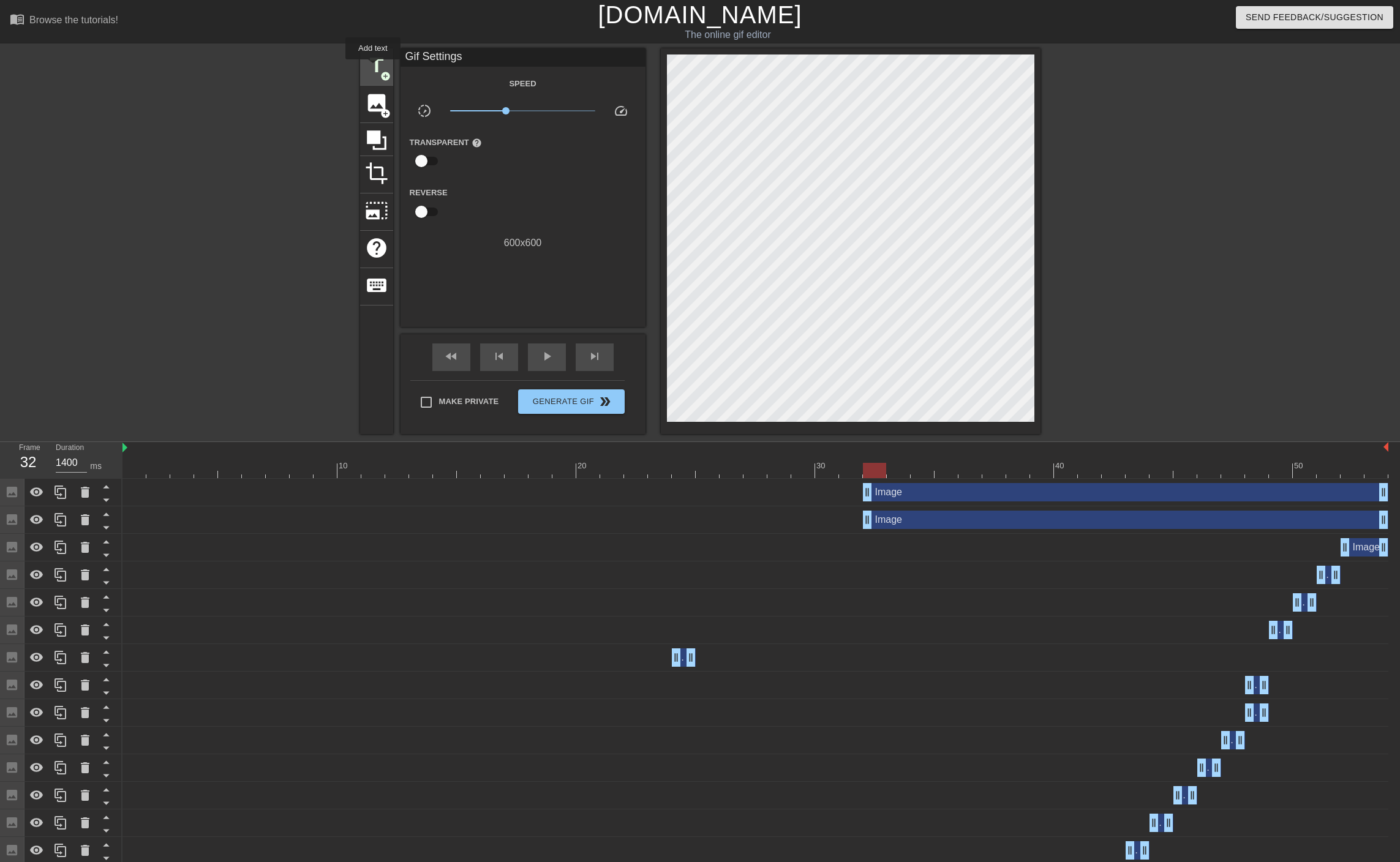
click at [373, 68] on span "title" at bounding box center [376, 65] width 23 height 23
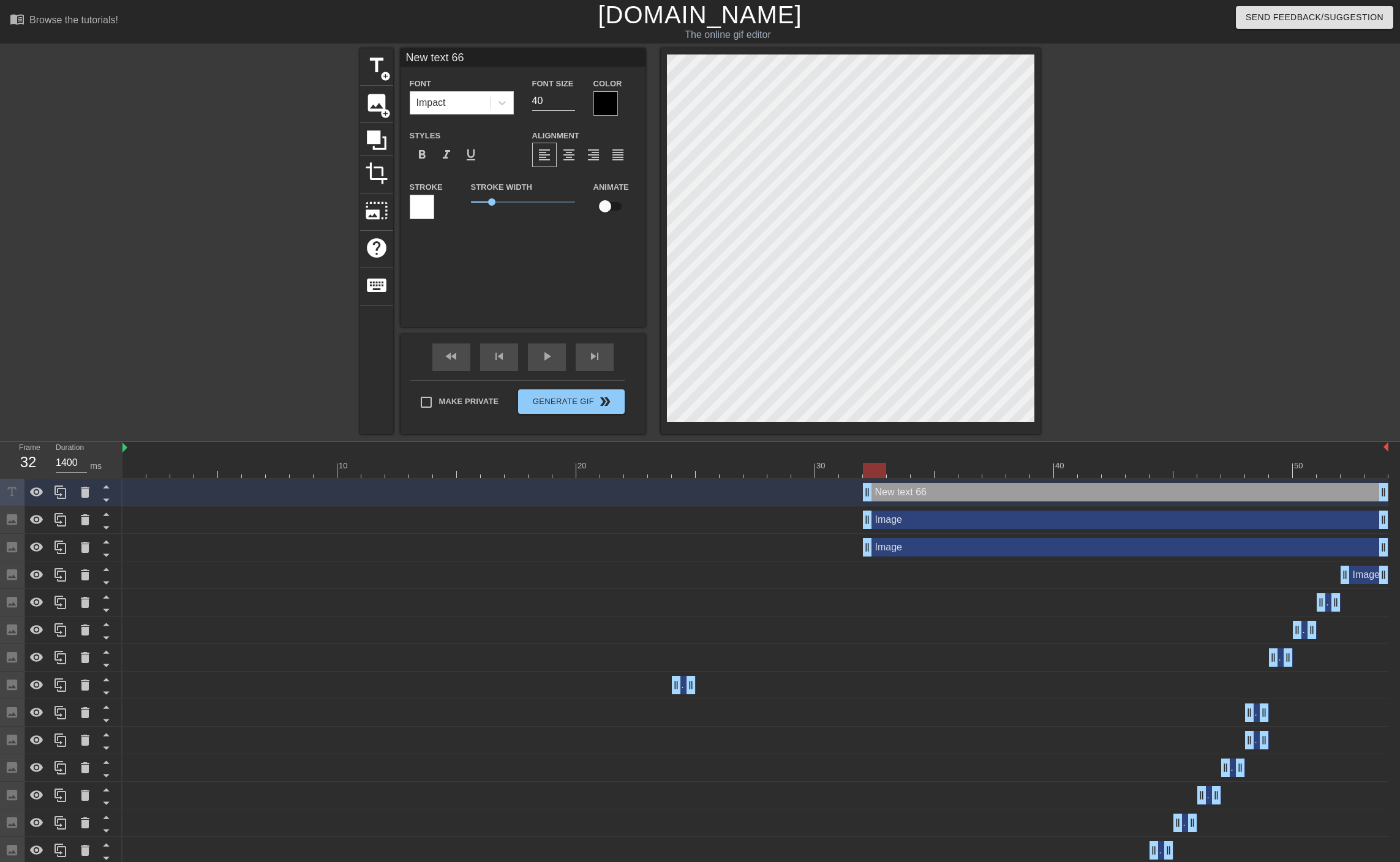
click at [421, 202] on div at bounding box center [422, 207] width 25 height 25
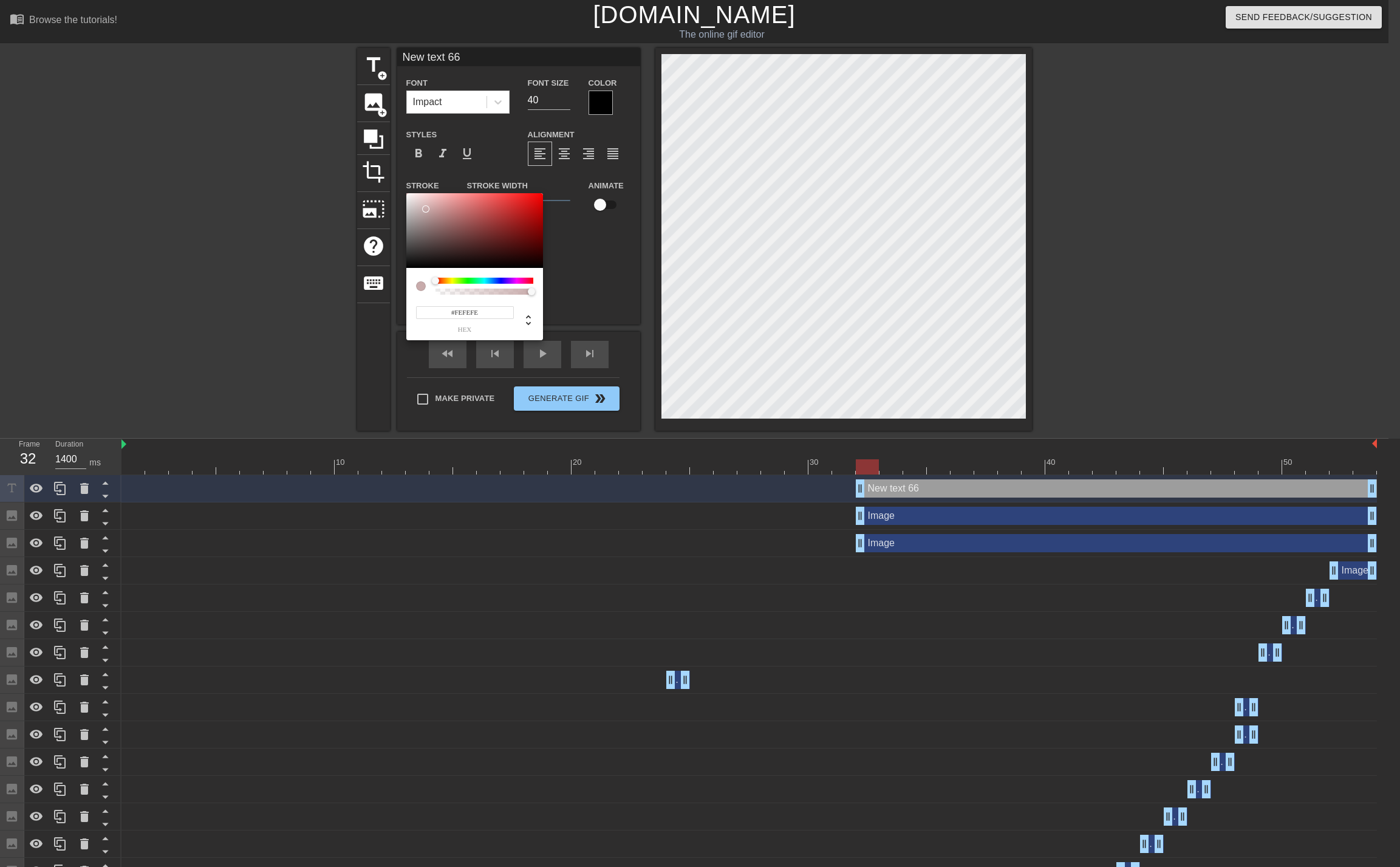
type input "#FFFFFF"
drag, startPoint x: 514, startPoint y: 232, endPoint x: 313, endPoint y: 139, distance: 221.5
click at [313, 139] on div "#FFFFFF hex" at bounding box center [700, 433] width 1400 height 867
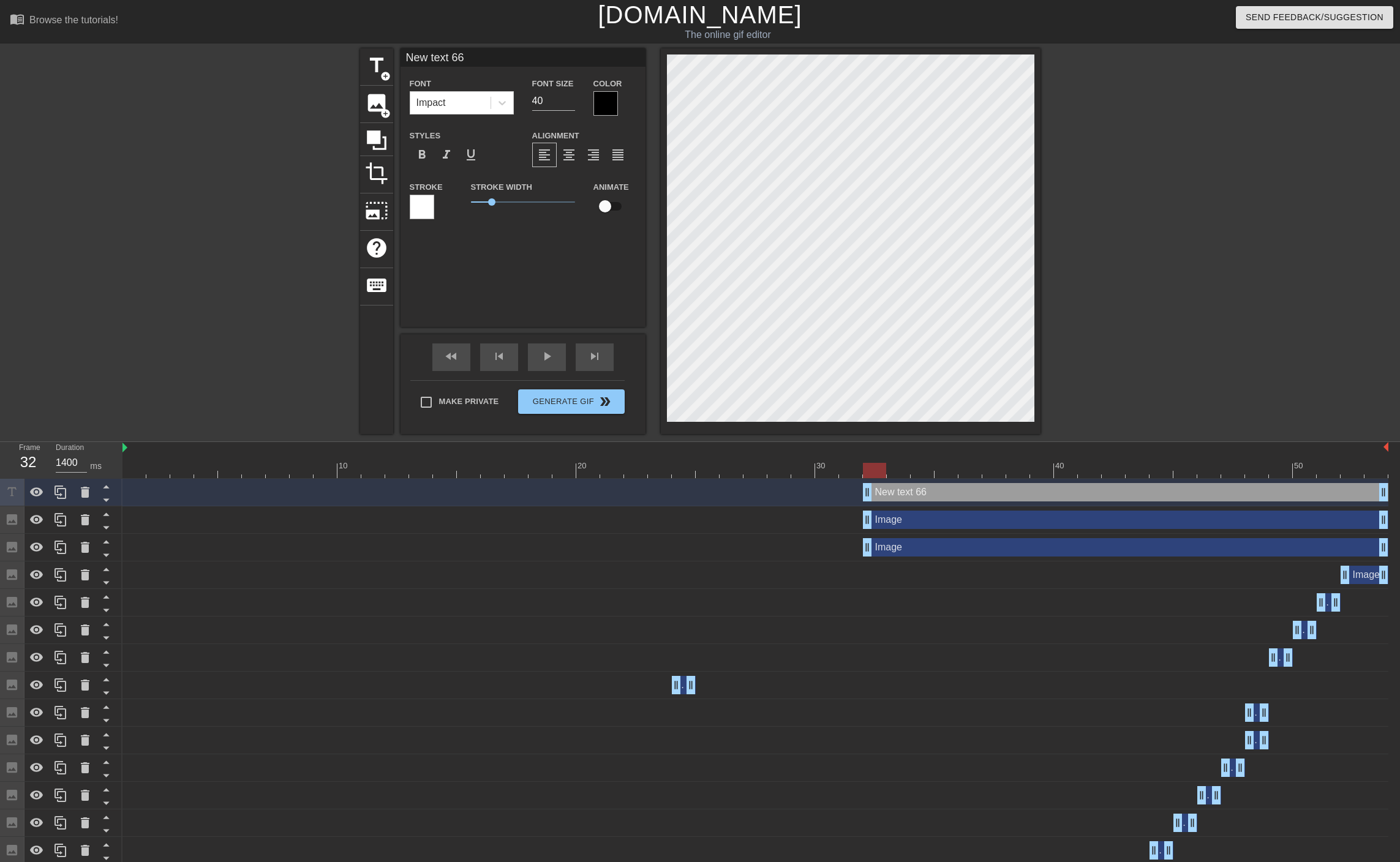
click at [604, 103] on div at bounding box center [605, 103] width 25 height 25
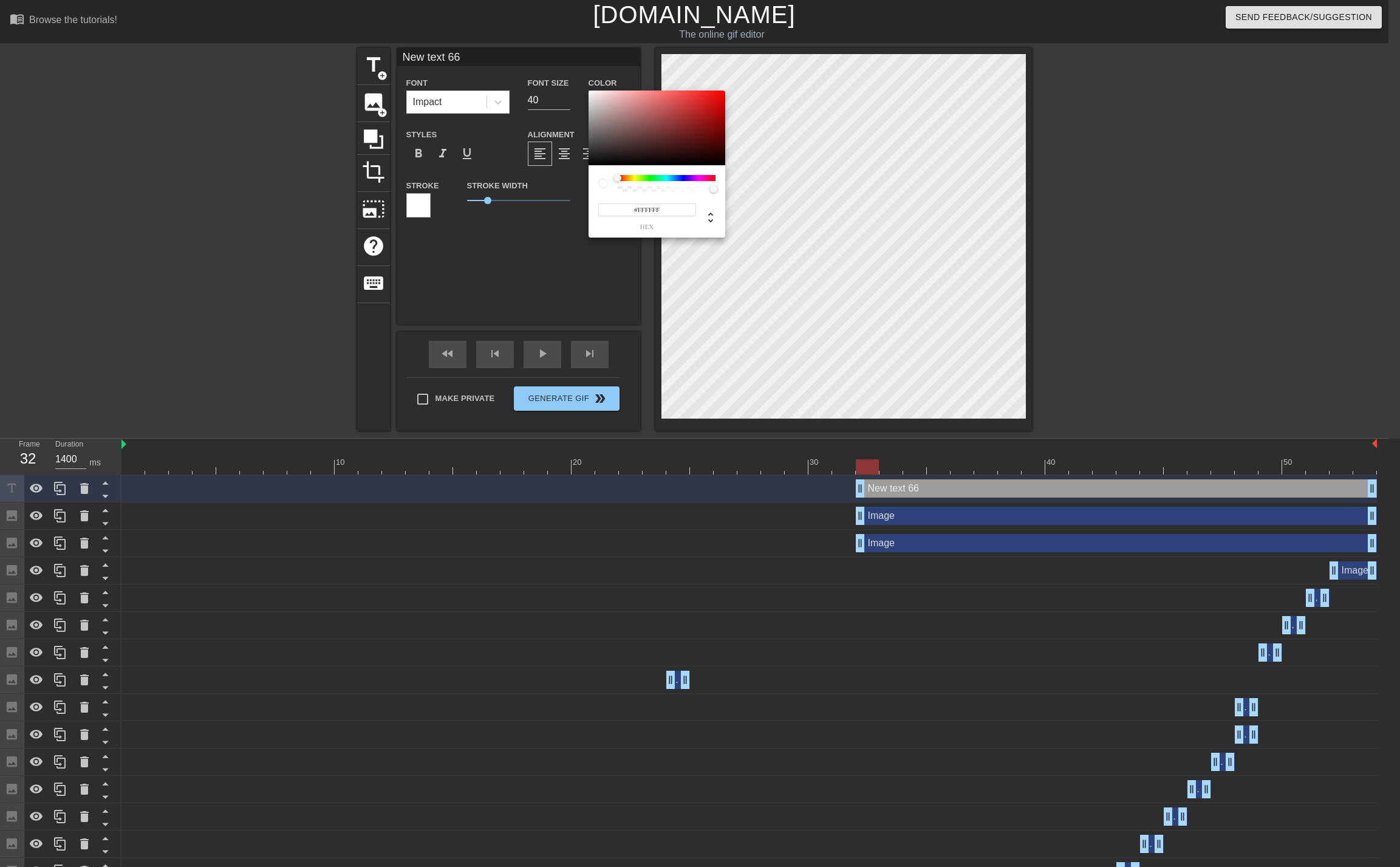
drag, startPoint x: 613, startPoint y: 136, endPoint x: 545, endPoint y: 51, distance: 108.9
click at [545, 51] on div "#FFFFFF hex" at bounding box center [700, 433] width 1400 height 867
type input "#FFFFFF"
drag, startPoint x: 615, startPoint y: 98, endPoint x: 550, endPoint y: 73, distance: 69.6
click at [550, 73] on div "#FFFFFF hex" at bounding box center [700, 433] width 1400 height 867
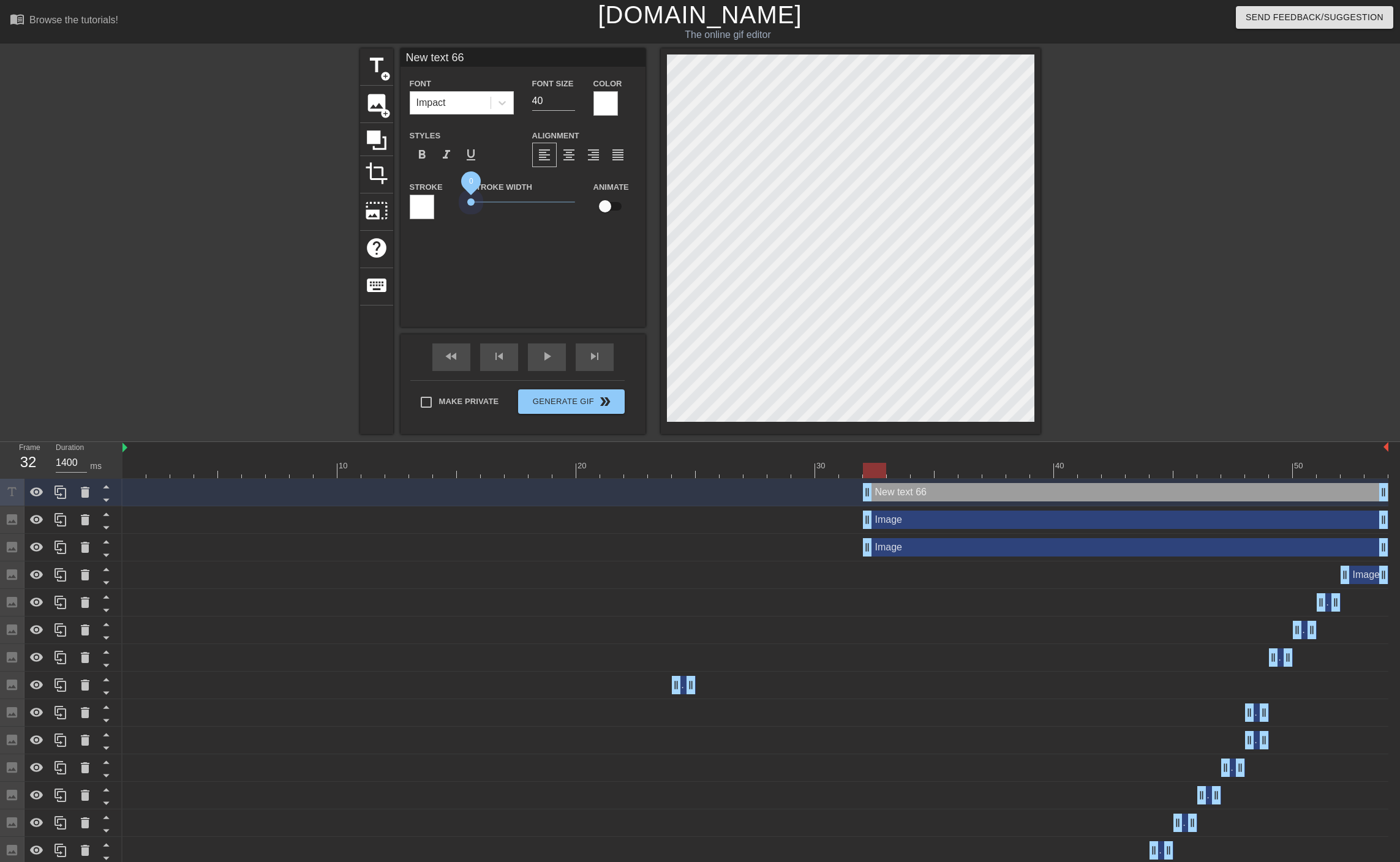
drag, startPoint x: 495, startPoint y: 200, endPoint x: 406, endPoint y: 200, distance: 89.0
click at [406, 200] on div "Stroke Stroke Width 0 Animate" at bounding box center [522, 205] width 245 height 51
click at [502, 101] on icon at bounding box center [501, 103] width 12 height 12
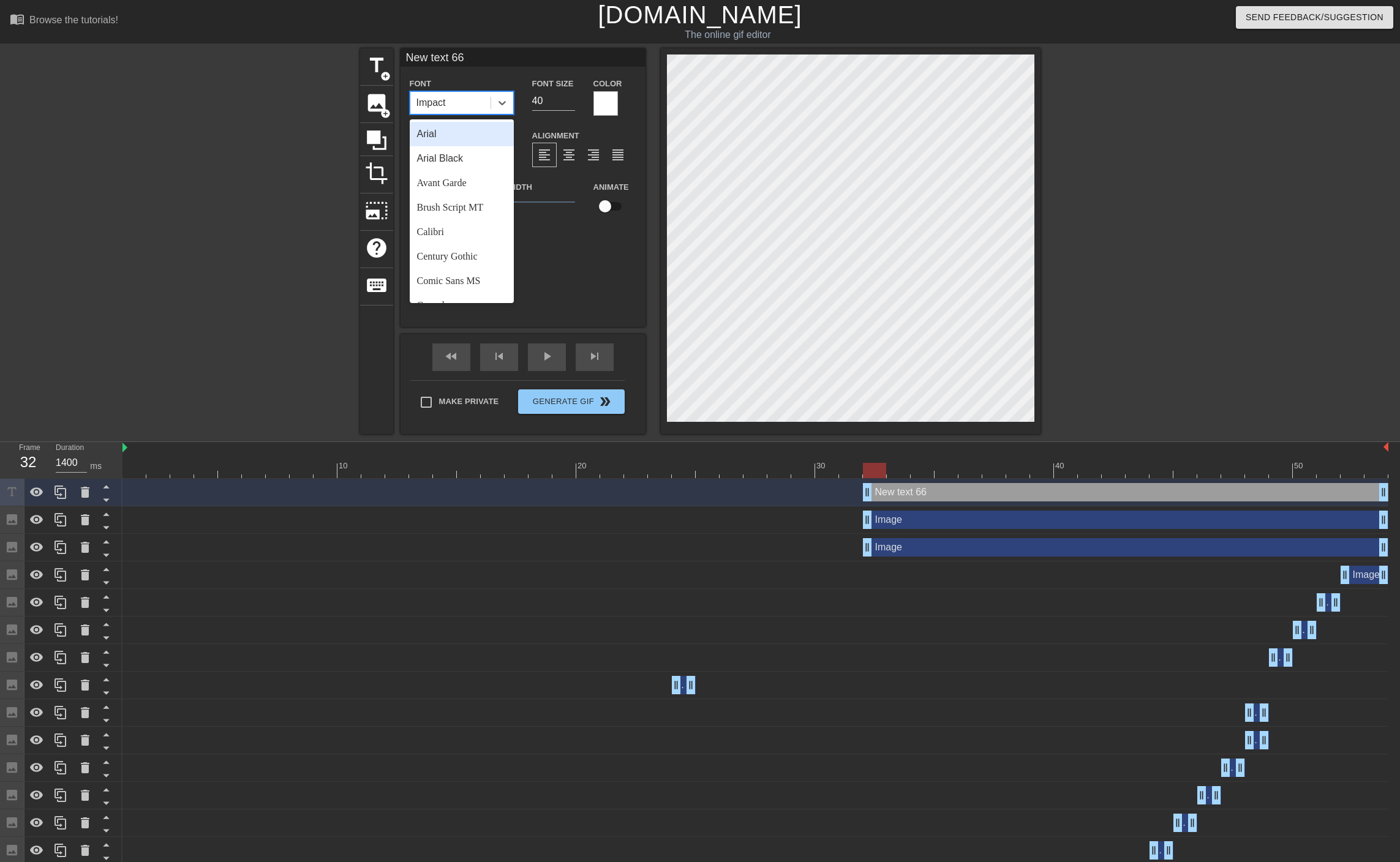
click at [462, 133] on div "Arial" at bounding box center [462, 134] width 104 height 25
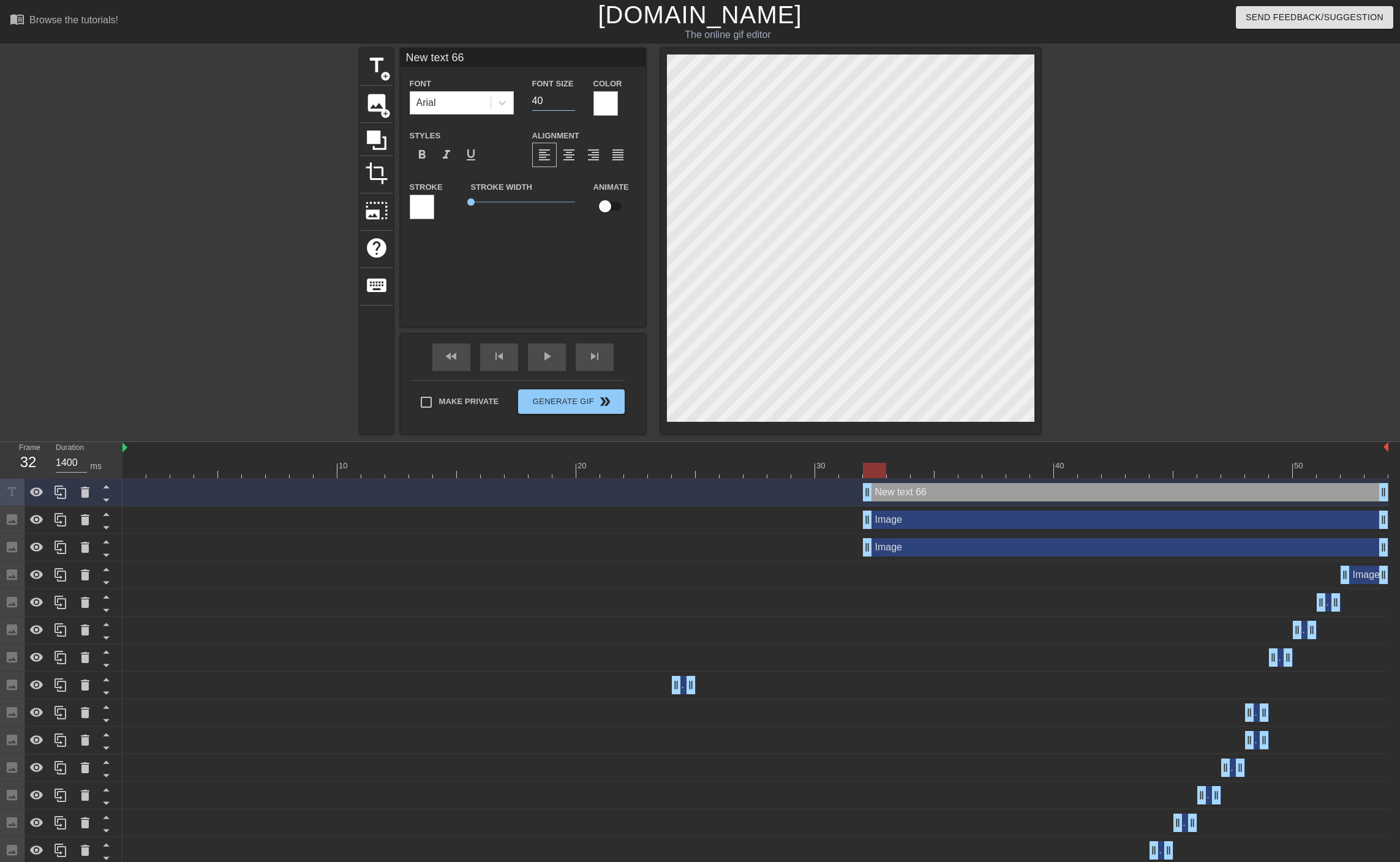
click at [554, 100] on input "40" at bounding box center [553, 101] width 43 height 20
type input "4"
type input "25"
drag, startPoint x: 477, startPoint y: 58, endPoint x: 347, endPoint y: 49, distance: 130.3
click at [347, 49] on div "title add_circle image add_circle crop photo_size_select_large help keyboard Ne…" at bounding box center [700, 241] width 1400 height 386
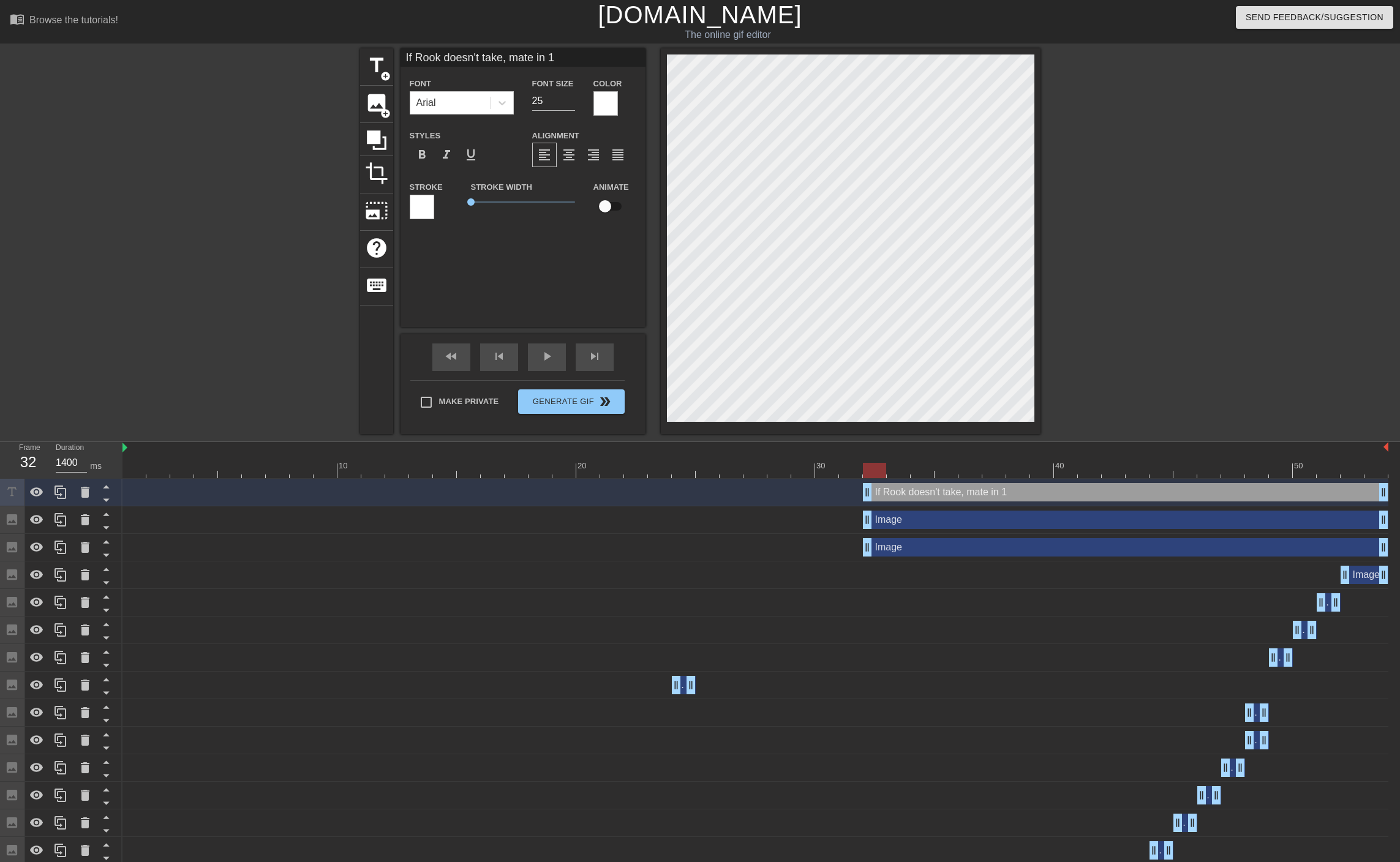
type input "If Rook doesn't take, mate in 1"
click at [547, 98] on input "25" at bounding box center [553, 101] width 43 height 20
type input "20"
click at [515, 56] on input "If Rook doesn't take, mate in 1" at bounding box center [522, 58] width 245 height 18
type input "If Rook doesn't take, Mate in 1"
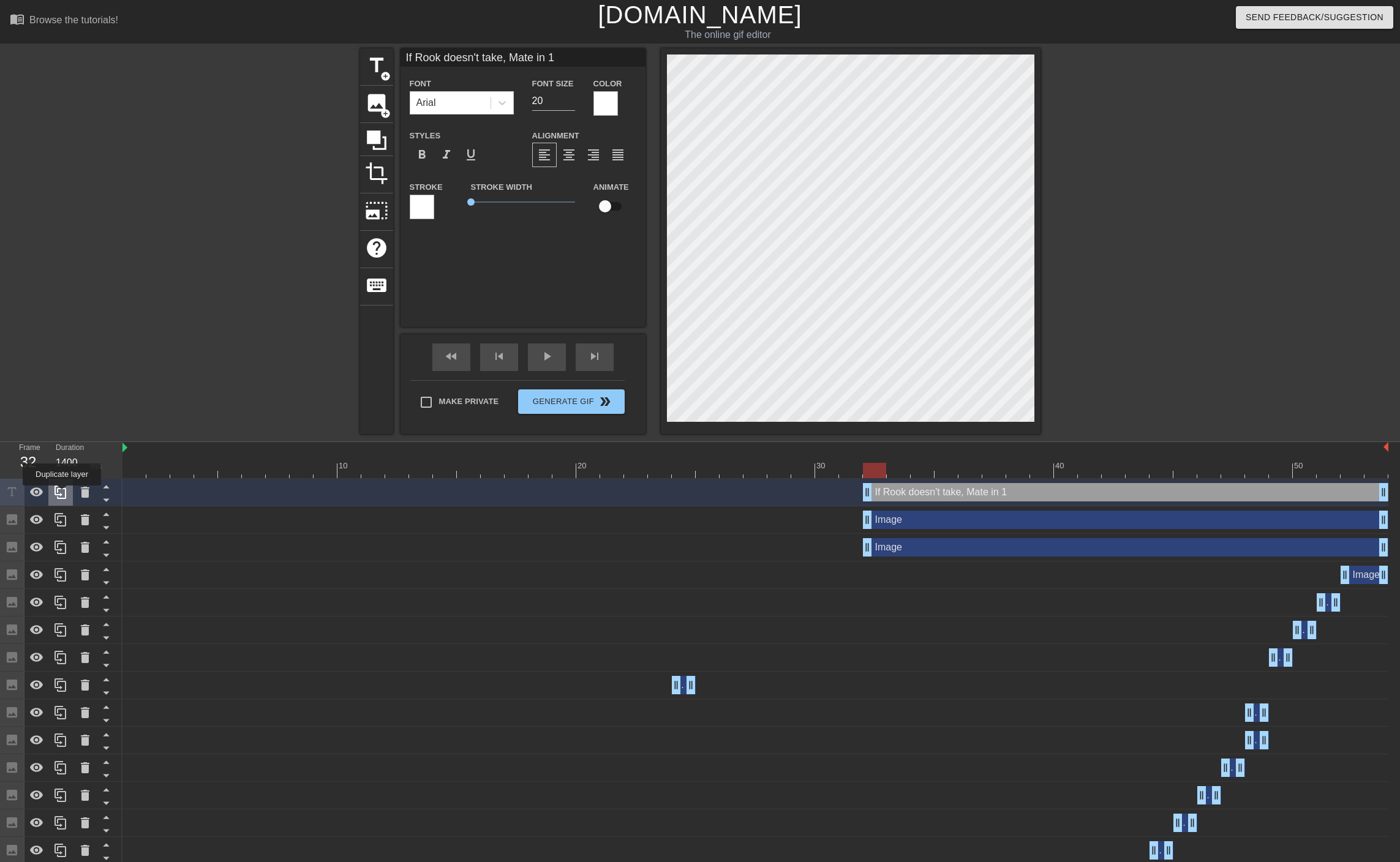
click at [62, 494] on icon at bounding box center [60, 492] width 15 height 15
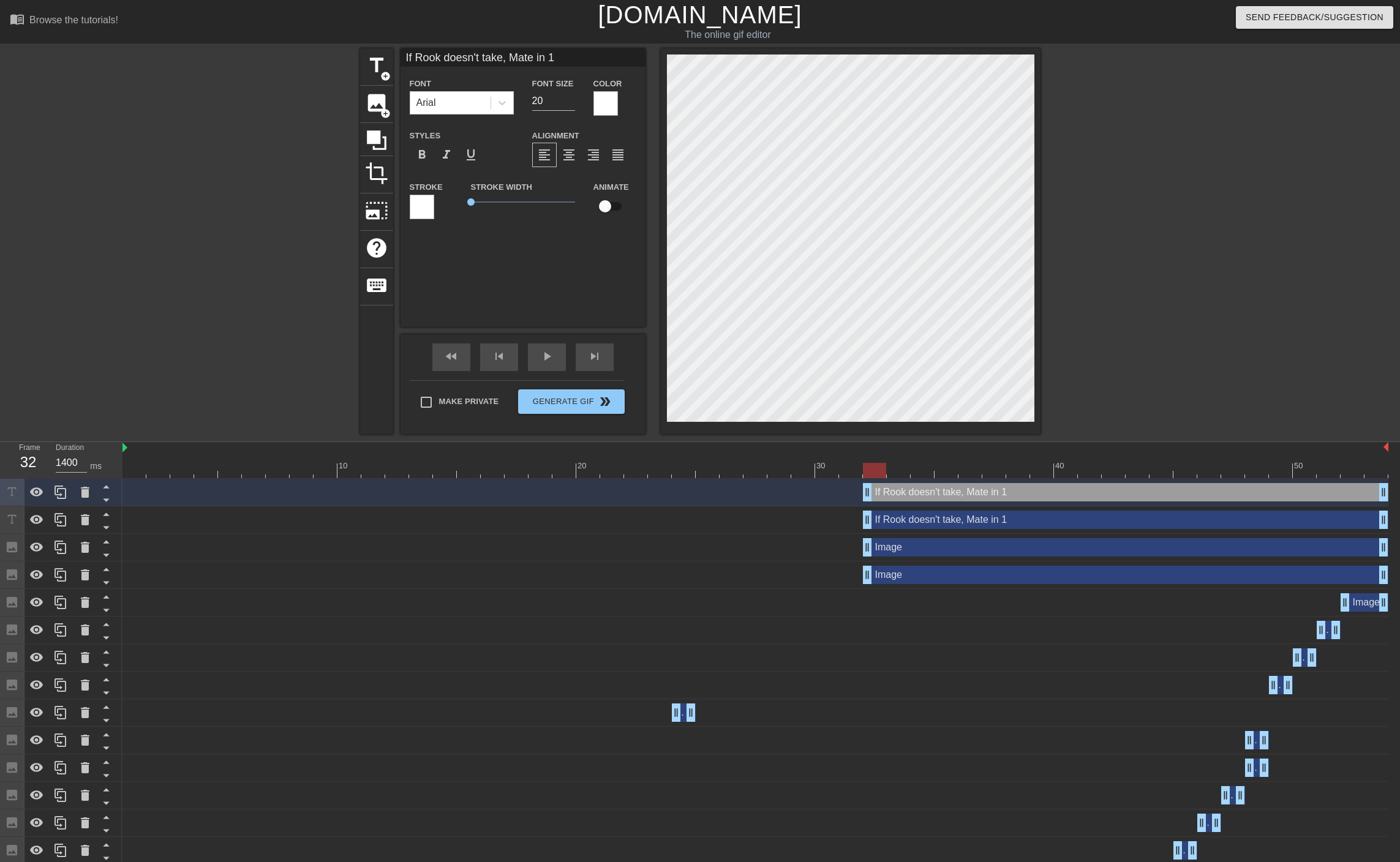
click at [468, 56] on input "If Rook doesn't take, Mate in 1" at bounding box center [522, 58] width 245 height 18
drag, startPoint x: 570, startPoint y: 59, endPoint x: 496, endPoint y: 56, distance: 74.1
click at [496, 56] on input "If Rook does take, Mate in 1" at bounding box center [522, 58] width 245 height 18
click at [556, 54] on input "If Rook does take, forced fork" at bounding box center [522, 58] width 245 height 18
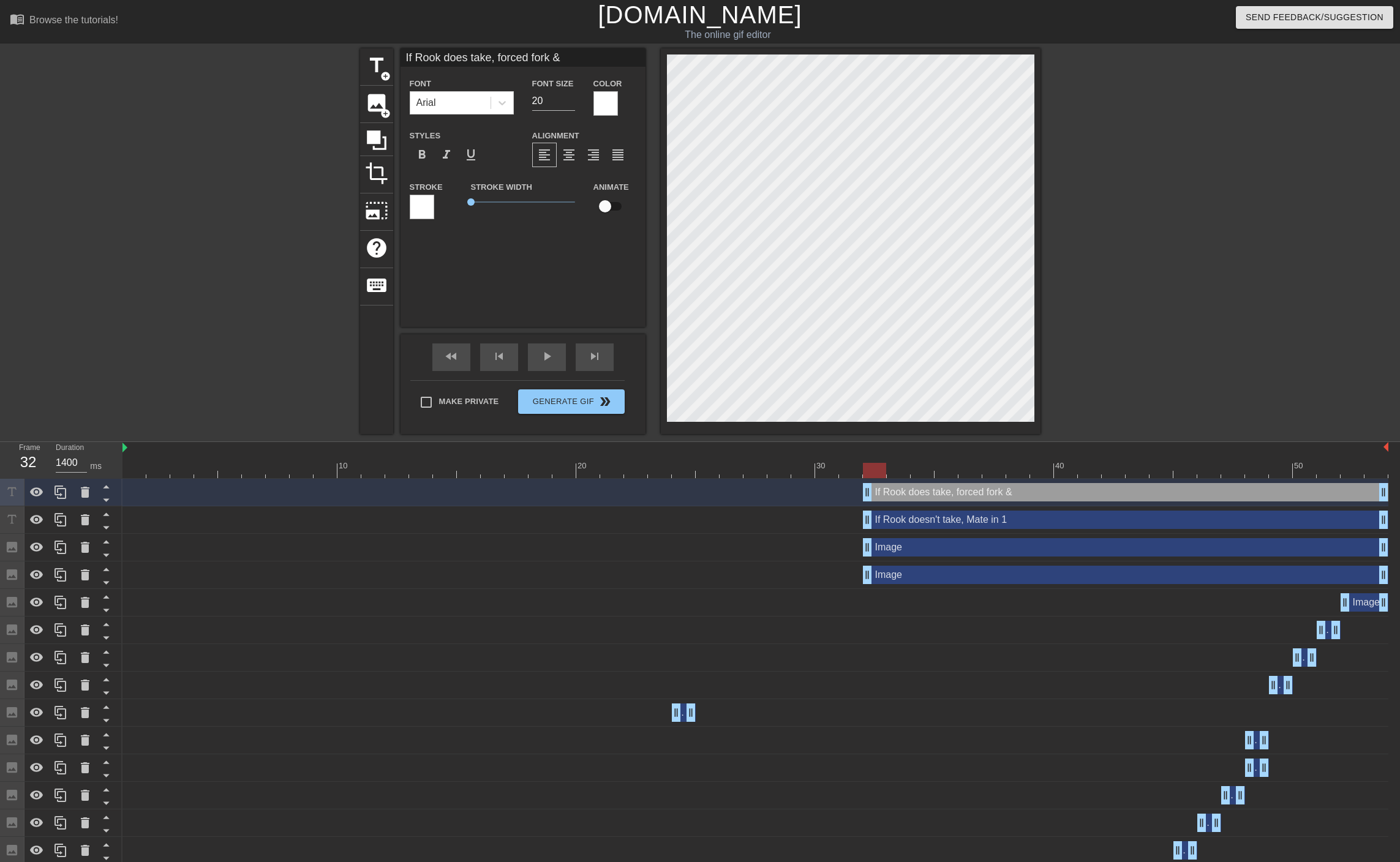
type input "If Rook does take, forced fork &"
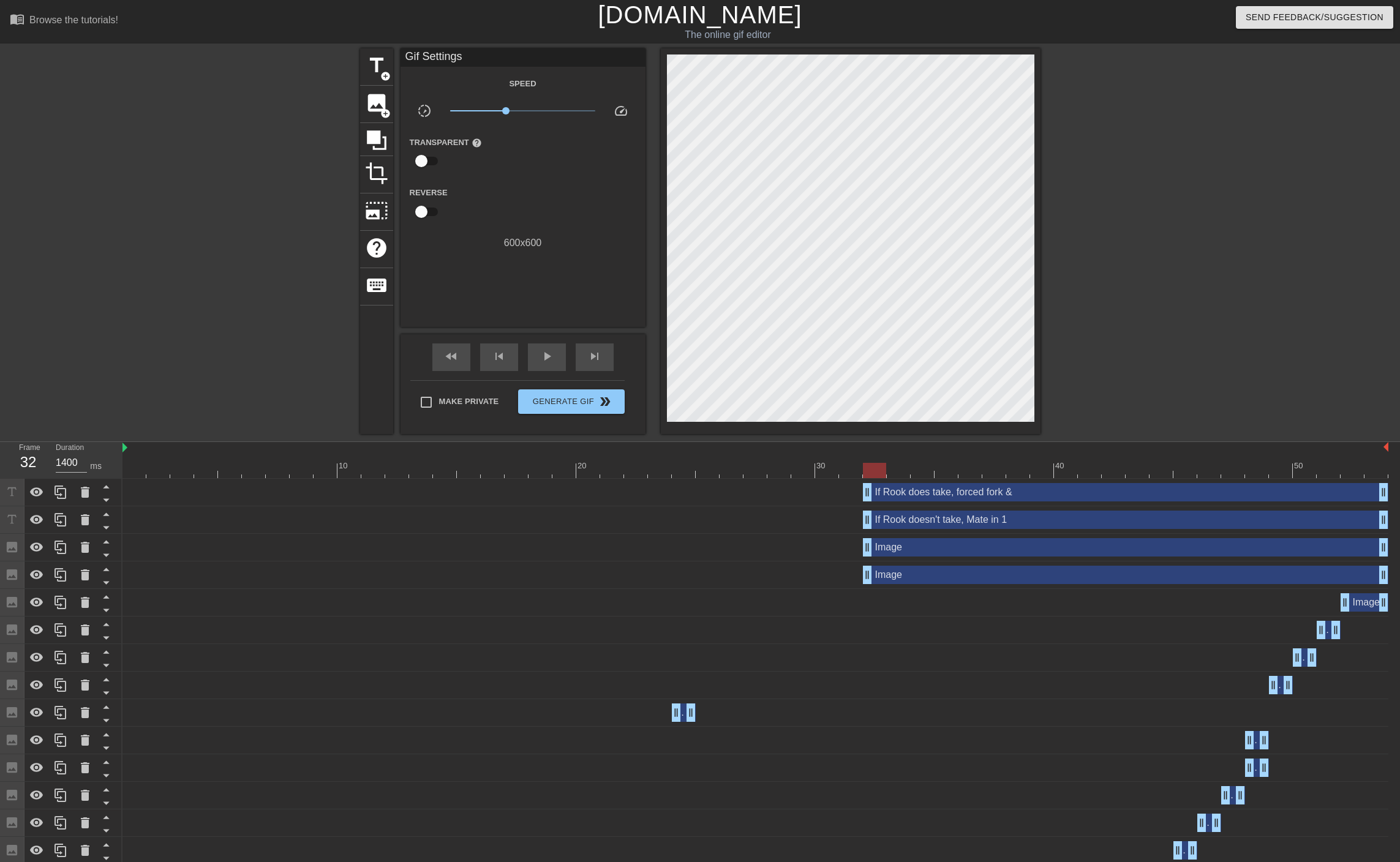
click at [818, 53] on div at bounding box center [851, 241] width 380 height 386
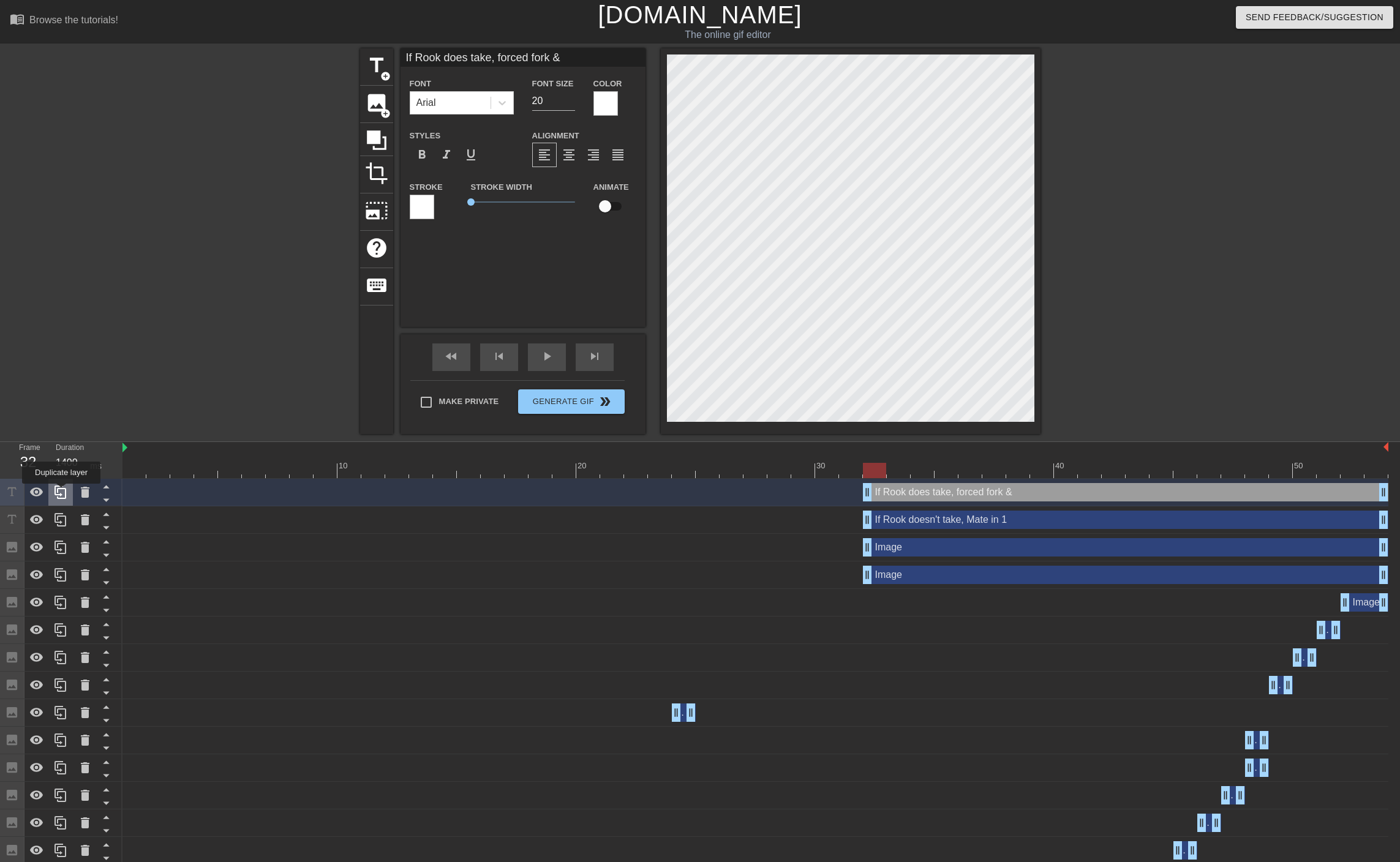
click at [63, 492] on icon at bounding box center [60, 492] width 15 height 15
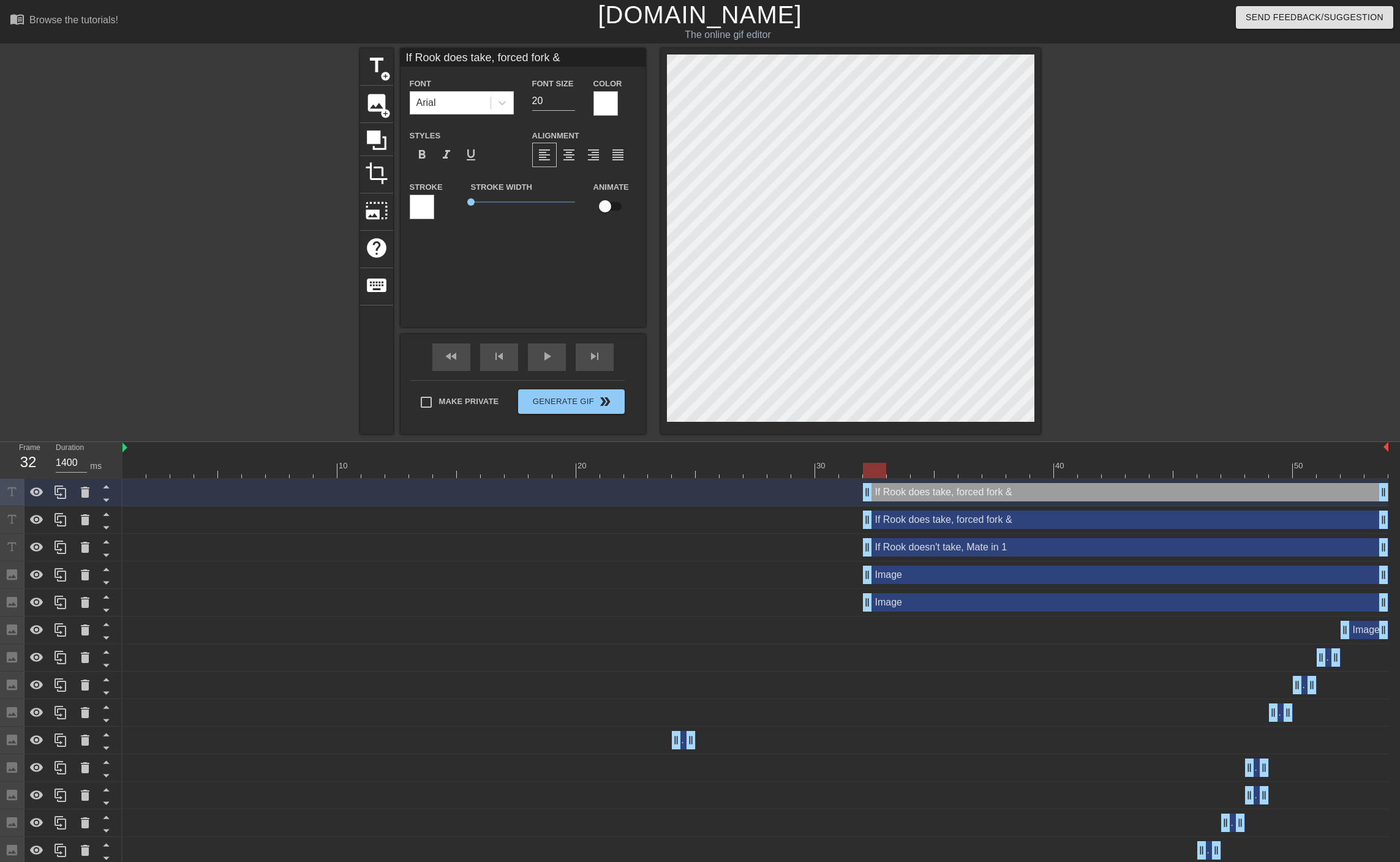
drag, startPoint x: 571, startPoint y: 56, endPoint x: 217, endPoint y: 40, distance: 354.4
type input "check between rook and king"
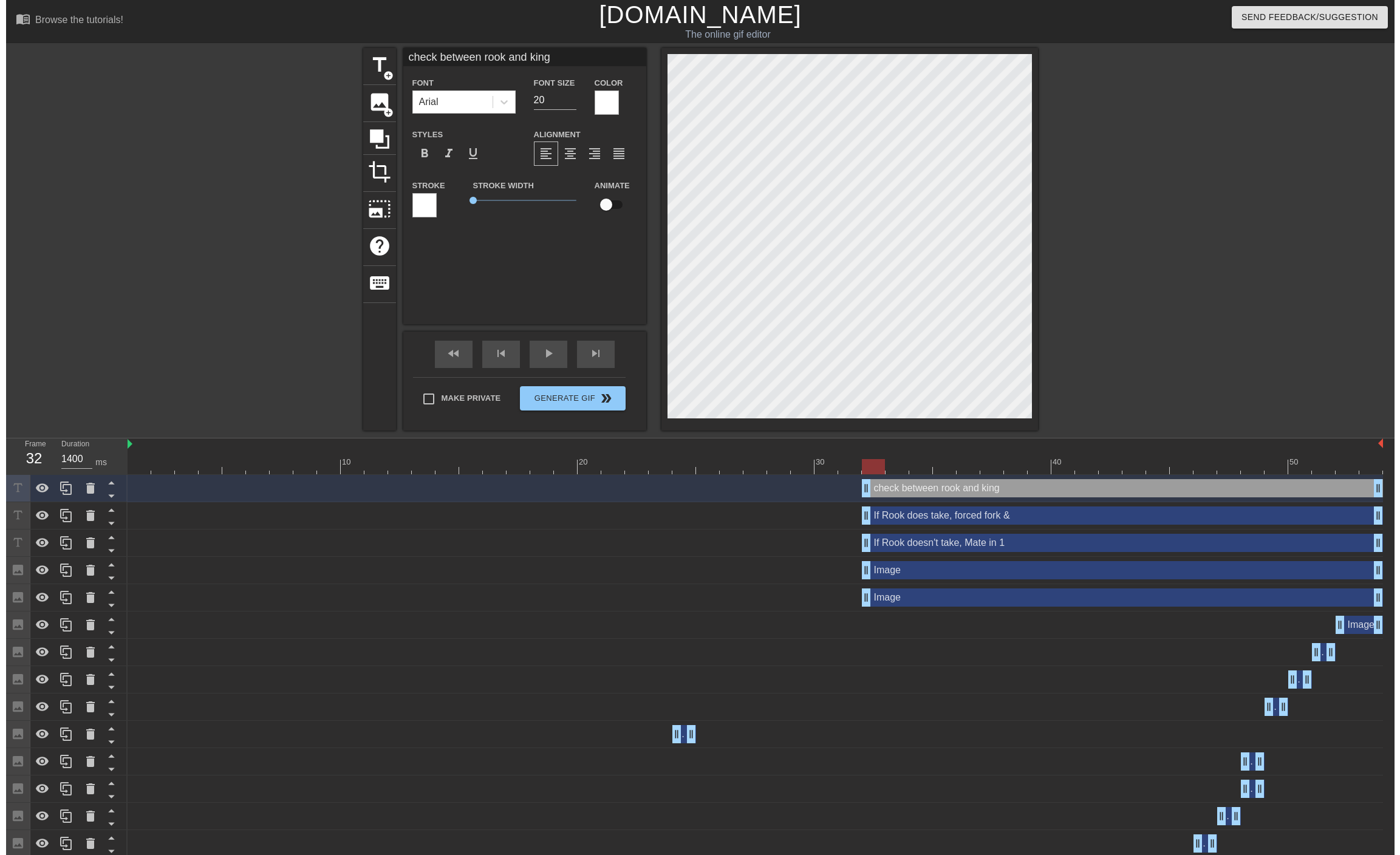
scroll to position [2, 3]
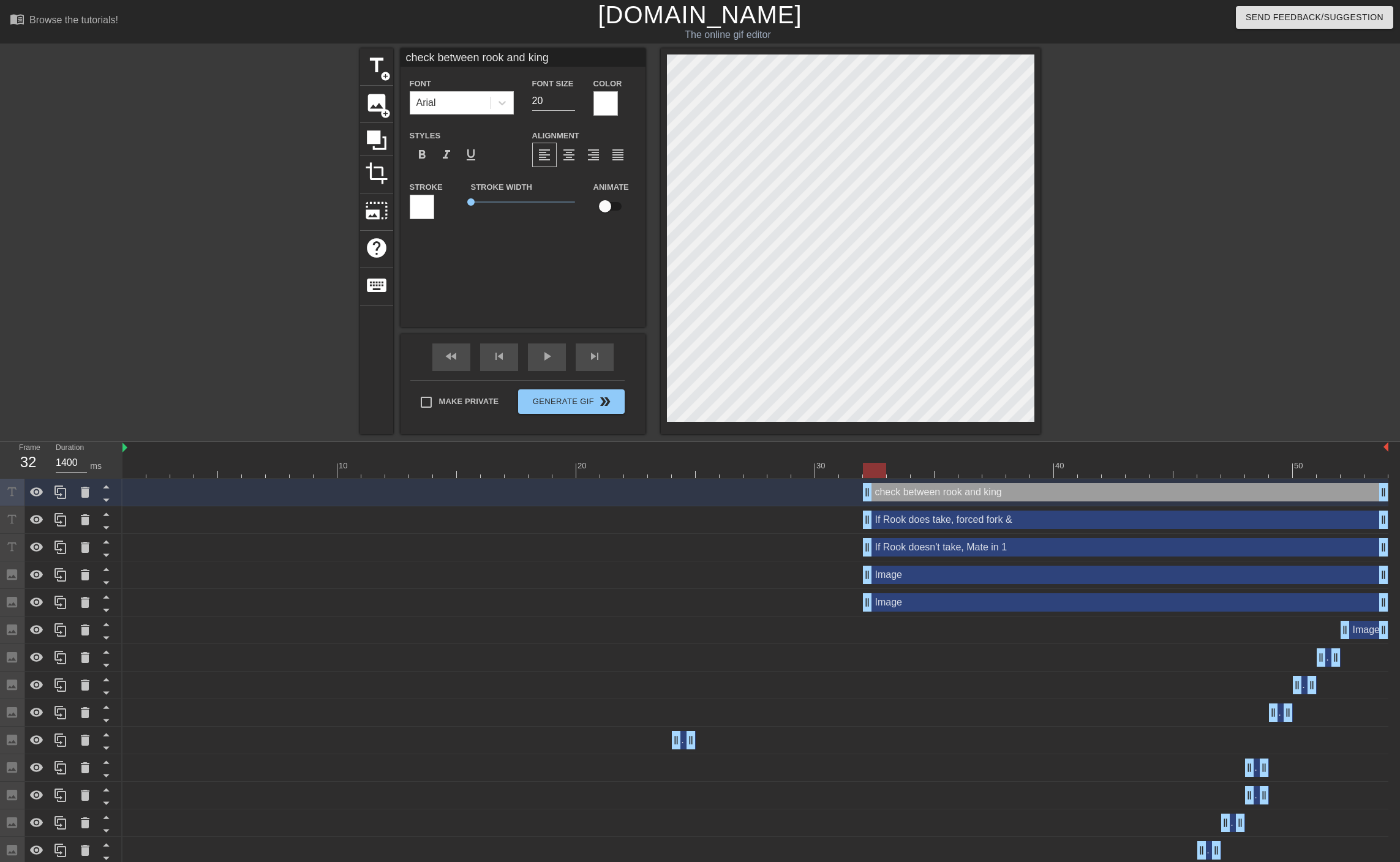
type input "If Rook does take, forced fork &"
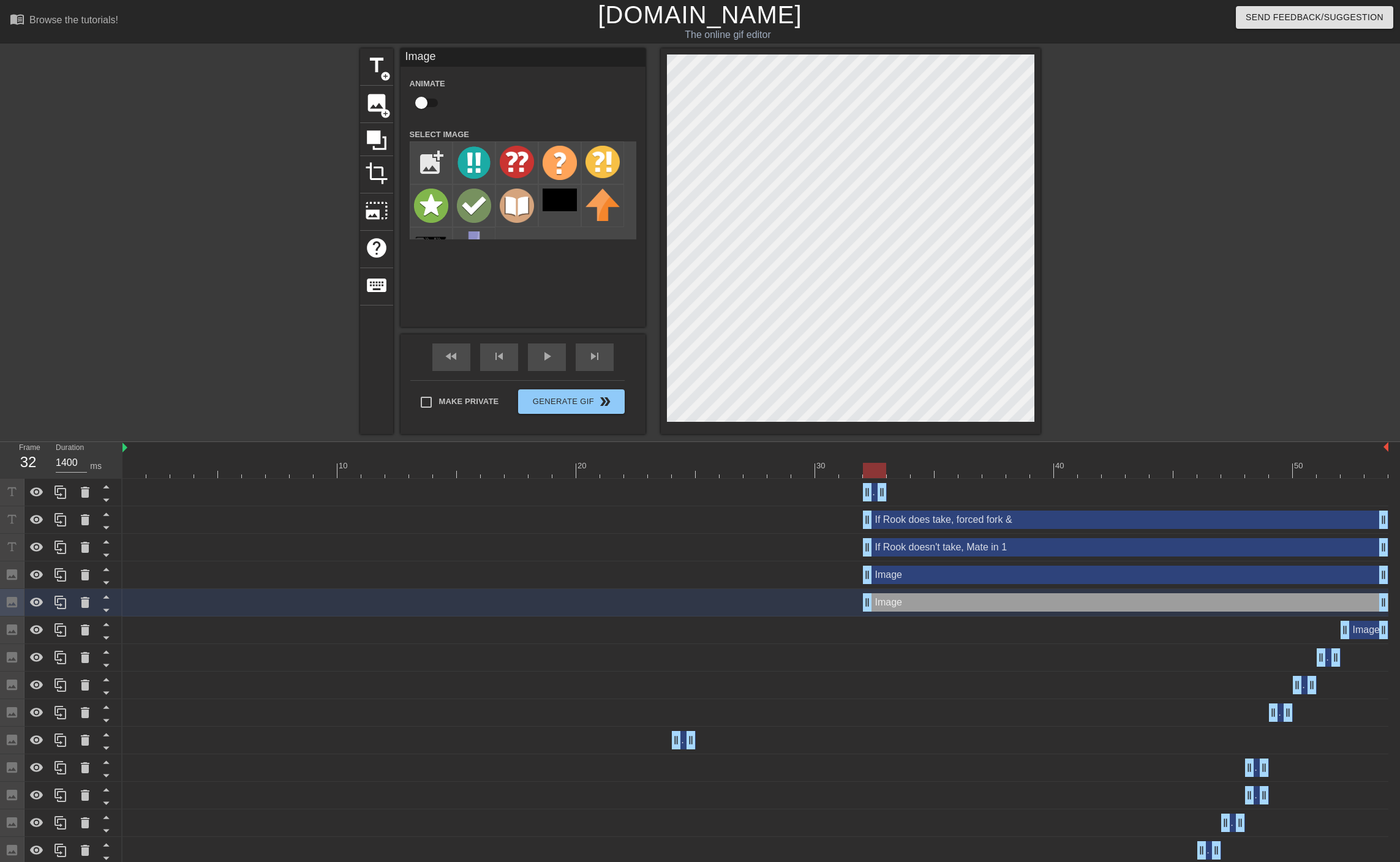
drag, startPoint x: 1383, startPoint y: 496, endPoint x: 881, endPoint y: 503, distance: 502.0
click at [881, 503] on div "check between rook and king drag_handle drag_handle" at bounding box center [755, 492] width 1266 height 27
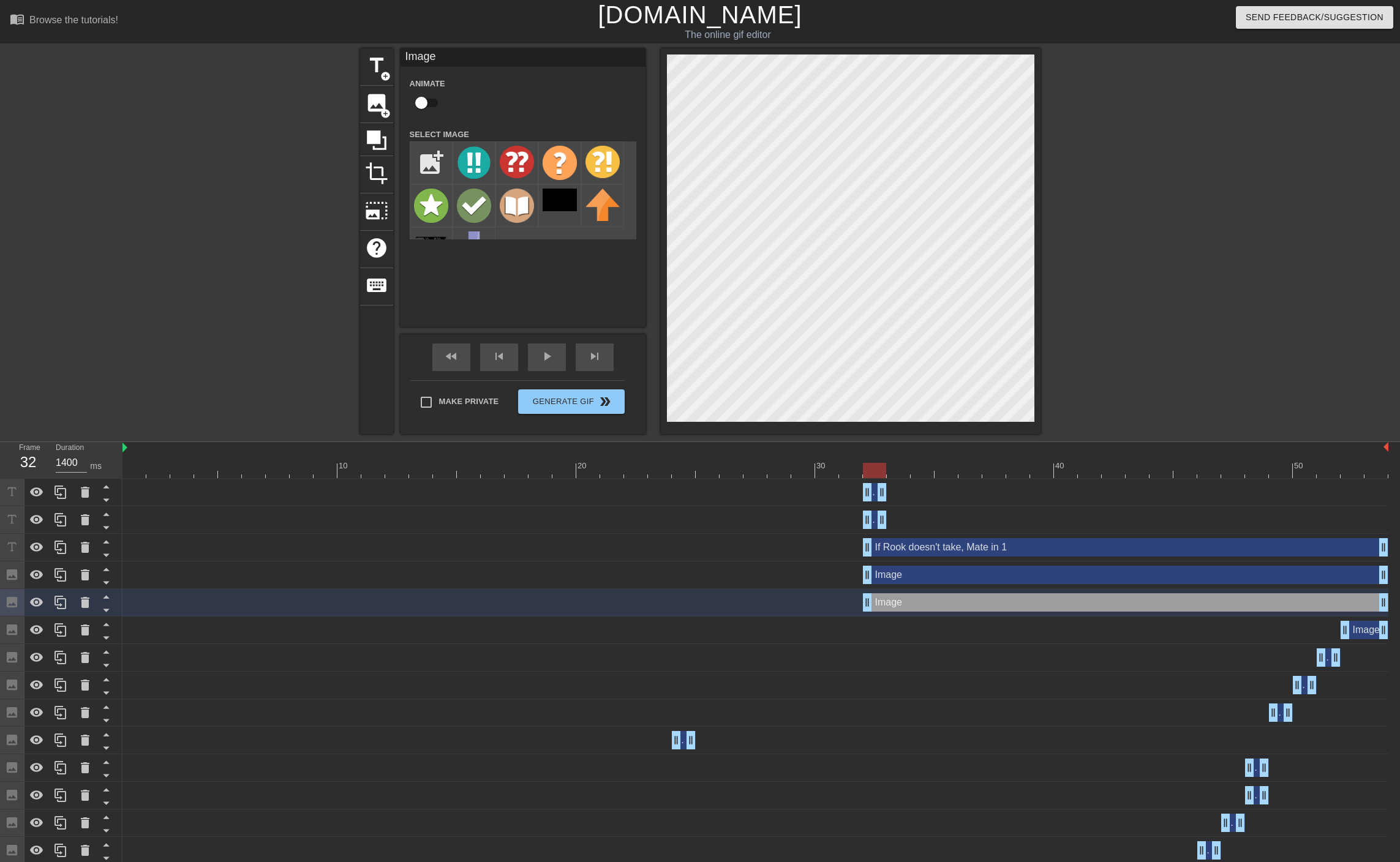
drag, startPoint x: 1386, startPoint y: 517, endPoint x: 821, endPoint y: 528, distance: 565.1
click at [821, 528] on div "If Rook does take, forced fork & drag_handle drag_handle" at bounding box center [755, 520] width 1266 height 18
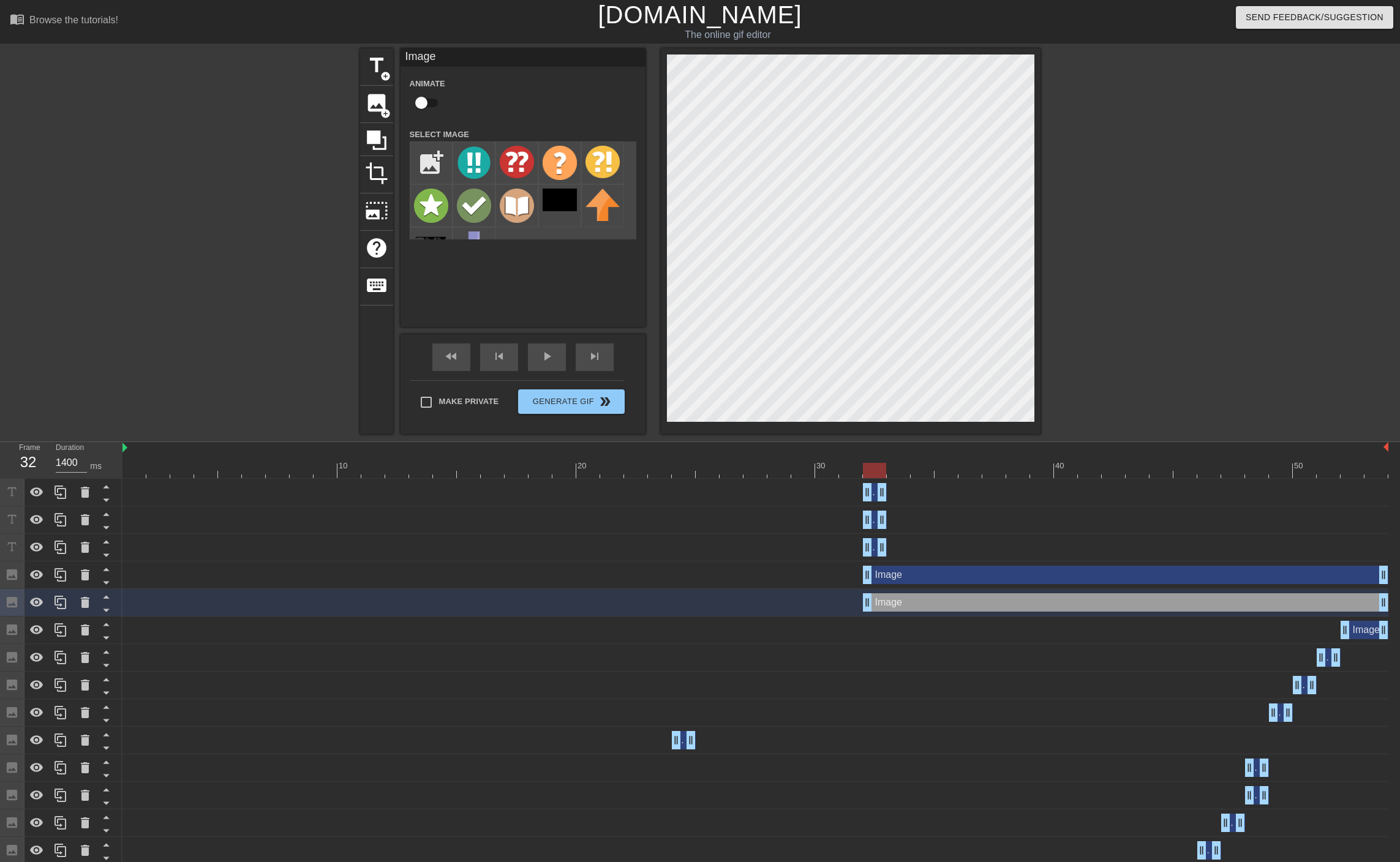
drag, startPoint x: 1381, startPoint y: 542, endPoint x: 790, endPoint y: 538, distance: 591.0
click at [790, 538] on div "If Rook doesn't take, Mate in 1 drag_handle drag_handle" at bounding box center [755, 547] width 1266 height 18
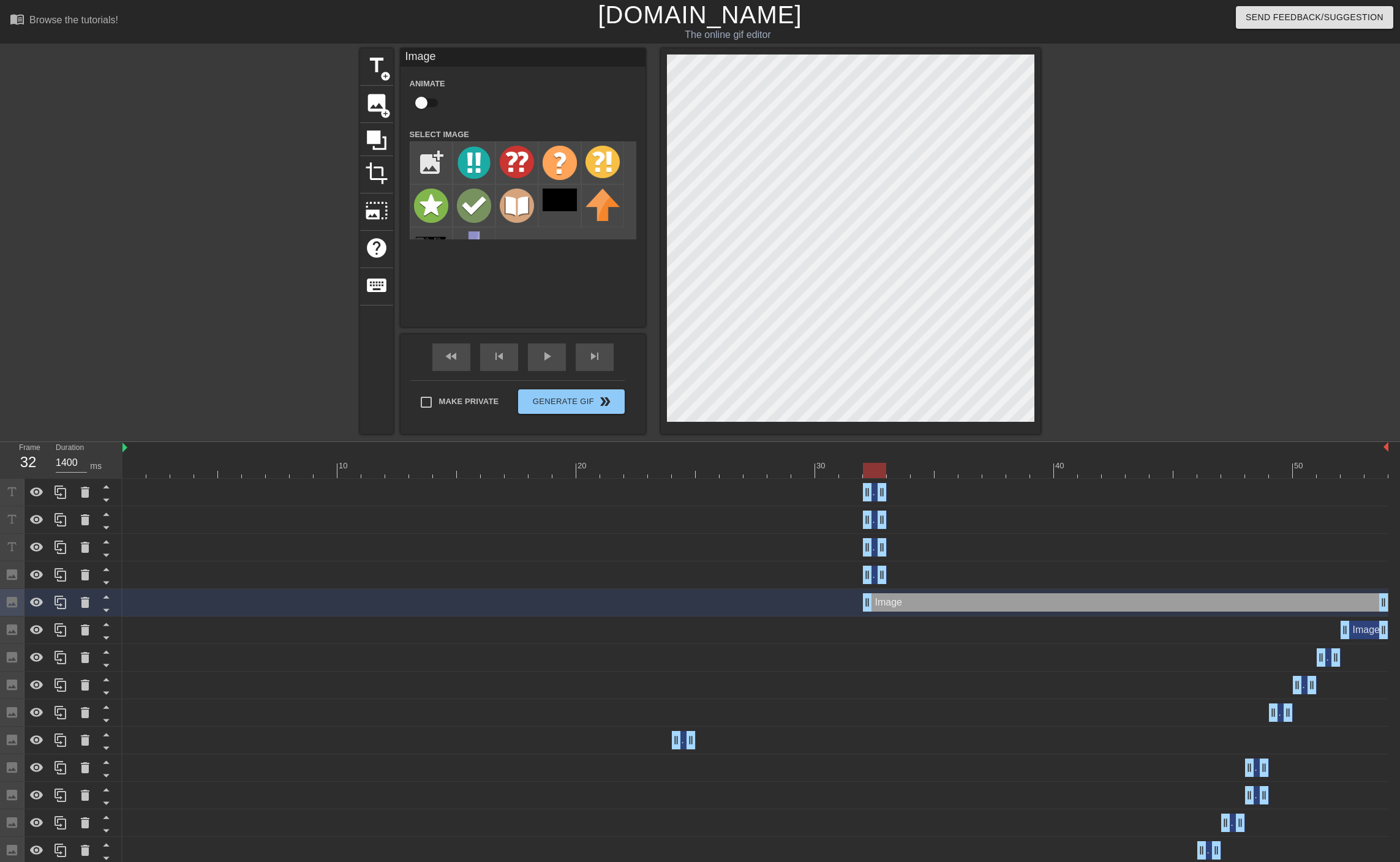
drag, startPoint x: 1385, startPoint y: 576, endPoint x: 725, endPoint y: 547, distance: 660.6
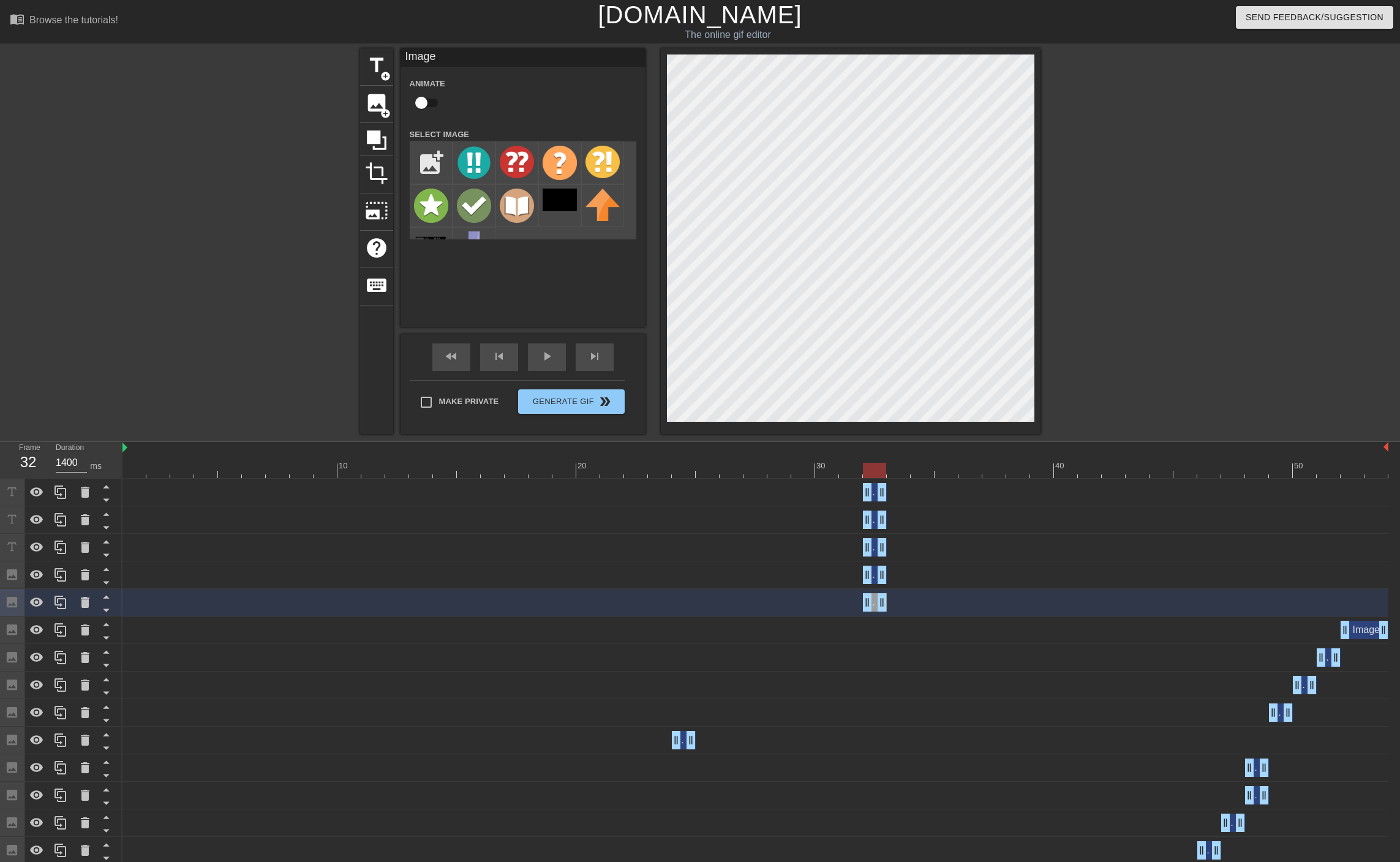
drag, startPoint x: 1385, startPoint y: 604, endPoint x: 776, endPoint y: 593, distance: 609.1
click at [776, 593] on div "Image drag_handle drag_handle" at bounding box center [755, 603] width 1266 height 18
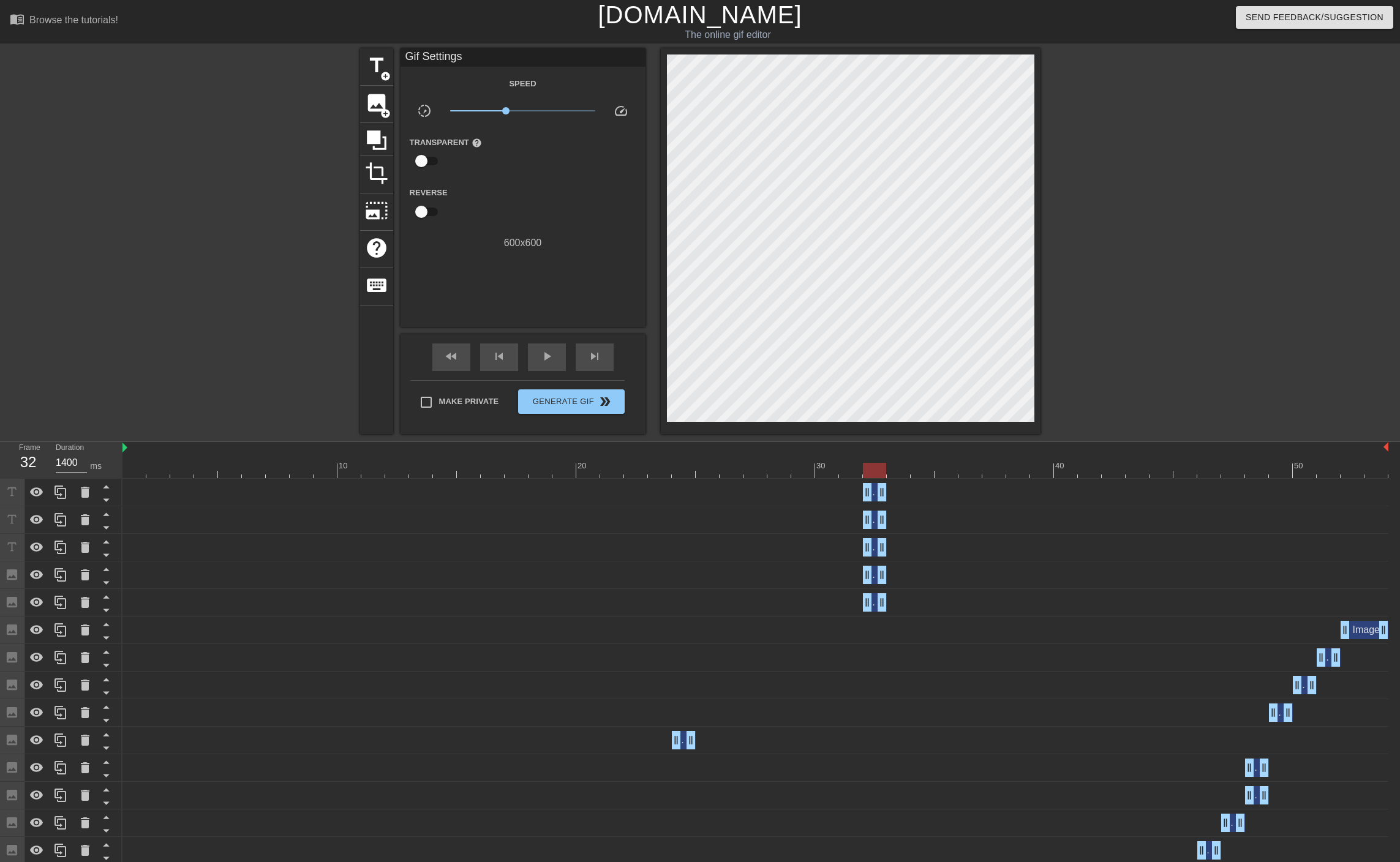
click at [1119, 340] on div at bounding box center [1146, 232] width 184 height 367
click at [895, 467] on div at bounding box center [755, 470] width 1266 height 15
click at [129, 468] on div at bounding box center [755, 470] width 1266 height 15
click at [547, 353] on span "play_arrow" at bounding box center [546, 356] width 15 height 15
type input "1400"
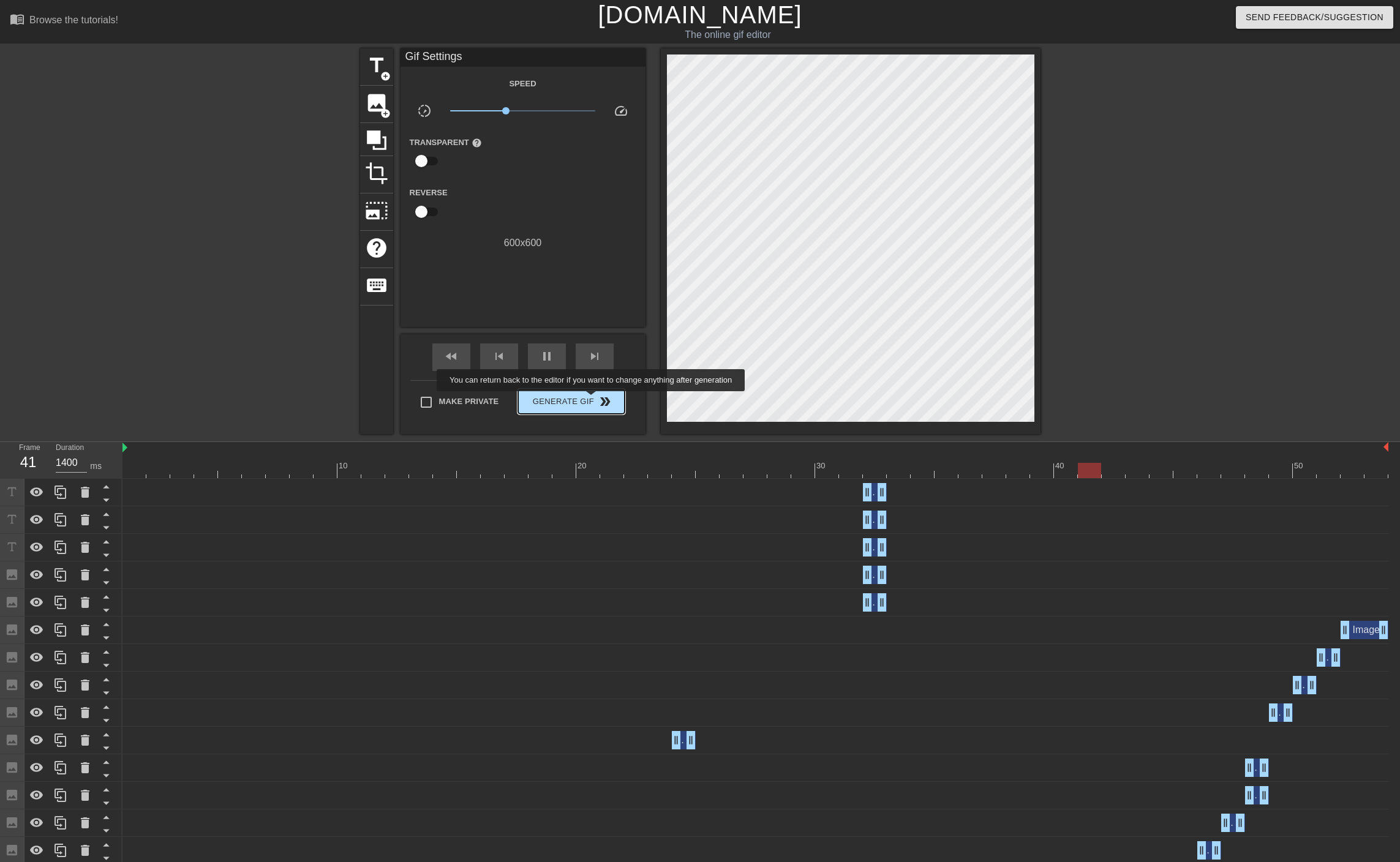
click at [592, 401] on span "Generate Gif double_arrow" at bounding box center [571, 401] width 96 height 15
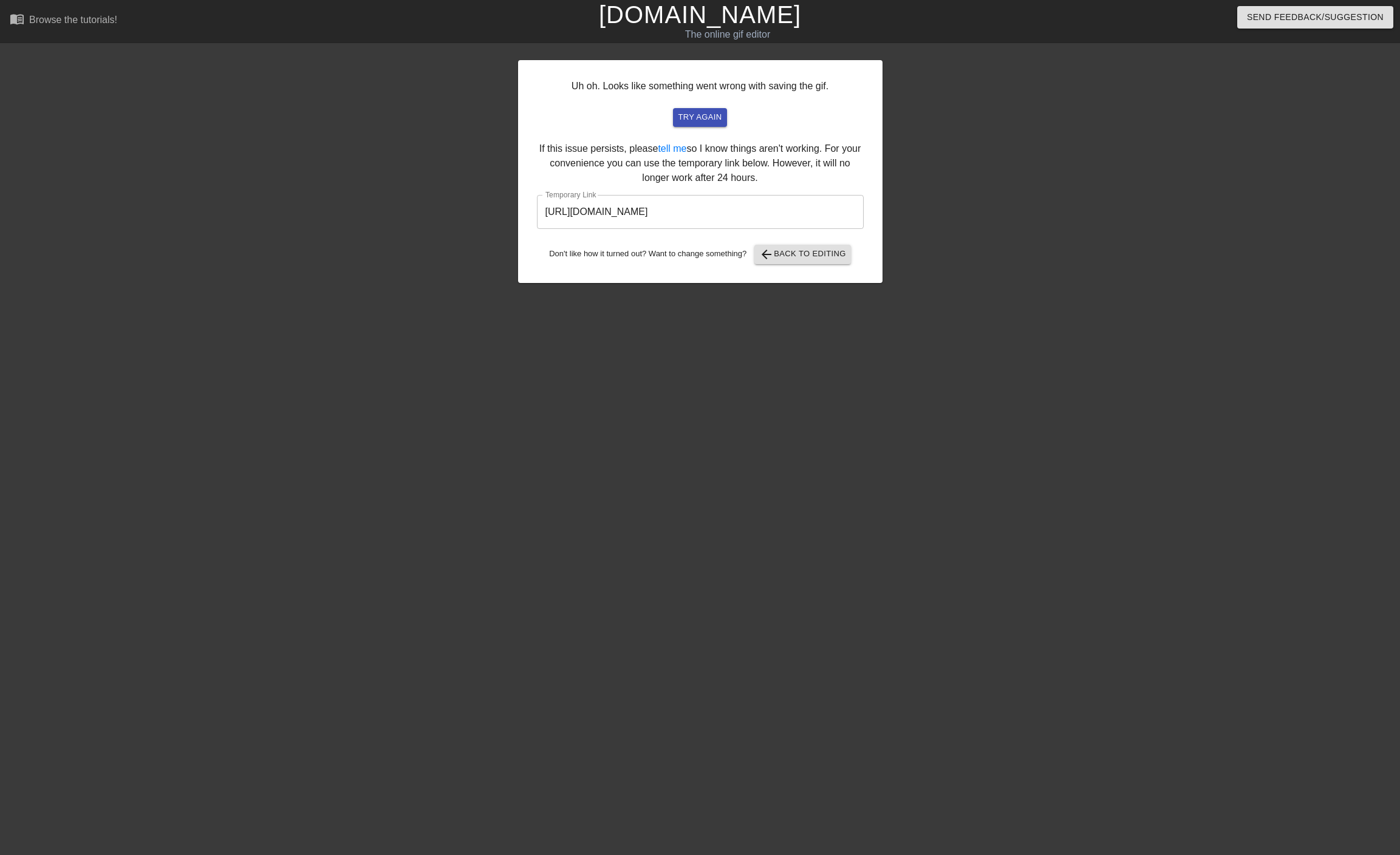
click at [640, 192] on div "Uh oh. Looks like something went wrong with saving the gif. try again If this i…" at bounding box center [700, 172] width 364 height 223
click at [651, 220] on input "[URL][DOMAIN_NAME]" at bounding box center [700, 212] width 326 height 34
